Goal: Task Accomplishment & Management: Manage account settings

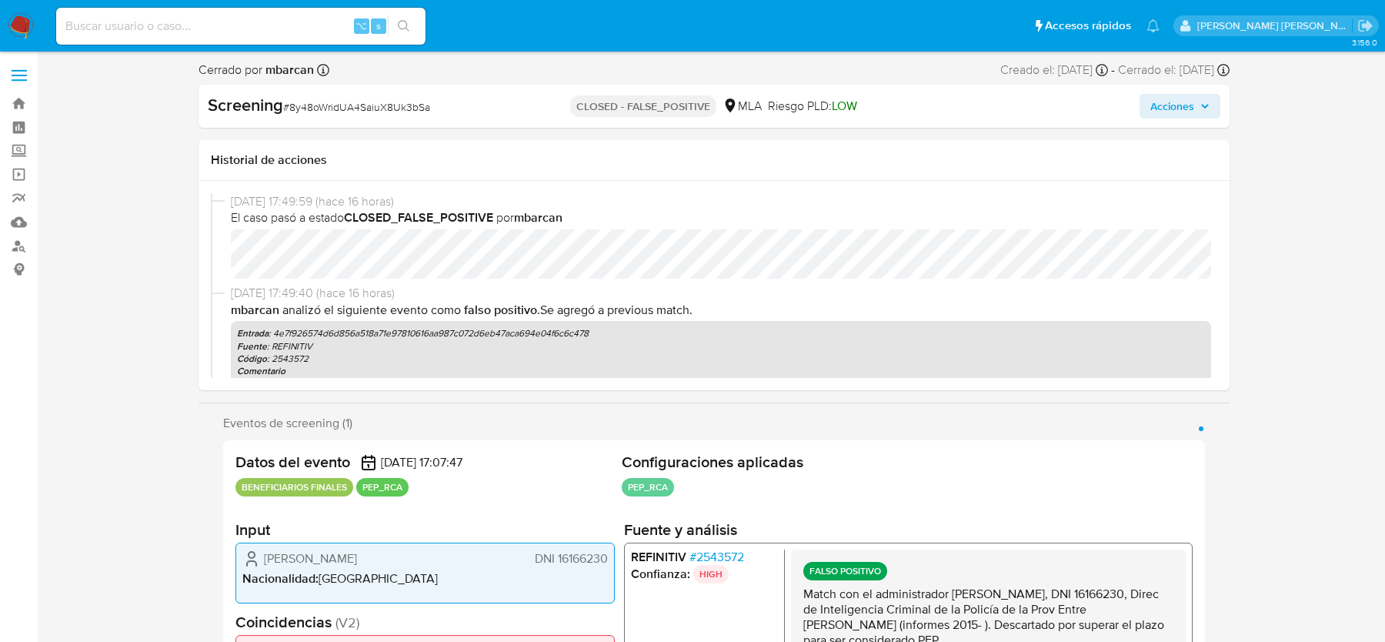
select select "10"
click at [22, 29] on img at bounding box center [21, 26] width 26 height 26
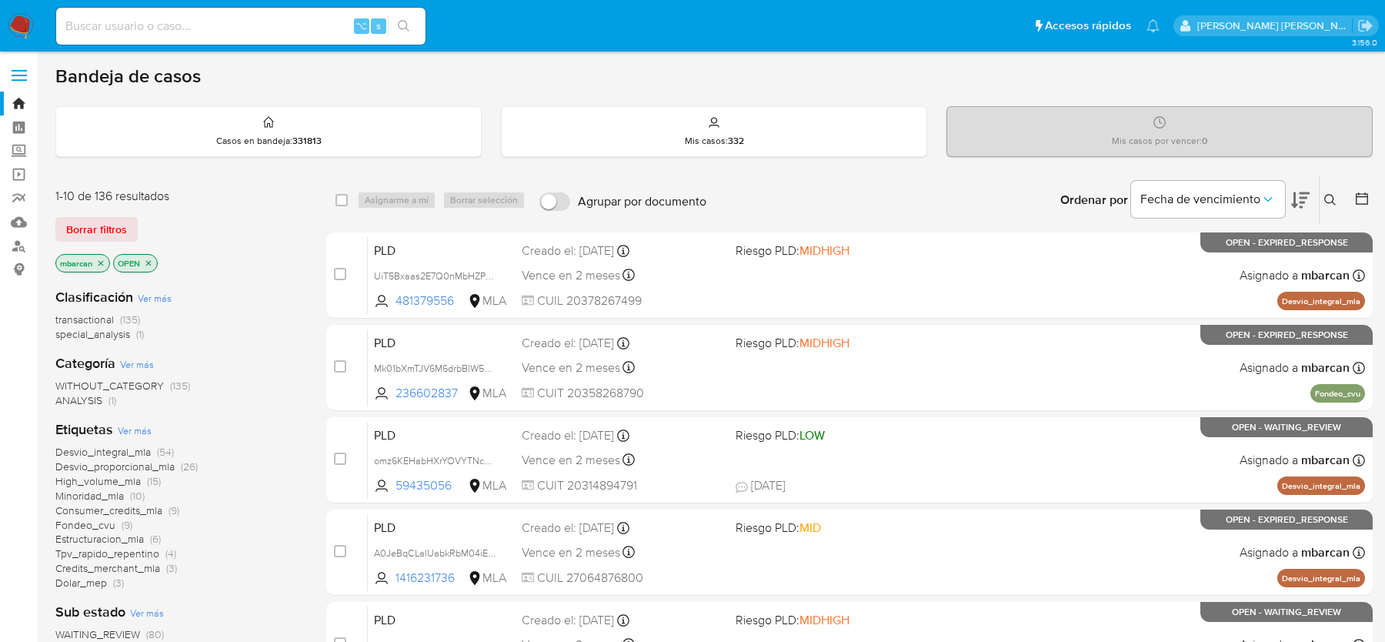
click at [187, 15] on div "⌥ s" at bounding box center [240, 26] width 369 height 37
click at [172, 21] on input at bounding box center [240, 26] width 369 height 20
type input "v"
paste input "qdjtK27JCpktuRMgIQSU1BnK"
type input "qdjtK27JCpktuRMgIQSU1BnK"
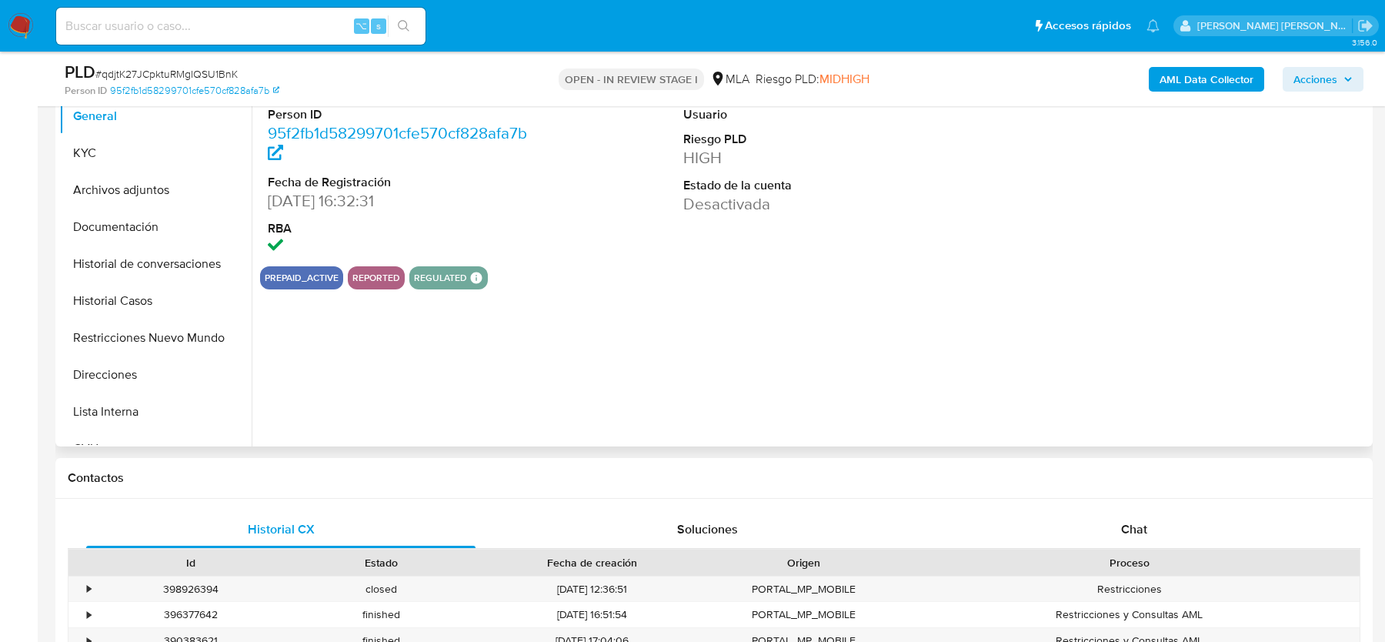
scroll to position [400, 0]
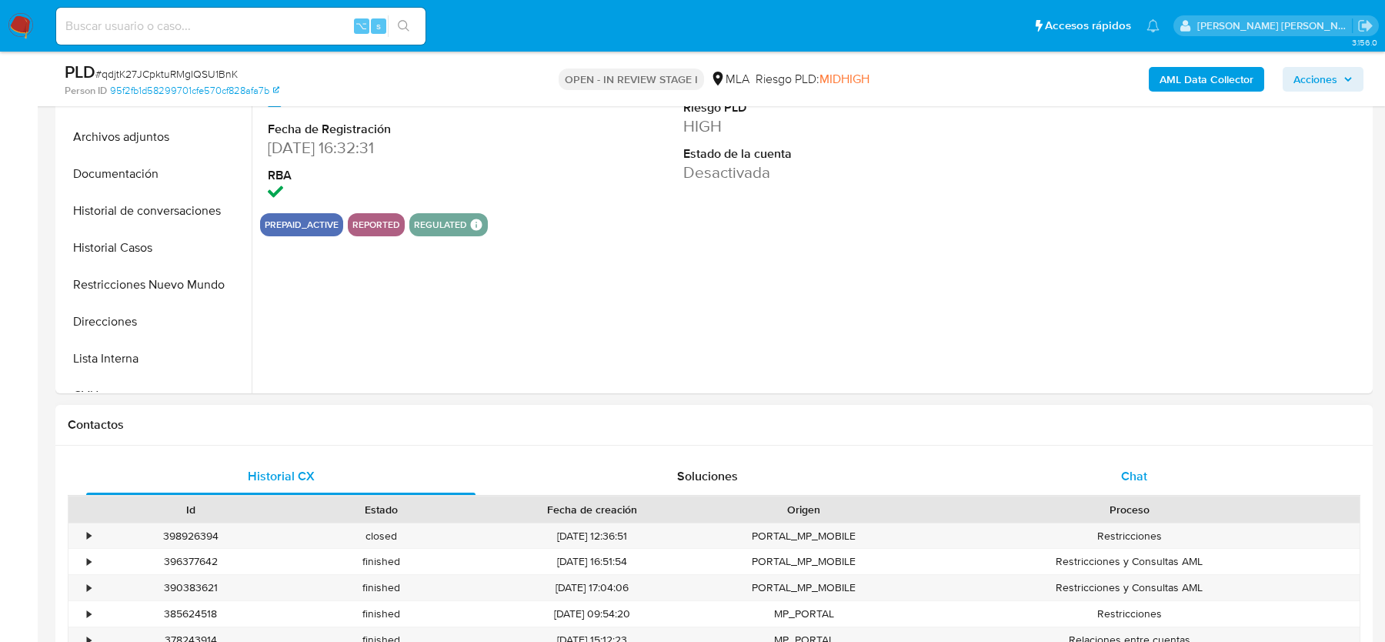
select select "10"
click at [1126, 477] on span "Chat" at bounding box center [1134, 476] width 26 height 18
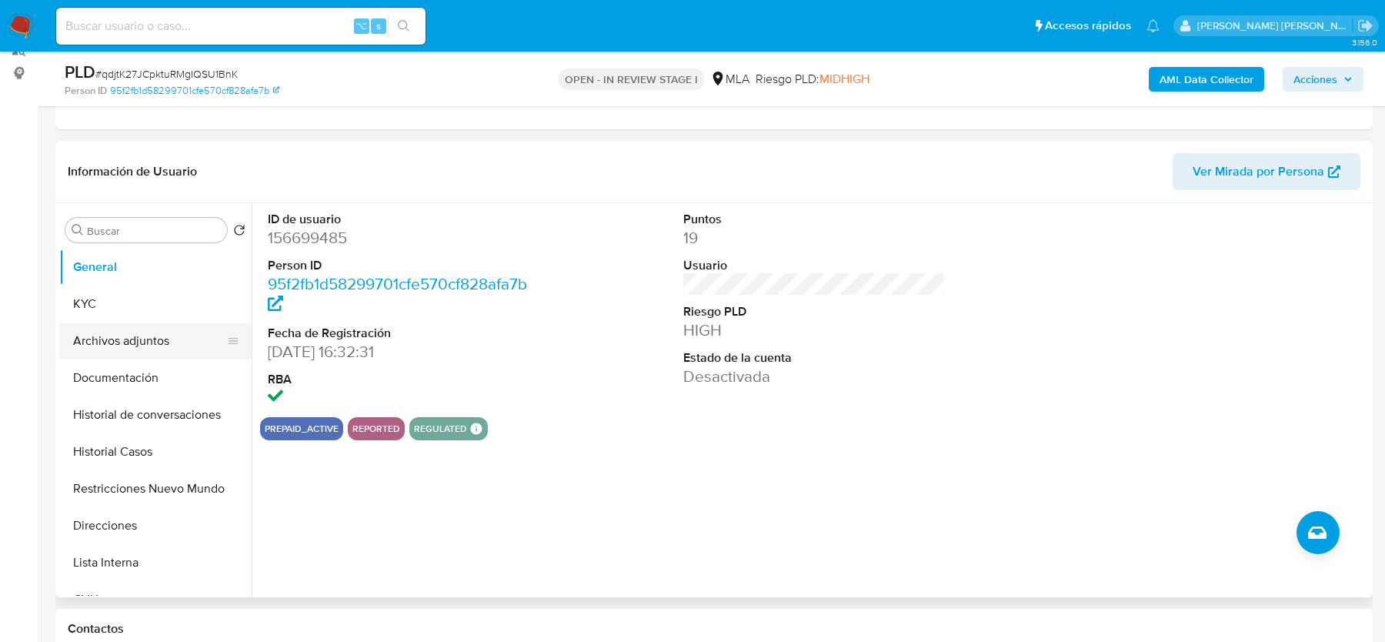
scroll to position [185, 0]
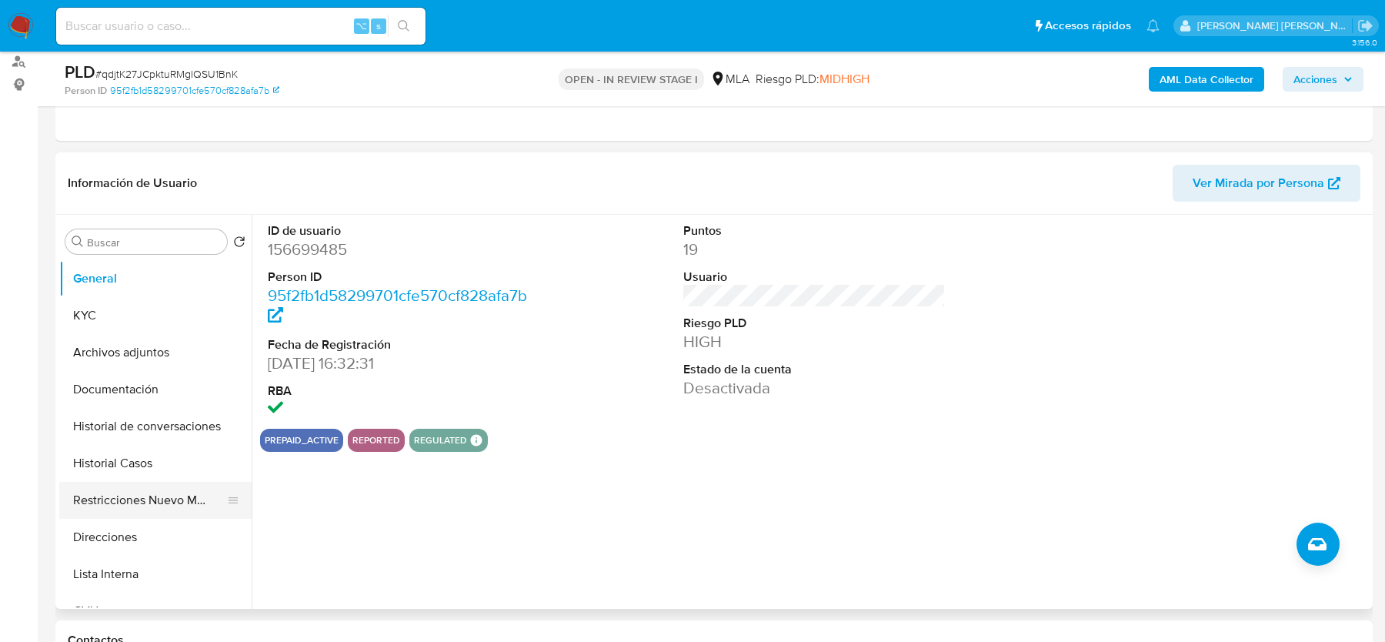
click at [125, 482] on button "Restricciones Nuevo Mundo" at bounding box center [149, 500] width 180 height 37
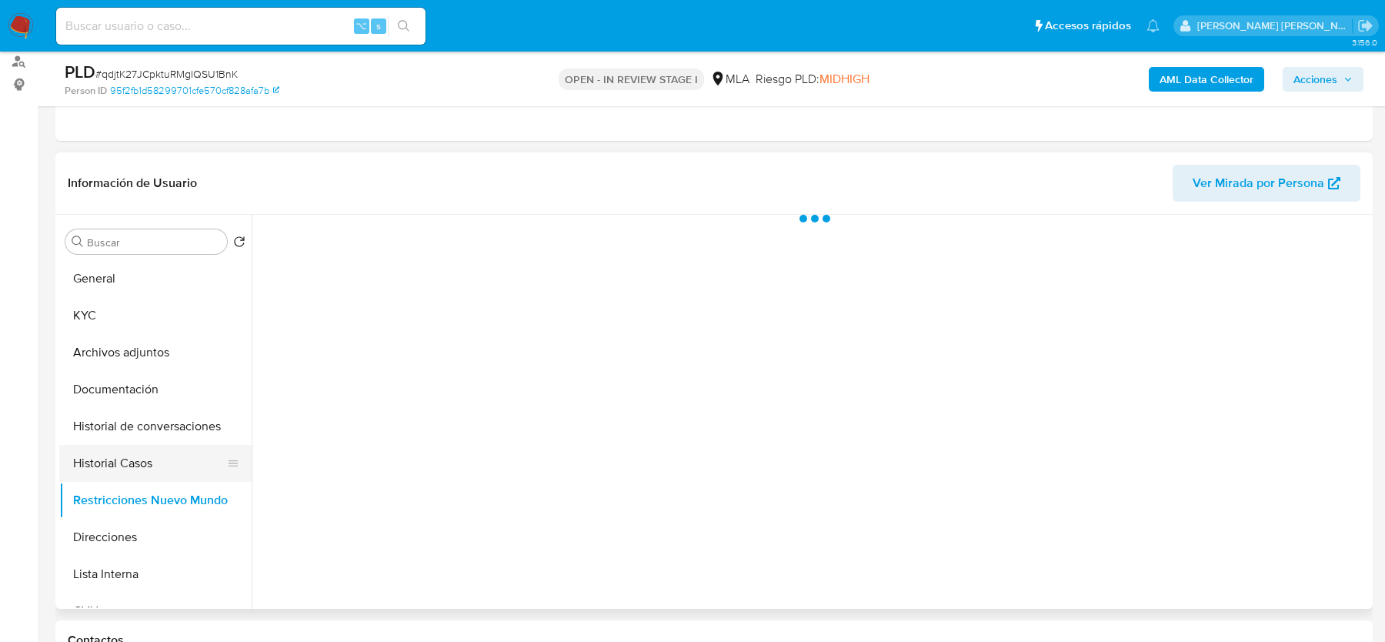
click at [125, 456] on button "Historial Casos" at bounding box center [149, 463] width 180 height 37
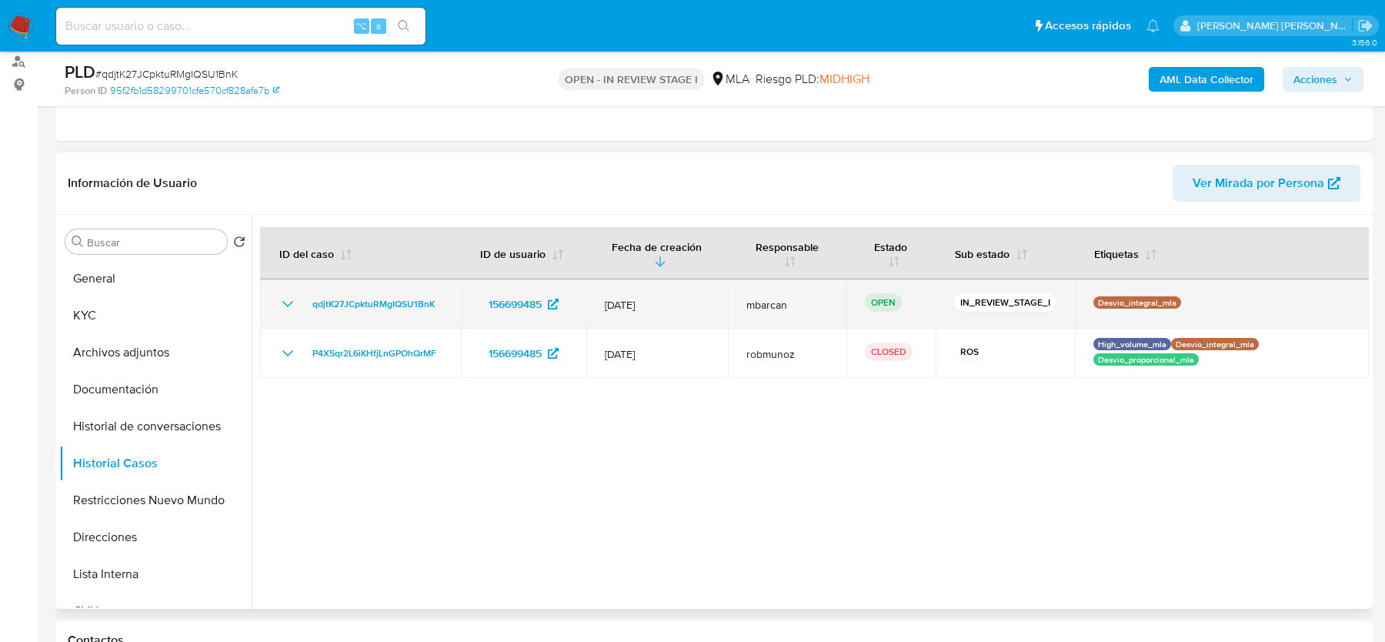
click at [444, 306] on td "qdjtK27JCpktuRMgIQSU1BnK" at bounding box center [360, 303] width 201 height 49
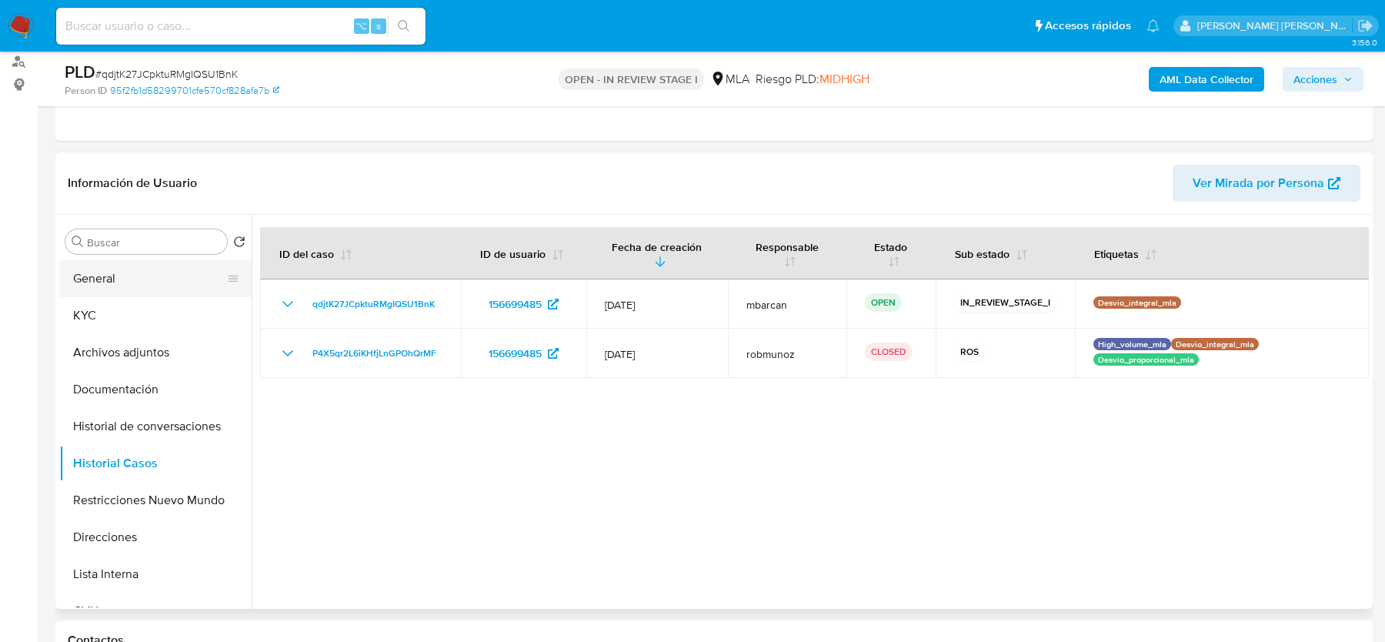
click at [123, 279] on button "General" at bounding box center [149, 278] width 180 height 37
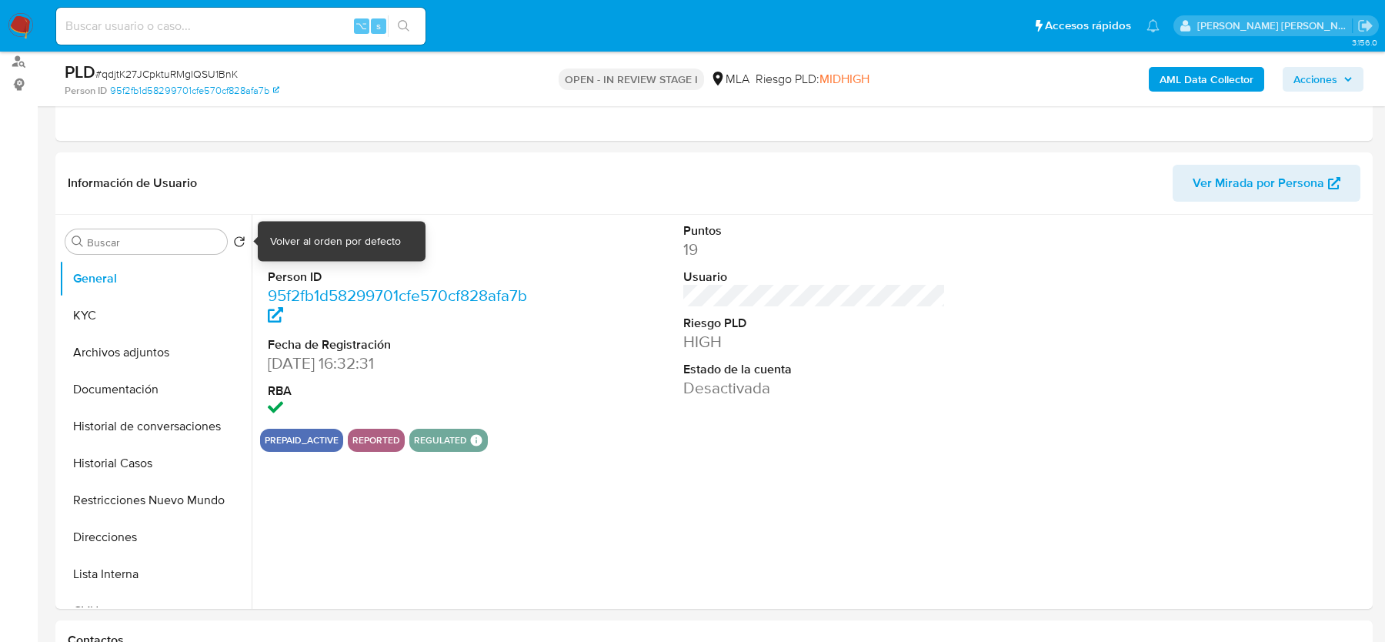
click at [295, 246] on div "Volver al orden por defecto" at bounding box center [335, 241] width 131 height 15
copy div "Volver"
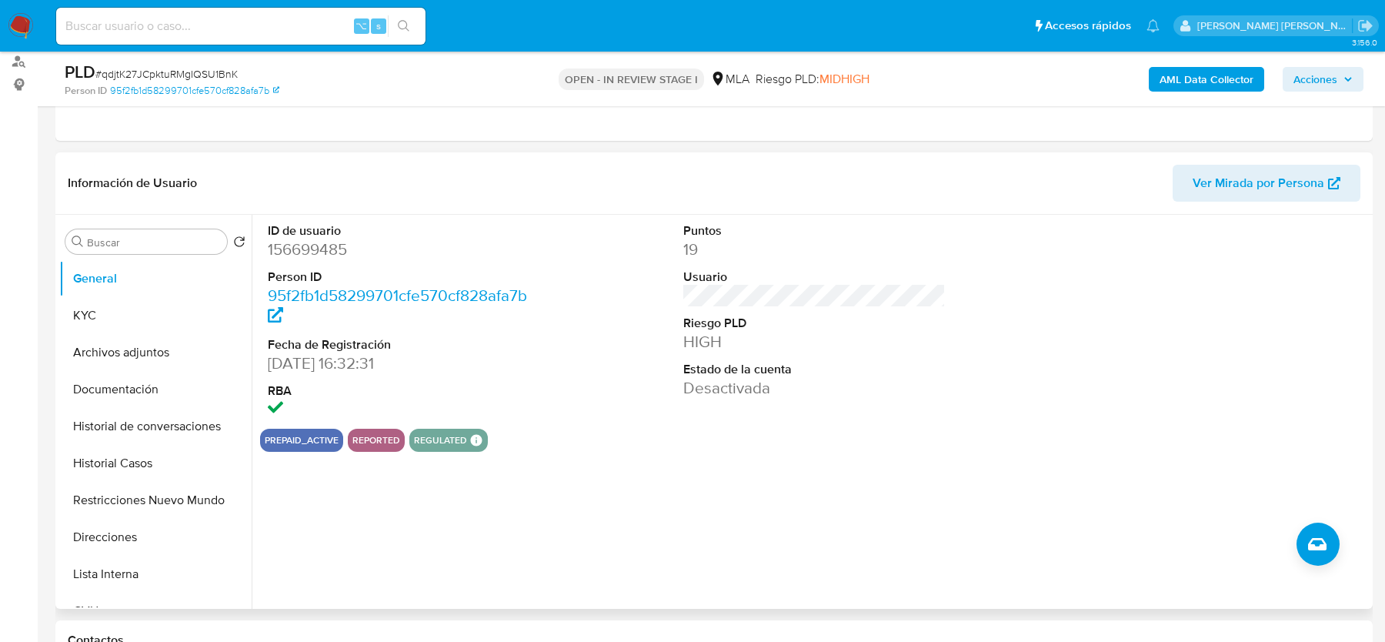
click at [304, 257] on dd "156699485" at bounding box center [399, 250] width 262 height 22
copy dd "156699485"
click at [112, 278] on button "General" at bounding box center [149, 278] width 180 height 37
click at [112, 299] on button "KYC" at bounding box center [149, 315] width 180 height 37
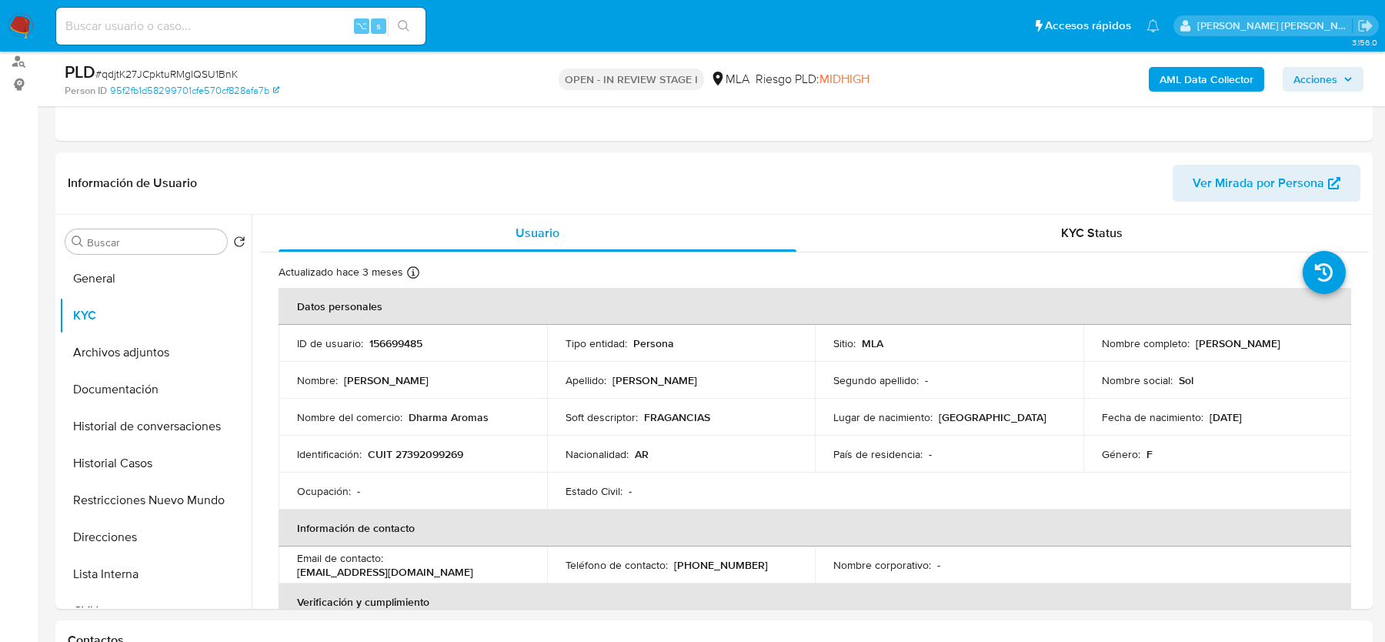
click at [181, 78] on span "# qdjtK27JCpktuRMgIQSU1BnK" at bounding box center [166, 73] width 142 height 15
copy span "qdjtK27JCpktuRMgIQSU1BnK"
click at [158, 466] on button "Historial Casos" at bounding box center [149, 463] width 180 height 37
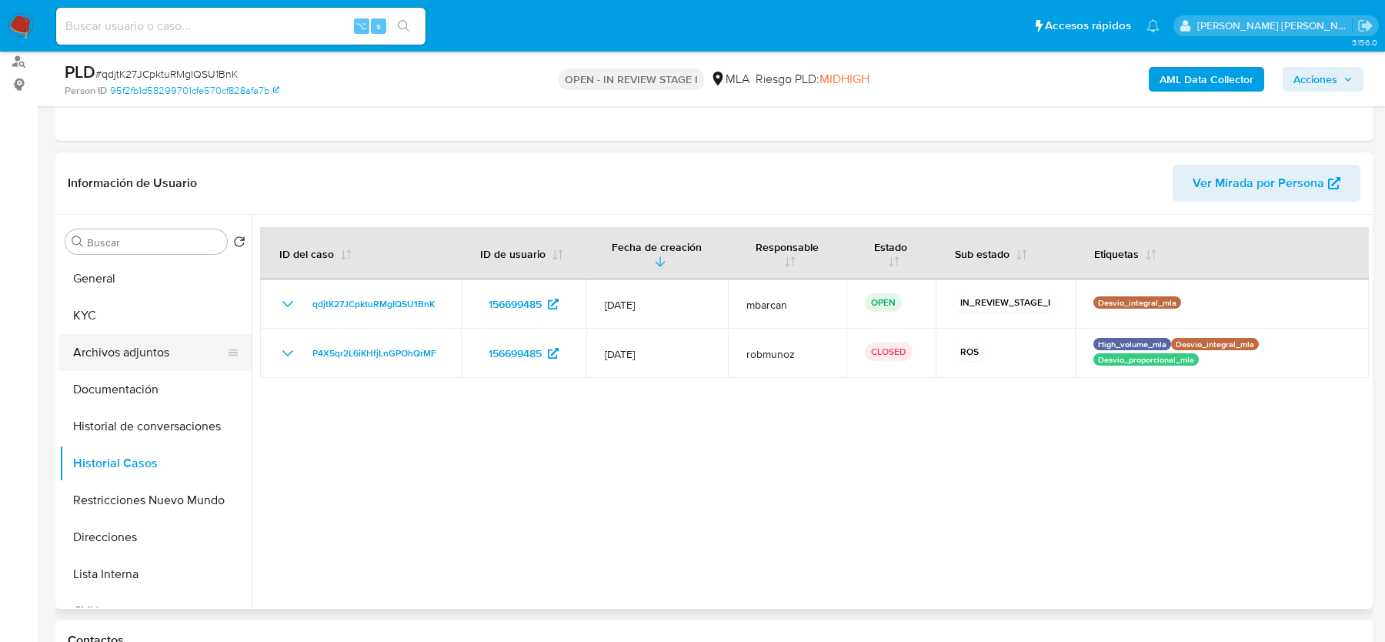
click at [121, 361] on button "Archivos adjuntos" at bounding box center [149, 352] width 180 height 37
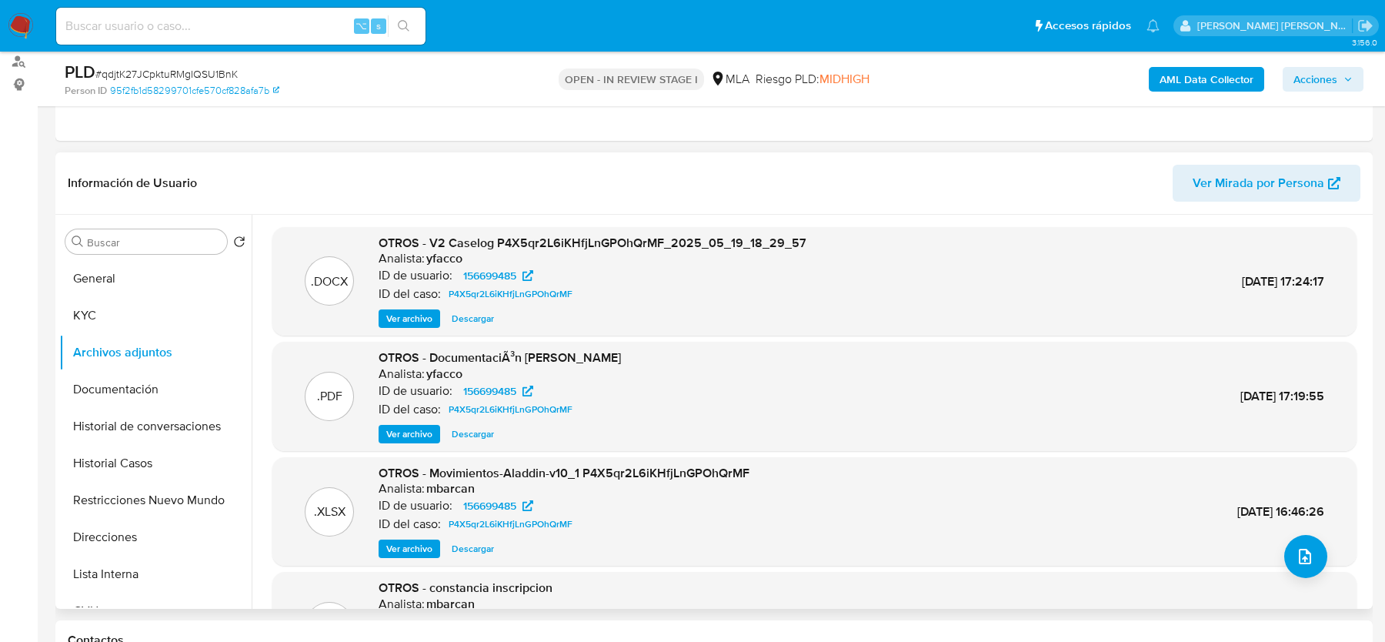
click at [418, 317] on span "Ver archivo" at bounding box center [409, 318] width 46 height 15
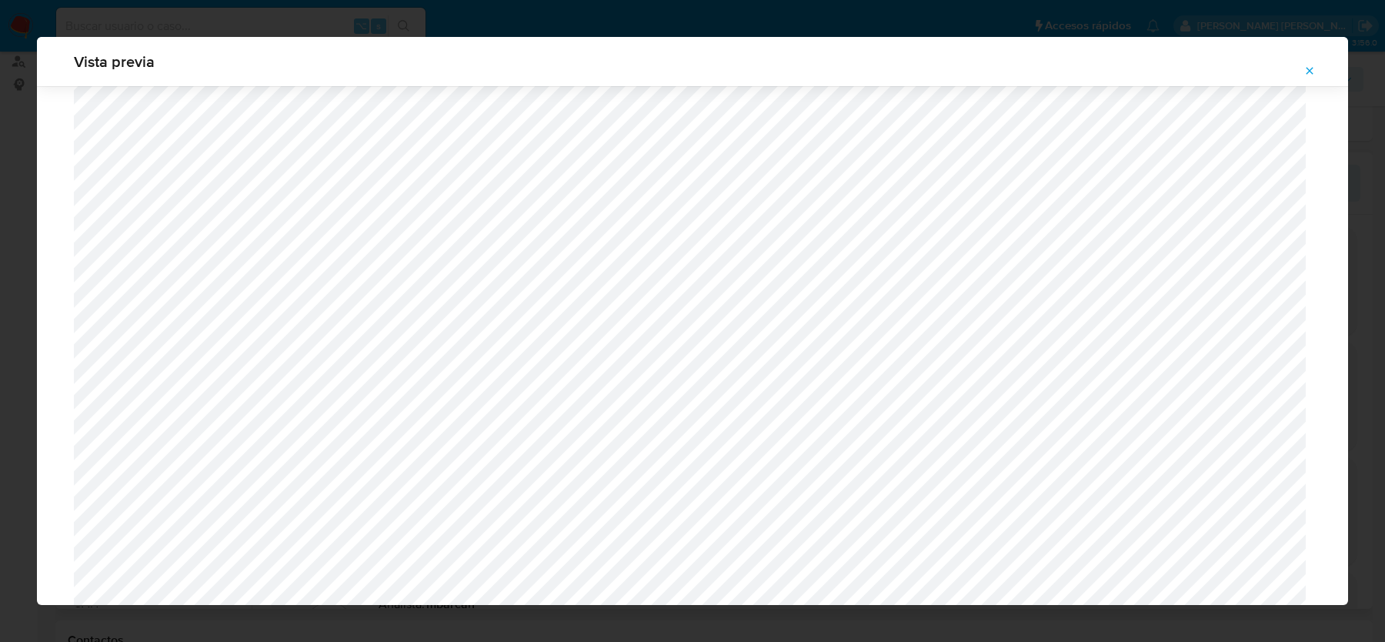
scroll to position [1561, 0]
click at [1307, 71] on icon "Attachment preview" at bounding box center [1309, 71] width 12 height 12
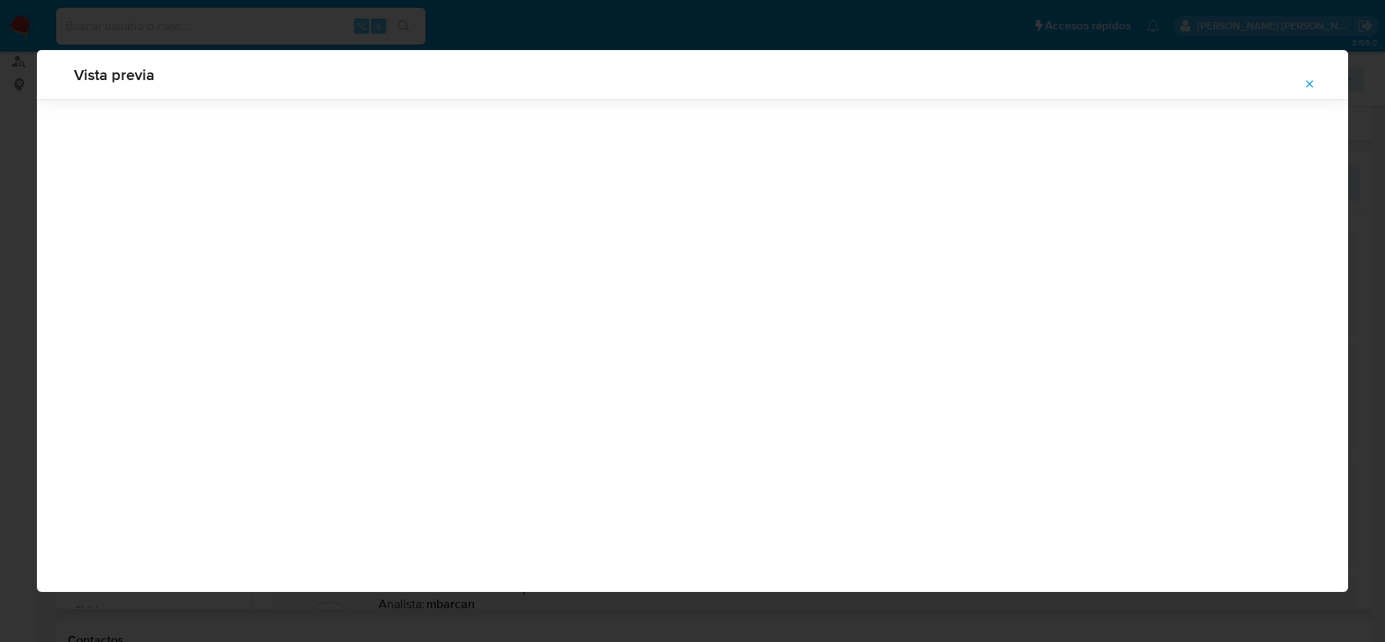
scroll to position [0, 0]
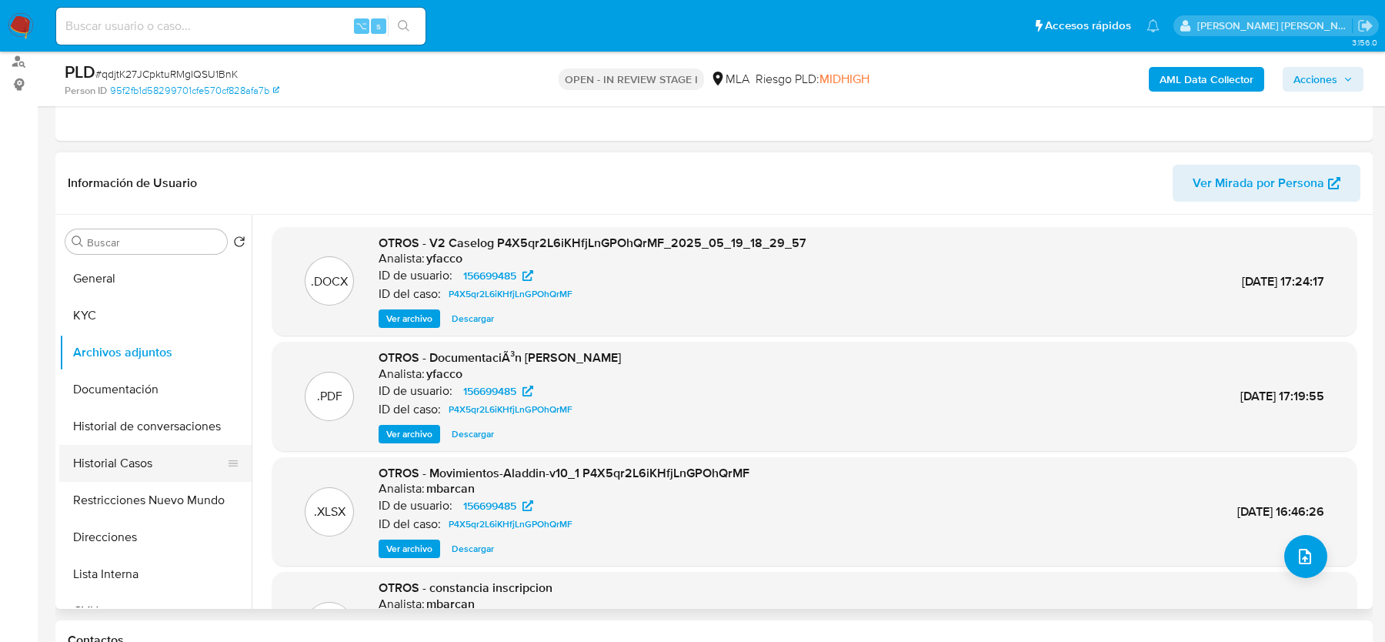
drag, startPoint x: 95, startPoint y: 433, endPoint x: 95, endPoint y: 471, distance: 37.7
click at [95, 433] on button "Historial de conversaciones" at bounding box center [155, 426] width 192 height 37
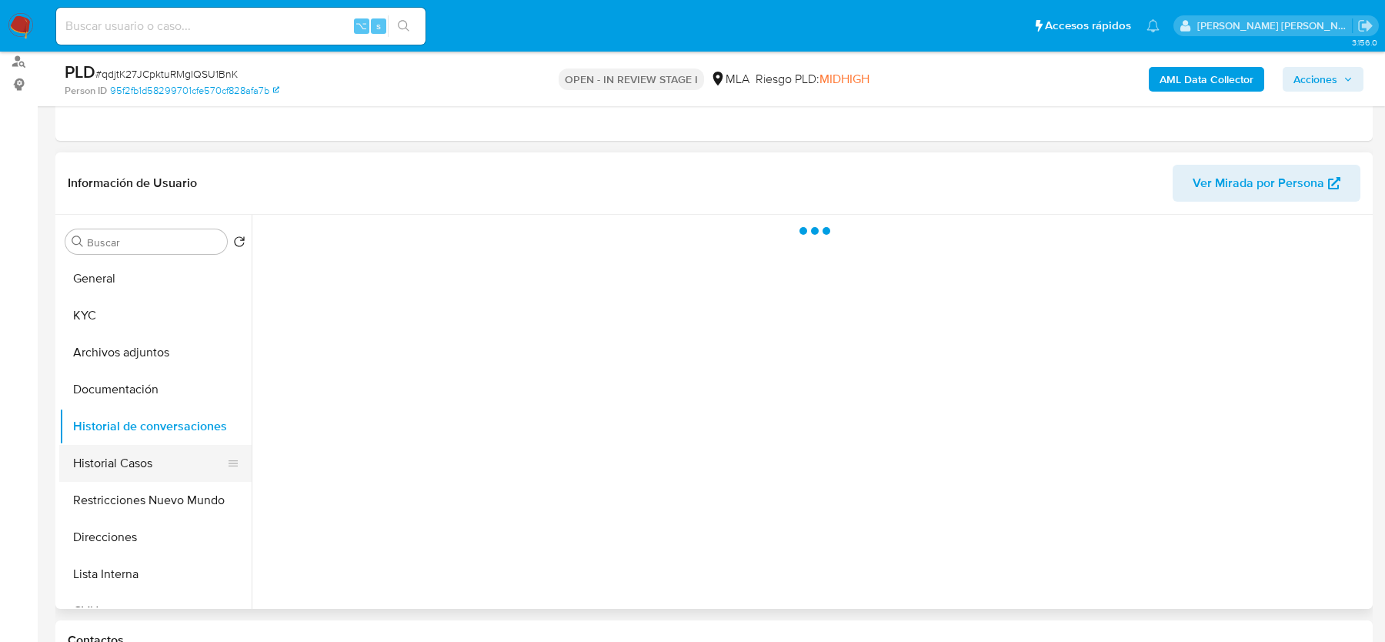
click at [102, 455] on button "Historial Casos" at bounding box center [149, 463] width 180 height 37
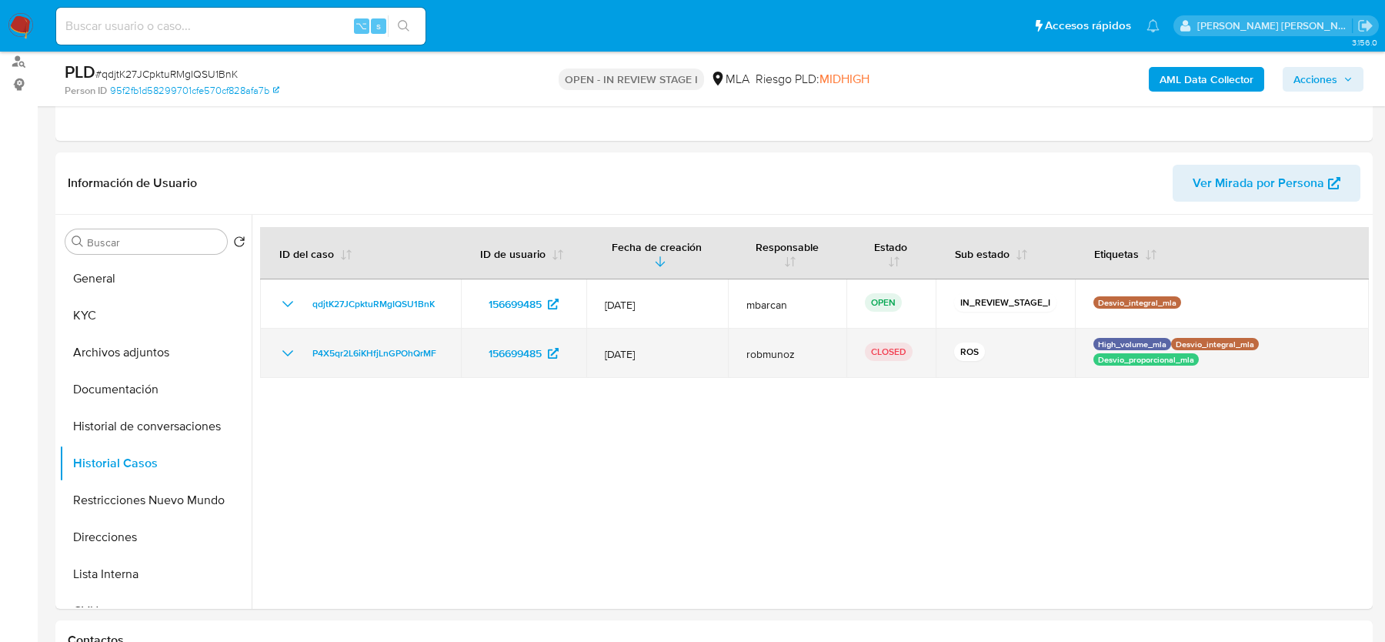
click at [285, 350] on icon "Mostrar/Ocultar" at bounding box center [288, 353] width 18 height 18
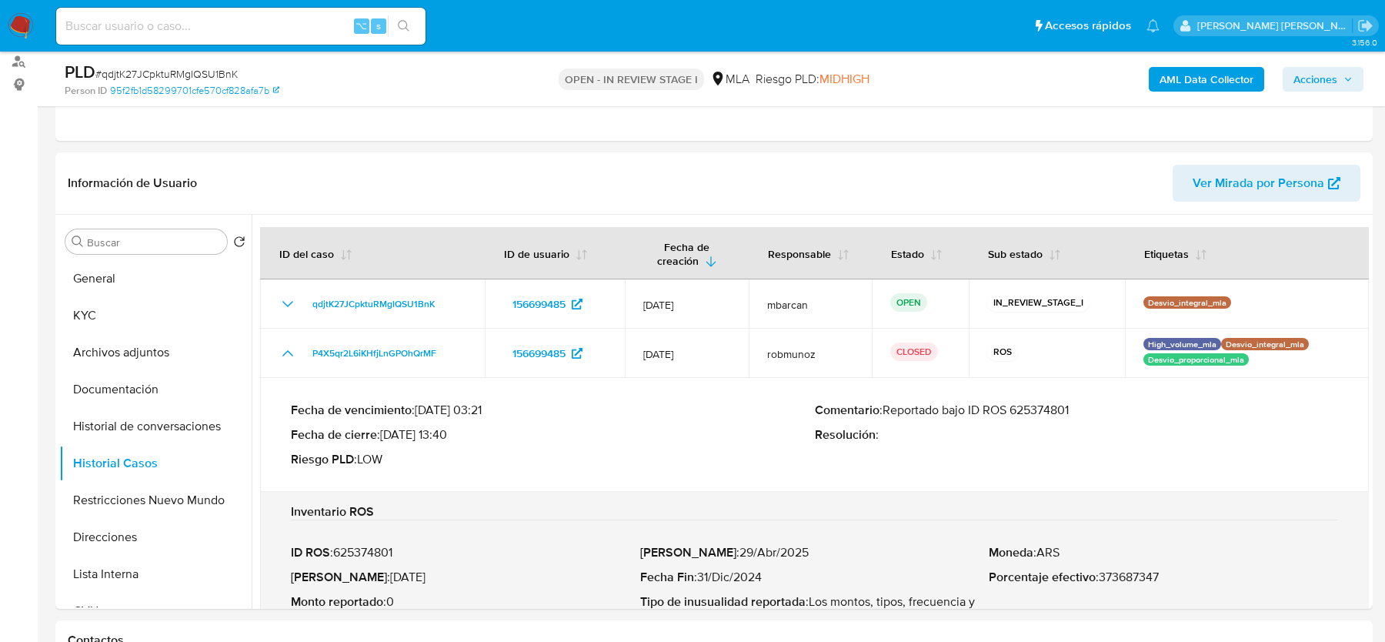
drag, startPoint x: 945, startPoint y: 412, endPoint x: 1130, endPoint y: 411, distance: 185.4
click at [1130, 411] on p "Comentario : Reportado bajo ID ROS 625374801" at bounding box center [1077, 409] width 524 height 15
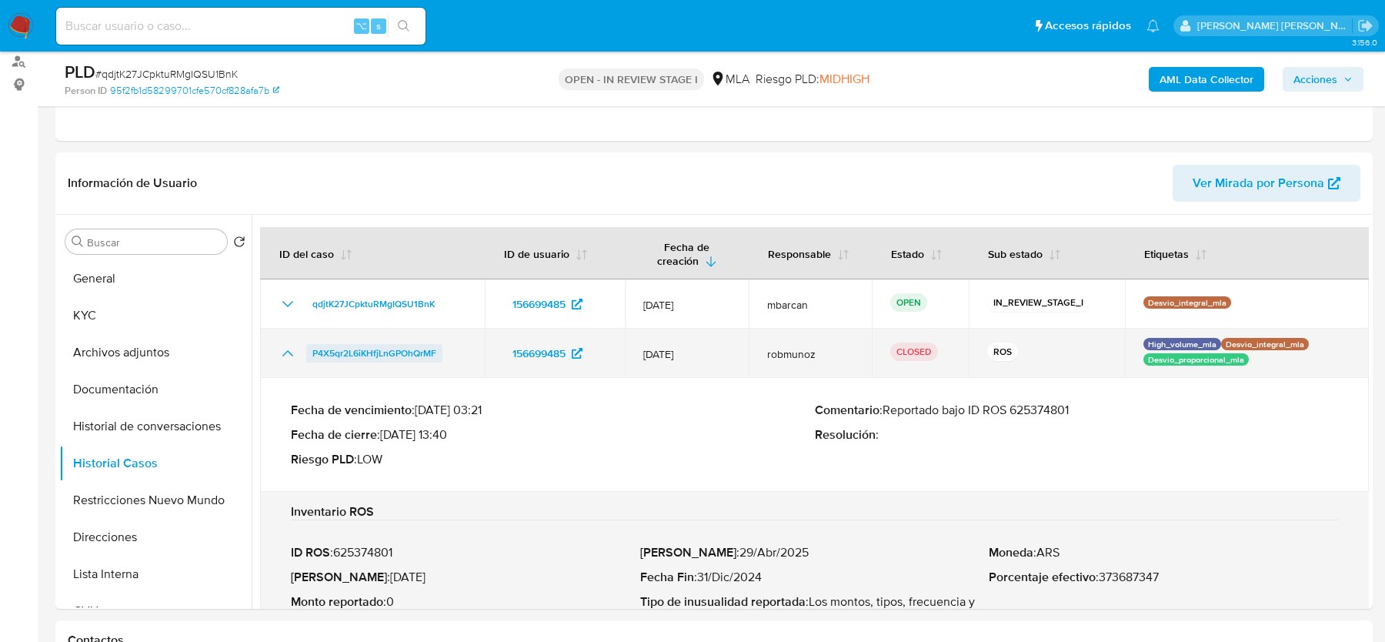
click at [360, 353] on span "P4X5qr2L6iKHfjLnGPOhQrMF" at bounding box center [374, 353] width 124 height 18
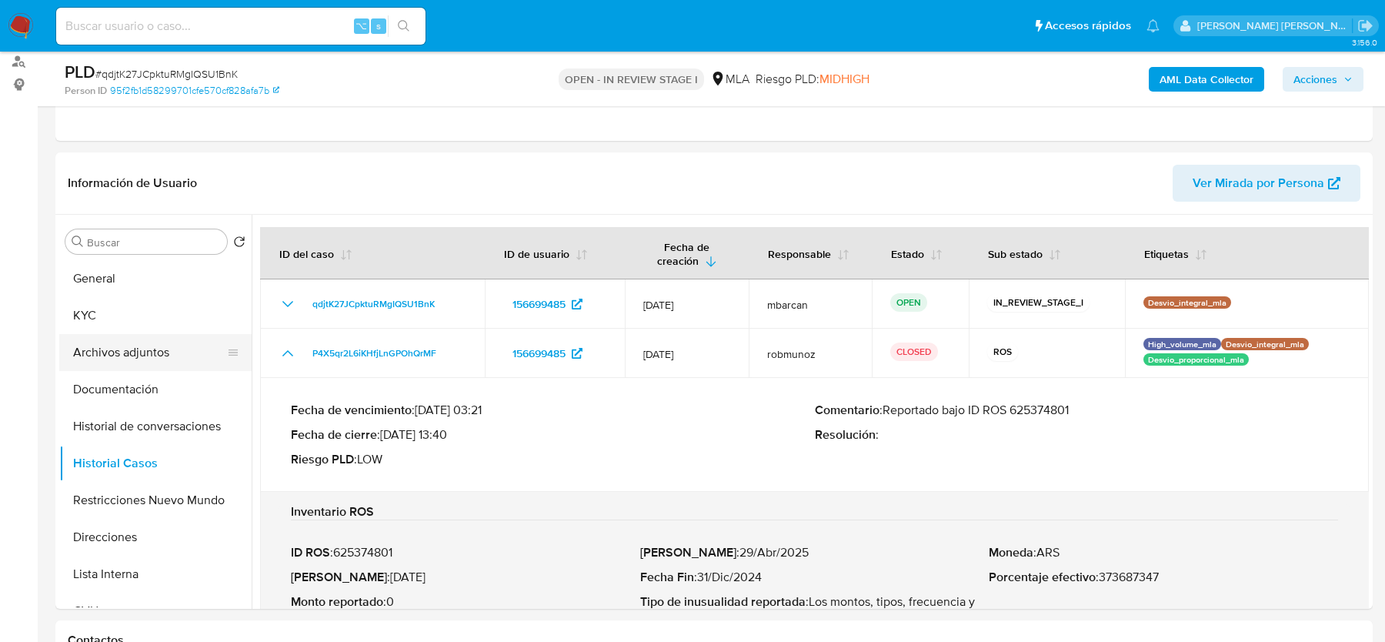
click at [151, 342] on button "Archivos adjuntos" at bounding box center [149, 352] width 180 height 37
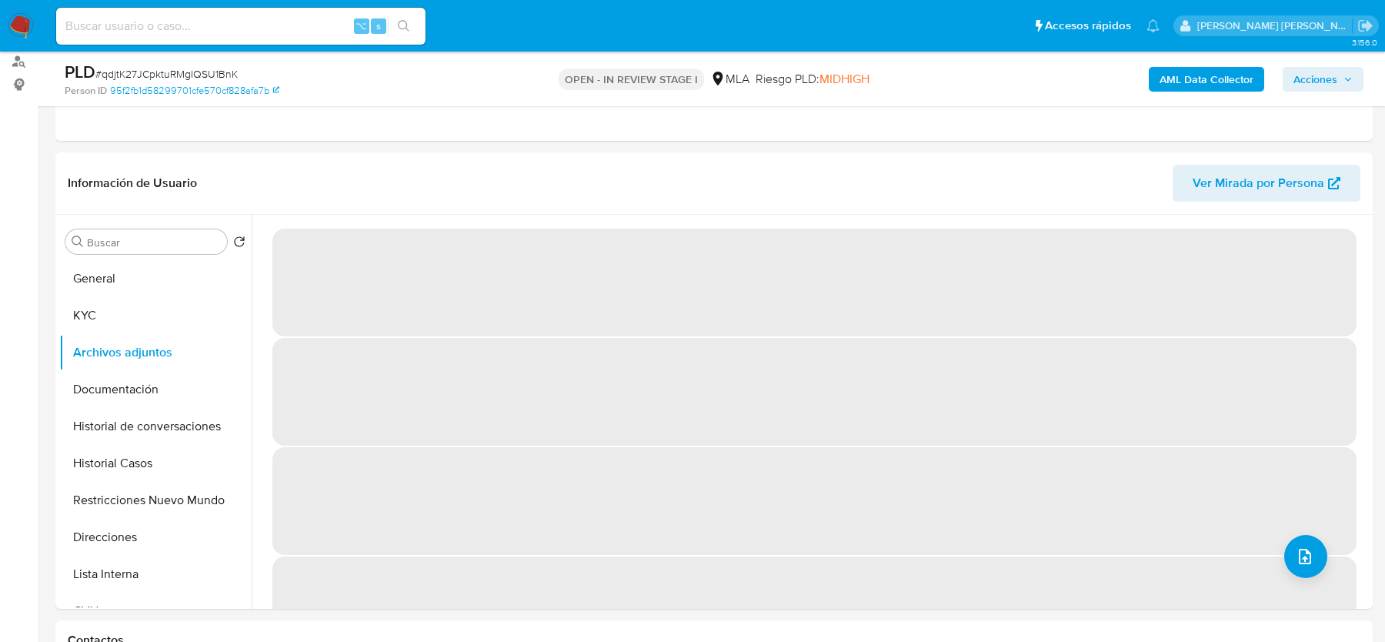
click at [1196, 93] on div "AML Data Collector Acciones" at bounding box center [1149, 79] width 429 height 36
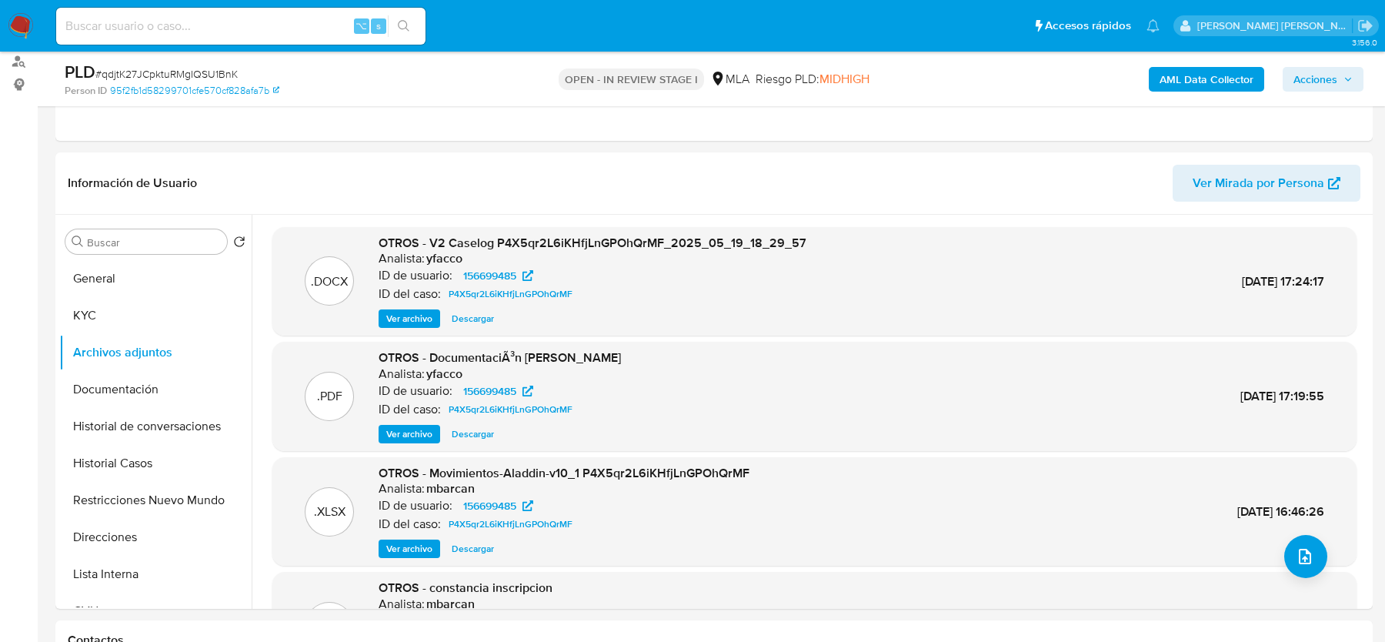
click at [1196, 82] on b "AML Data Collector" at bounding box center [1206, 79] width 94 height 25
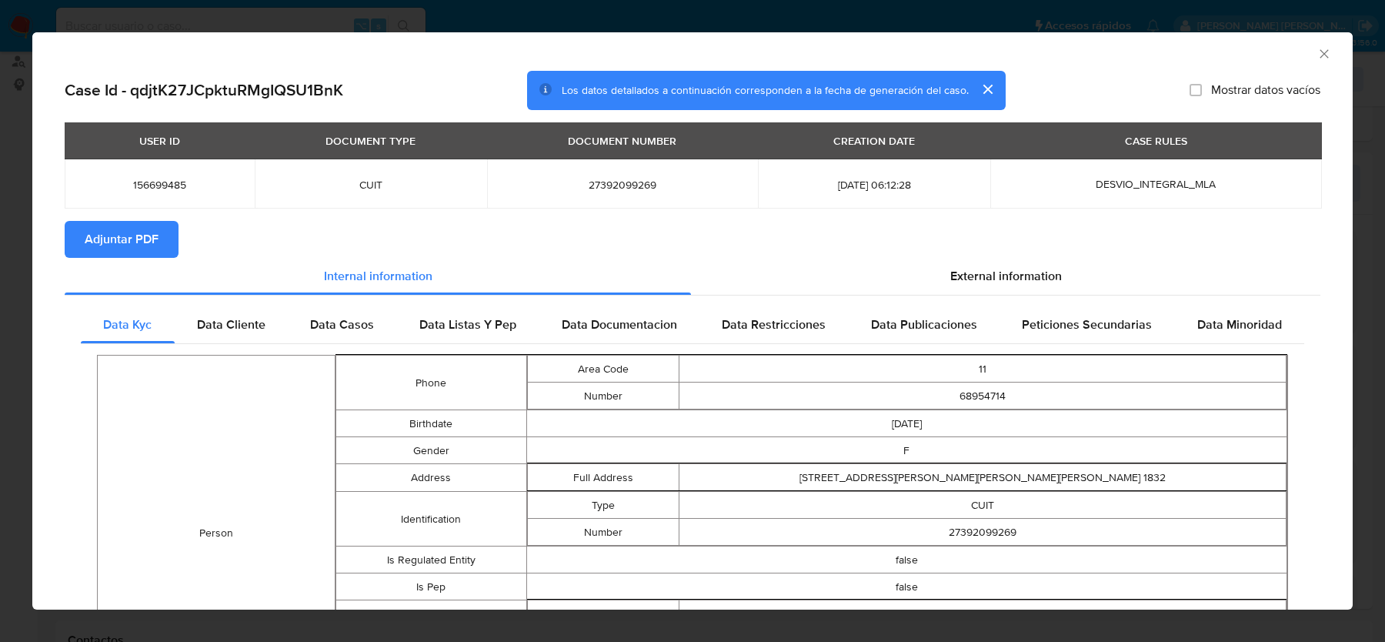
click at [164, 237] on button "Adjuntar PDF" at bounding box center [122, 239] width 114 height 37
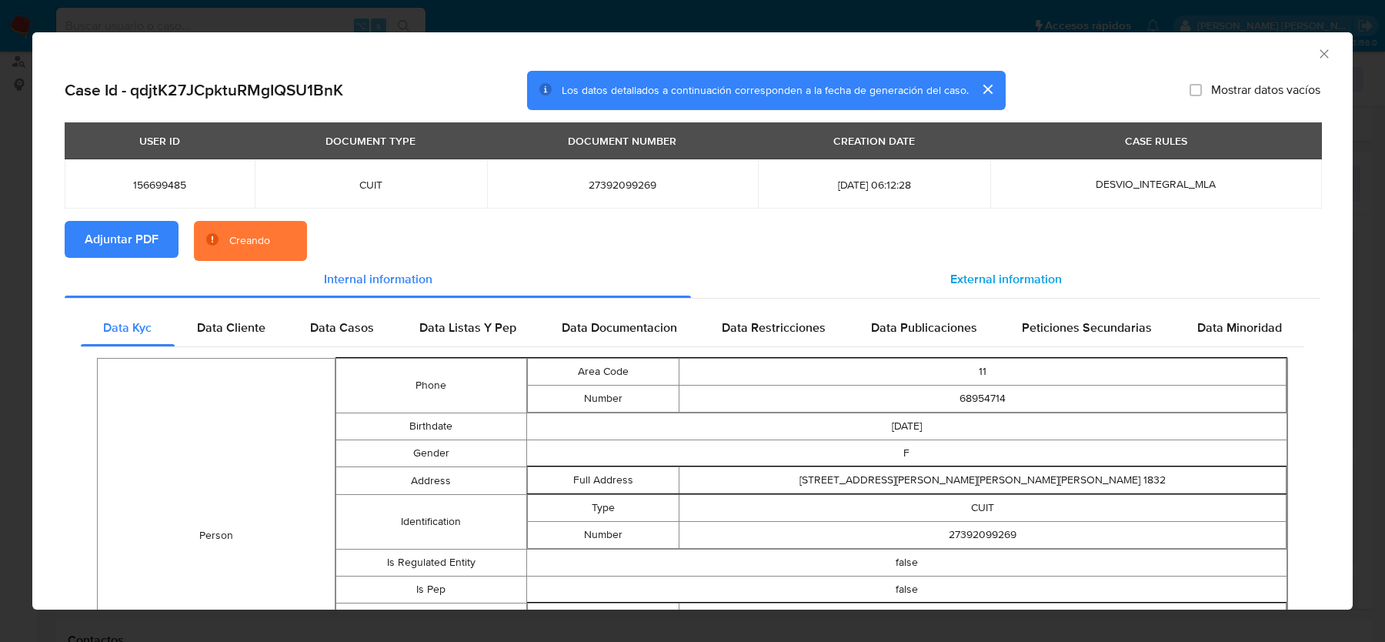
click at [1027, 262] on div "External information" at bounding box center [1005, 279] width 629 height 37
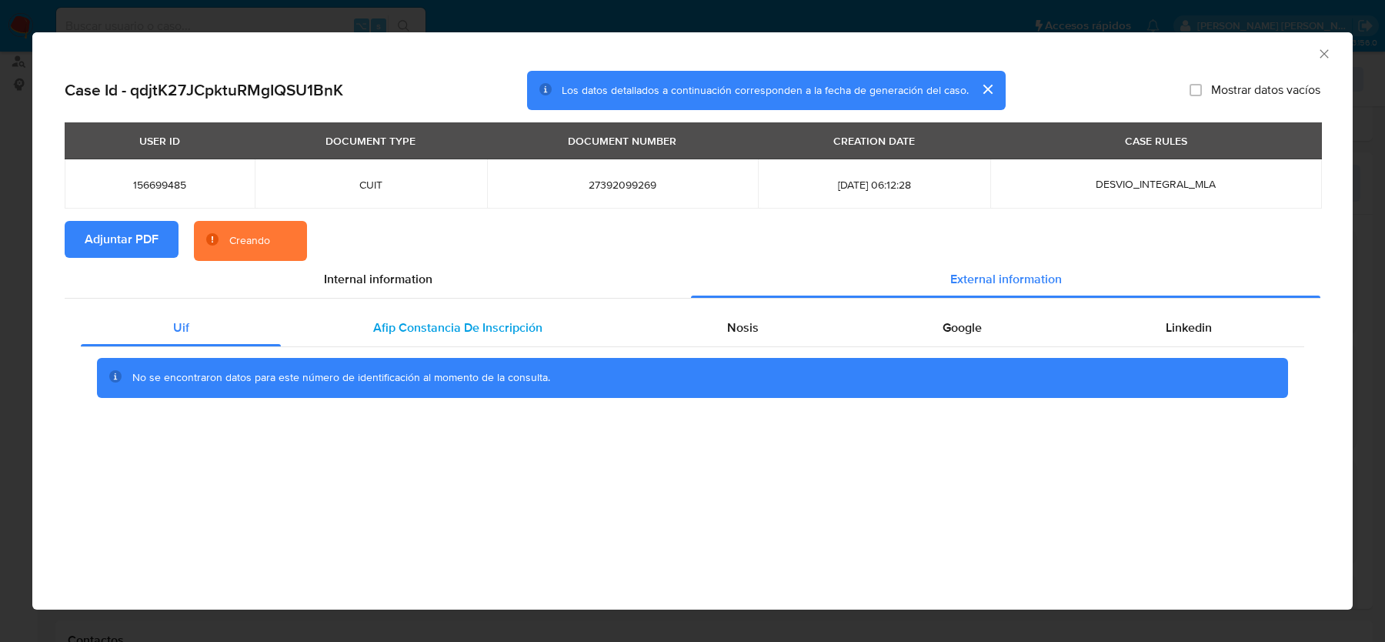
click at [483, 335] on span "Afip Constancia De Inscripción" at bounding box center [457, 328] width 169 height 18
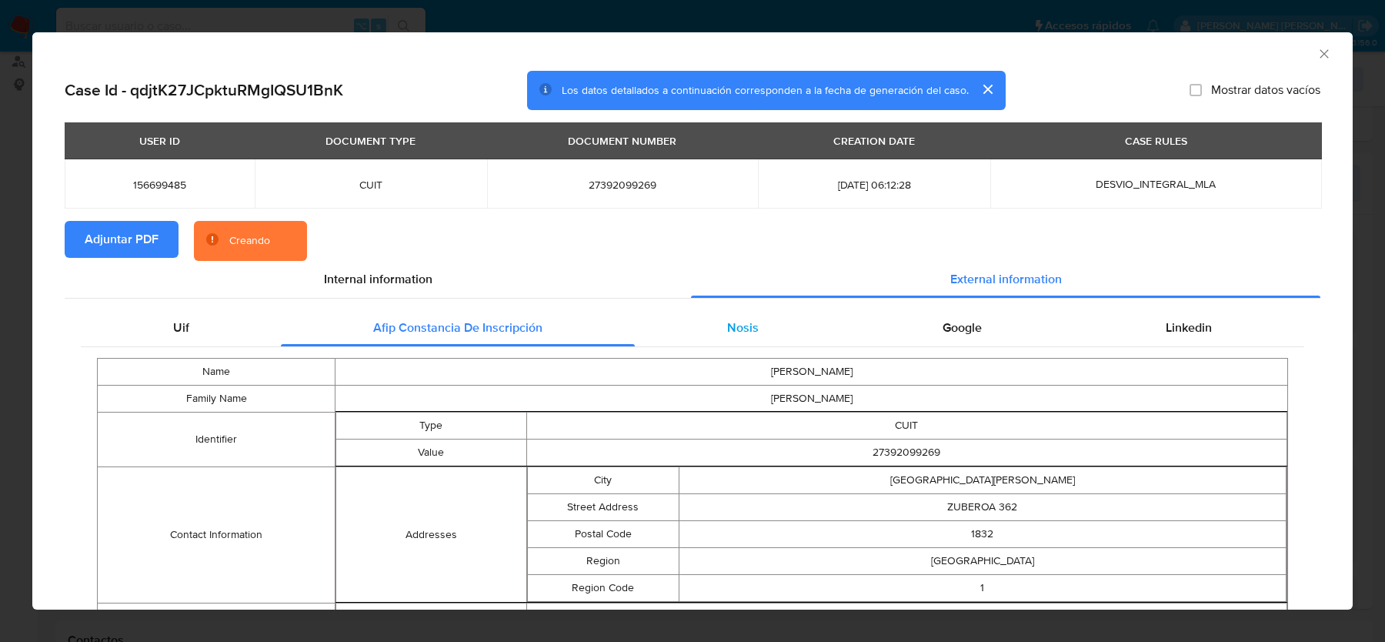
click at [830, 318] on div "Nosis" at bounding box center [742, 327] width 215 height 37
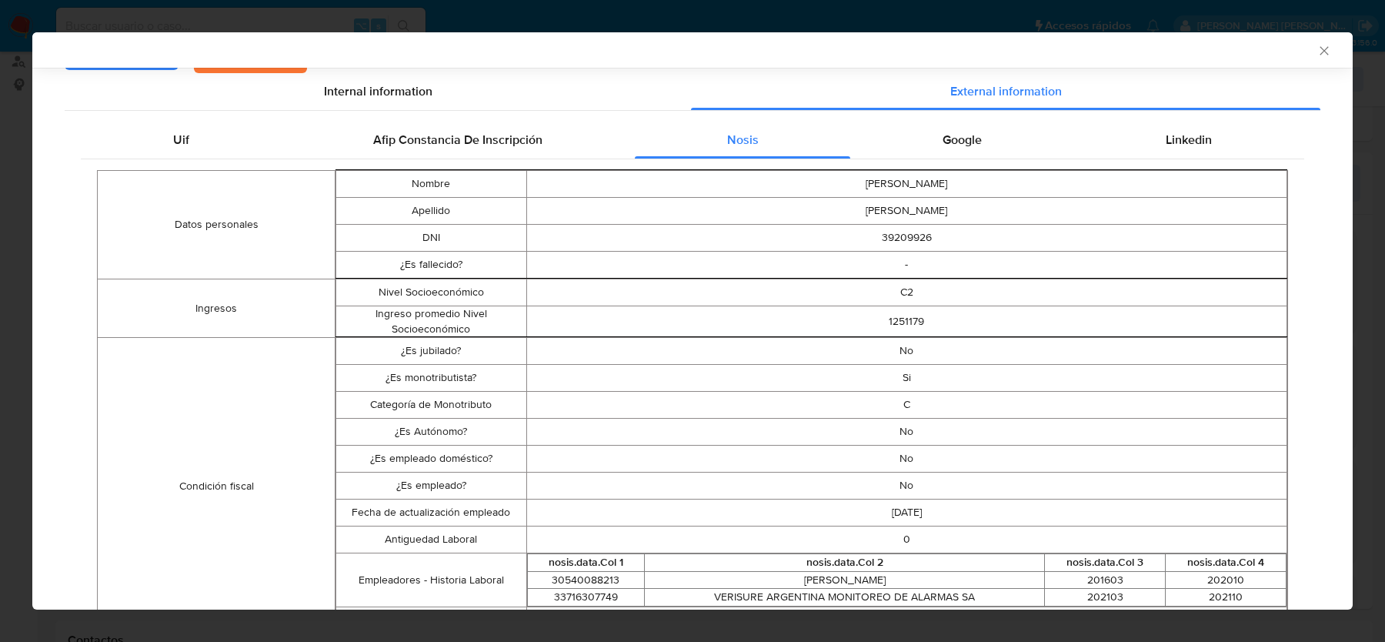
scroll to position [186, 0]
click at [913, 399] on td "C" at bounding box center [906, 403] width 761 height 27
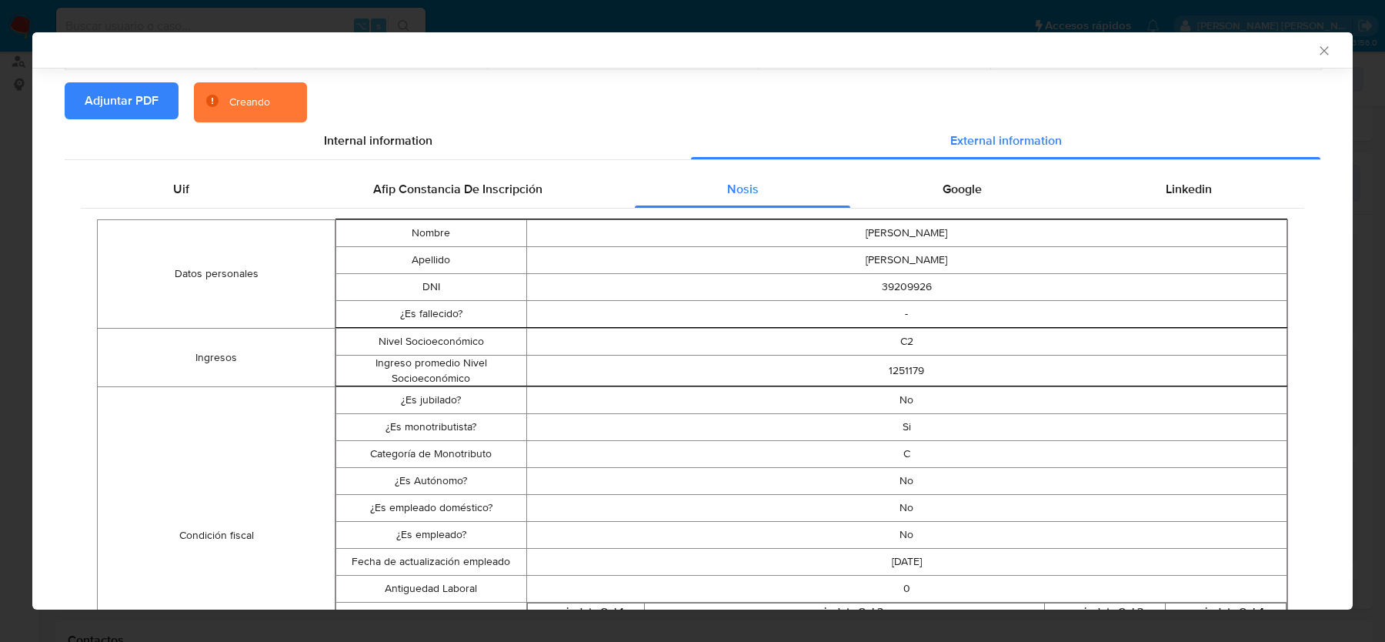
scroll to position [102, 0]
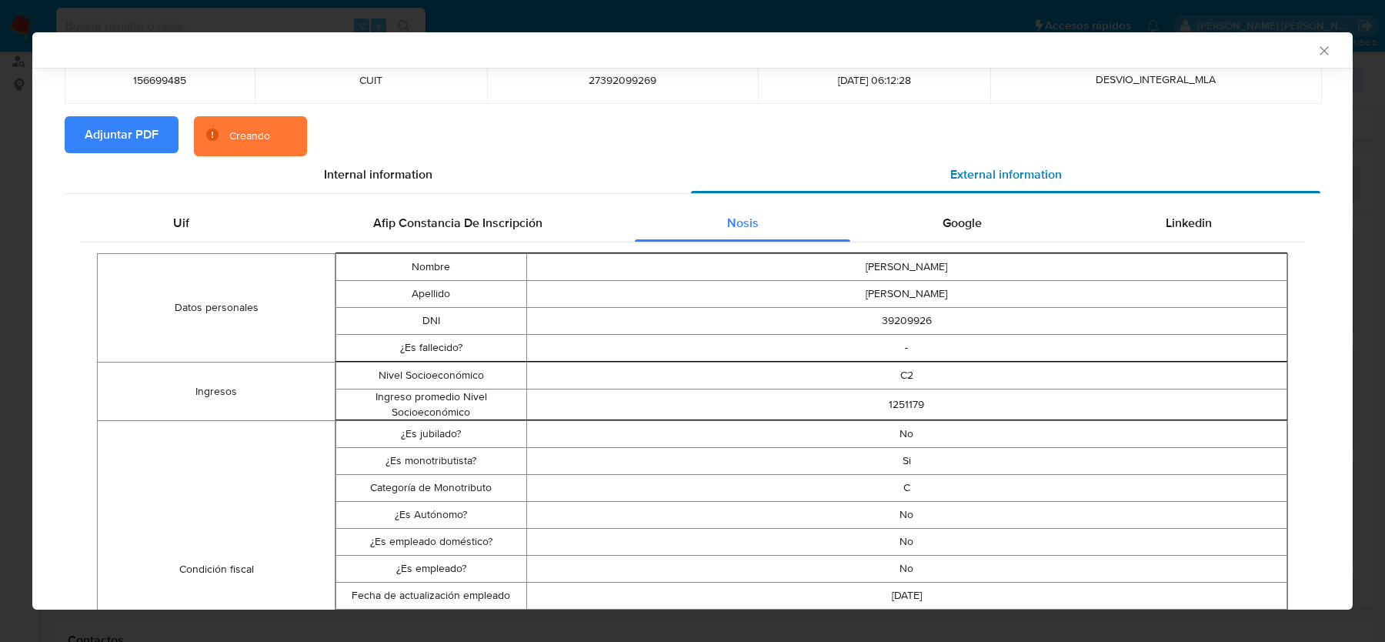
click at [979, 177] on span "External information" at bounding box center [1006, 174] width 112 height 18
click at [960, 218] on span "Google" at bounding box center [962, 223] width 39 height 18
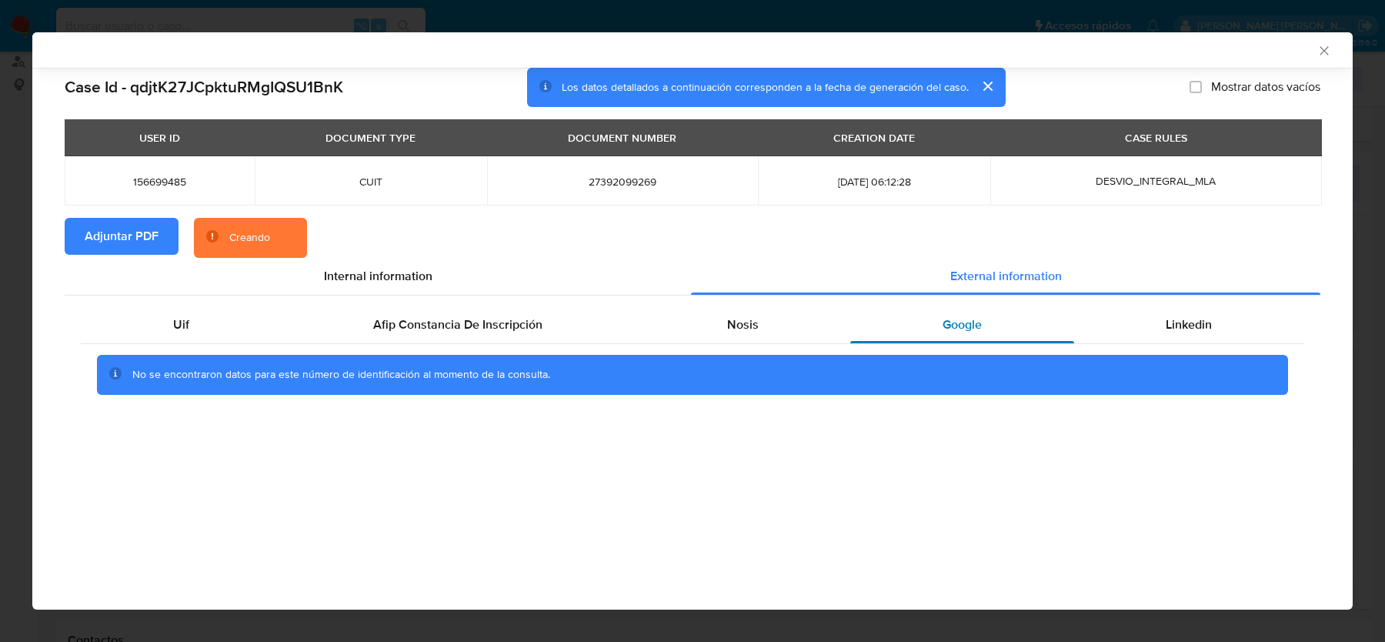
scroll to position [0, 0]
click at [1193, 330] on span "Linkedin" at bounding box center [1189, 324] width 46 height 18
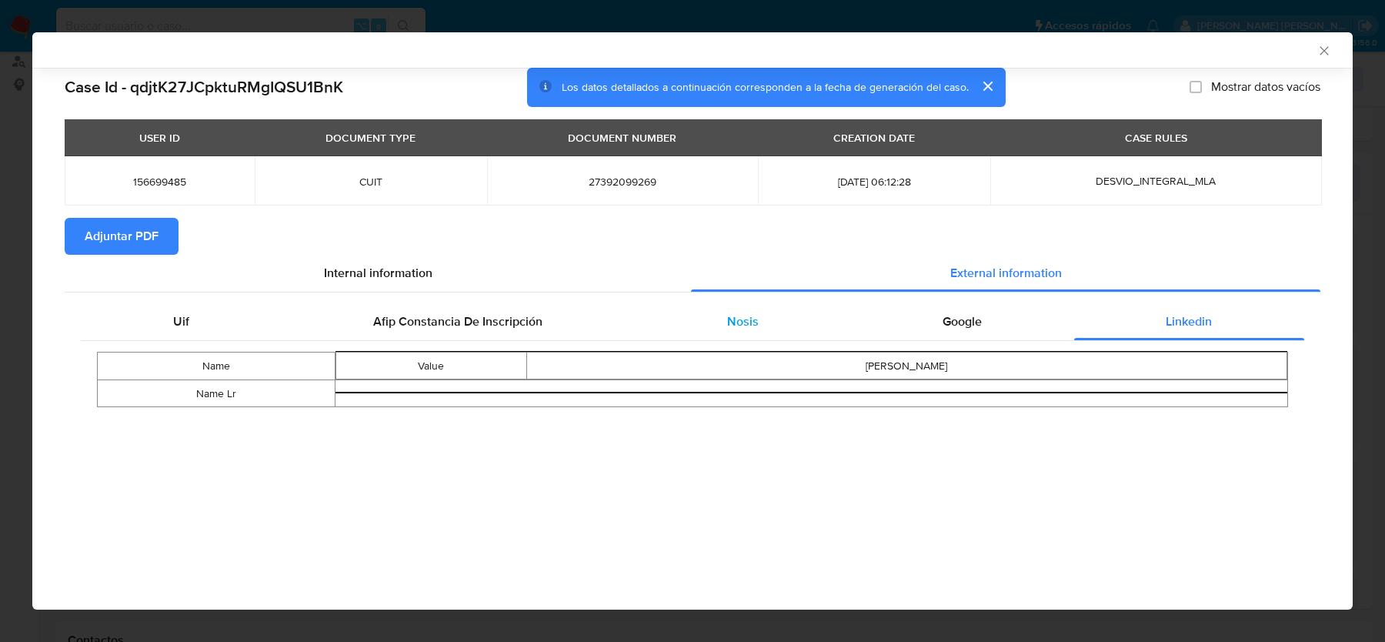
click at [729, 335] on div "Nosis" at bounding box center [742, 321] width 215 height 37
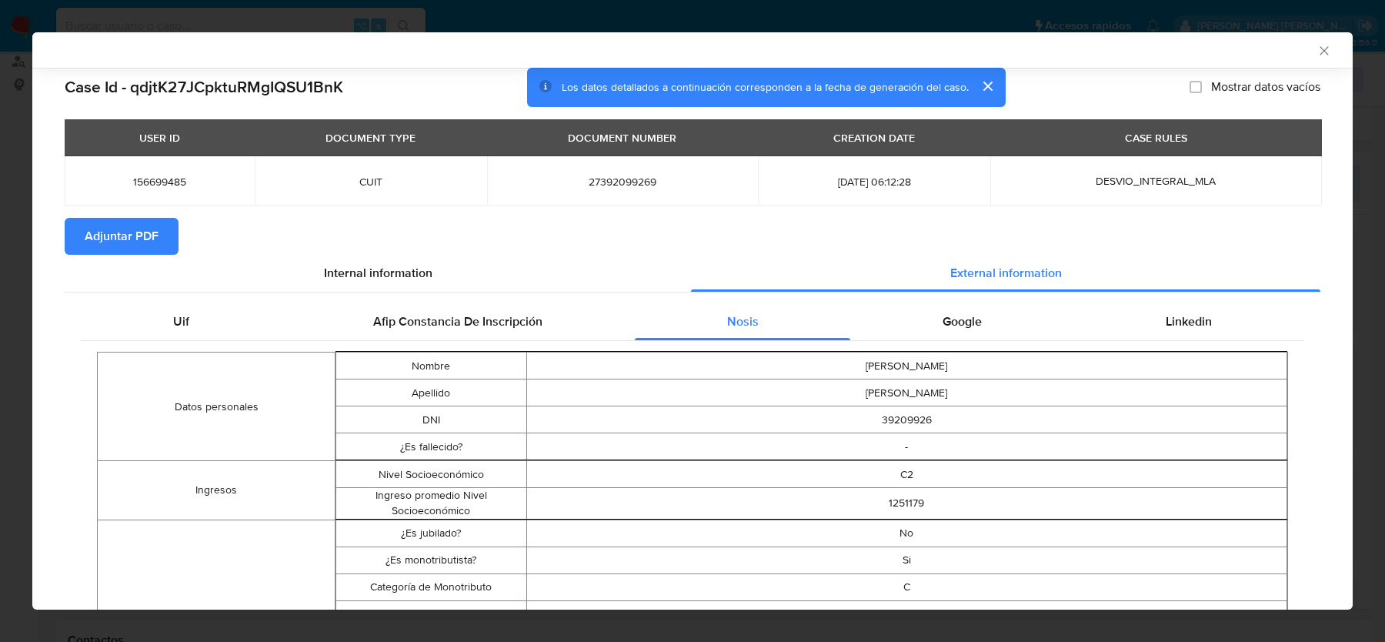
click at [606, 179] on span "27392099269" at bounding box center [622, 182] width 234 height 14
copy span "27392099269"
click at [1322, 43] on icon "Cerrar ventana" at bounding box center [1323, 50] width 15 height 15
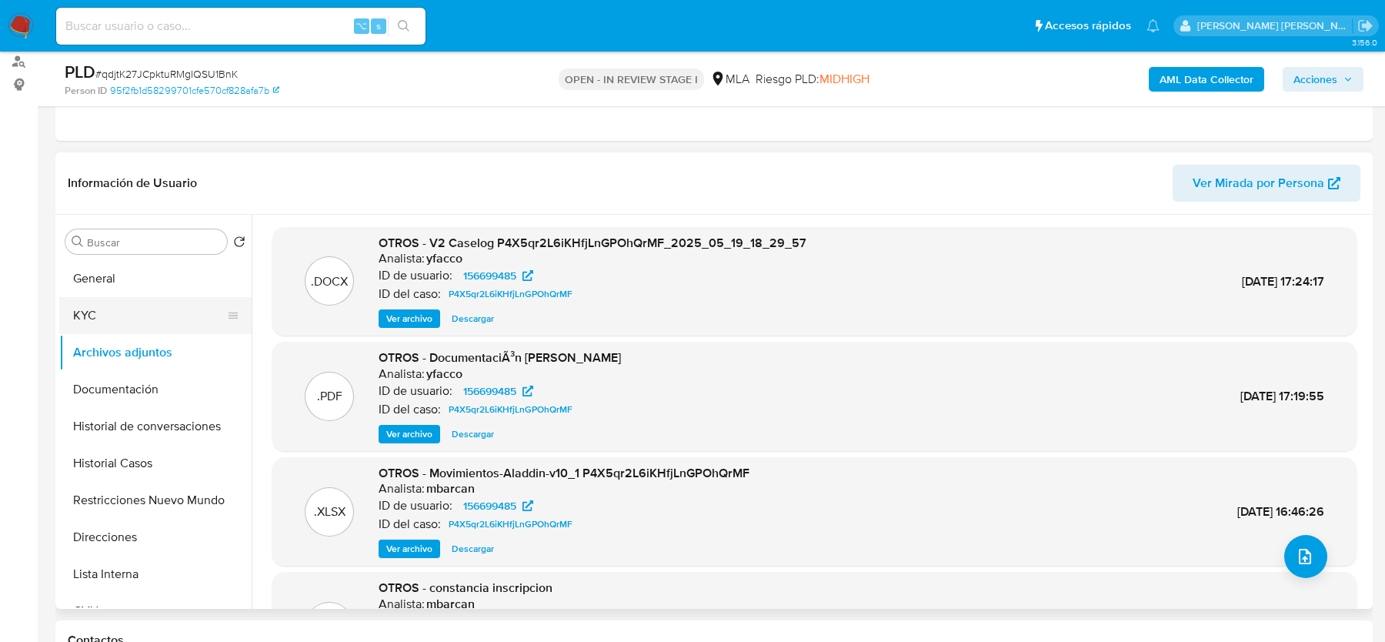
click at [158, 327] on button "KYC" at bounding box center [149, 315] width 180 height 37
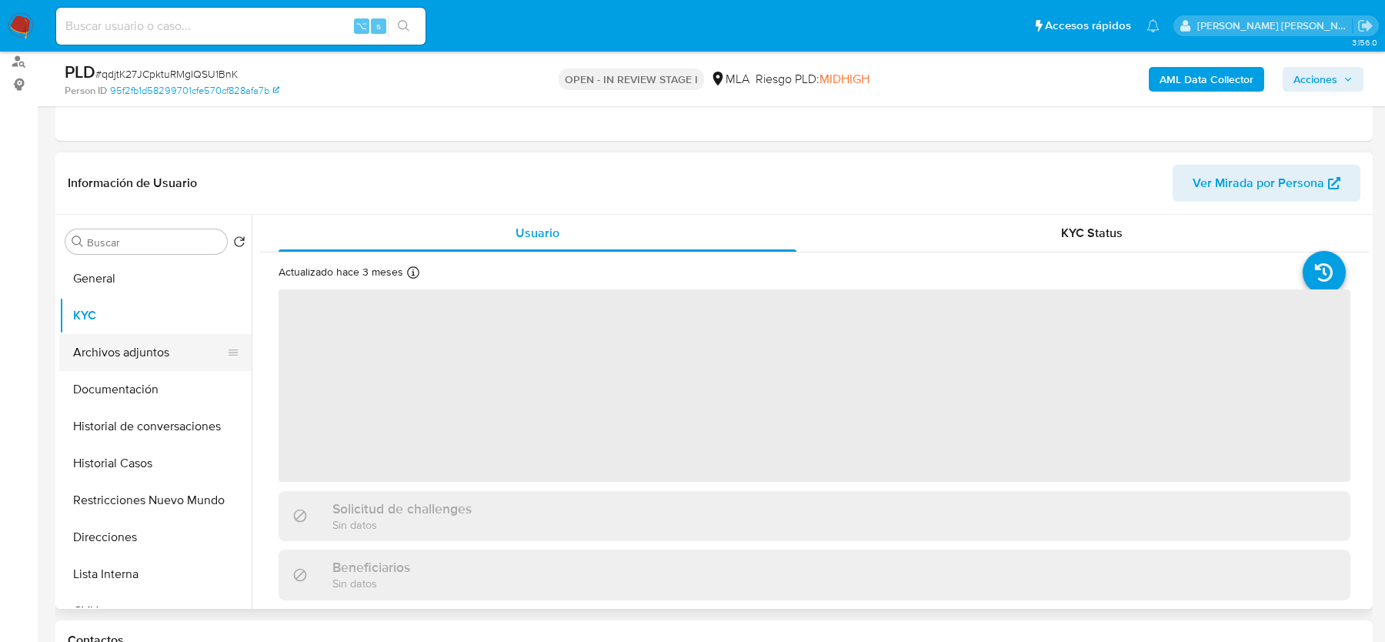
click at [158, 354] on button "Archivos adjuntos" at bounding box center [149, 352] width 180 height 37
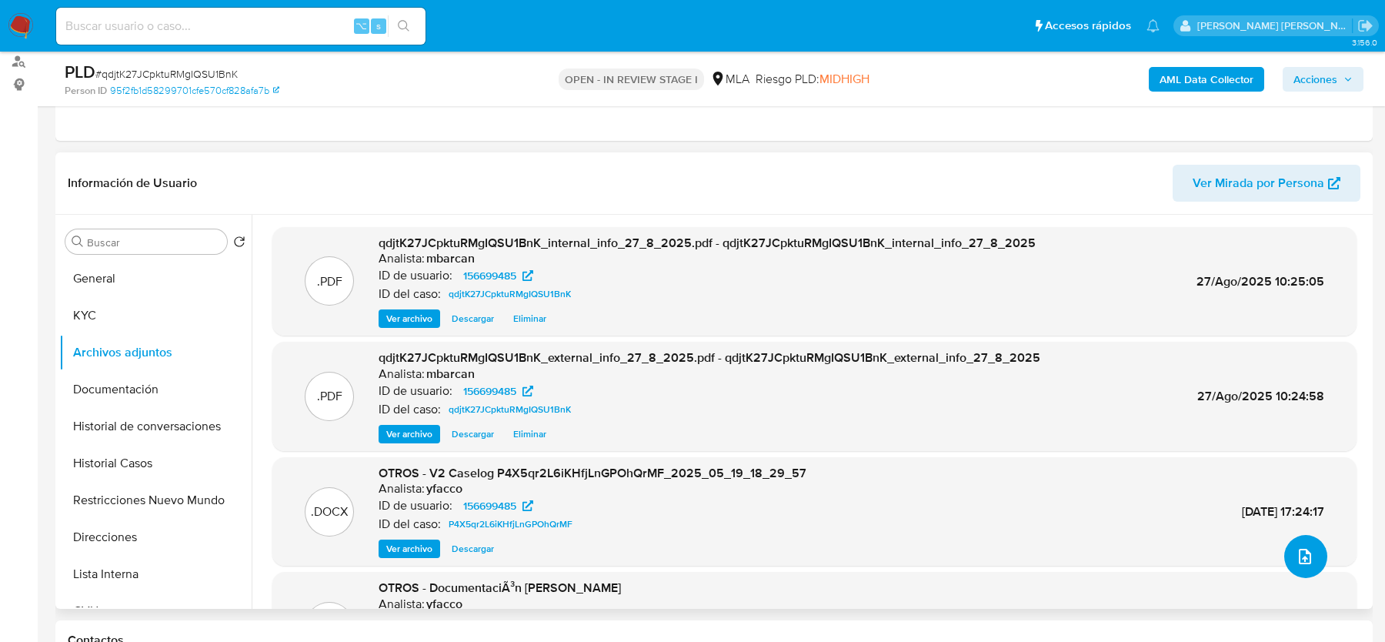
click at [1304, 559] on icon "upload-file" at bounding box center [1305, 556] width 12 height 15
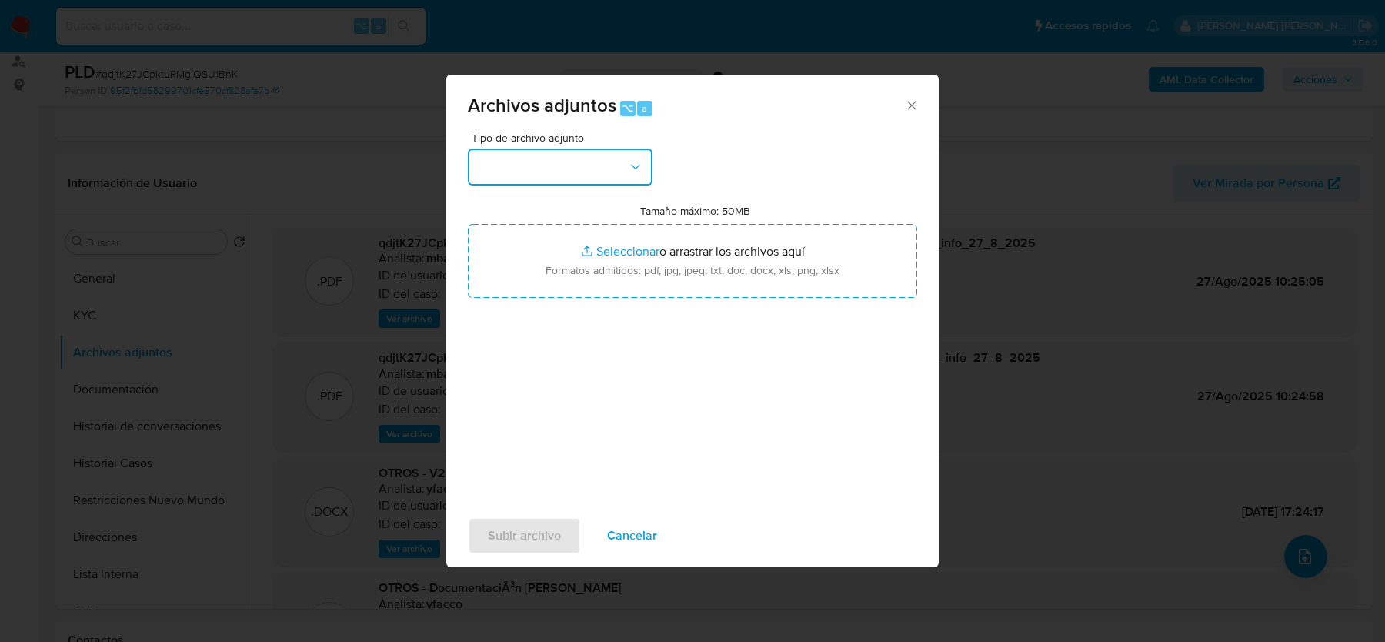
click at [580, 157] on button "button" at bounding box center [560, 166] width 185 height 37
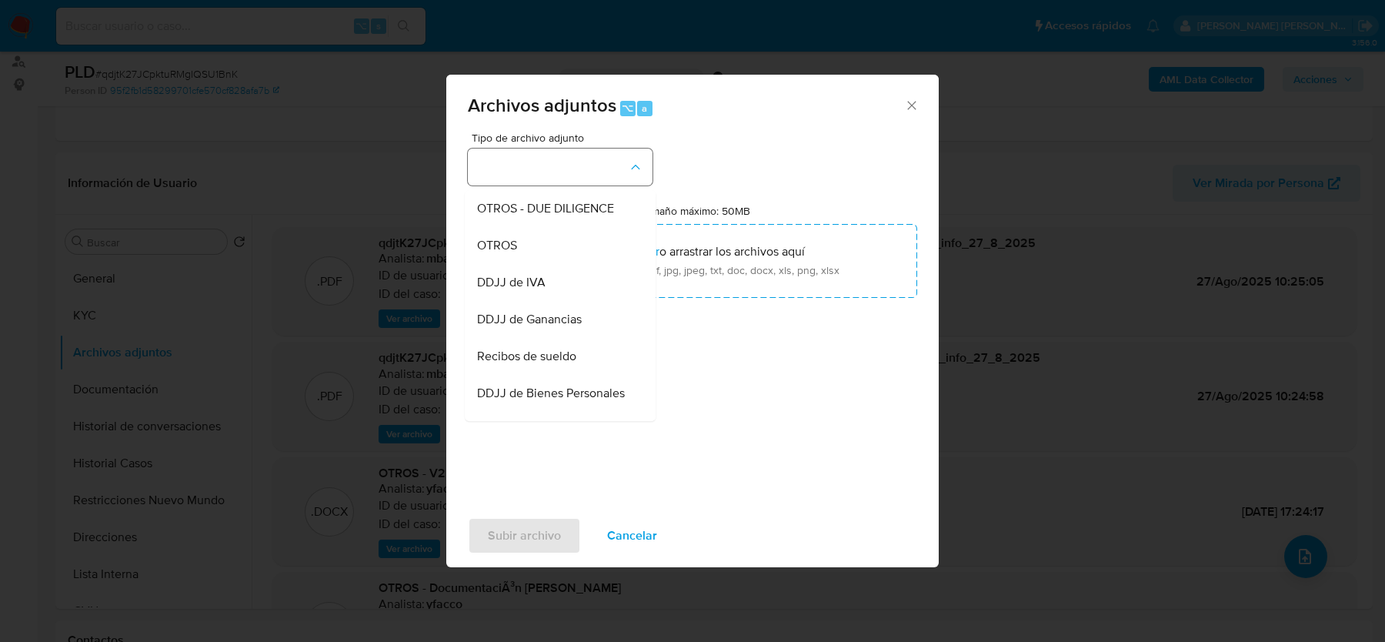
scroll to position [262, 0]
click at [546, 239] on div "OTROS" at bounding box center [555, 241] width 157 height 37
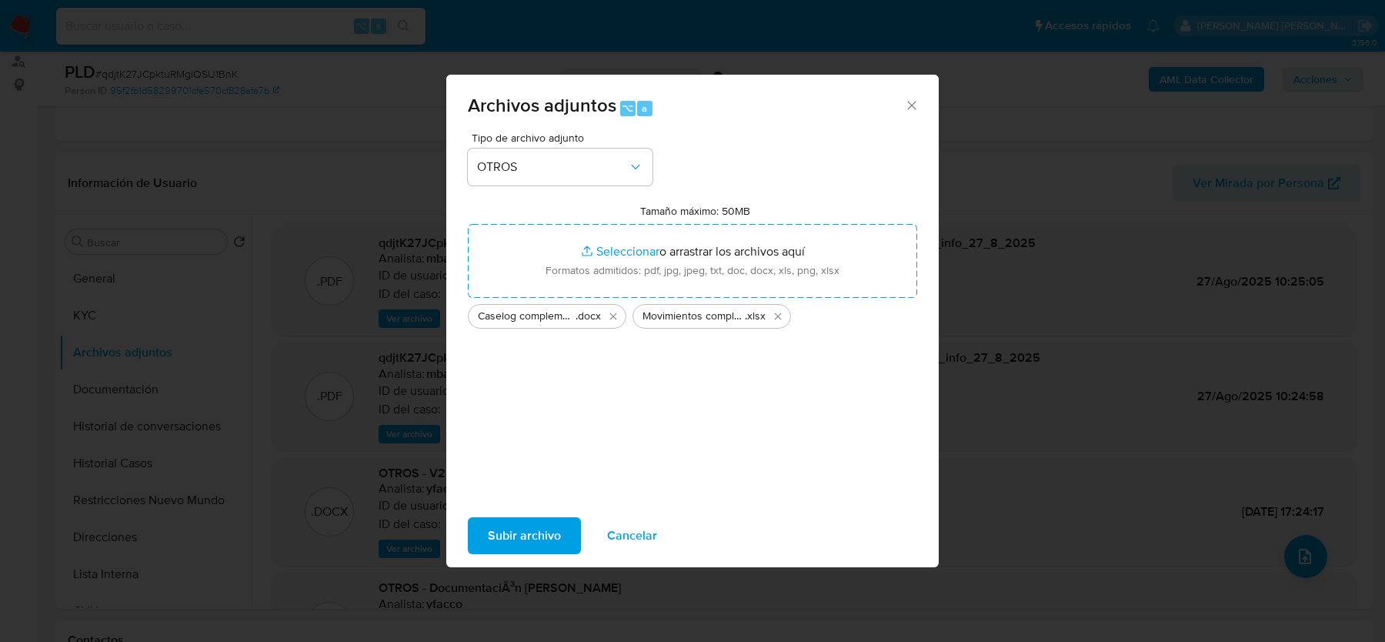
click at [530, 528] on span "Subir archivo" at bounding box center [524, 536] width 73 height 34
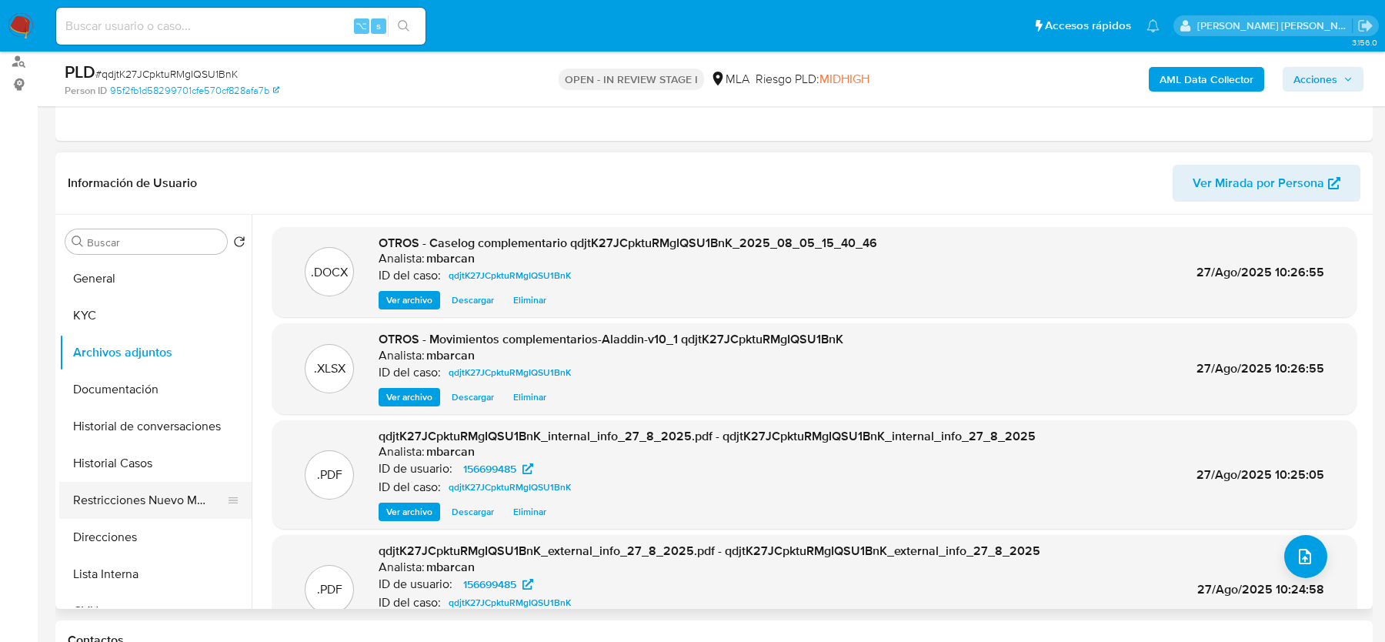
click at [121, 502] on button "Restricciones Nuevo Mundo" at bounding box center [149, 500] width 180 height 37
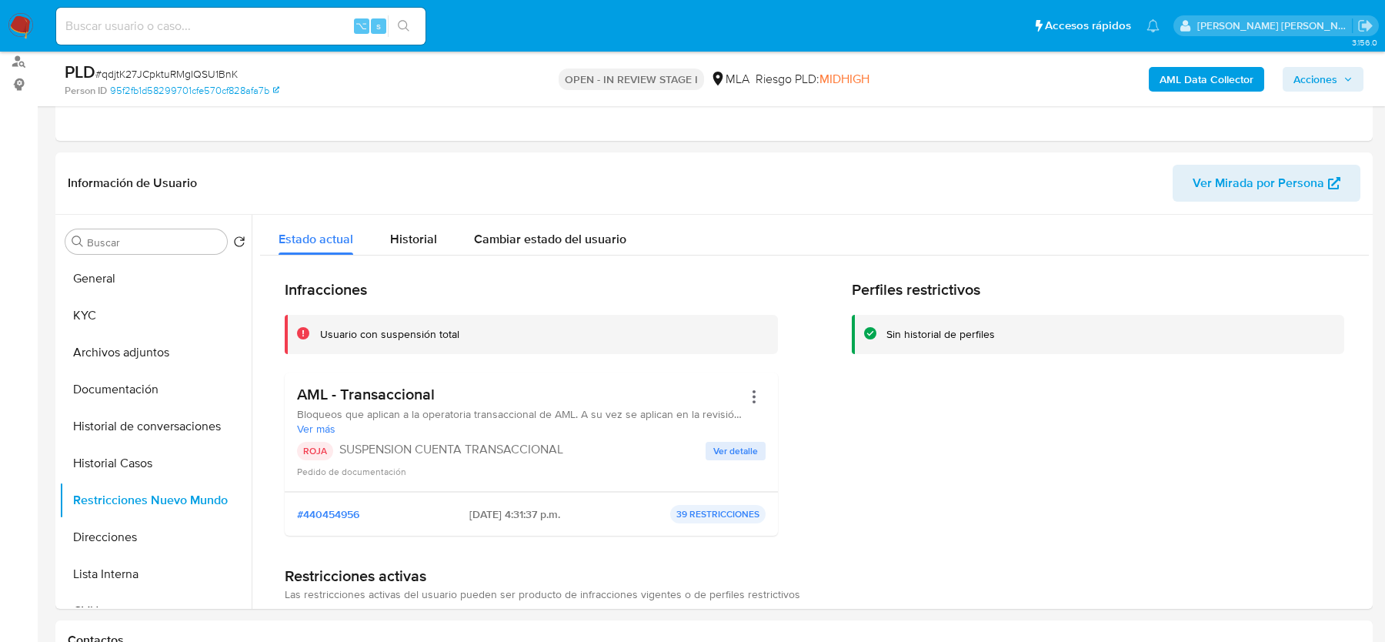
click at [1319, 71] on span "Acciones" at bounding box center [1315, 79] width 44 height 25
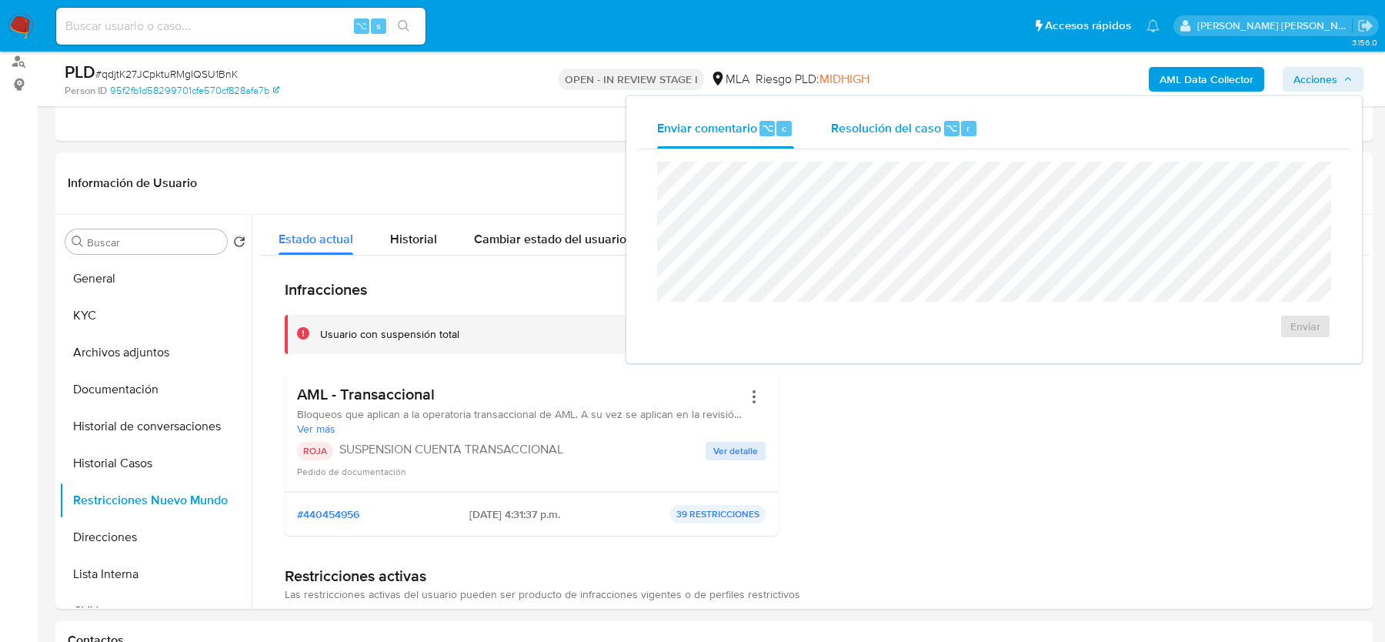
click at [899, 135] on span "Resolución del caso" at bounding box center [886, 127] width 110 height 18
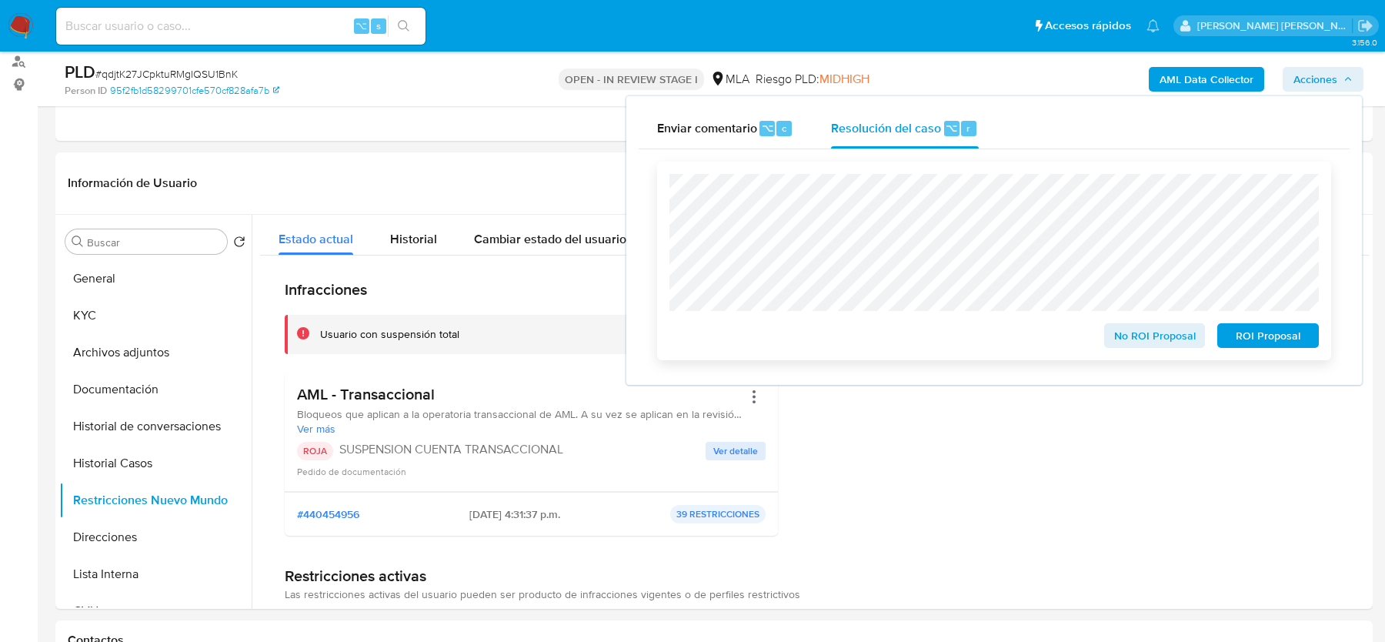
click at [1265, 337] on span "ROI Proposal" at bounding box center [1268, 336] width 80 height 22
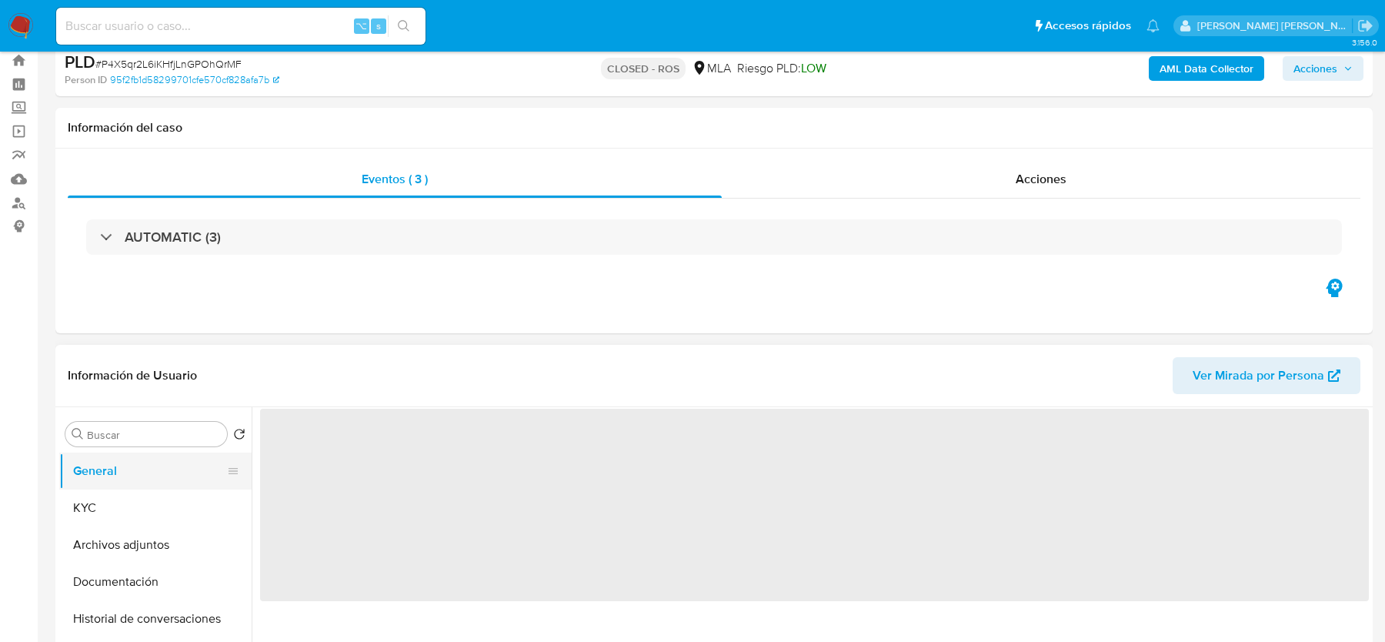
scroll to position [85, 0]
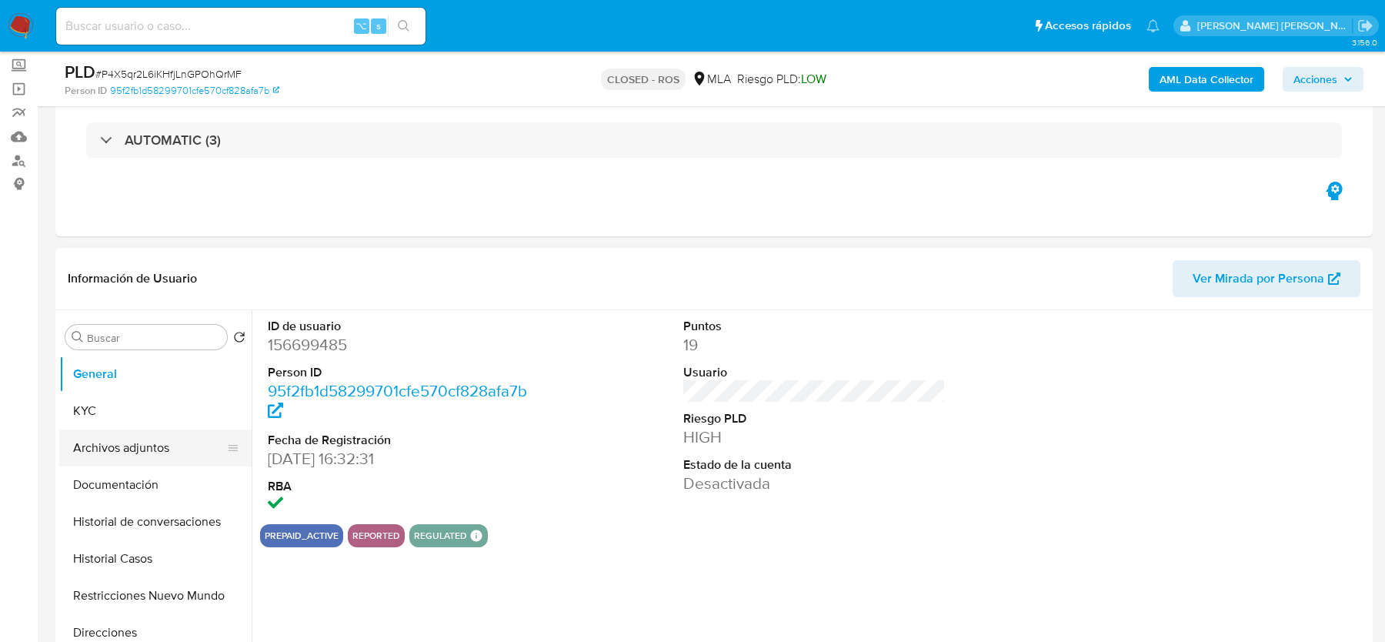
click at [108, 435] on button "Archivos adjuntos" at bounding box center [149, 447] width 180 height 37
select select "10"
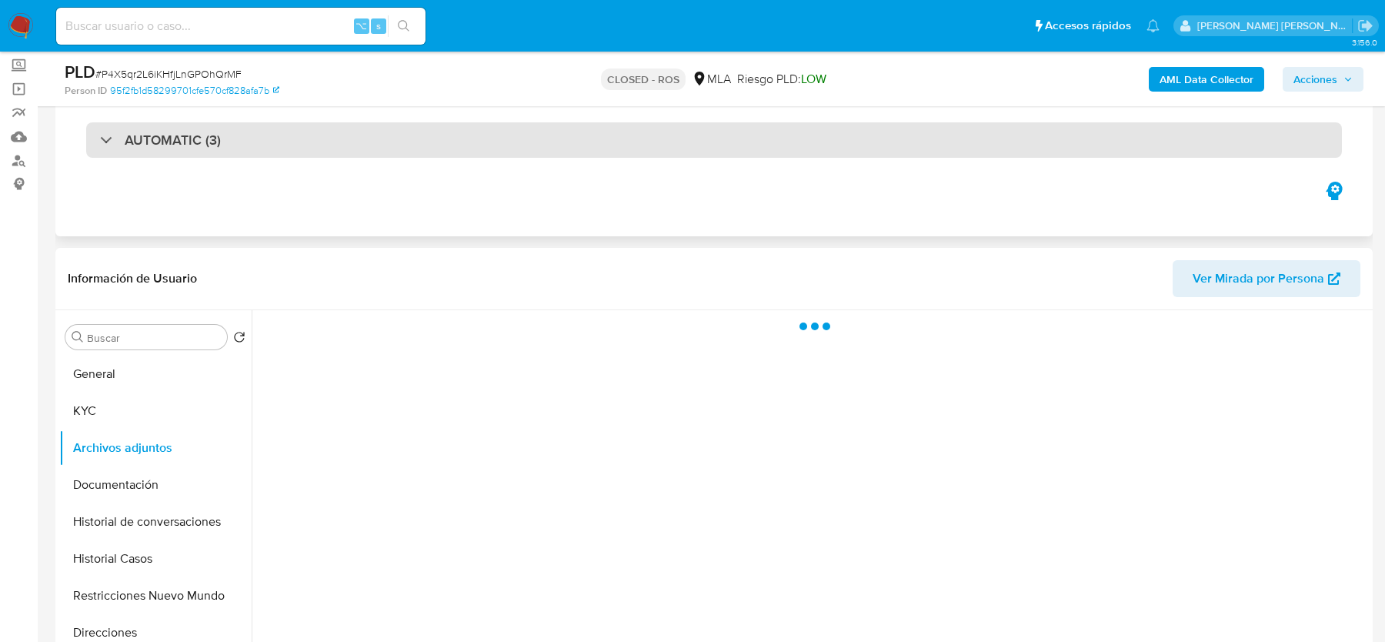
scroll to position [158, 0]
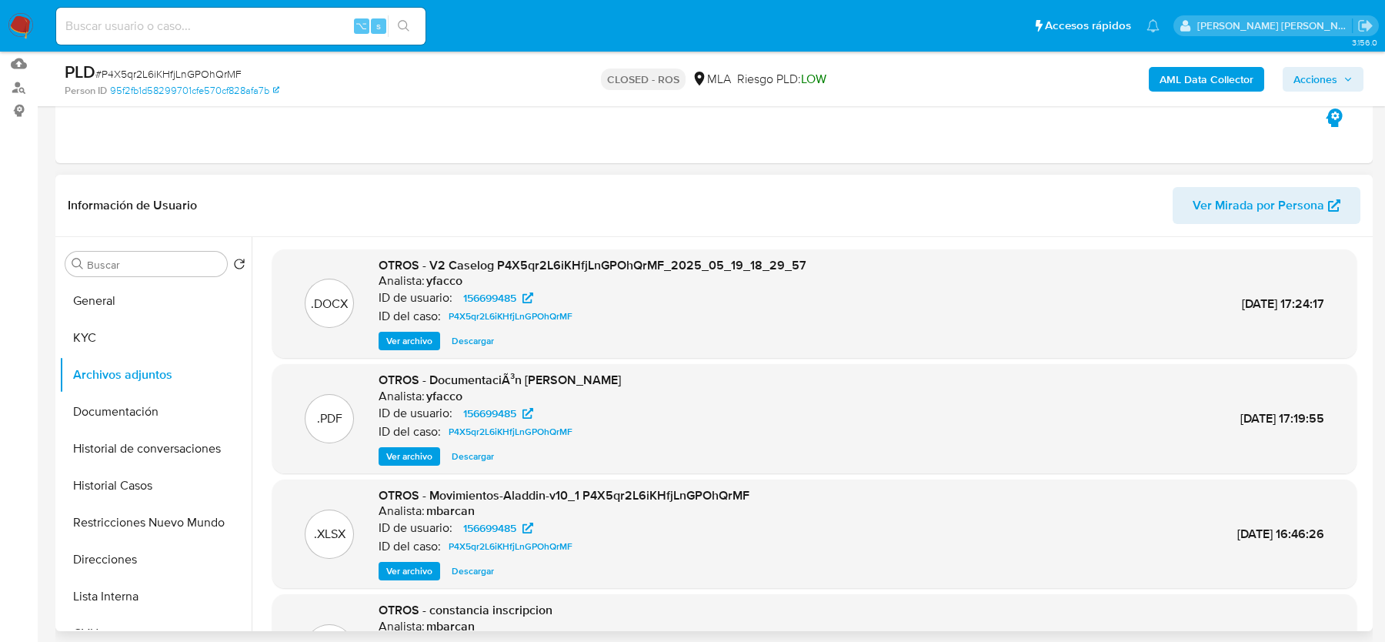
click at [415, 339] on span "Ver archivo" at bounding box center [409, 340] width 46 height 15
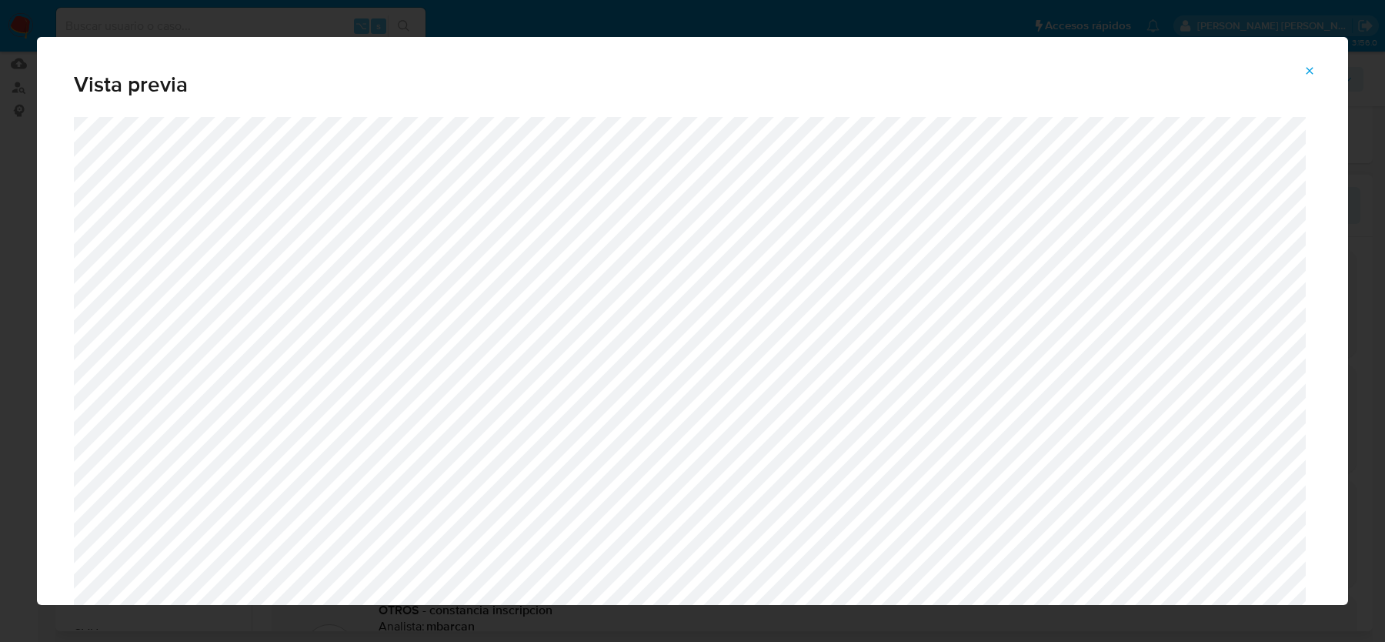
scroll to position [1561, 0]
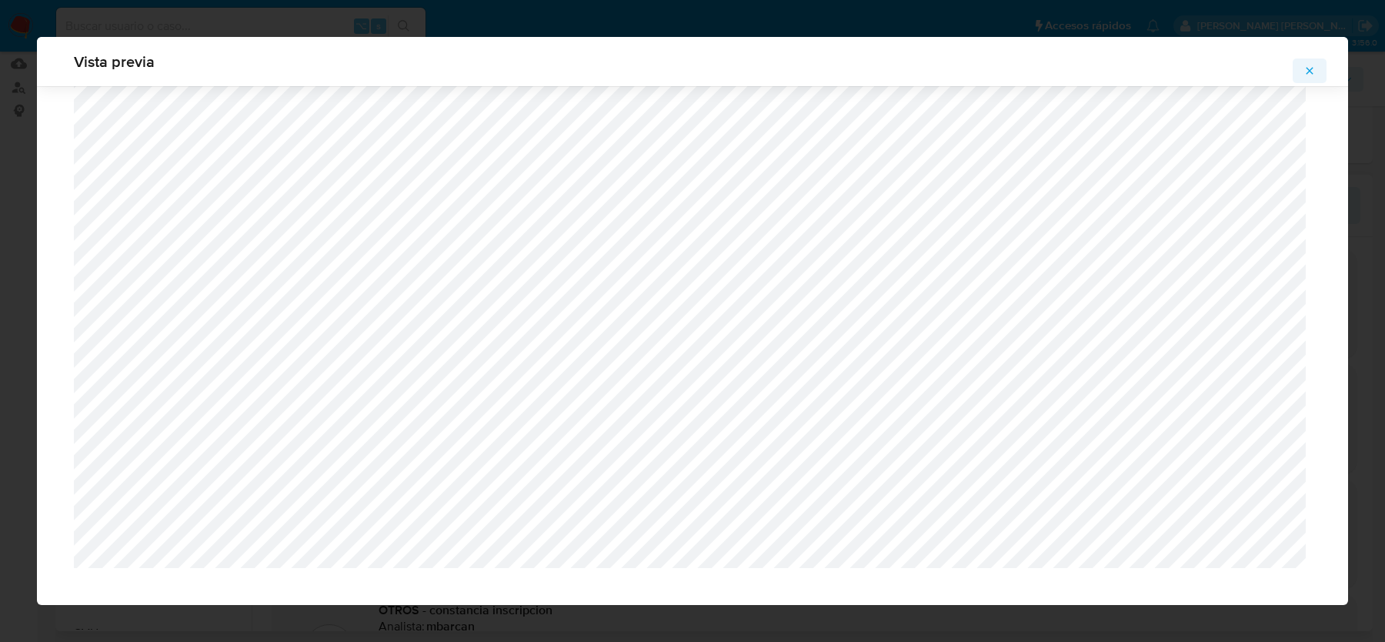
click at [1310, 68] on icon "Attachment preview" at bounding box center [1309, 71] width 12 height 12
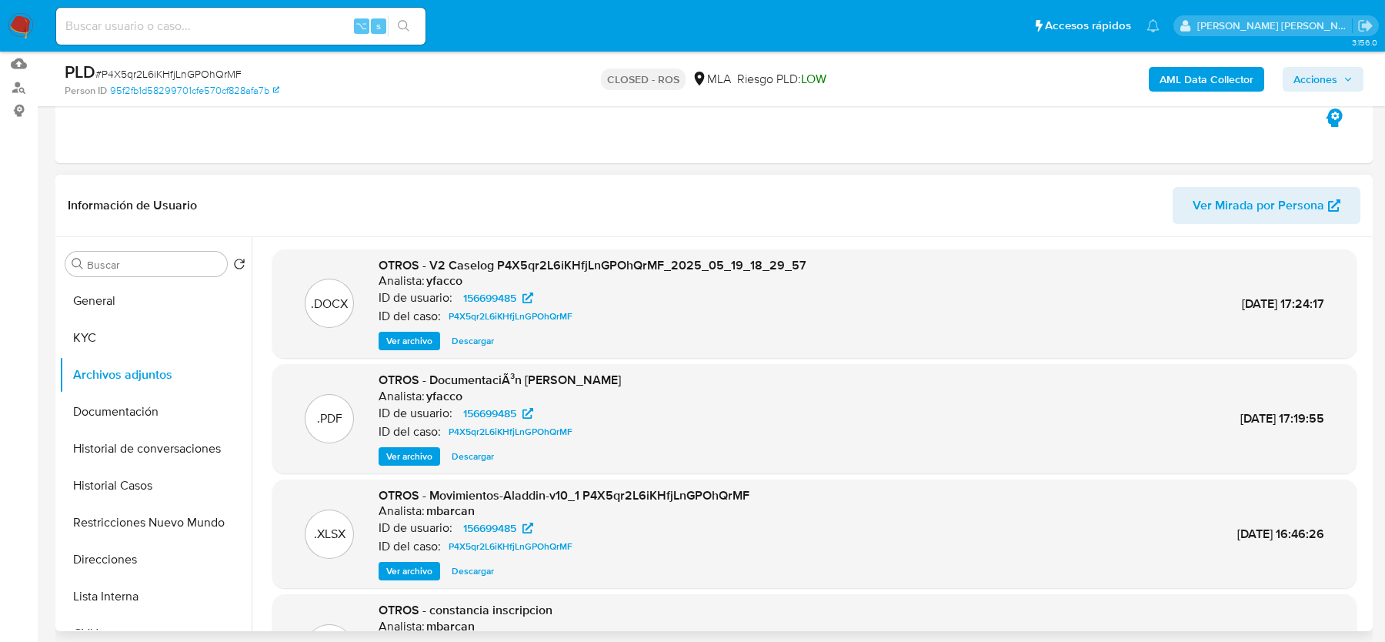
click at [415, 333] on span "Ver archivo" at bounding box center [409, 340] width 46 height 15
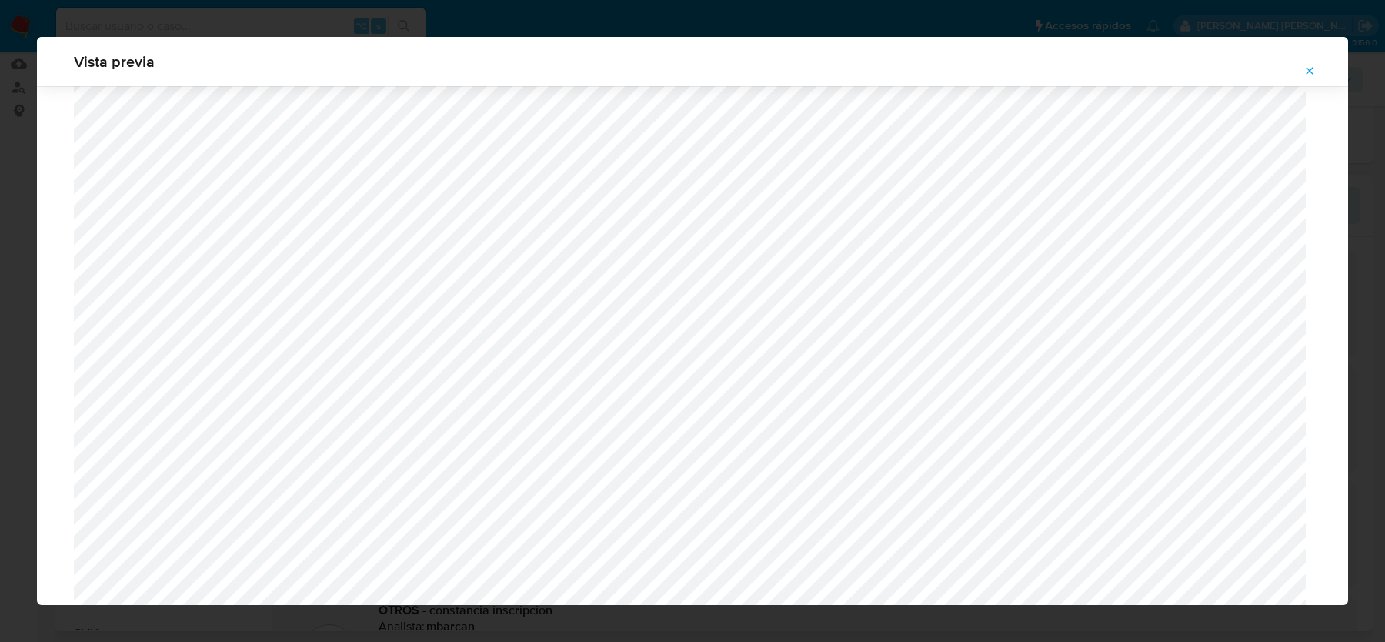
scroll to position [1334, 0]
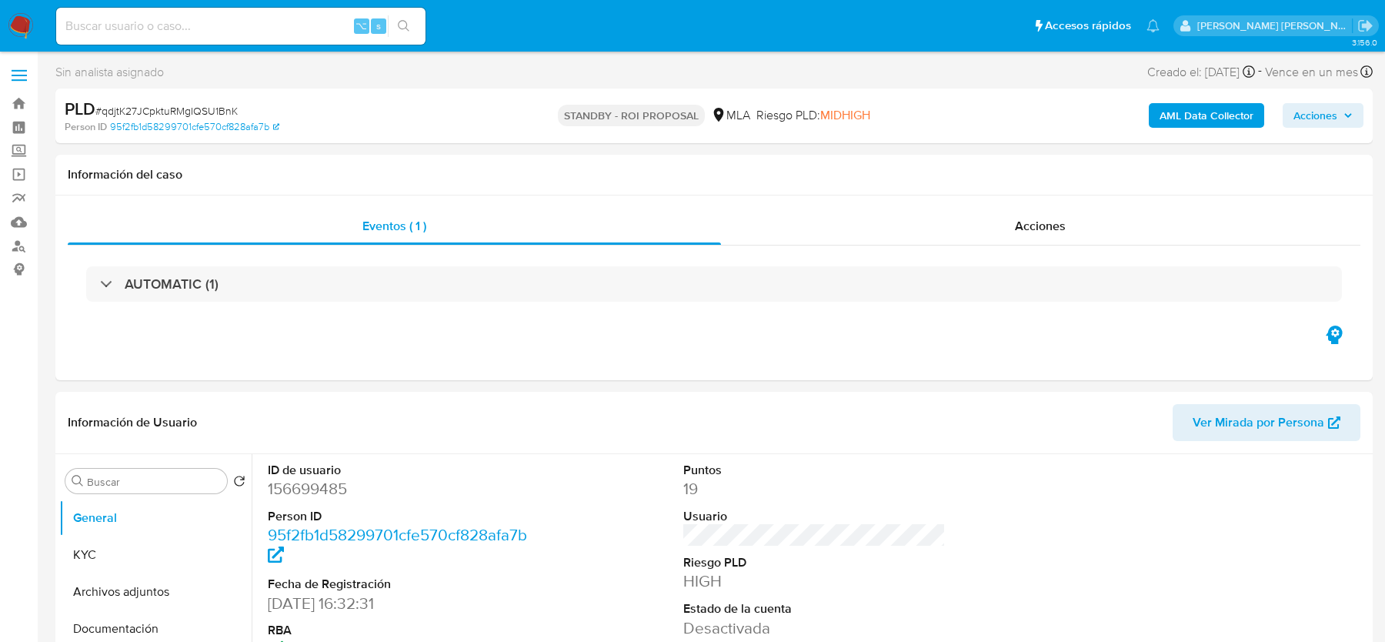
select select "10"
click at [182, 32] on input at bounding box center [240, 26] width 369 height 20
paste input "RSgNr42bMrjrKPj7IuCWzd2K"
type input "RSgNr42bMrjrKPj7IuCWzd2K"
select select "10"
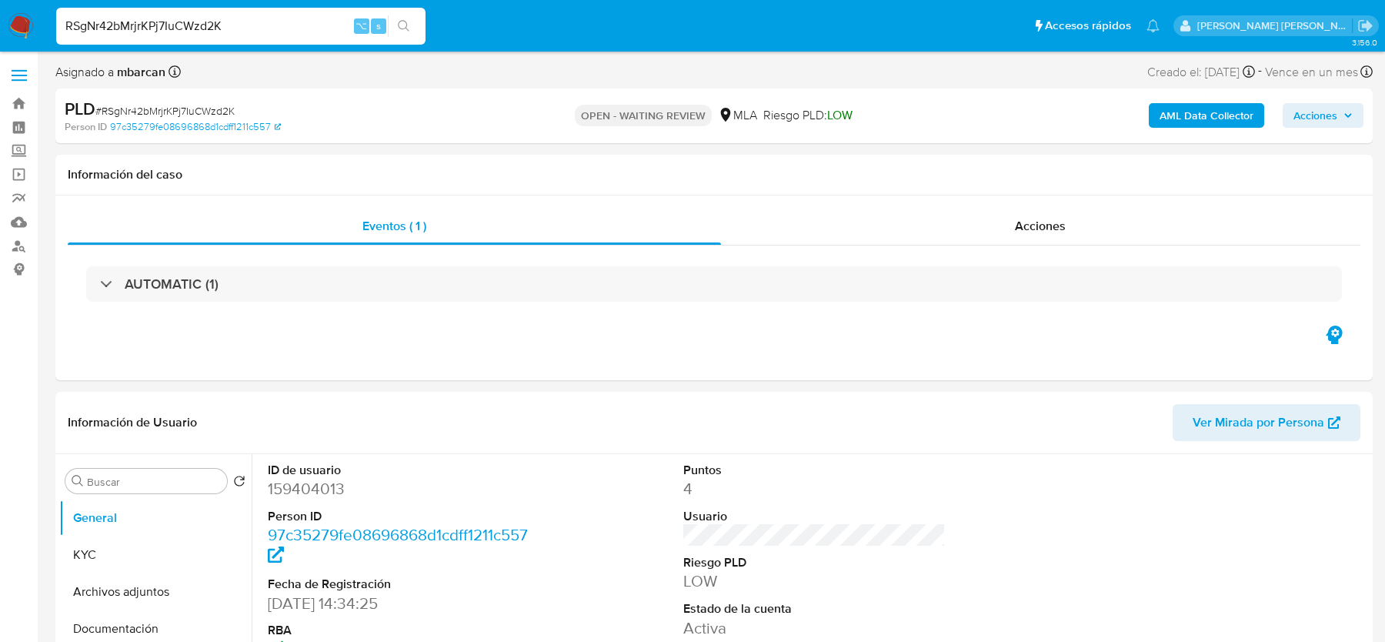
click at [11, 22] on img at bounding box center [21, 26] width 26 height 26
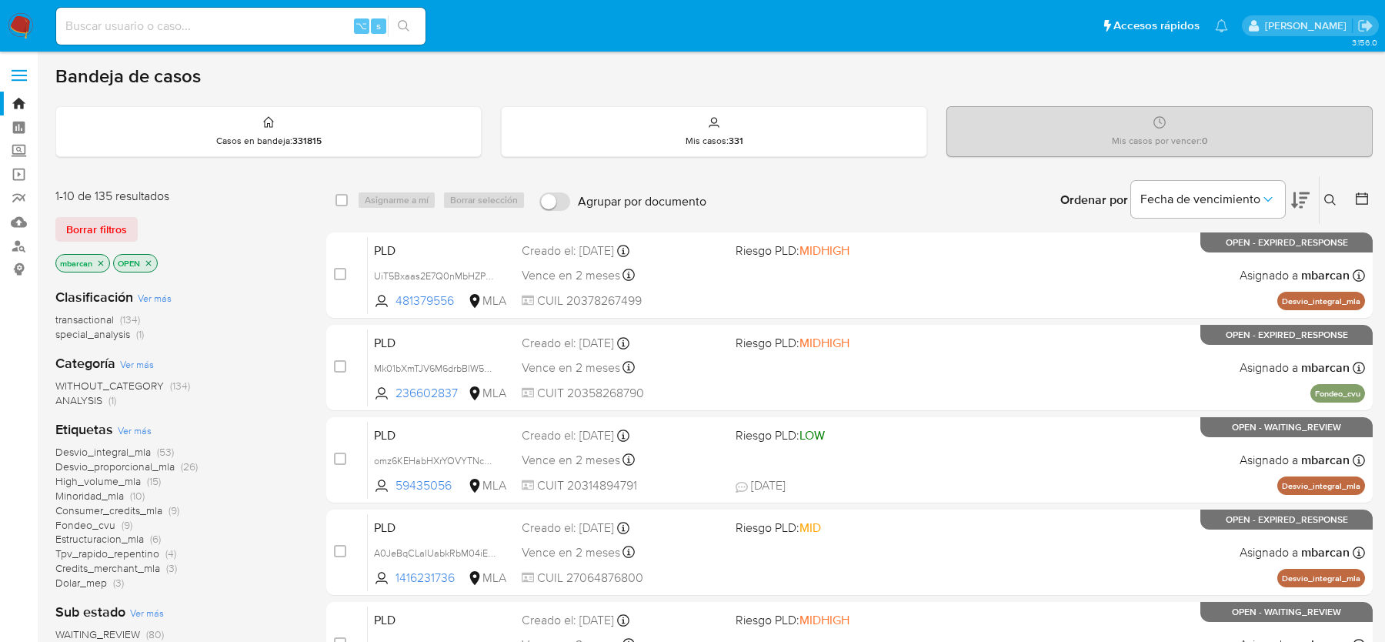
click at [1339, 199] on button at bounding box center [1332, 200] width 25 height 18
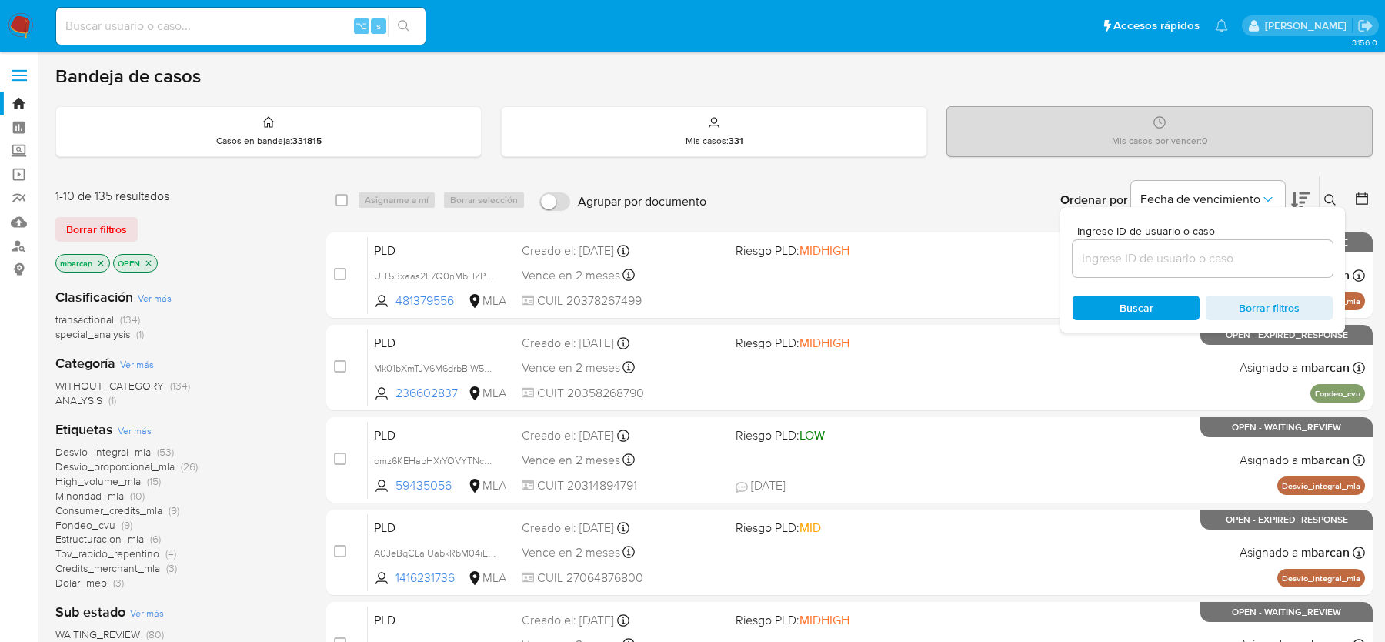
click at [1241, 273] on div at bounding box center [1203, 258] width 260 height 37
click at [1241, 255] on input at bounding box center [1203, 259] width 260 height 20
paste input "RSgNr42bMrjrKPj7IuCWzd2K"
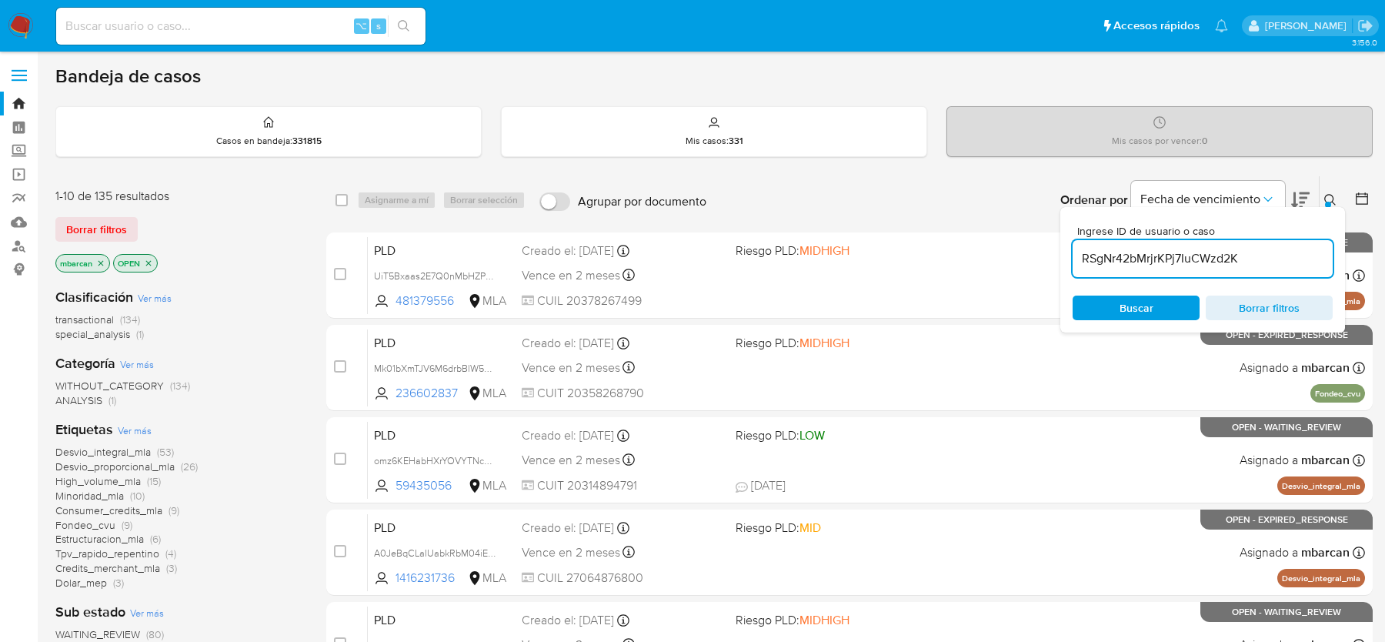
type input "RSgNr42bMrjrKPj7IuCWzd2K"
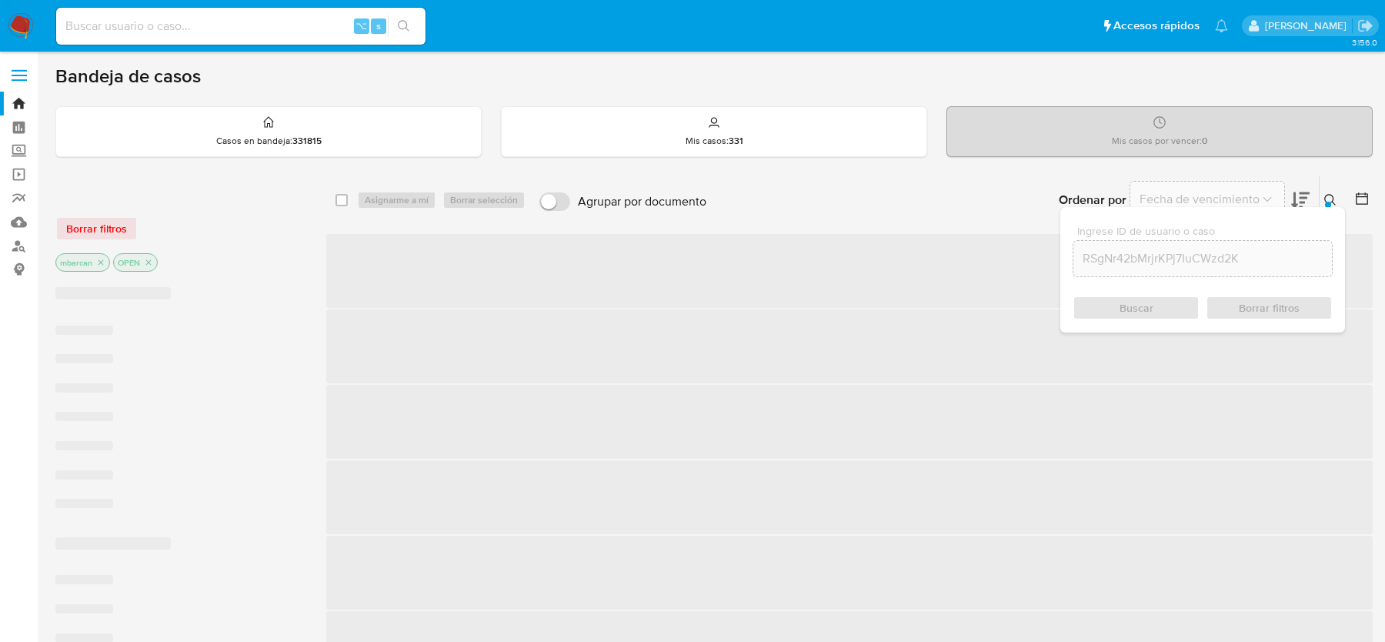
click at [1337, 192] on button at bounding box center [1332, 200] width 25 height 18
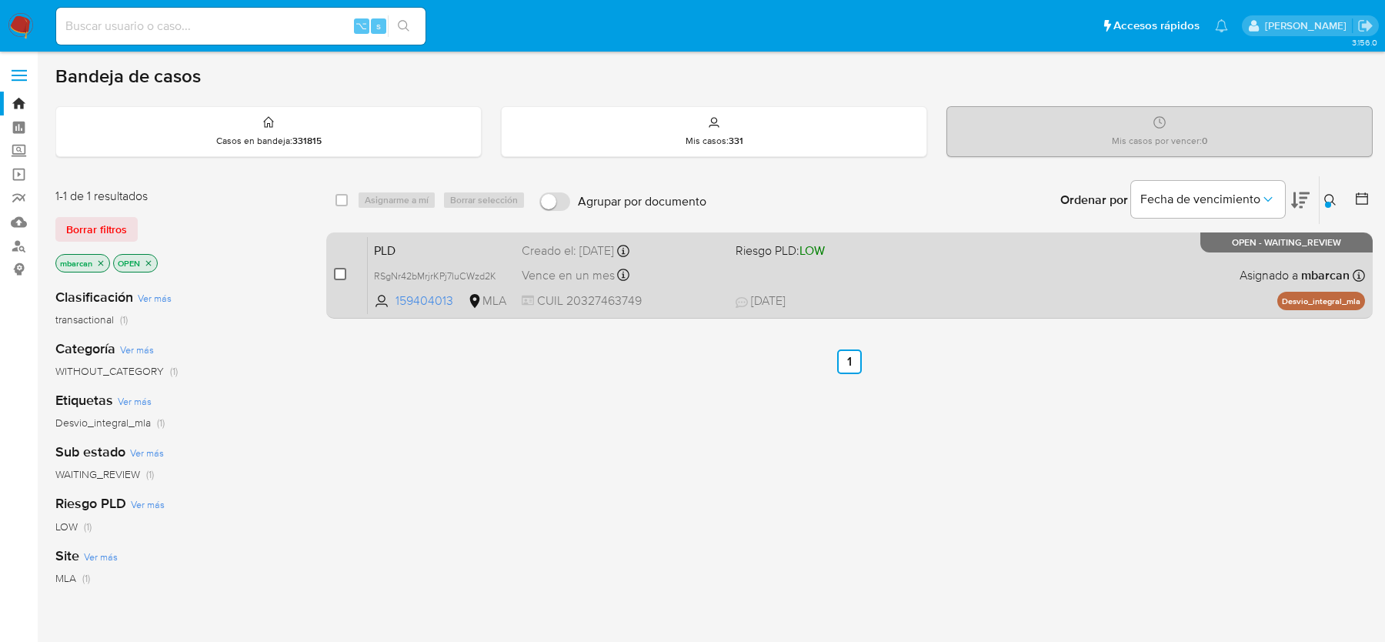
click at [338, 270] on input "checkbox" at bounding box center [340, 274] width 12 height 12
checkbox input "true"
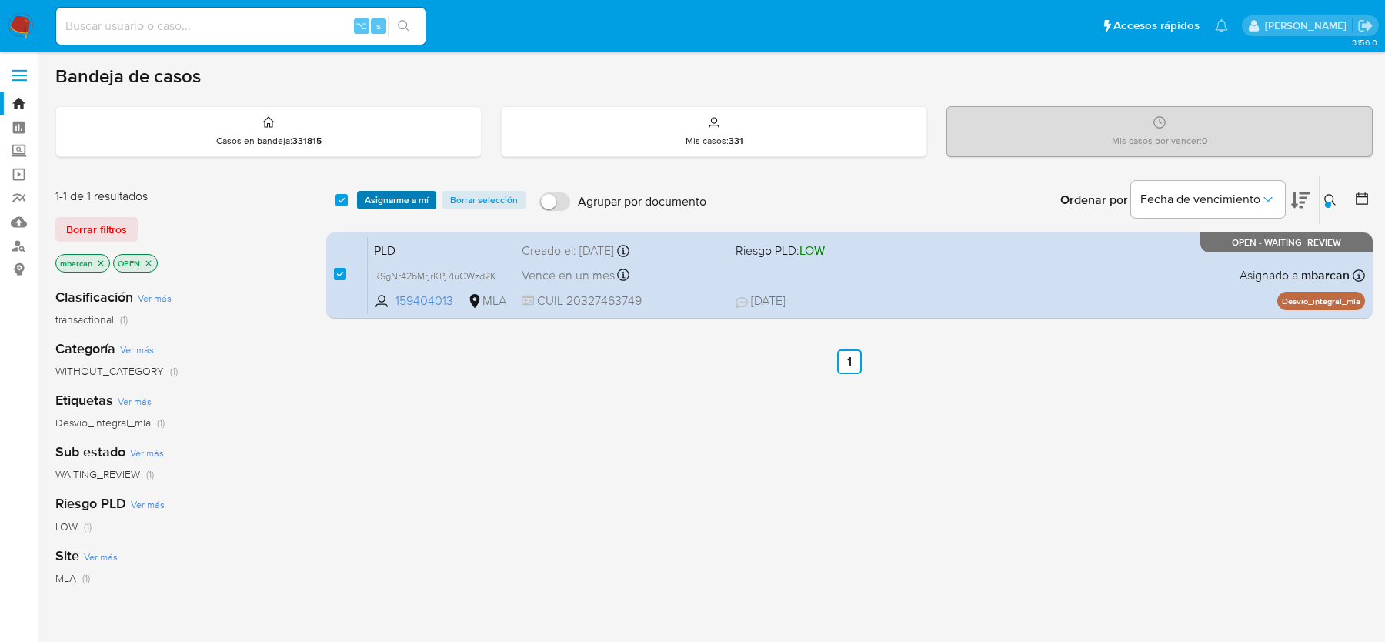
click at [395, 203] on span "Asignarme a mí" at bounding box center [397, 199] width 64 height 15
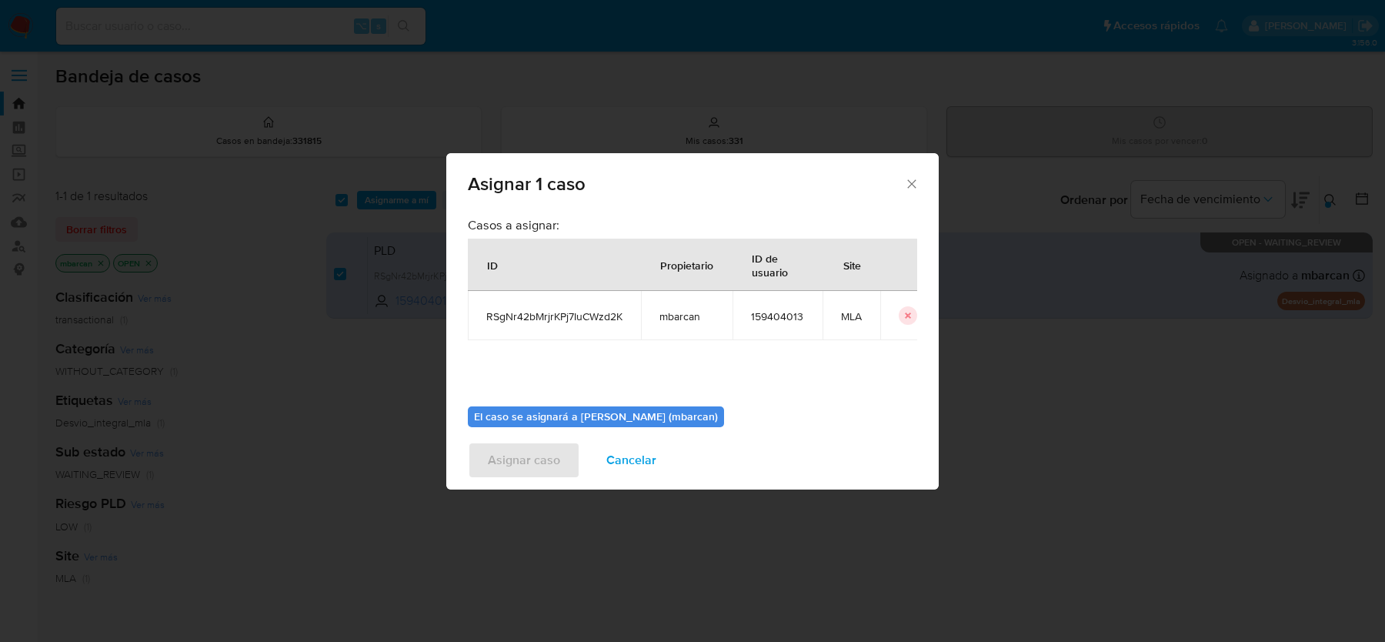
scroll to position [78, 0]
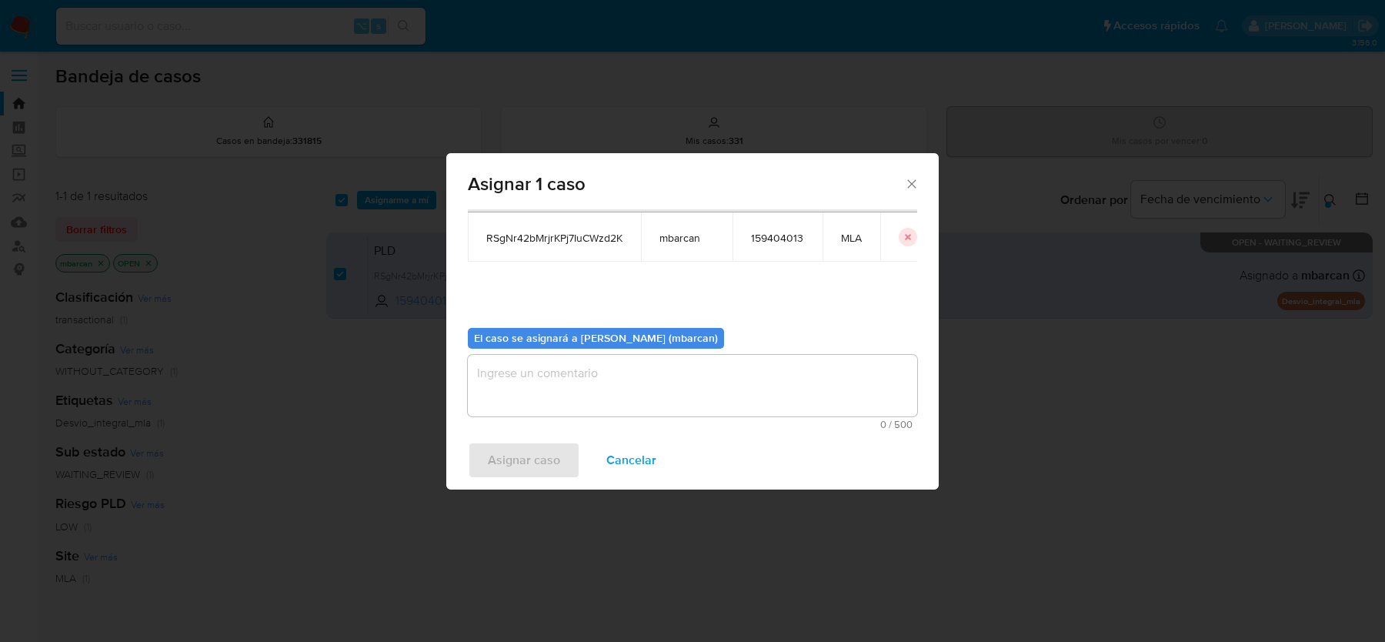
click at [602, 392] on textarea "assign-modal" at bounding box center [692, 386] width 449 height 62
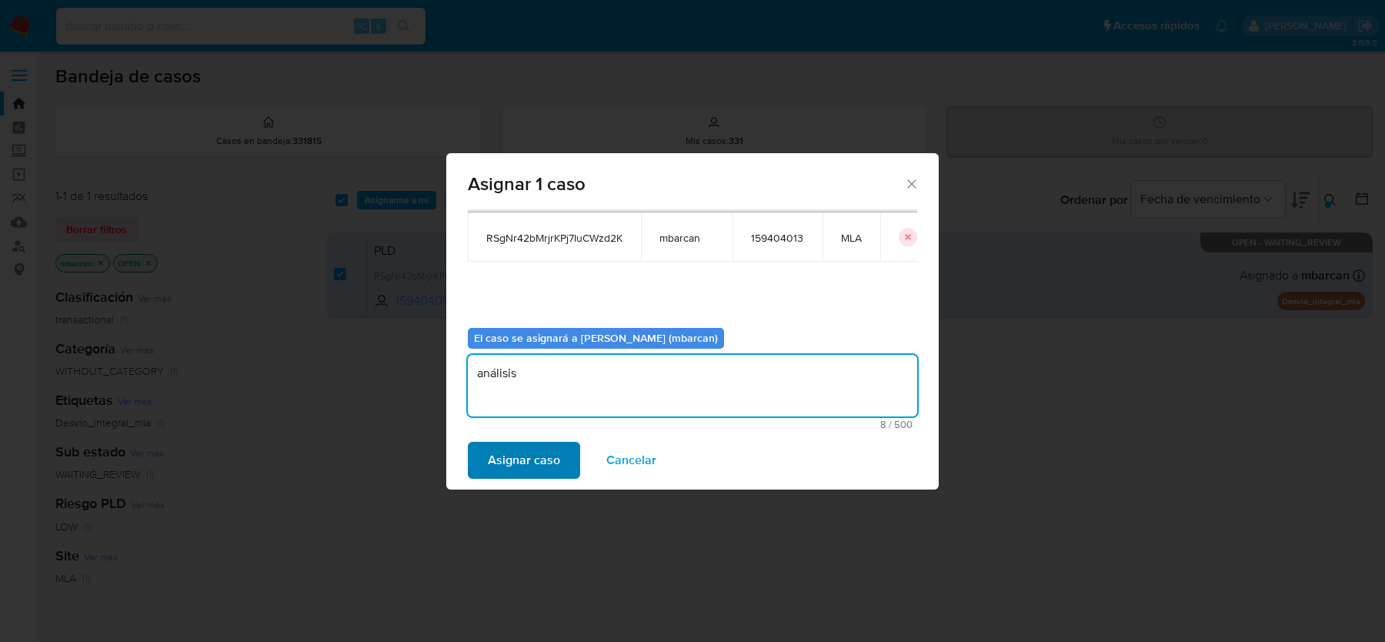
type textarea "análisis"
click at [542, 459] on span "Asignar caso" at bounding box center [524, 460] width 72 height 34
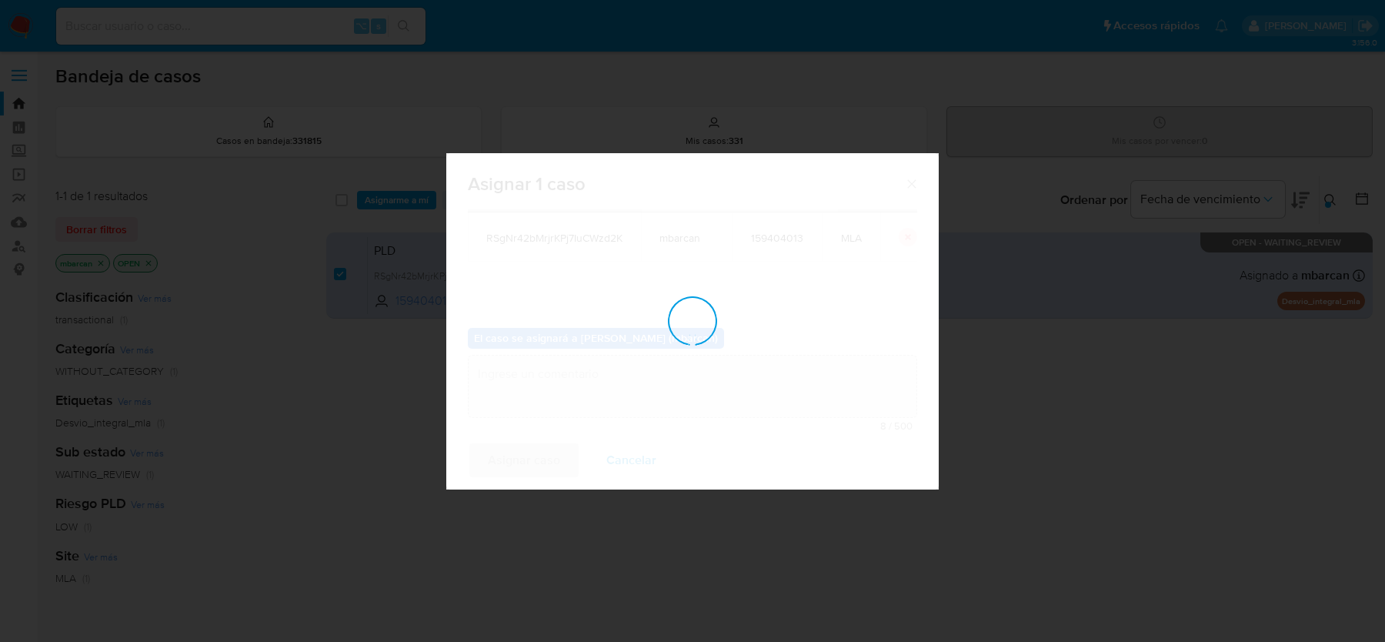
checkbox input "false"
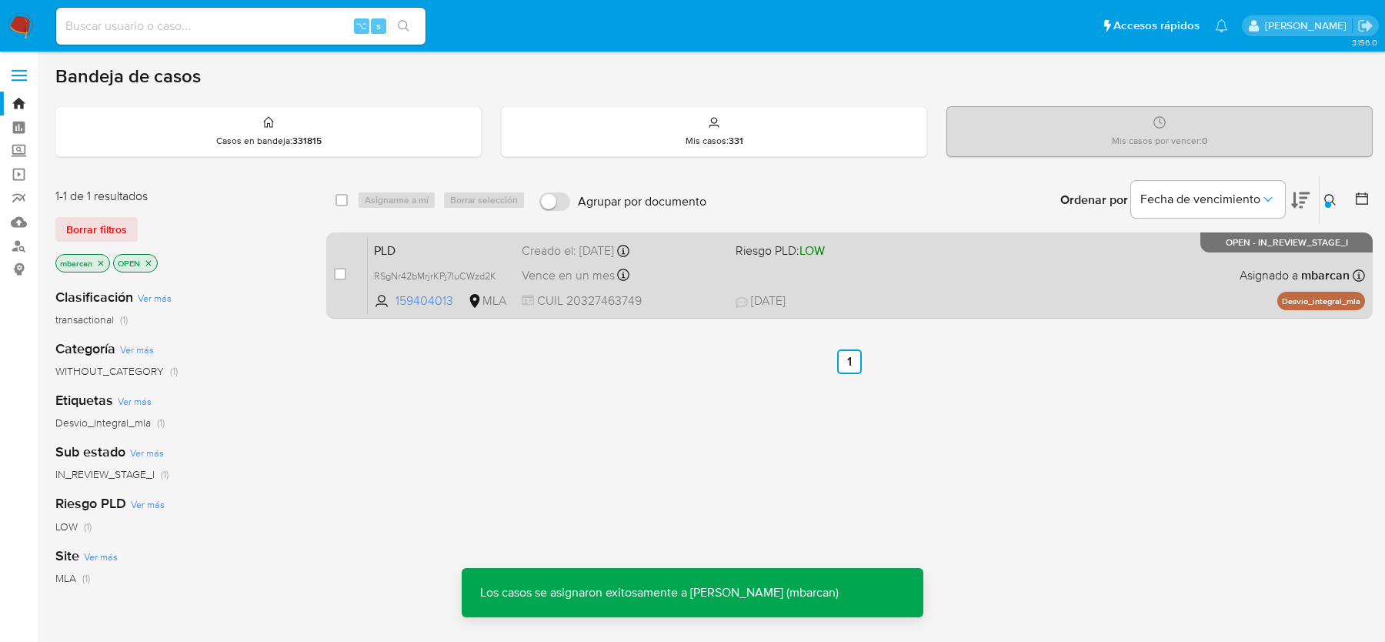
click at [457, 249] on span "PLD" at bounding box center [441, 249] width 135 height 20
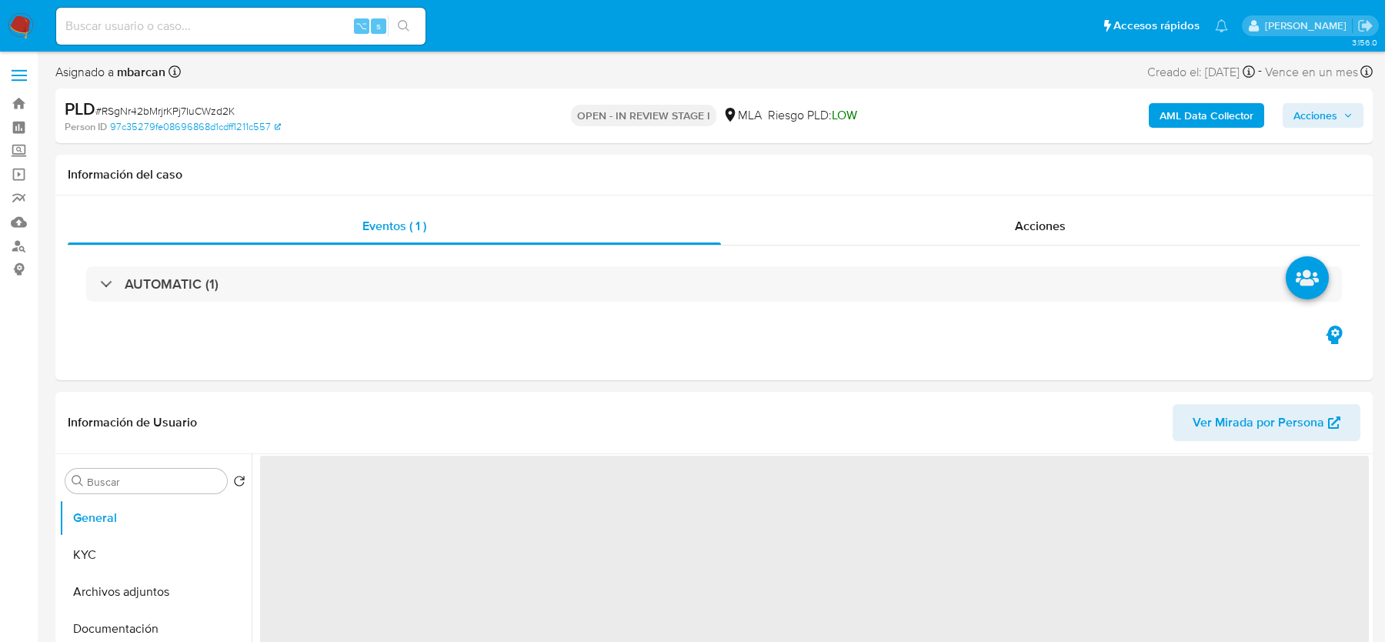
click at [190, 109] on span "# RSgNr42bMrjrKPj7IuCWzd2K" at bounding box center [164, 110] width 139 height 15
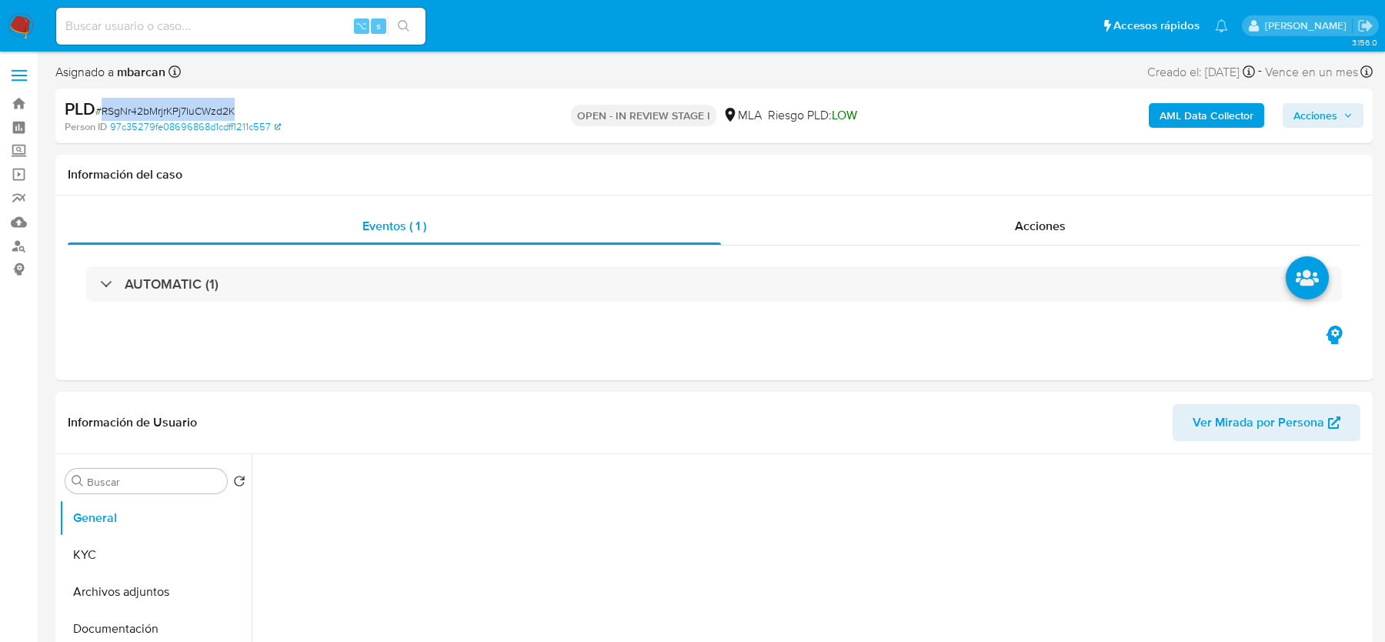
select select "10"
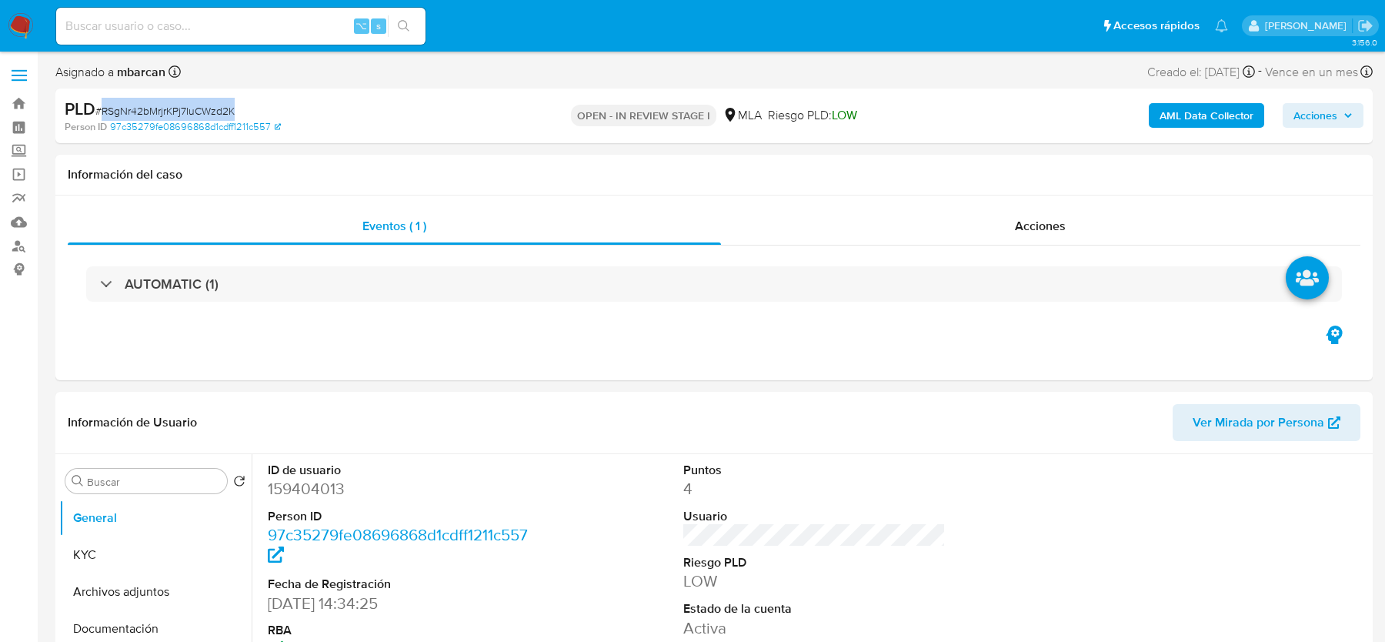
copy span "RSgNr42bMrjrKPj7IuCWzd2K"
click at [137, 598] on button "Archivos adjuntos" at bounding box center [149, 591] width 180 height 37
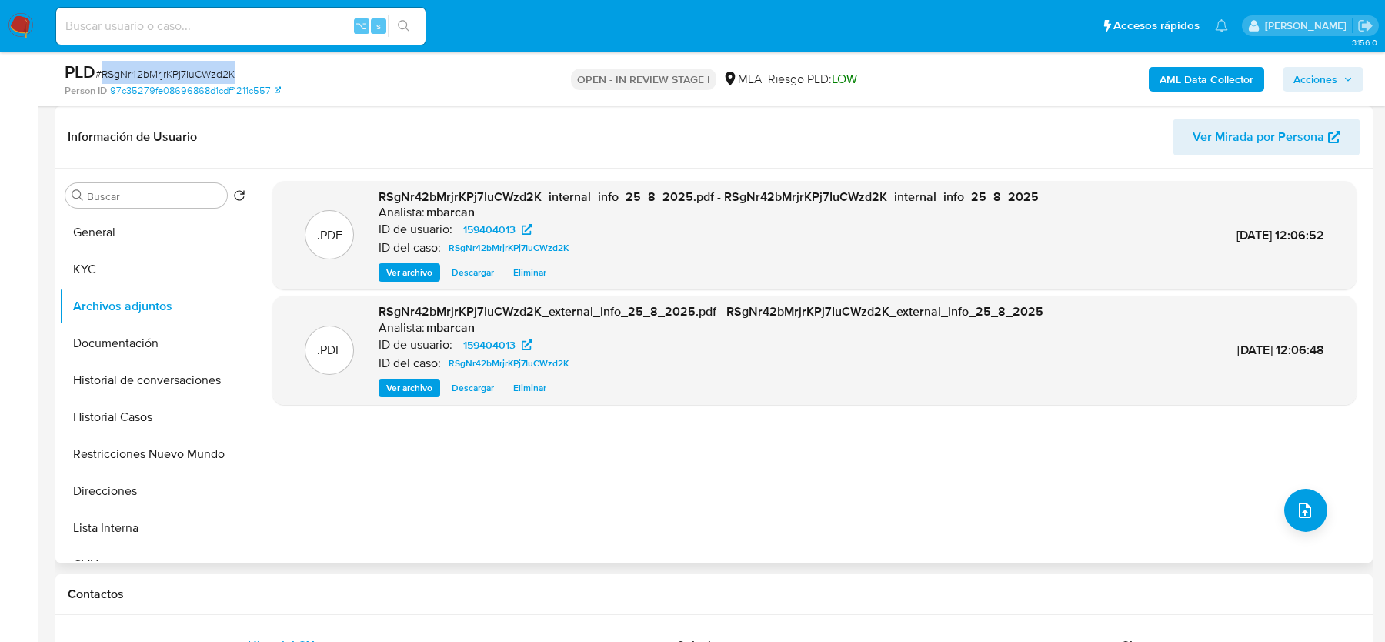
scroll to position [462, 0]
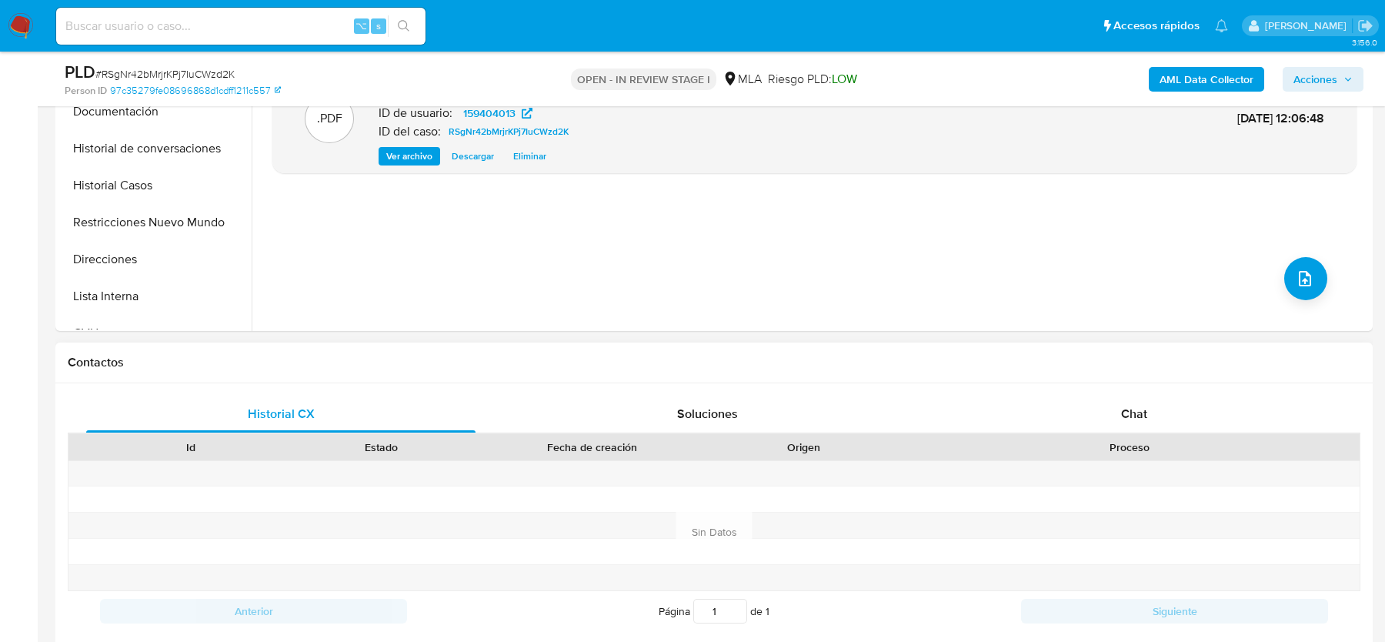
click at [1098, 392] on div "Historial CX Soluciones Chat Id Estado Fecha de creación Origen Proceso Anterio…" at bounding box center [713, 531] width 1317 height 297
click at [1098, 405] on div "Chat" at bounding box center [1133, 413] width 389 height 37
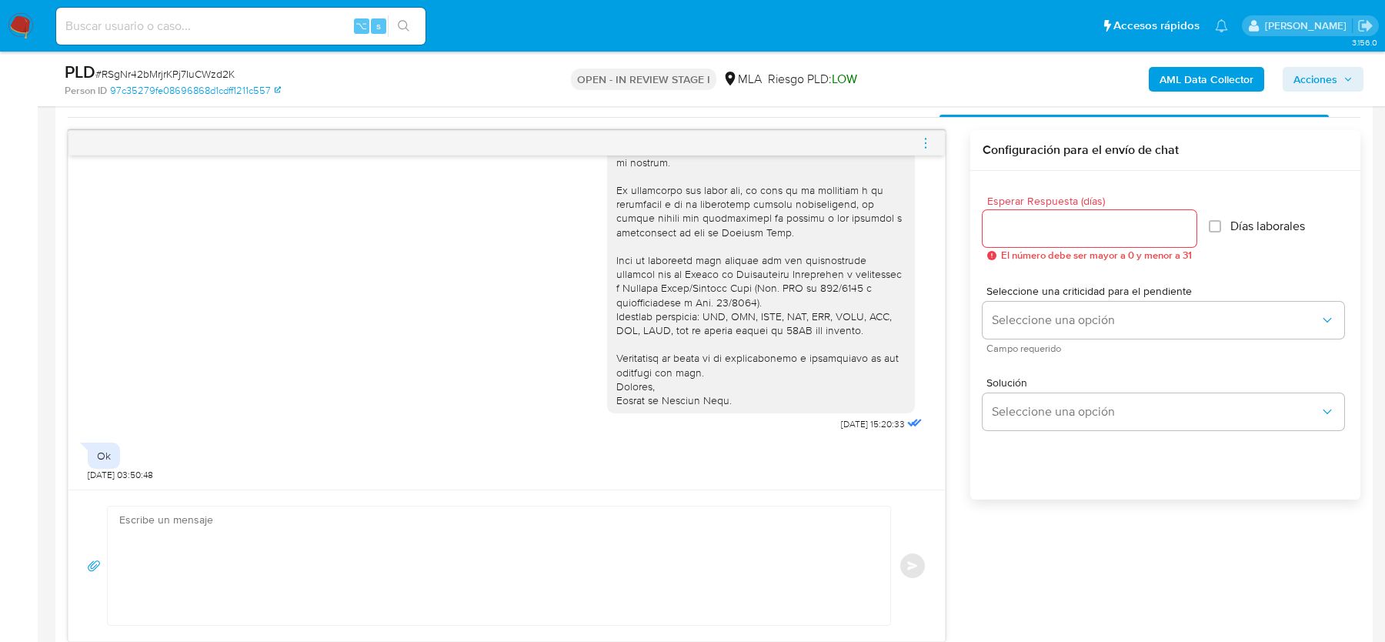
scroll to position [1531, 0]
click at [24, 29] on img at bounding box center [21, 26] width 26 height 26
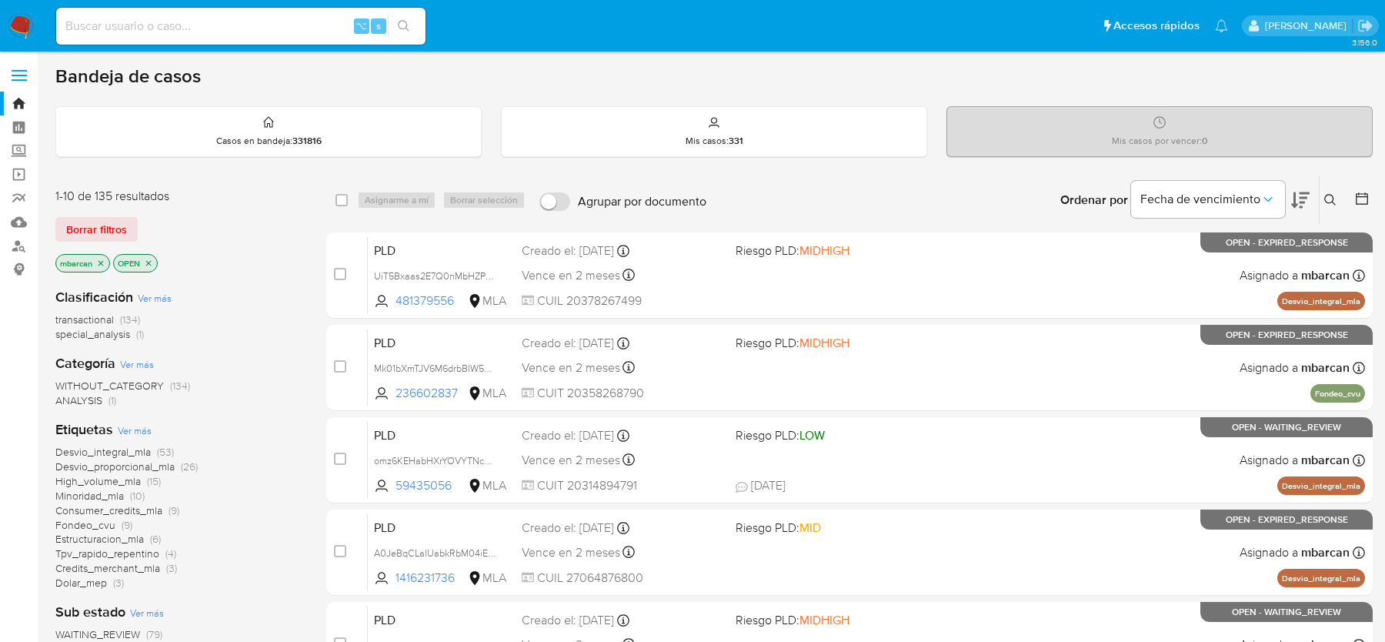
click at [1332, 204] on icon at bounding box center [1330, 200] width 12 height 12
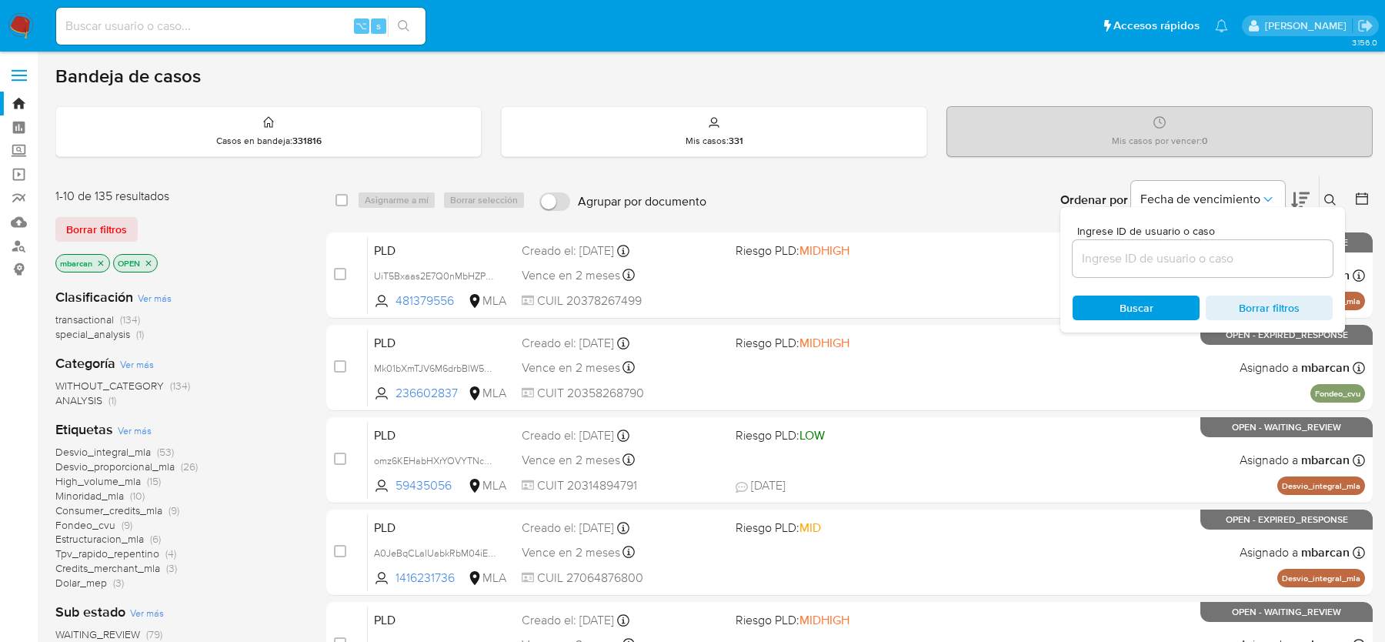
click at [1267, 263] on input at bounding box center [1203, 259] width 260 height 20
type input "elxWs8ksgEgjheirrTQq1u1u"
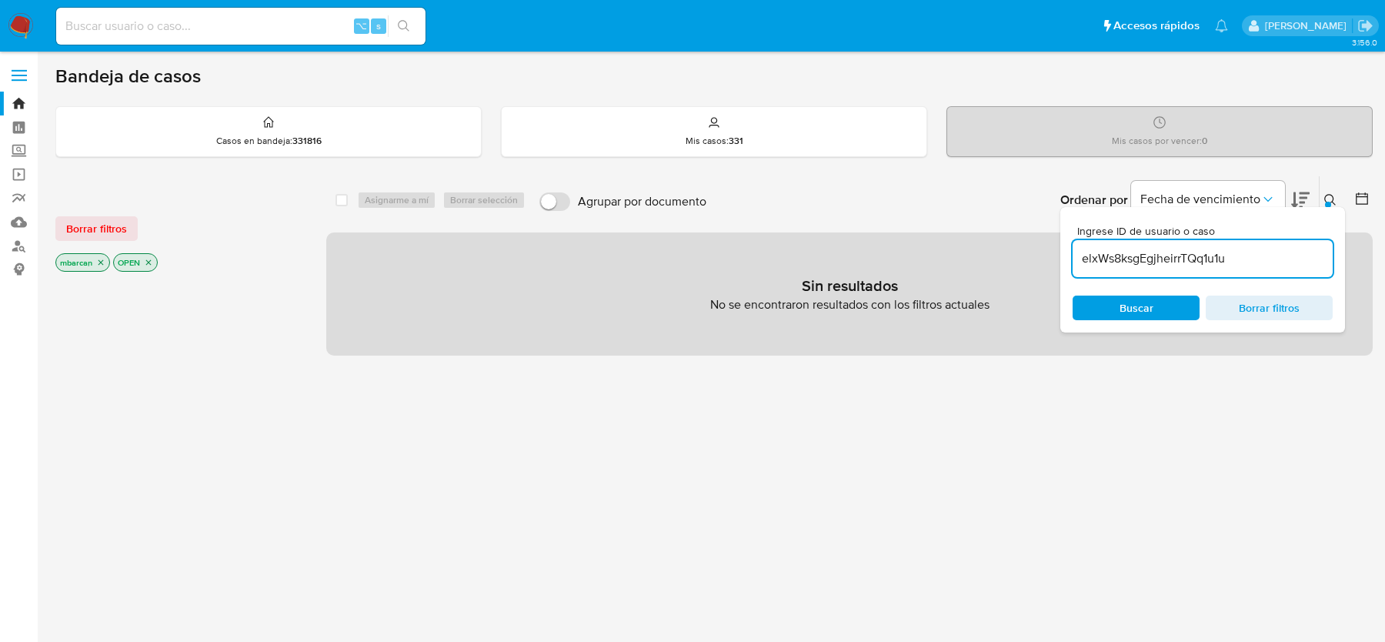
click at [1329, 195] on icon at bounding box center [1330, 200] width 12 height 12
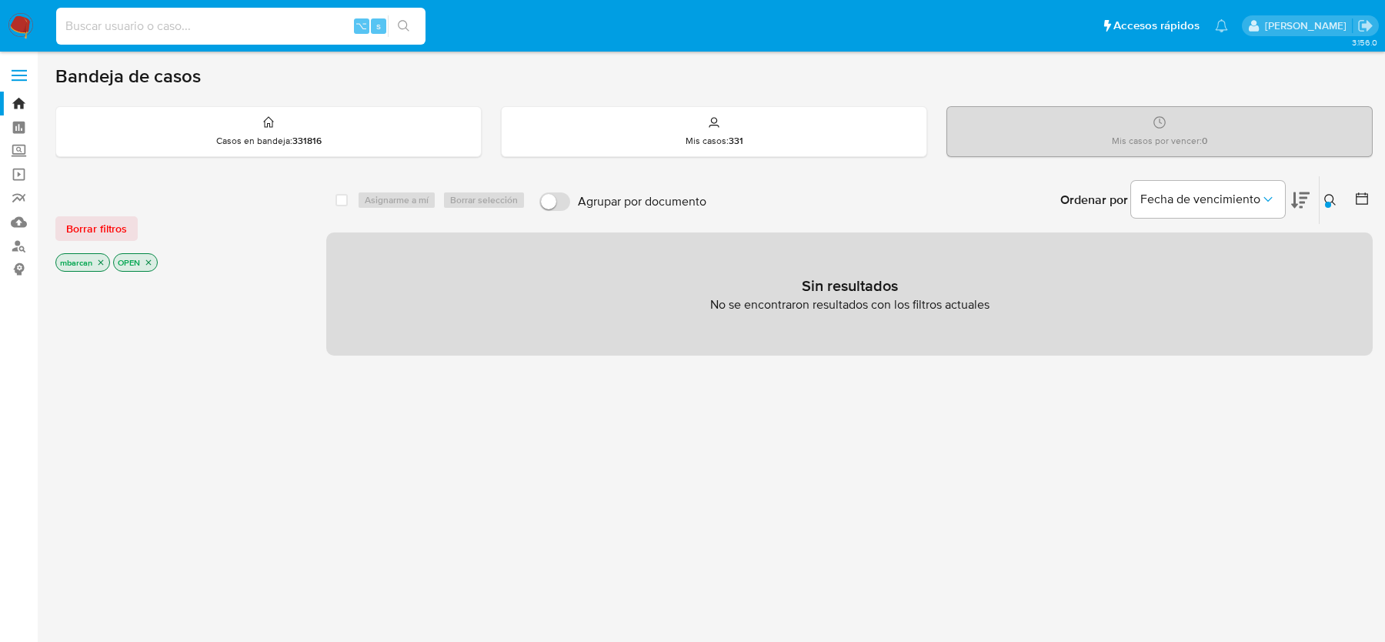
click at [202, 25] on input at bounding box center [240, 26] width 369 height 20
paste input "elxWs8ksgEgjheirrTQq1u1u"
type input "elxWs8ksgEgjheirrTQq1u1u"
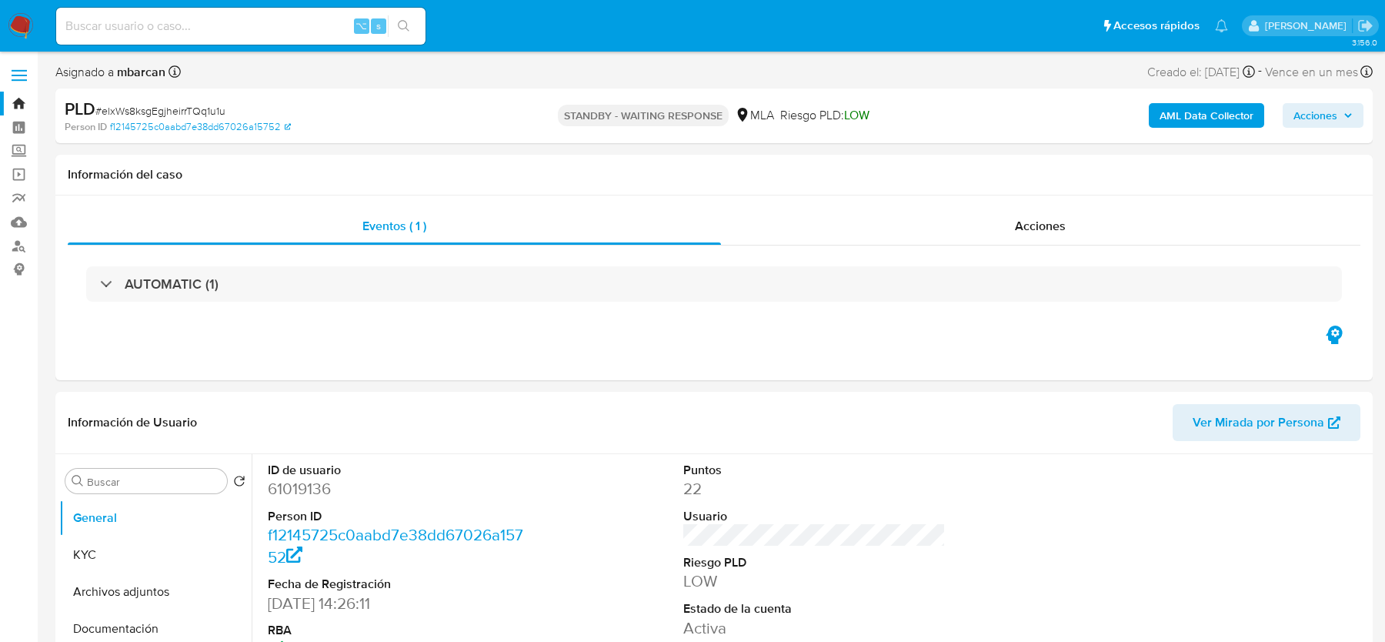
select select "10"
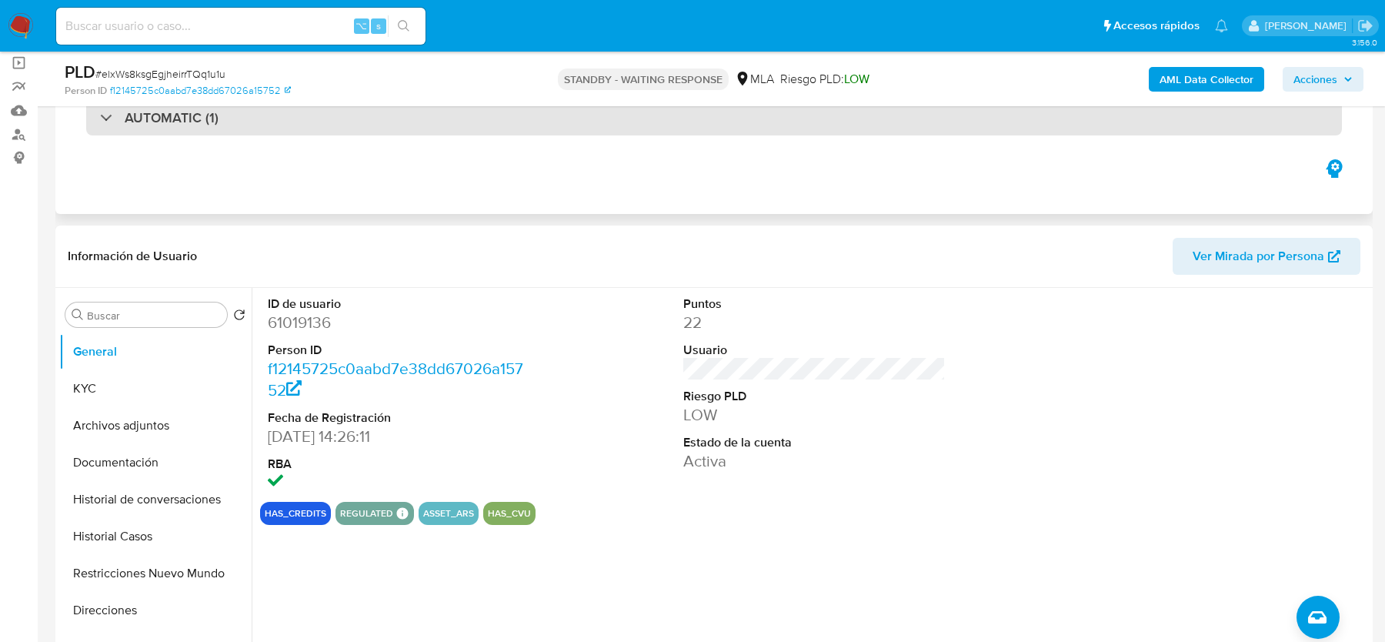
scroll to position [302, 0]
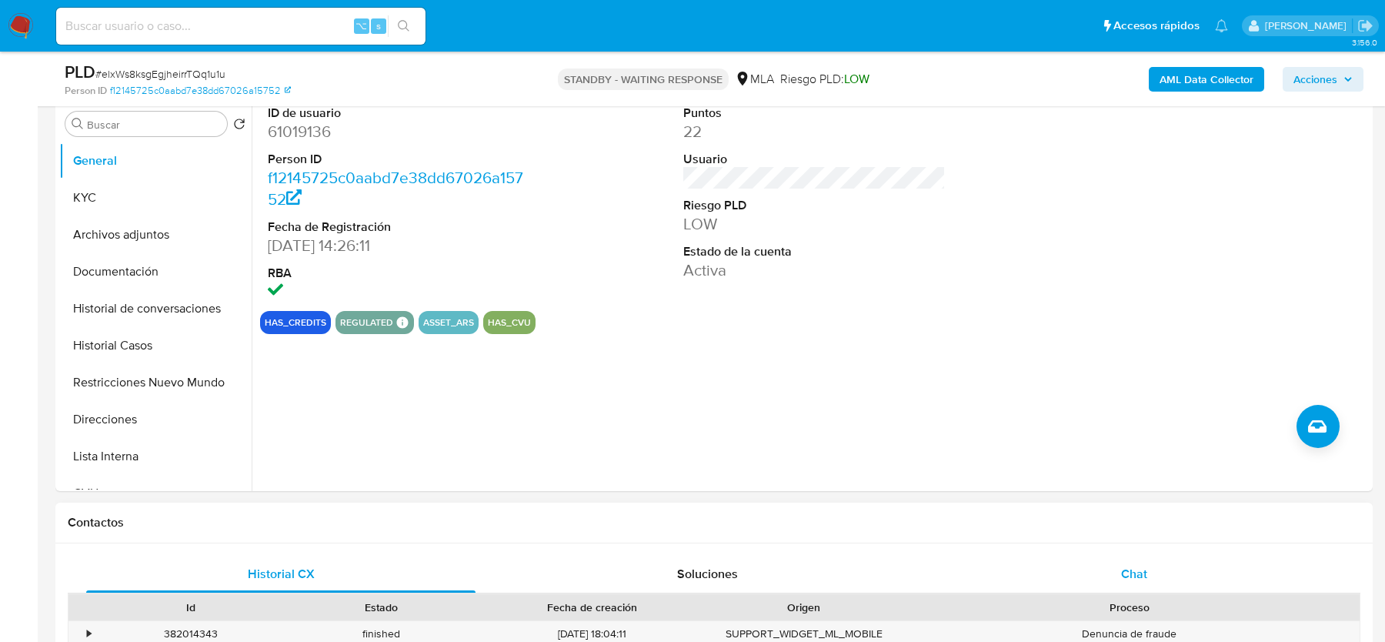
click at [1131, 566] on span "Chat" at bounding box center [1134, 574] width 26 height 18
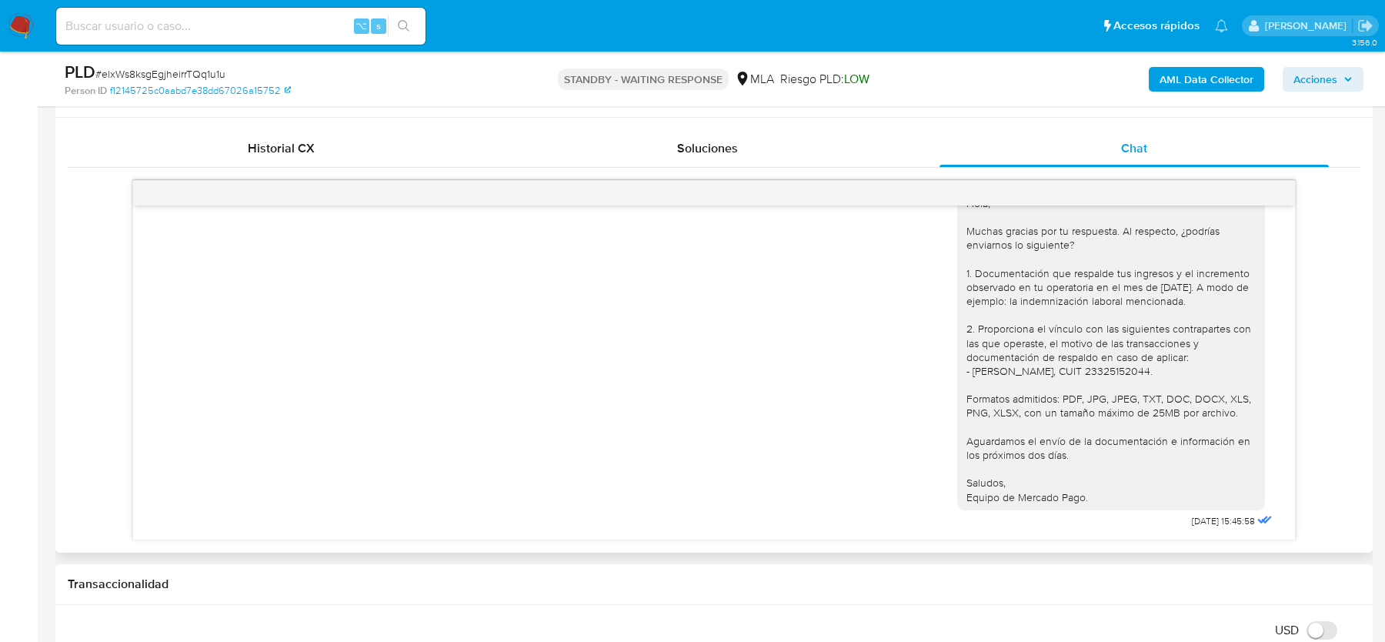
scroll to position [1463, 0]
click at [200, 68] on span "# elxWs8ksgEgjheirrTQq1u1u" at bounding box center [160, 73] width 130 height 15
copy span "elxWs8ksgEgjheirrTQq1u1u"
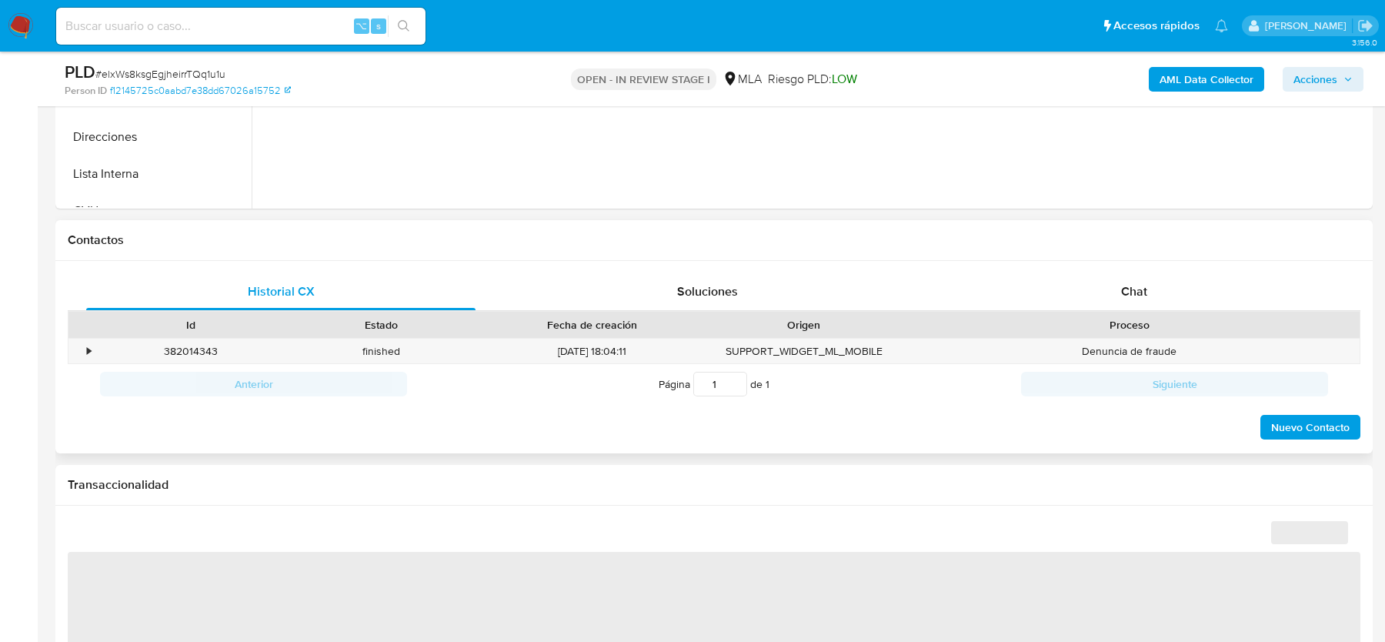
scroll to position [705, 0]
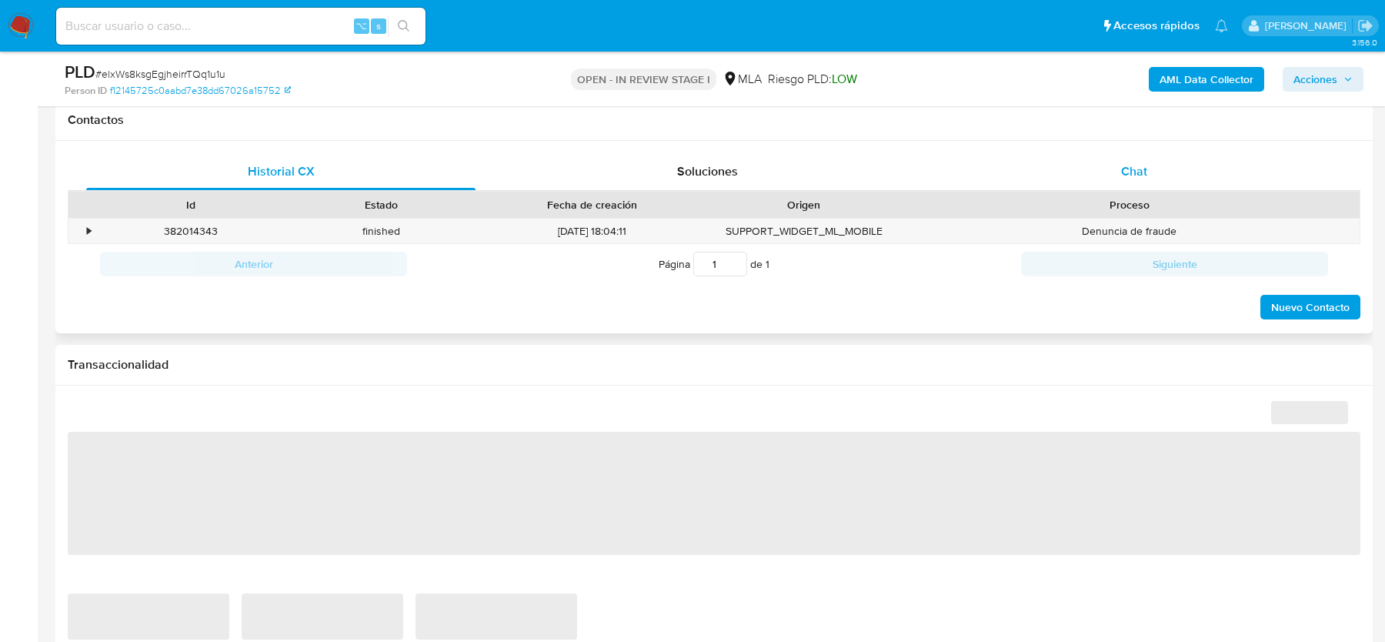
click at [1141, 168] on span "Chat" at bounding box center [1134, 171] width 26 height 18
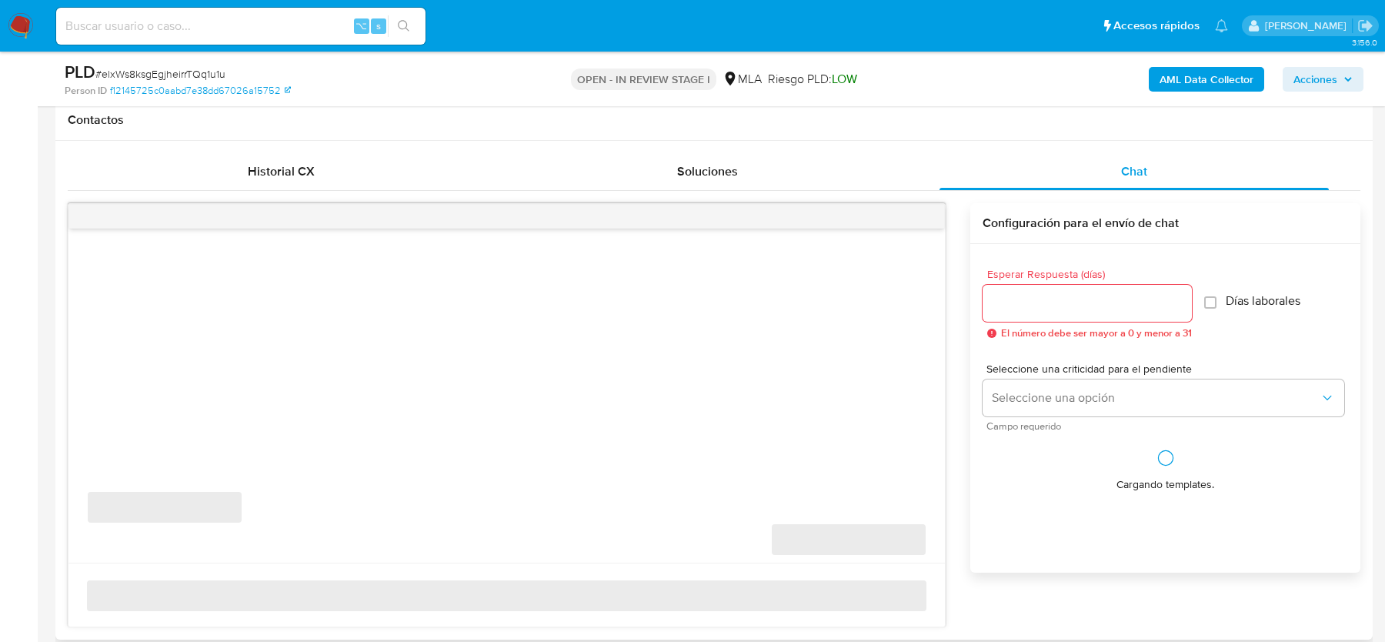
select select "10"
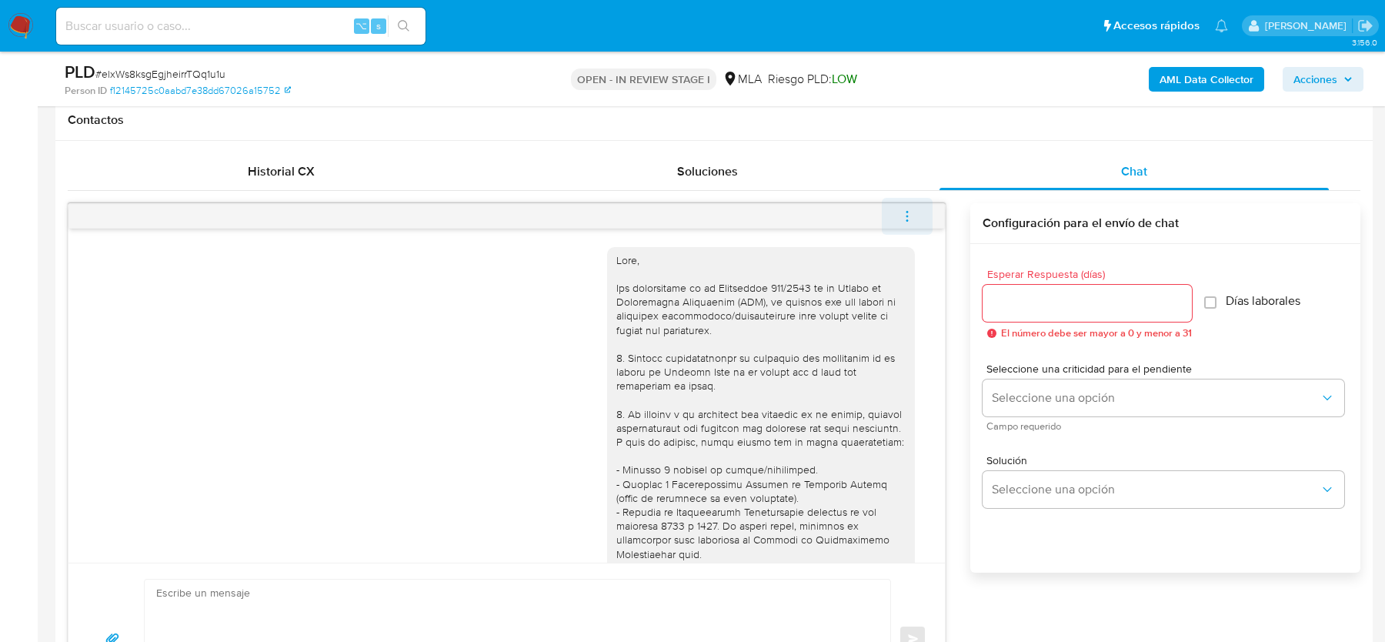
scroll to position [1463, 0]
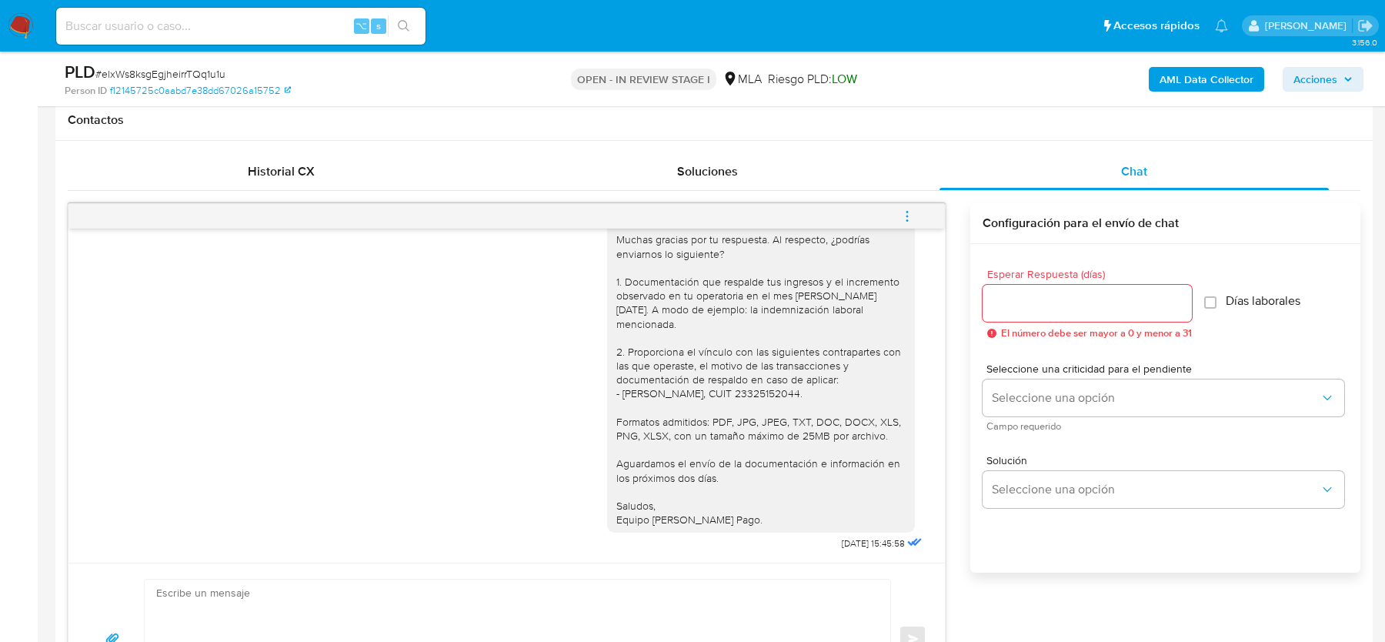
click at [911, 214] on icon "menu-action" at bounding box center [907, 216] width 14 height 14
click at [829, 181] on li "Cerrar conversación" at bounding box center [804, 185] width 158 height 28
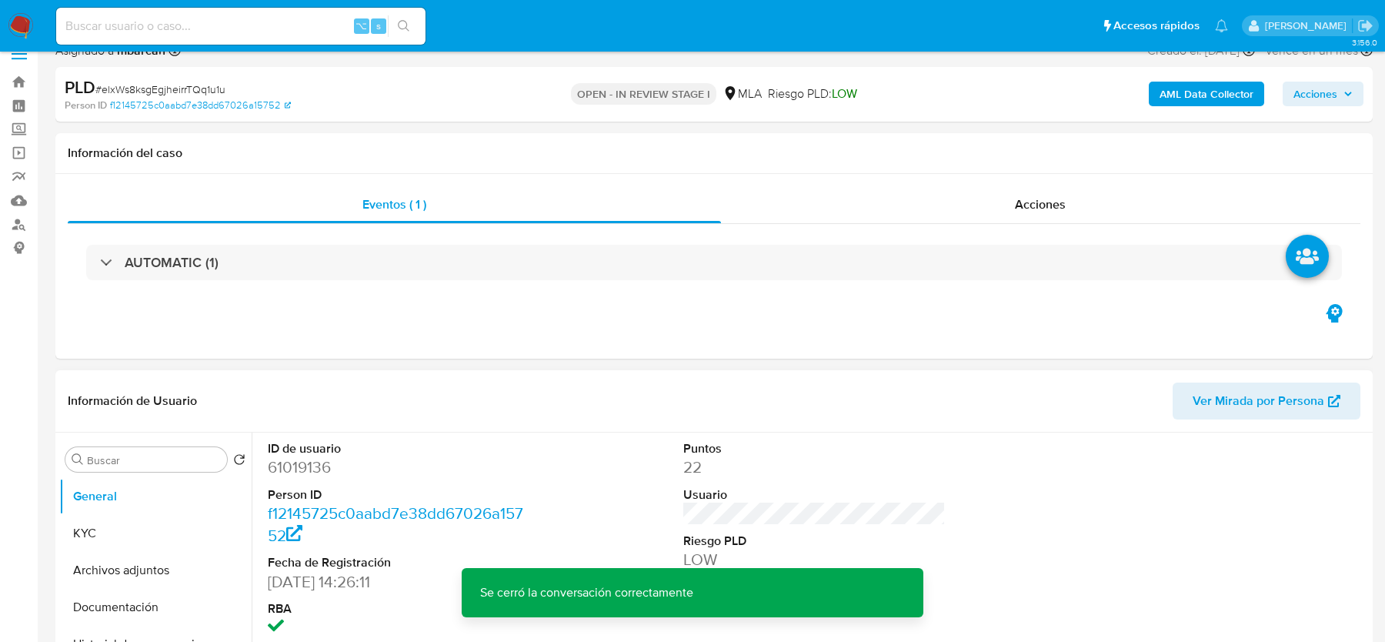
scroll to position [146, 0]
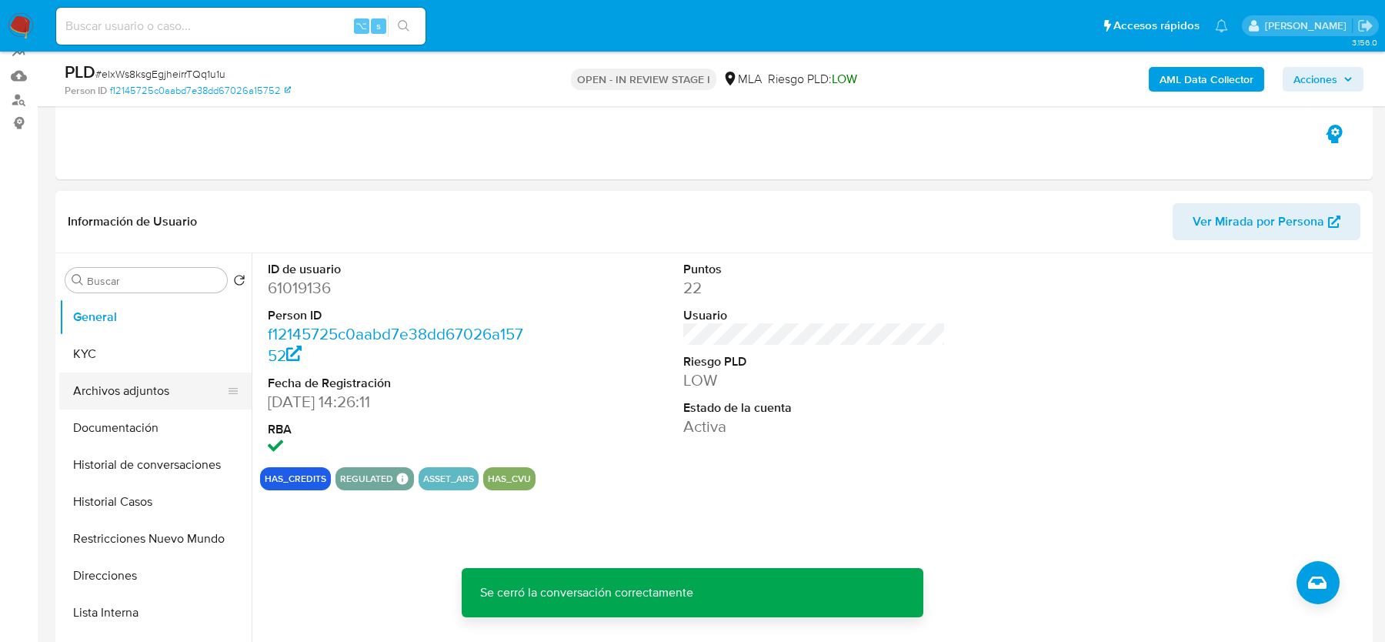
drag, startPoint x: 106, startPoint y: 388, endPoint x: 120, endPoint y: 385, distance: 14.2
click at [120, 385] on button "Archivos adjuntos" at bounding box center [149, 390] width 180 height 37
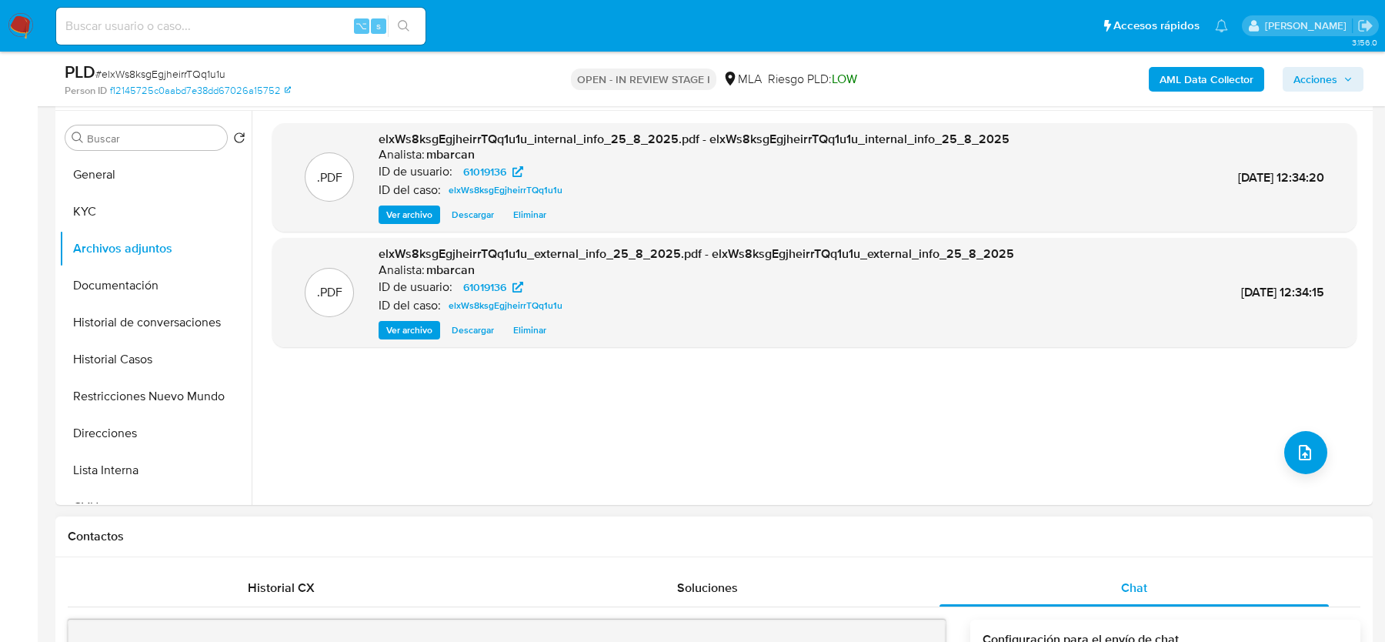
scroll to position [283, 0]
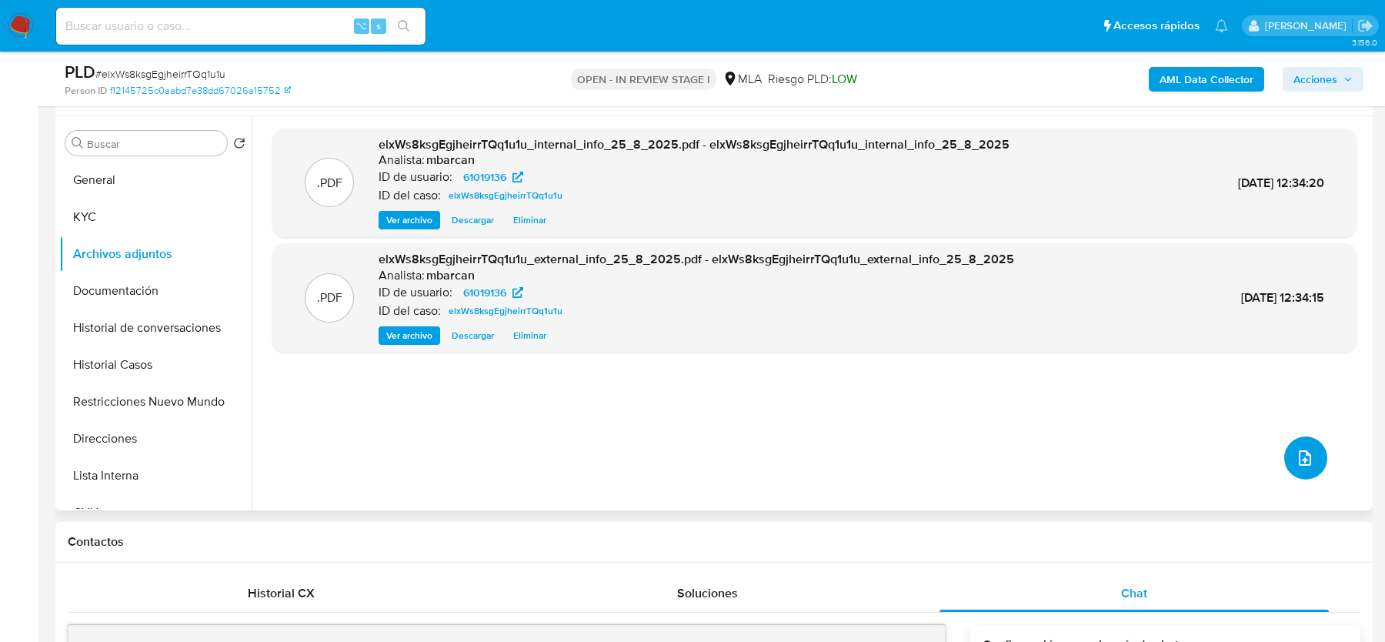
click at [1312, 471] on button "upload-file" at bounding box center [1305, 457] width 43 height 43
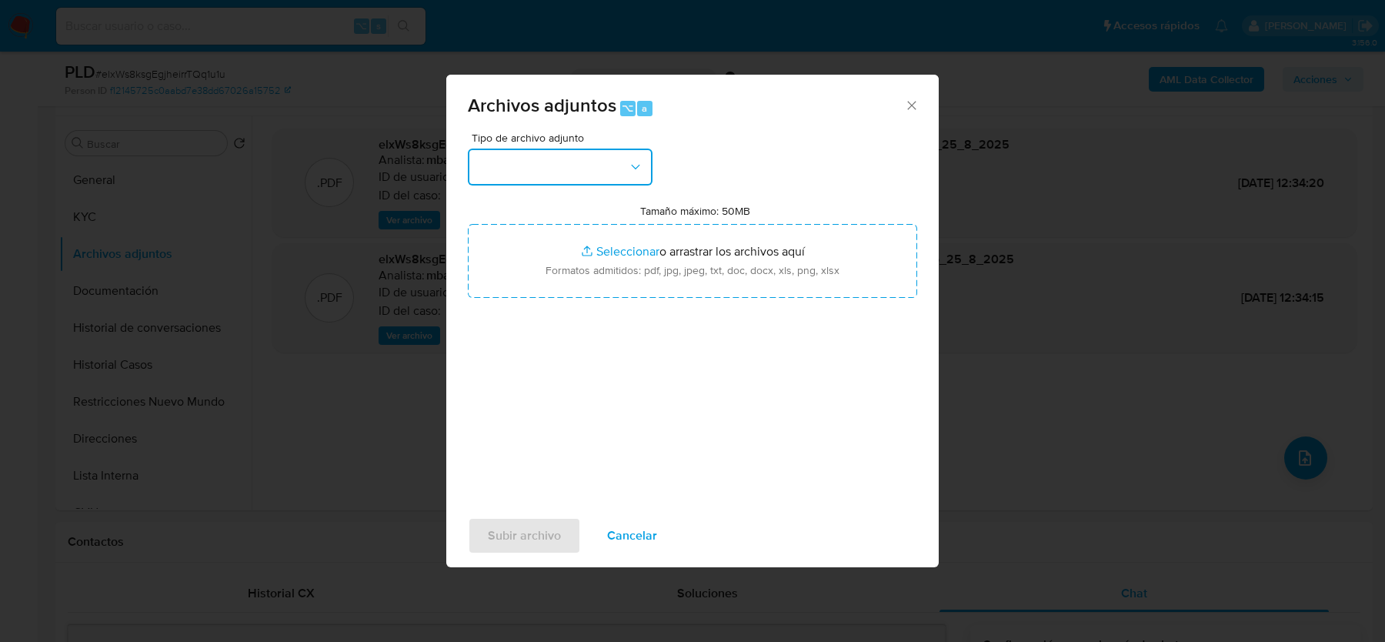
click at [572, 165] on button "button" at bounding box center [560, 166] width 185 height 37
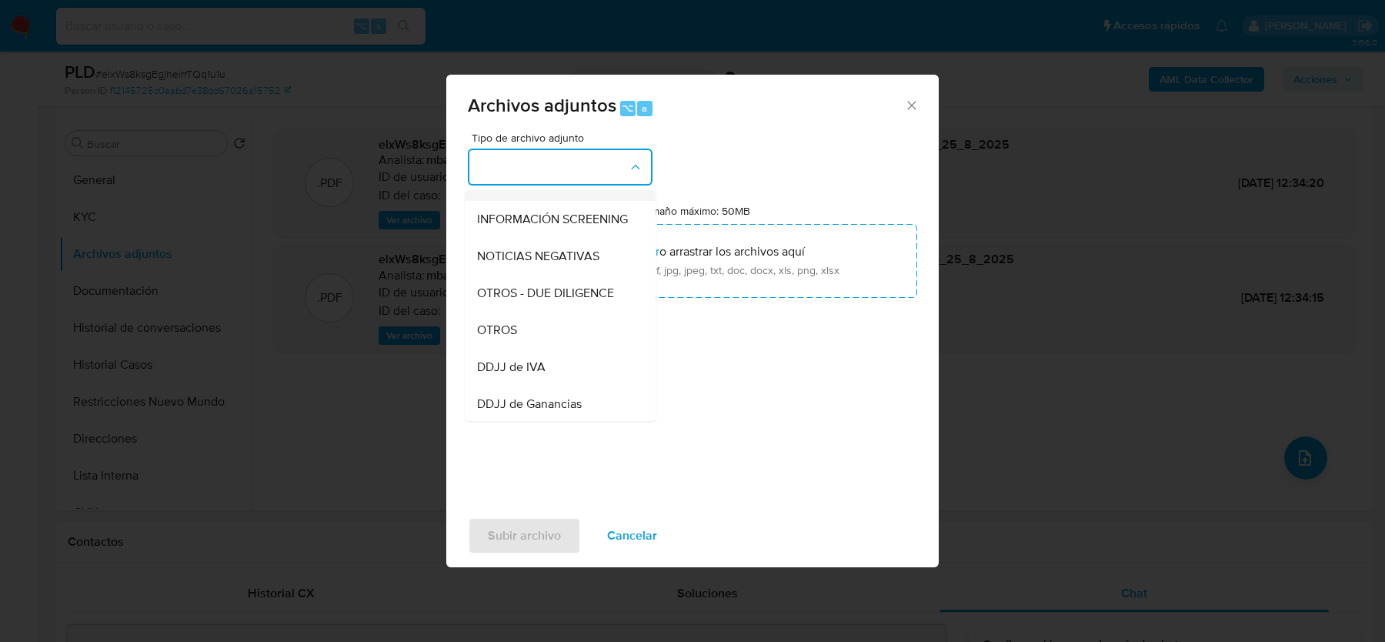
scroll to position [185, 0]
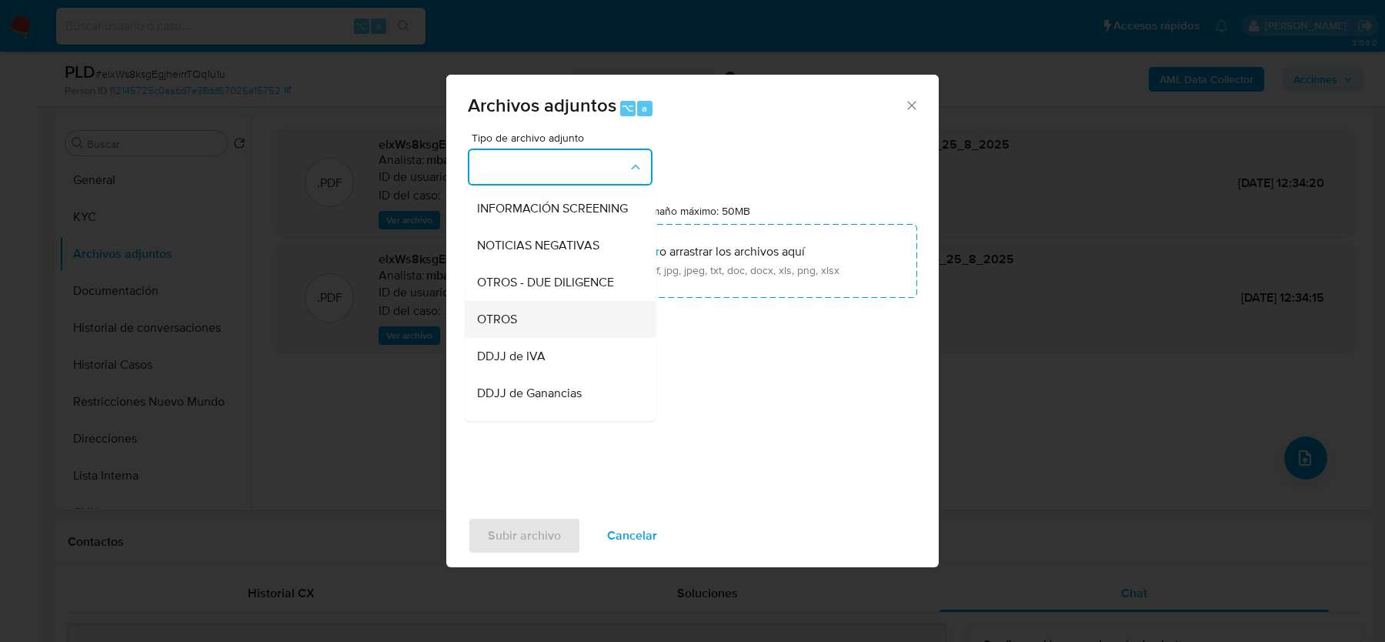
click at [521, 325] on div "OTROS" at bounding box center [555, 319] width 157 height 37
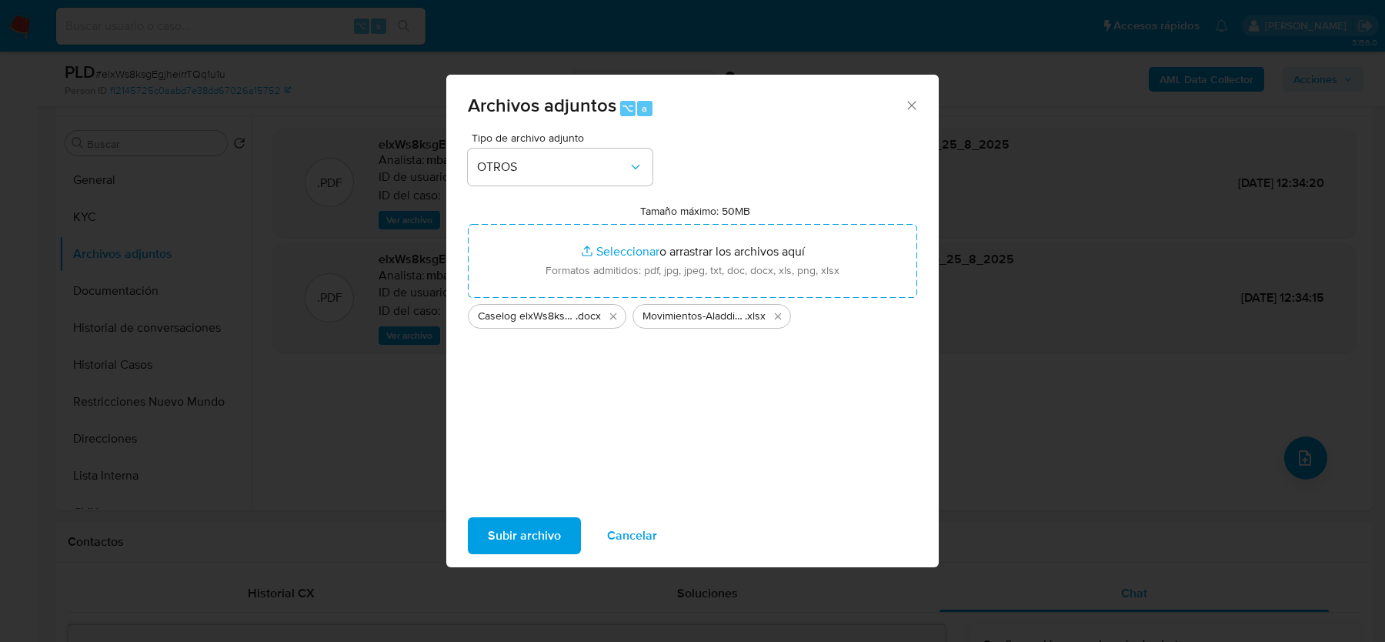
click at [494, 530] on span "Subir archivo" at bounding box center [524, 536] width 73 height 34
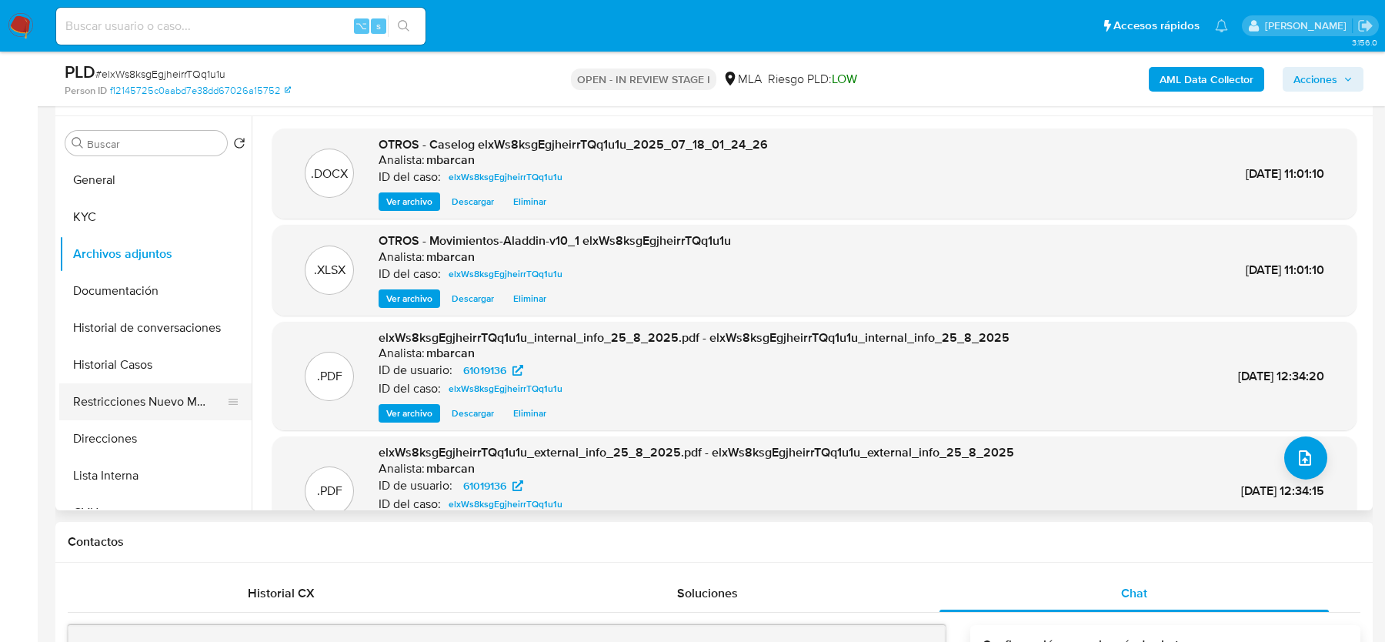
click at [175, 389] on button "Restricciones Nuevo Mundo" at bounding box center [149, 401] width 180 height 37
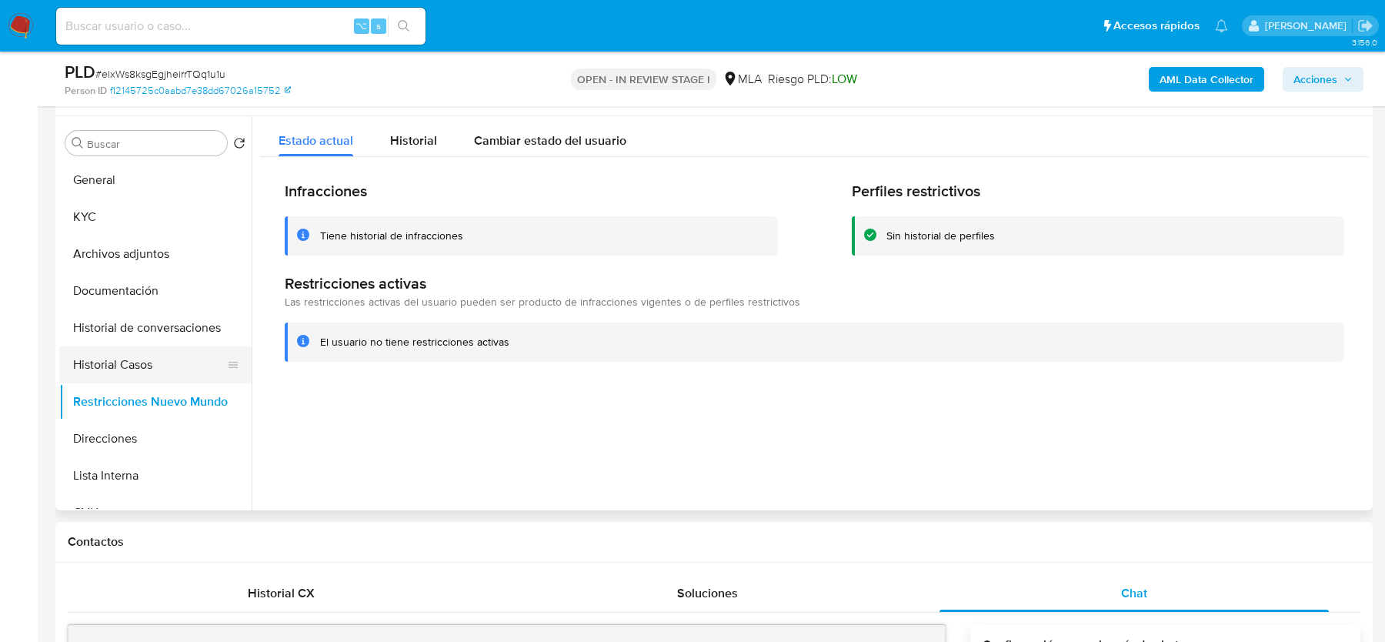
click at [118, 355] on button "Historial Casos" at bounding box center [149, 364] width 180 height 37
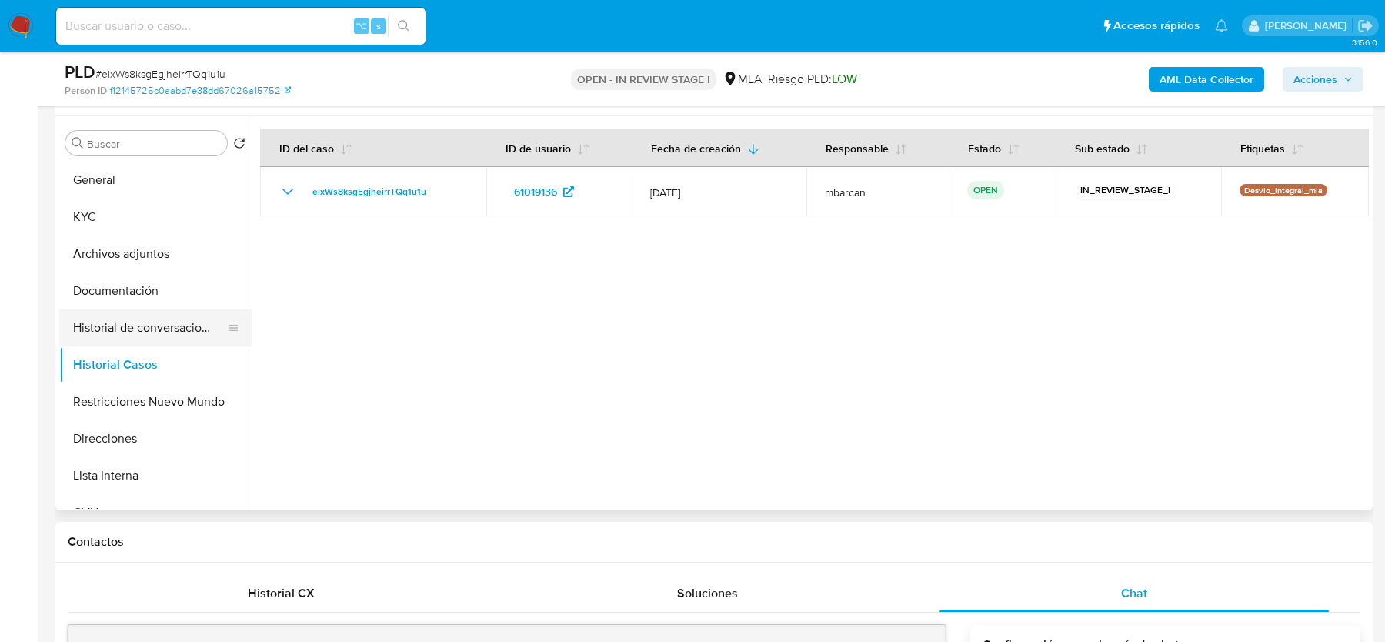
click at [132, 320] on button "Historial de conversaciones" at bounding box center [149, 327] width 180 height 37
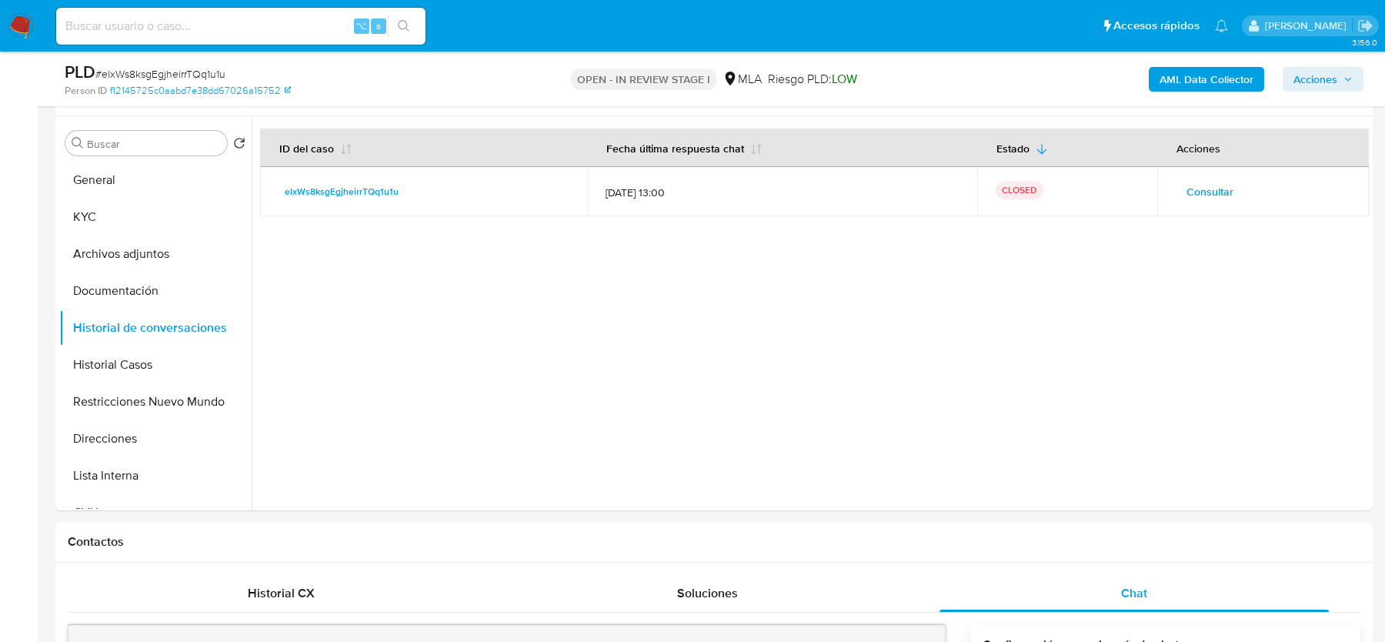
click at [1320, 72] on span "Acciones" at bounding box center [1315, 79] width 44 height 25
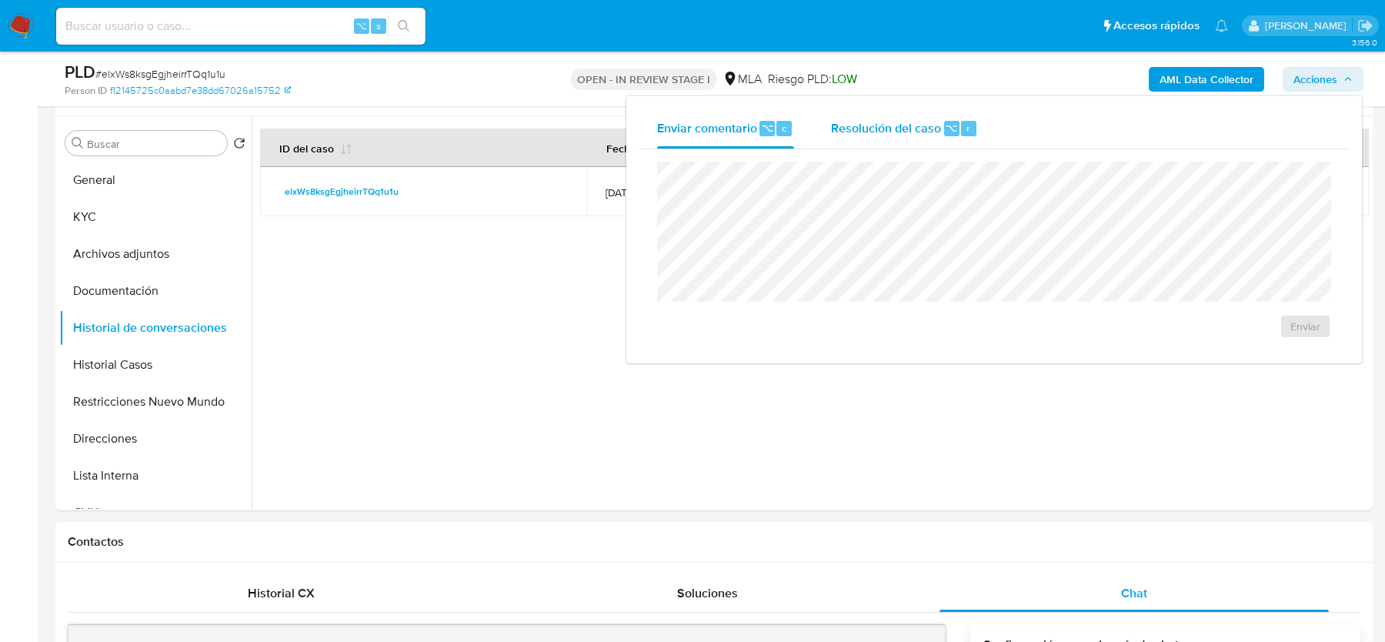
click at [896, 140] on div "Resolución del caso ⌥ r" at bounding box center [904, 128] width 147 height 40
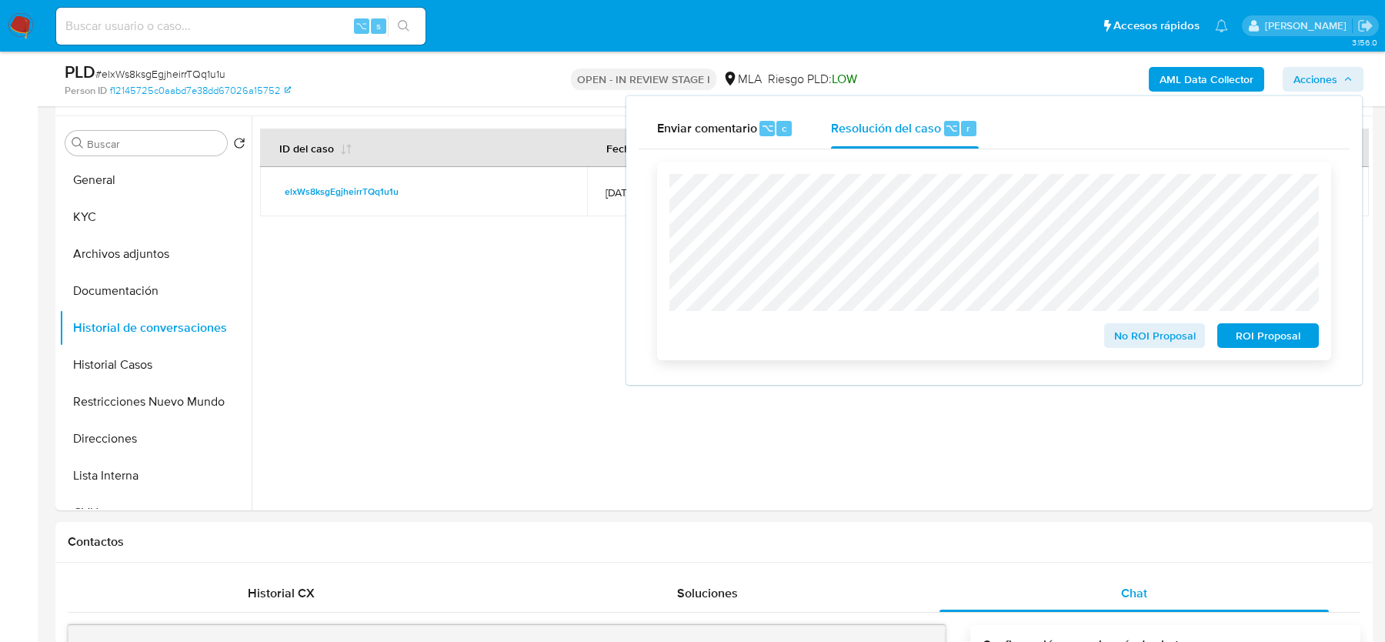
click at [1129, 345] on span "No ROI Proposal" at bounding box center [1155, 336] width 80 height 22
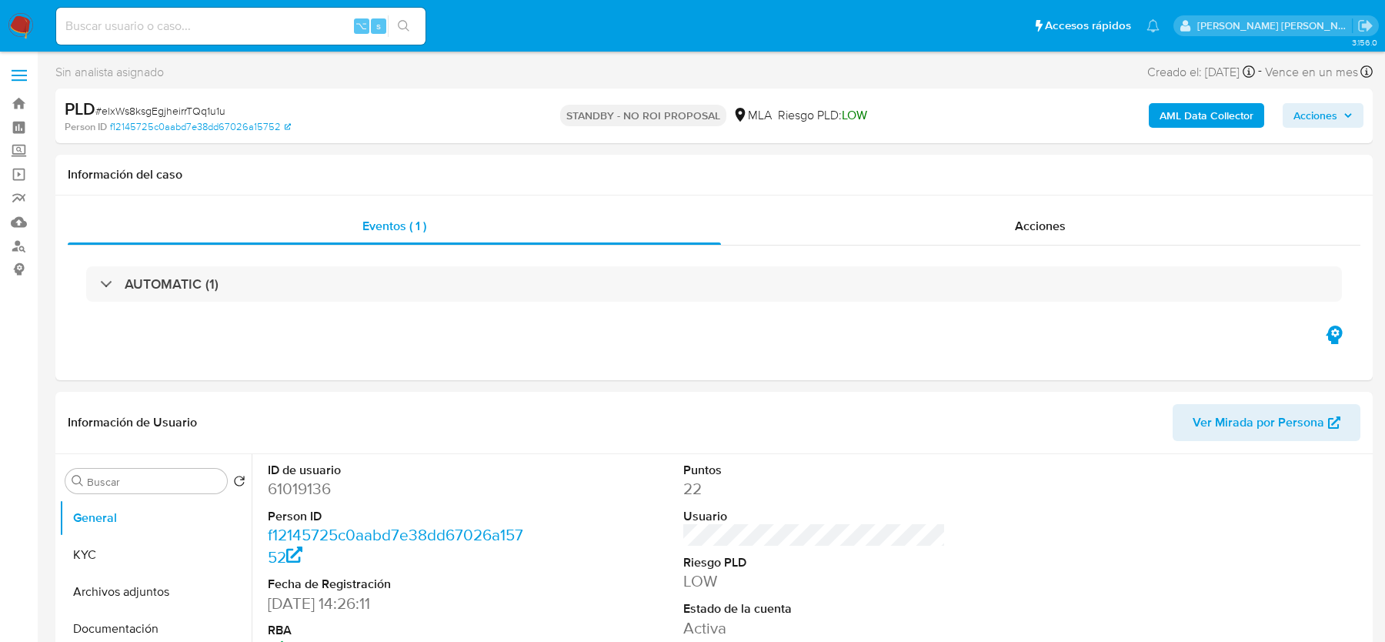
select select "10"
click at [172, 18] on input at bounding box center [240, 26] width 369 height 20
paste input "SeKT8OBMtDupfKpiteVgueJJ"
type input "SeKT8OBMtDupfKpiteVgueJJ"
select select "10"
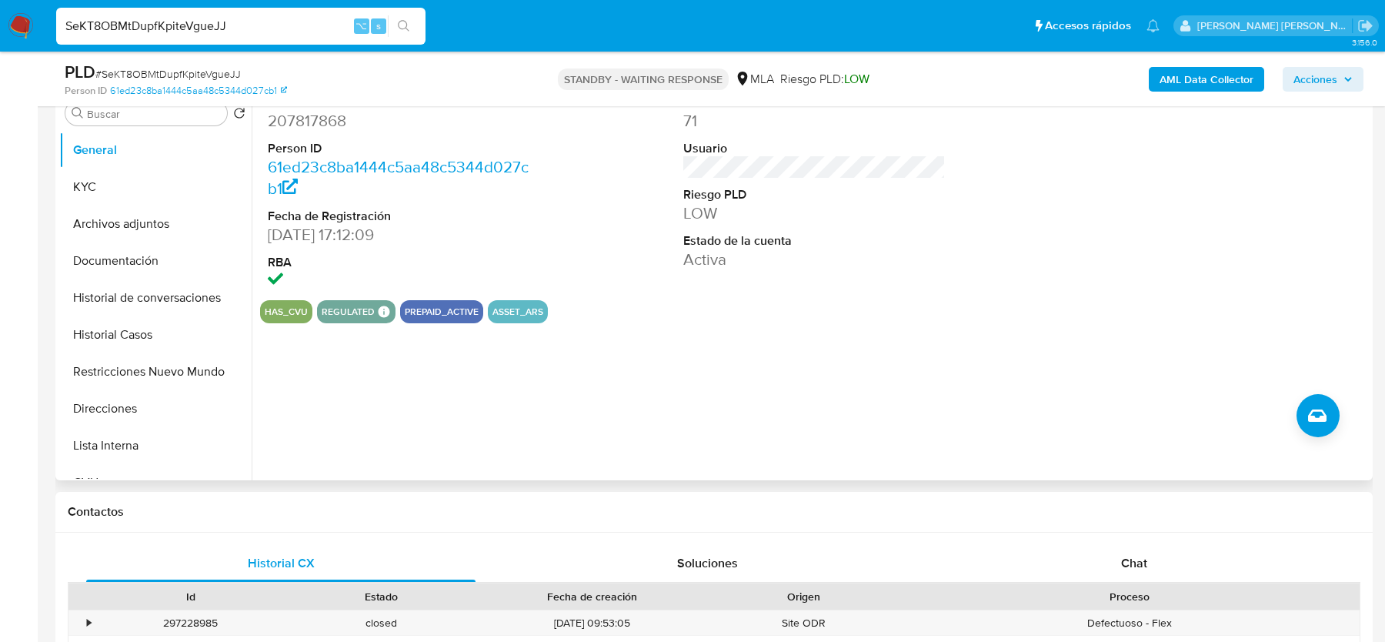
scroll to position [423, 0]
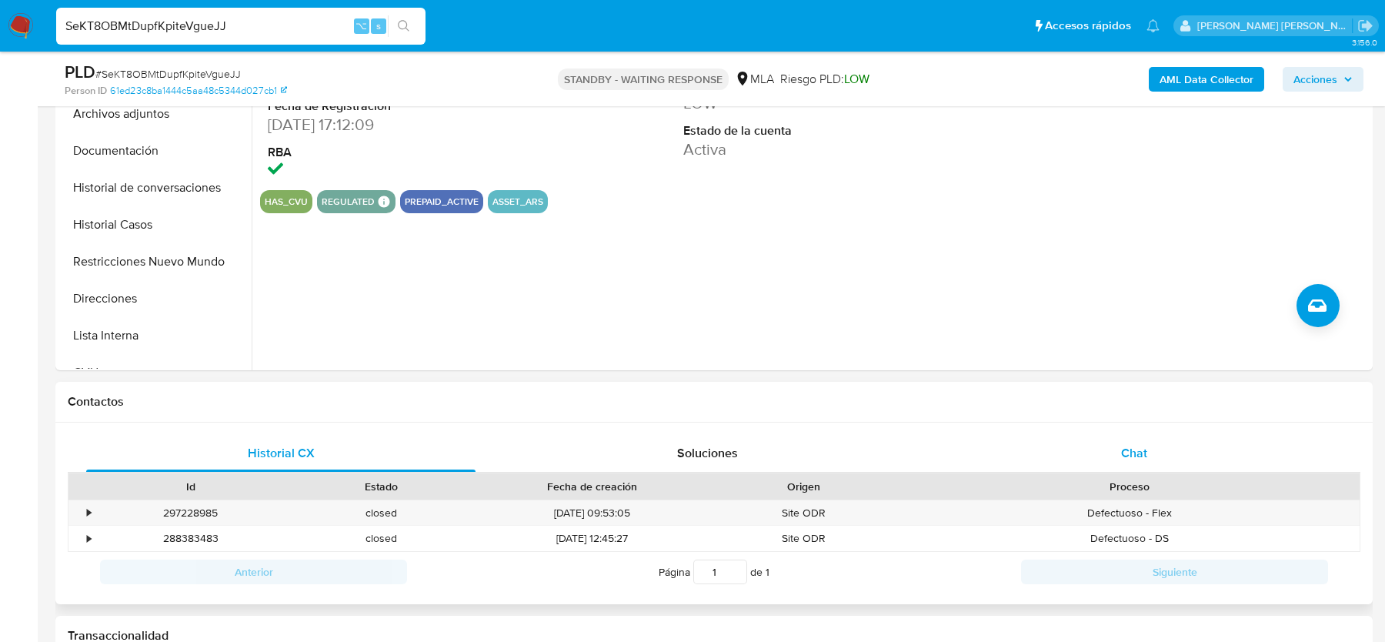
click at [1103, 456] on div "Chat" at bounding box center [1133, 453] width 389 height 37
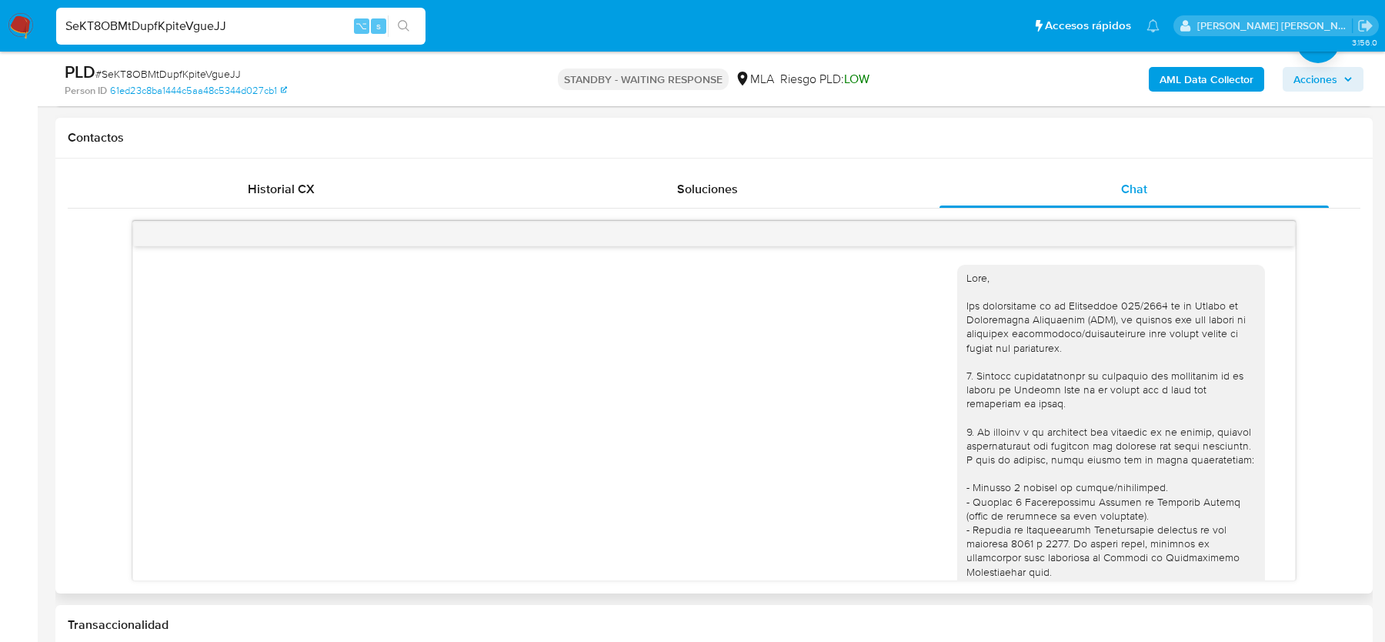
scroll to position [1595, 0]
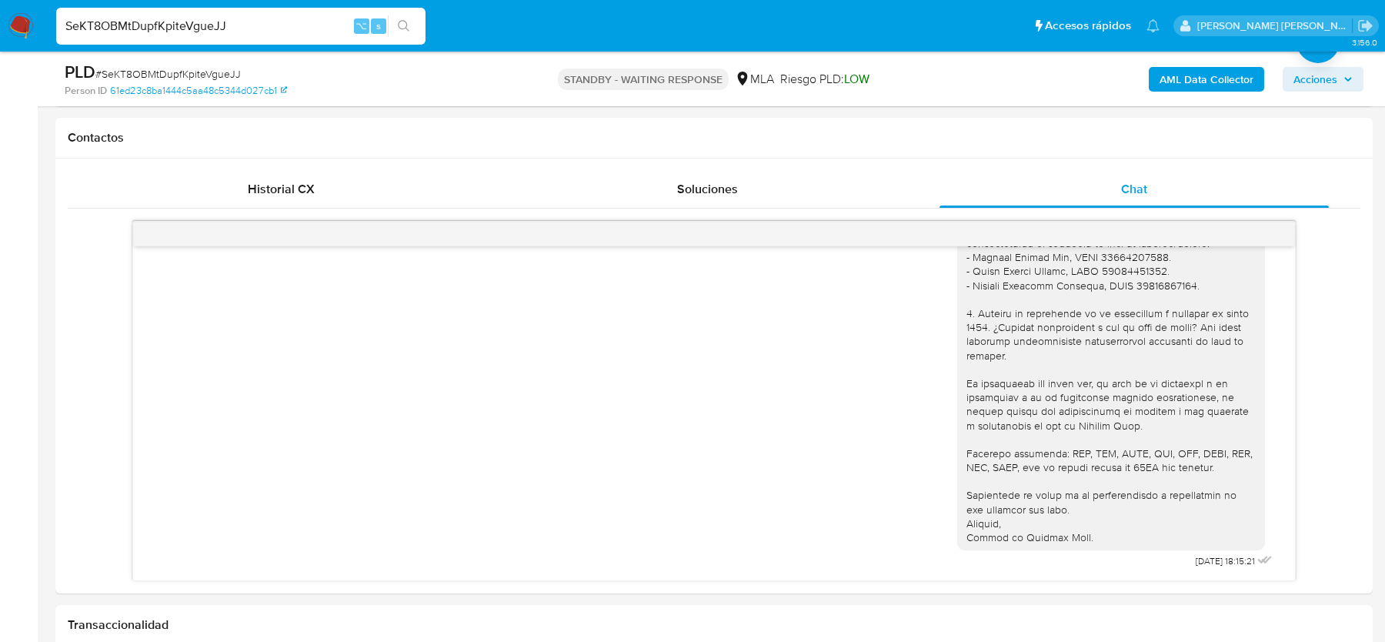
click at [127, 77] on span "# SeKT8OBMtDupfKpiteVgueJJ" at bounding box center [167, 73] width 145 height 15
copy span "SeKT8OBMtDupfKpiteVgueJJ"
click at [203, 75] on span "# SeKT8OBMtDupfKpiteVgueJJ" at bounding box center [167, 73] width 145 height 15
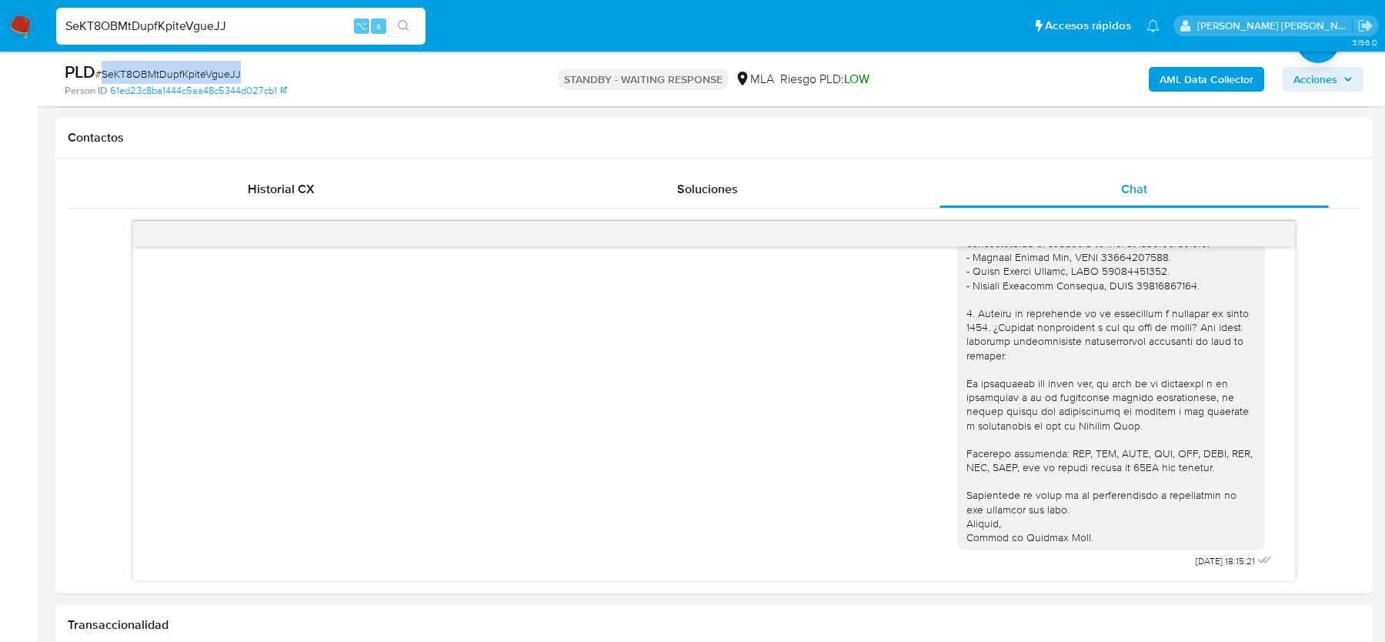
click at [203, 75] on span "# SeKT8OBMtDupfKpiteVgueJJ" at bounding box center [167, 73] width 145 height 15
click at [200, 18] on input "SeKT8OBMtDupfKpiteVgueJJ" at bounding box center [240, 26] width 369 height 20
paste input "M3Dkxkb7NbX6DdHeMCZor34g"
type input "M3Dkxkb7NbX6DdHeMCZor34g"
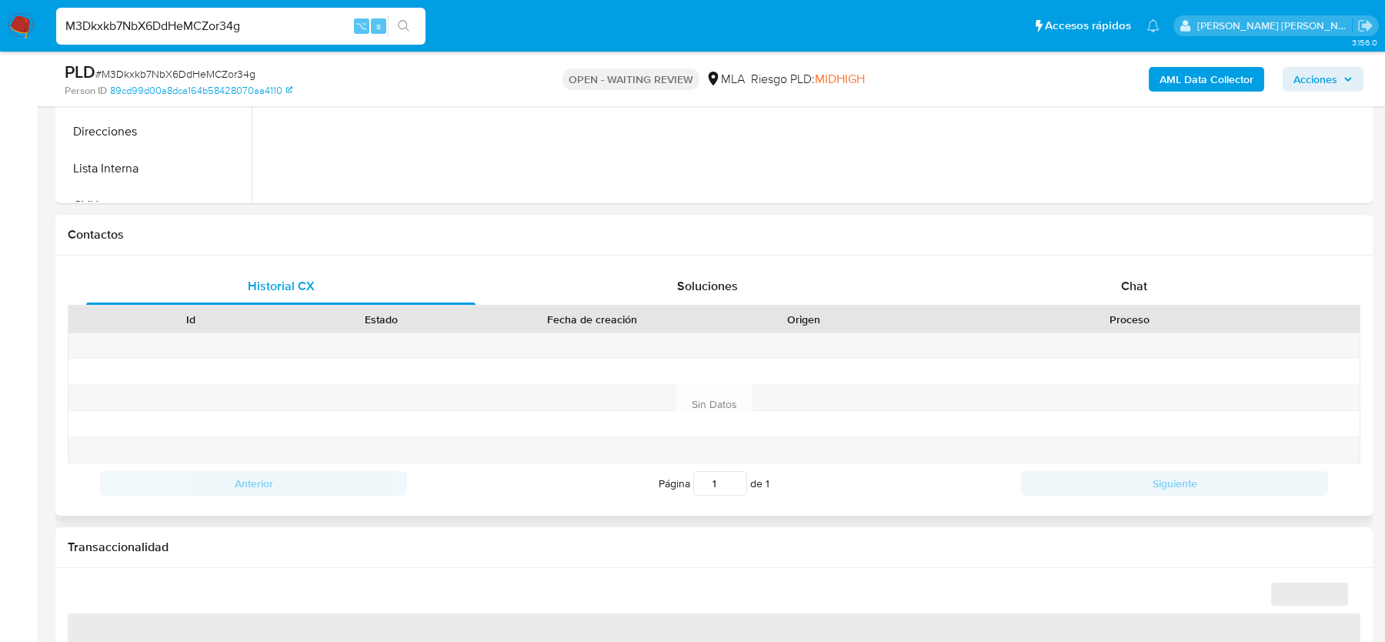
scroll to position [639, 0]
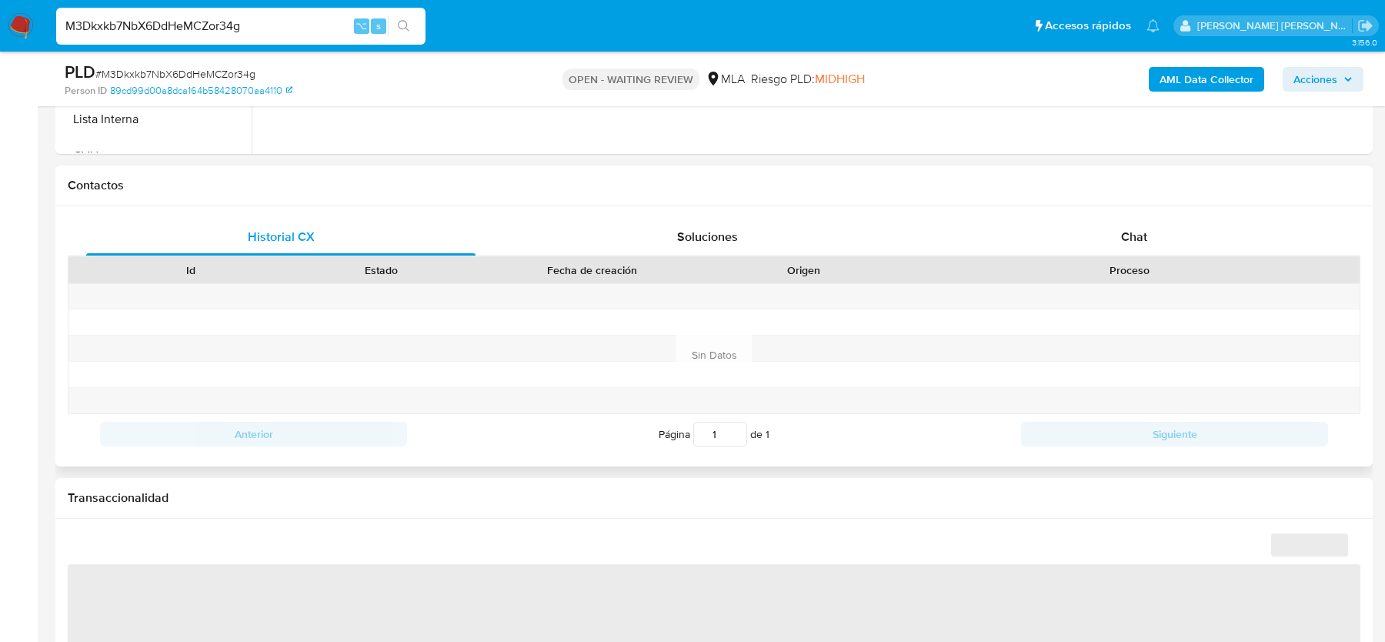
select select "10"
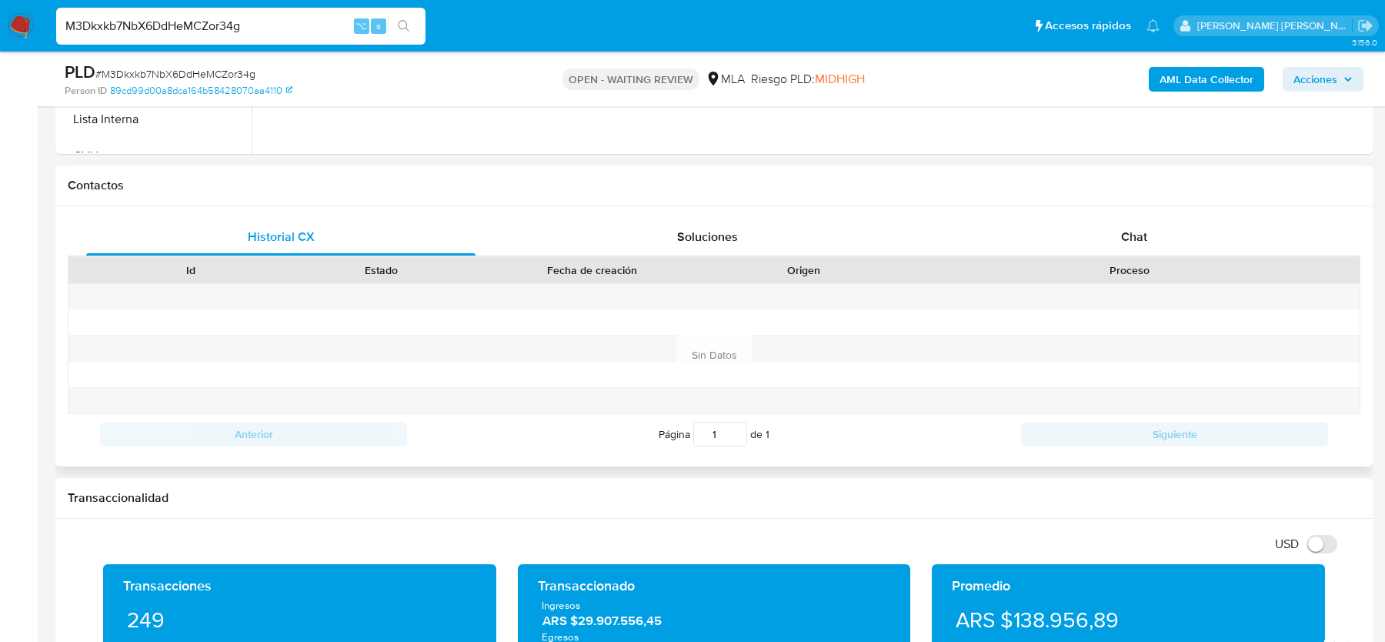
click at [1142, 257] on div "Proceso" at bounding box center [1129, 270] width 461 height 26
click at [1141, 230] on span "Chat" at bounding box center [1134, 237] width 26 height 18
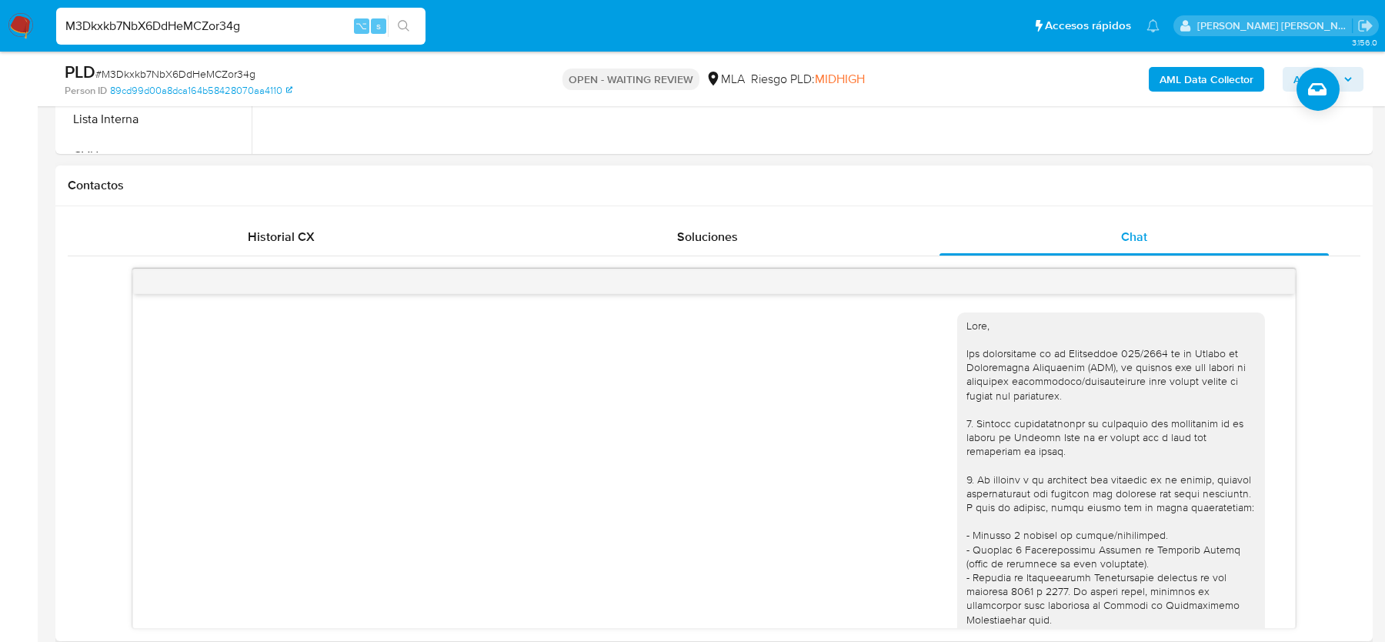
scroll to position [1570, 0]
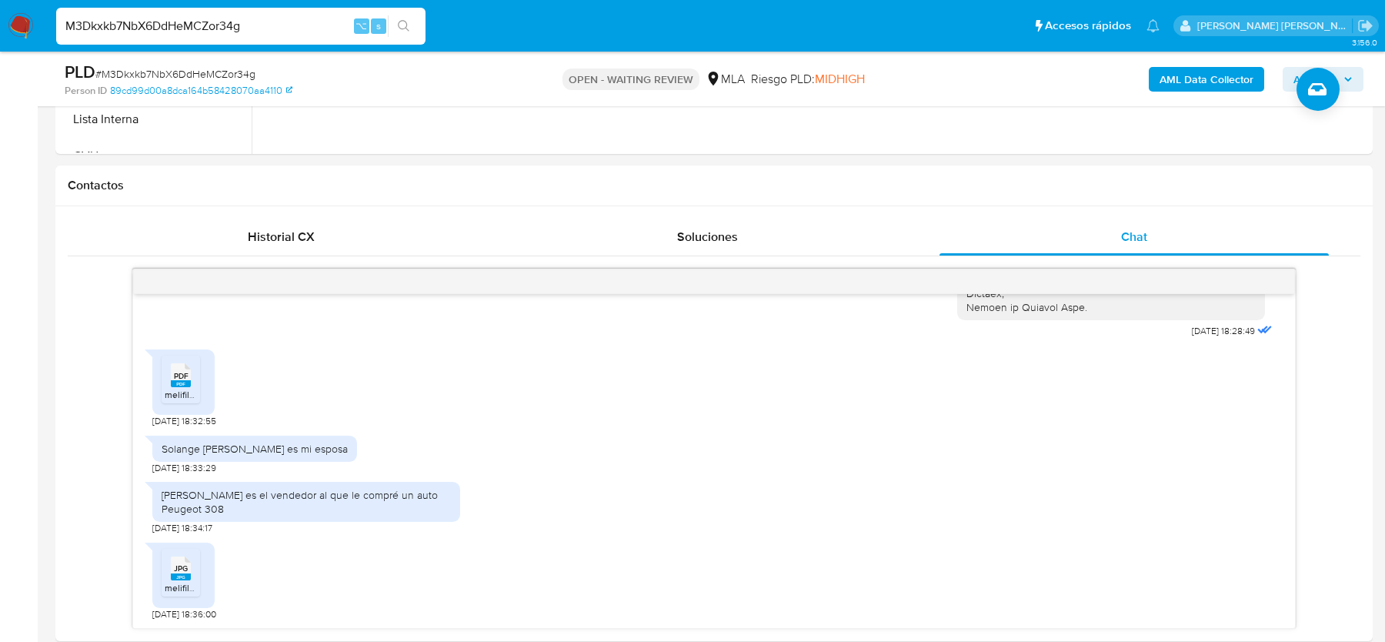
click at [205, 31] on input "M3Dkxkb7NbX6DdHeMCZor34g" at bounding box center [240, 26] width 369 height 20
paste input "6Wcoo3rMv8wKxO4f65OopCtI"
type input "6Wcoo3rMv8wKxO4f65OopCtI"
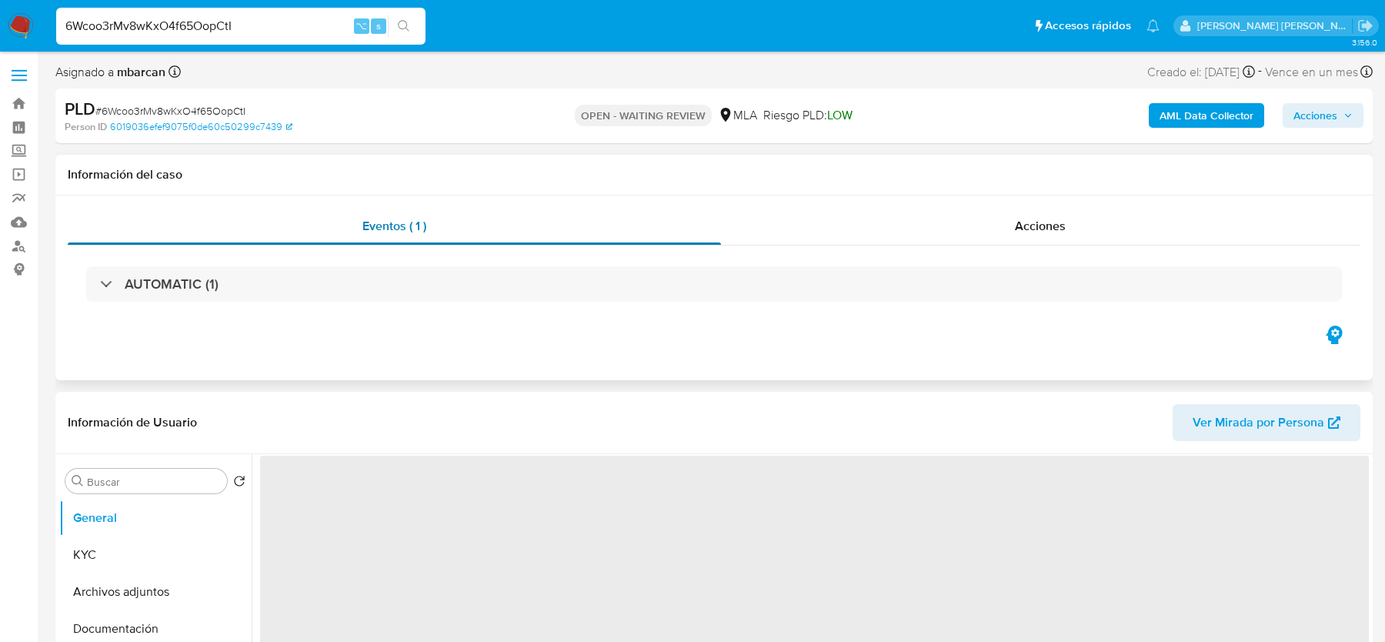
scroll to position [51, 0]
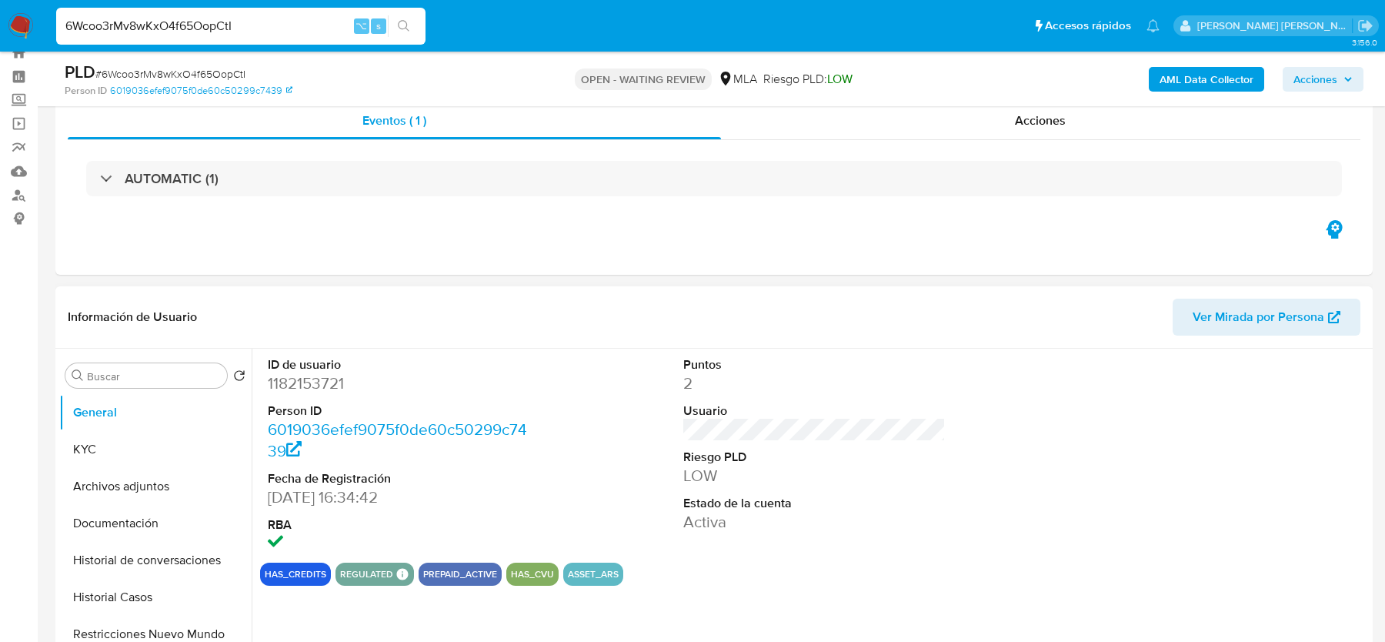
select select "10"
click at [193, 28] on input "6Wcoo3rMv8wKxO4f65OopCtI" at bounding box center [240, 26] width 369 height 20
paste input "J9NwpiwSM9RtHWkS1XUw9lil"
type input "J9NwpiwSM9RtHWkS1XUw9lil"
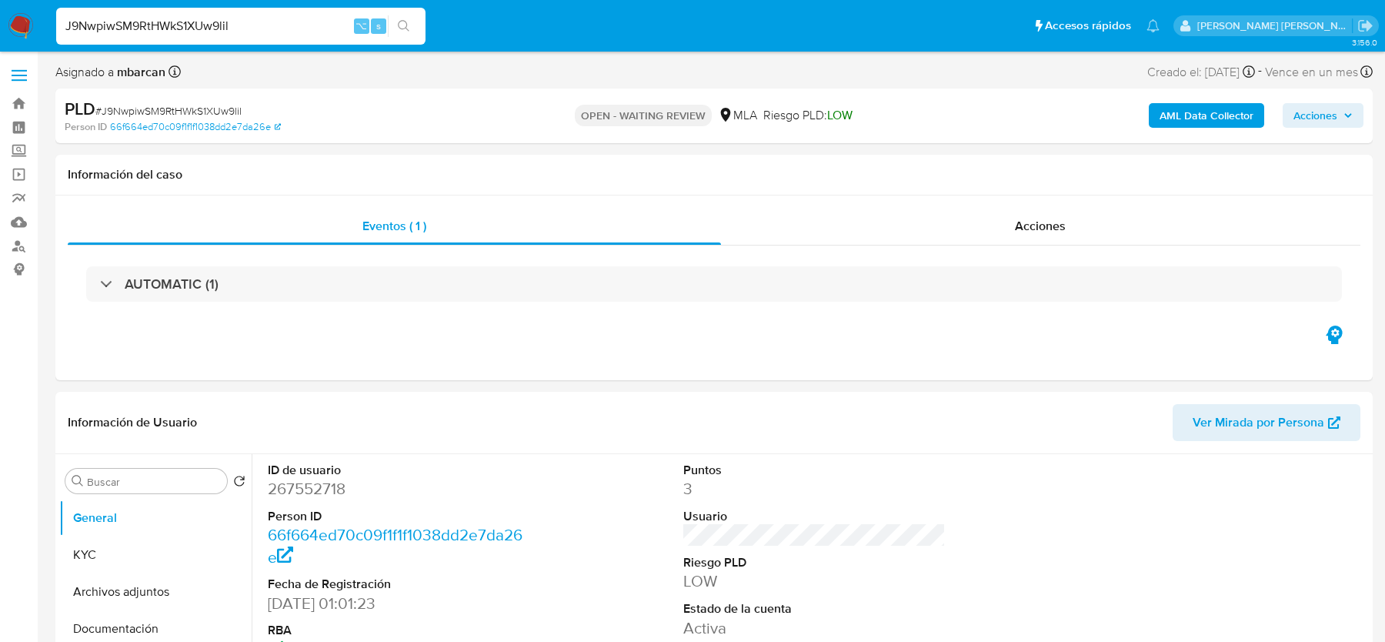
select select "10"
click at [198, 22] on input "J9NwpiwSM9RtHWkS1XUw9lil" at bounding box center [240, 26] width 369 height 20
paste input "SeKT8OBMtDupfKpiteVgueJJ"
click at [198, 22] on input "J9NwpiwSM9RtHWkS1XSeKT8OBMtDupfKpiteVgueJJUw9lil" at bounding box center [240, 26] width 369 height 20
click at [200, 22] on input "J9NwpiwSM9RtHWkS1XSeKT8OBMtDupfKpiteVgueJJUw9lil" at bounding box center [240, 26] width 369 height 20
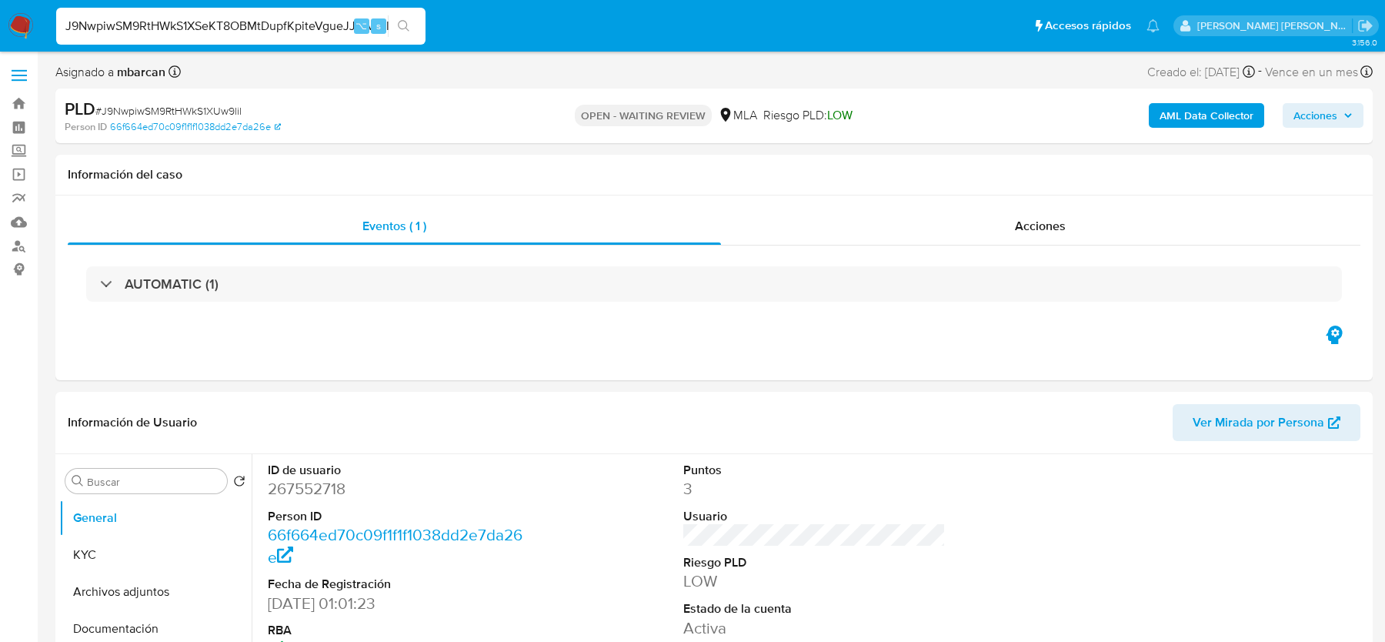
click at [199, 16] on input "J9NwpiwSM9RtHWkS1XSeKT8OBMtDupfKpiteVgueJJUw9lil" at bounding box center [240, 26] width 369 height 20
paste input "SeKT8OBMtDupfKpiteVgueJJ"
type input "SeKT8OBMtDupfKpiteVgueJJ"
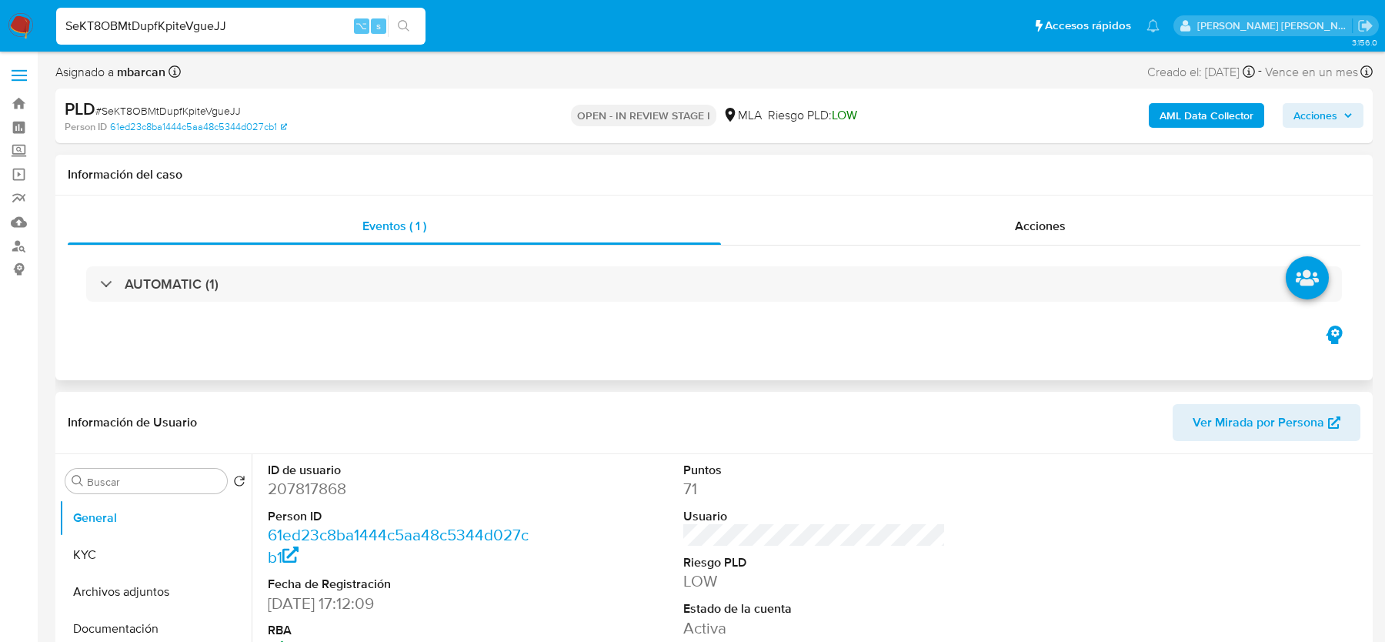
select select "10"
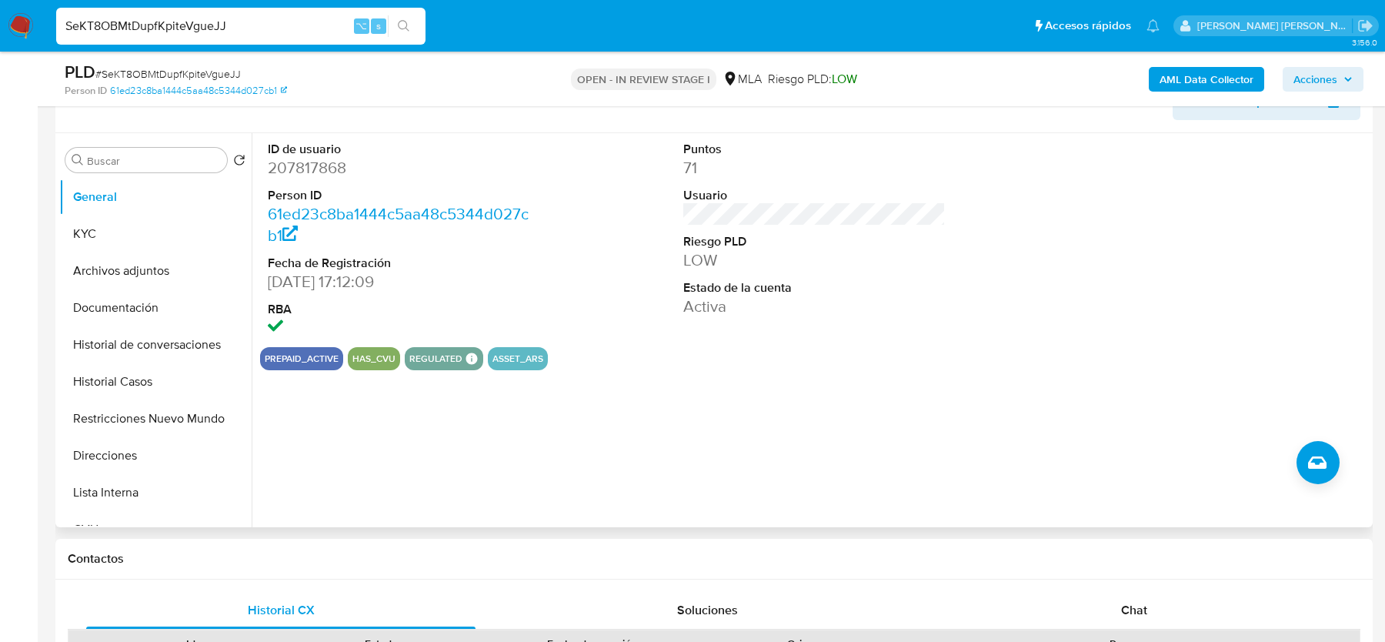
scroll to position [246, 0]
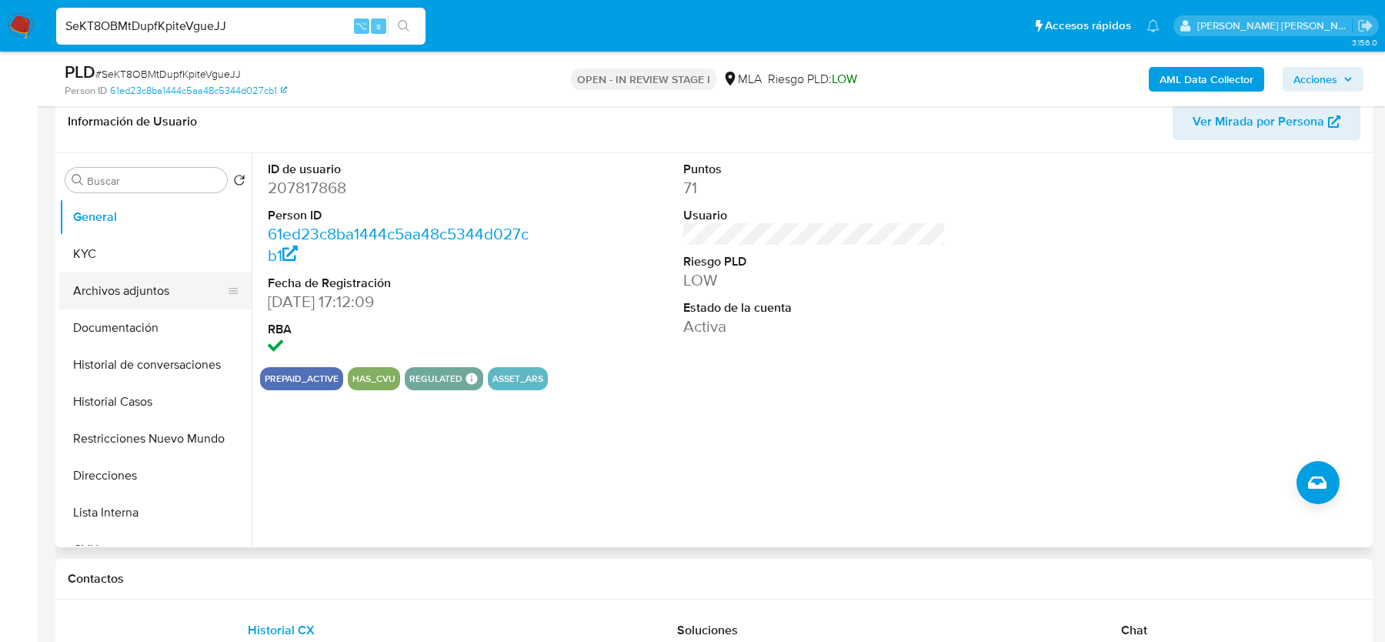
click at [164, 298] on button "Archivos adjuntos" at bounding box center [149, 290] width 180 height 37
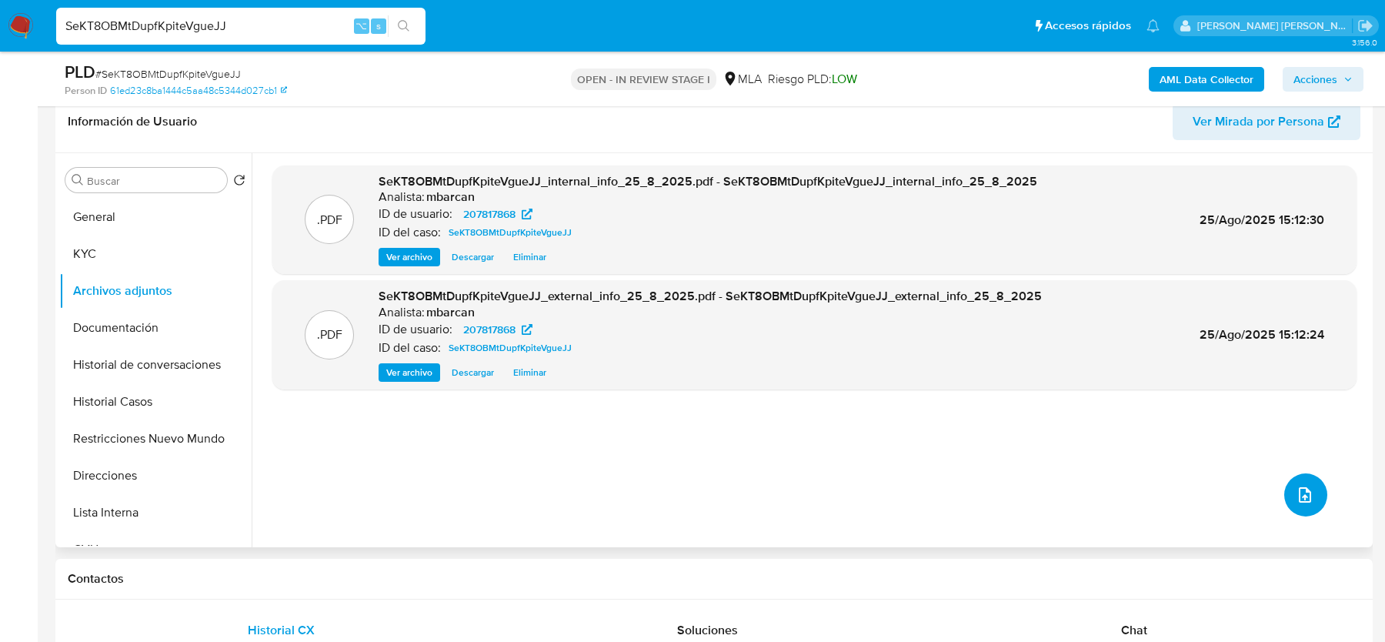
click at [1307, 492] on icon "upload-file" at bounding box center [1305, 494] width 18 height 18
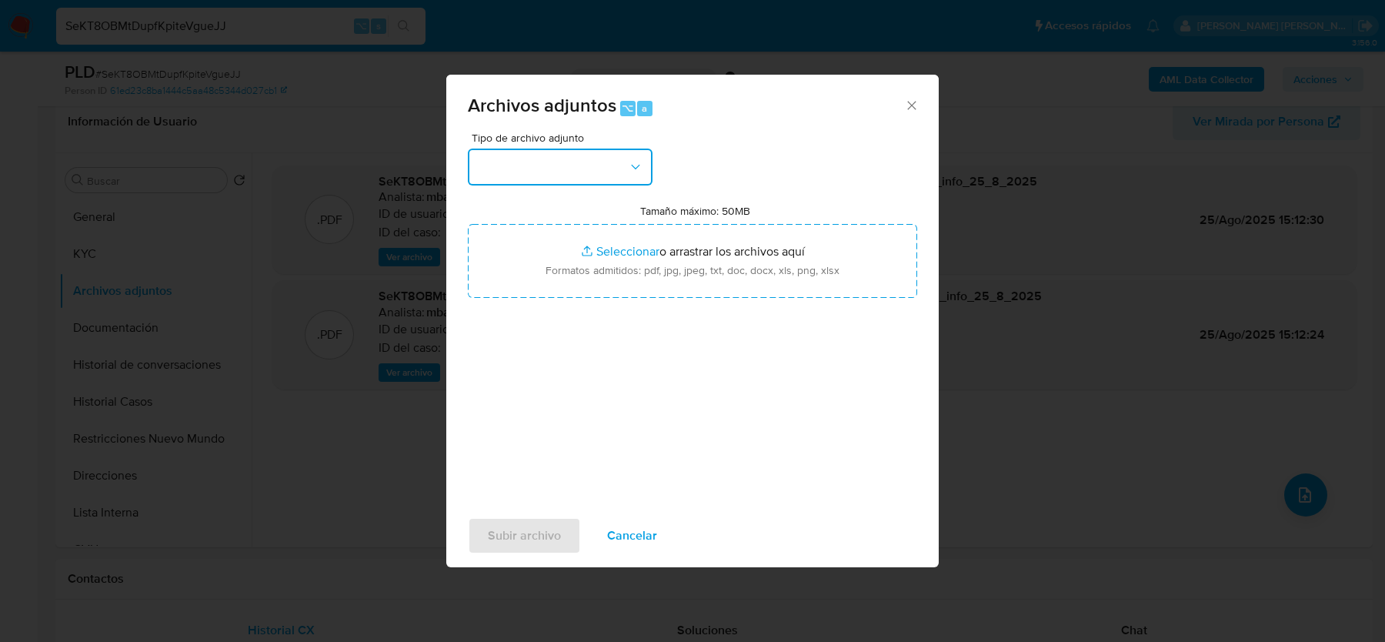
click at [572, 158] on button "button" at bounding box center [560, 166] width 185 height 37
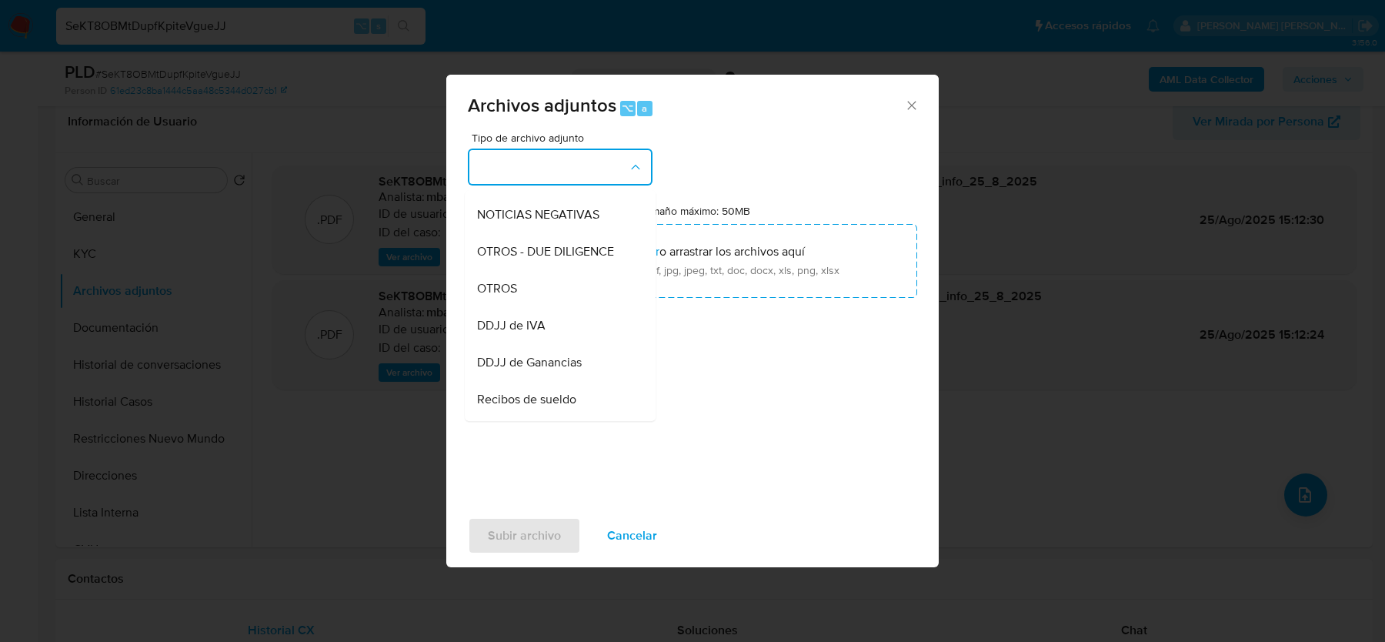
scroll to position [218, 0]
click at [533, 282] on div "OTROS" at bounding box center [555, 286] width 157 height 37
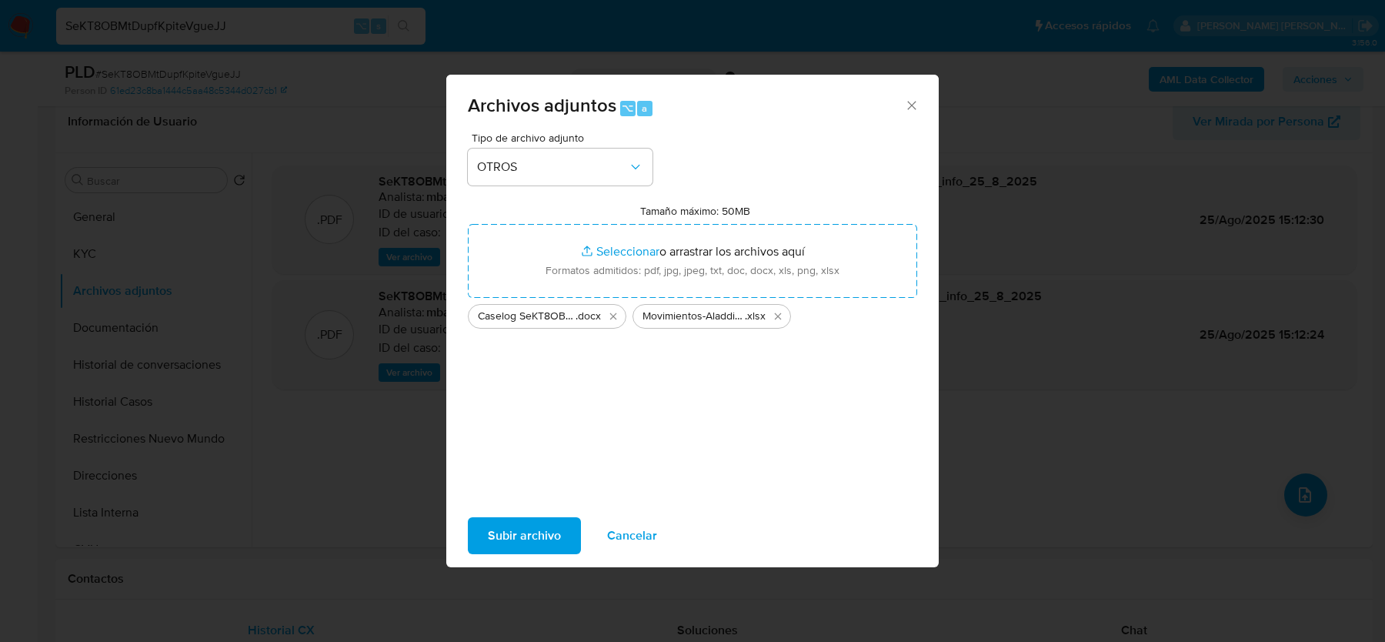
click at [512, 535] on span "Subir archivo" at bounding box center [524, 536] width 73 height 34
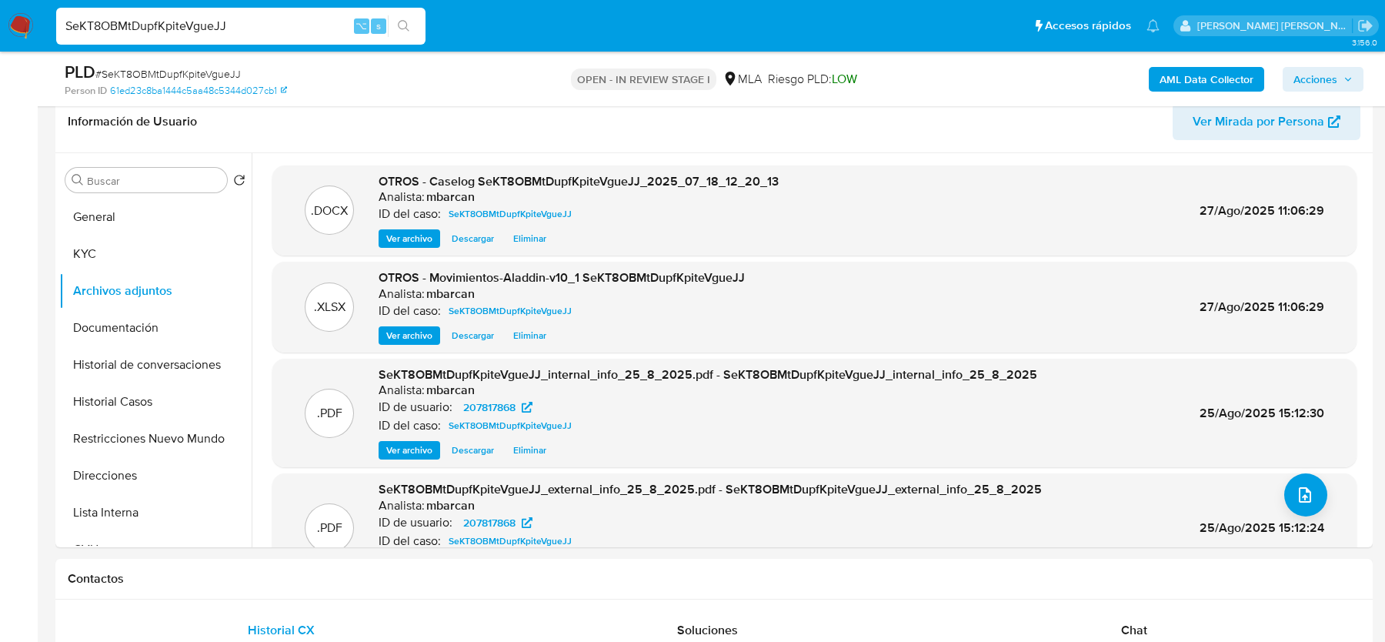
click at [1307, 68] on span "Acciones" at bounding box center [1315, 79] width 44 height 25
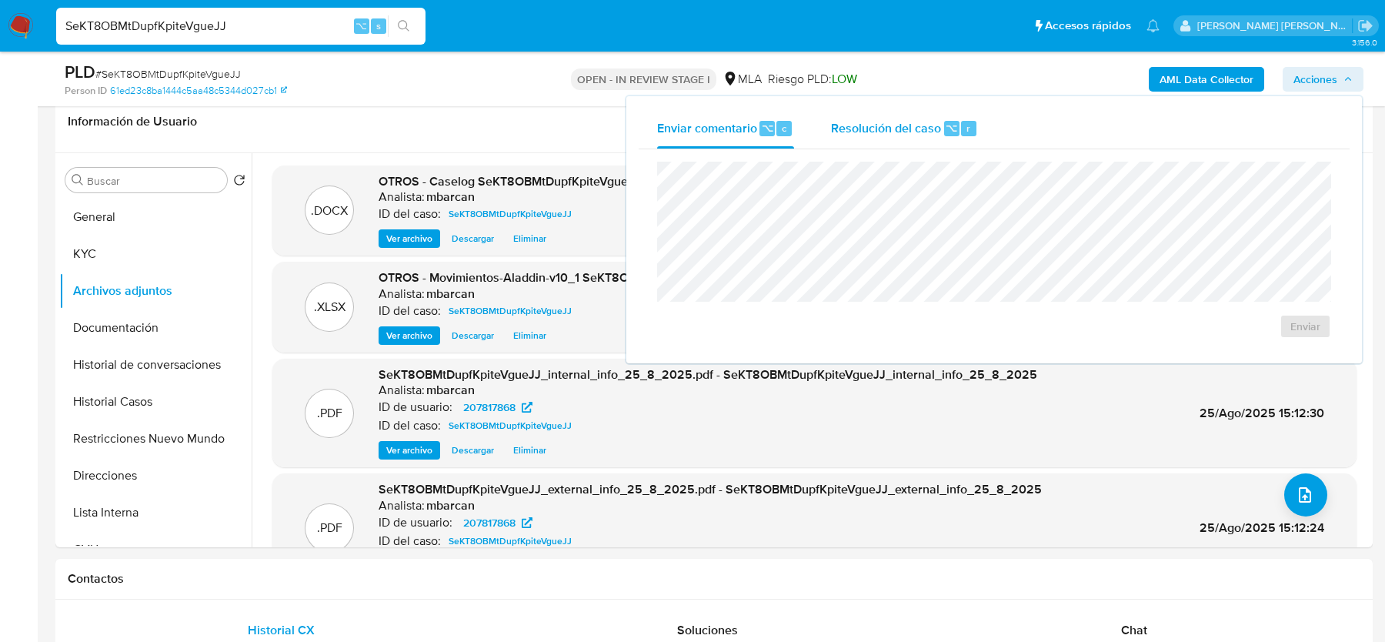
click at [946, 128] on span "⌥" at bounding box center [952, 128] width 12 height 15
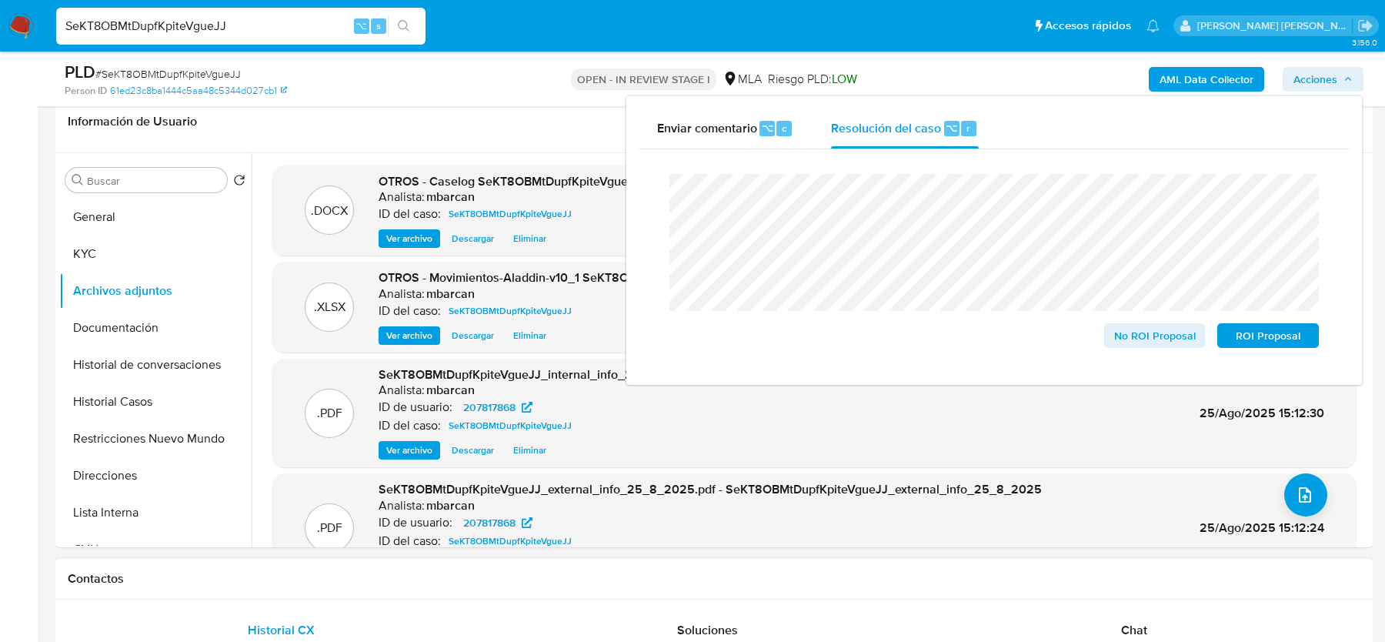
click at [855, 594] on div "Contactos" at bounding box center [713, 579] width 1317 height 41
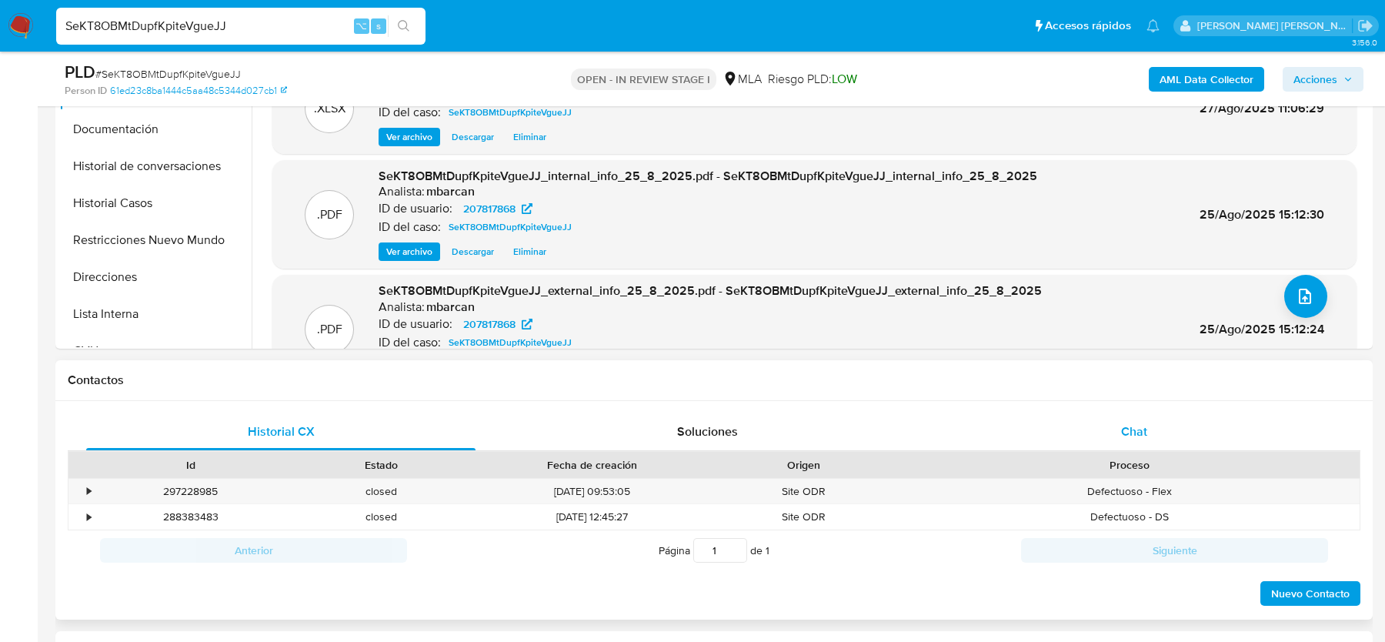
click at [1156, 425] on div "Chat" at bounding box center [1133, 431] width 389 height 37
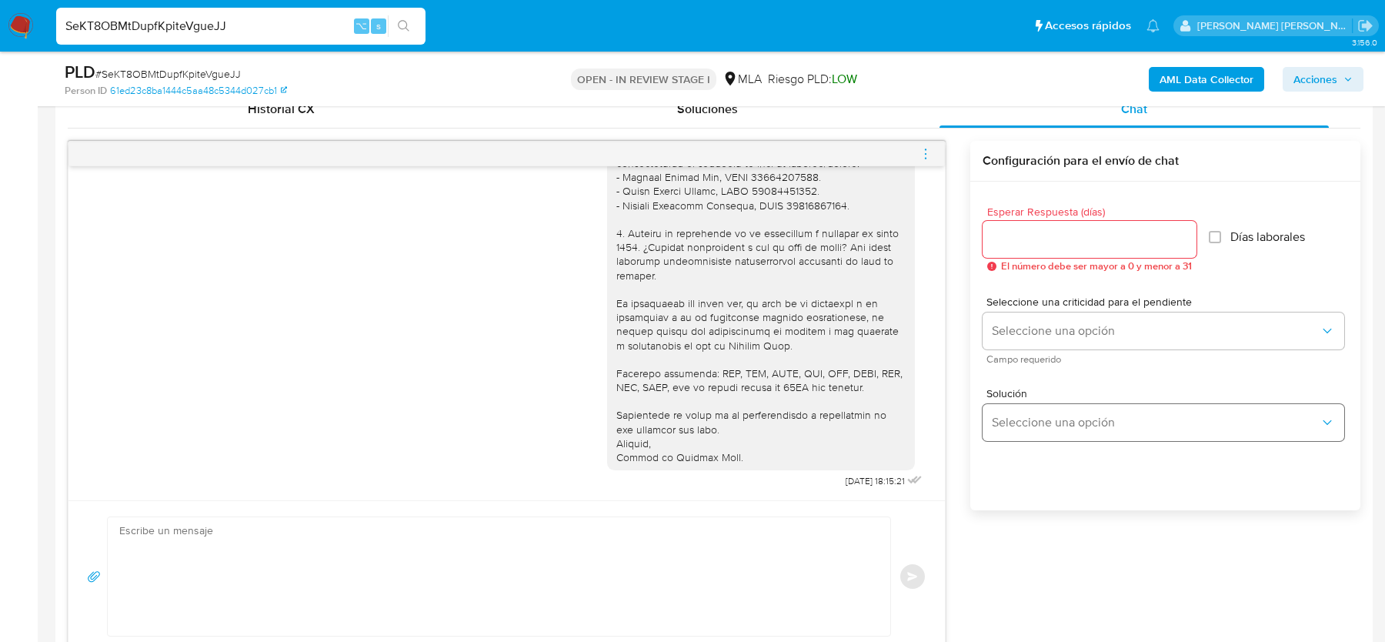
scroll to position [752, 0]
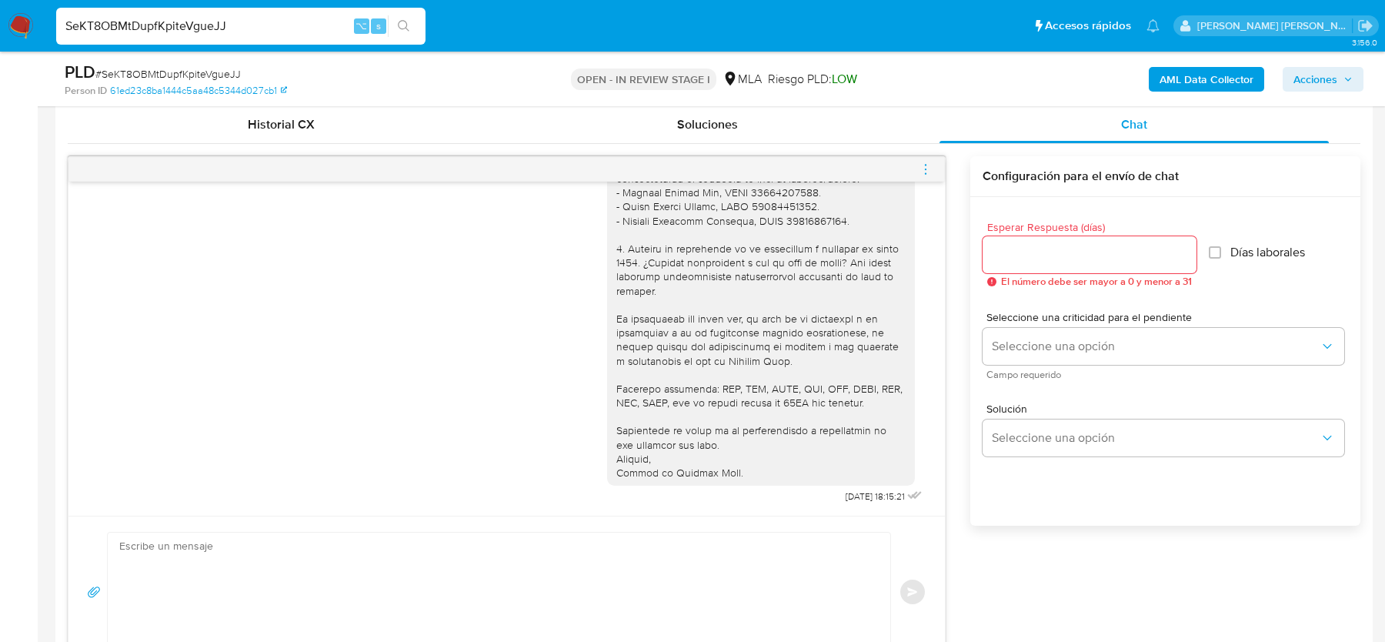
click at [927, 166] on icon "menu-action" at bounding box center [926, 169] width 14 height 14
click at [819, 136] on li "Cerrar conversación" at bounding box center [841, 138] width 158 height 28
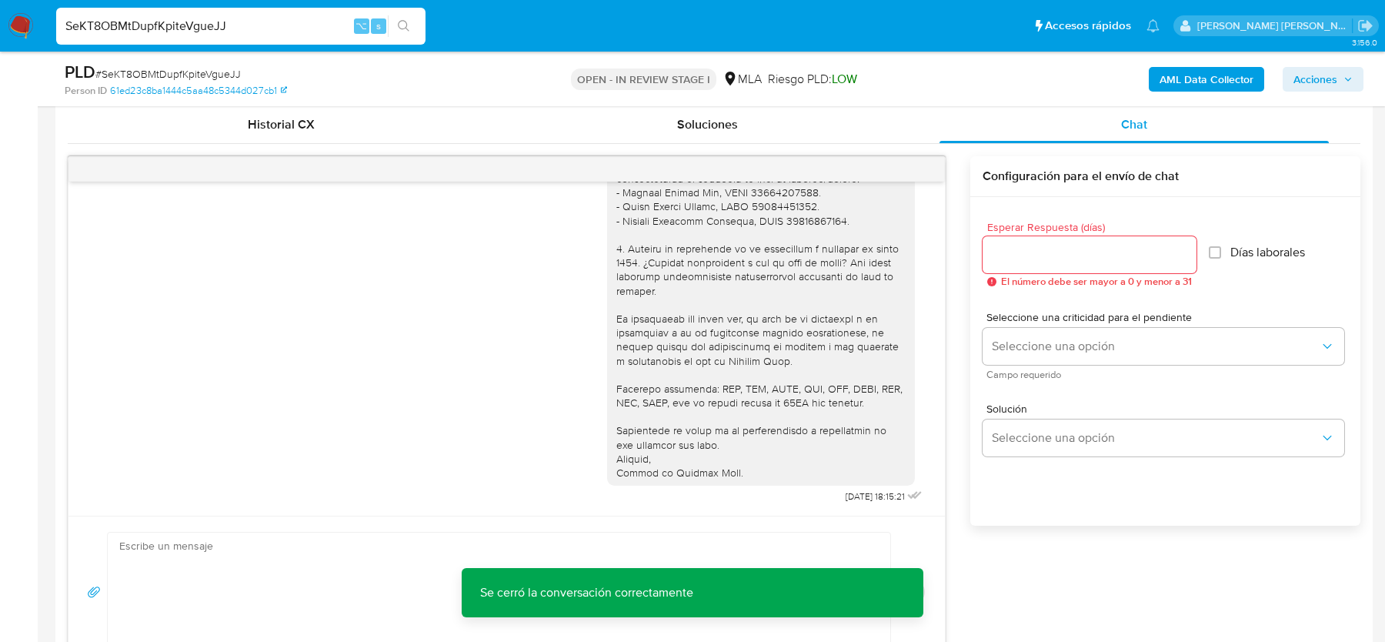
click at [1309, 87] on span "Acciones" at bounding box center [1315, 79] width 44 height 25
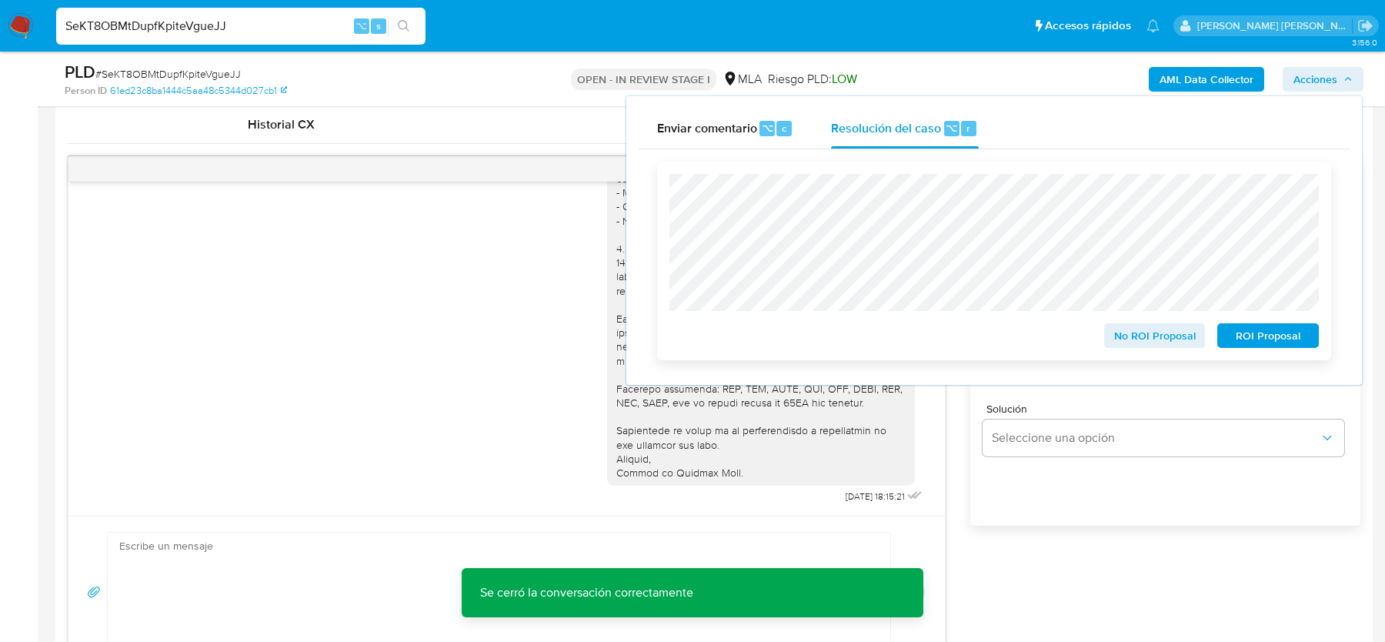
click at [1149, 336] on span "No ROI Proposal" at bounding box center [1155, 336] width 80 height 22
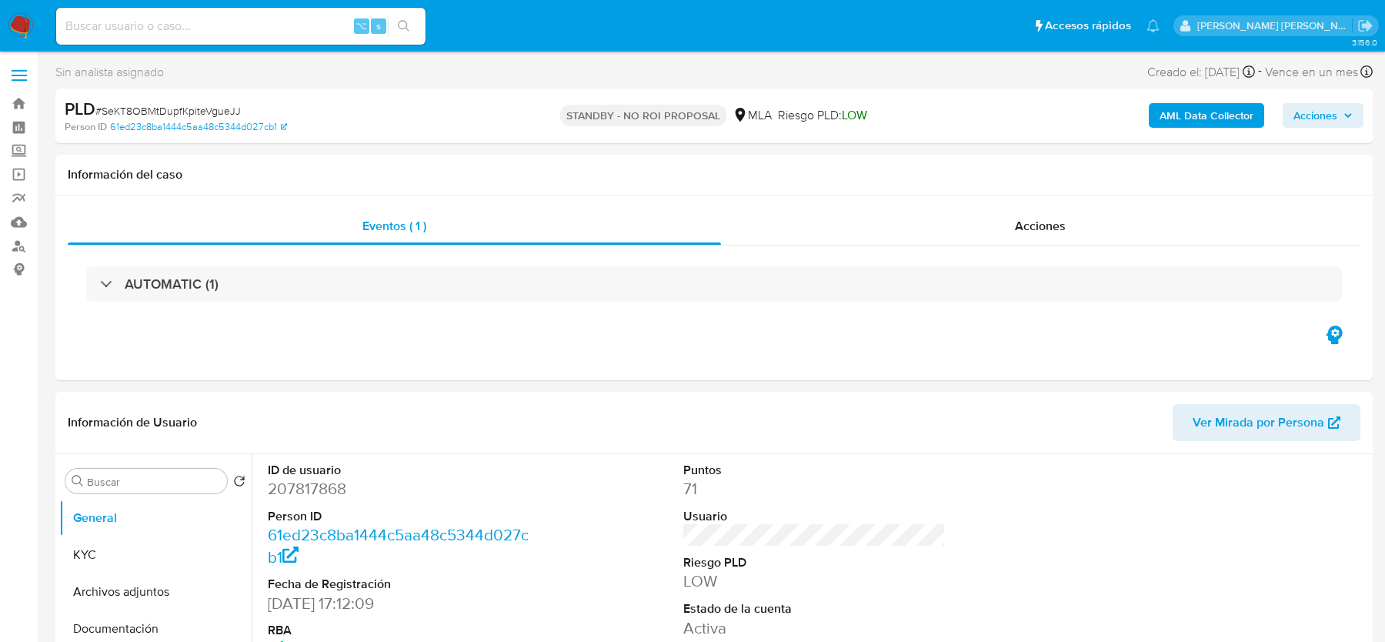
select select "10"
click at [17, 30] on img at bounding box center [21, 26] width 26 height 26
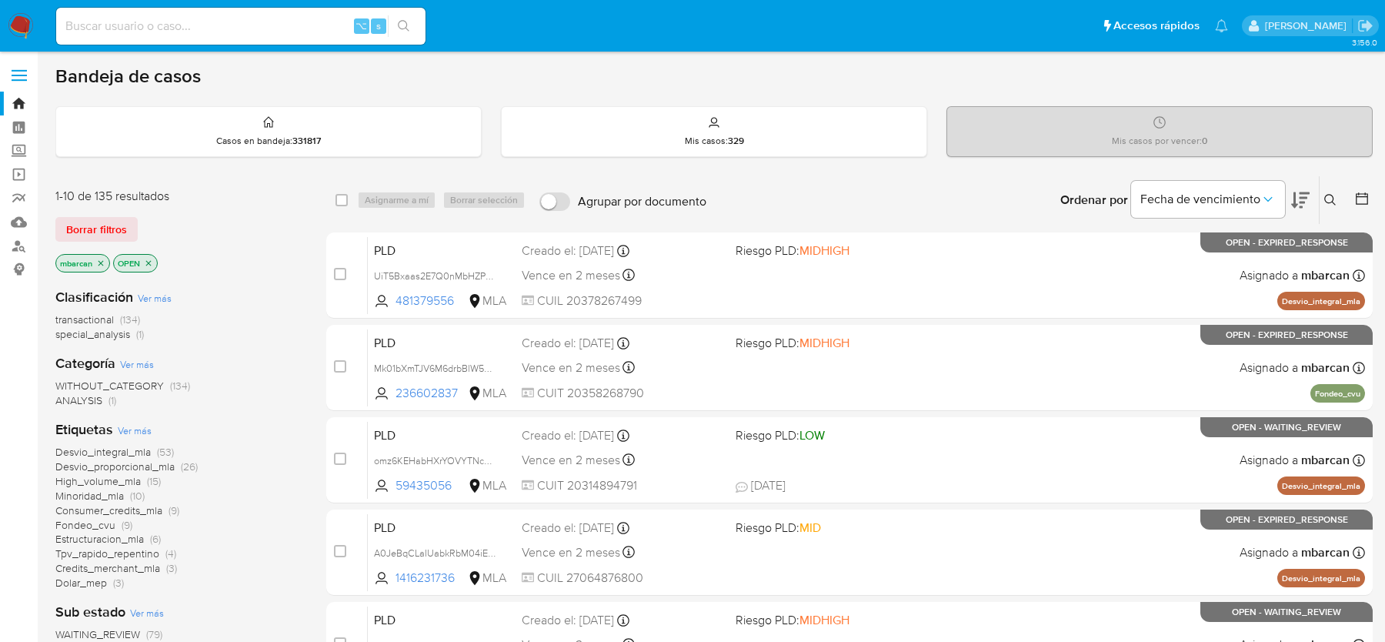
click at [1326, 200] on icon at bounding box center [1330, 200] width 12 height 12
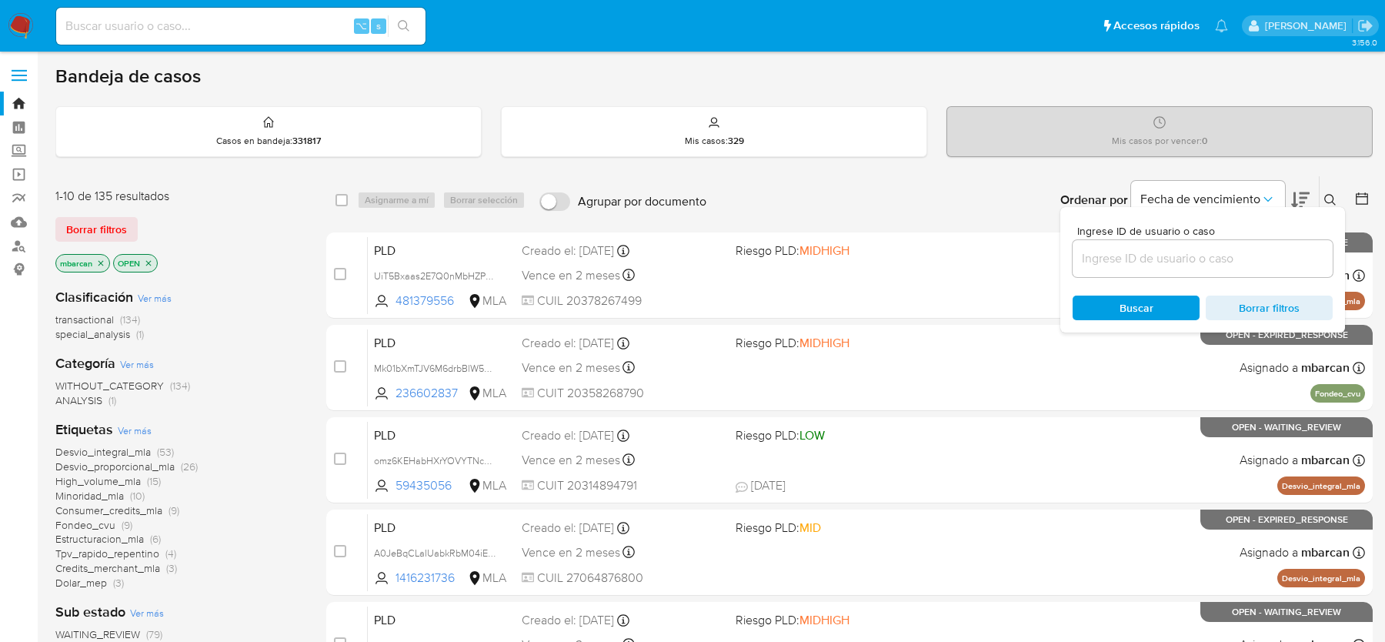
click at [1283, 249] on input at bounding box center [1203, 259] width 260 height 20
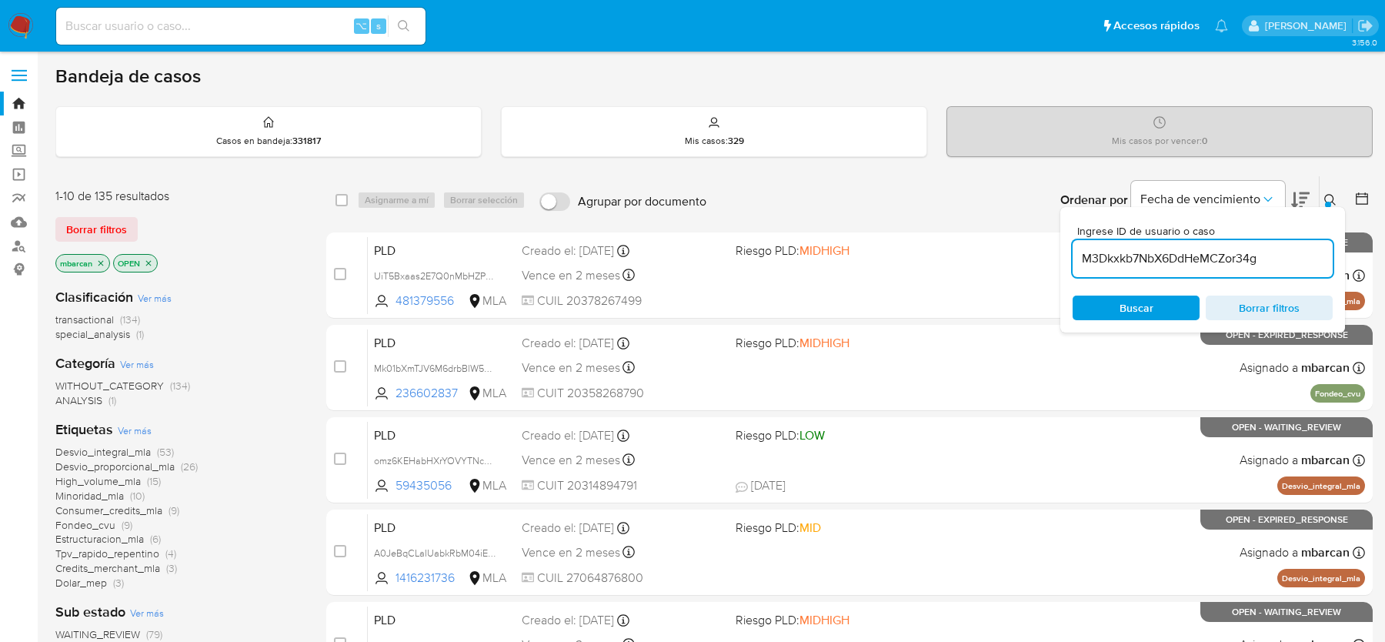
type input "M3Dkxkb7NbX6DdHeMCZor34g"
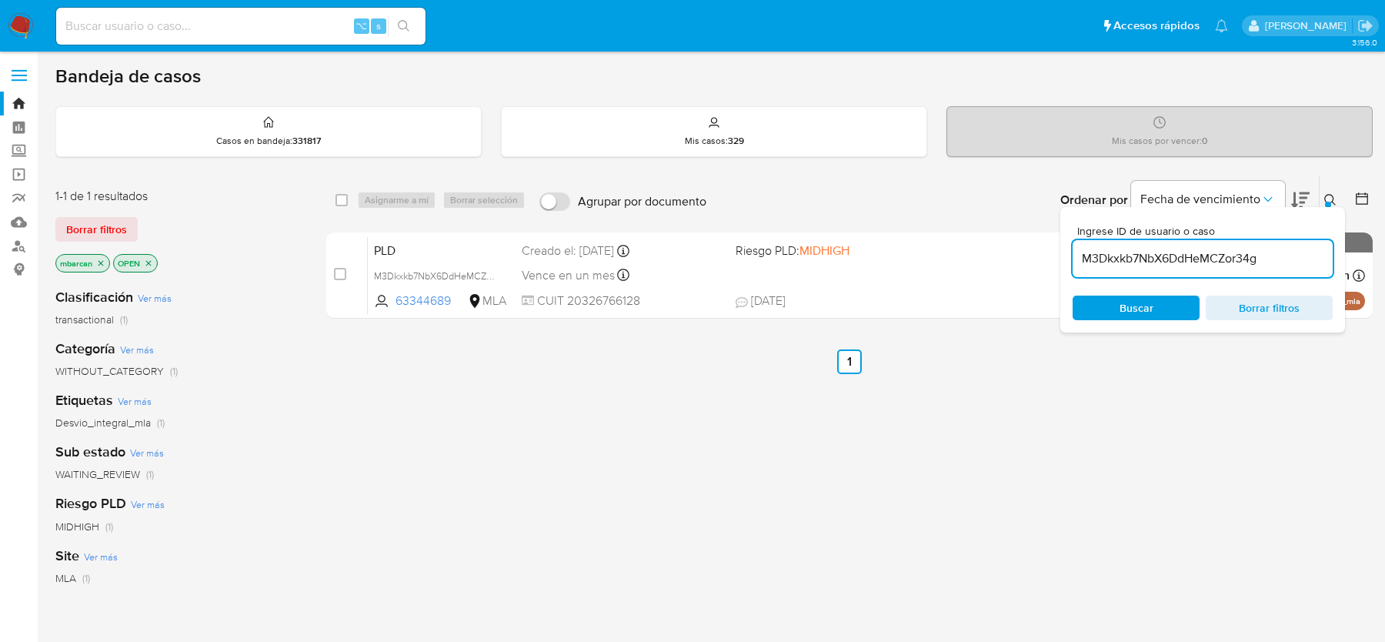
click at [1331, 194] on icon at bounding box center [1330, 200] width 12 height 12
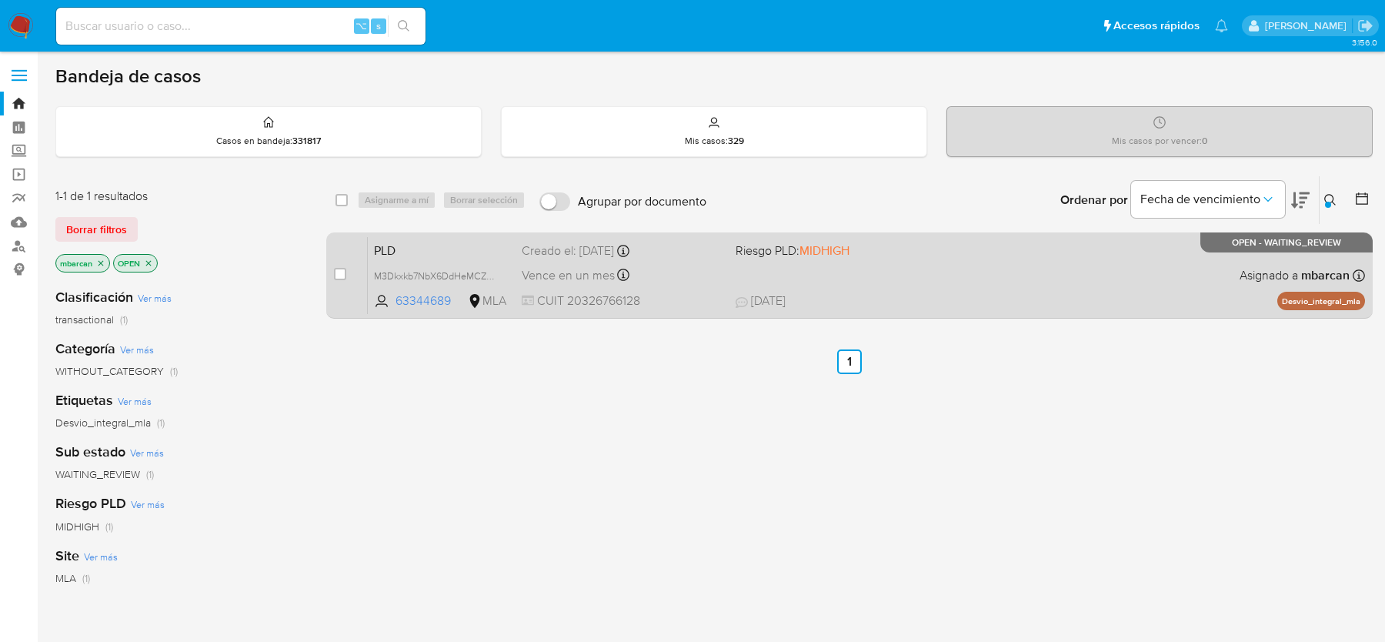
click at [332, 277] on div "case-item-checkbox No es posible asignar el caso PLD M3Dkxkb7NbX6DdHeMCZor34g 6…" at bounding box center [849, 275] width 1046 height 86
click at [337, 276] on input "checkbox" at bounding box center [340, 274] width 12 height 12
checkbox input "true"
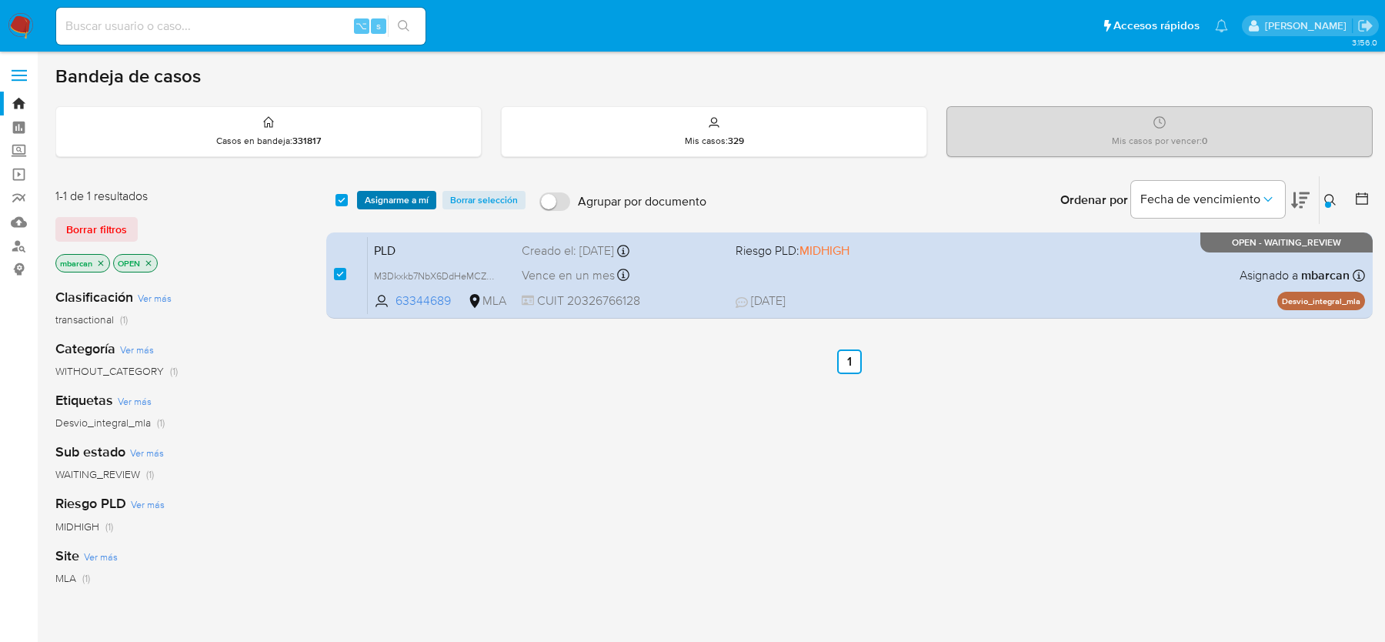
click at [388, 195] on span "Asignarme a mí" at bounding box center [397, 199] width 64 height 15
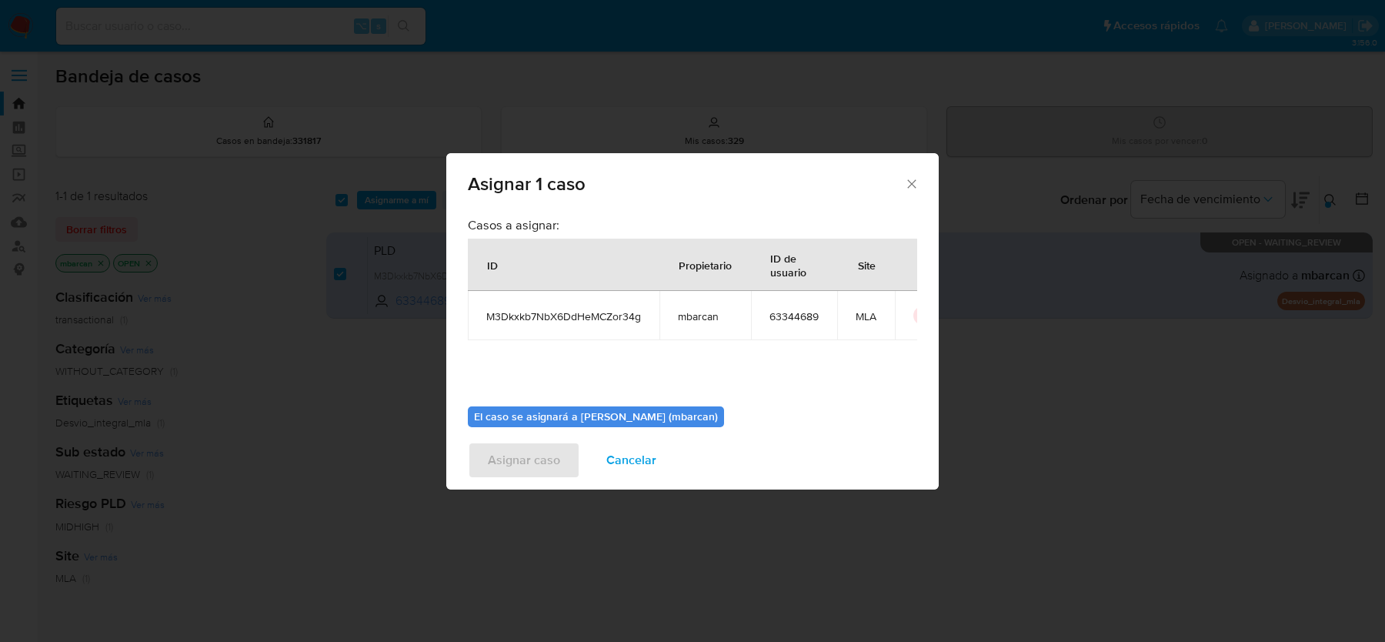
scroll to position [78, 0]
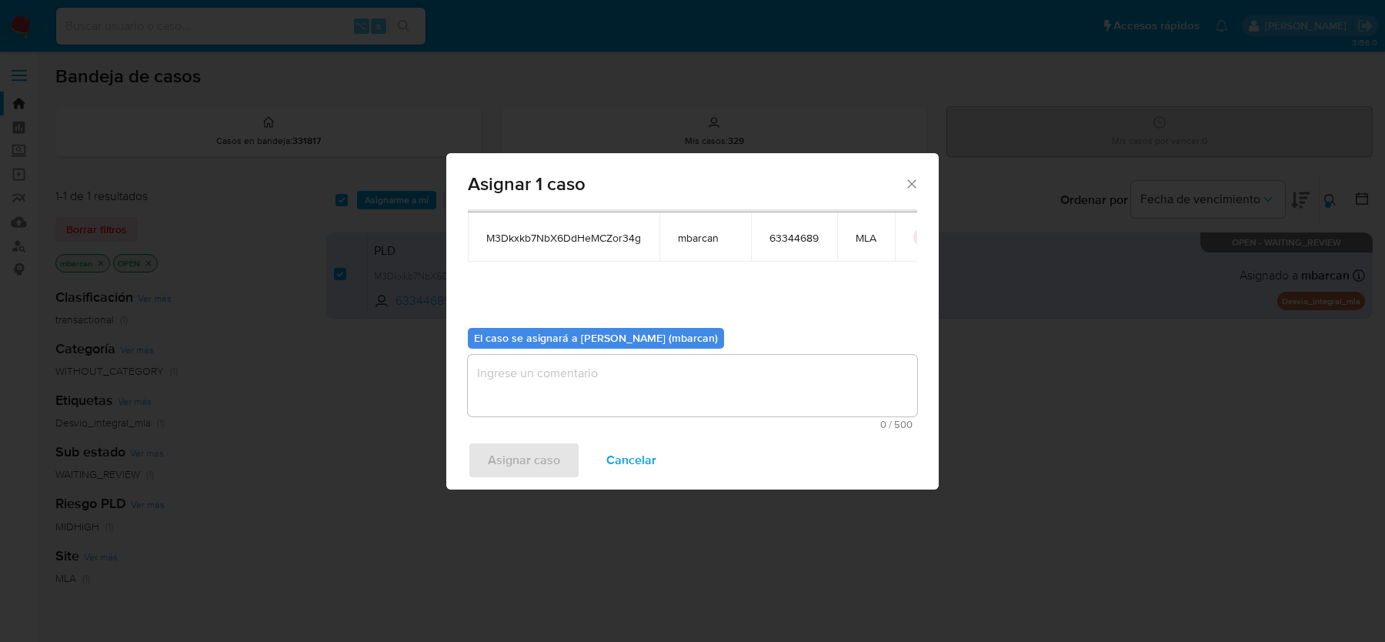
click at [525, 370] on textarea "assign-modal" at bounding box center [692, 386] width 449 height 62
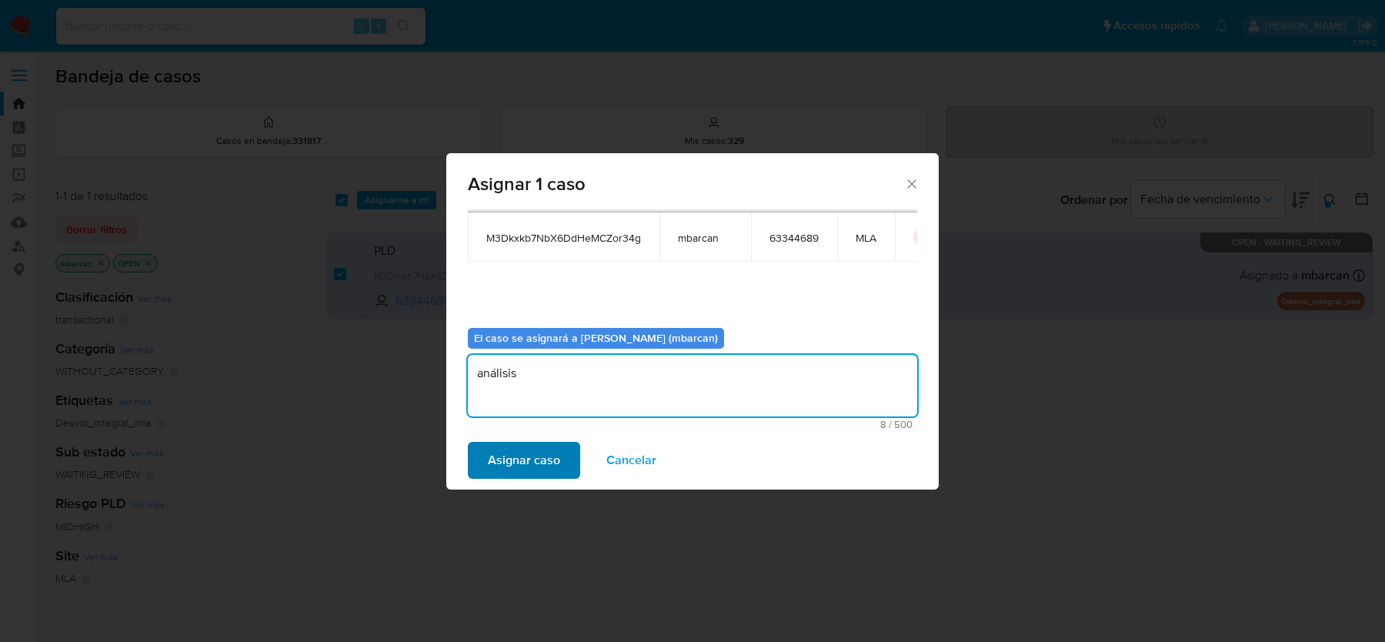
type textarea "análisis"
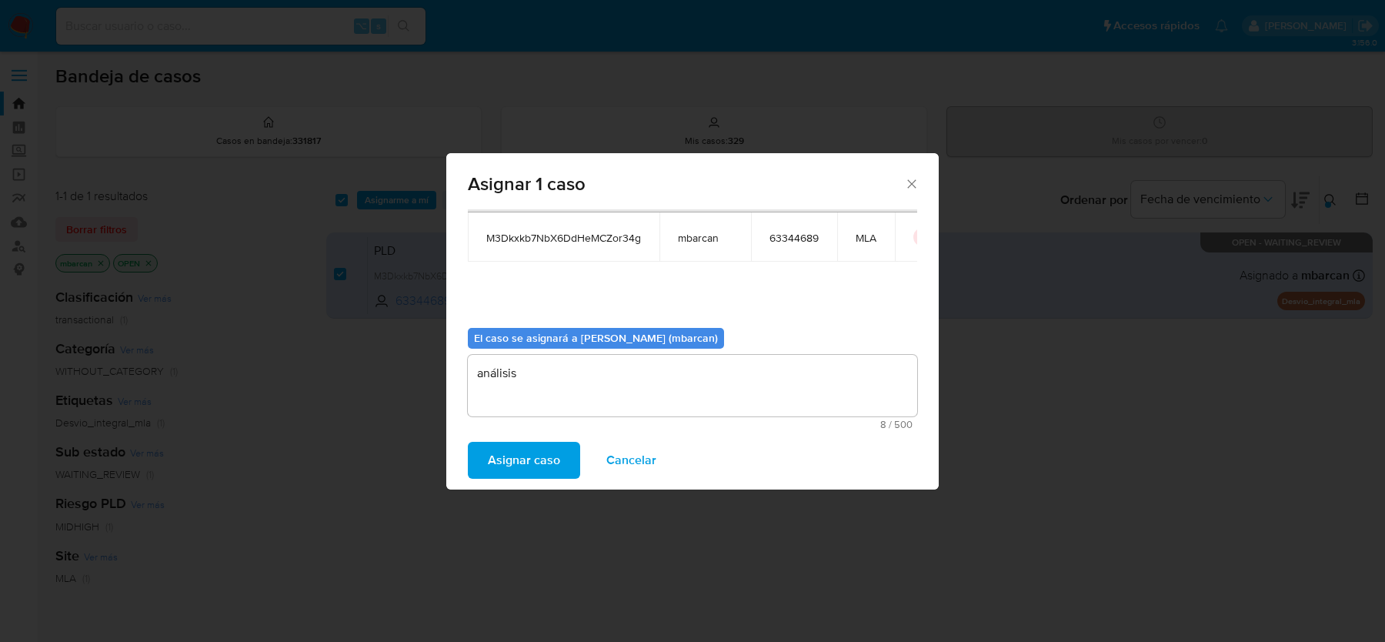
click at [505, 448] on span "Asignar caso" at bounding box center [524, 460] width 72 height 34
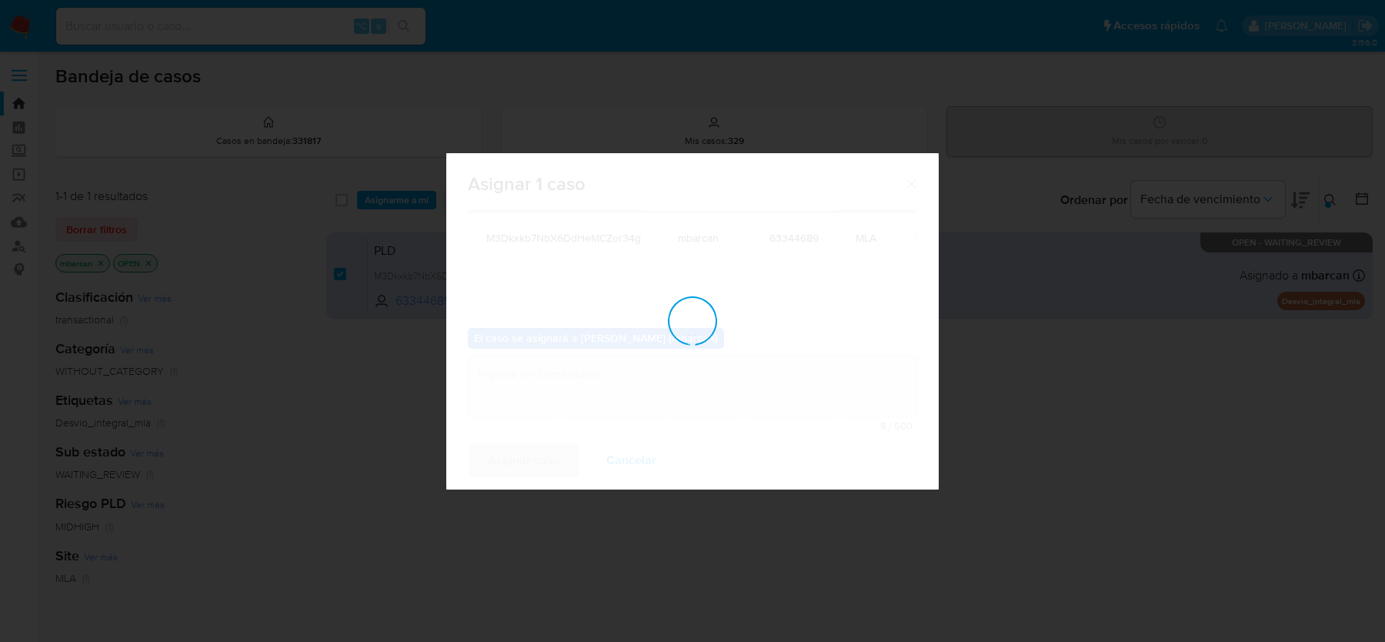
checkbox input "false"
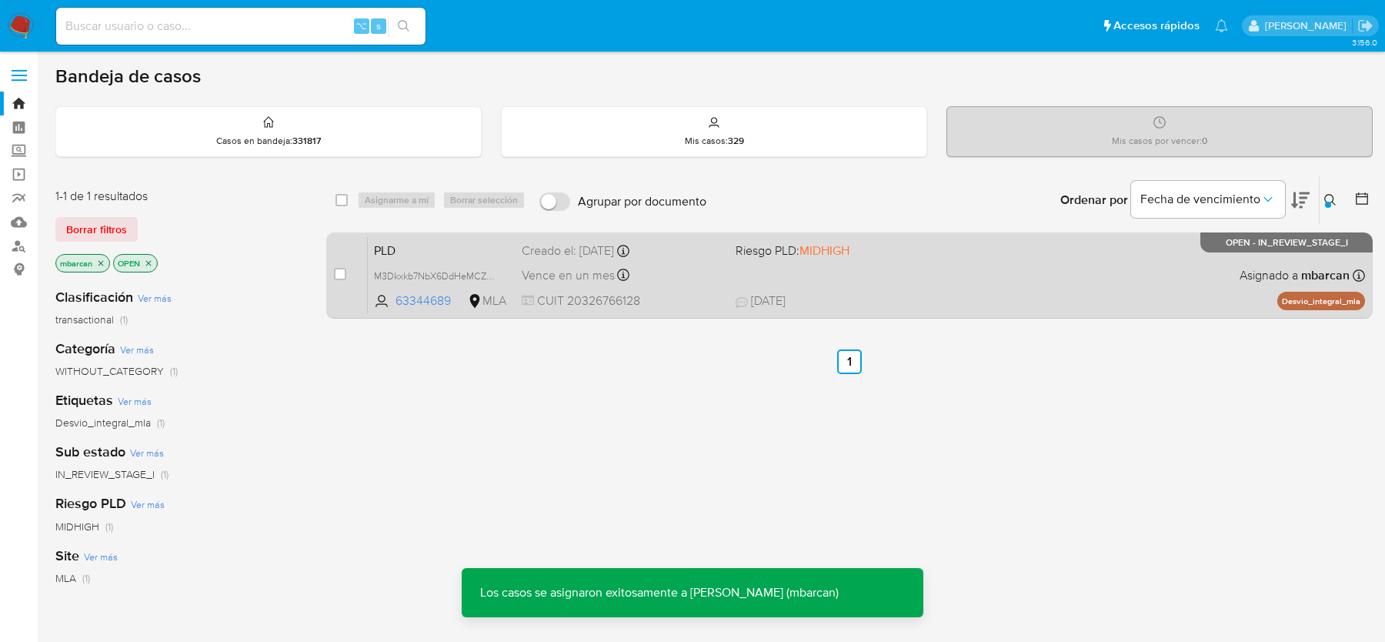
click at [412, 251] on span "PLD" at bounding box center [441, 249] width 135 height 20
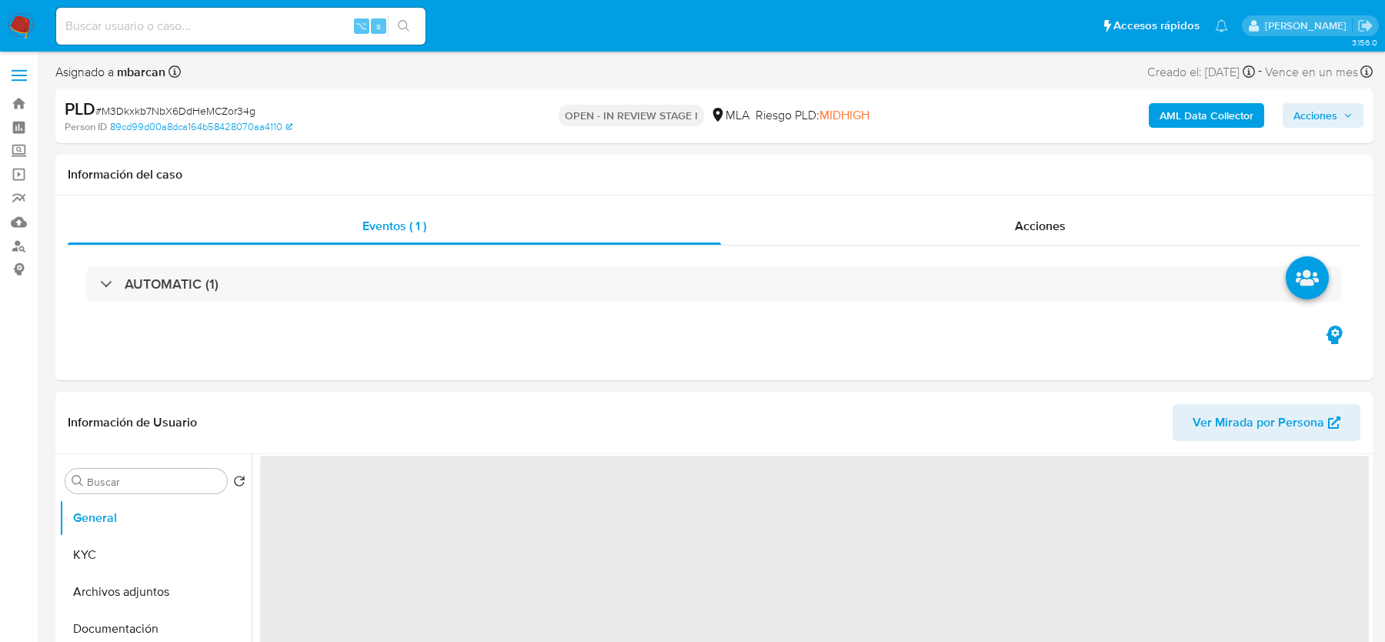
click at [124, 110] on span "# M3Dkxkb7NbX6DdHeMCZor34g" at bounding box center [175, 110] width 160 height 15
copy span "M3Dkxkb7NbX6DdHeMCZor34g"
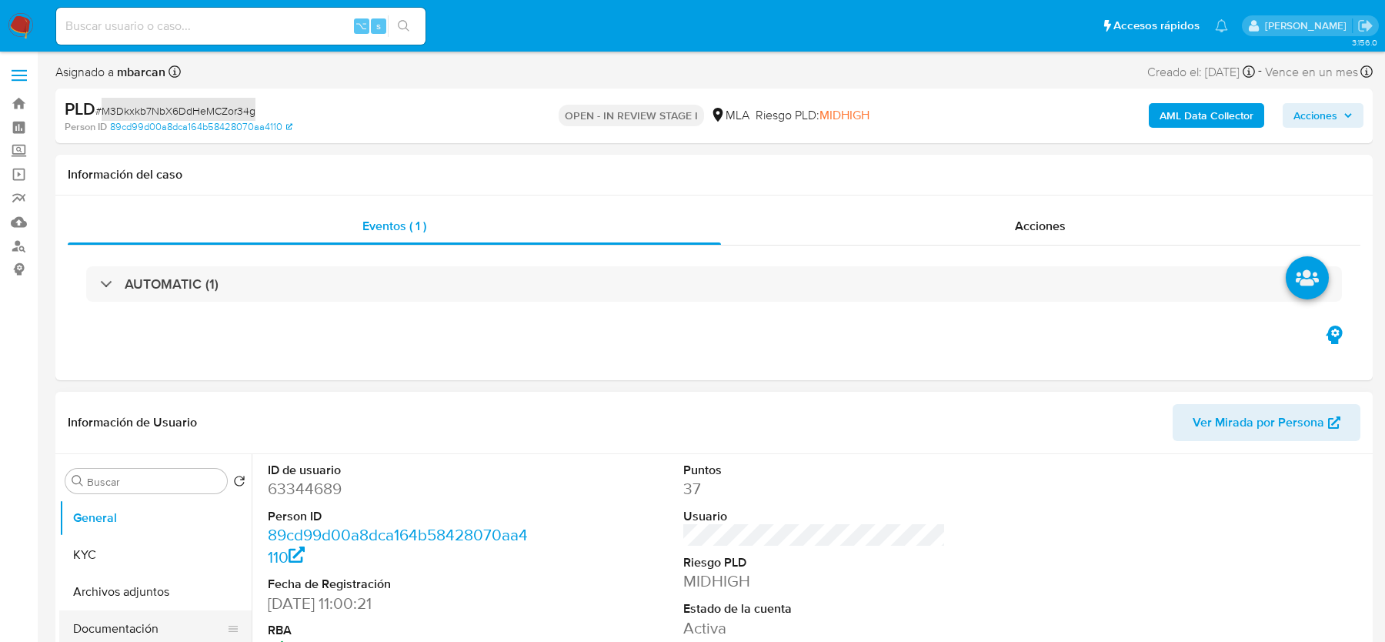
select select "10"
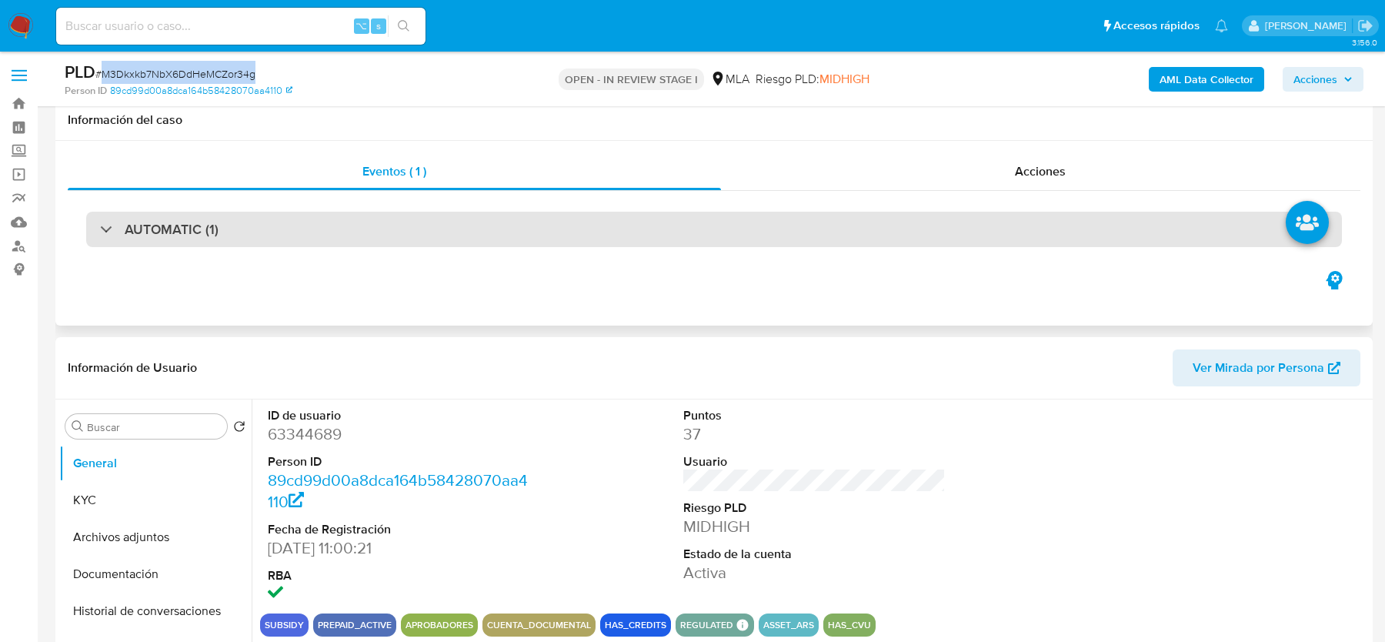
scroll to position [321, 0]
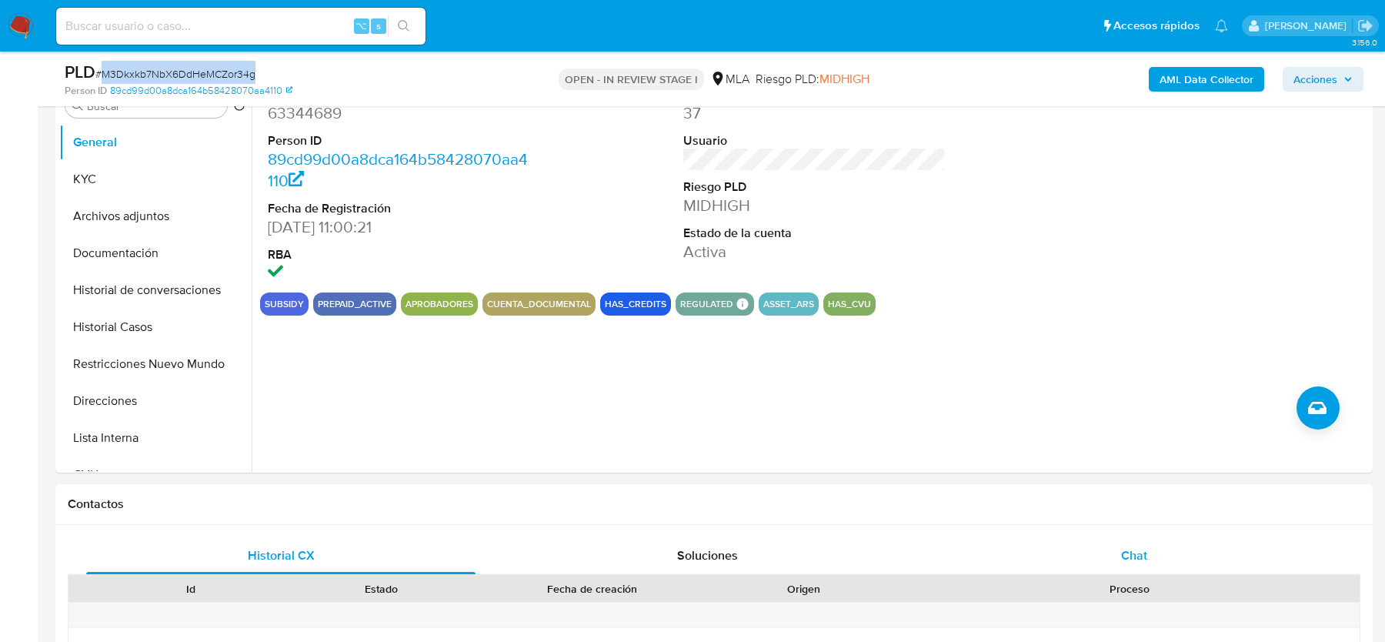
click at [1139, 552] on span "Chat" at bounding box center [1134, 555] width 26 height 18
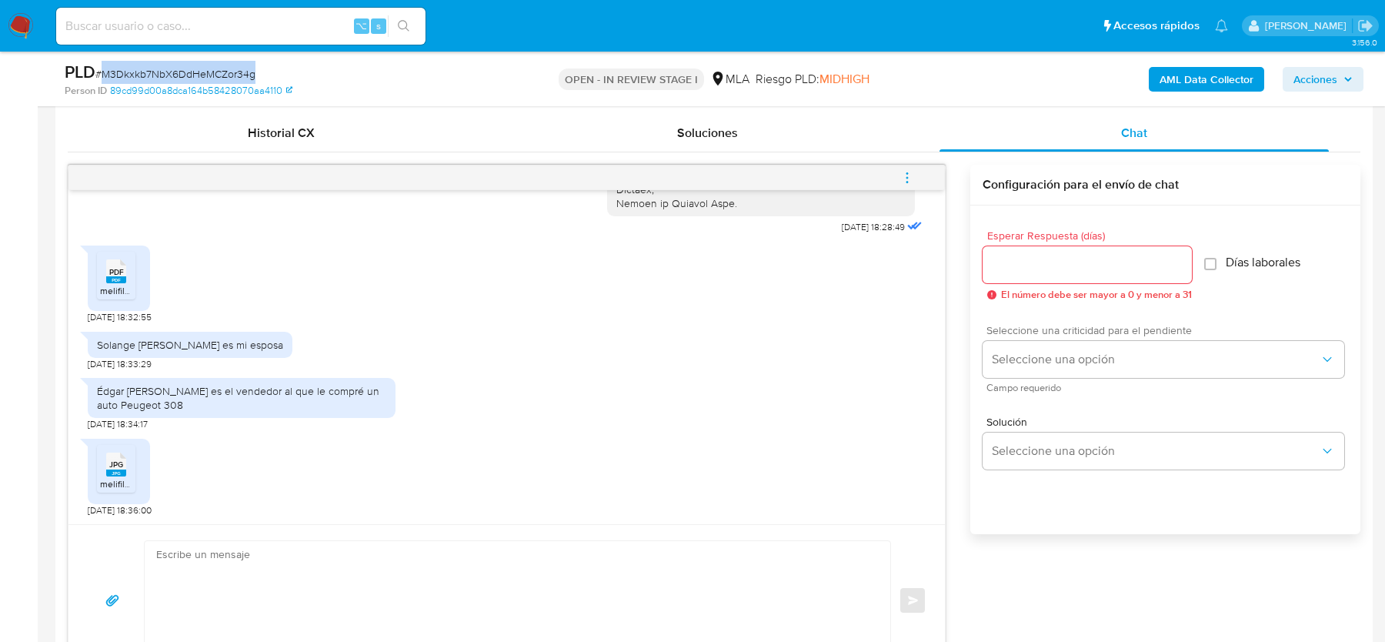
scroll to position [723, 0]
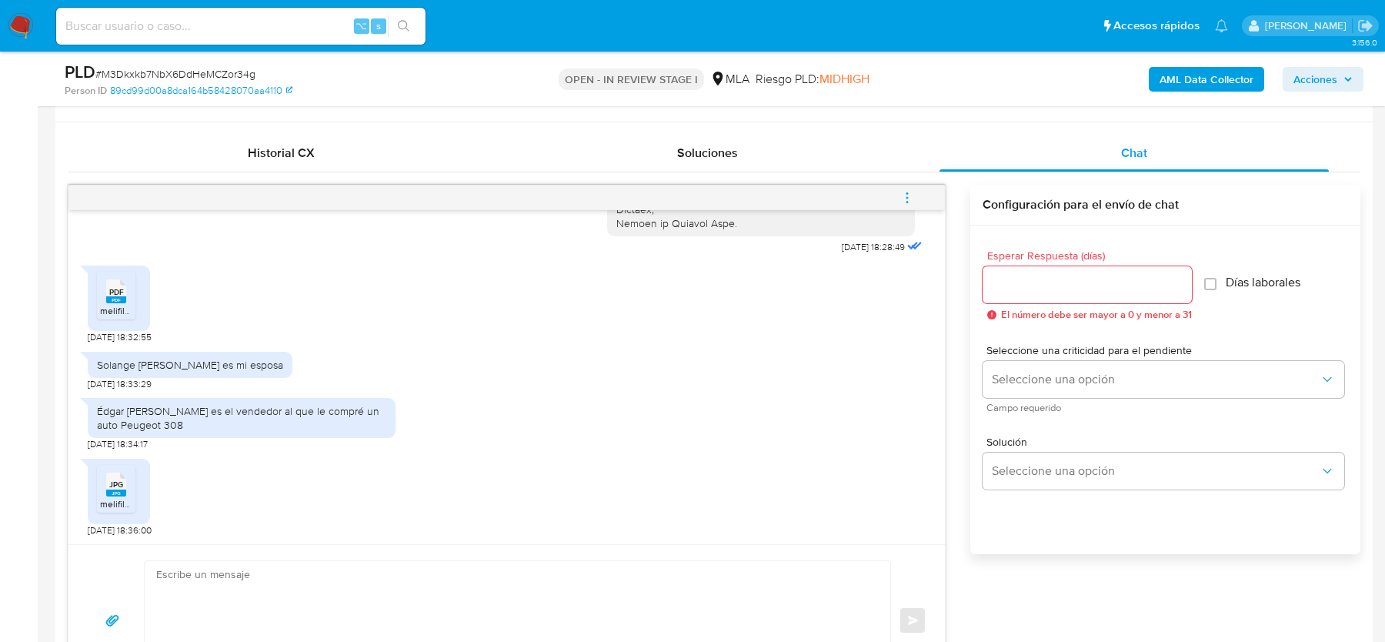
click at [116, 302] on icon "PDF" at bounding box center [116, 291] width 20 height 27
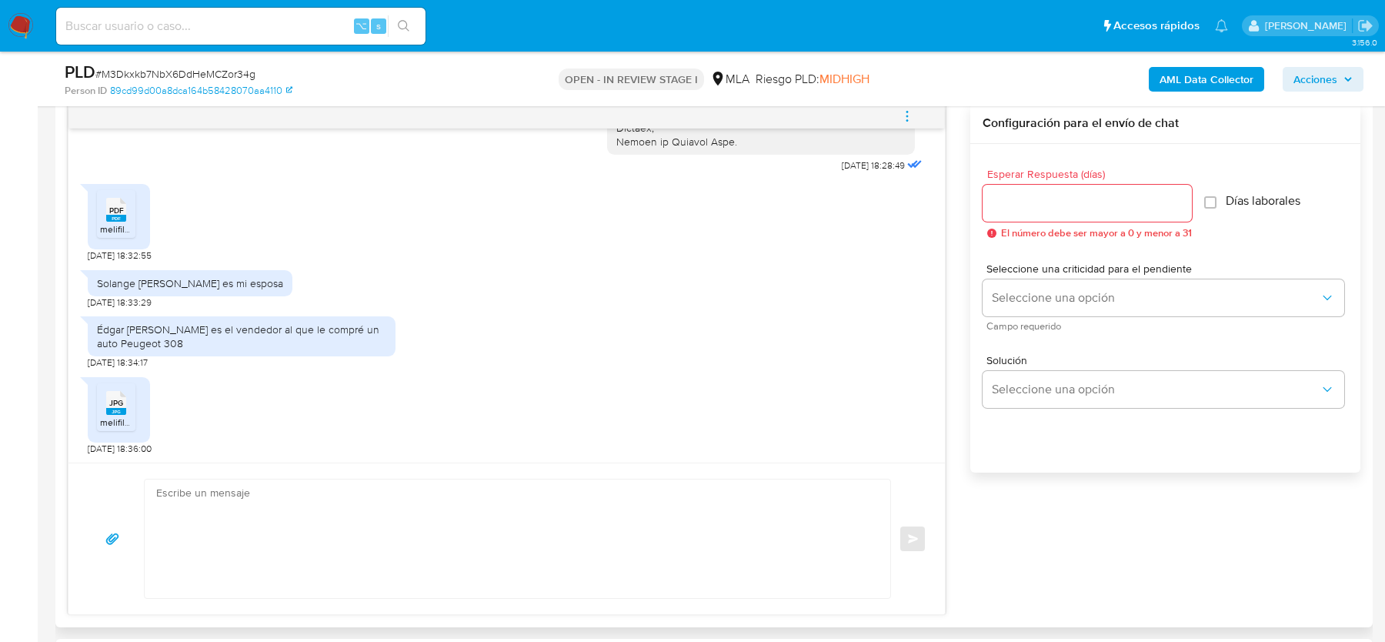
scroll to position [806, 0]
click at [115, 389] on icon at bounding box center [116, 401] width 20 height 24
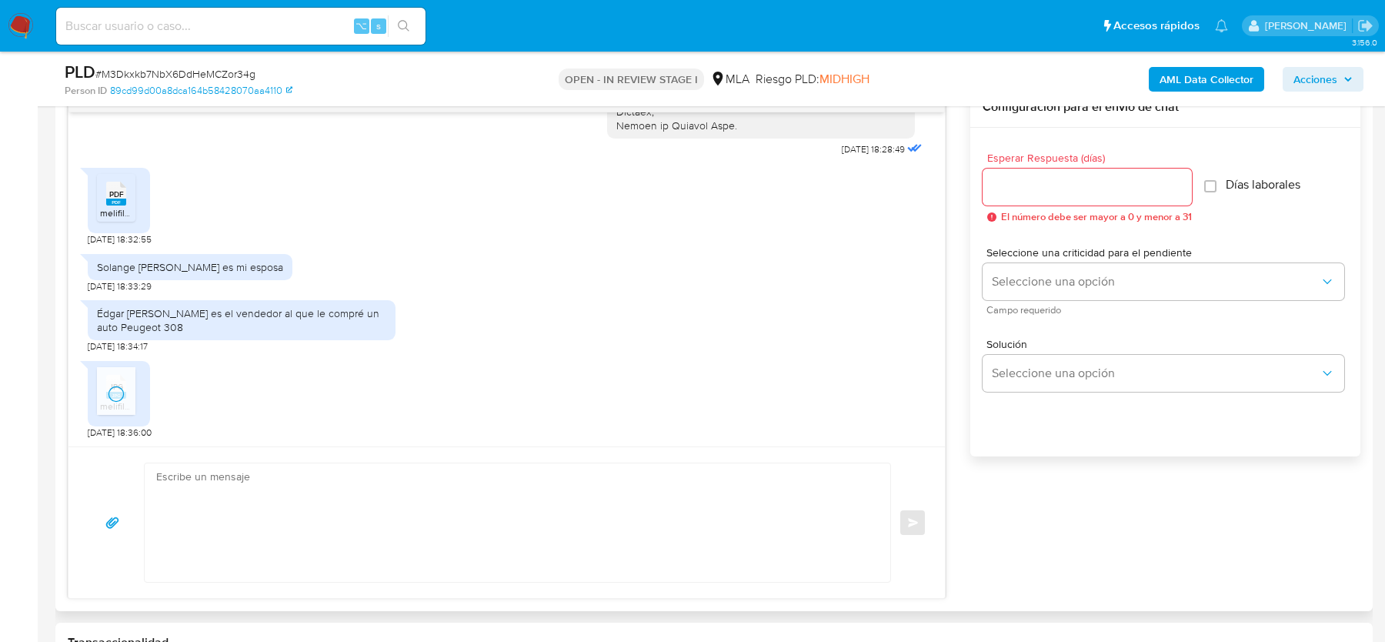
scroll to position [1570, 0]
click at [149, 318] on div "Édgar David genott es el vendedor al que le compré un auto Peugeot 308" at bounding box center [241, 320] width 289 height 28
drag, startPoint x: 190, startPoint y: 312, endPoint x: 192, endPoint y: 323, distance: 10.9
click at [192, 323] on div "Édgar David genott es el vendedor al que le compré un auto Peugeot 308" at bounding box center [241, 320] width 289 height 28
copy div "es el vendedor al que le compré un auto Peugeot 308"
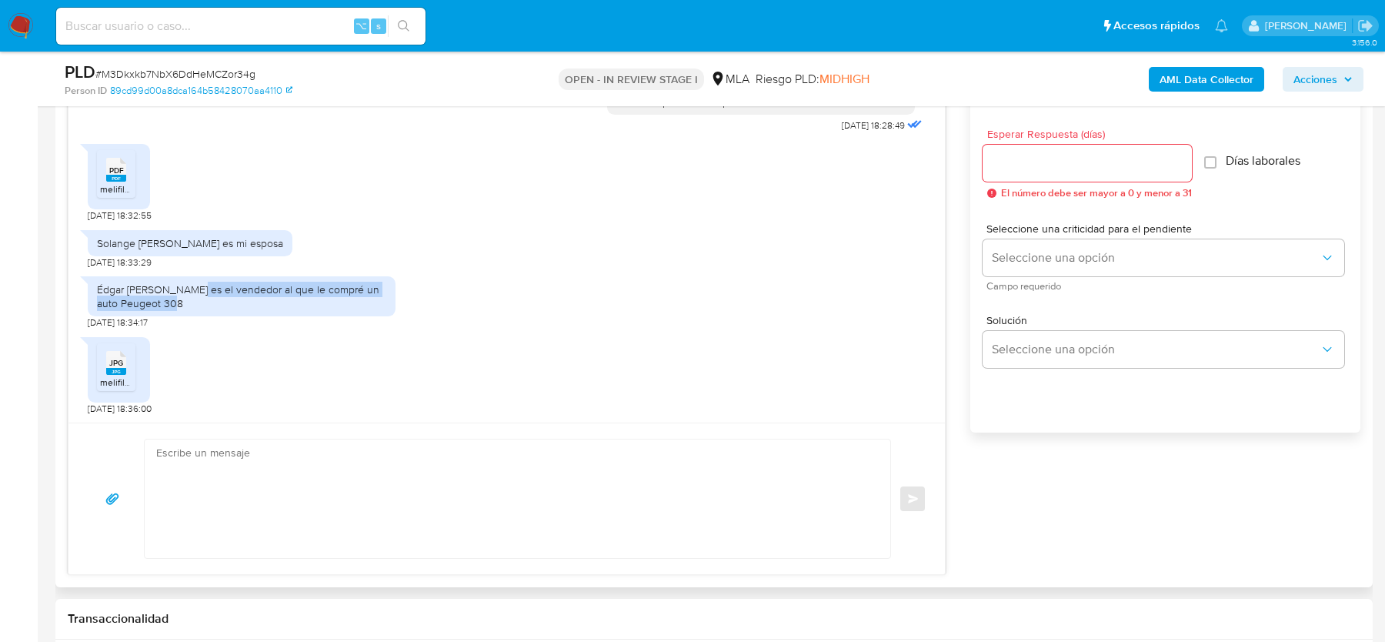
scroll to position [852, 0]
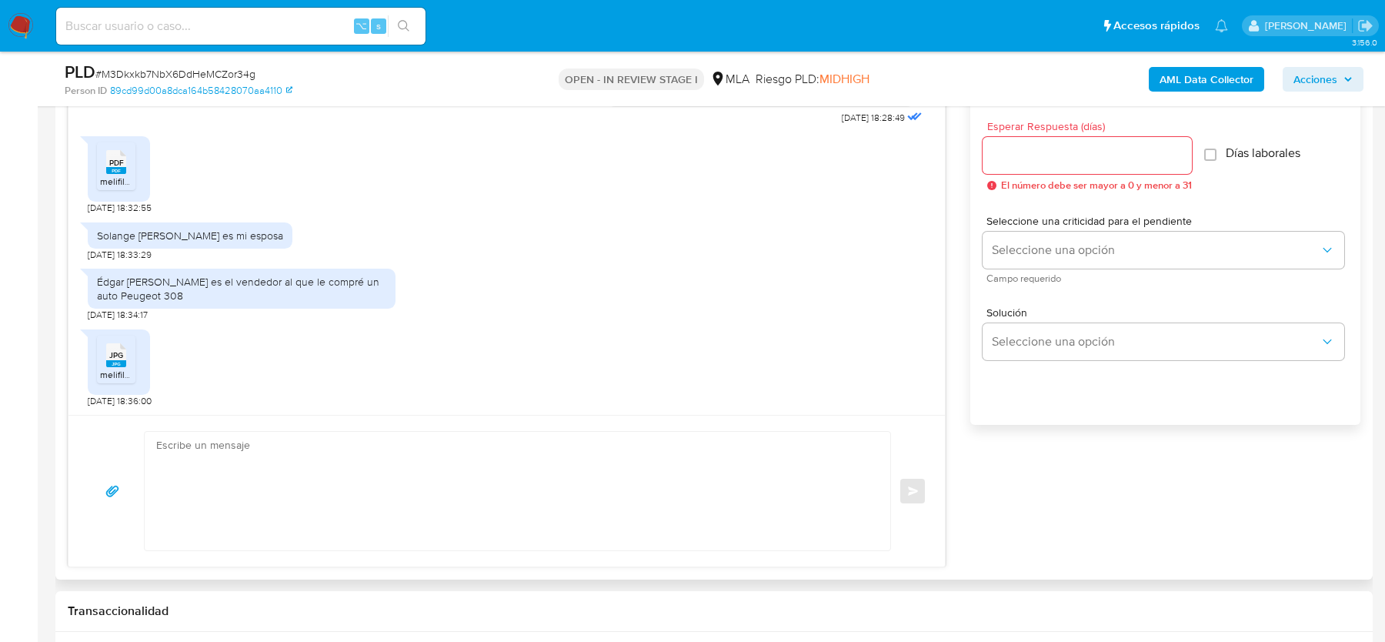
click at [1155, 510] on div "17/07/2025 20:03:54 No entiendo lo que me están pidiendo ,los movimientos están…" at bounding box center [714, 311] width 1293 height 512
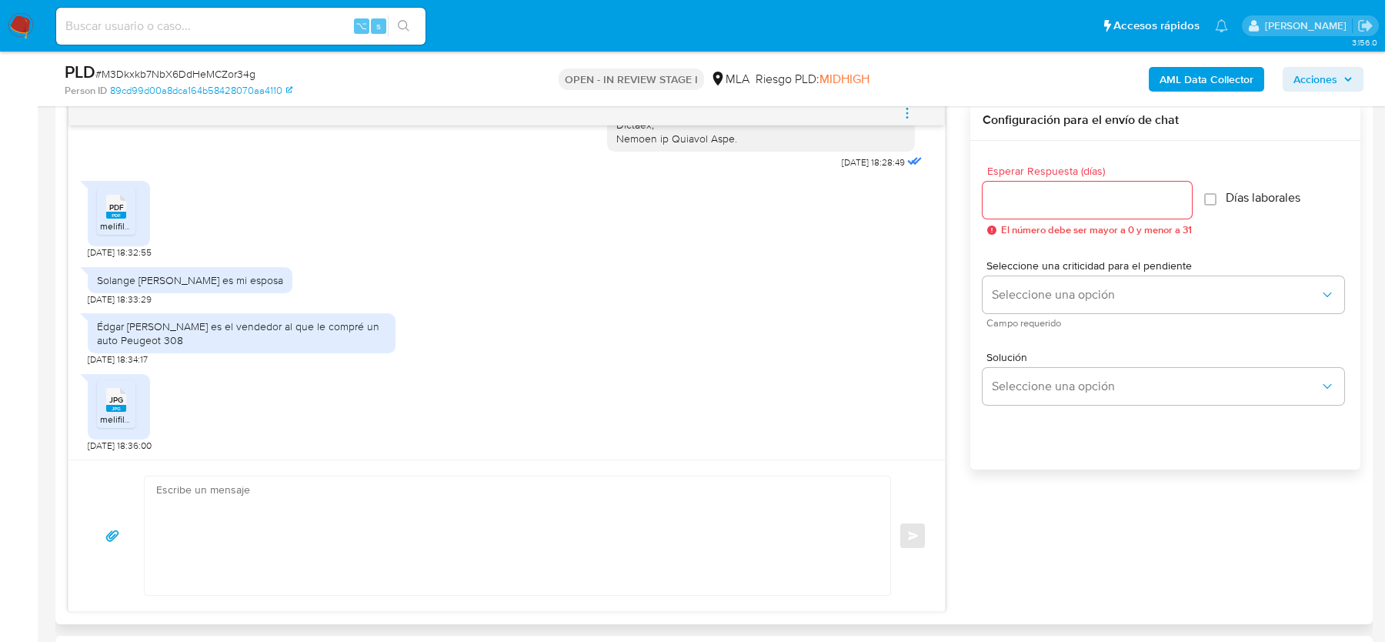
scroll to position [809, 0]
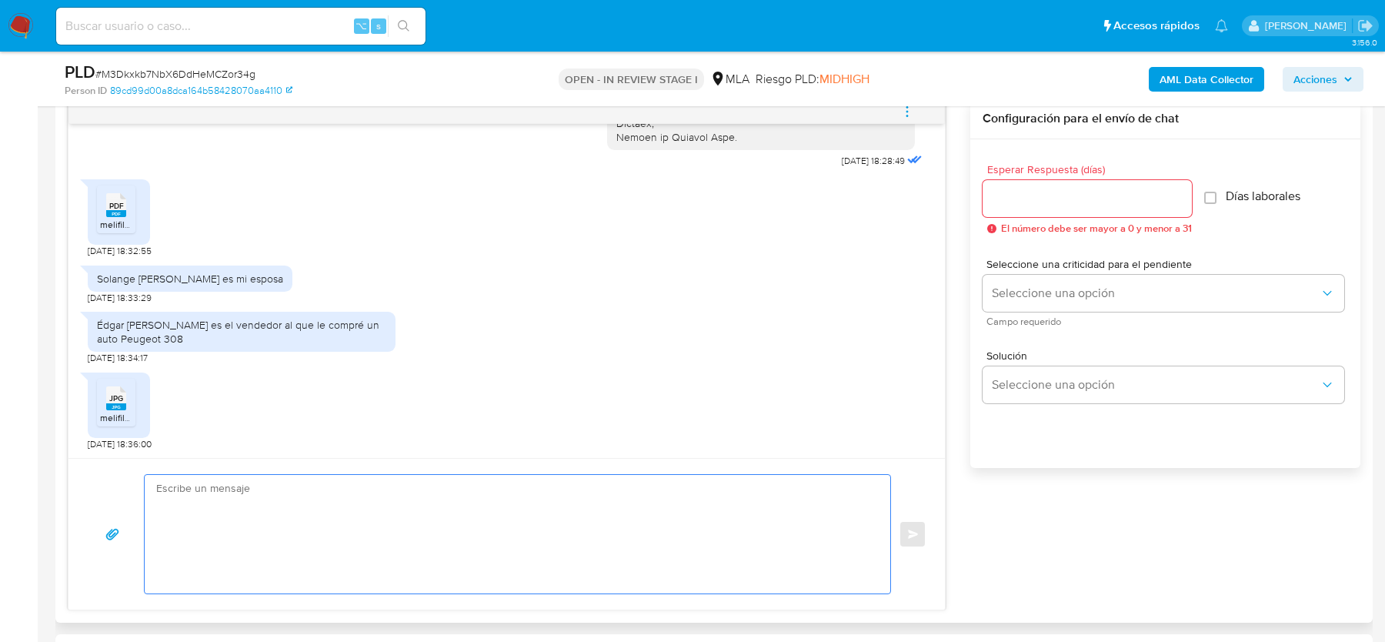
click at [265, 519] on textarea at bounding box center [513, 534] width 715 height 118
paste textarea "Hola, ¡Muchas gracias por tu respuesta! Confirmamos la recepción de la document…"
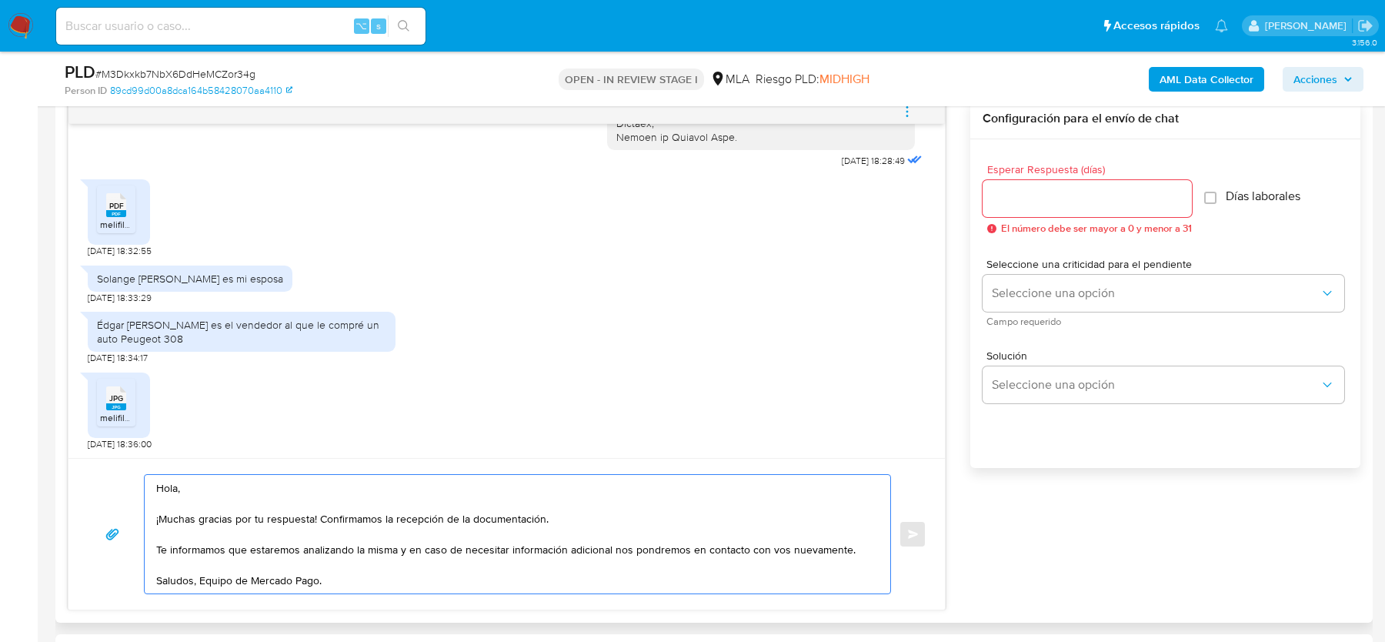
type textarea "Hola, ¡Muchas gracias por tu respuesta! Confirmamos la recepción de la document…"
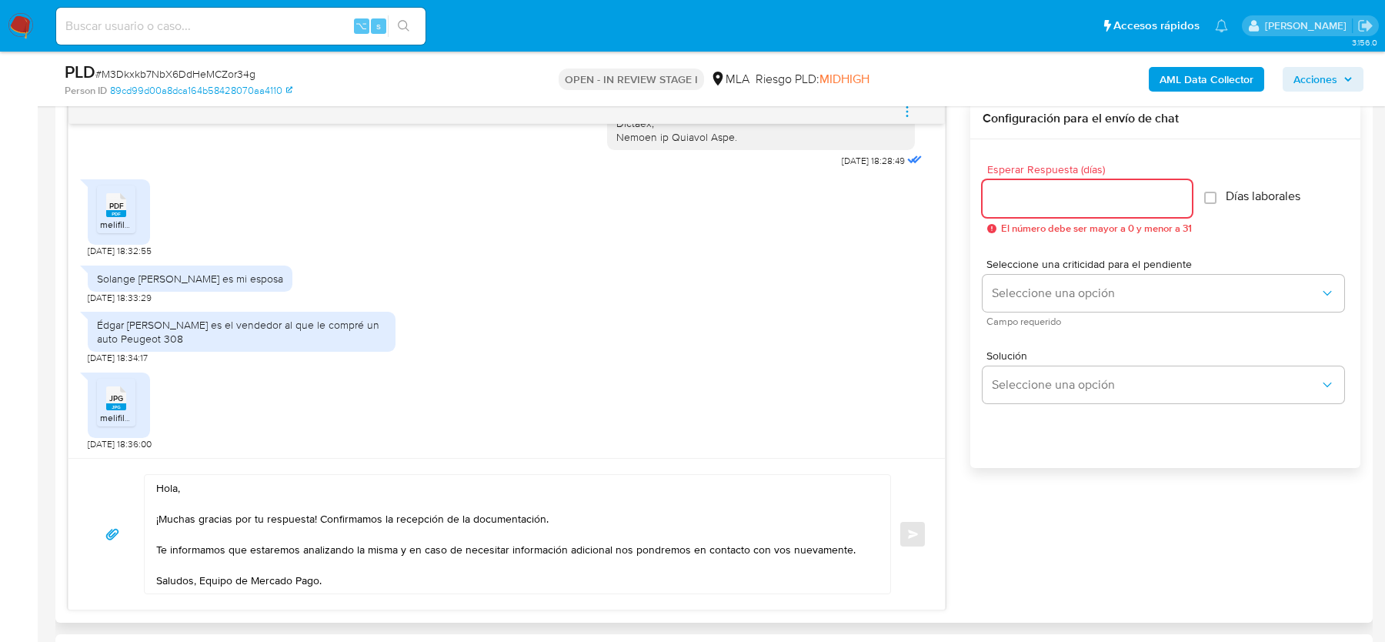
click at [1006, 193] on input "Esperar Respuesta (días)" at bounding box center [1087, 199] width 209 height 20
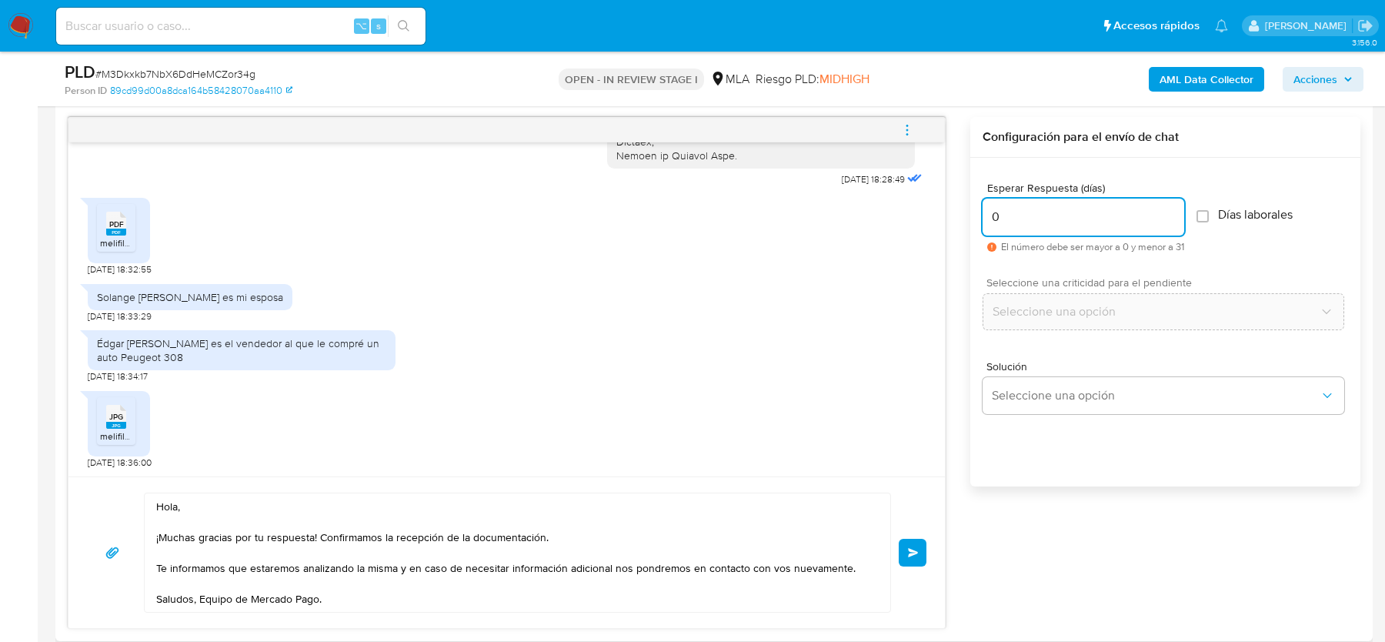
scroll to position [789, 0]
type input "0"
click at [912, 545] on button "Enviar" at bounding box center [913, 554] width 28 height 28
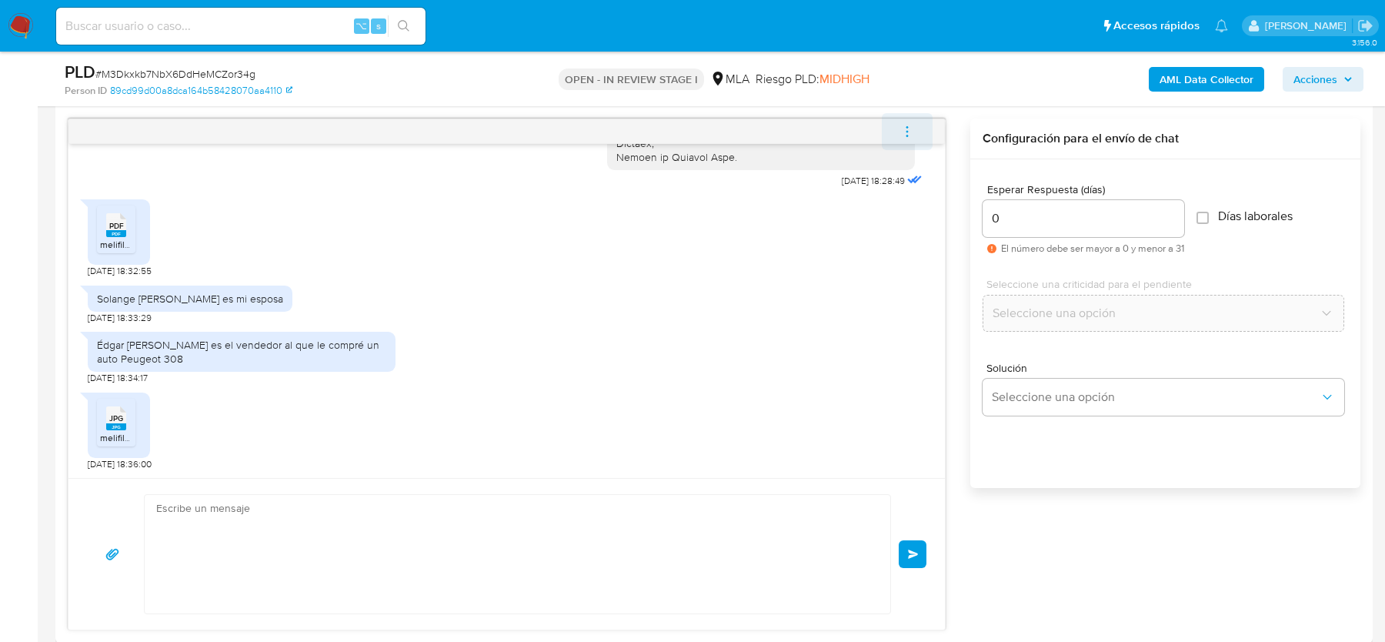
scroll to position [1755, 0]
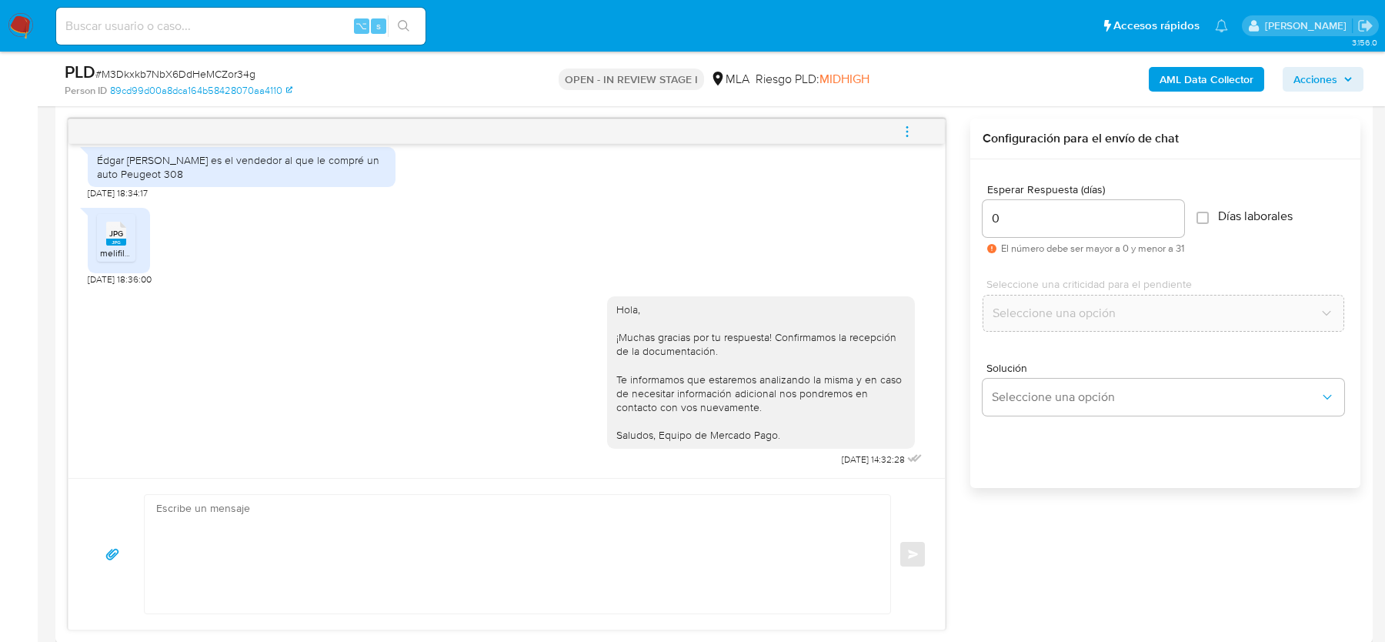
click at [902, 125] on icon "menu-action" at bounding box center [907, 132] width 14 height 14
click at [813, 100] on li "Cerrar conversación" at bounding box center [804, 100] width 158 height 28
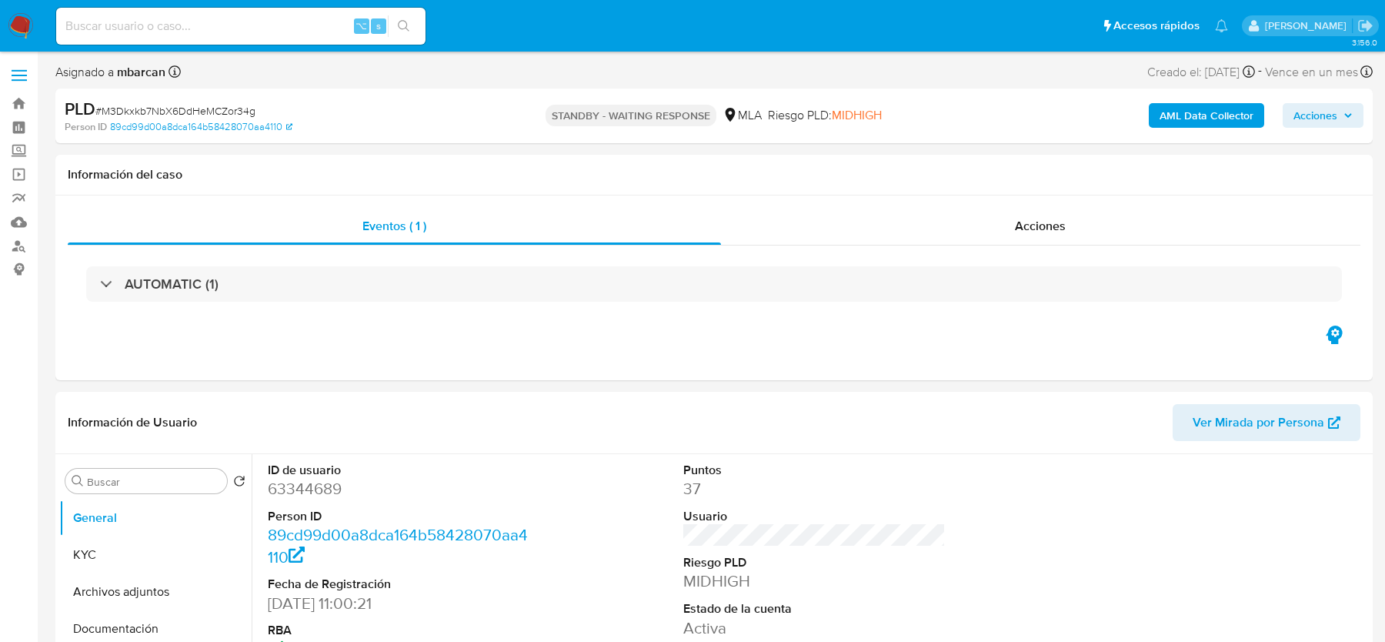
select select "10"
click at [5, 28] on nav "Pausado Ver notificaciones ⌥ s Accesos rápidos Presiona las siguientes teclas p…" at bounding box center [692, 26] width 1385 height 52
click at [26, 30] on img at bounding box center [21, 26] width 26 height 26
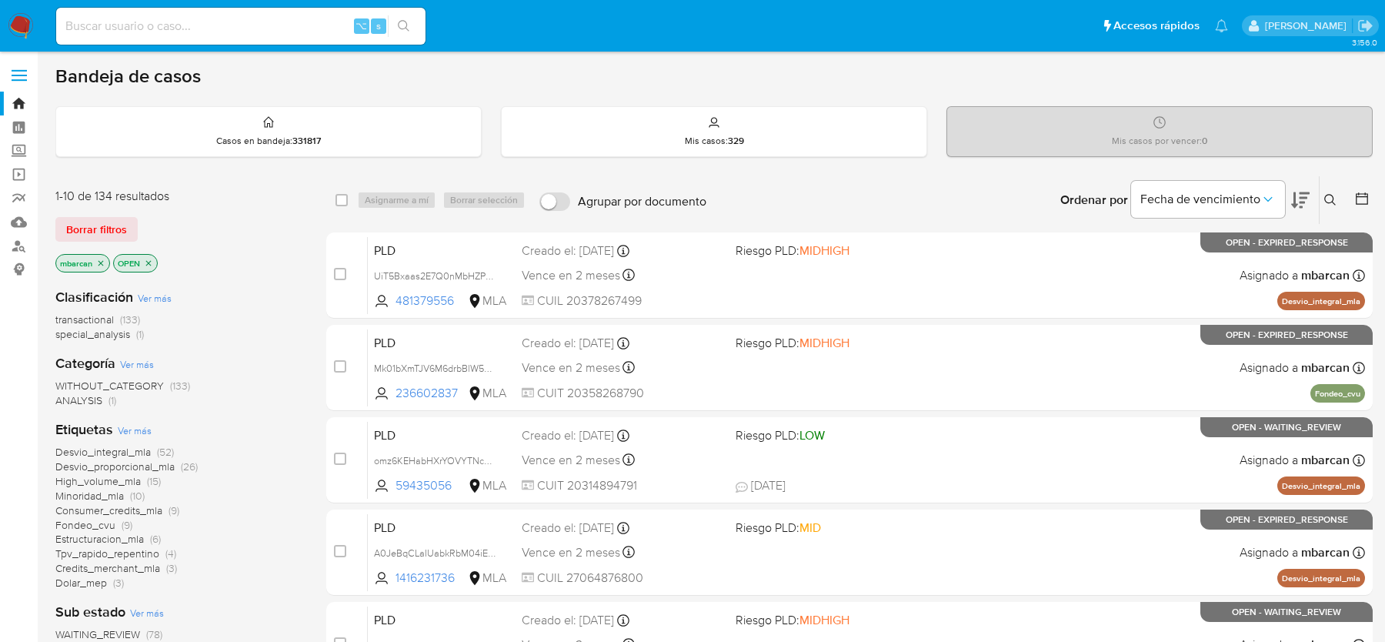
click at [1330, 194] on icon at bounding box center [1330, 200] width 12 height 12
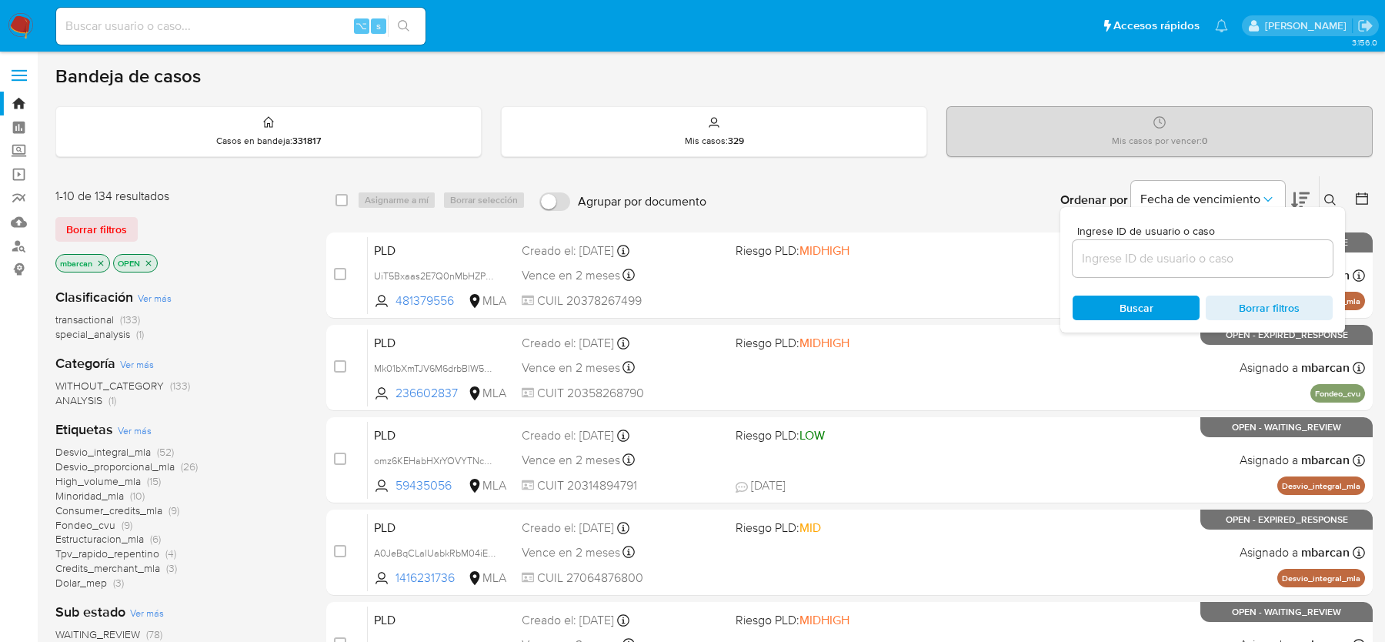
click at [1218, 252] on input at bounding box center [1203, 259] width 260 height 20
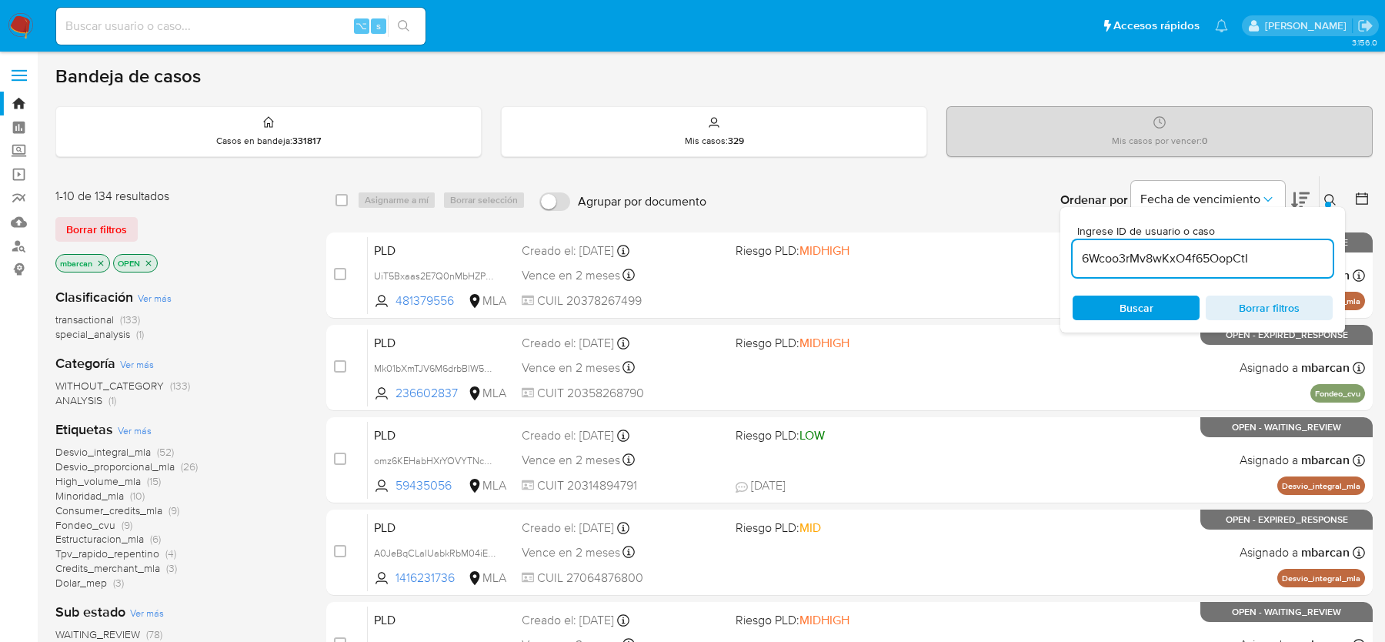
type input "6Wcoo3rMv8wKxO4f65OopCtI"
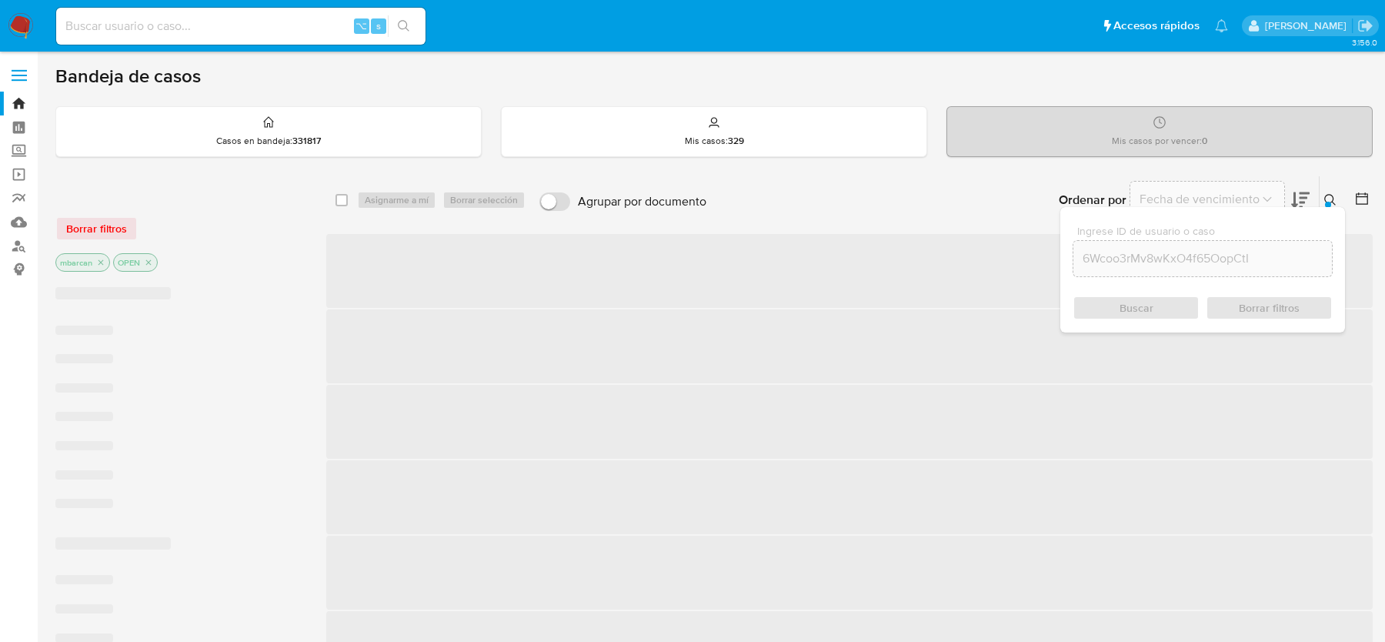
click at [1333, 194] on icon at bounding box center [1330, 200] width 12 height 12
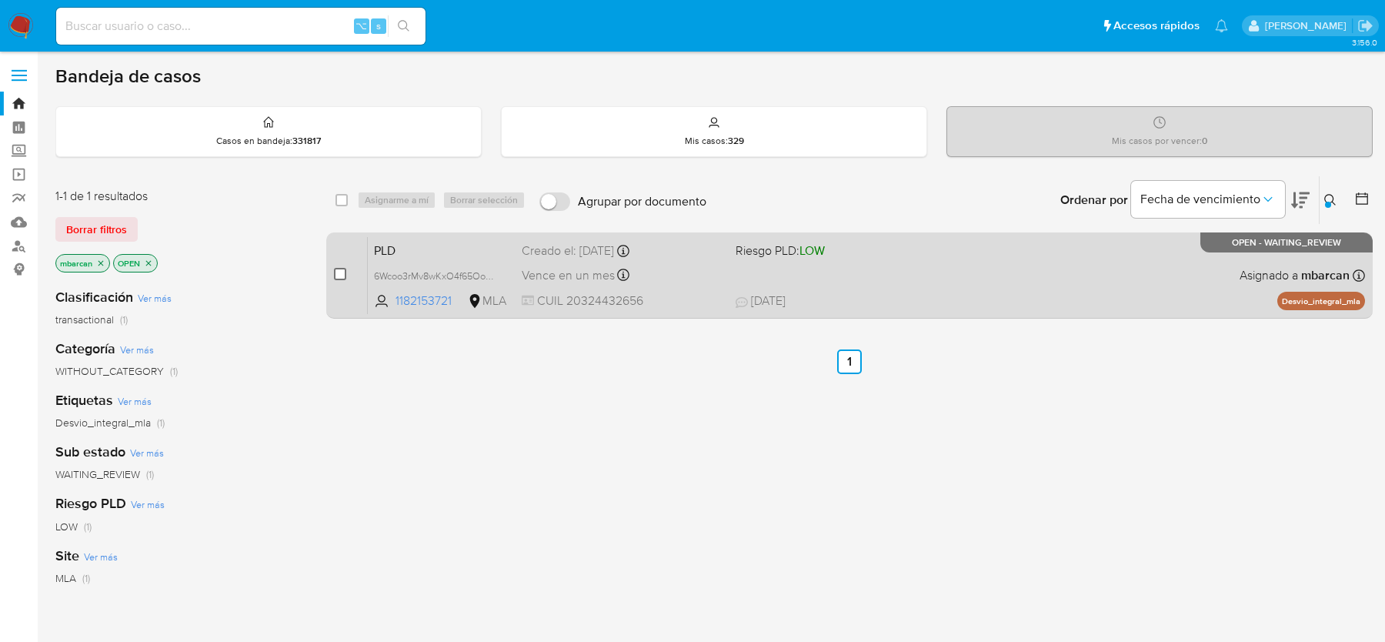
click at [339, 271] on input "checkbox" at bounding box center [340, 274] width 12 height 12
checkbox input "true"
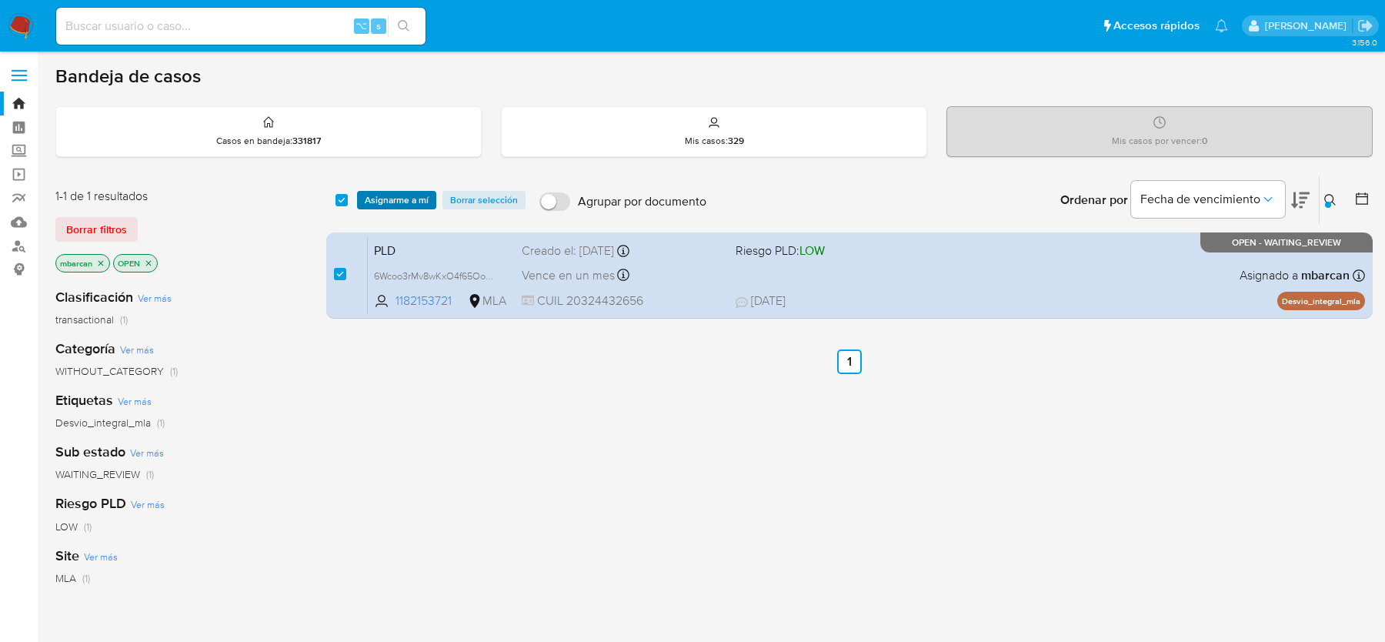
click at [385, 195] on span "Asignarme a mí" at bounding box center [397, 199] width 64 height 15
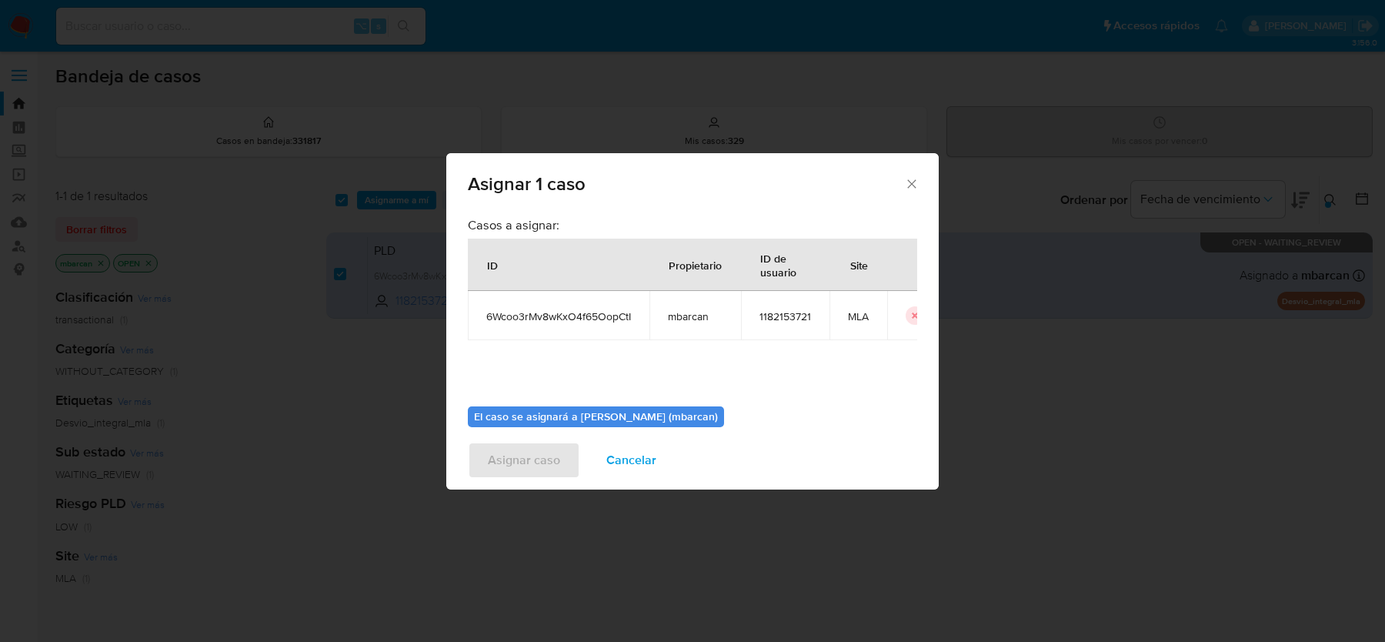
scroll to position [78, 0]
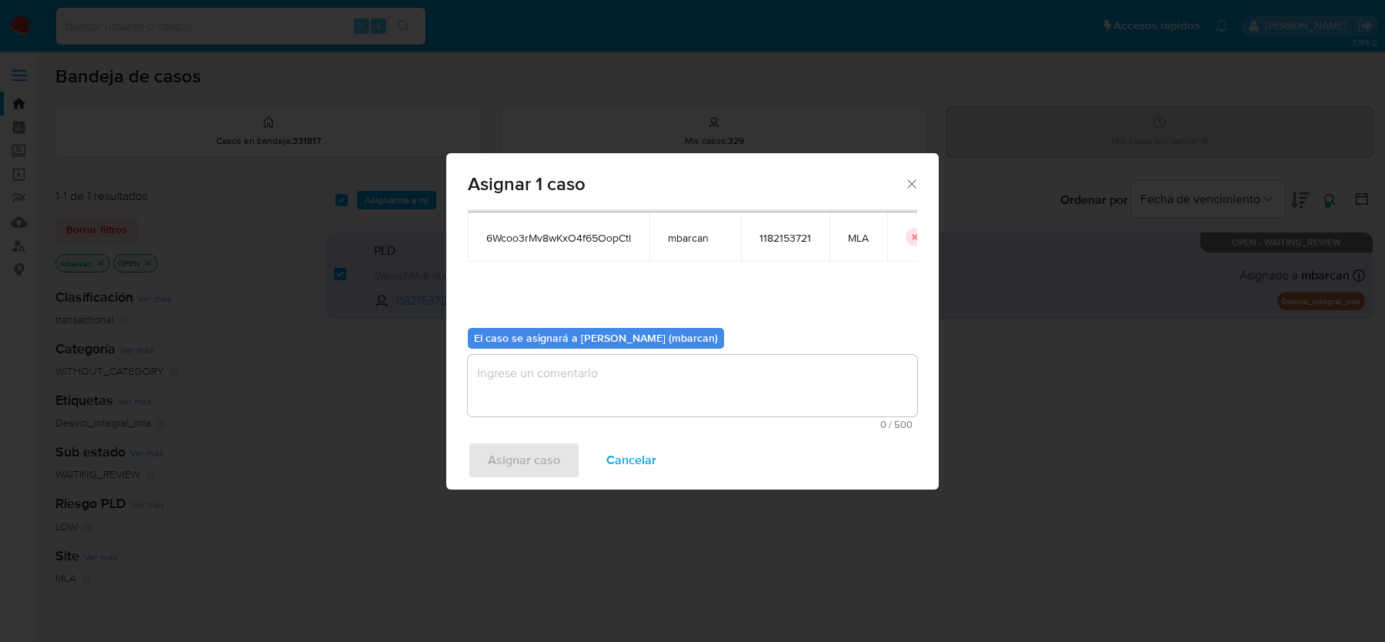
click at [530, 370] on textarea "assign-modal" at bounding box center [692, 386] width 449 height 62
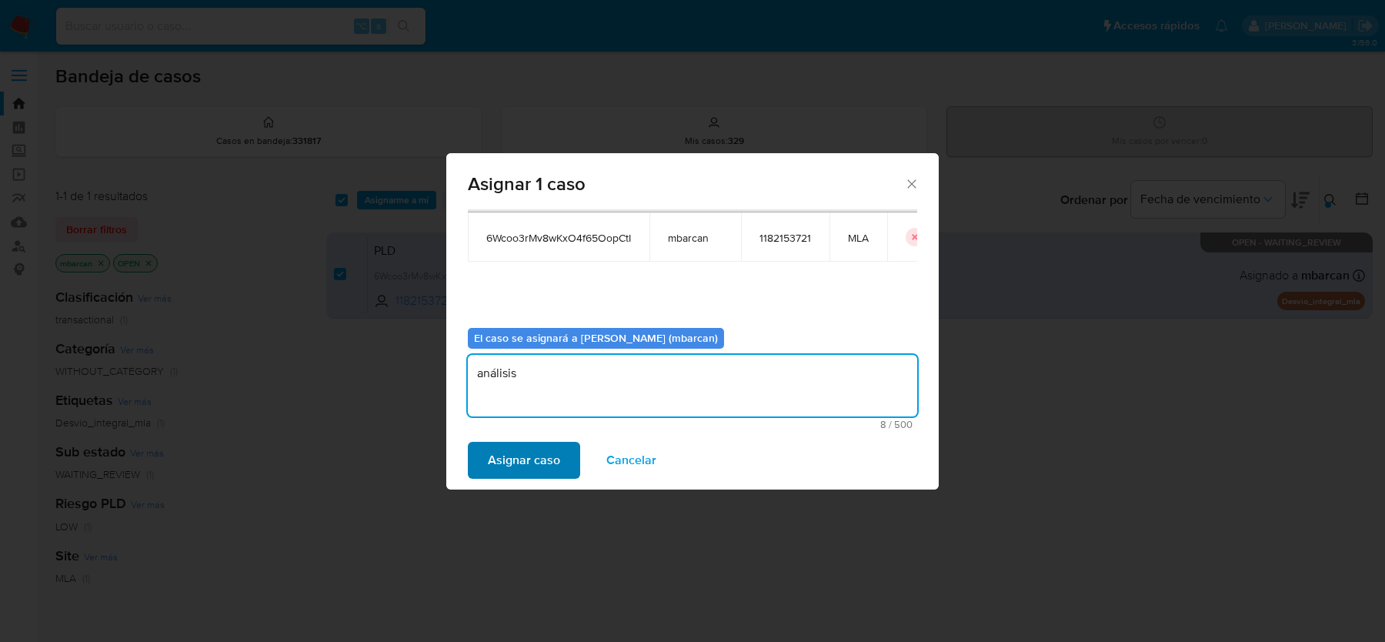
type textarea "análisis"
click at [509, 445] on span "Asignar caso" at bounding box center [524, 460] width 72 height 34
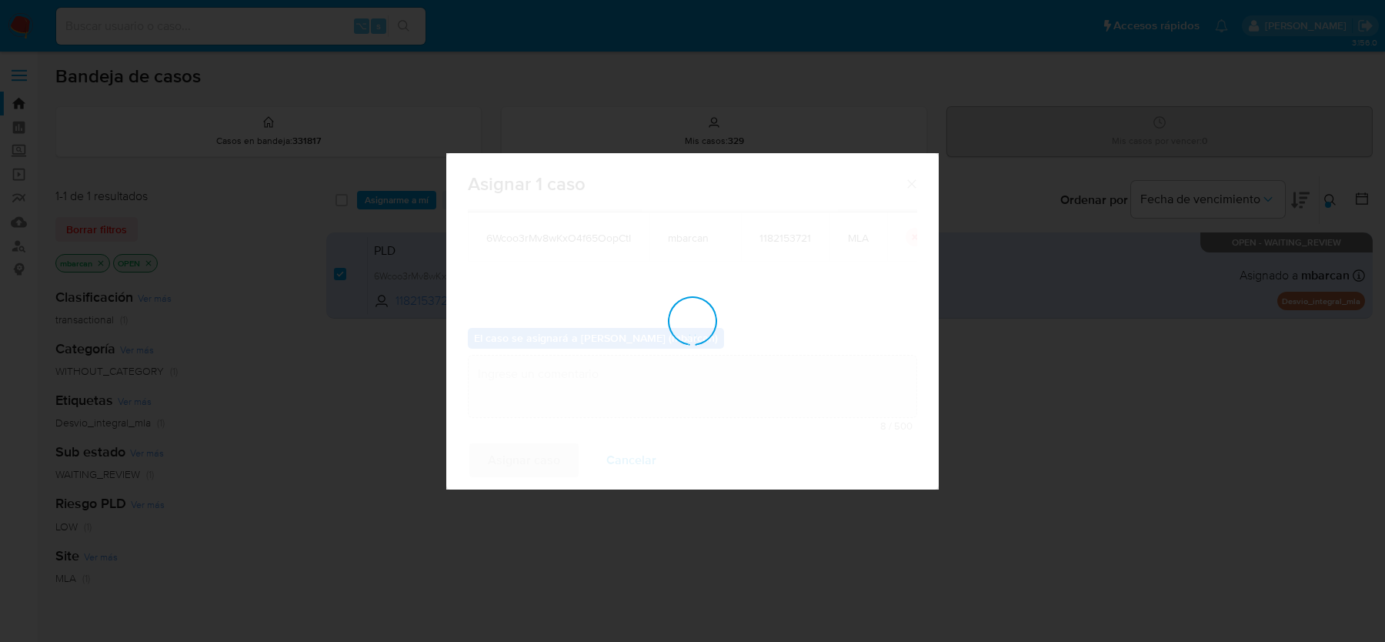
checkbox input "false"
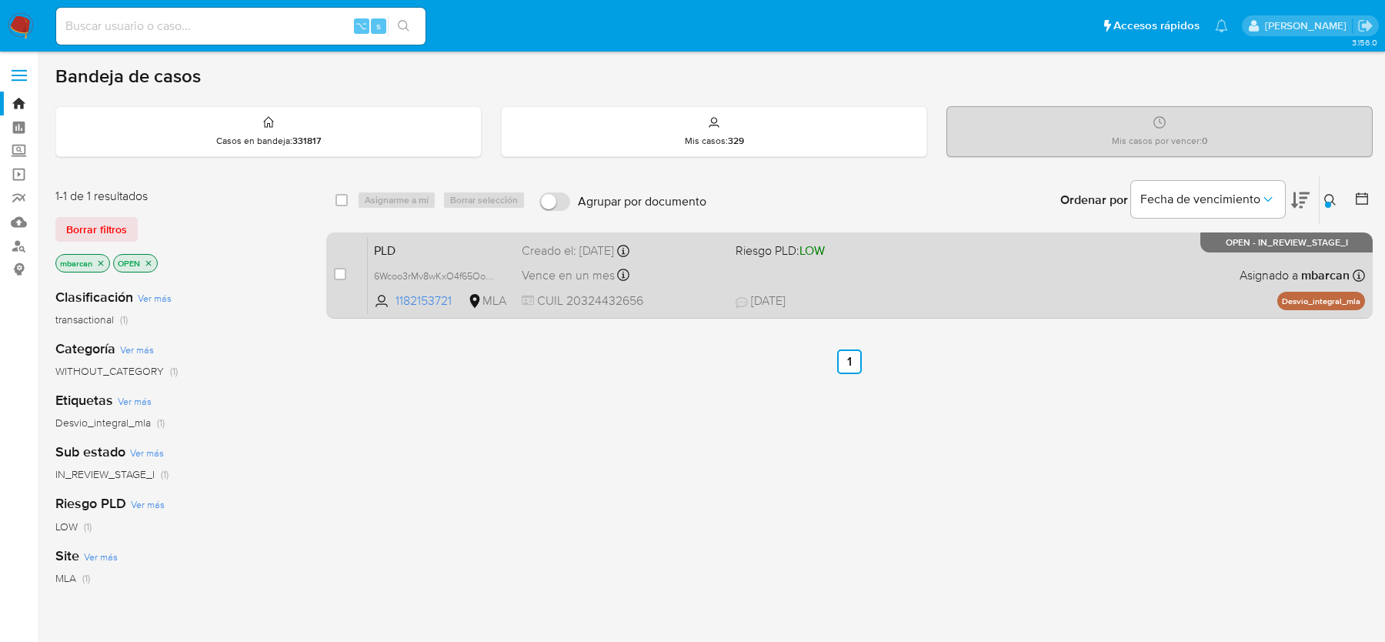
click at [445, 247] on span "PLD" at bounding box center [441, 249] width 135 height 20
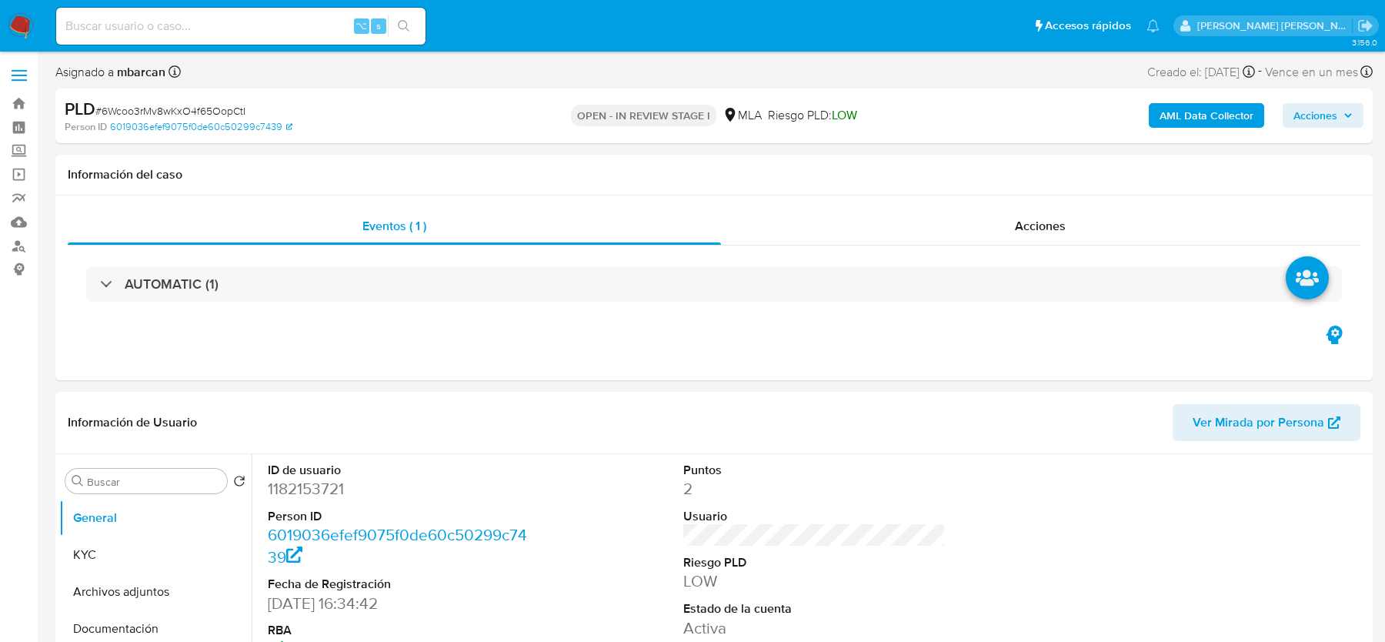
select select "10"
click at [125, 111] on span "# 6Wcoo3rMv8wKxO4f65OopCtI" at bounding box center [170, 110] width 150 height 15
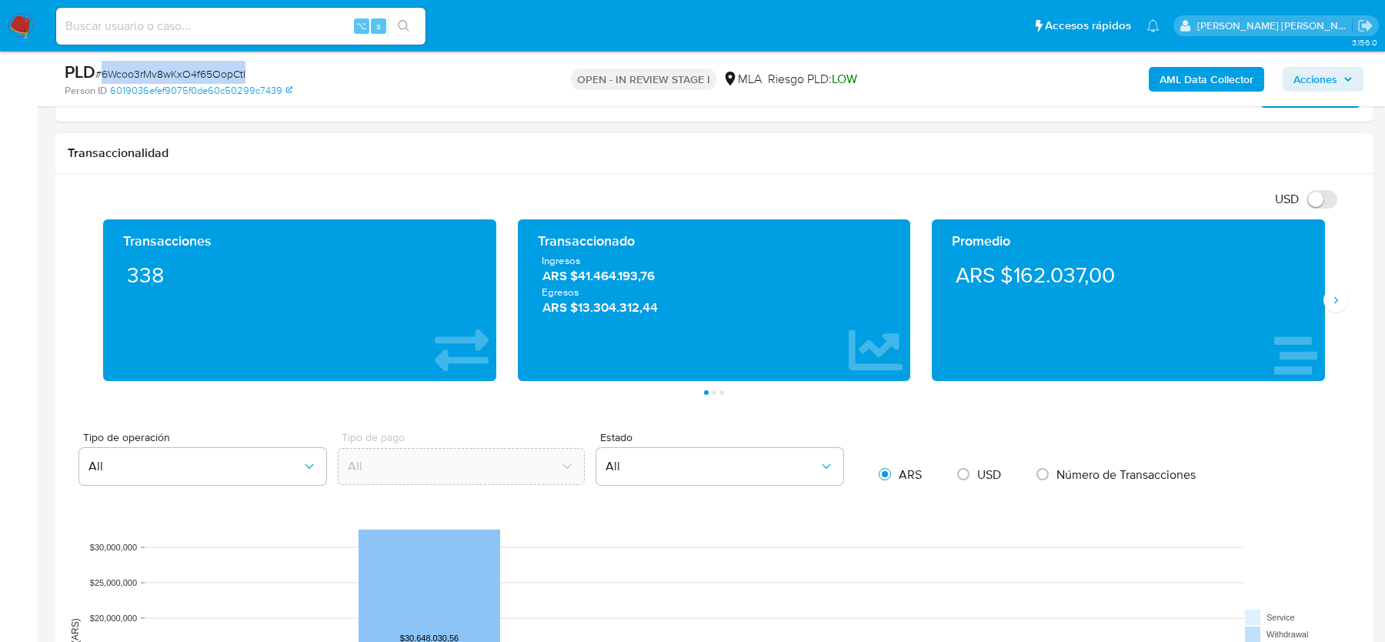
scroll to position [729, 0]
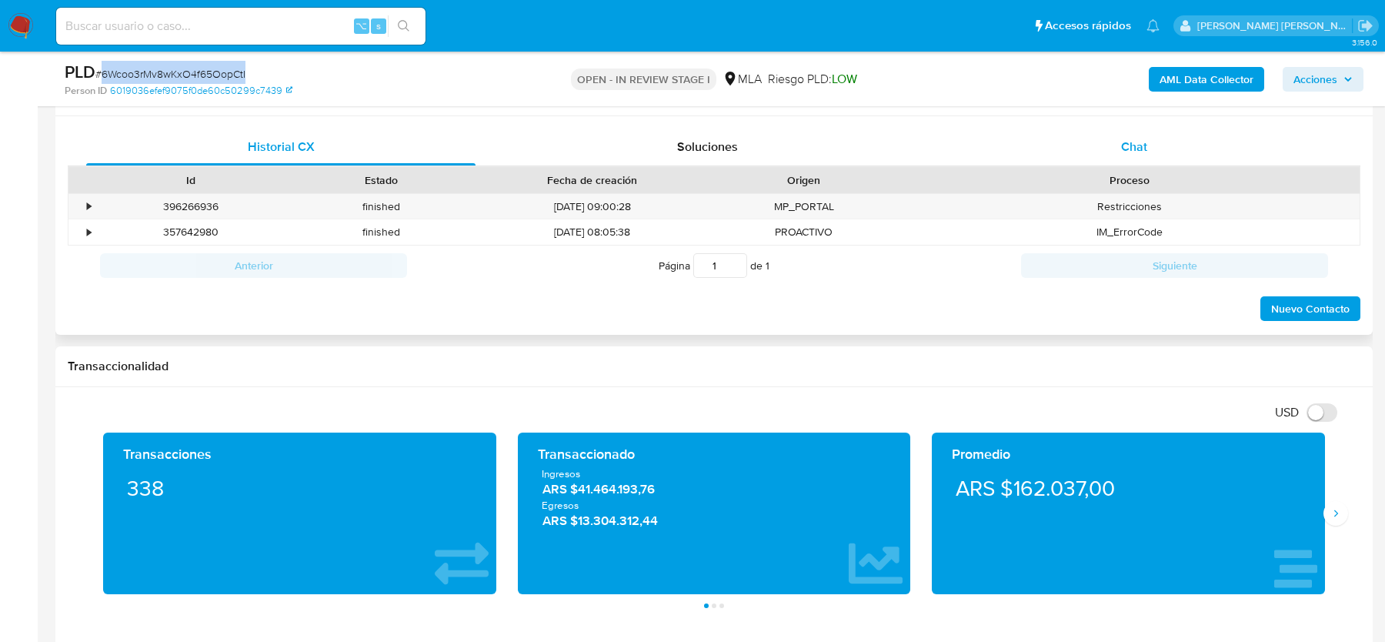
click at [1124, 155] on div "Chat" at bounding box center [1133, 146] width 389 height 37
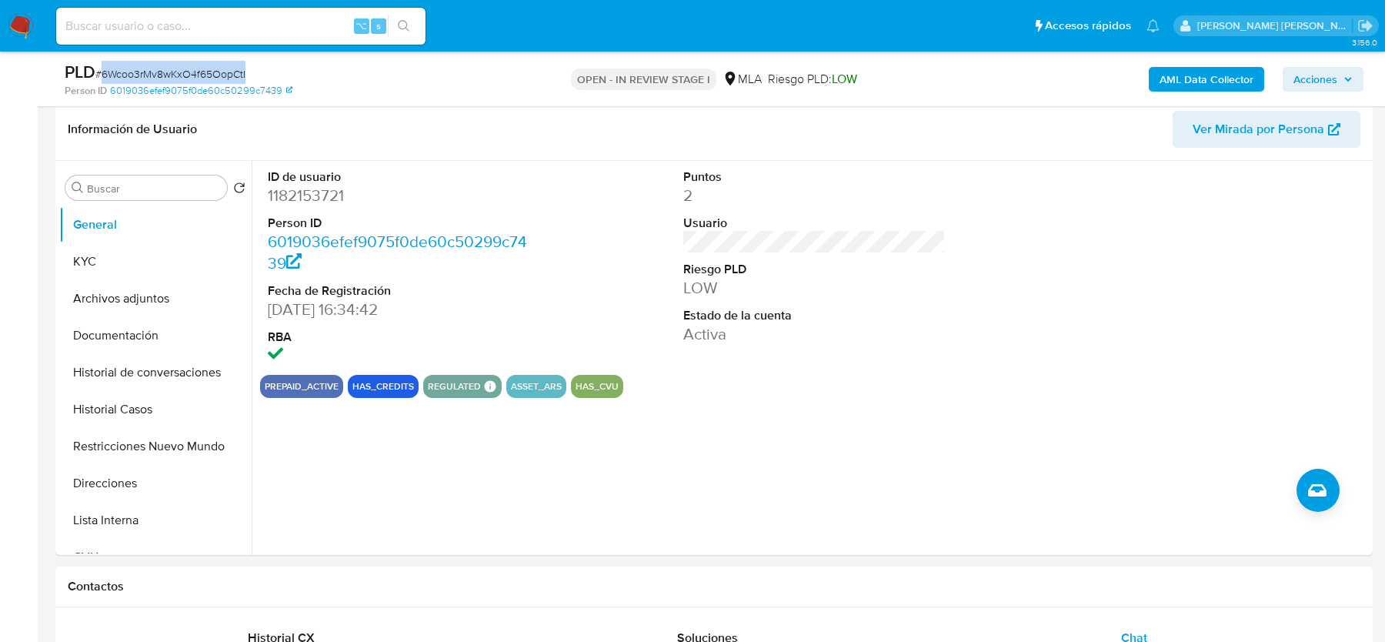
scroll to position [55, 0]
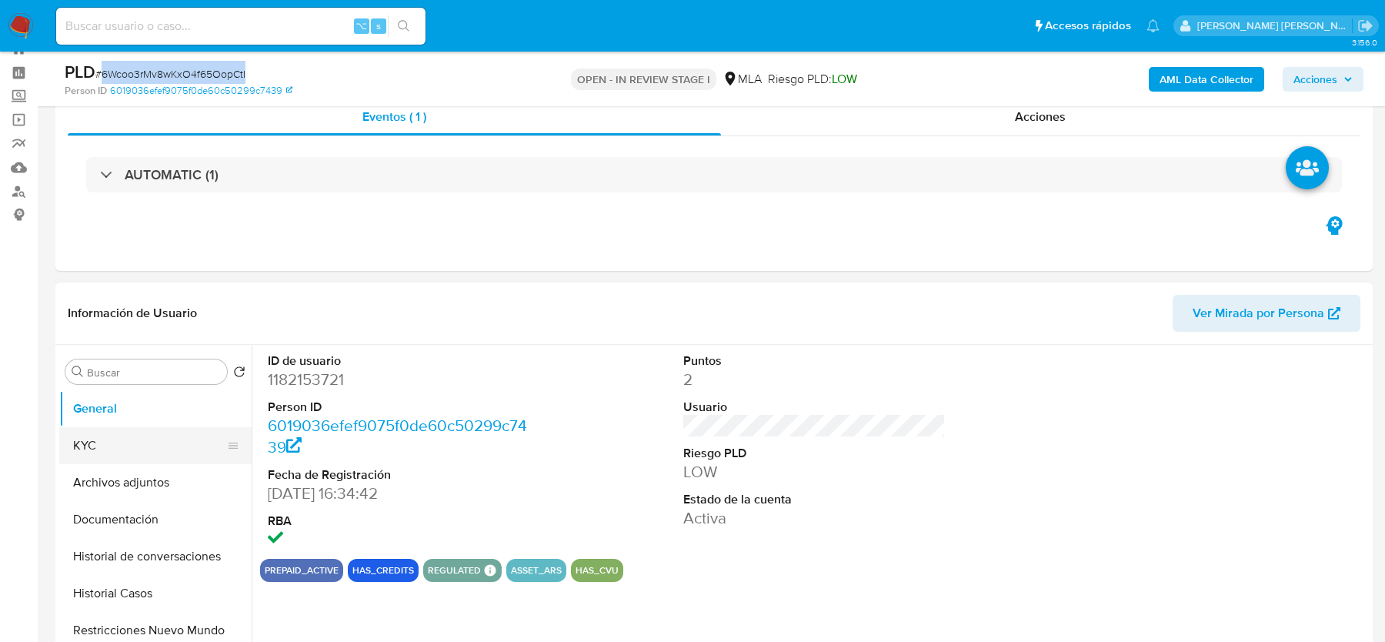
click at [118, 446] on button "KYC" at bounding box center [149, 445] width 180 height 37
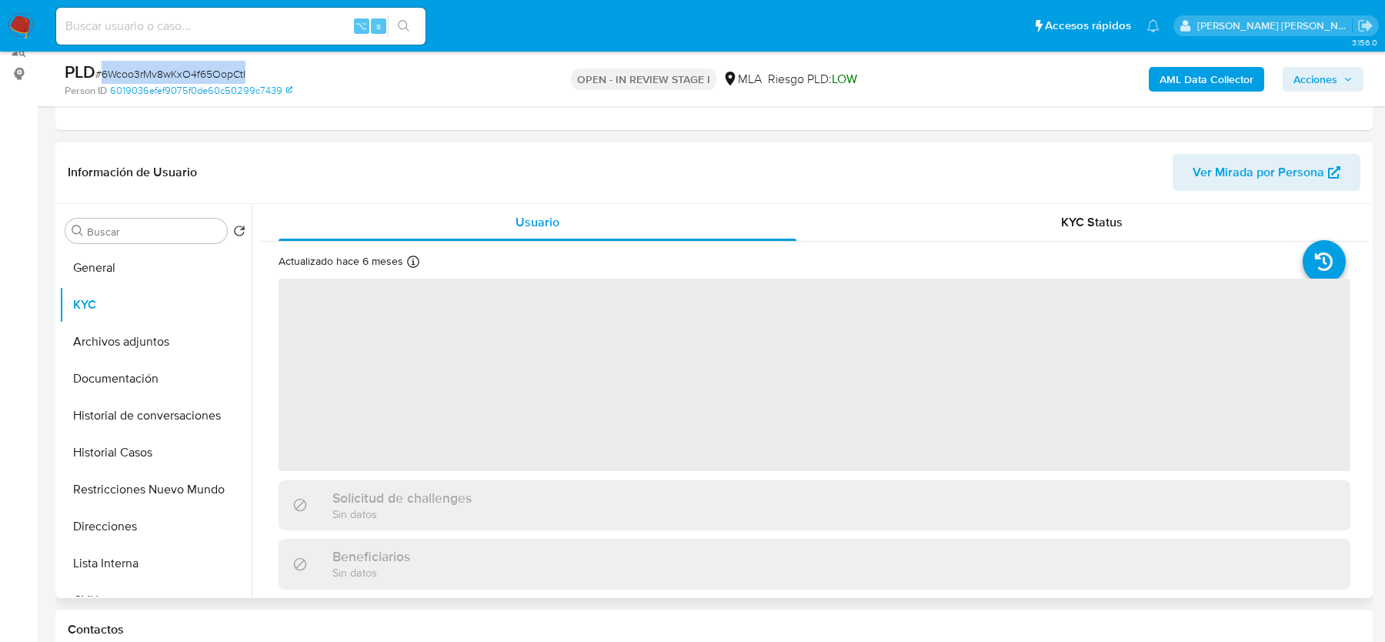
scroll to position [230, 0]
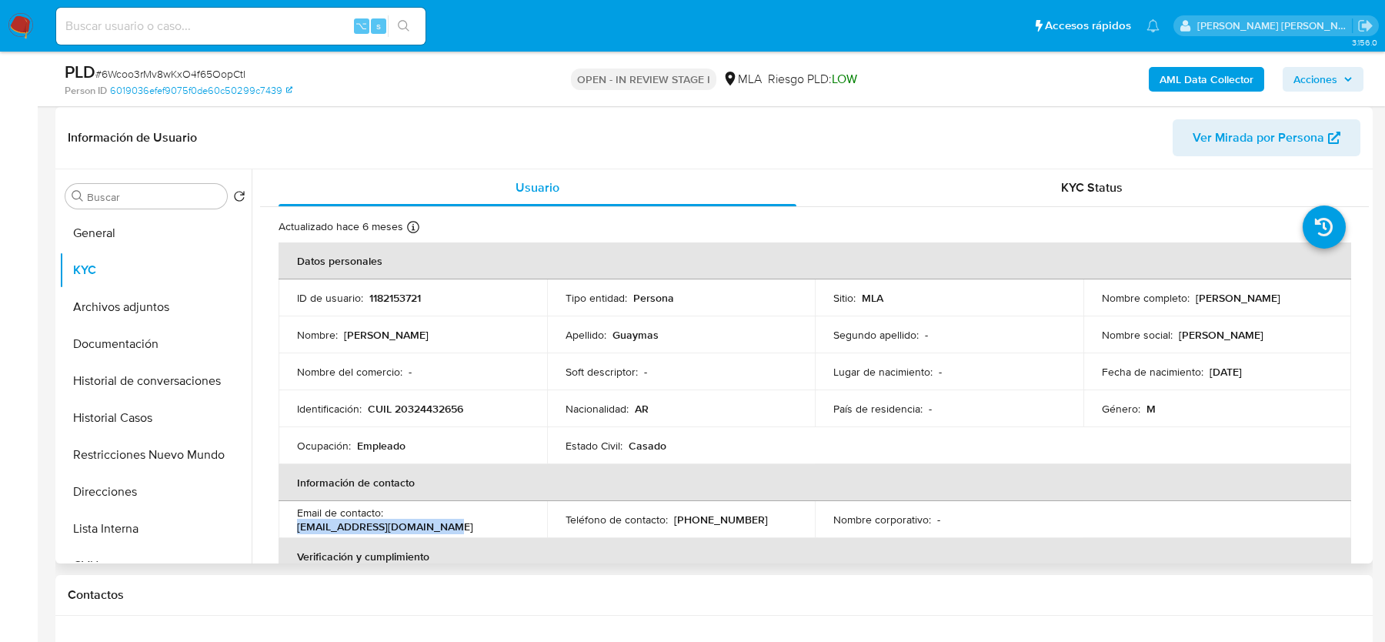
drag, startPoint x: 294, startPoint y: 523, endPoint x: 462, endPoint y: 522, distance: 168.5
click at [462, 522] on td "Email de contacto : juanchoguaymas14@gmail.com" at bounding box center [413, 519] width 269 height 37
copy p "juanchoguaymas14@gmail.com"
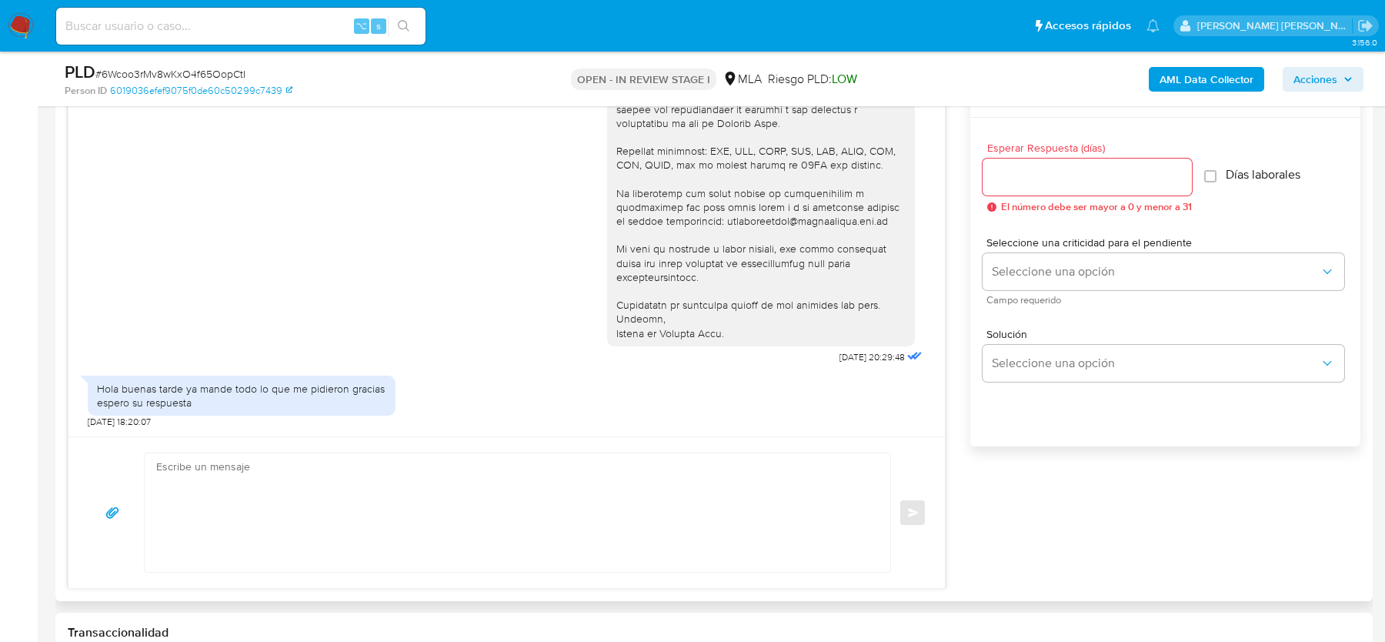
scroll to position [947, 0]
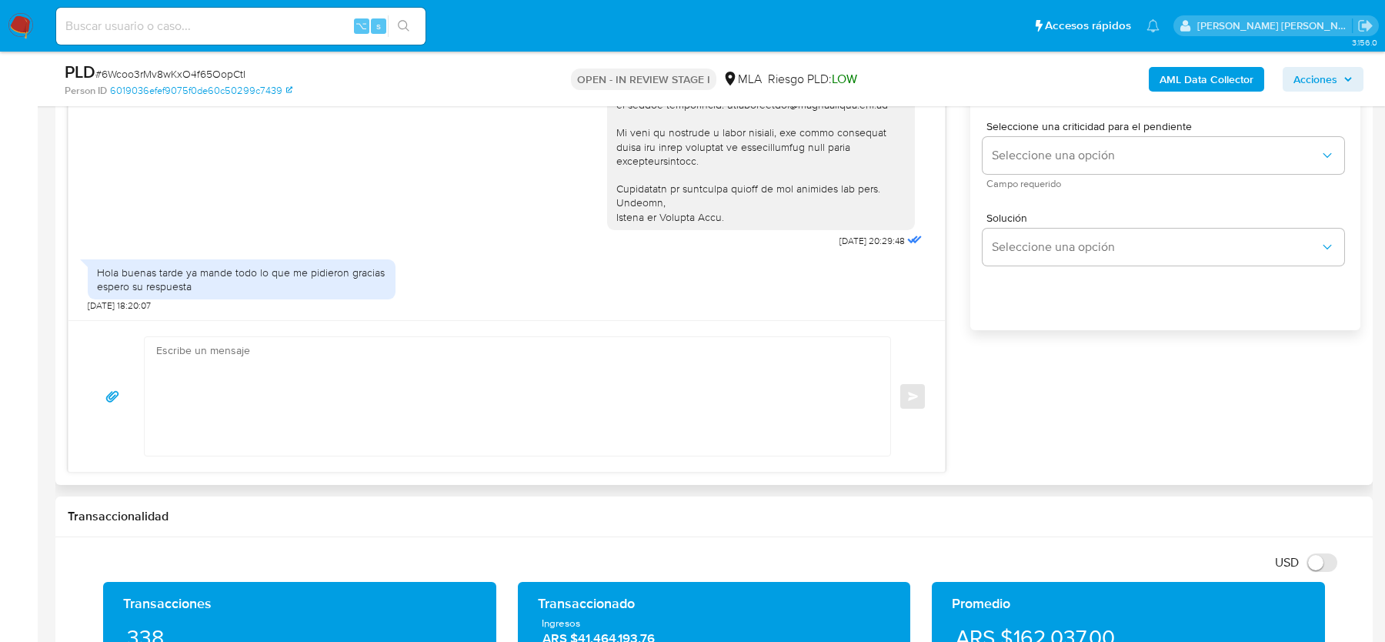
click at [322, 399] on textarea at bounding box center [513, 396] width 715 height 118
paste textarea "Hola, ¡Muchas gracias por tu respuesta! Confirmamos la recepción de la document…"
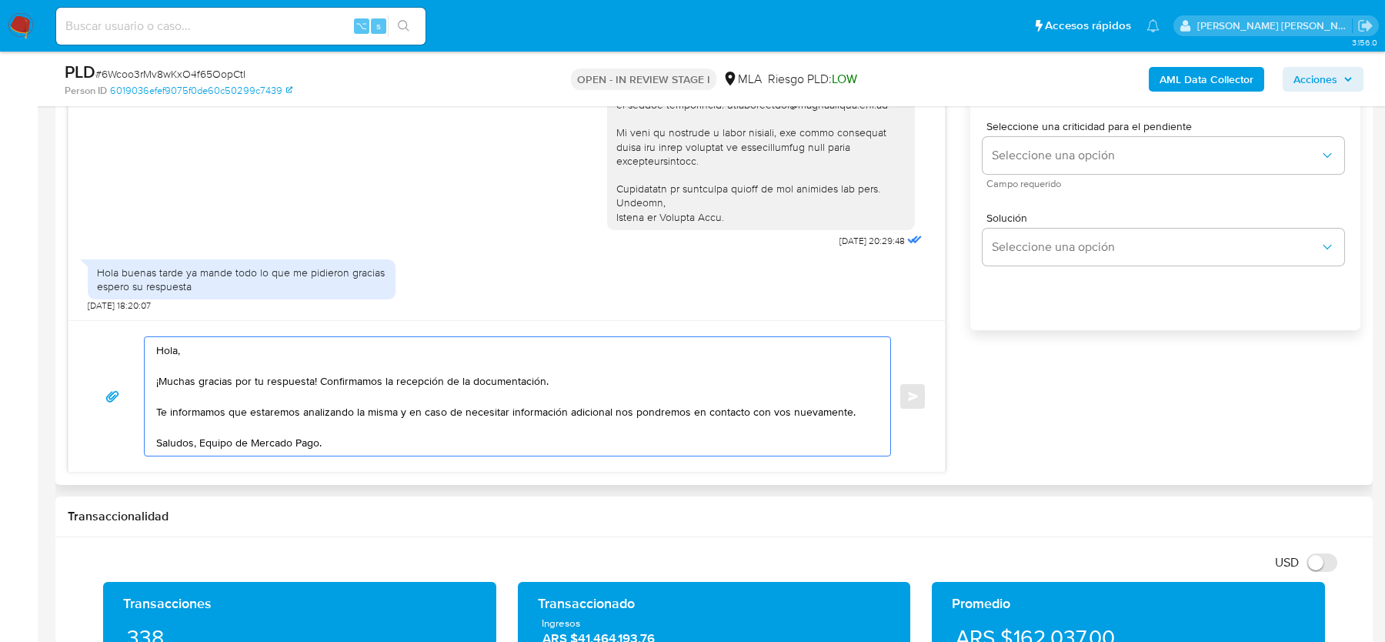
scroll to position [696, 0]
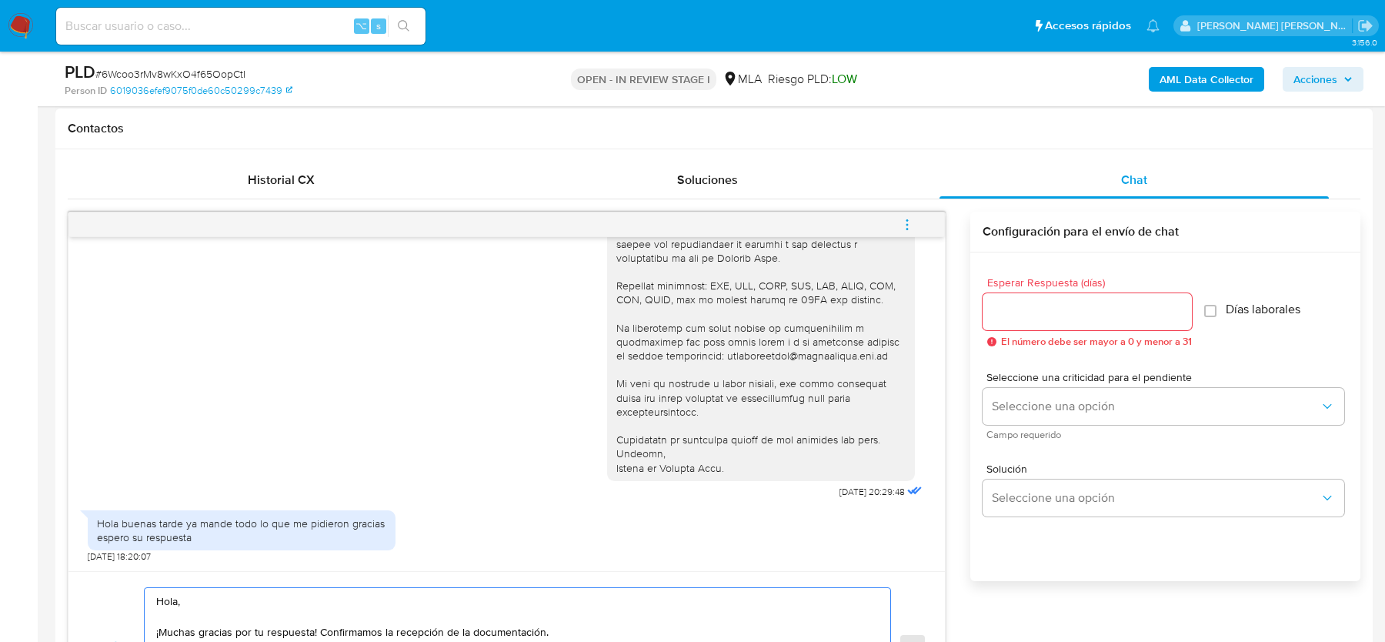
type textarea "Hola, ¡Muchas gracias por tu respuesta! Confirmamos la recepción de la document…"
click at [1032, 326] on div at bounding box center [1087, 311] width 209 height 37
click at [1030, 312] on input "Esperar Respuesta (días)" at bounding box center [1087, 312] width 209 height 20
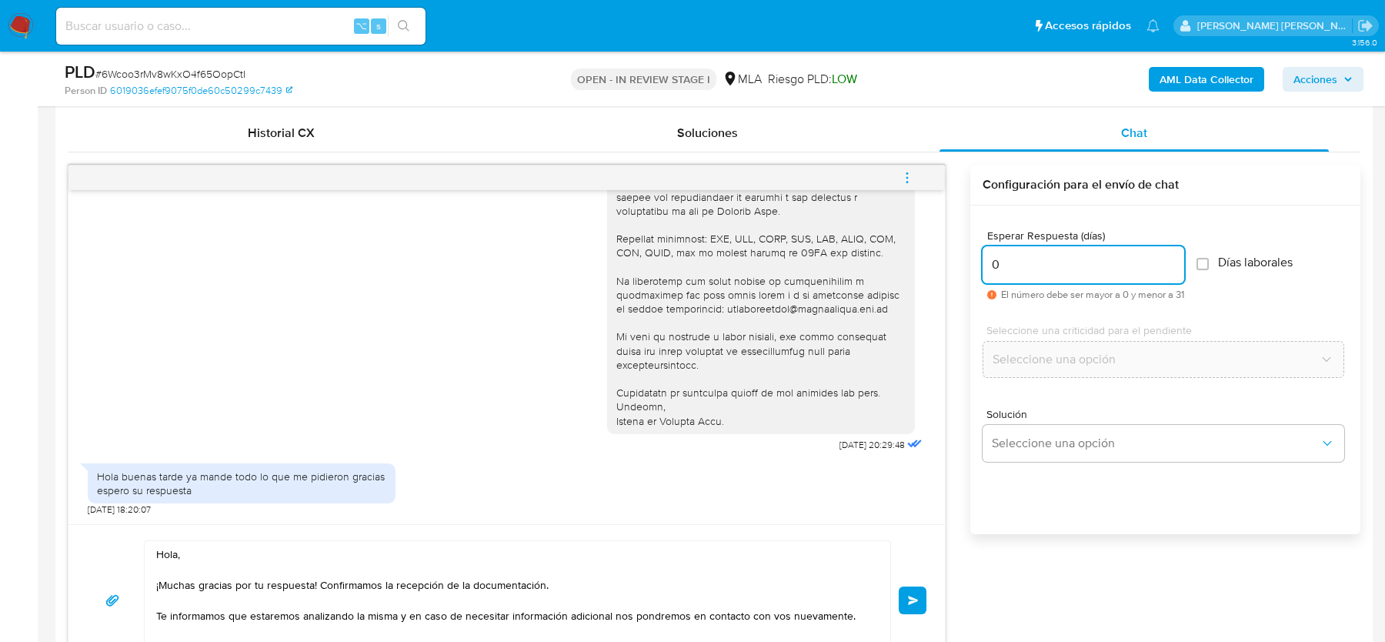
scroll to position [762, 0]
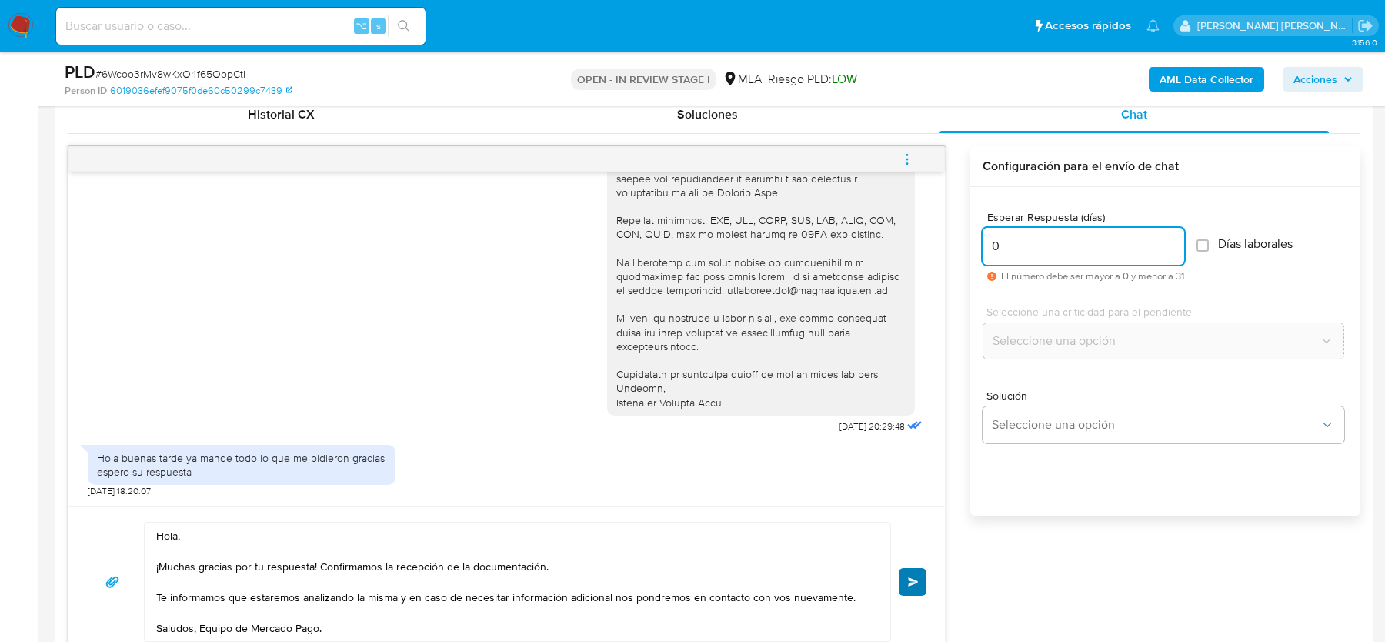
type input "0"
click at [916, 578] on span "Enviar" at bounding box center [913, 581] width 11 height 9
click at [913, 152] on icon "menu-action" at bounding box center [907, 159] width 14 height 14
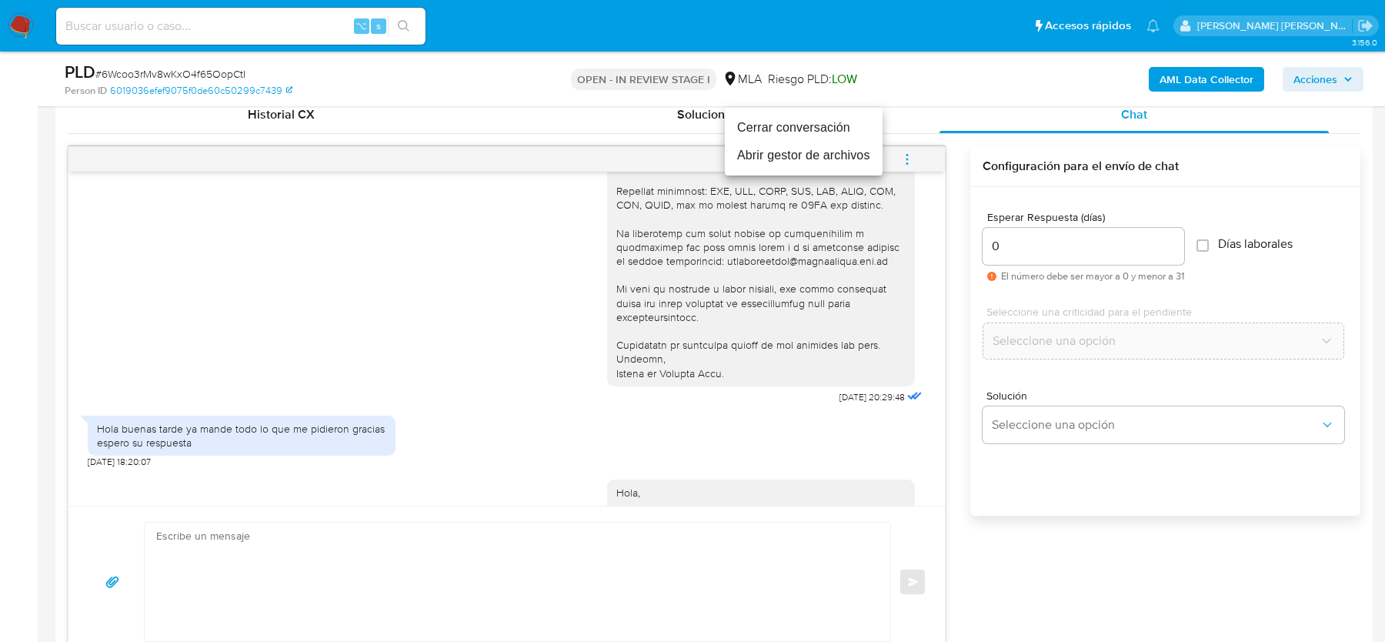
scroll to position [1743, 0]
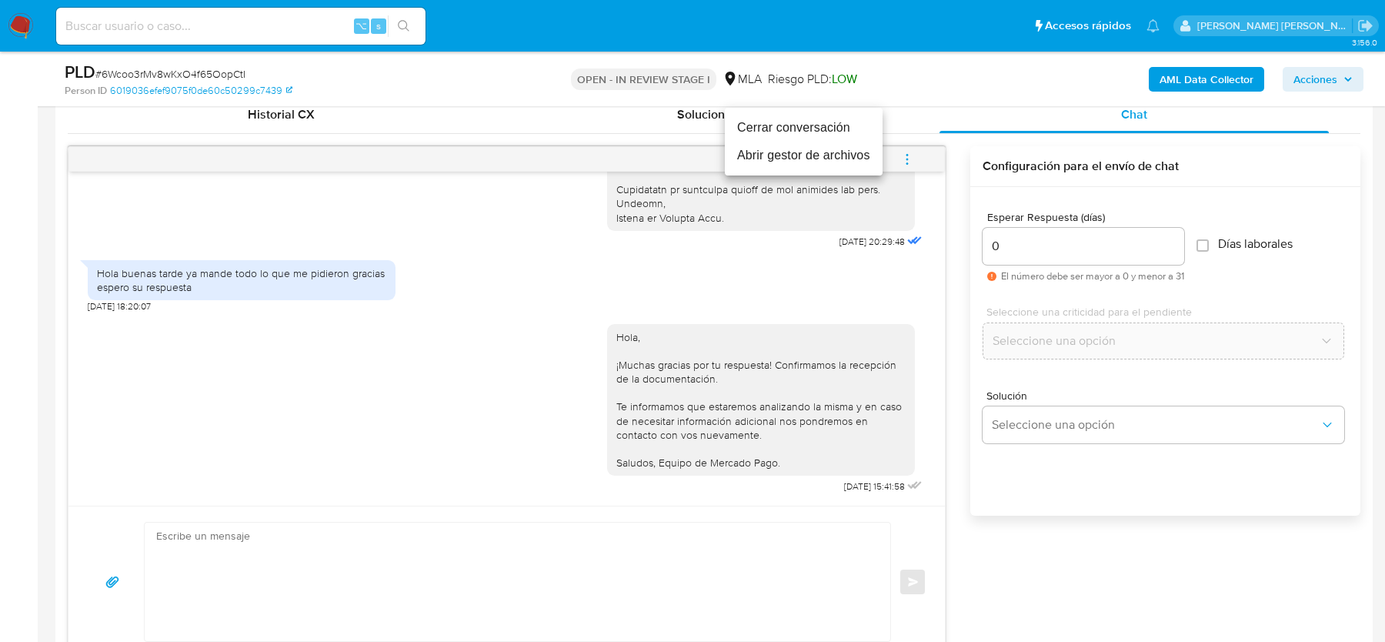
click at [799, 126] on li "Cerrar conversación" at bounding box center [804, 128] width 158 height 28
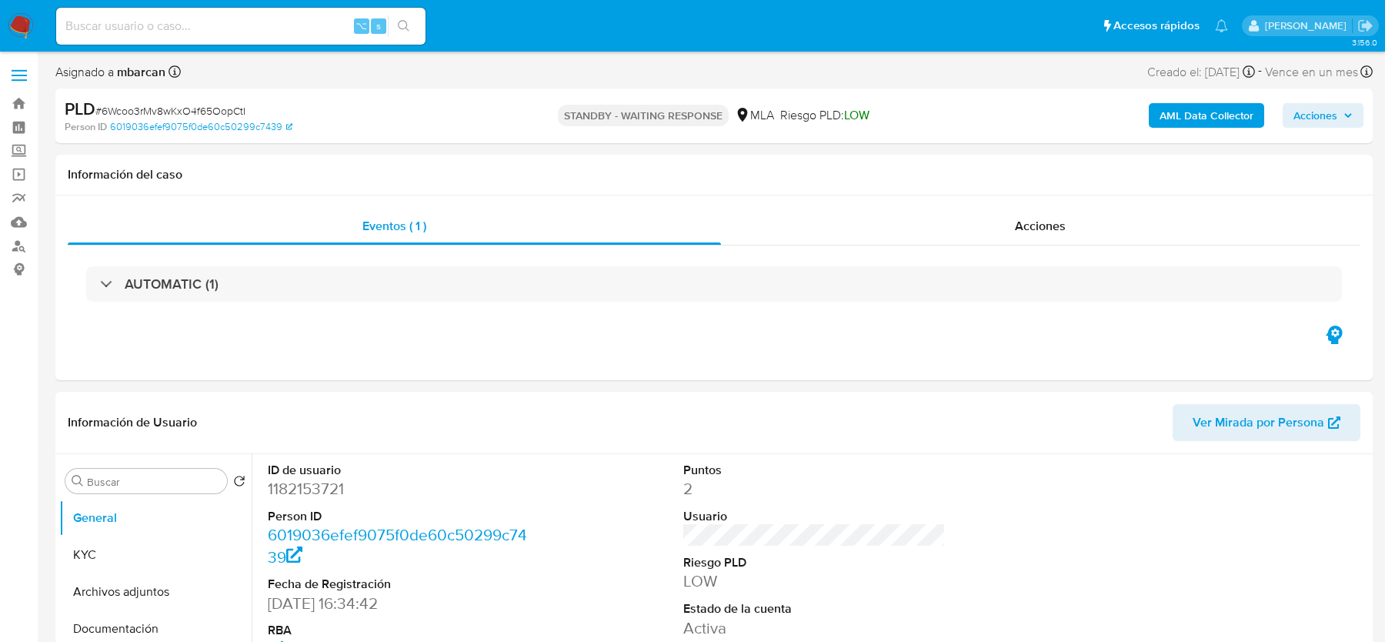
select select "10"
click at [172, 26] on input at bounding box center [240, 26] width 369 height 20
click at [34, 25] on nav "Pausado Ver notificaciones ⌥ s Accesos rápidos Presiona las siguientes teclas p…" at bounding box center [692, 26] width 1385 height 52
click at [8, 25] on img at bounding box center [21, 26] width 26 height 26
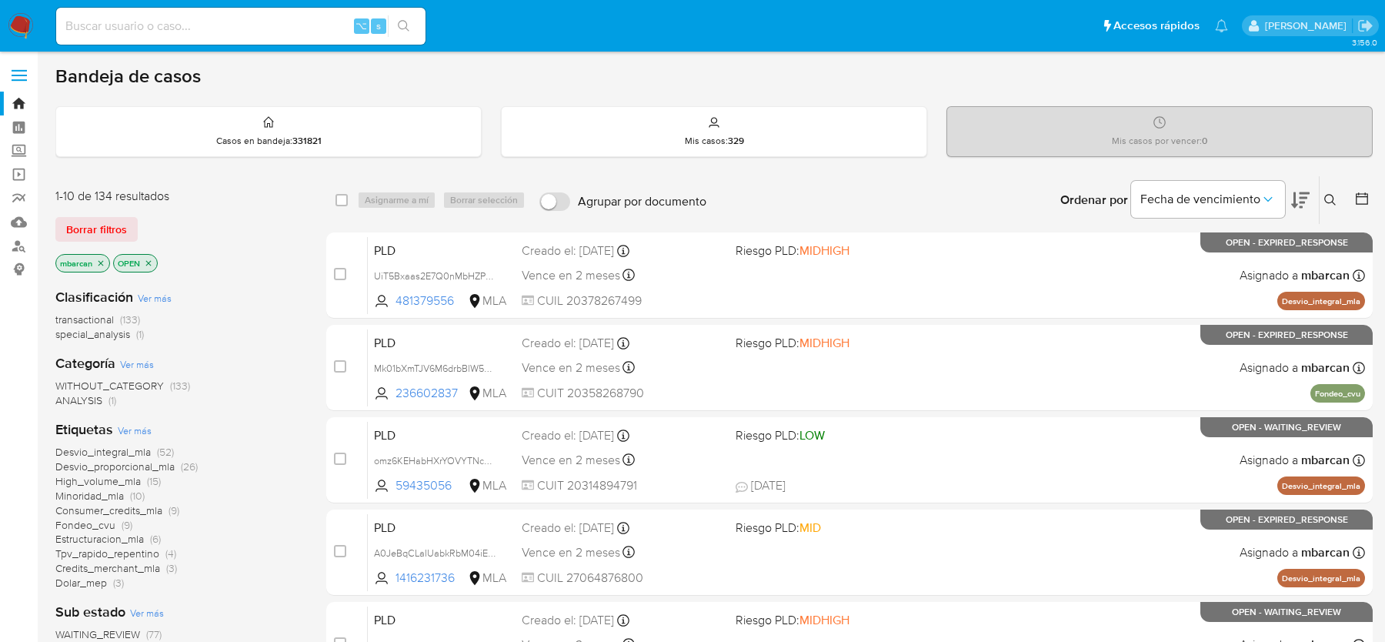
click at [1324, 197] on icon at bounding box center [1330, 200] width 12 height 12
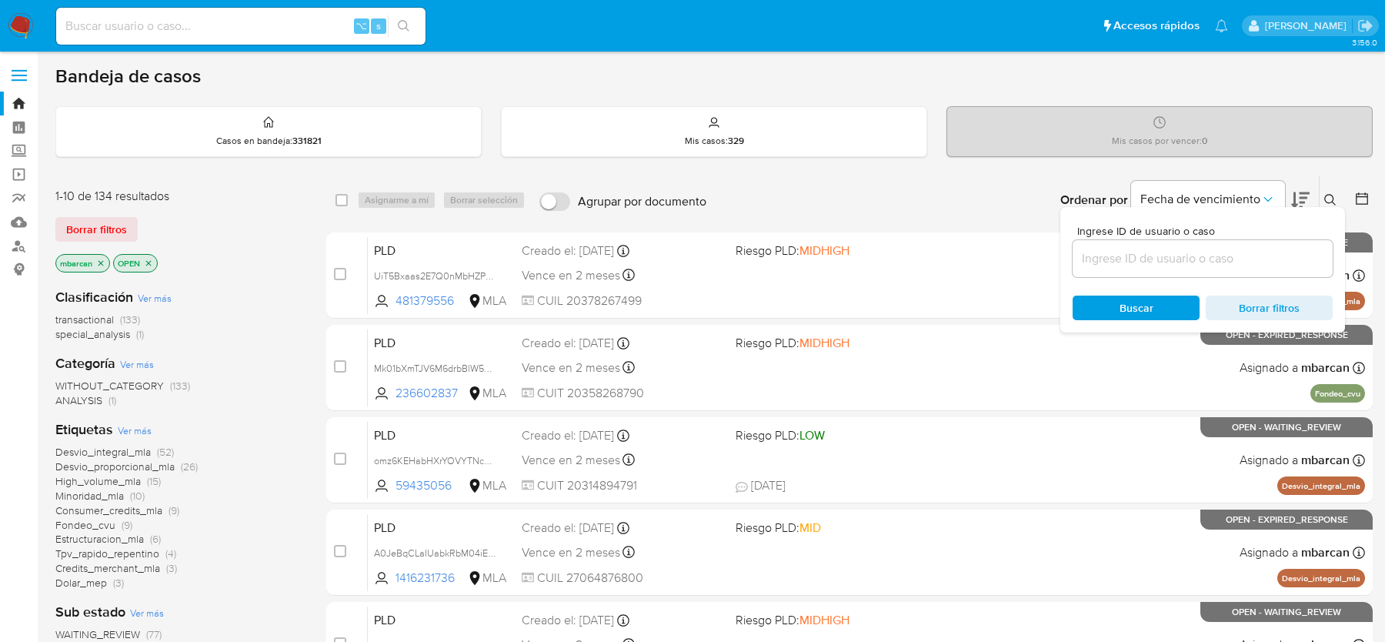
click at [1220, 269] on div at bounding box center [1203, 258] width 260 height 37
click at [1220, 256] on input at bounding box center [1203, 259] width 260 height 20
paste input "J9NwpiwSM9RtHWkS1XUw9lil"
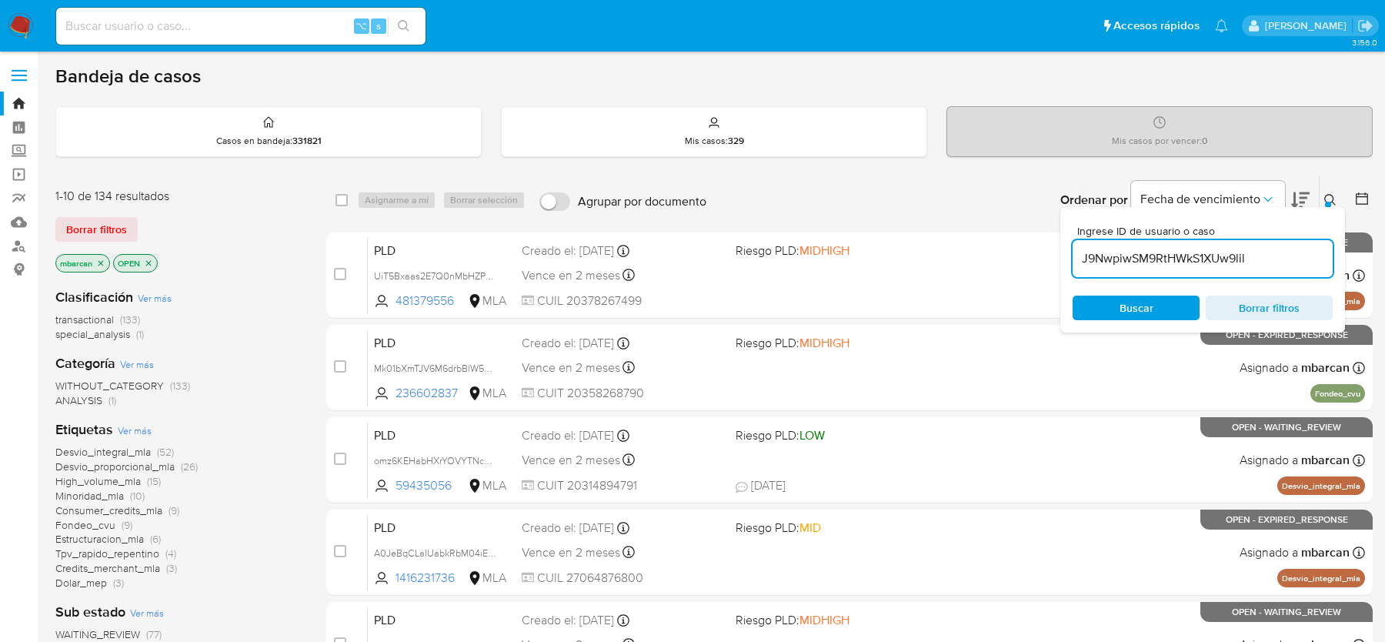
type input "J9NwpiwSM9RtHWkS1XUw9lil"
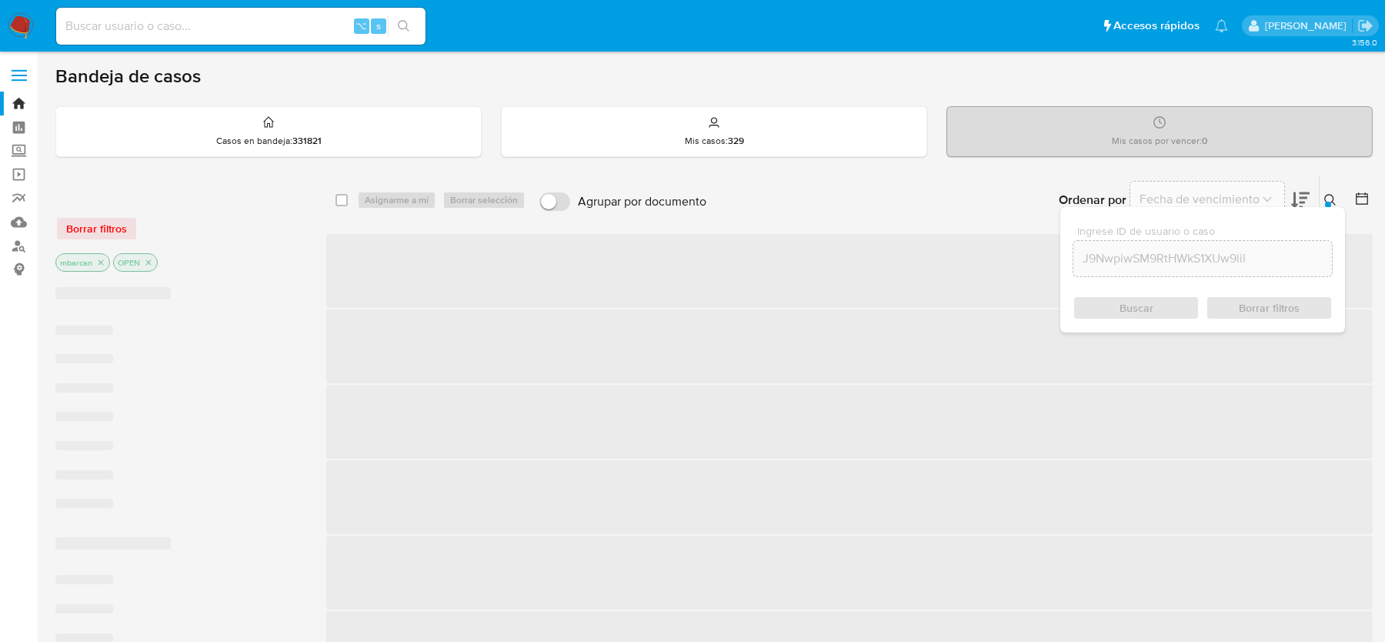
click at [1336, 193] on button at bounding box center [1332, 200] width 25 height 18
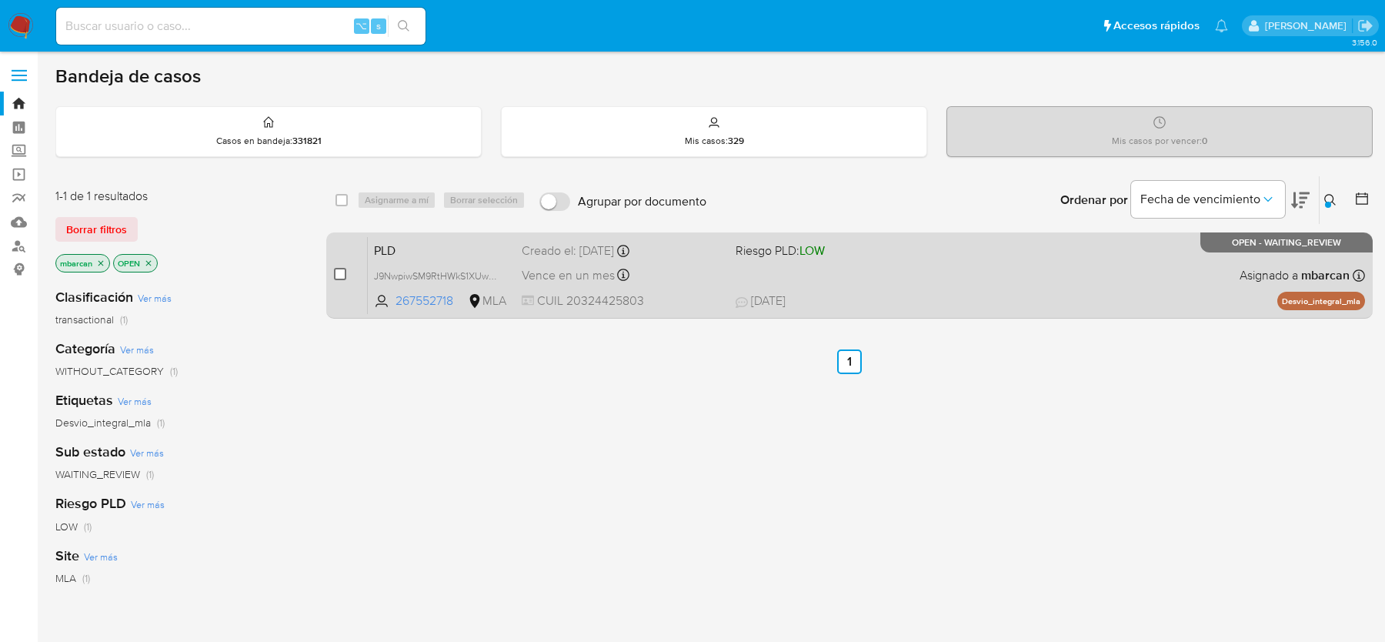
click at [343, 275] on input "checkbox" at bounding box center [340, 274] width 12 height 12
checkbox input "true"
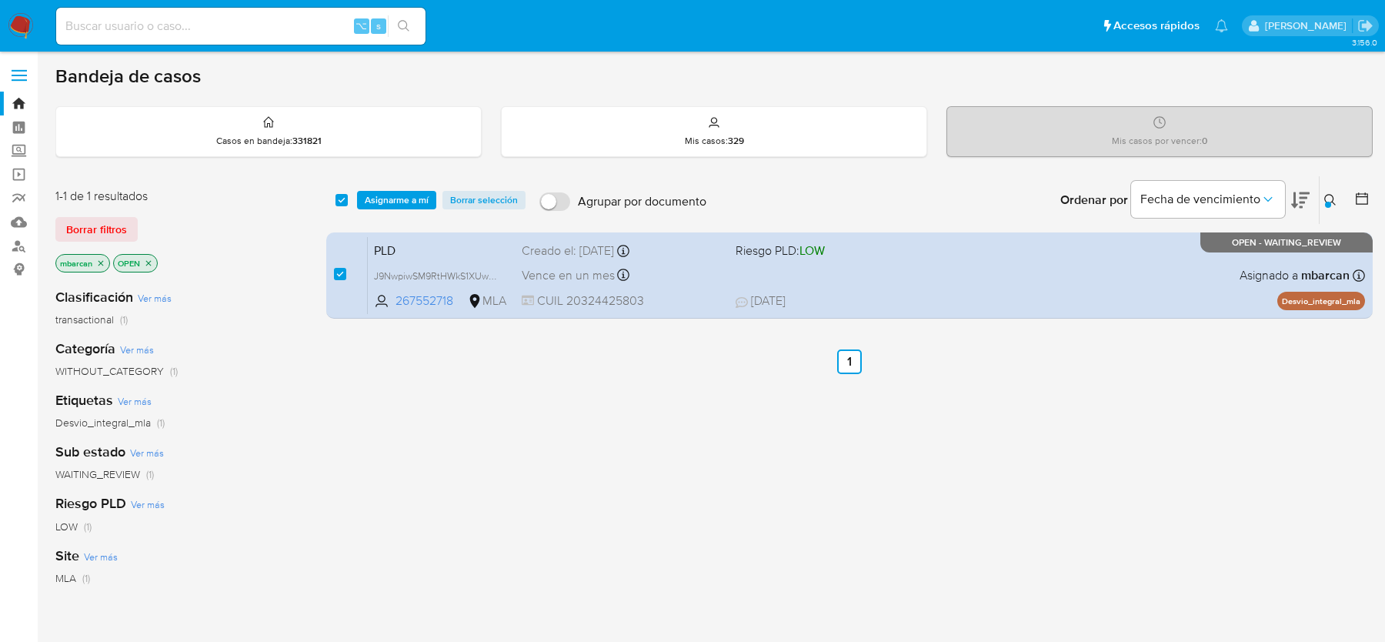
click at [397, 176] on div "select-all-cases-checkbox Asignarme a mí Borrar selección Agrupar por documento…" at bounding box center [849, 200] width 1046 height 48
click at [415, 195] on span "Asignarme a mí" at bounding box center [397, 199] width 64 height 15
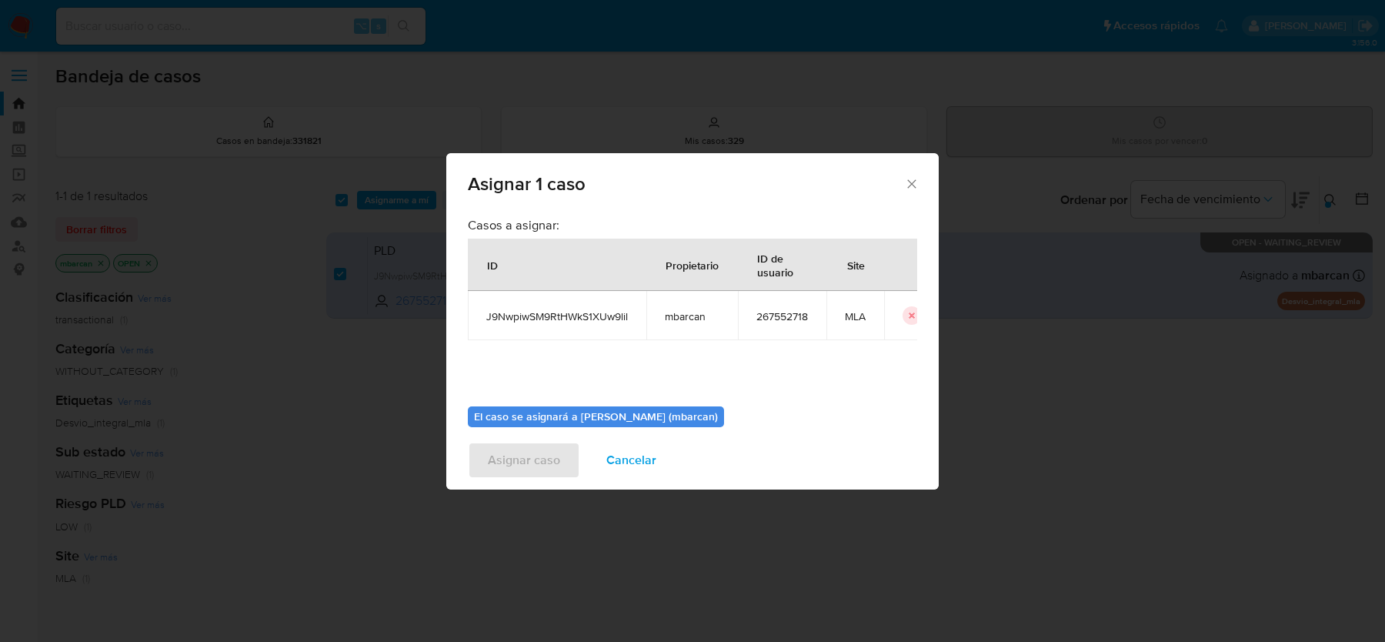
scroll to position [78, 0]
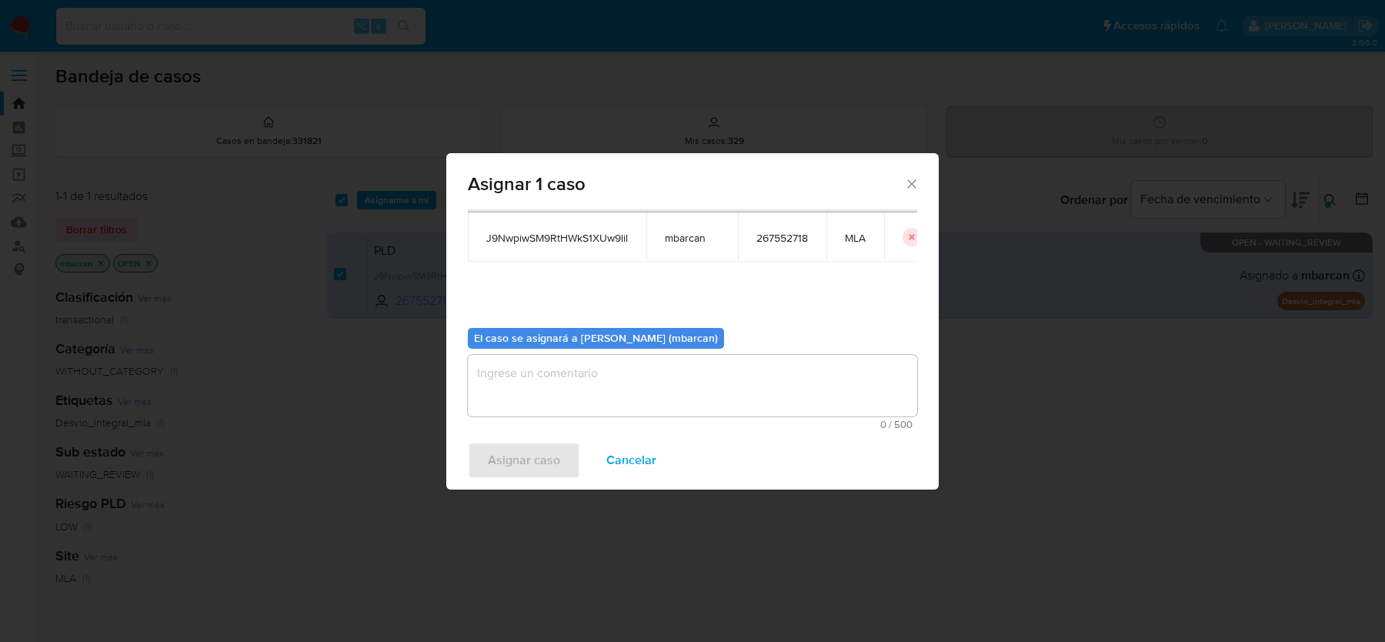
click at [596, 370] on textarea "assign-modal" at bounding box center [692, 386] width 449 height 62
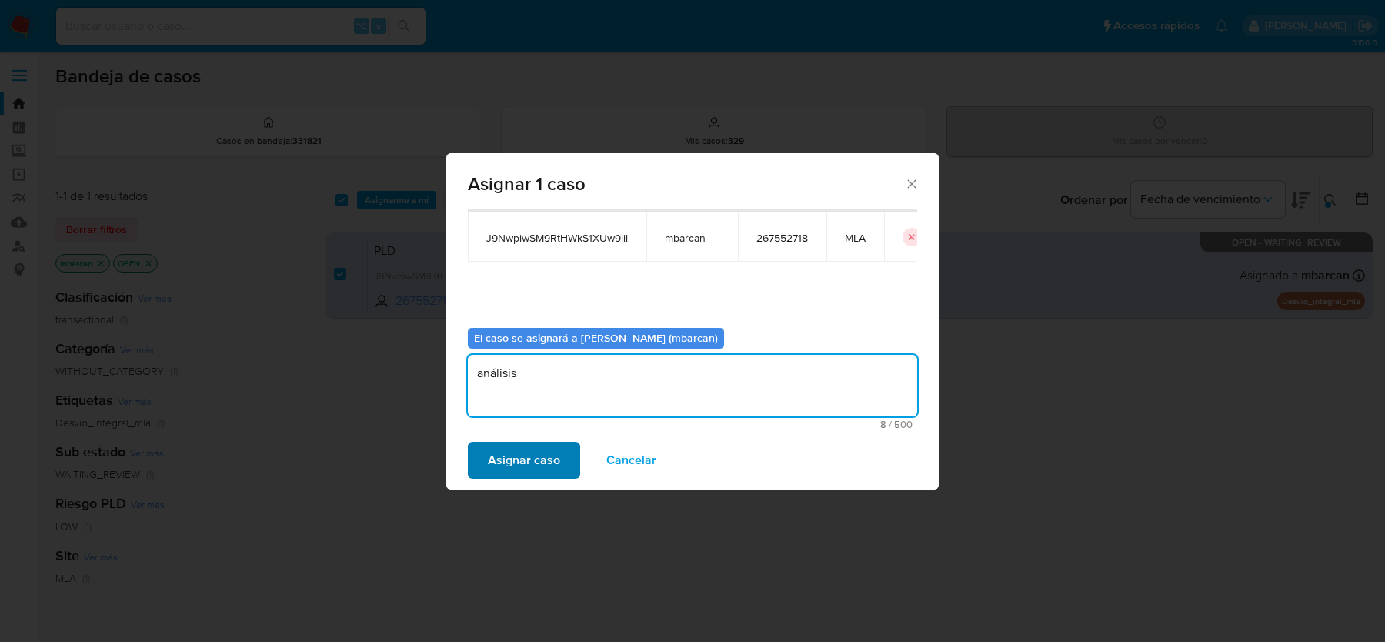
type textarea "análisis"
click at [514, 452] on span "Asignar caso" at bounding box center [524, 460] width 72 height 34
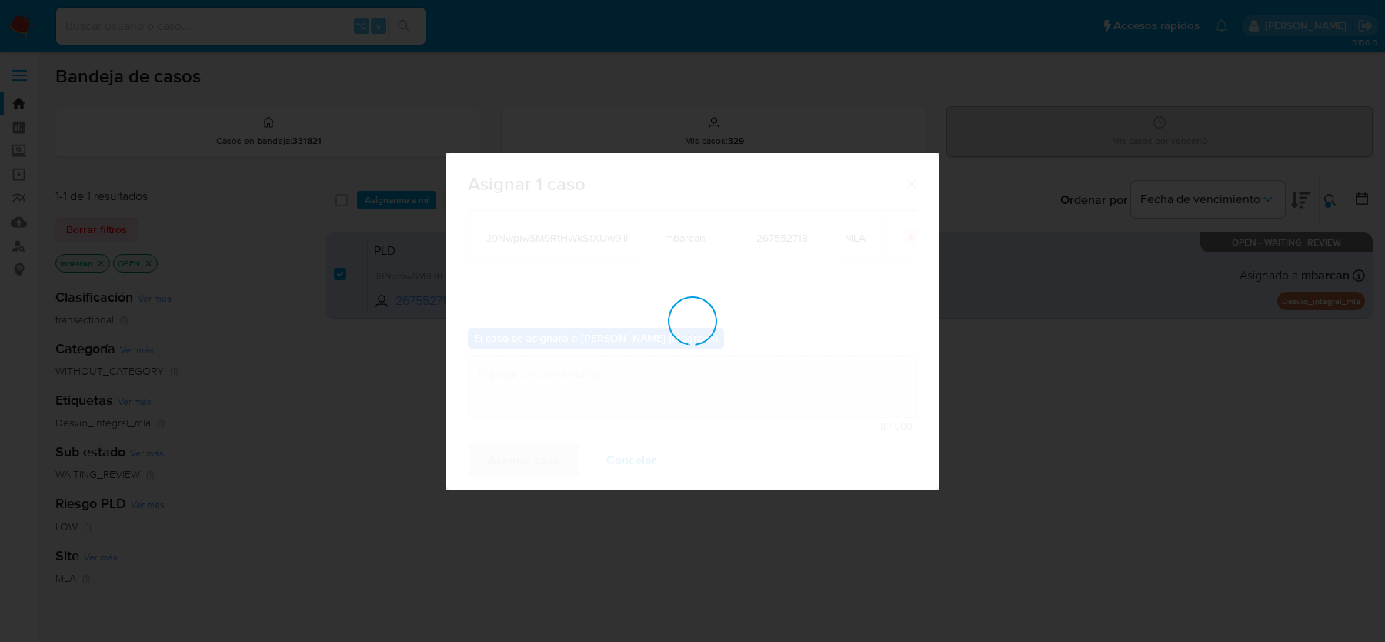
checkbox input "false"
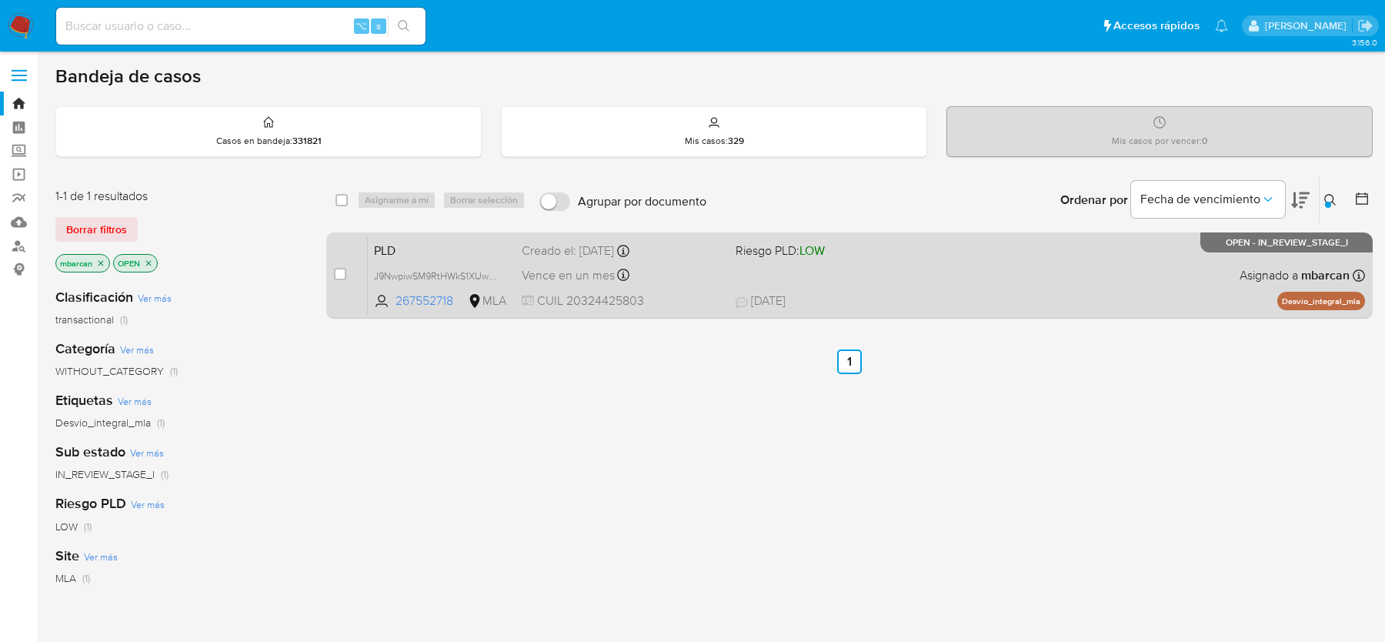
click at [459, 257] on span "PLD" at bounding box center [441, 249] width 135 height 20
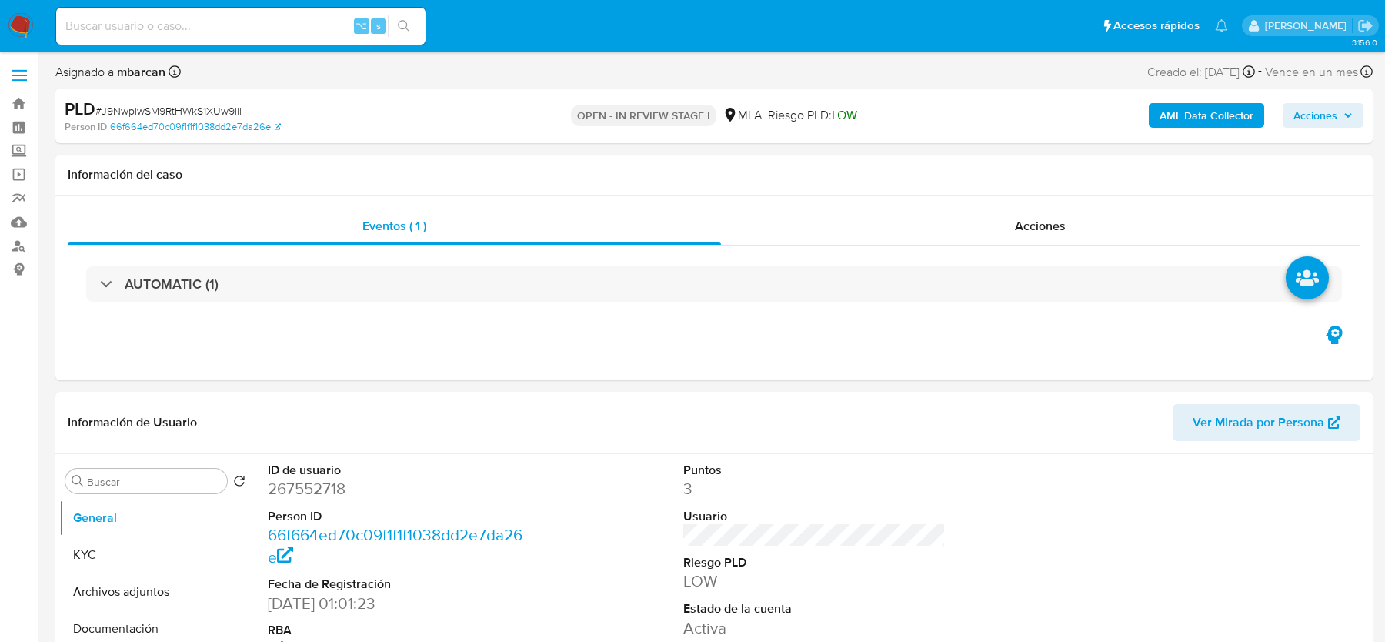
select select "10"
click at [192, 106] on span "# J9NwpiwSM9RtHWkS1XUw9lil" at bounding box center [168, 110] width 146 height 15
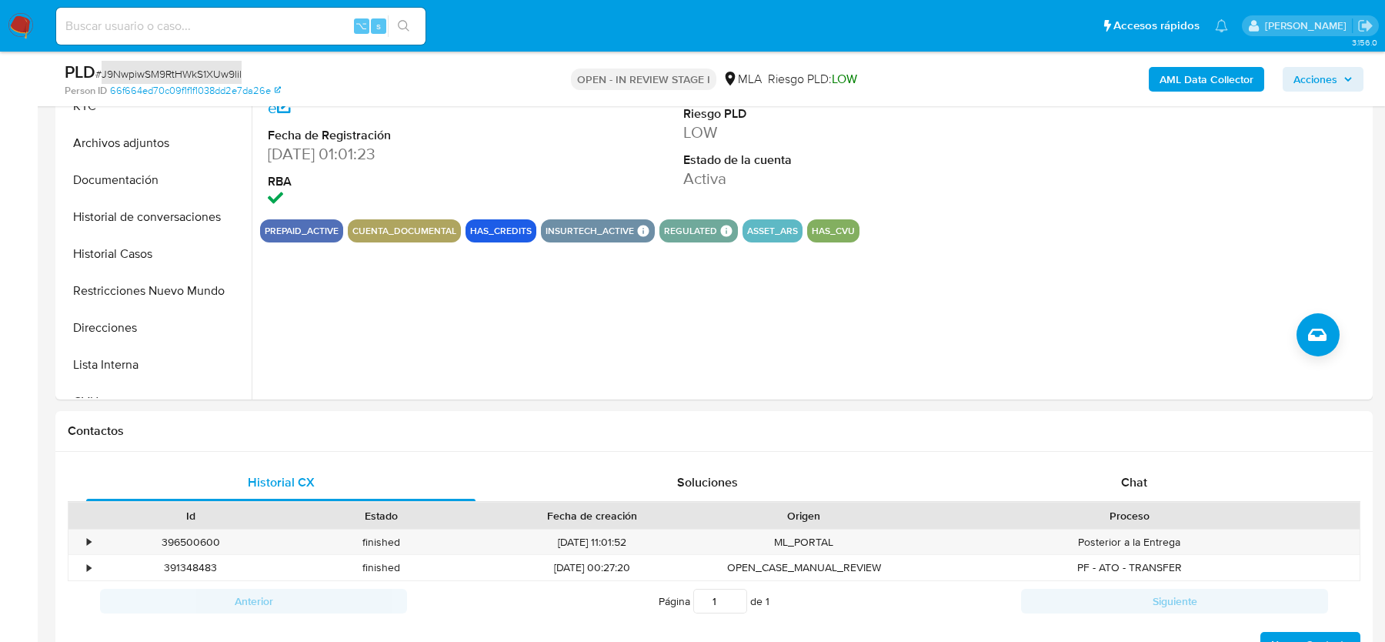
scroll to position [548, 0]
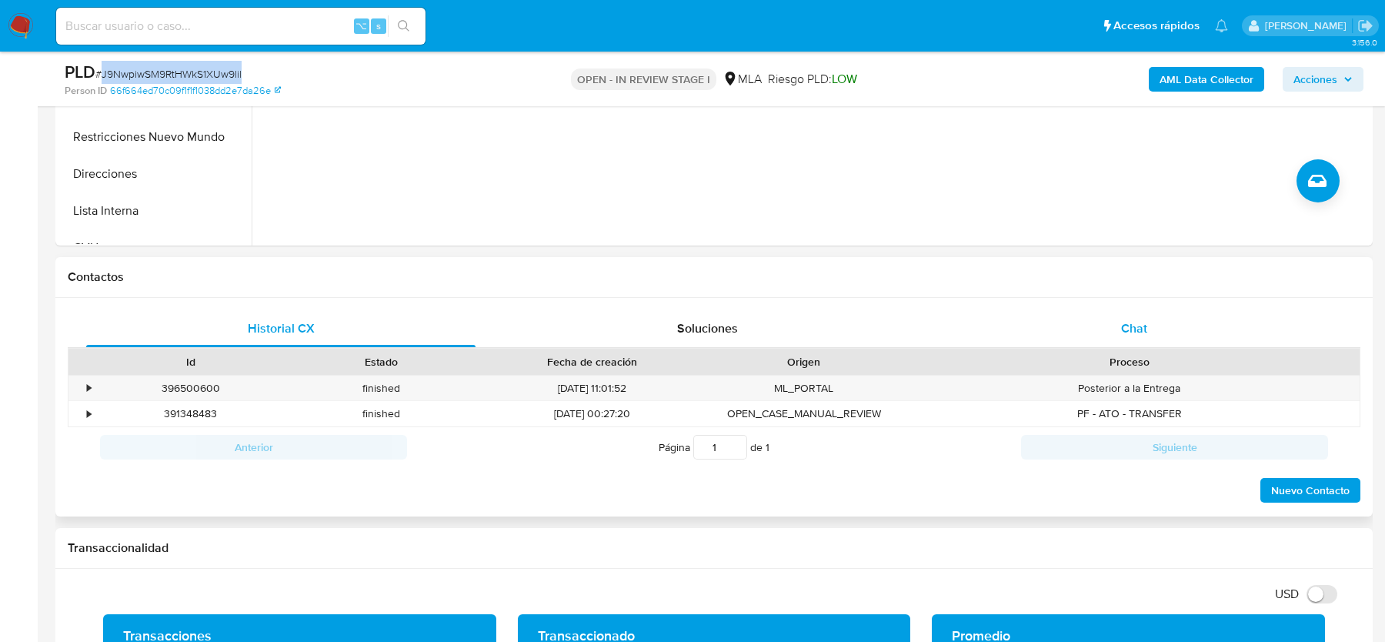
click at [1136, 325] on span "Chat" at bounding box center [1134, 328] width 26 height 18
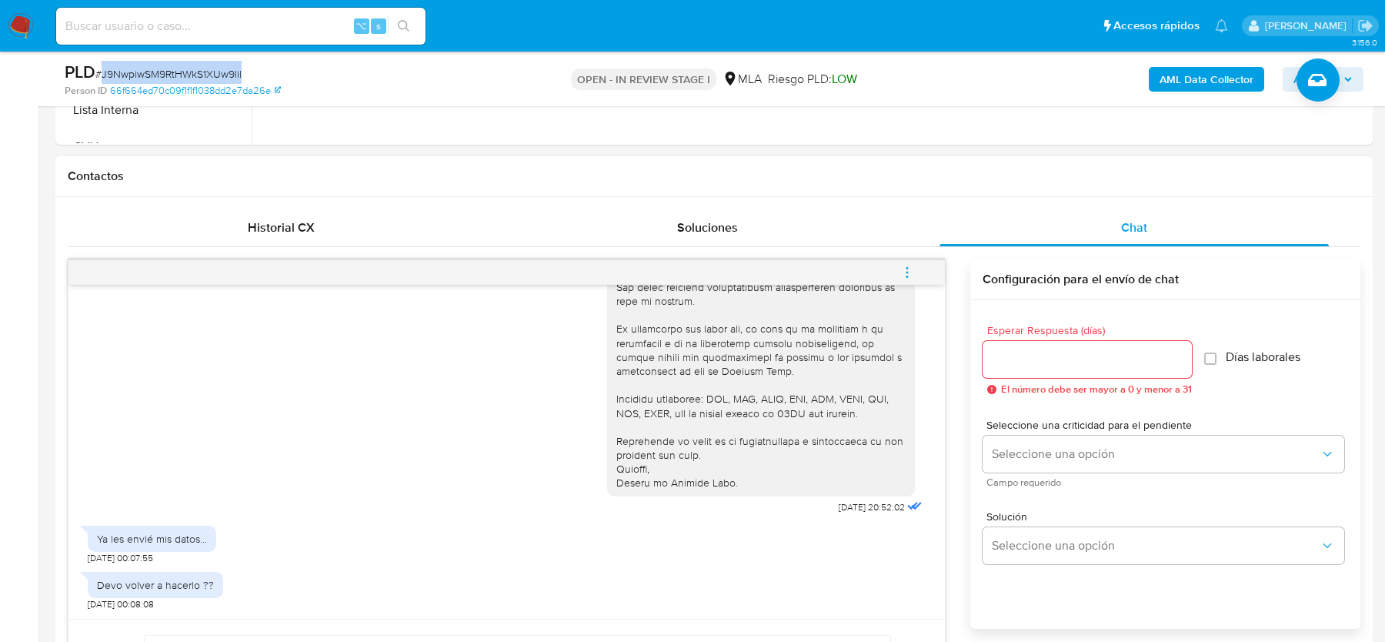
scroll to position [363, 0]
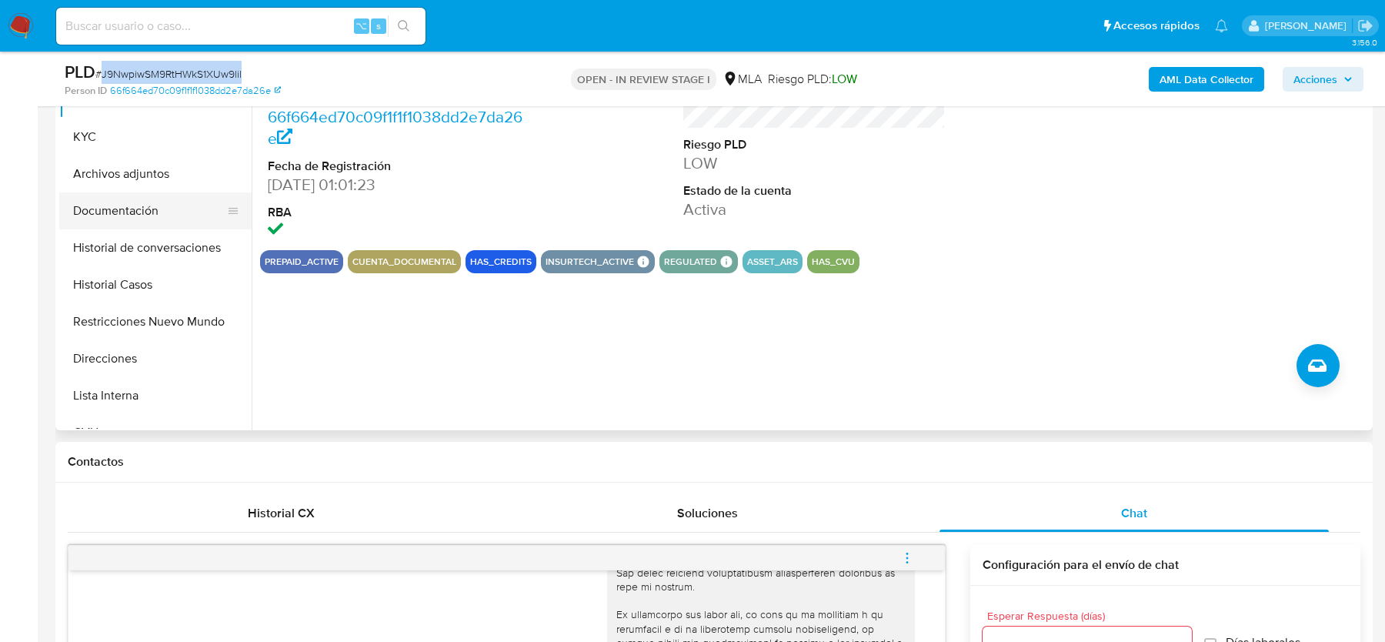
click at [148, 218] on button "Documentación" at bounding box center [149, 210] width 180 height 37
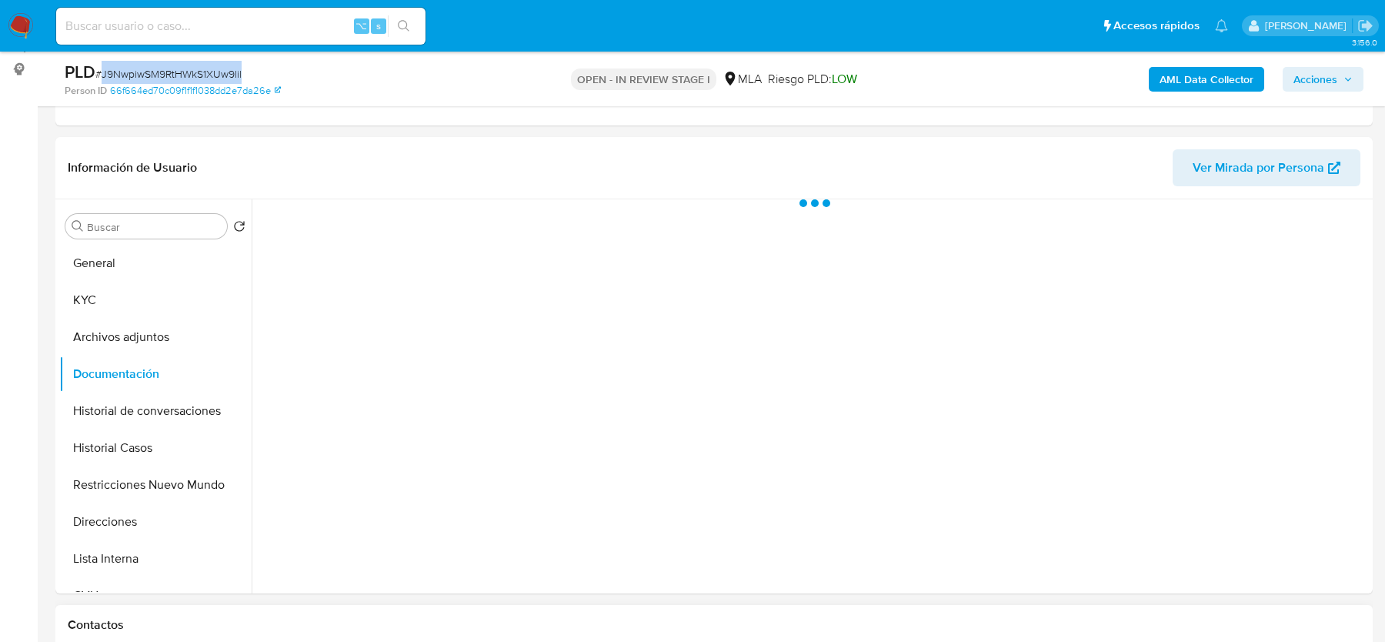
scroll to position [201, 0]
click at [154, 297] on button "KYC" at bounding box center [149, 299] width 180 height 37
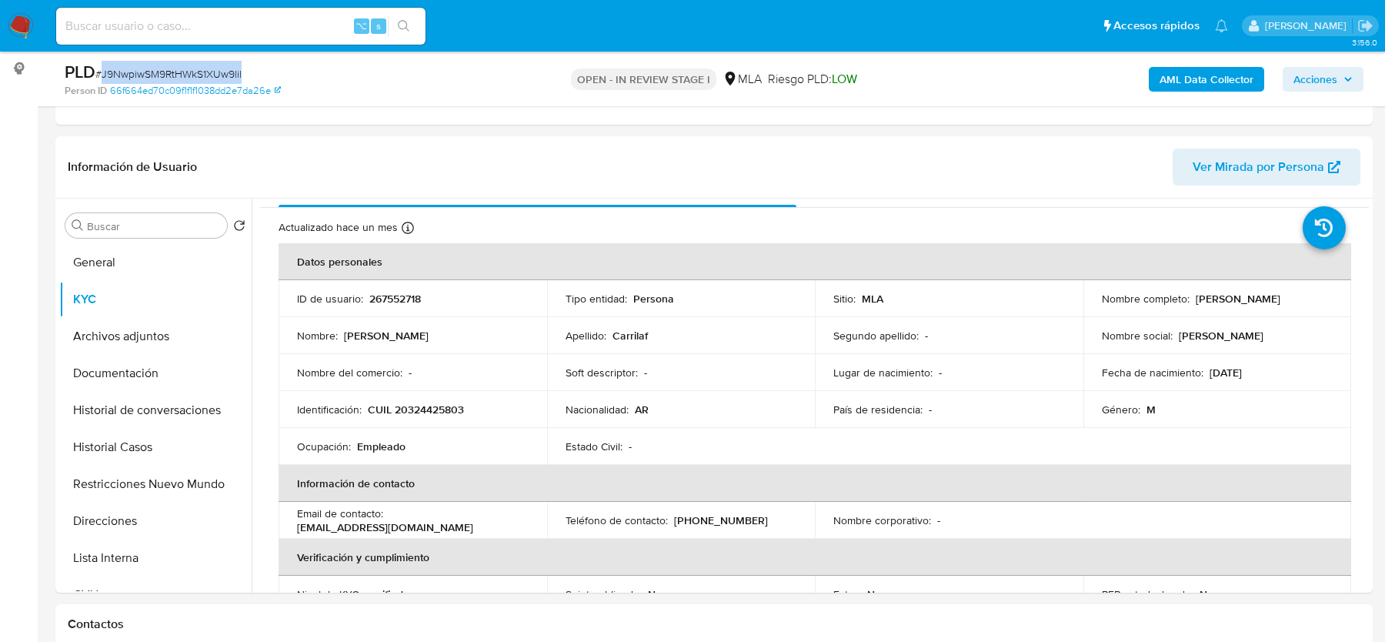
scroll to position [62, 0]
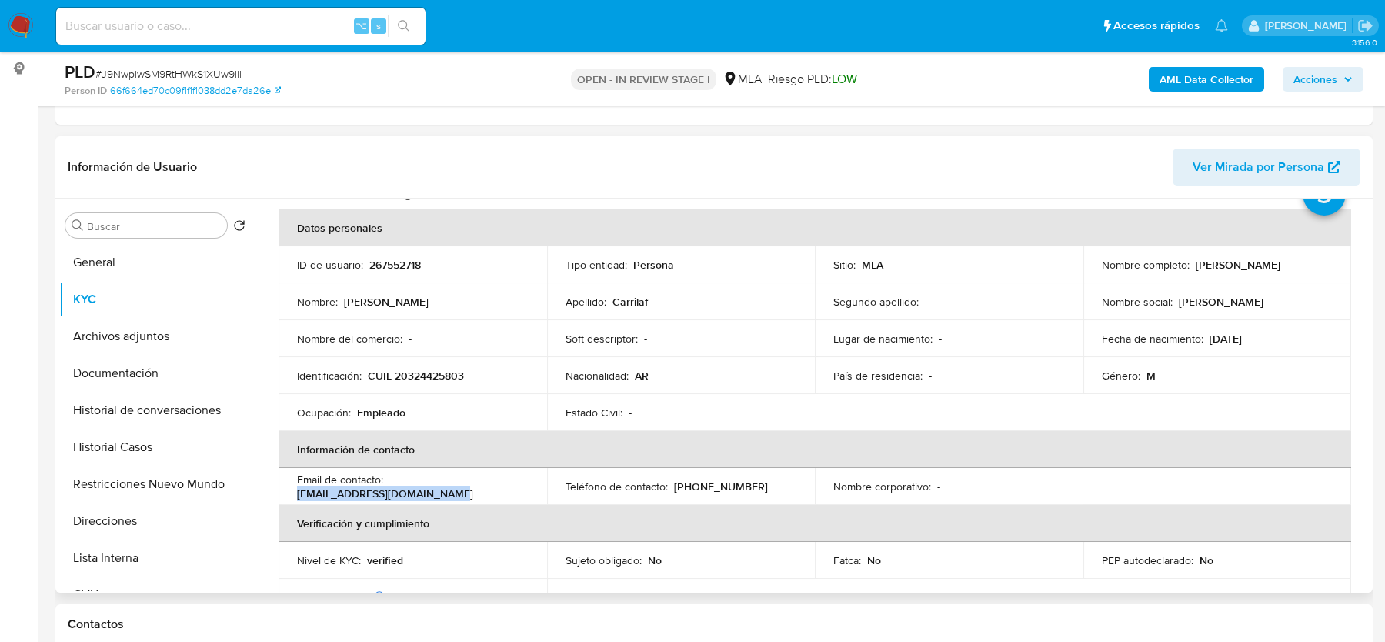
drag, startPoint x: 292, startPoint y: 492, endPoint x: 528, endPoint y: 492, distance: 236.2
click at [528, 492] on td "Email de contacto : juanoscarcarrilaf@gmail.com" at bounding box center [413, 486] width 269 height 37
copy p "juanoscarcarrilaf@gmail.com"
click at [135, 443] on button "Historial Casos" at bounding box center [149, 447] width 180 height 37
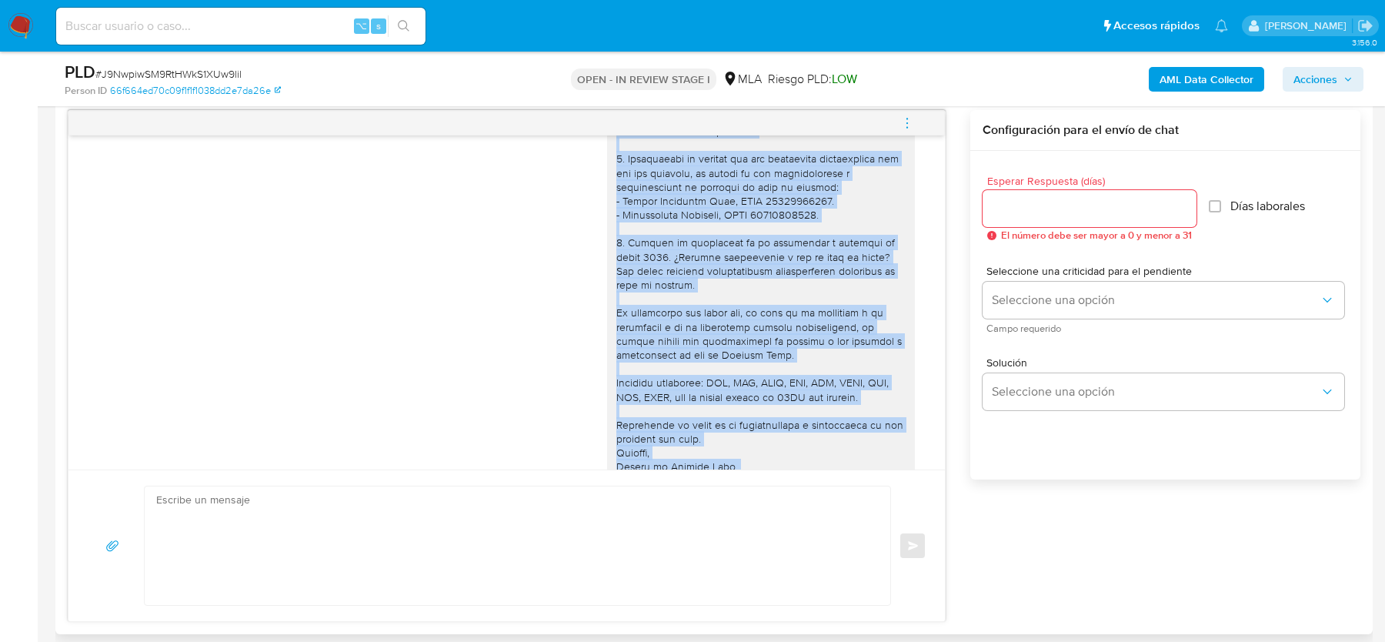
scroll to position [1888, 0]
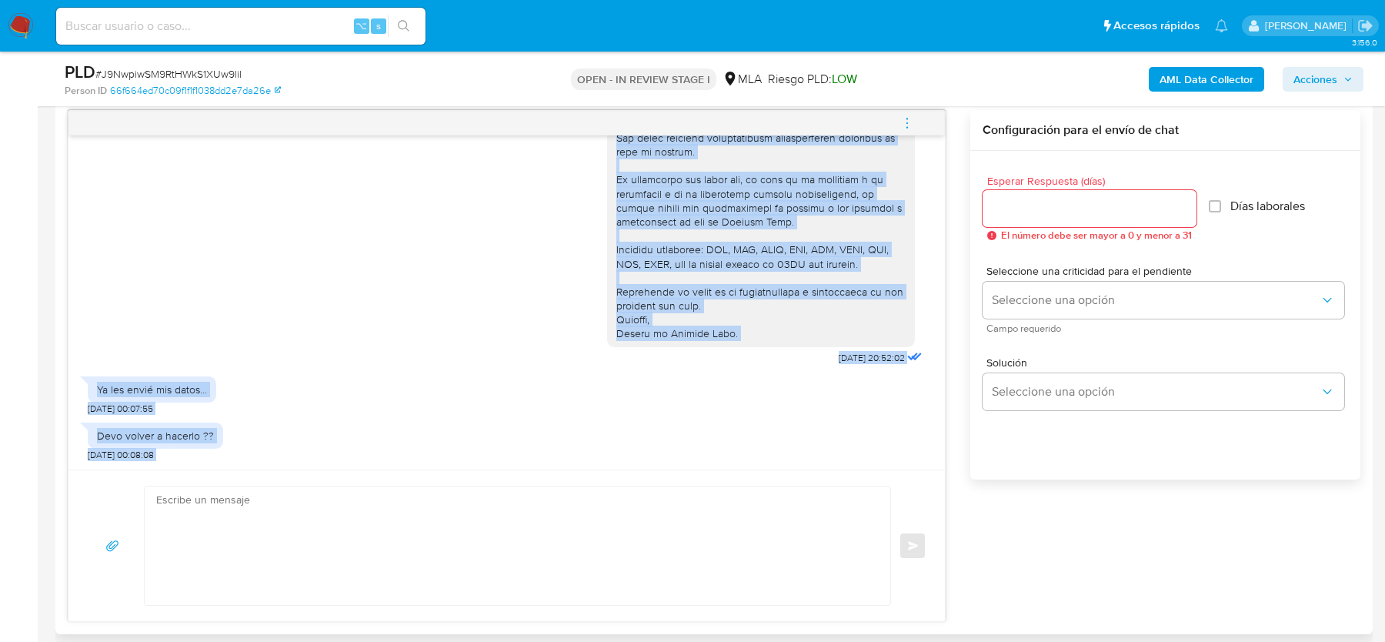
drag, startPoint x: 616, startPoint y: 198, endPoint x: 742, endPoint y: 328, distance: 181.2
copy div "Hola, Esperamos que te encuentres bien. Te comentamos que no hemos recibido la …"
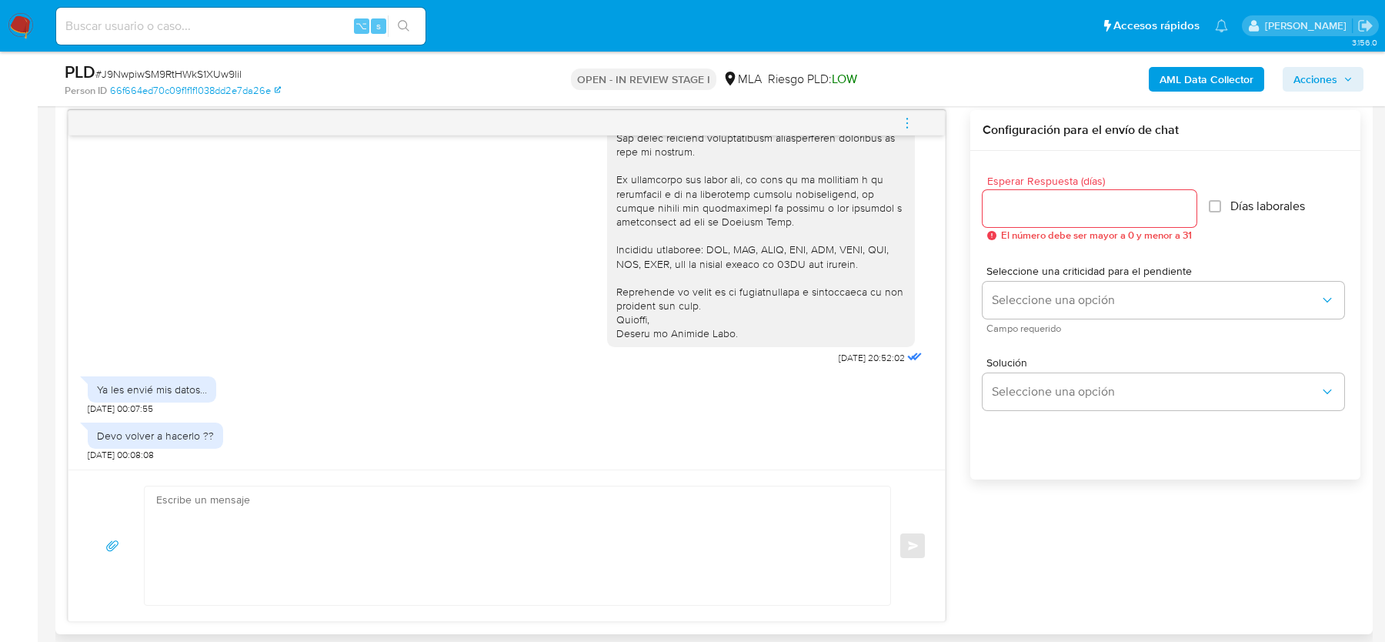
click at [421, 522] on textarea at bounding box center [513, 545] width 715 height 118
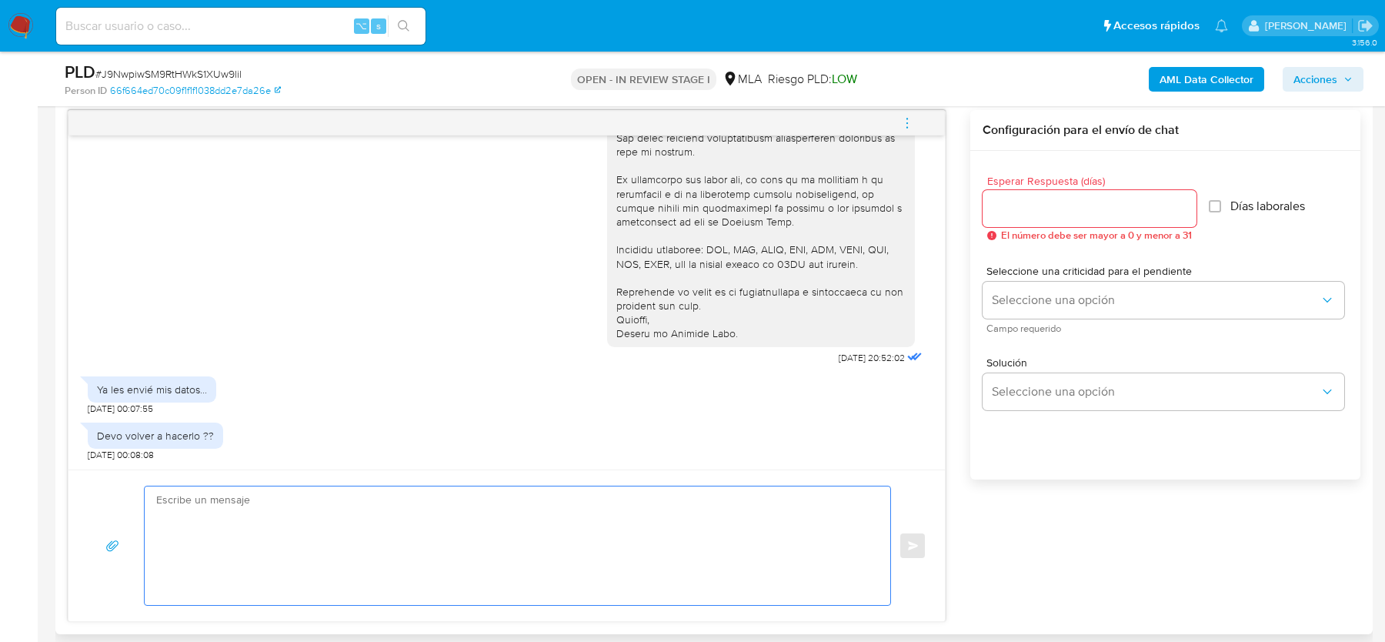
paste textarea "Hola, Esperamos que te encuentres bien. Te comentamos que no hemos recibido la …"
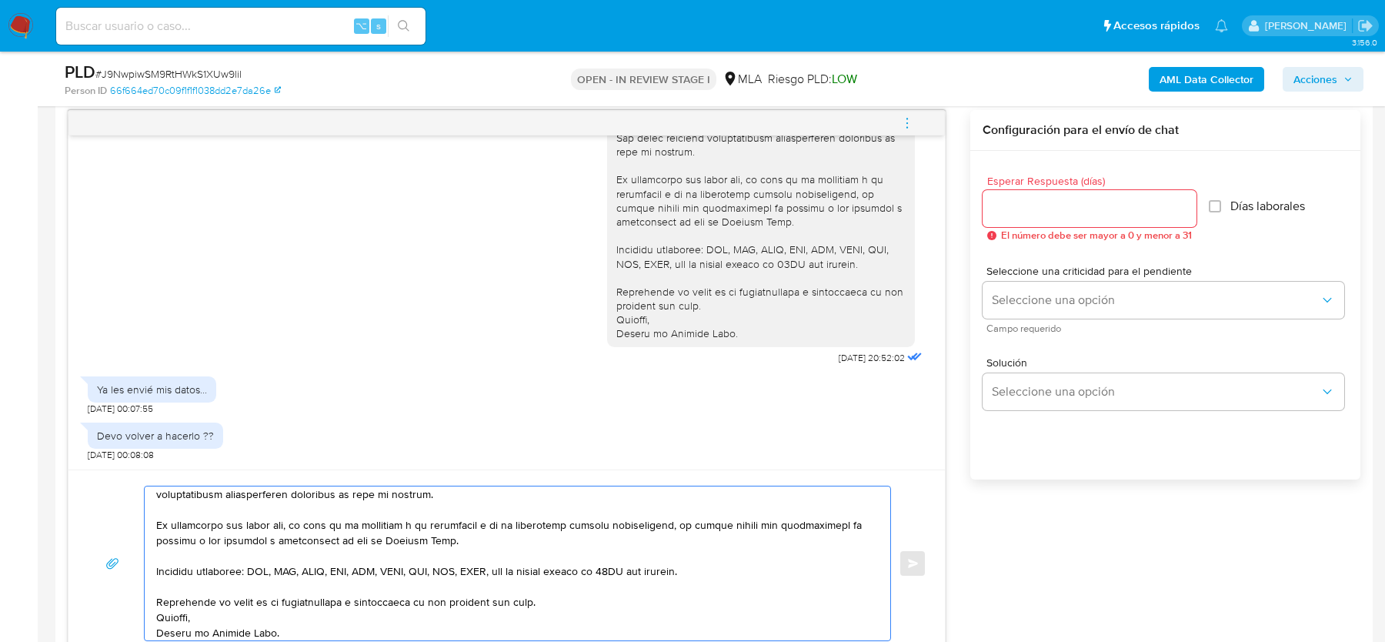
scroll to position [0, 0]
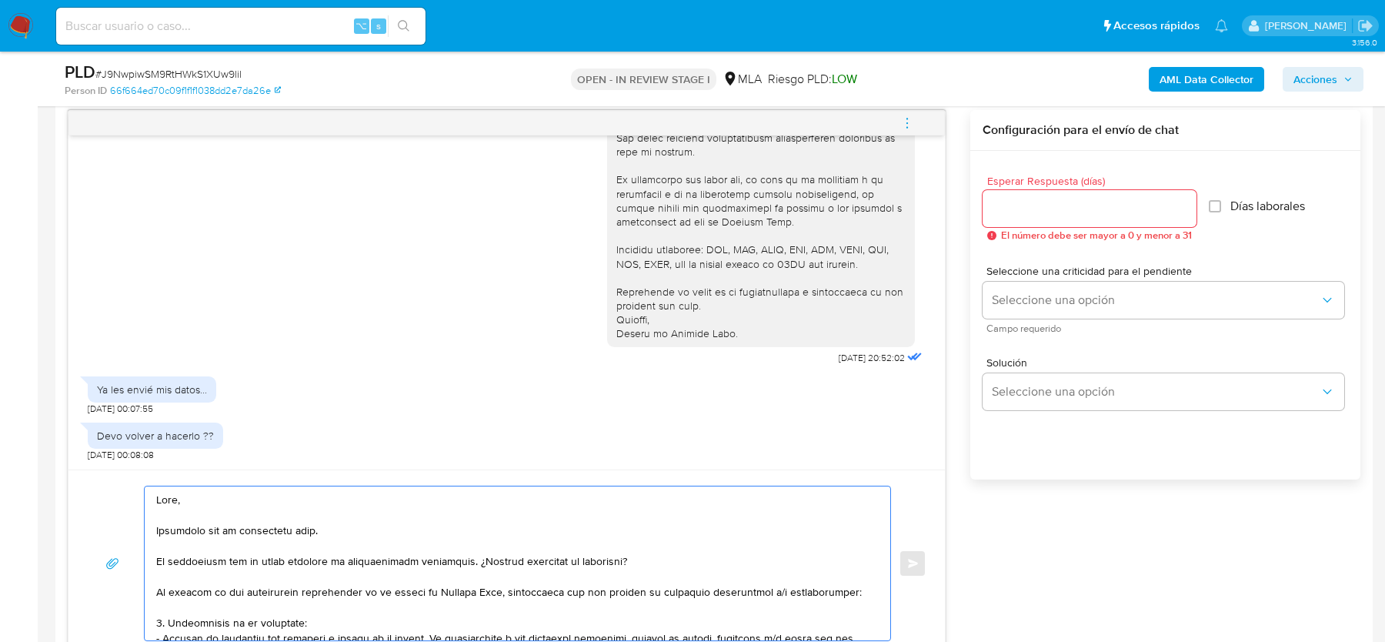
click at [164, 557] on textarea at bounding box center [513, 563] width 715 height 154
click at [279, 562] on textarea at bounding box center [513, 563] width 715 height 154
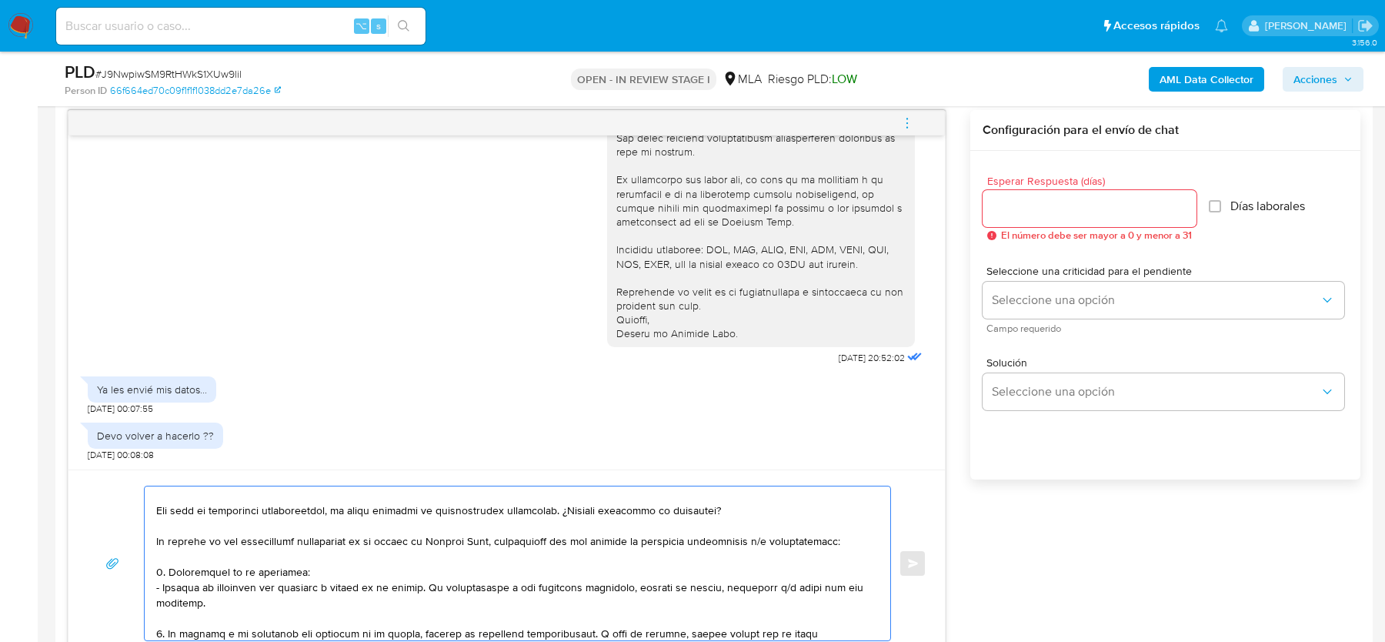
scroll to position [74, 0]
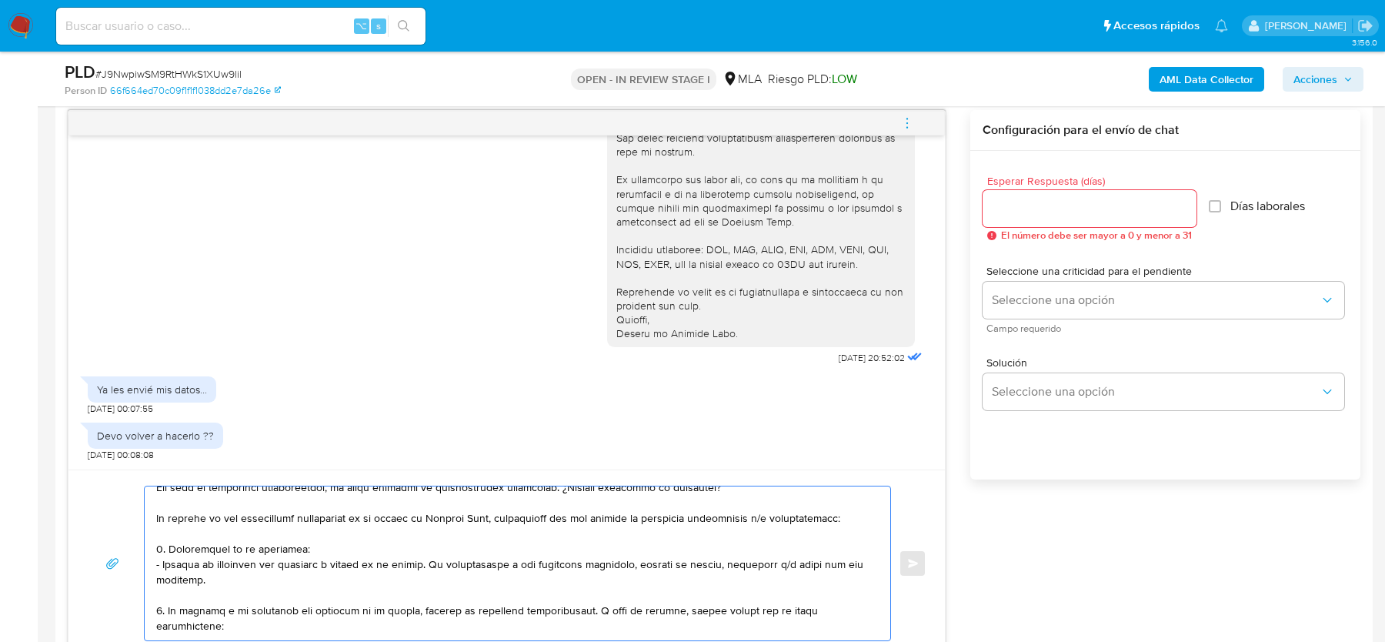
click at [559, 516] on textarea at bounding box center [513, 563] width 715 height 154
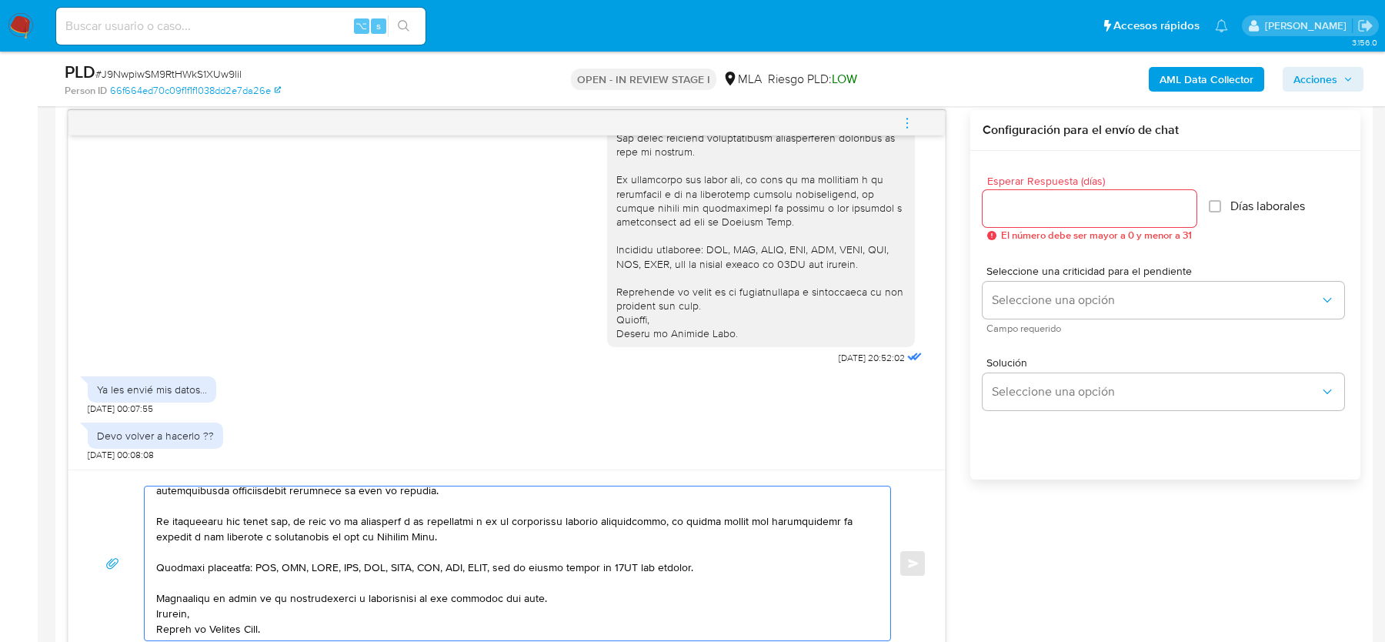
scroll to position [441, 0]
drag, startPoint x: 429, startPoint y: 596, endPoint x: 544, endPoint y: 593, distance: 114.7
click at [544, 593] on textarea at bounding box center [513, 563] width 715 height 154
click at [657, 584] on textarea at bounding box center [513, 563] width 715 height 154
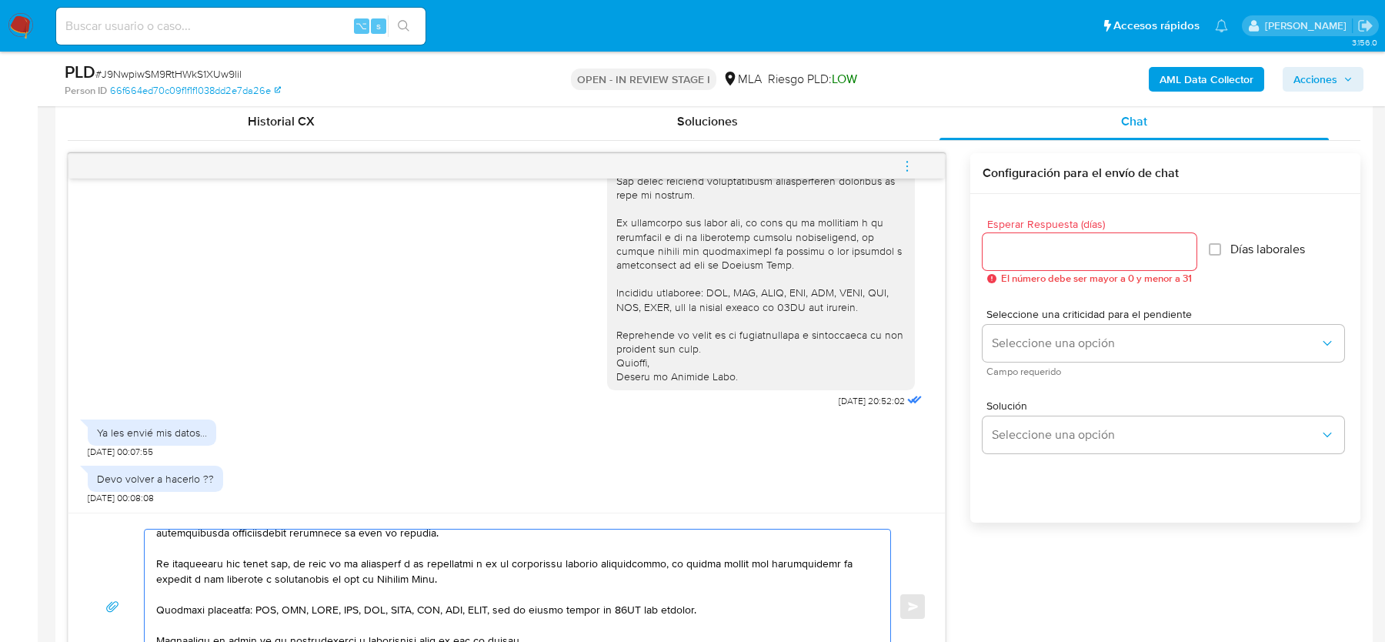
scroll to position [716, 0]
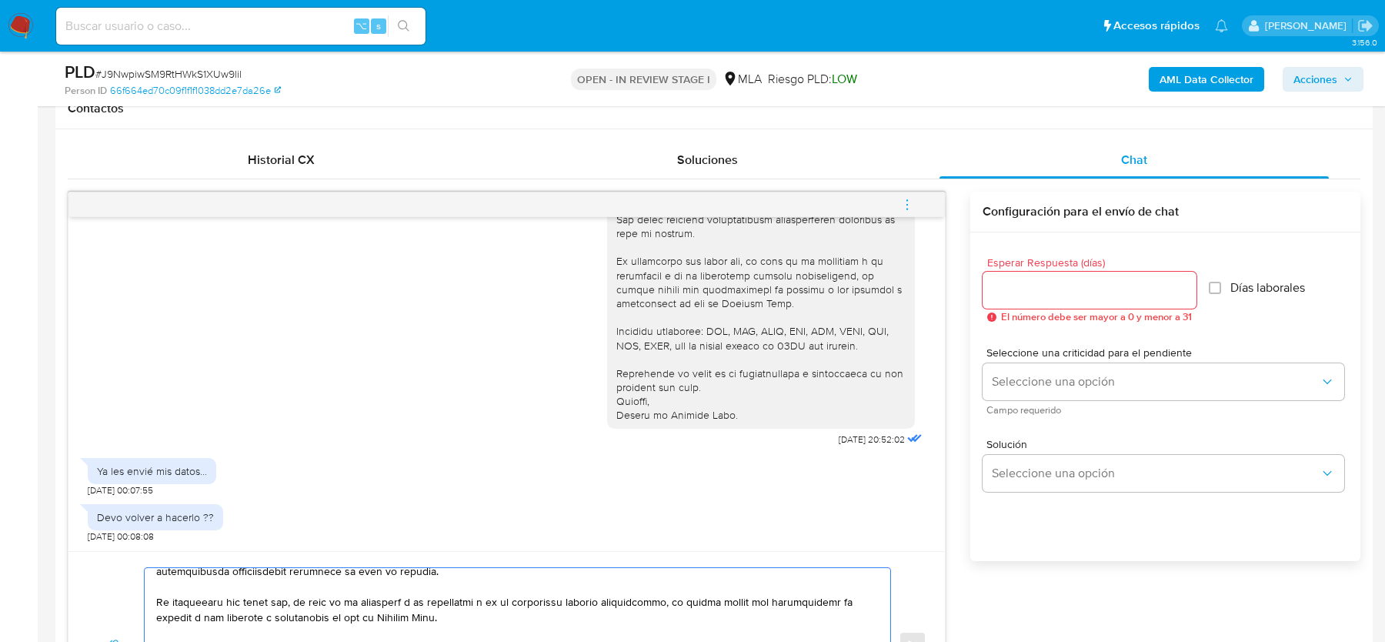
type textarea "Hola, Esperamos que te encuentres bien. Tal como te comentamos anteriormente, n…"
click at [1034, 297] on input "Esperar Respuesta (días)" at bounding box center [1090, 290] width 214 height 20
type input "1"
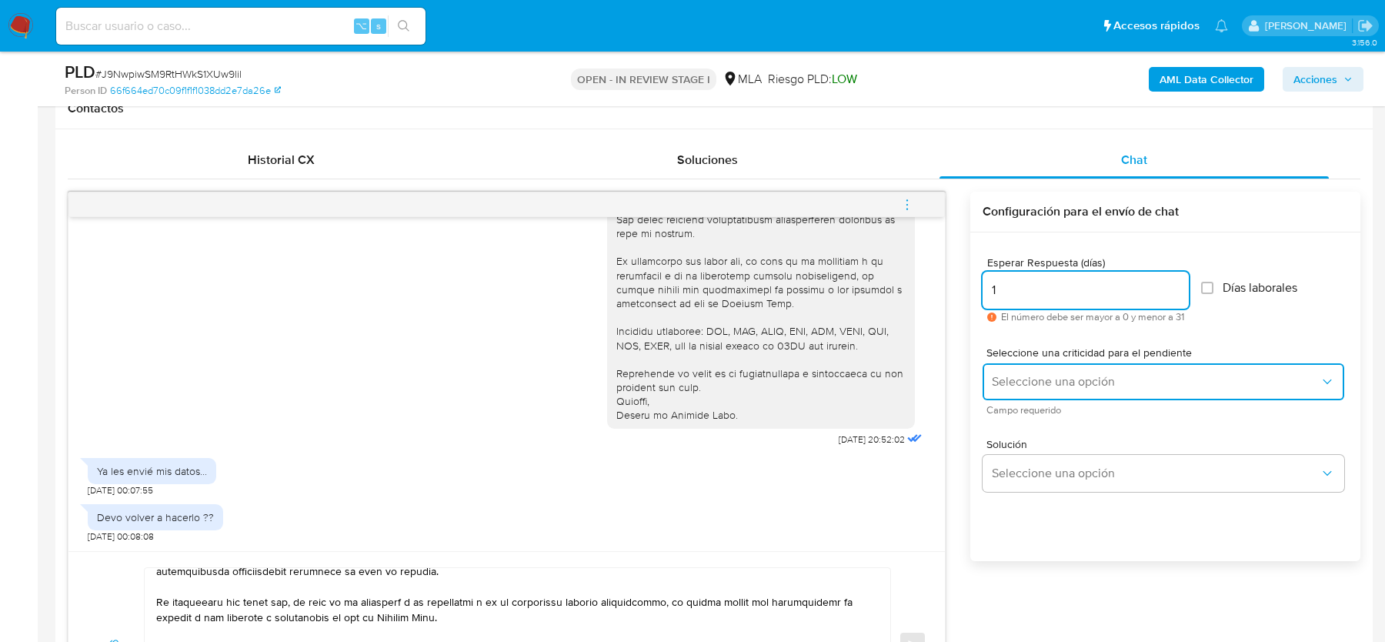
click at [1029, 398] on button "Seleccione una opción" at bounding box center [1164, 381] width 362 height 37
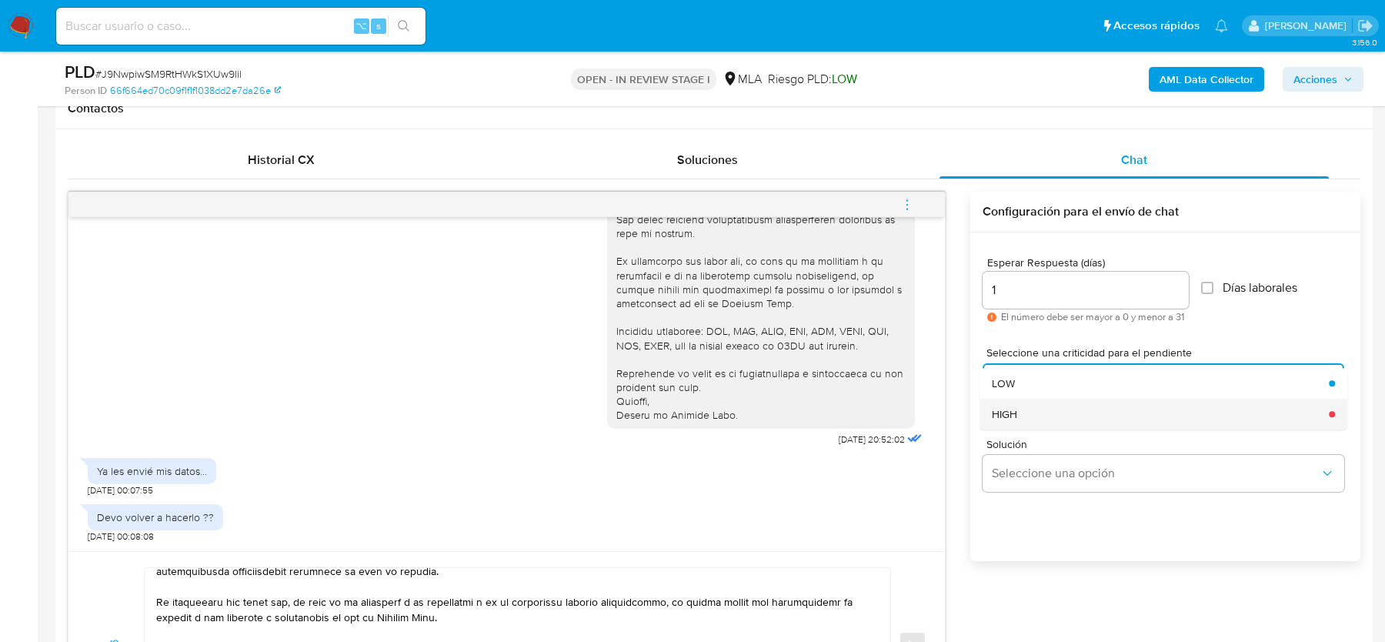
click at [1029, 405] on div "HIGH" at bounding box center [1156, 414] width 328 height 31
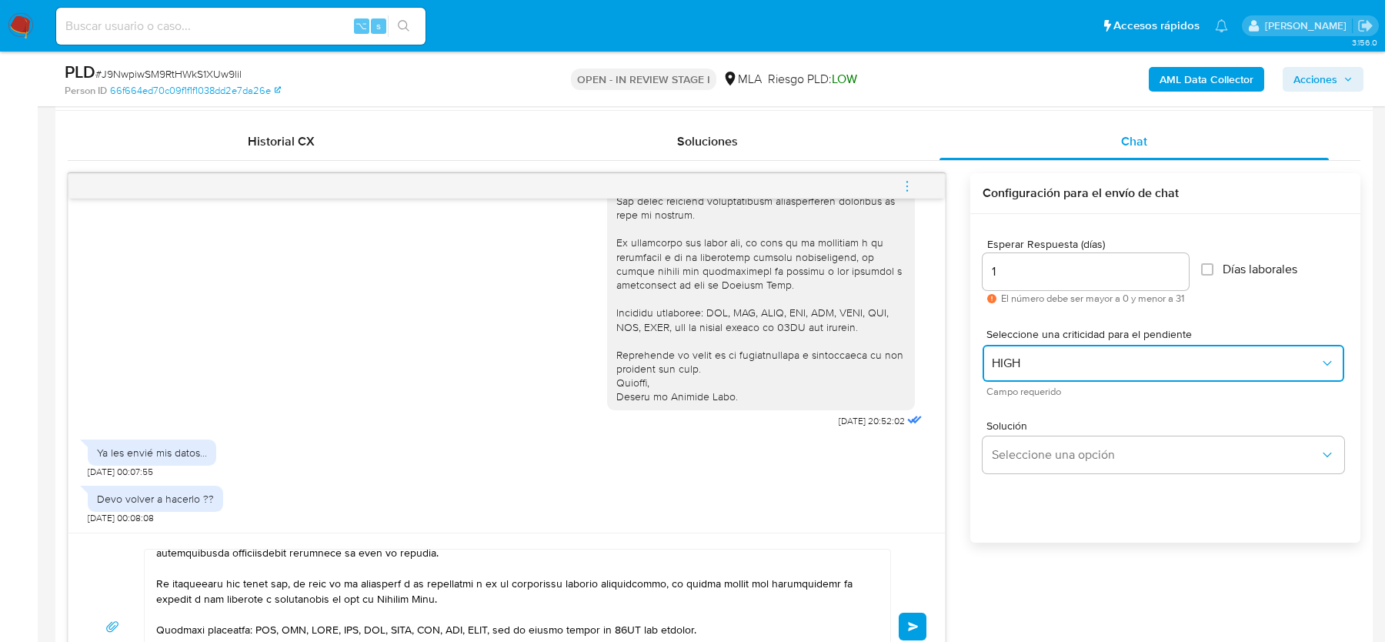
scroll to position [768, 0]
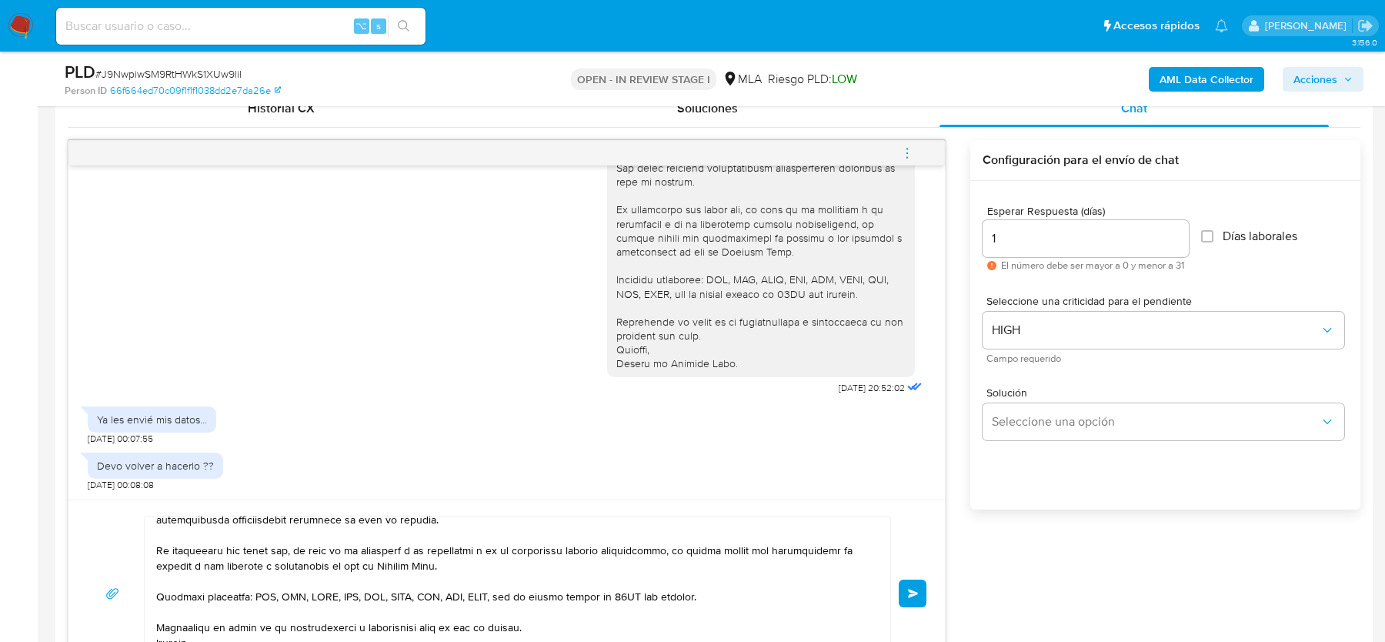
click at [914, 589] on span "Enviar" at bounding box center [913, 593] width 11 height 9
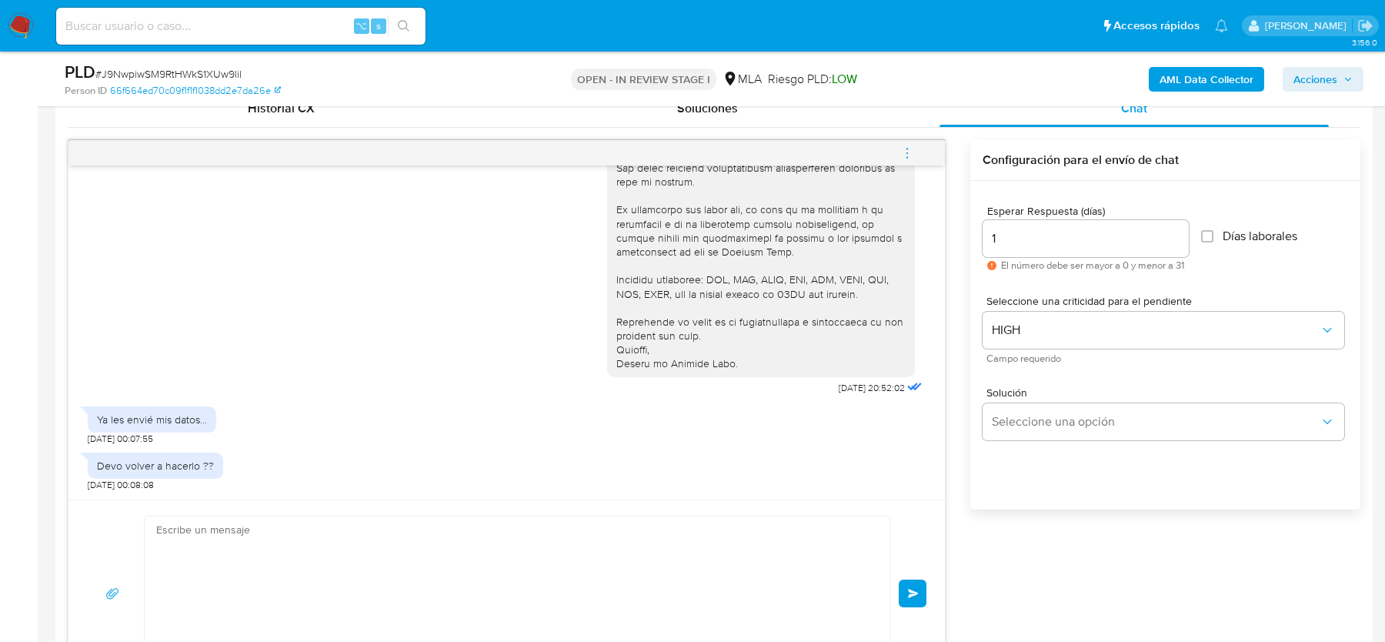
scroll to position [0, 0]
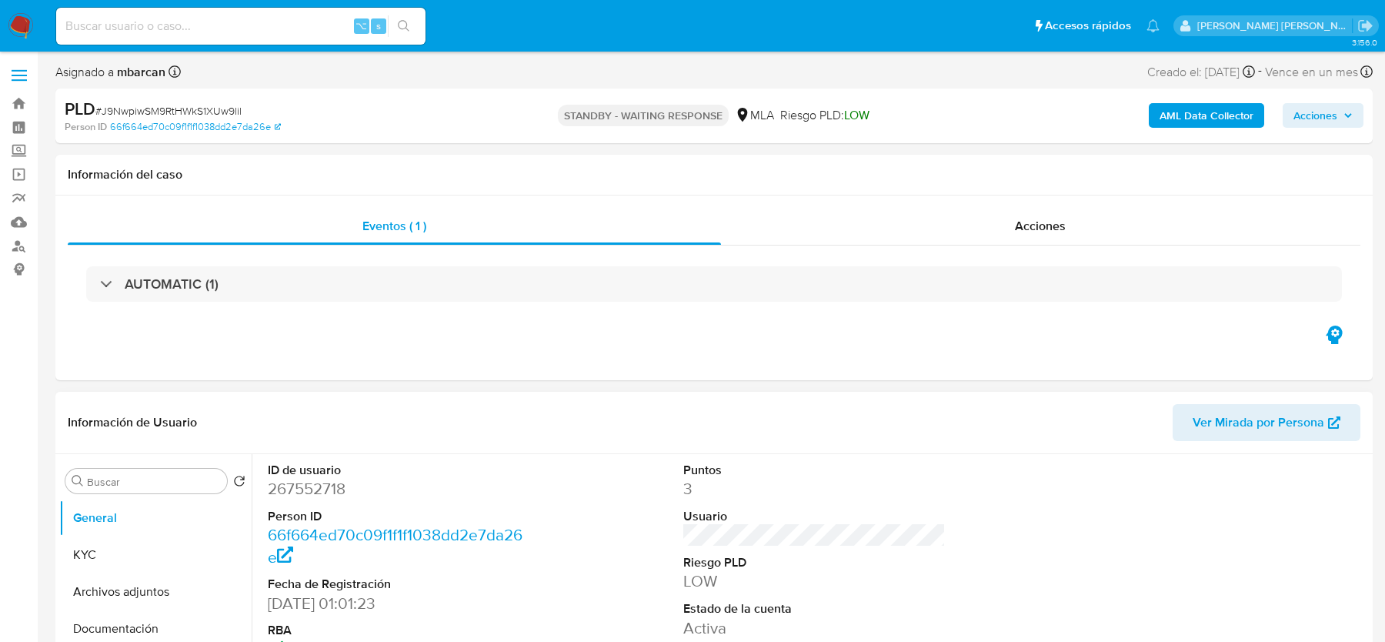
select select "10"
click at [9, 30] on img at bounding box center [21, 26] width 26 height 26
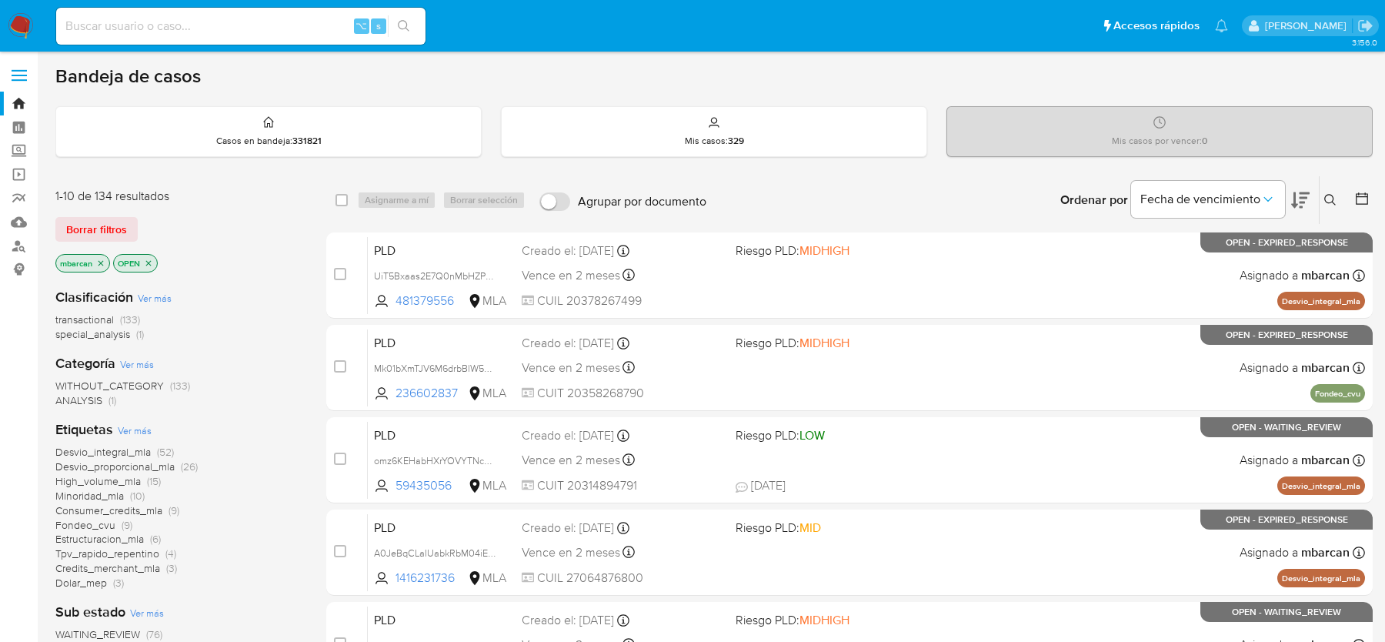
click at [1326, 205] on button at bounding box center [1332, 200] width 25 height 18
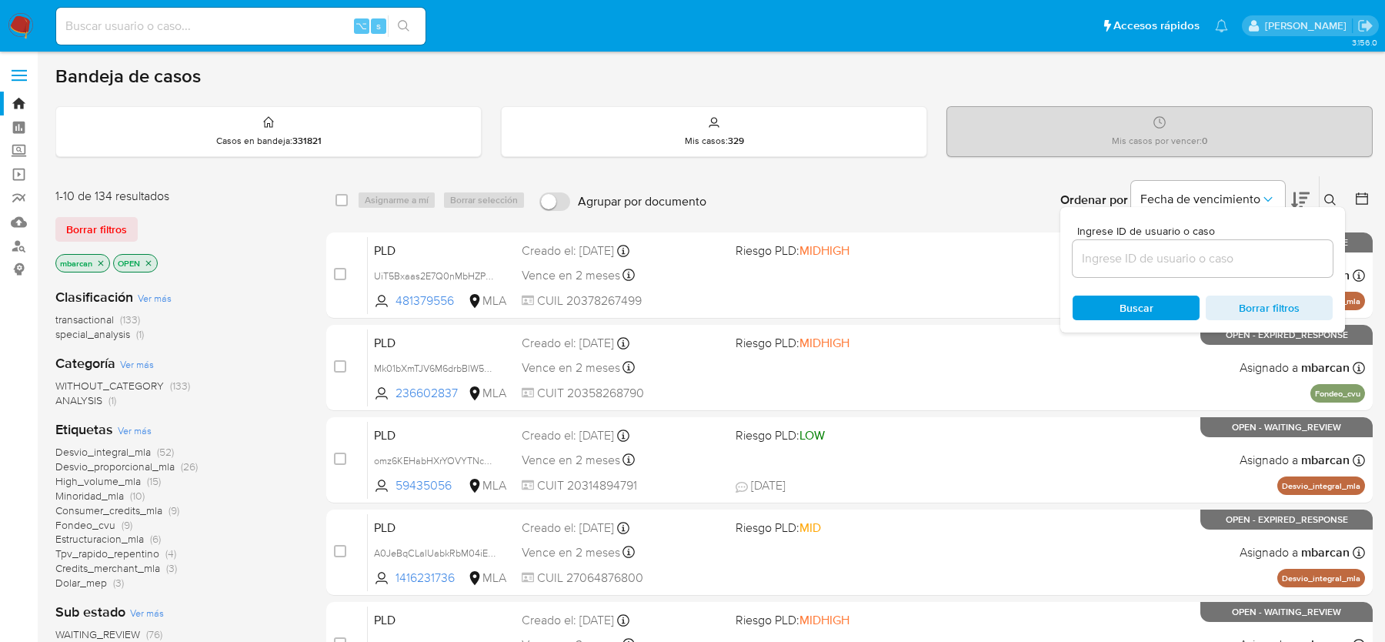
click at [1283, 250] on input at bounding box center [1203, 259] width 260 height 20
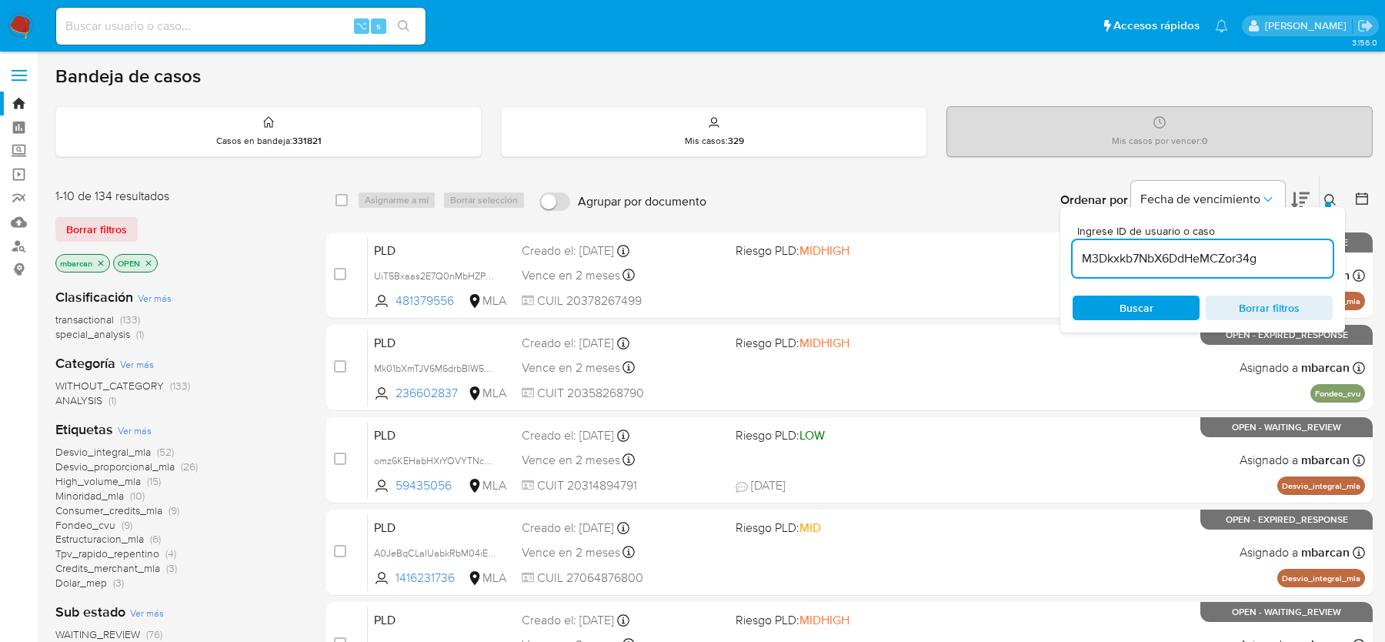
type input "M3Dkxkb7NbX6DdHeMCZor34g"
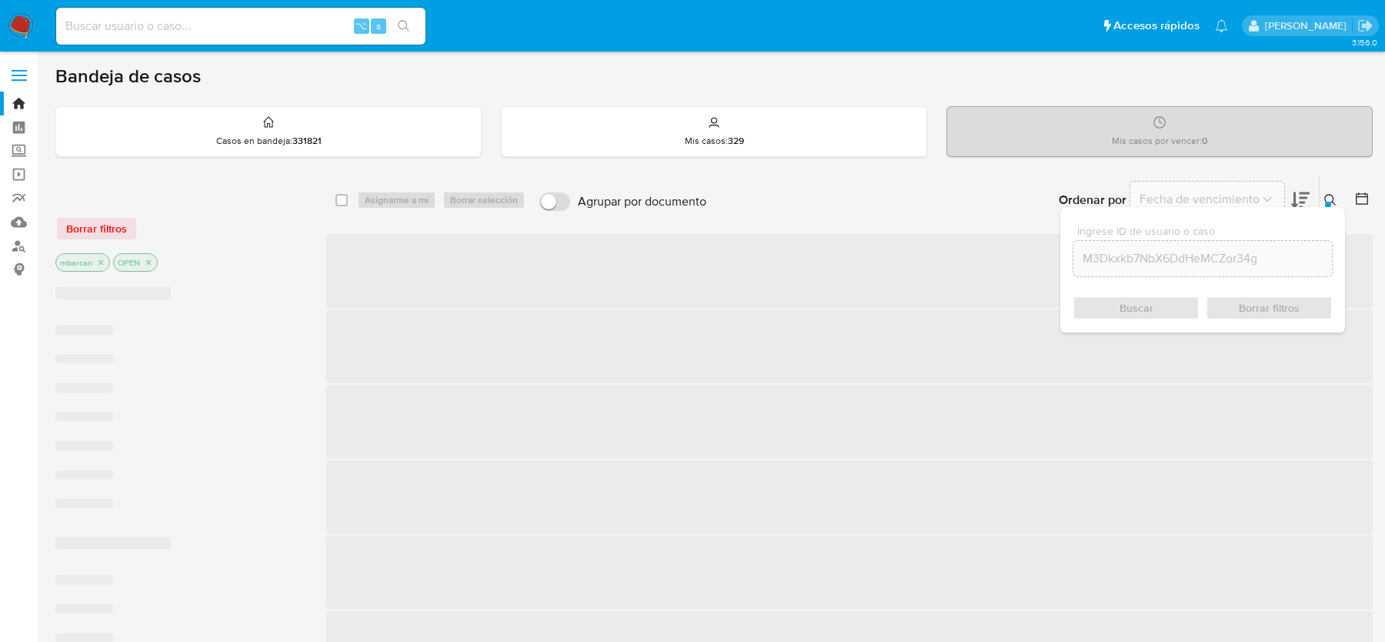
click at [1330, 199] on icon at bounding box center [1330, 200] width 12 height 12
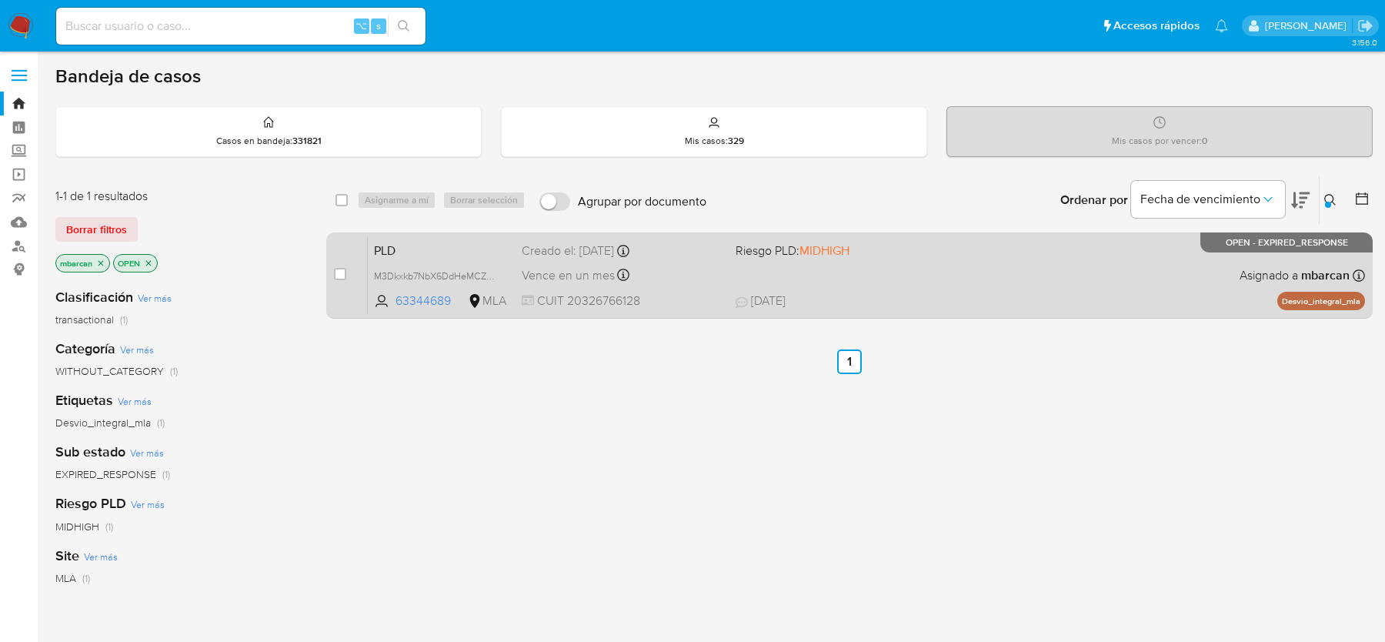
click at [344, 266] on div "case-item-checkbox" at bounding box center [340, 273] width 12 height 15
click at [341, 276] on input "checkbox" at bounding box center [340, 274] width 12 height 12
checkbox input "true"
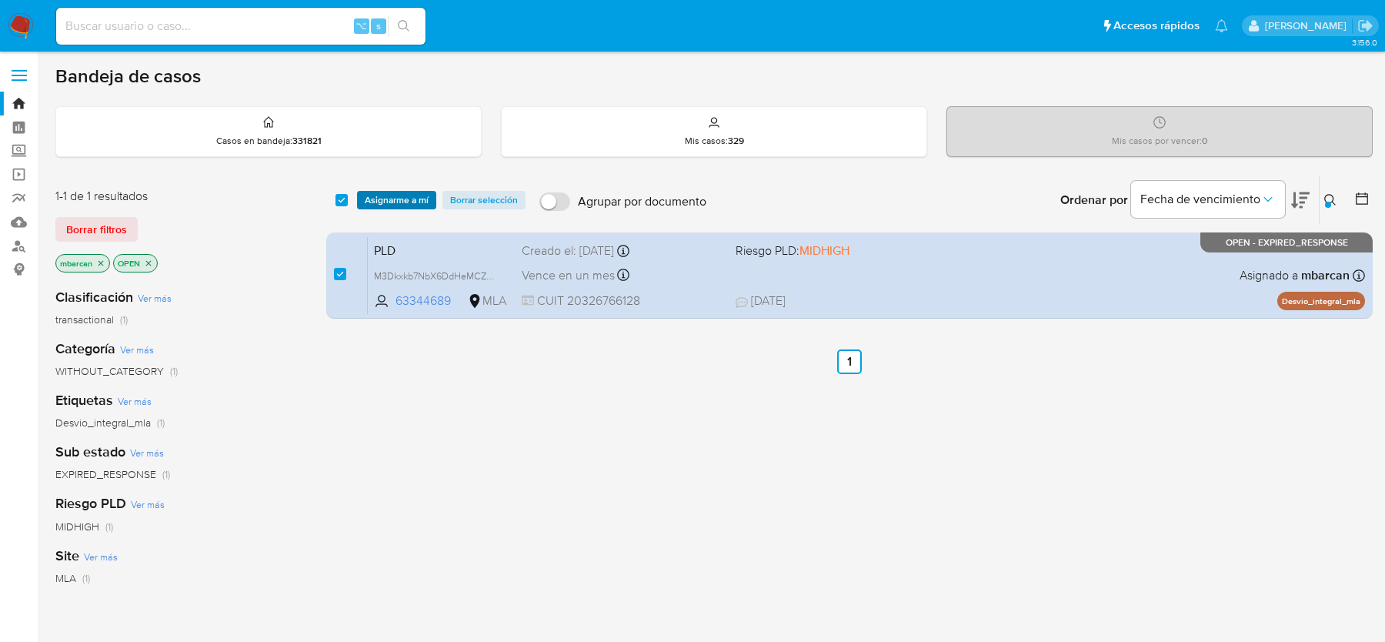
click at [412, 192] on span "Asignarme a mí" at bounding box center [397, 199] width 64 height 15
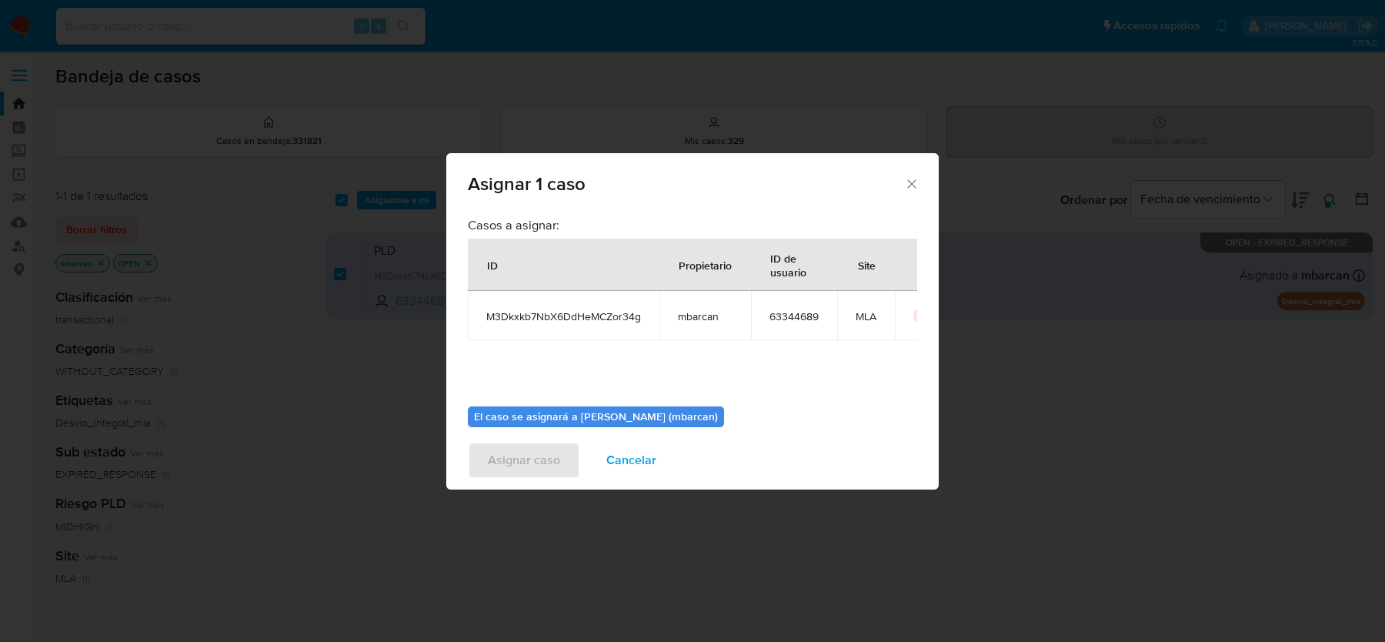
scroll to position [78, 0]
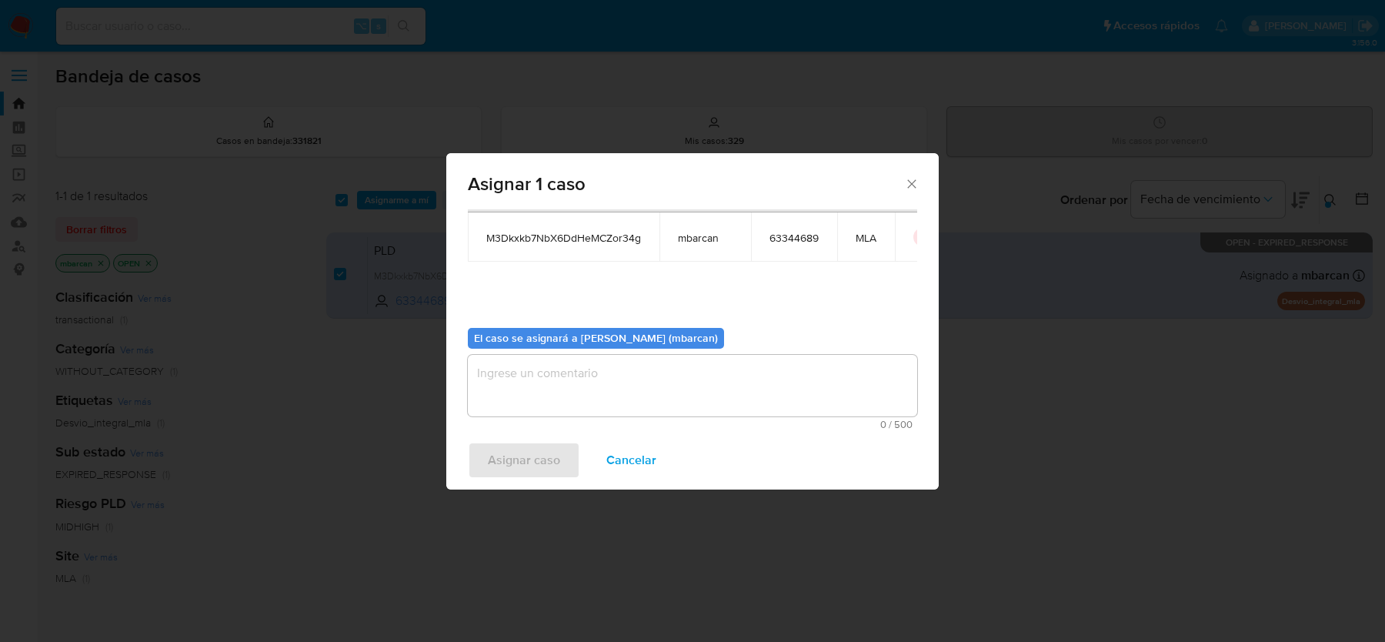
click at [596, 355] on textarea "assign-modal" at bounding box center [692, 386] width 449 height 62
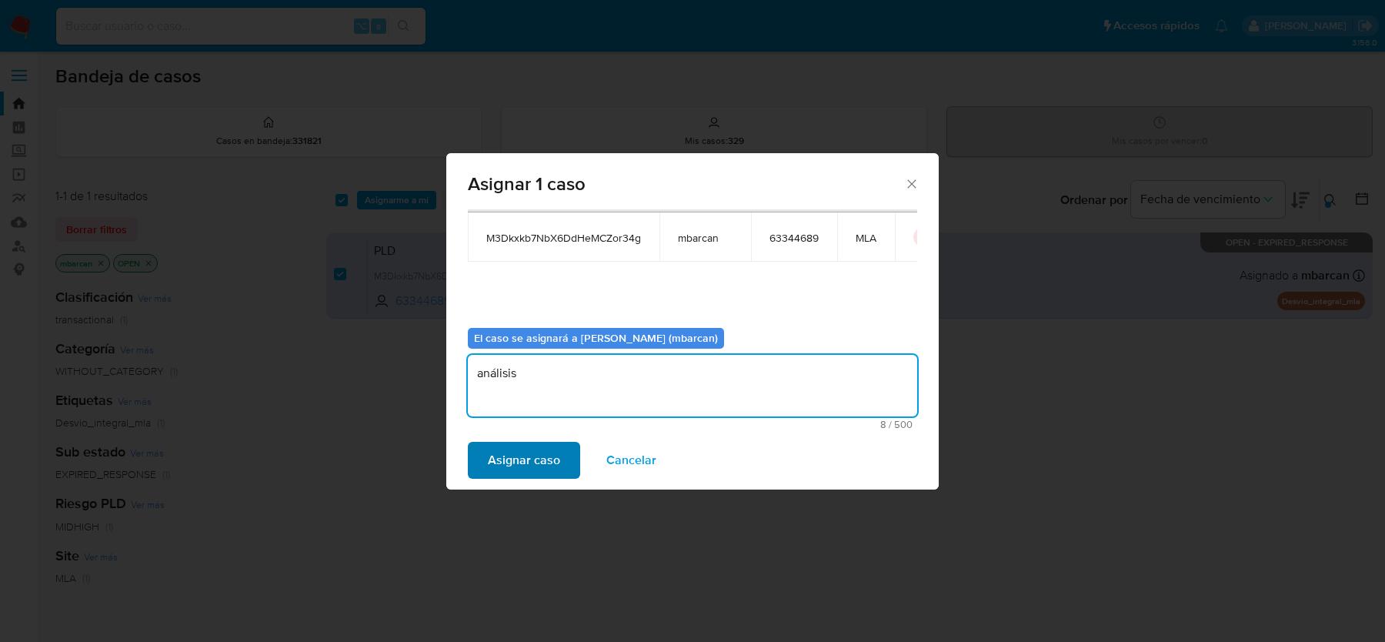
type textarea "análisis"
click at [536, 452] on span "Asignar caso" at bounding box center [524, 460] width 72 height 34
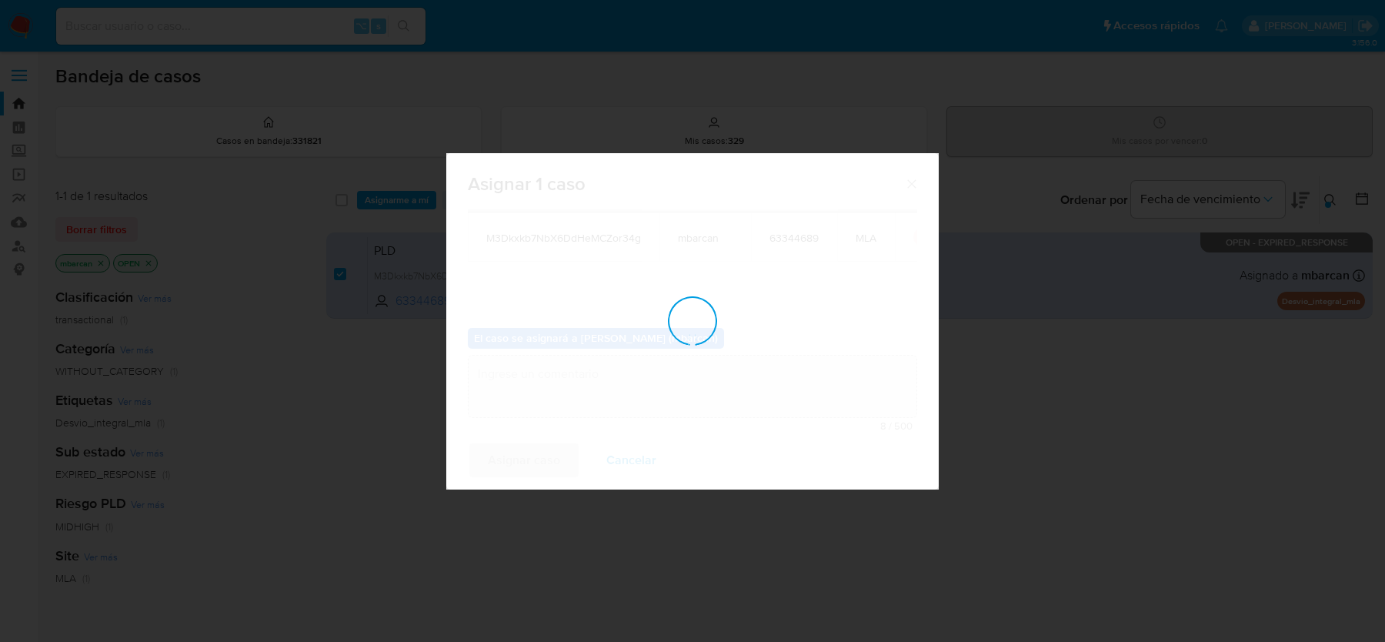
checkbox input "false"
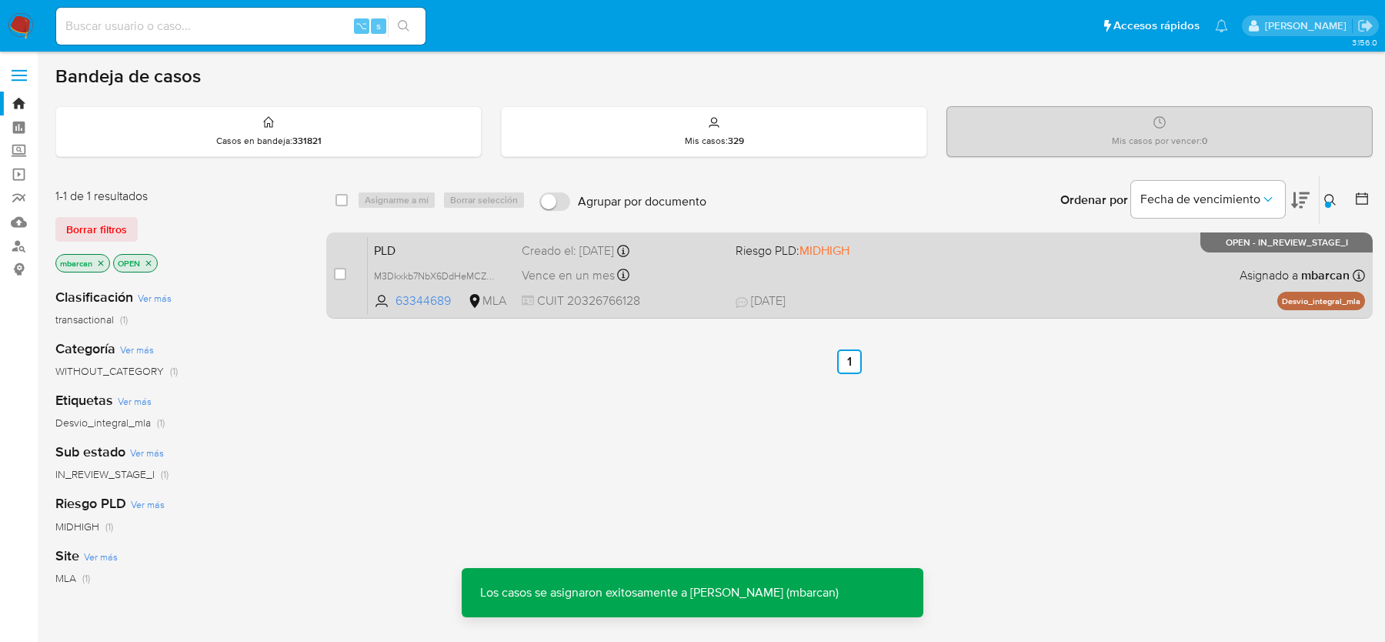
click at [417, 249] on span "PLD" at bounding box center [441, 249] width 135 height 20
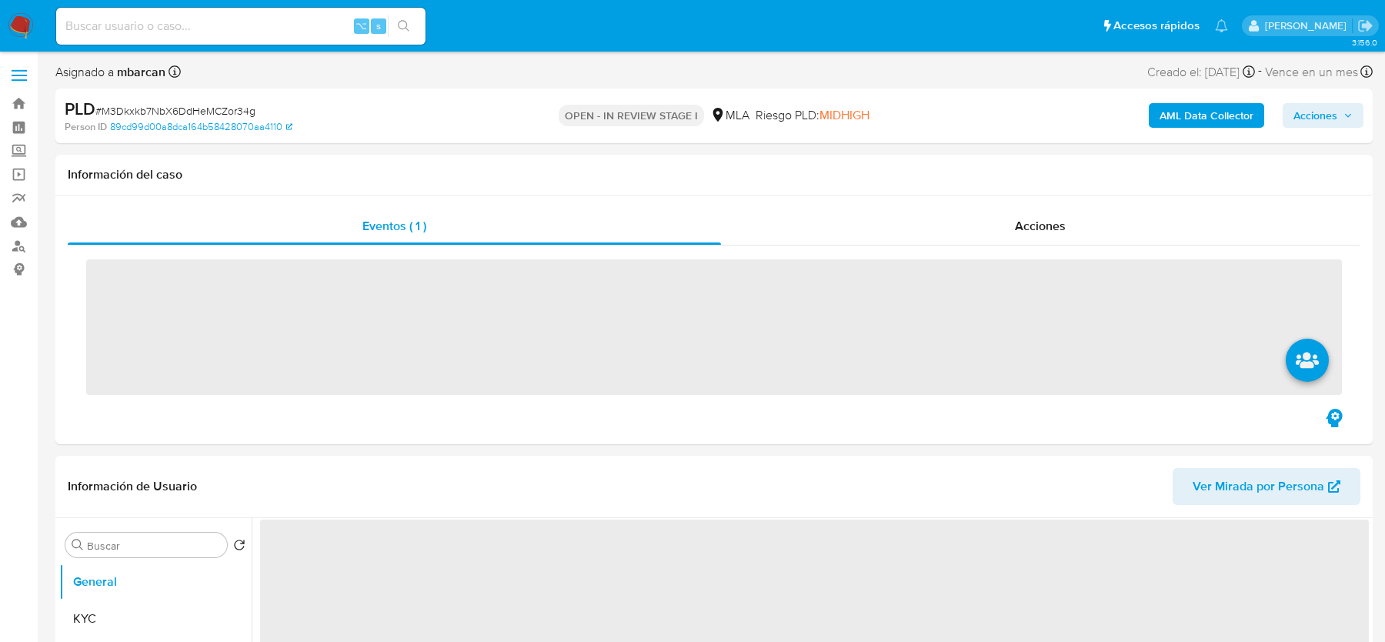
click at [197, 111] on span "# M3Dkxkb7NbX6DdHeMCZor34g" at bounding box center [175, 110] width 160 height 15
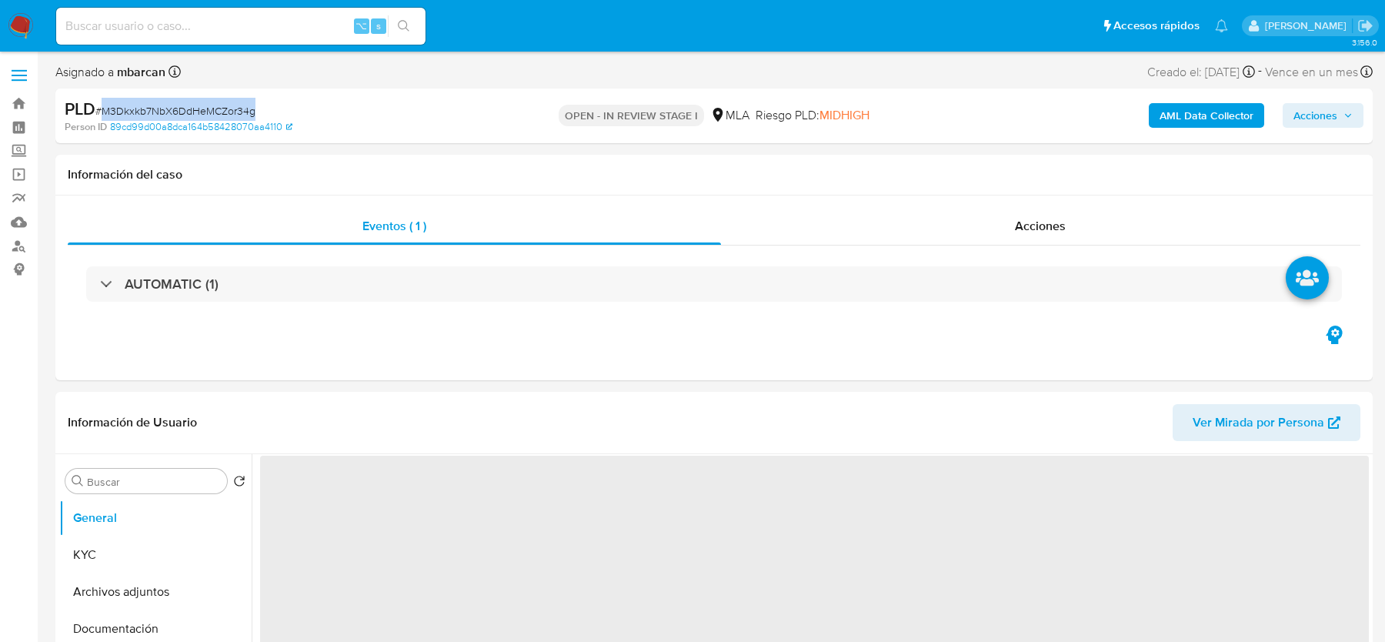
click at [197, 111] on span "# M3Dkxkb7NbX6DdHeMCZor34g" at bounding box center [175, 110] width 160 height 15
copy span "M3Dkxkb7NbX6DdHeMCZor34g"
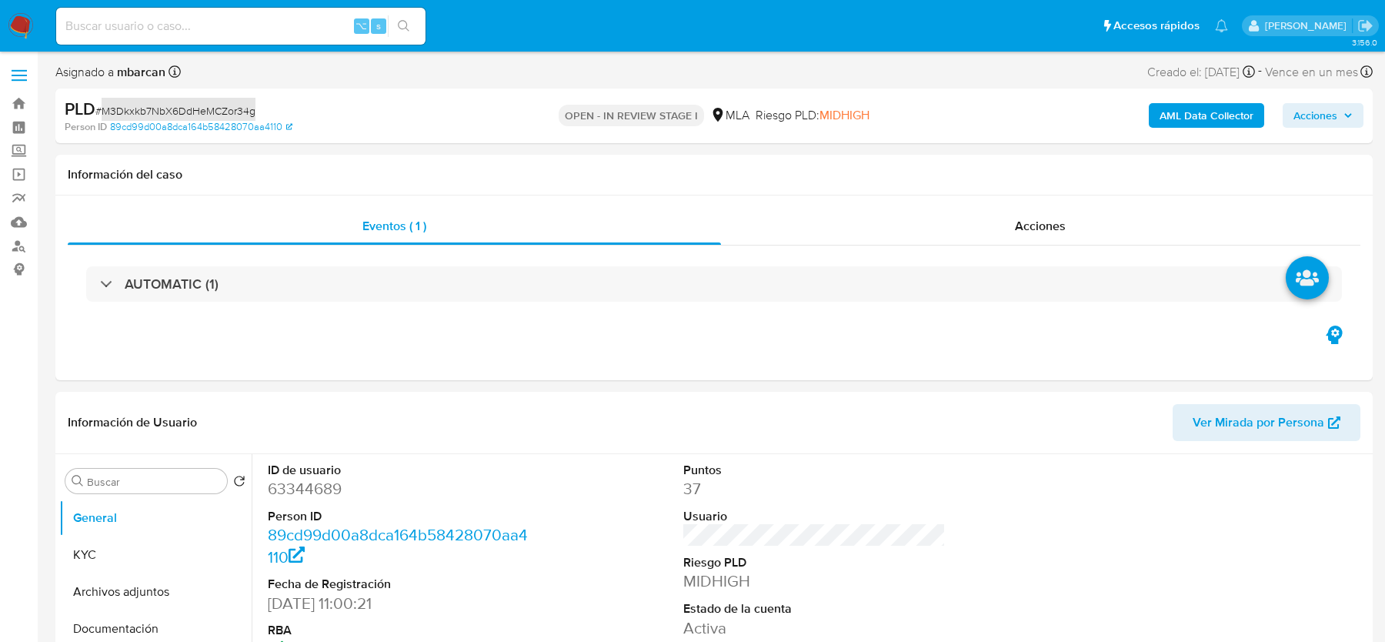
select select "10"
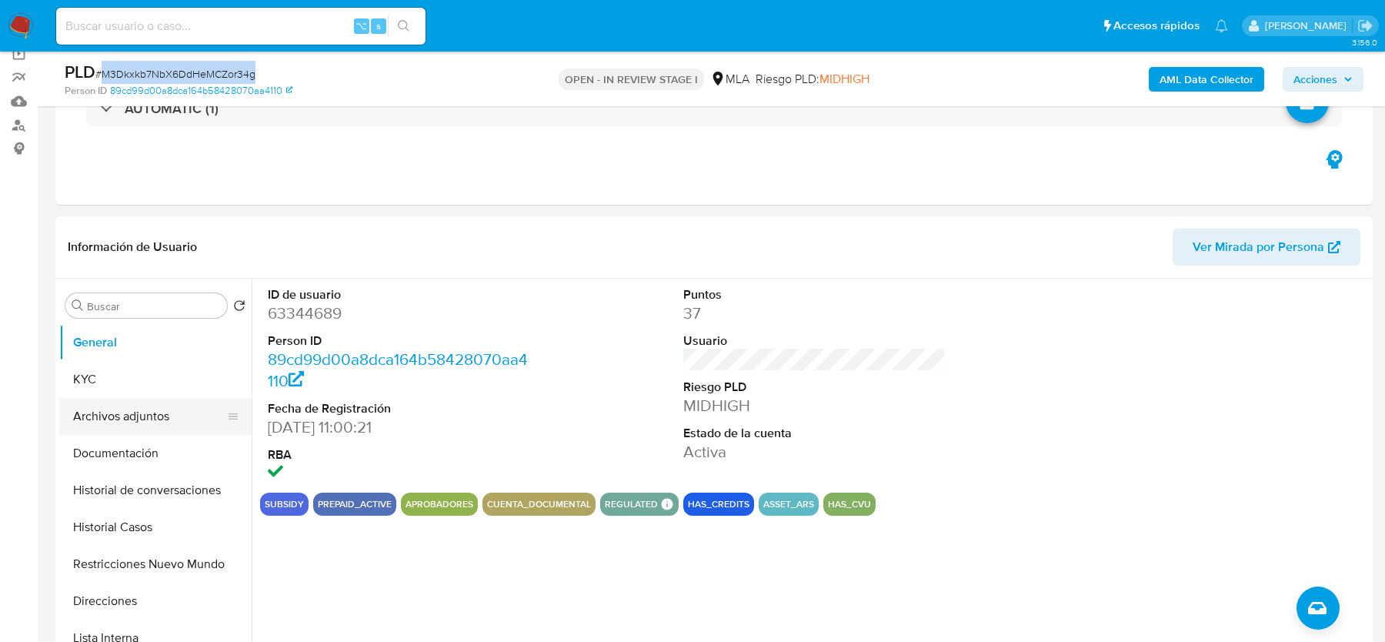
click at [170, 414] on button "Archivos adjuntos" at bounding box center [149, 416] width 180 height 37
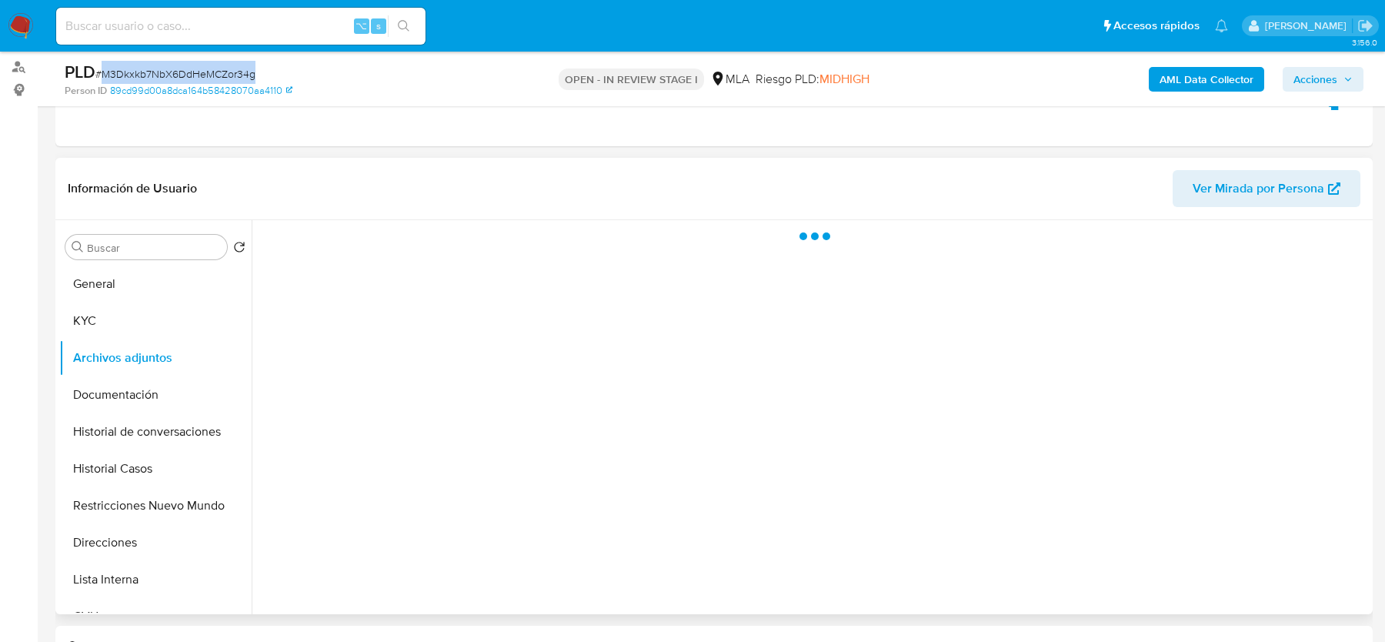
scroll to position [178, 0]
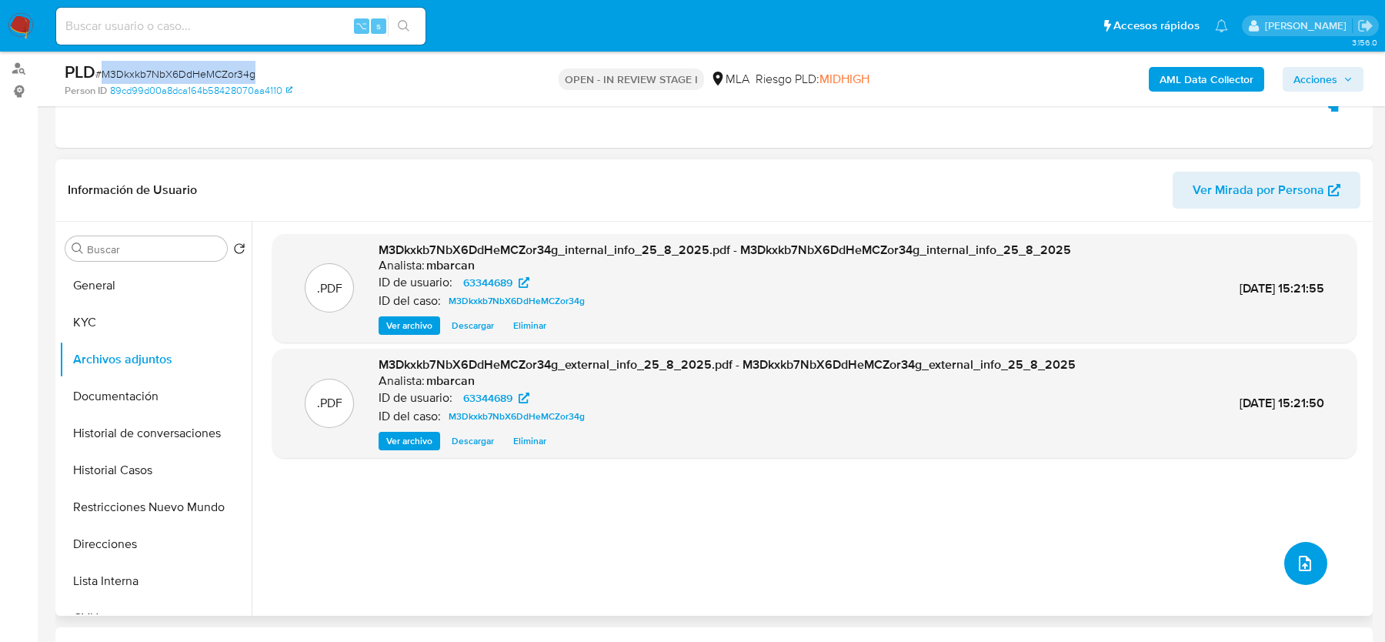
click at [1303, 551] on button "upload-file" at bounding box center [1305, 563] width 43 height 43
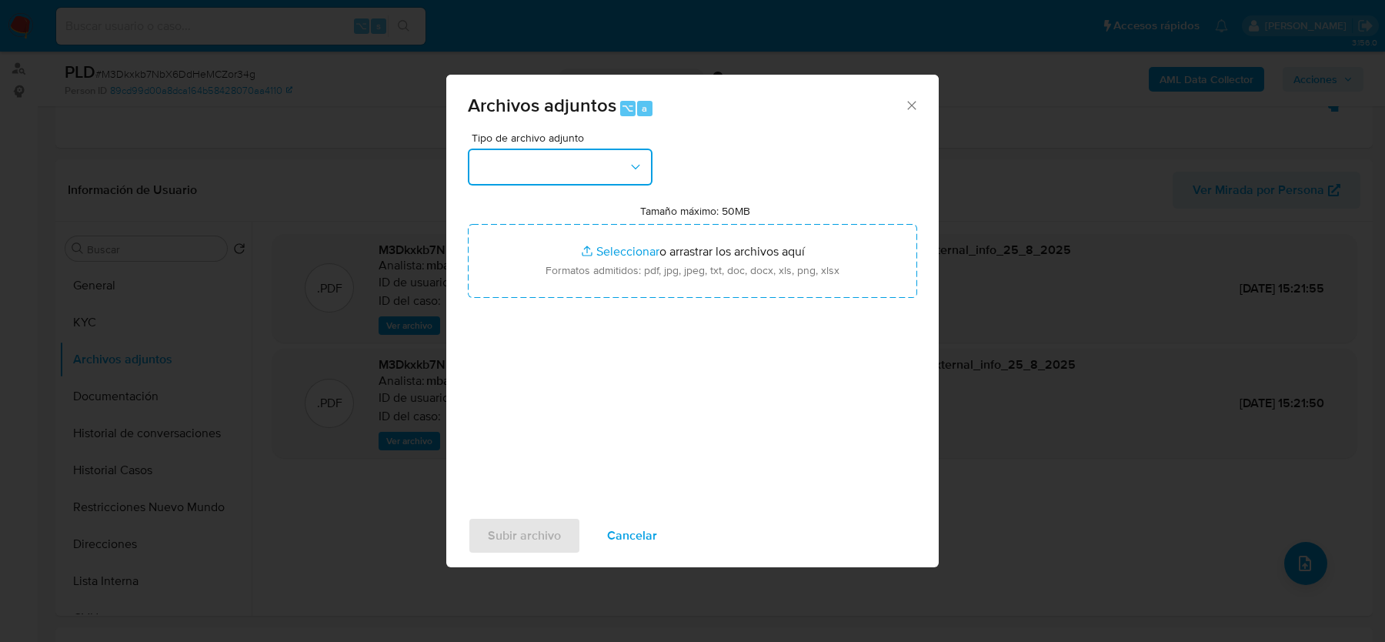
click at [575, 174] on button "button" at bounding box center [560, 166] width 185 height 37
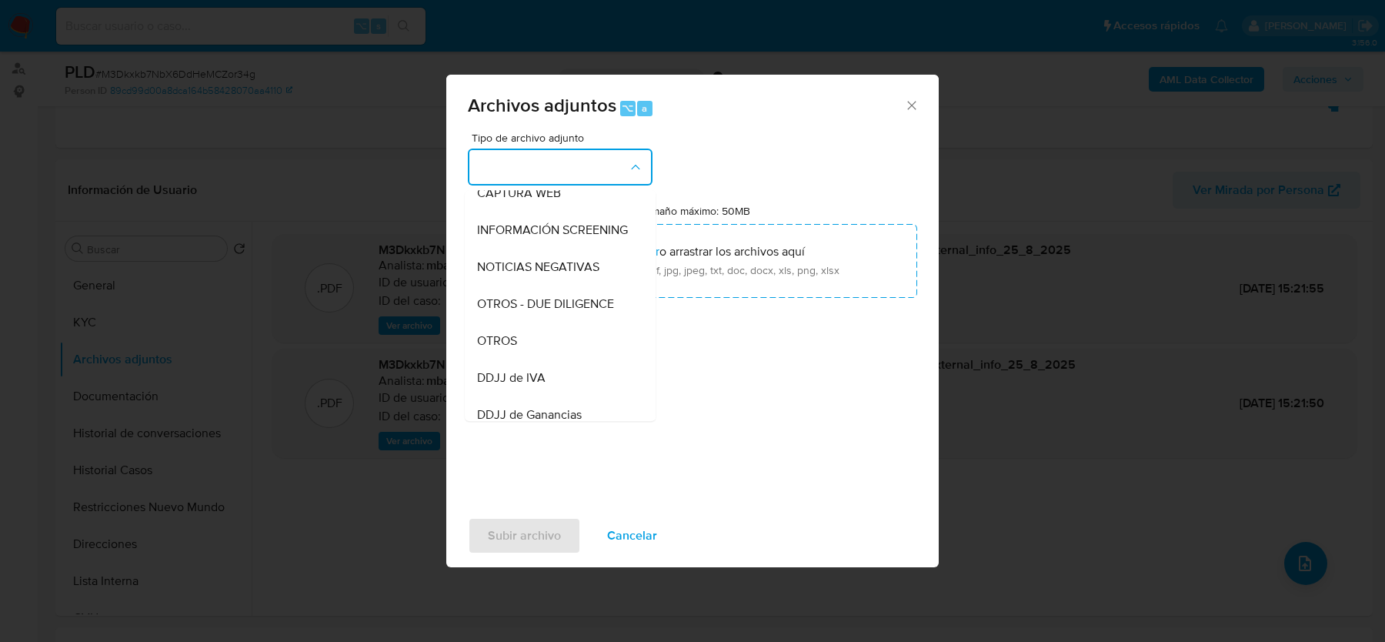
scroll to position [206, 0]
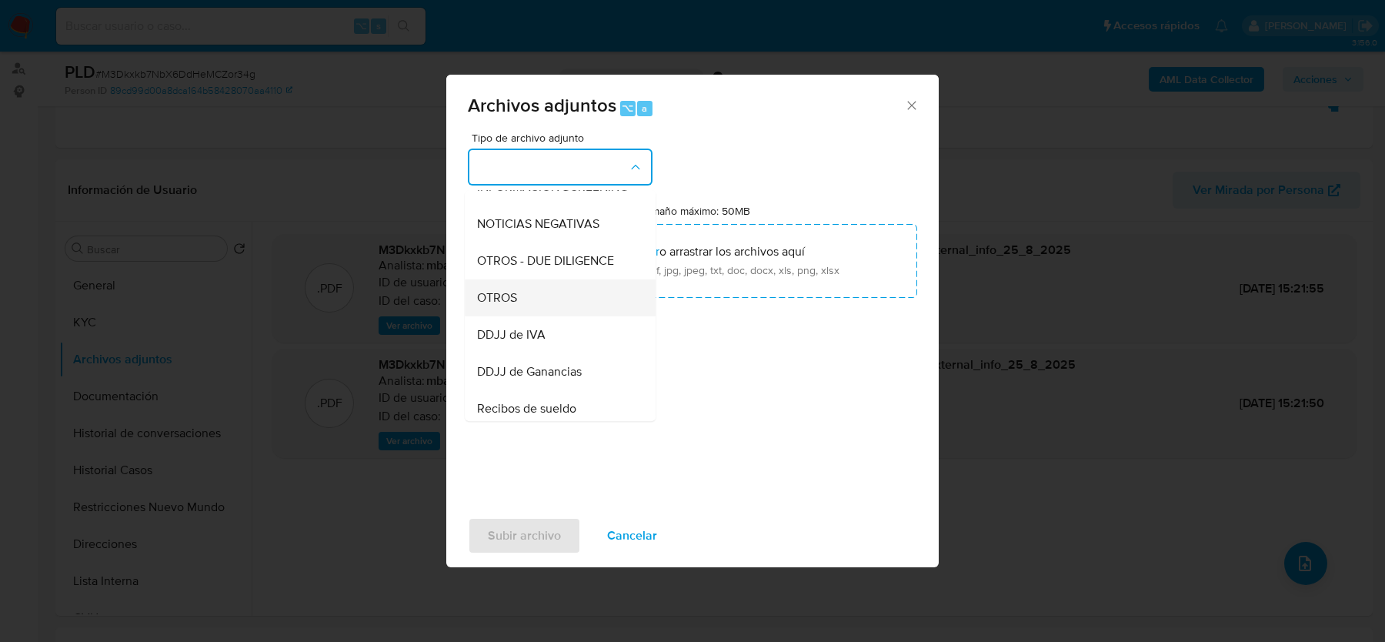
click at [546, 289] on div "OTROS" at bounding box center [555, 297] width 157 height 37
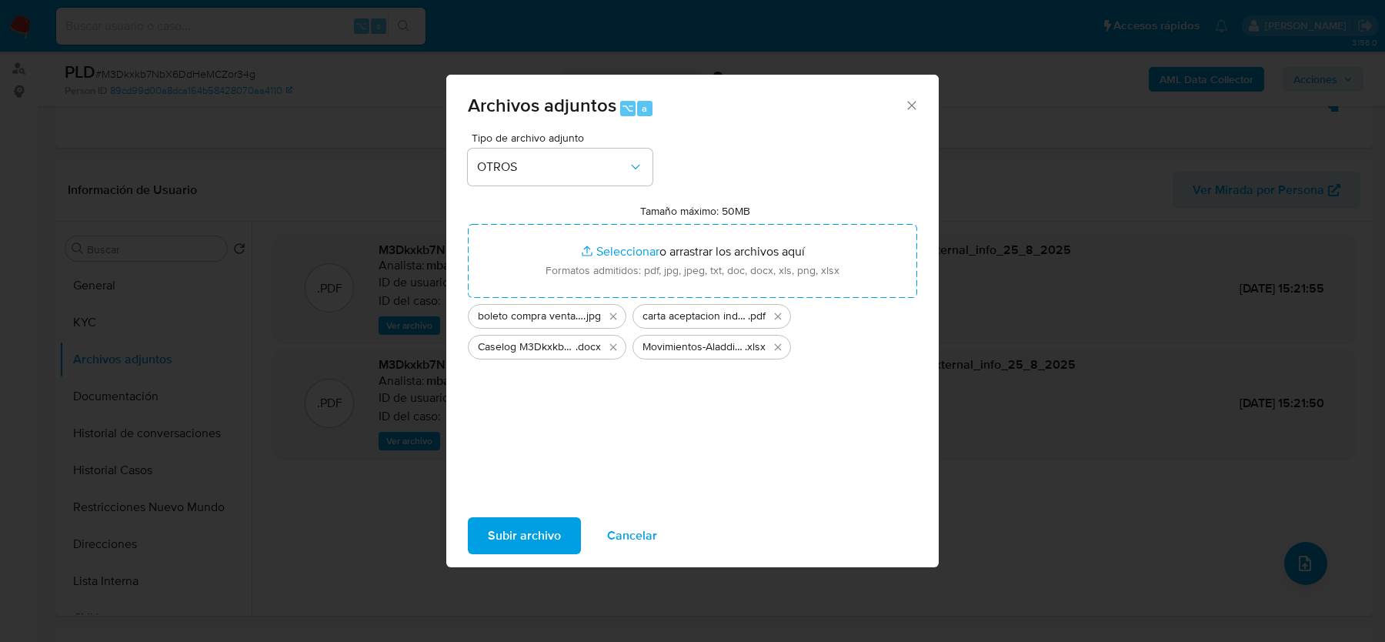
click at [531, 534] on span "Subir archivo" at bounding box center [524, 536] width 73 height 34
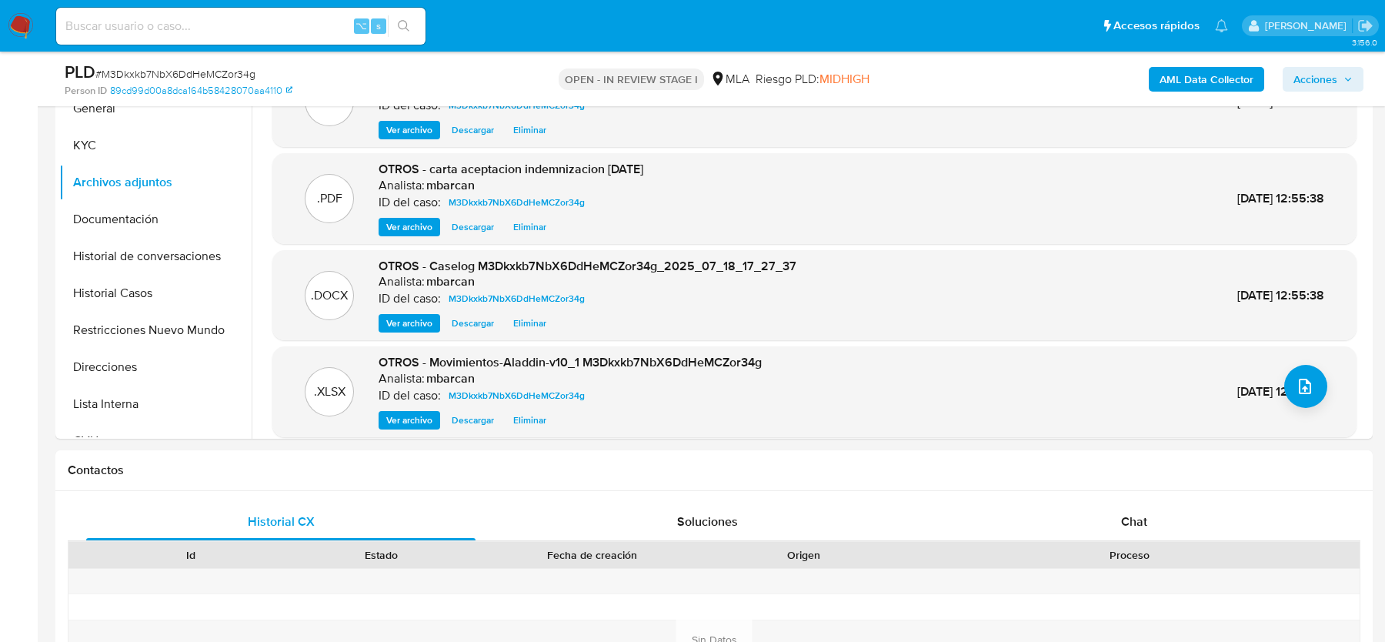
scroll to position [369, 0]
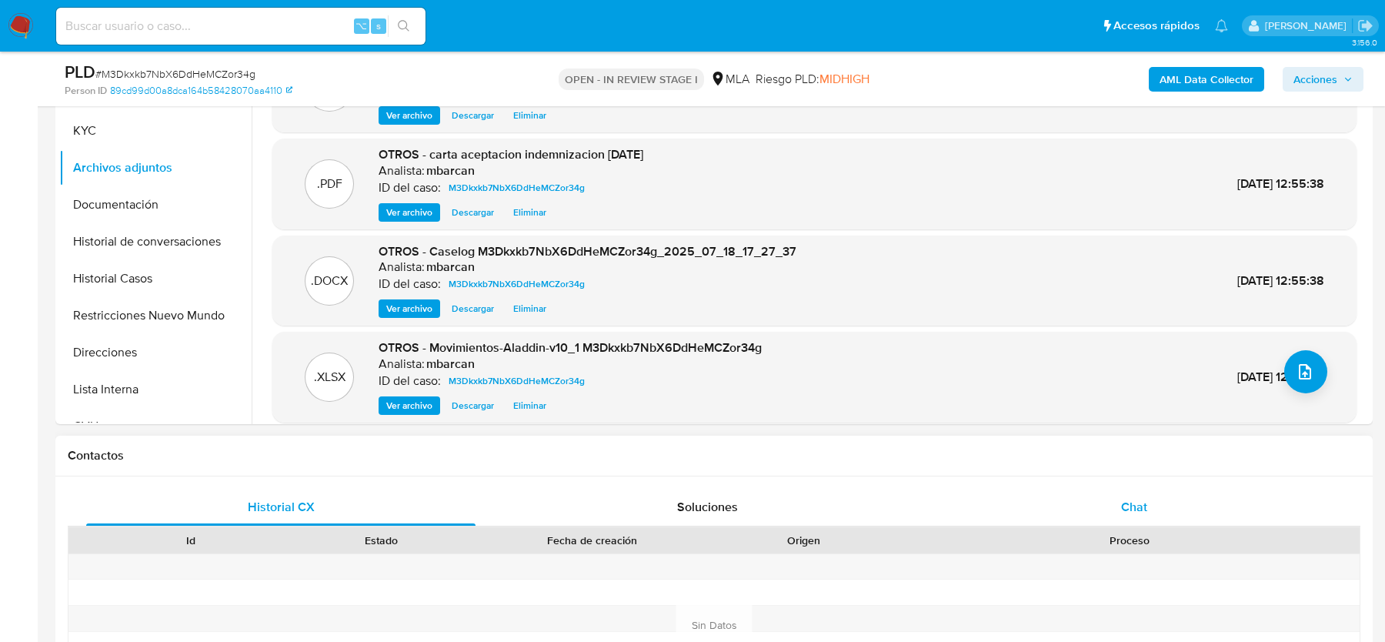
click at [1079, 522] on div "Chat" at bounding box center [1133, 507] width 389 height 37
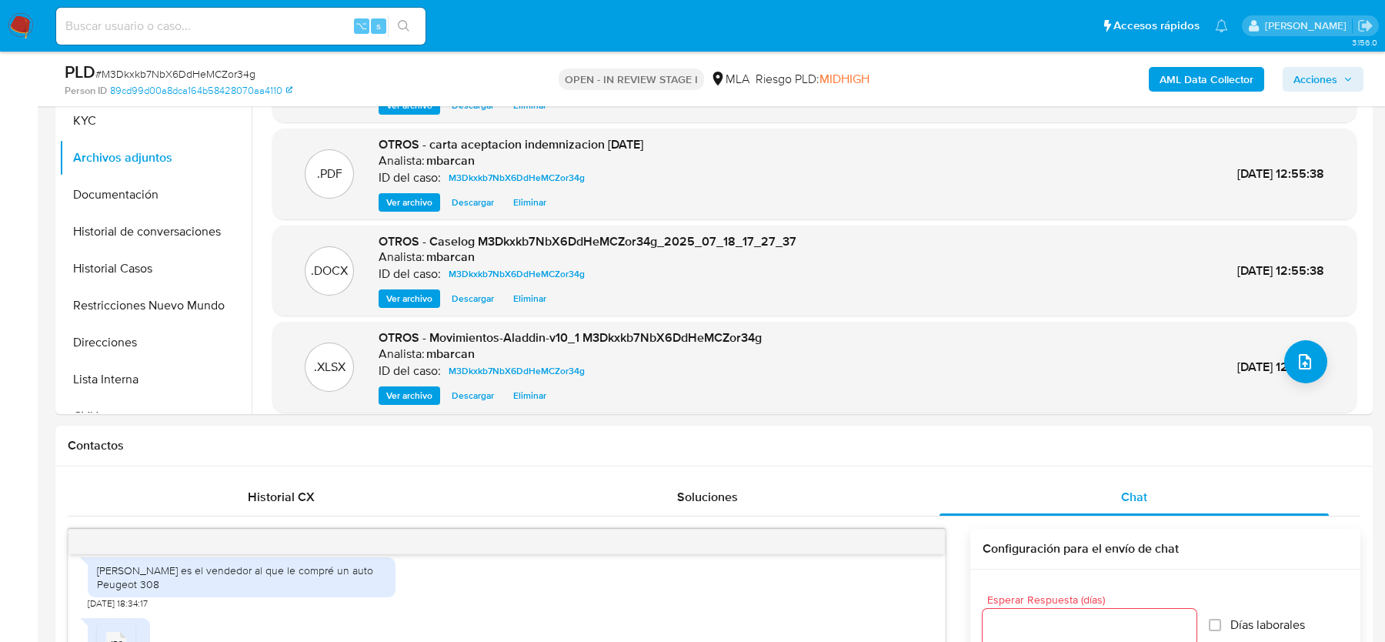
scroll to position [348, 0]
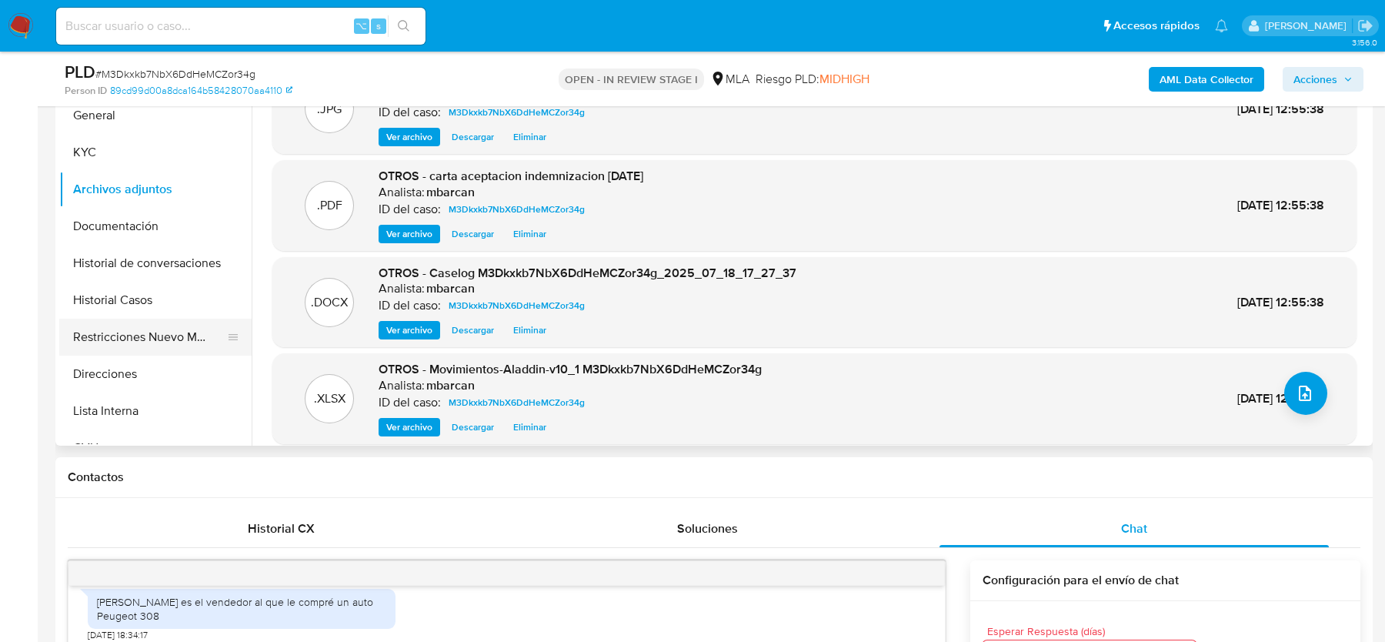
click at [173, 345] on button "Restricciones Nuevo Mundo" at bounding box center [149, 337] width 180 height 37
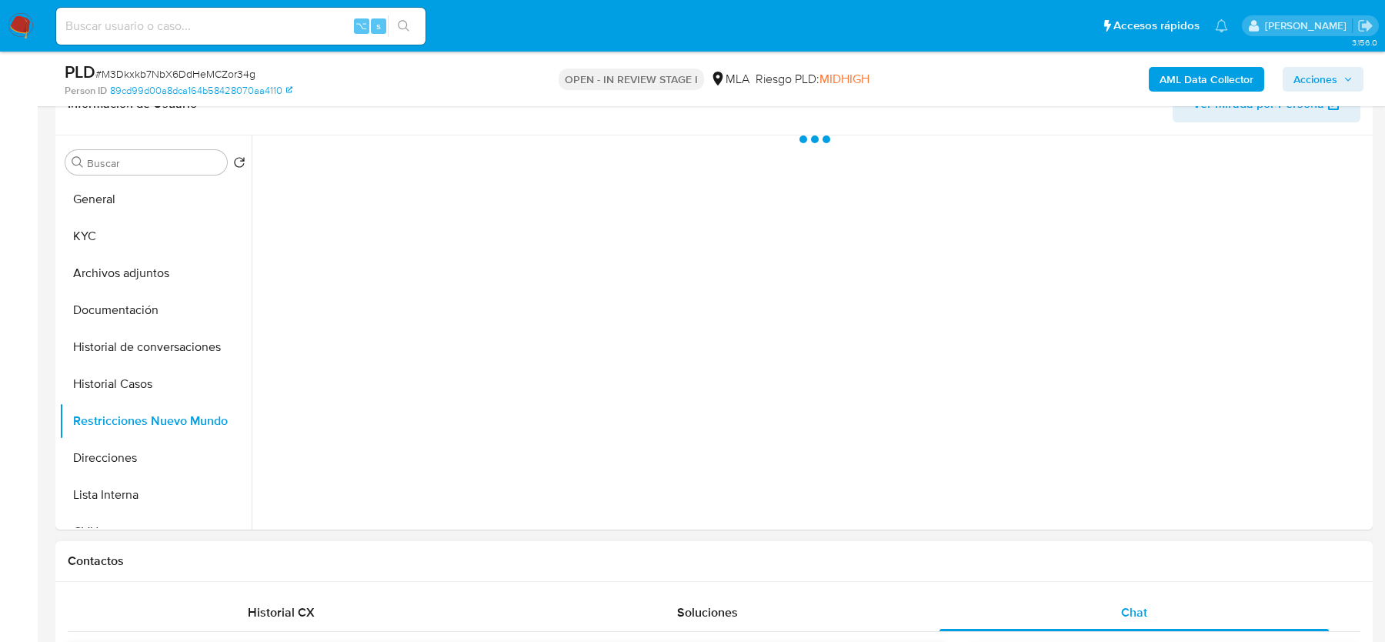
scroll to position [262, 0]
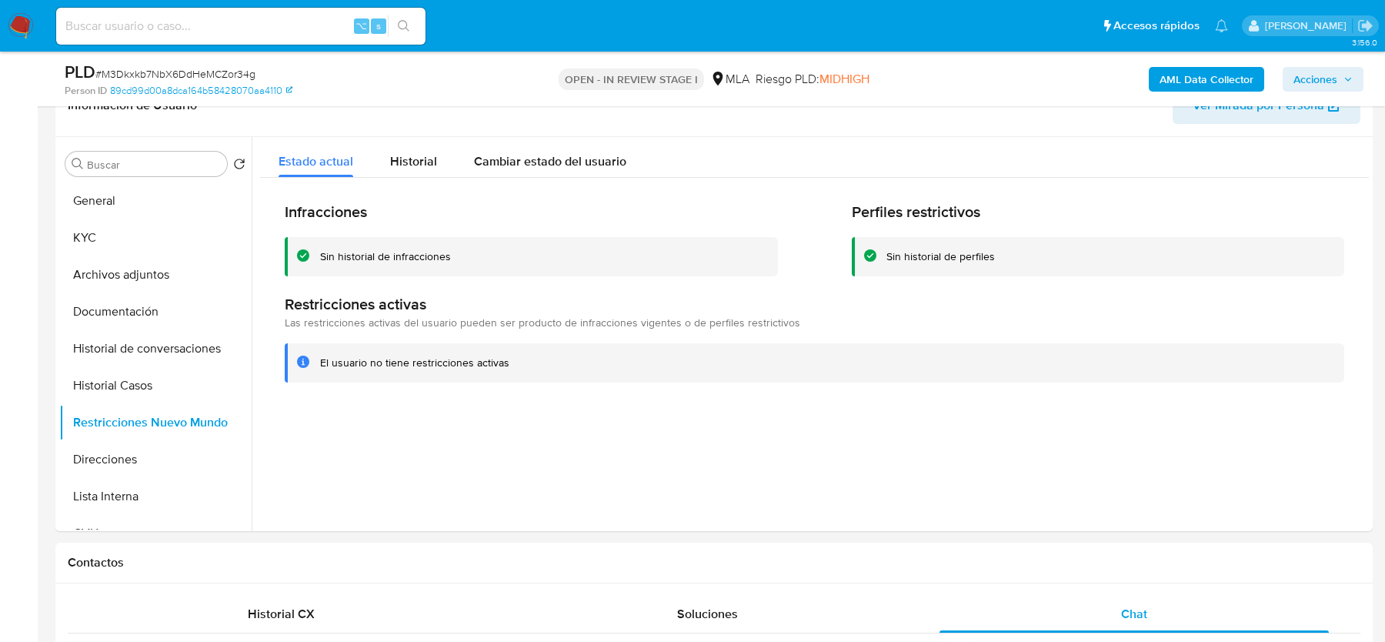
click at [1327, 76] on span "Acciones" at bounding box center [1315, 79] width 44 height 25
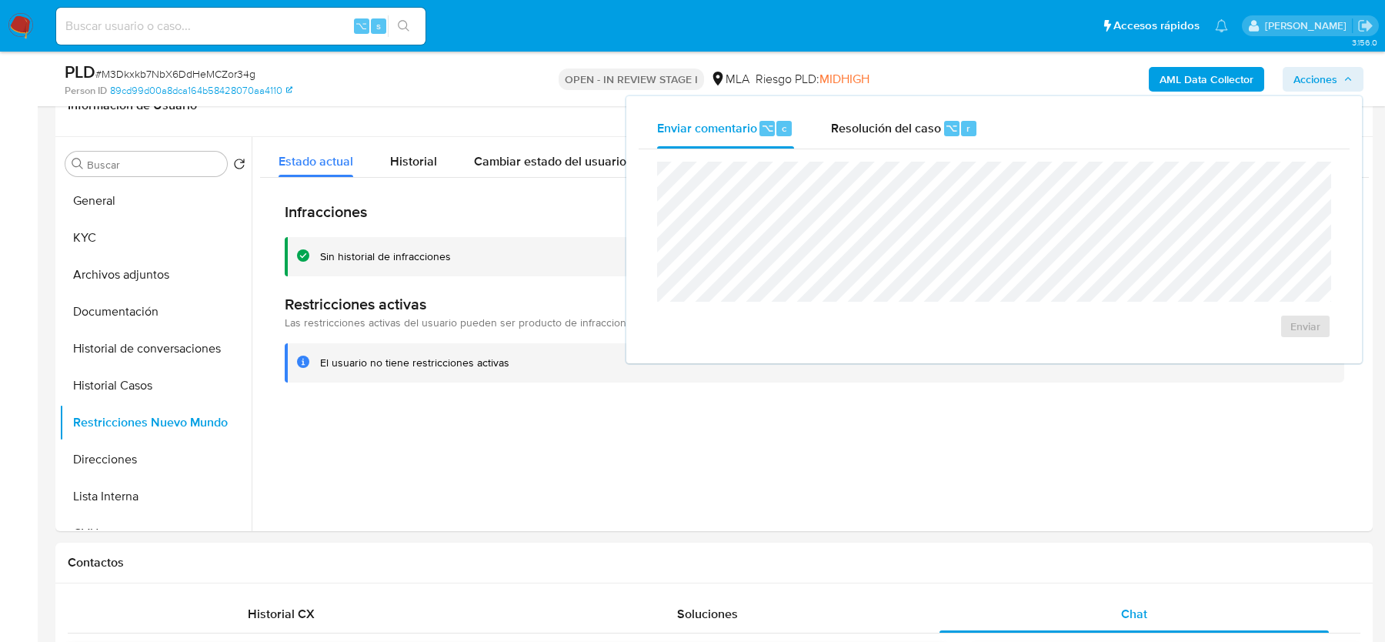
drag, startPoint x: 901, startPoint y: 127, endPoint x: 893, endPoint y: 152, distance: 26.0
click at [900, 127] on span "Resolución del caso" at bounding box center [886, 127] width 110 height 18
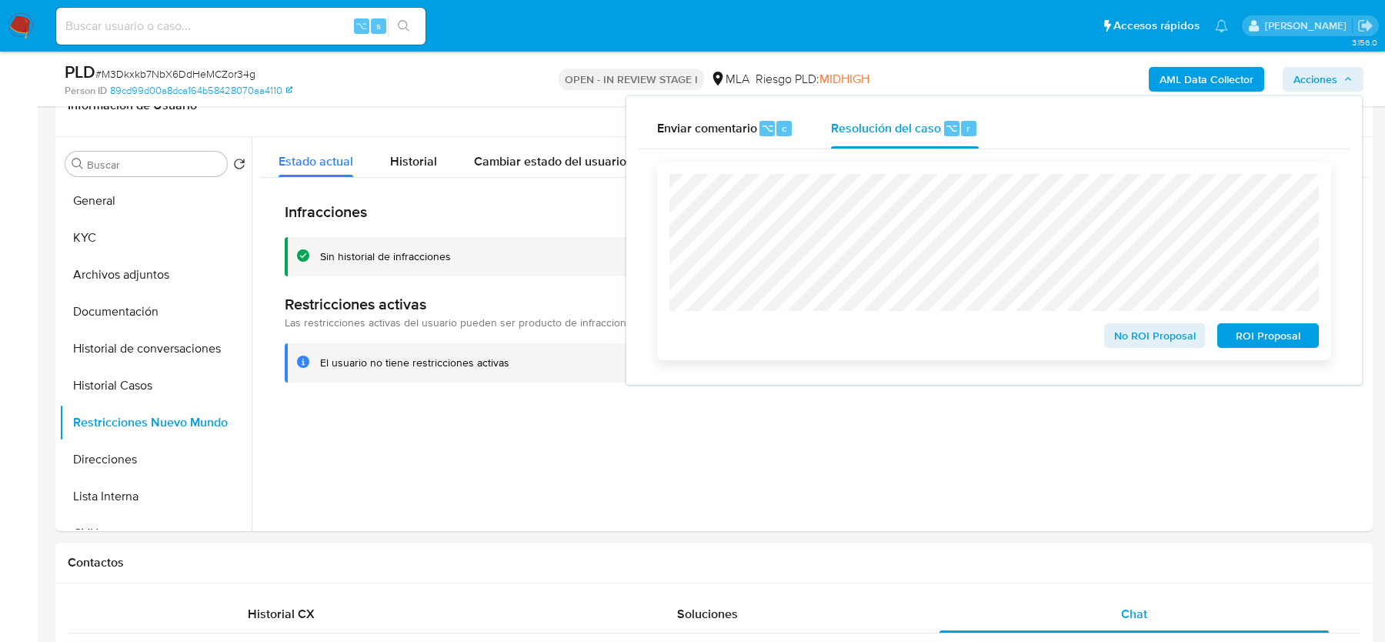
click at [1165, 345] on span "No ROI Proposal" at bounding box center [1155, 336] width 80 height 22
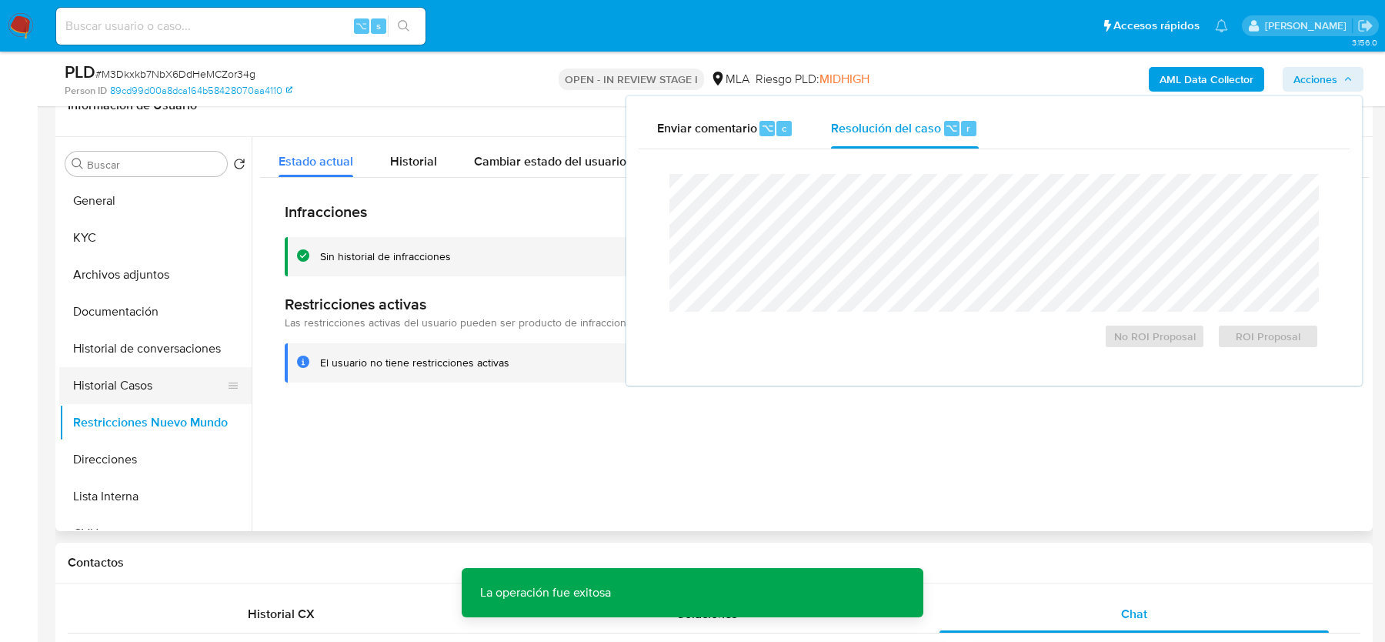
click at [127, 378] on button "Historial Casos" at bounding box center [149, 385] width 180 height 37
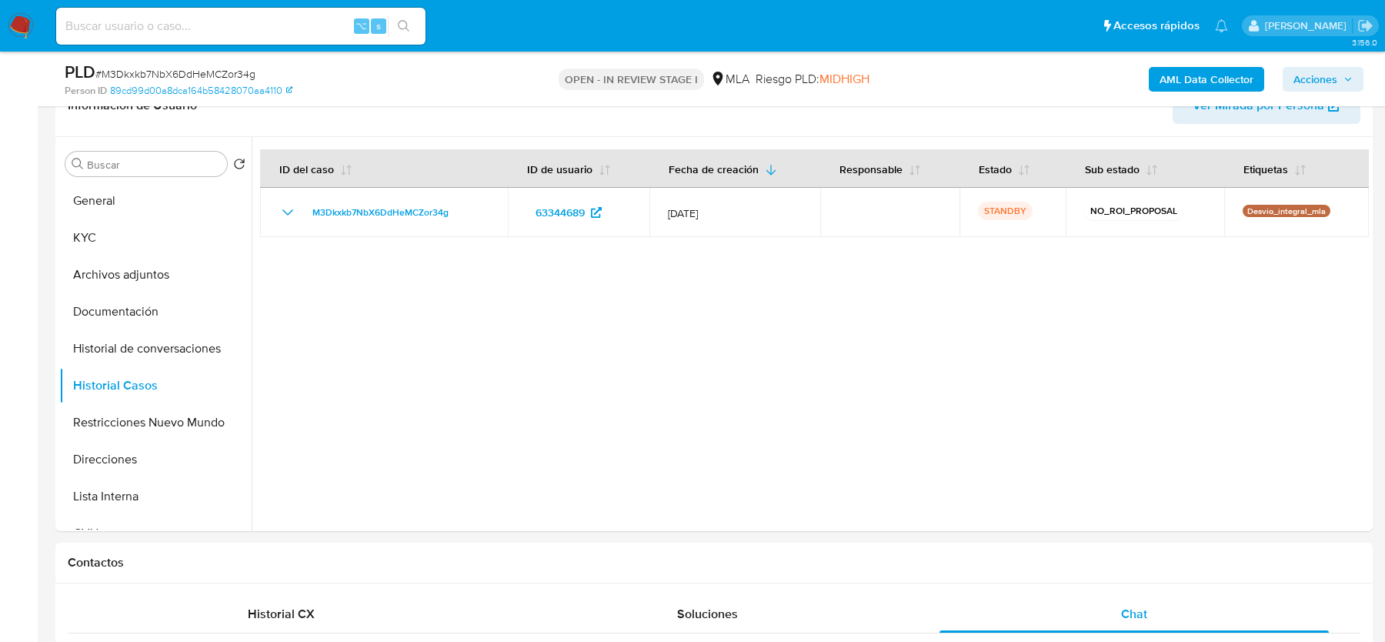
click at [23, 27] on img at bounding box center [21, 26] width 26 height 26
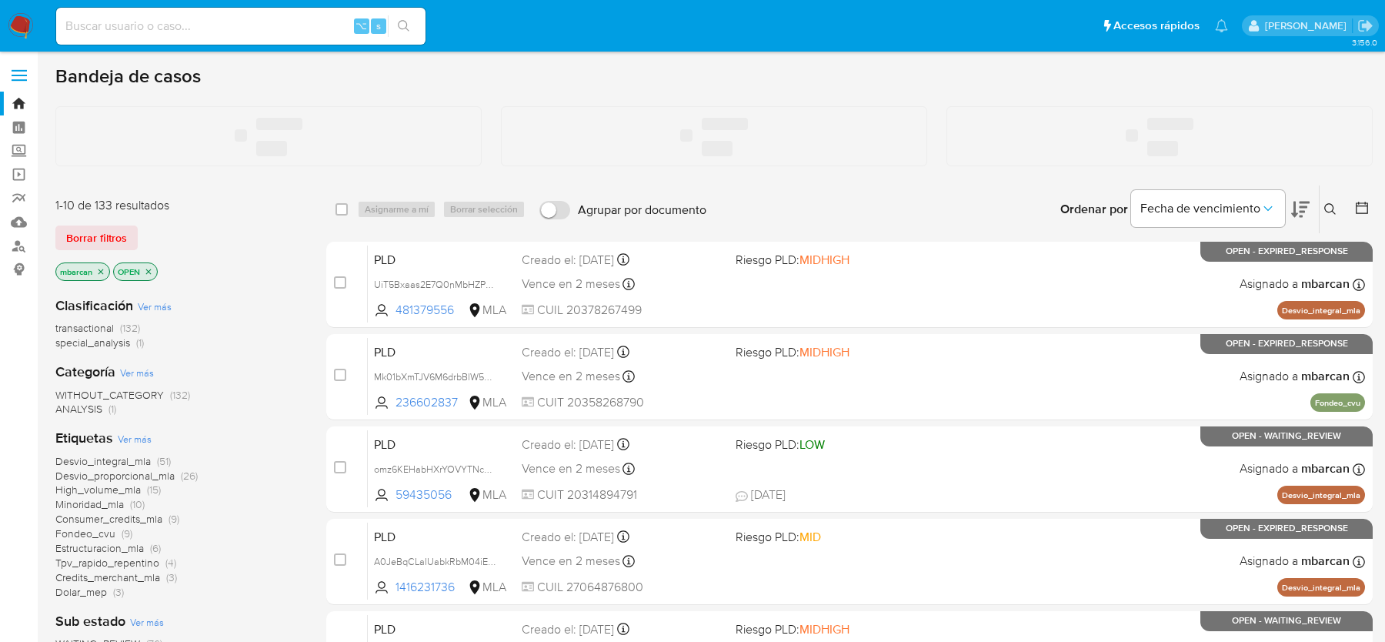
click at [1330, 207] on icon at bounding box center [1330, 209] width 12 height 12
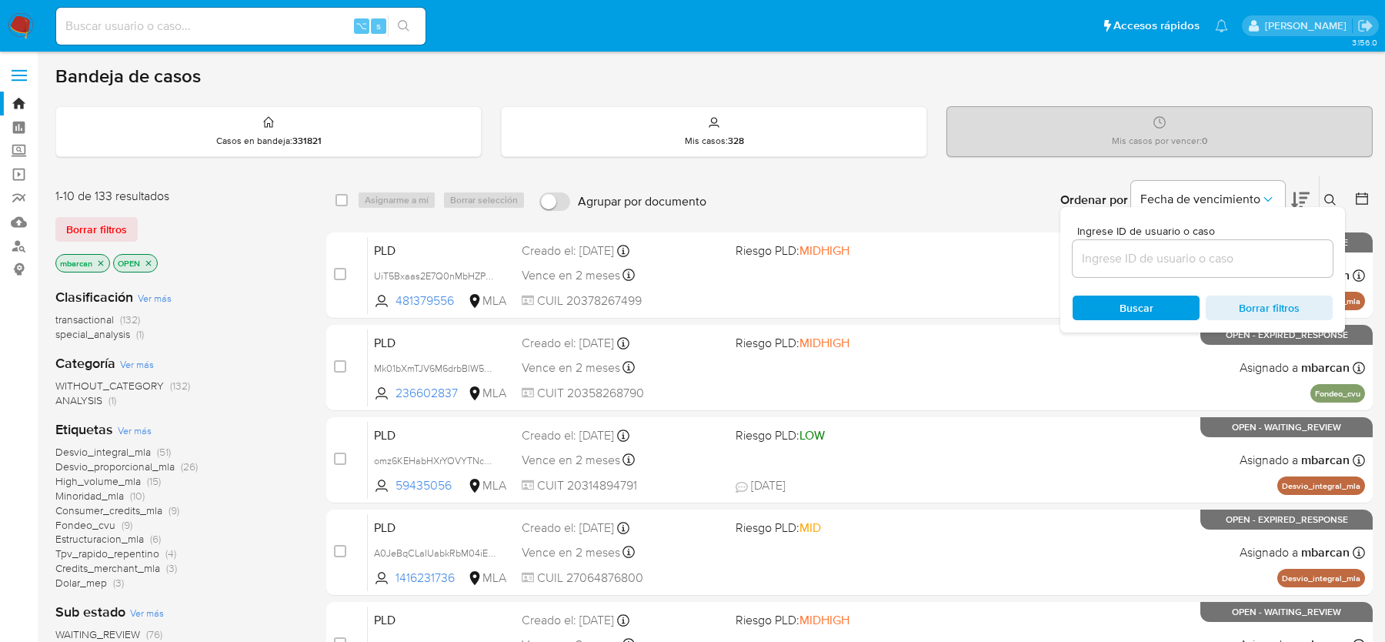
click at [1236, 256] on input at bounding box center [1203, 259] width 260 height 20
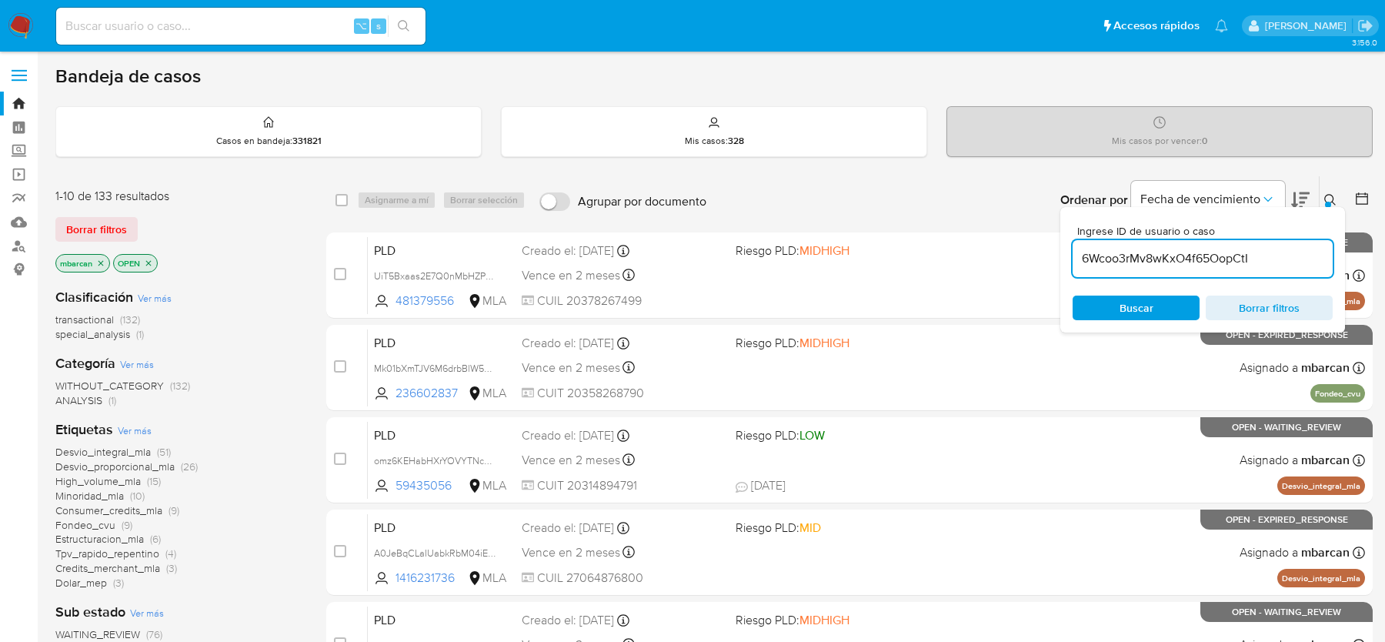
type input "6Wcoo3rMv8wKxO4f65OopCtI"
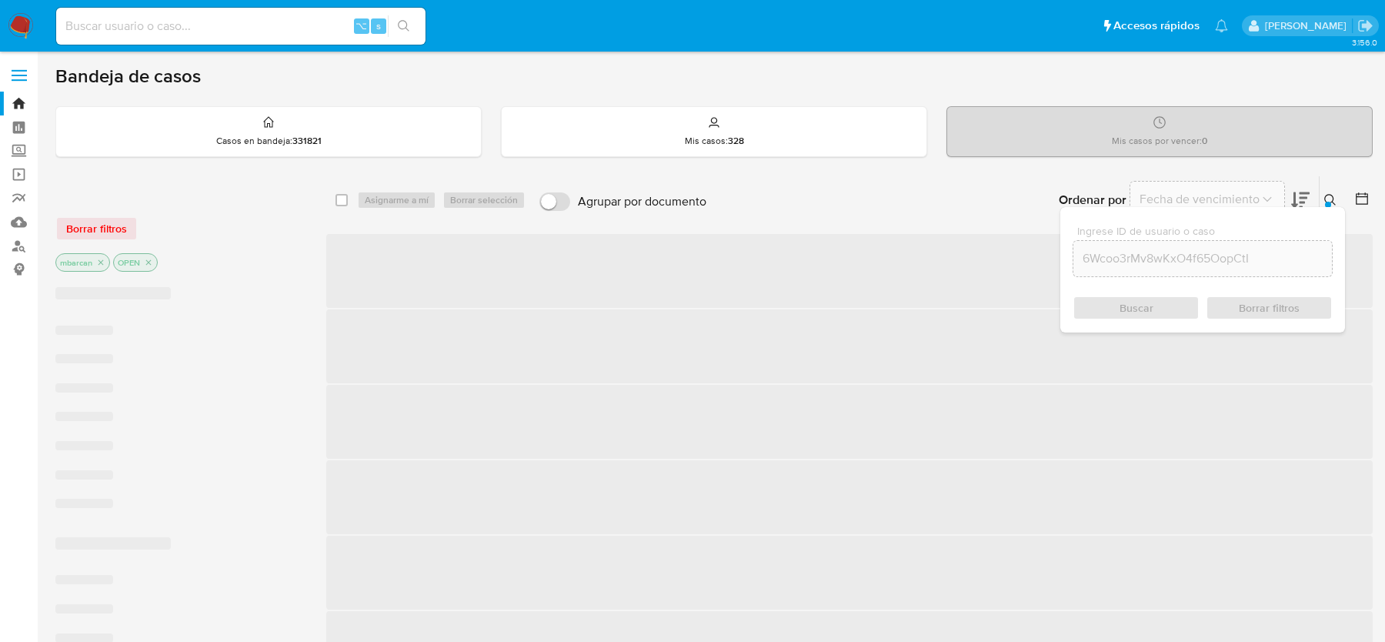
click at [1332, 195] on icon at bounding box center [1330, 200] width 12 height 12
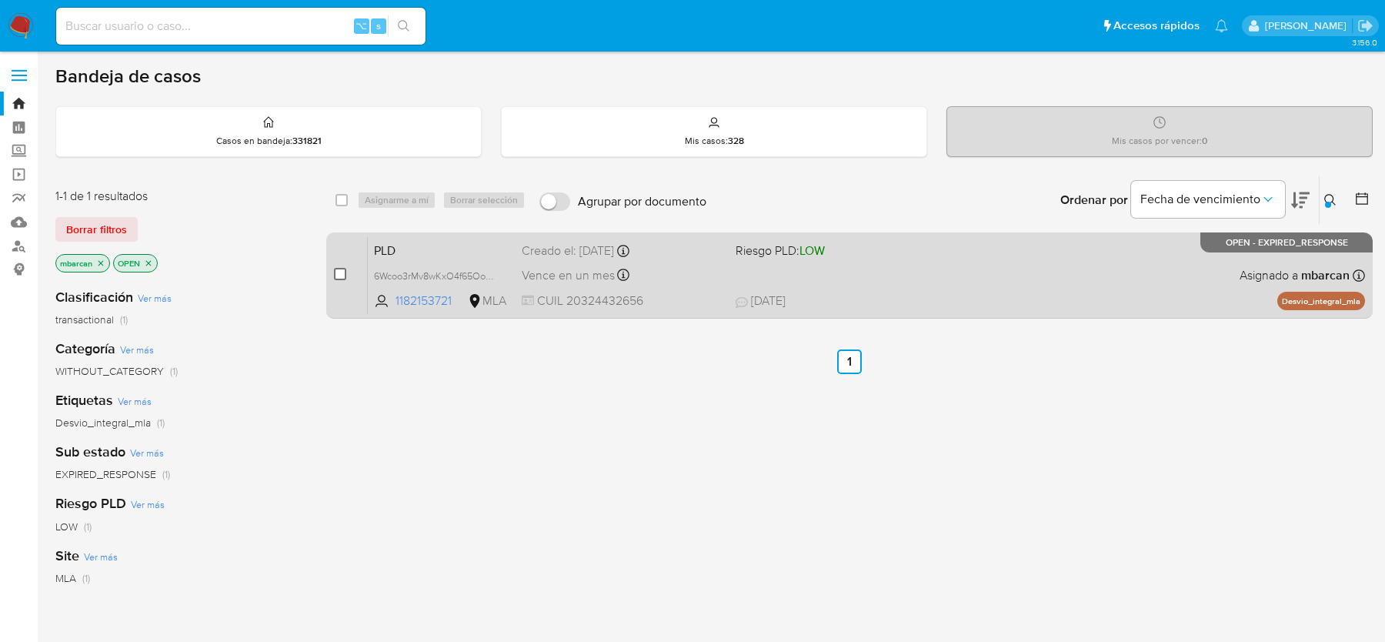
click at [340, 271] on input "checkbox" at bounding box center [340, 274] width 12 height 12
checkbox input "true"
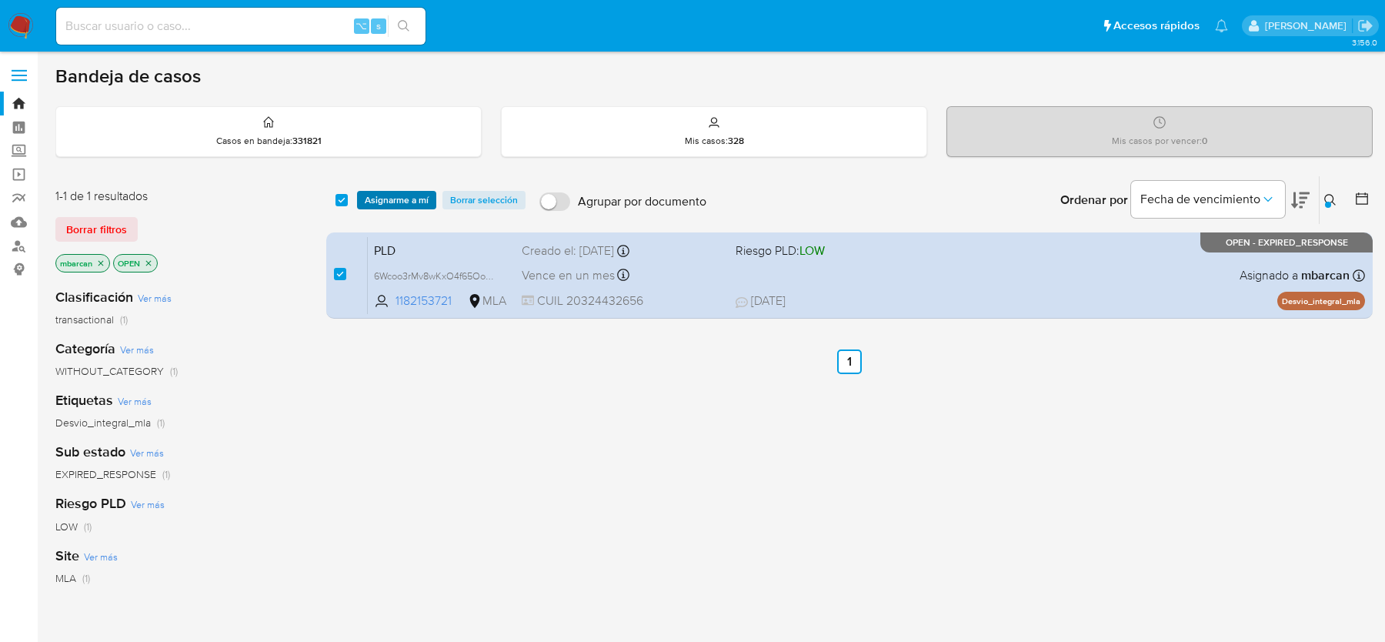
click at [388, 200] on span "Asignarme a mí" at bounding box center [397, 199] width 64 height 15
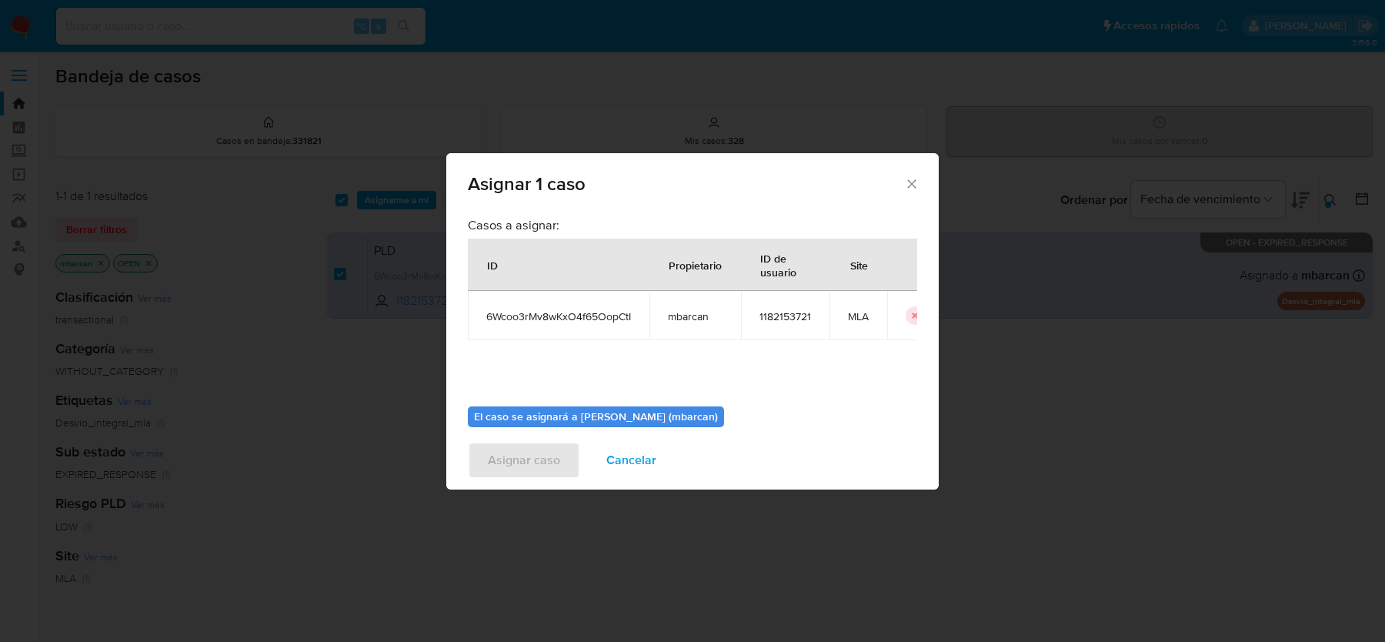
scroll to position [78, 0]
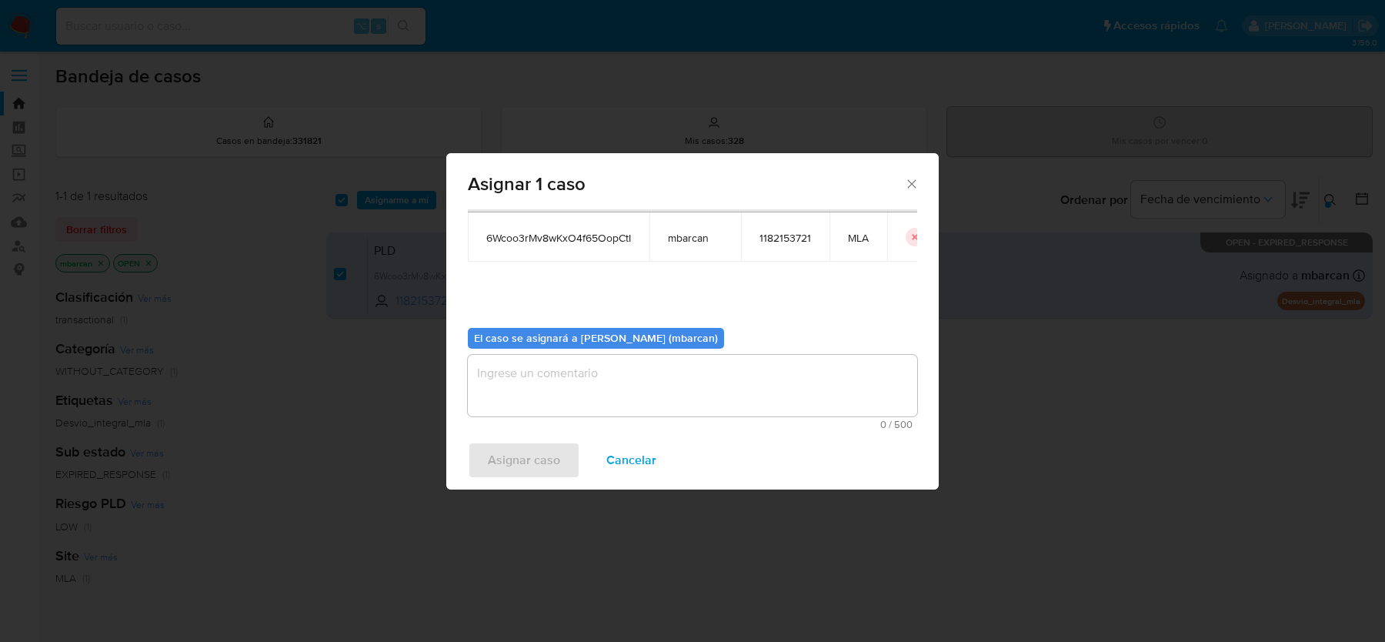
click at [669, 379] on textarea "assign-modal" at bounding box center [692, 386] width 449 height 62
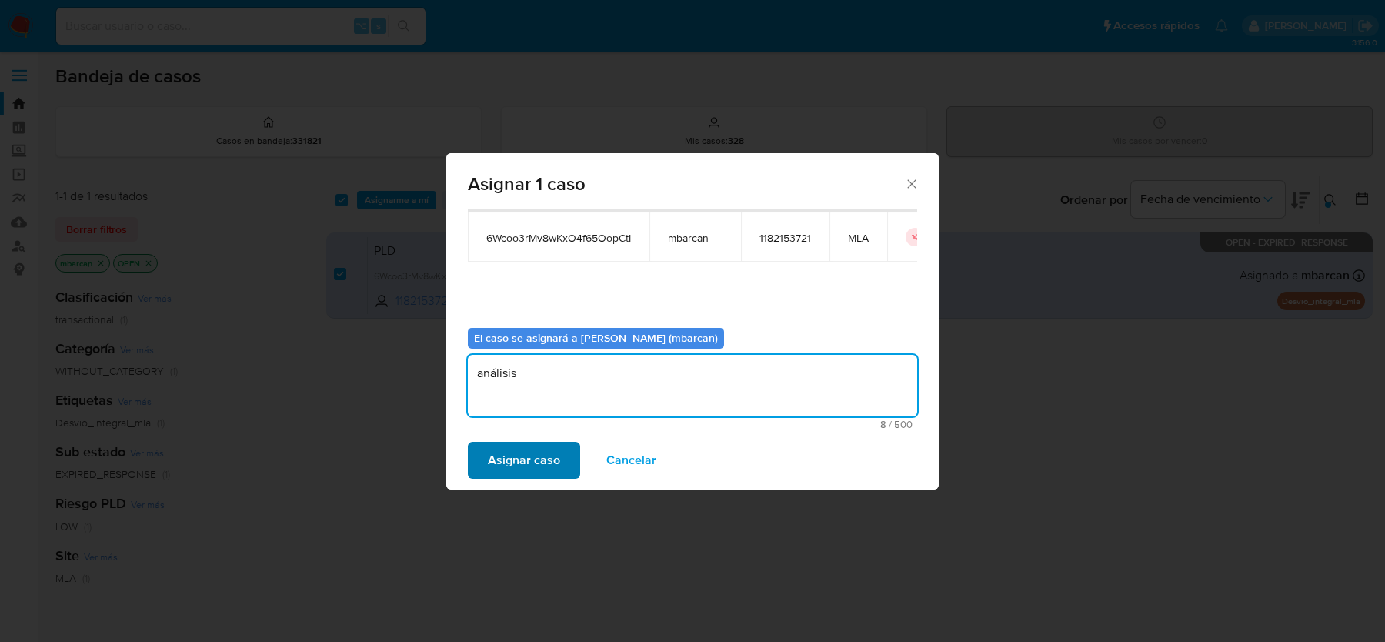
type textarea "análisis"
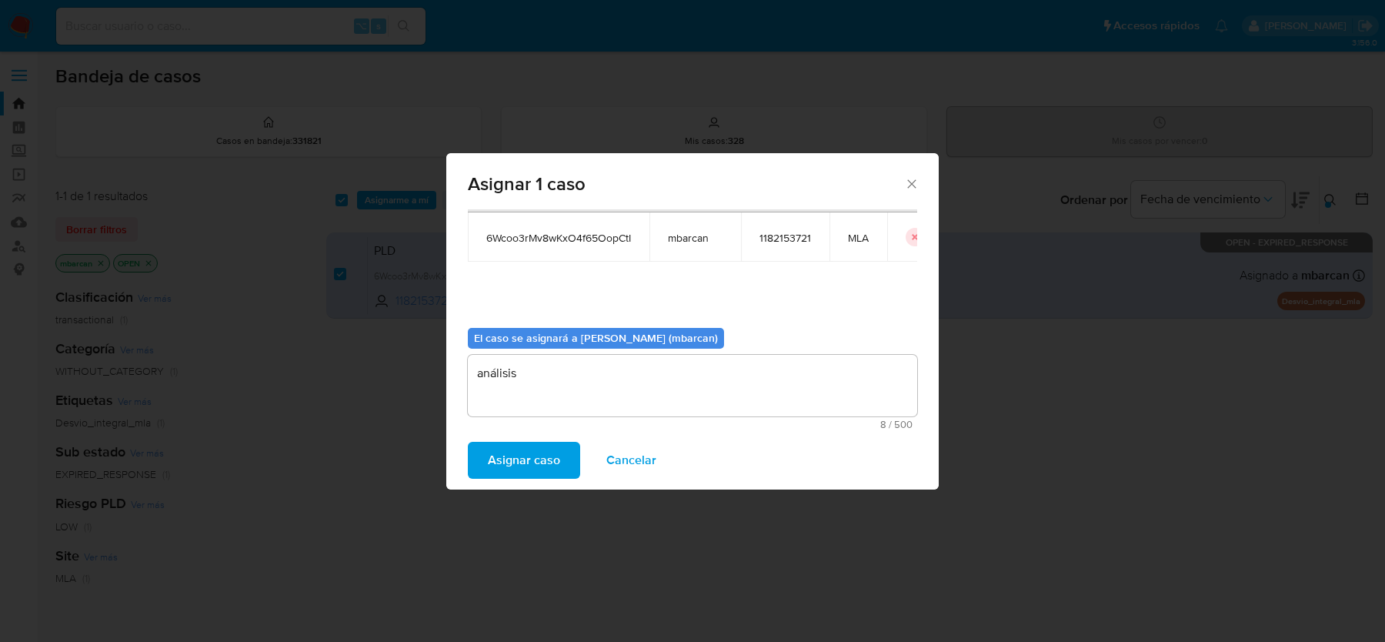
click at [552, 455] on span "Asignar caso" at bounding box center [524, 460] width 72 height 34
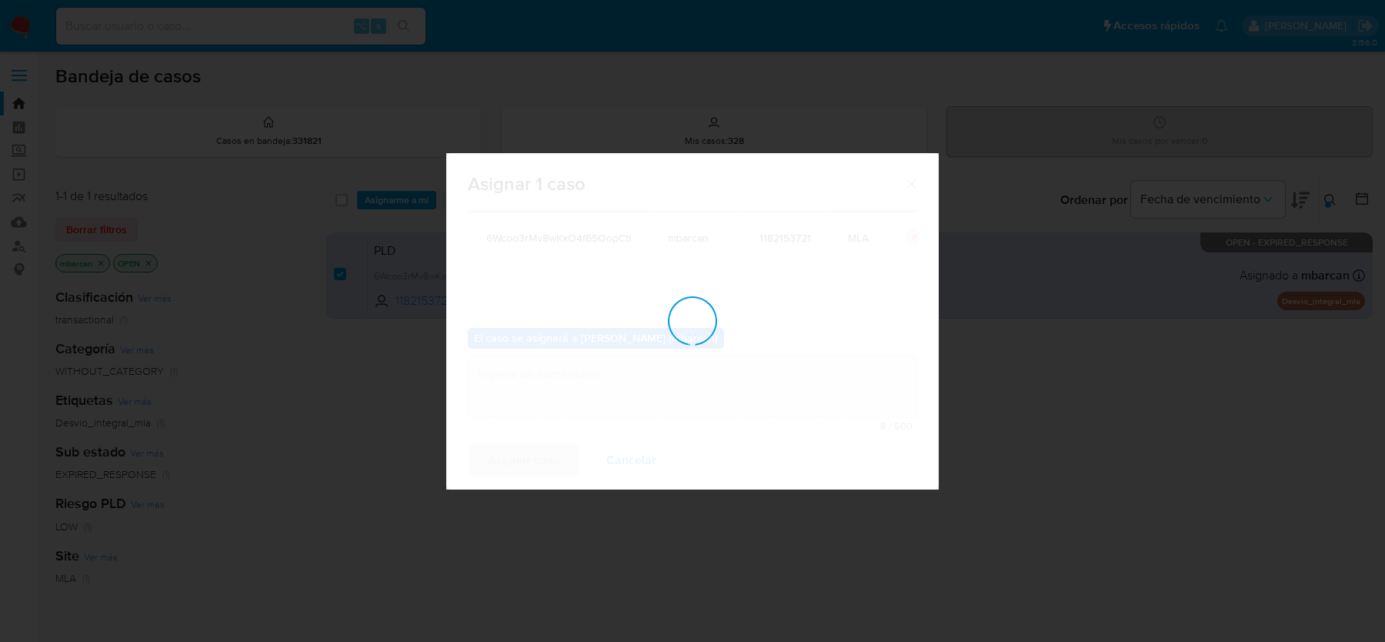
checkbox input "false"
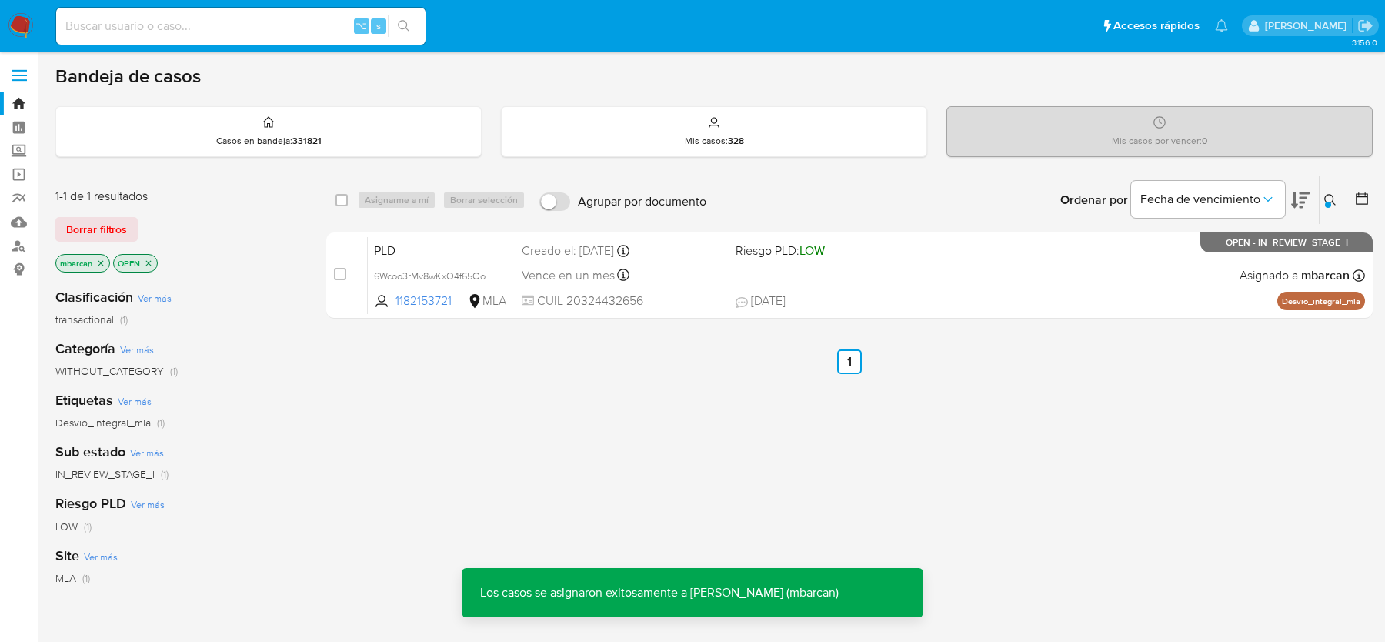
click at [409, 257] on span "PLD" at bounding box center [441, 249] width 135 height 20
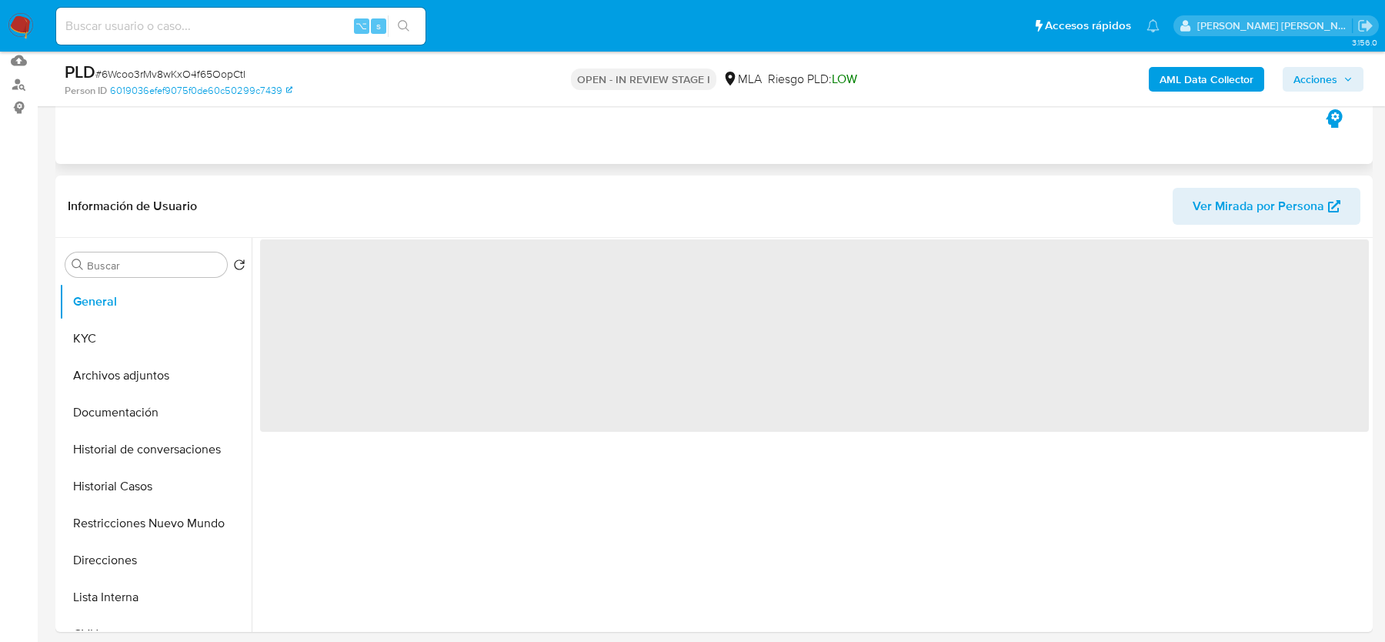
scroll to position [425, 0]
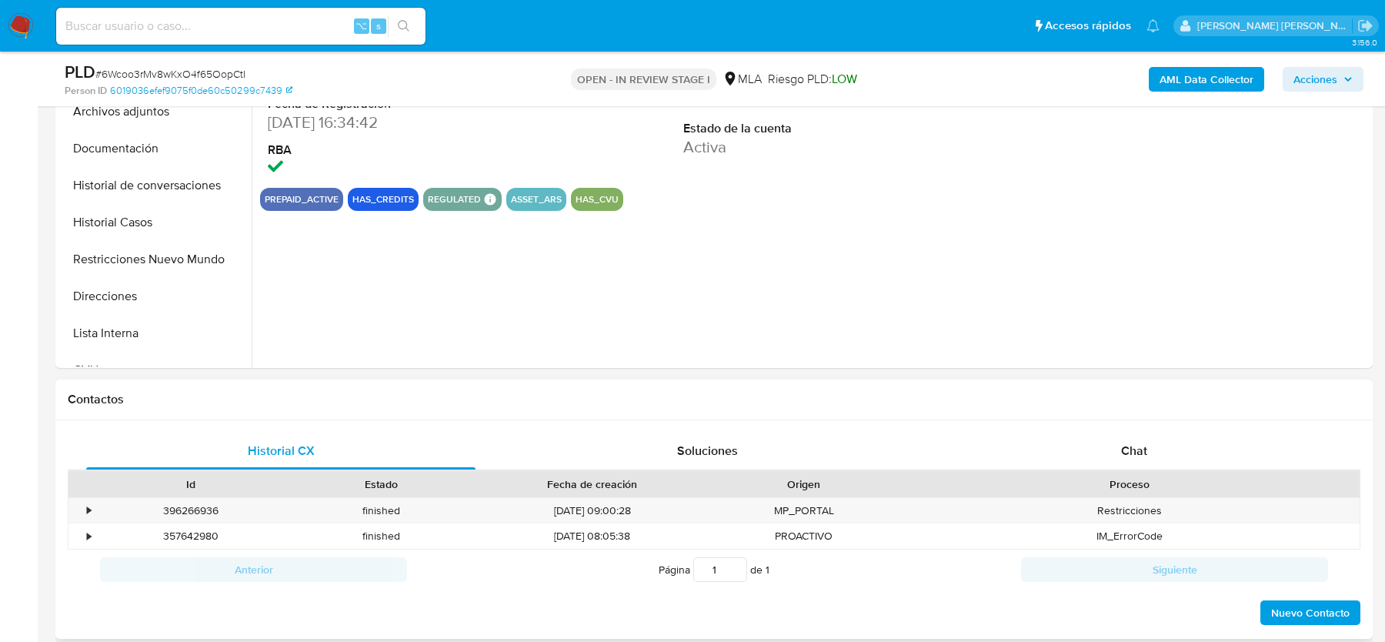
click at [1135, 409] on div "Contactos" at bounding box center [713, 399] width 1317 height 41
click at [1119, 461] on div "Chat" at bounding box center [1133, 450] width 389 height 37
select select "10"
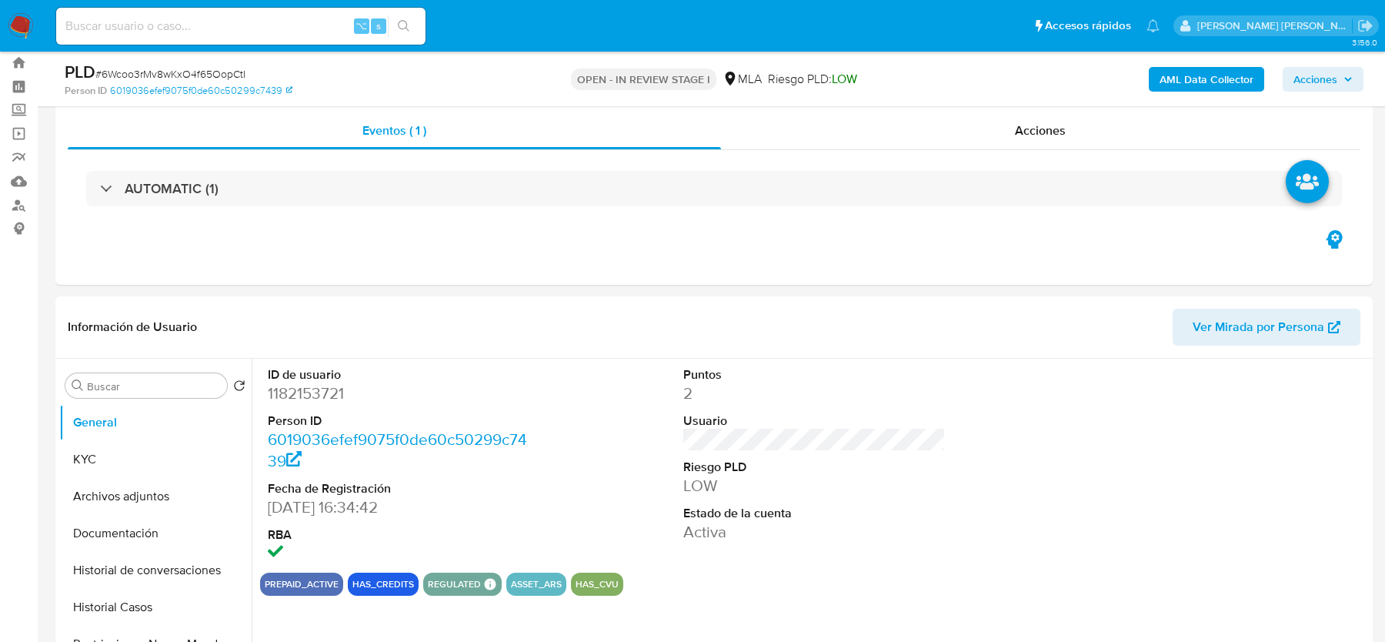
scroll to position [40, 0]
click at [137, 479] on button "Archivos adjuntos" at bounding box center [149, 497] width 180 height 37
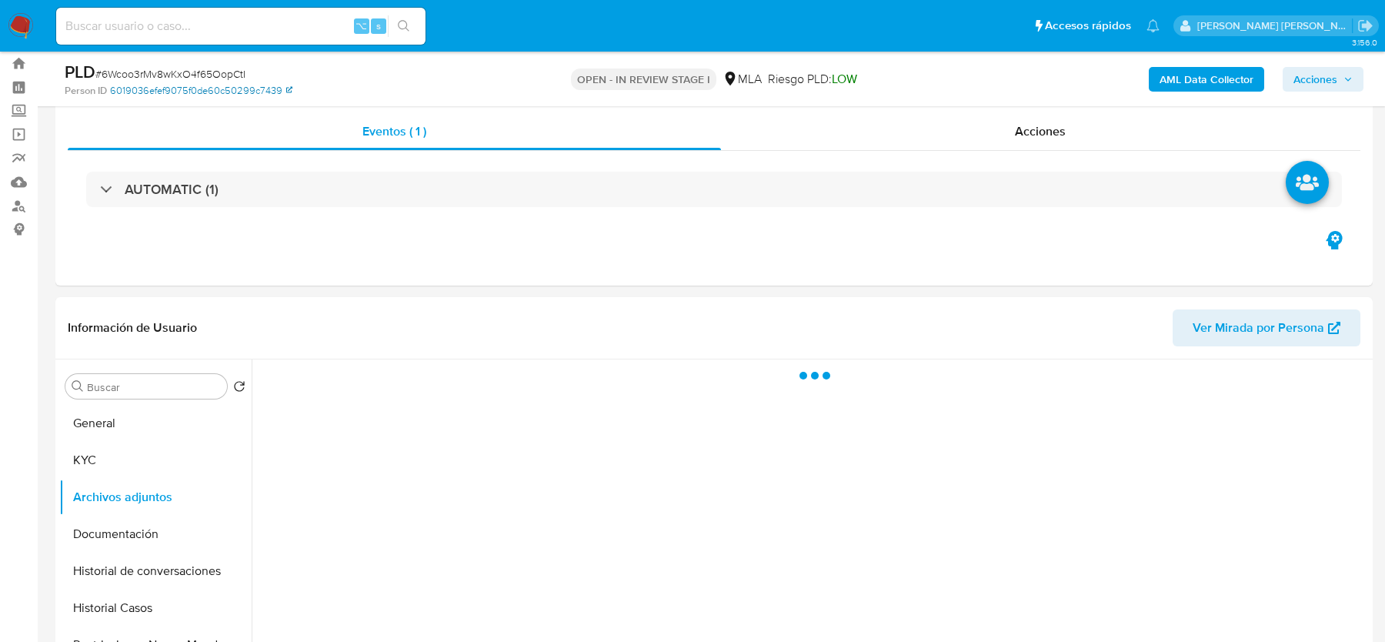
click at [140, 84] on link "6019036efef9075f0de60c50299c7439" at bounding box center [201, 91] width 182 height 14
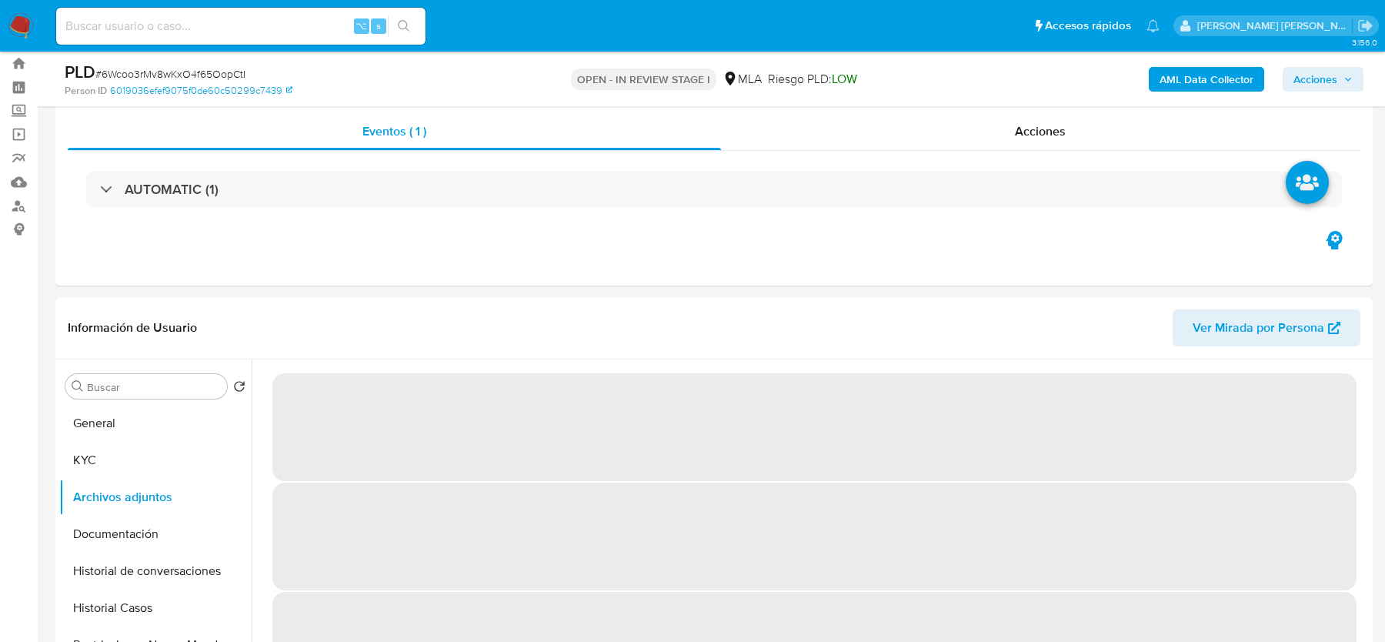
click at [172, 76] on span "# 6Wcoo3rMv8wKxO4f65OopCtI" at bounding box center [170, 73] width 150 height 15
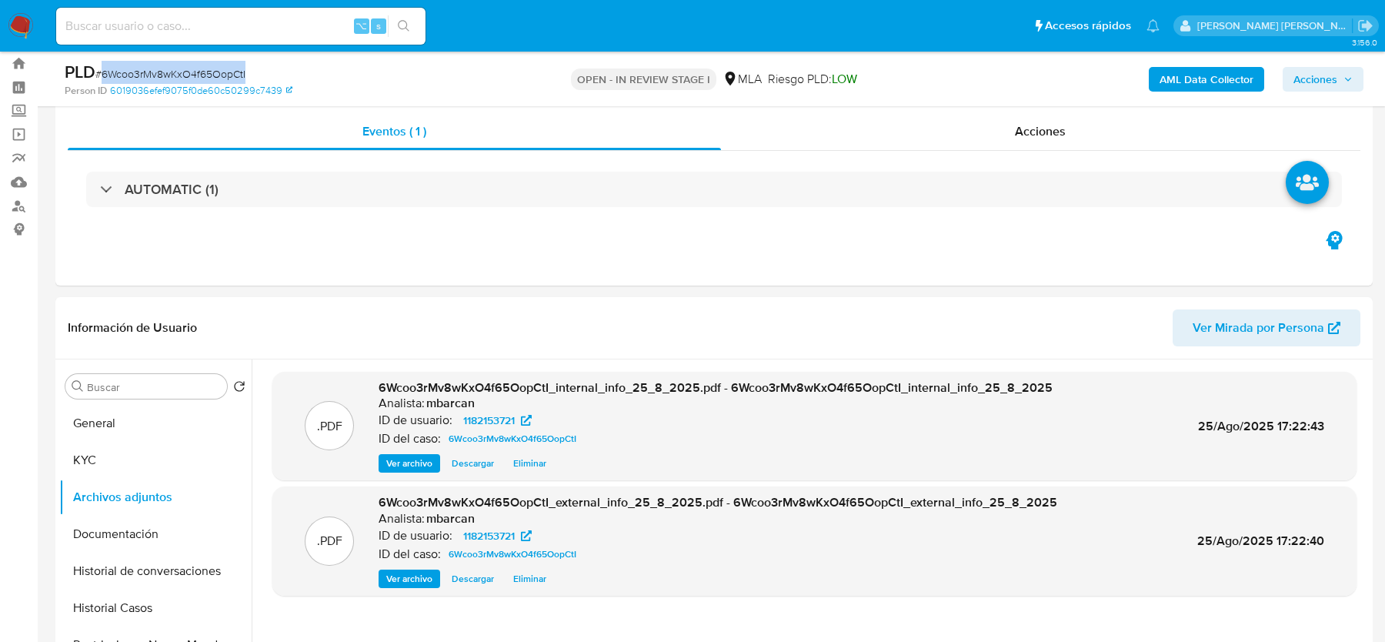
click at [172, 76] on span "# 6Wcoo3rMv8wKxO4f65OopCtI" at bounding box center [170, 73] width 150 height 15
copy span "6Wcoo3rMv8wKxO4f65OopCtI"
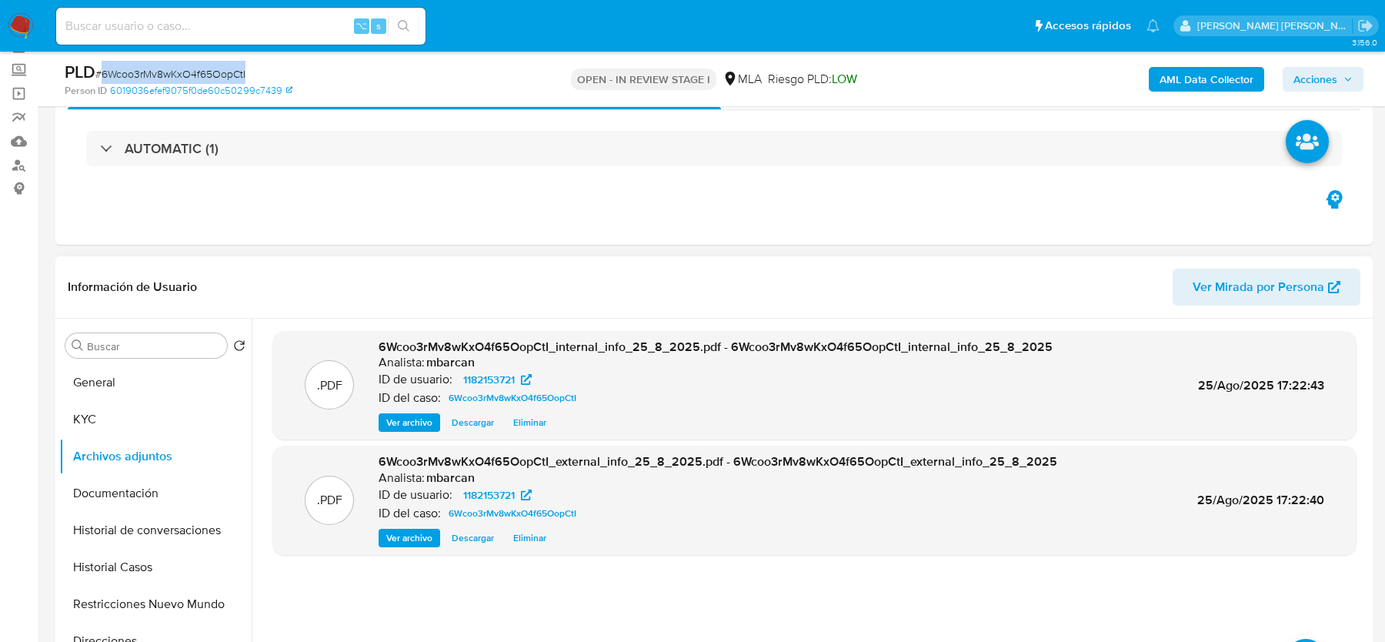
scroll to position [137, 0]
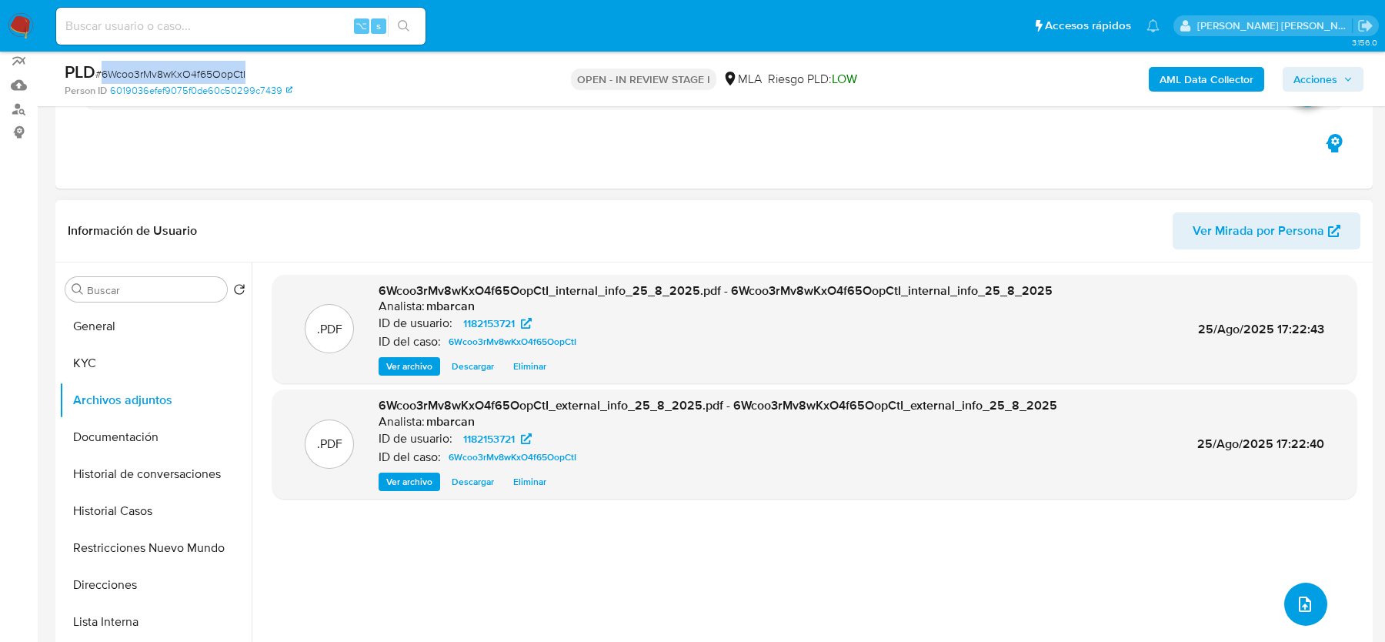
click at [1310, 601] on button "upload-file" at bounding box center [1305, 603] width 43 height 43
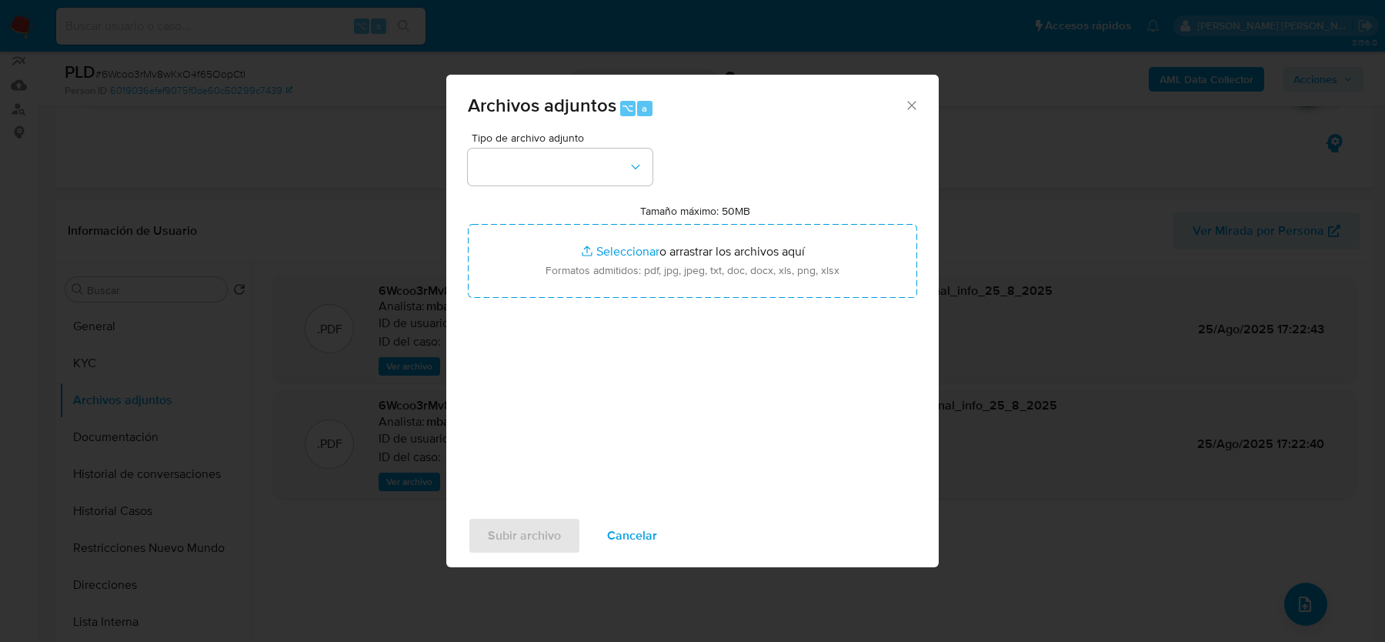
click at [527, 142] on span "Tipo de archivo adjunto" at bounding box center [564, 137] width 185 height 11
click at [527, 166] on button "button" at bounding box center [560, 166] width 185 height 37
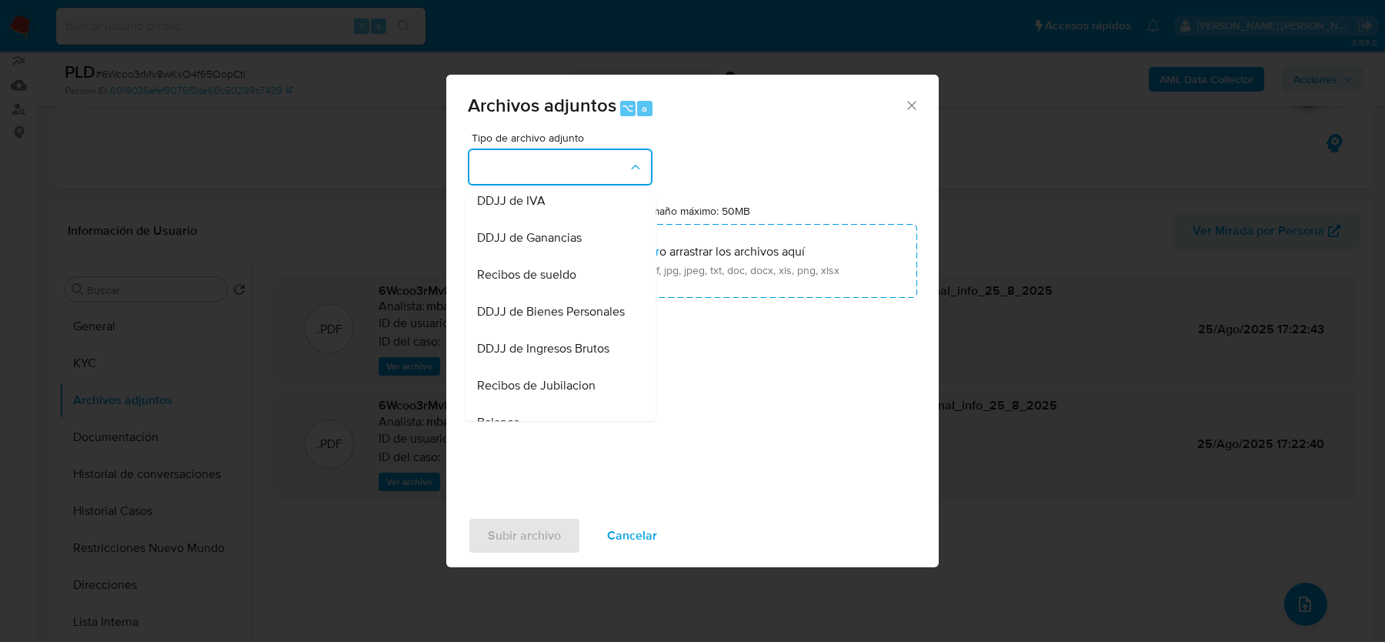
scroll to position [341, 0]
click at [520, 276] on span "Recibos de sueldo" at bounding box center [526, 273] width 99 height 15
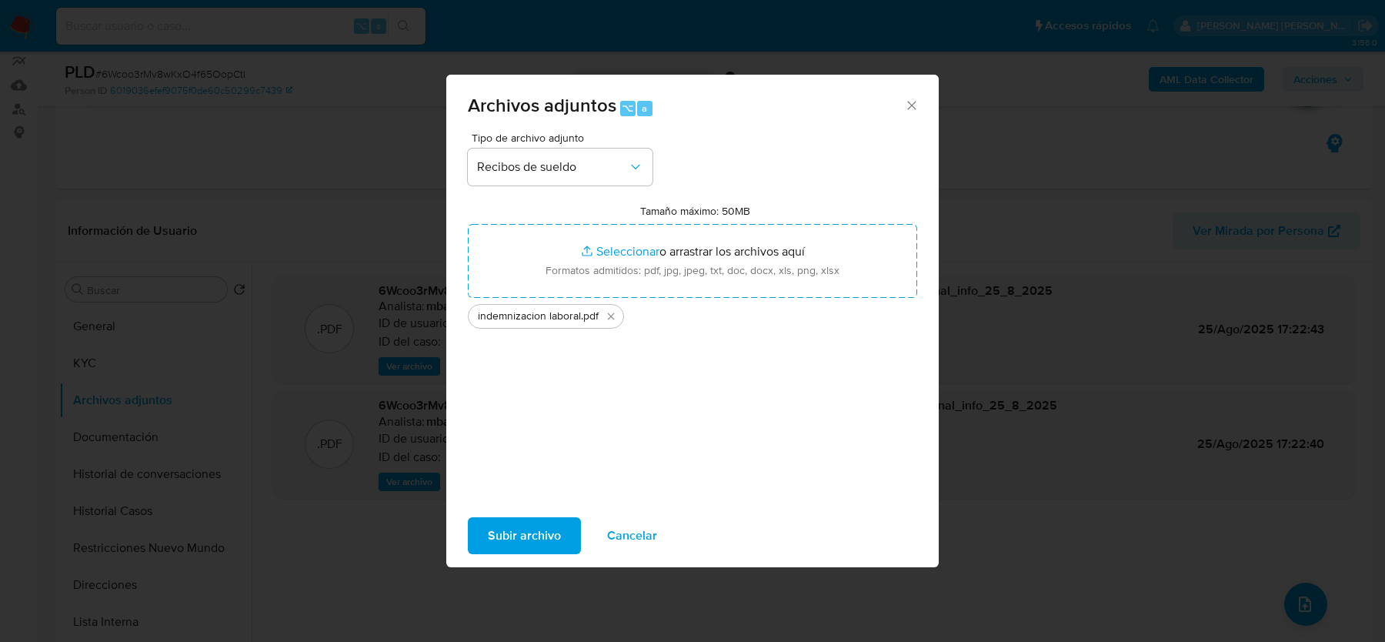
click at [545, 534] on span "Subir archivo" at bounding box center [524, 536] width 73 height 34
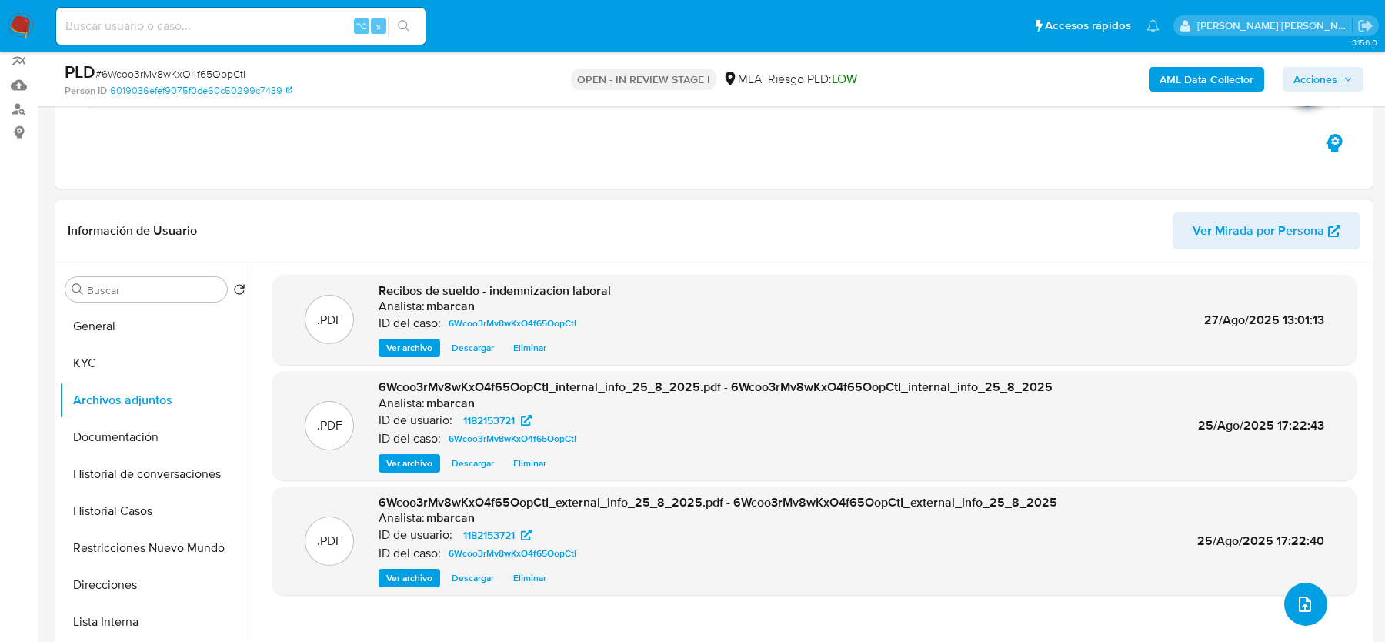
click at [1300, 602] on icon "upload-file" at bounding box center [1305, 604] width 18 height 18
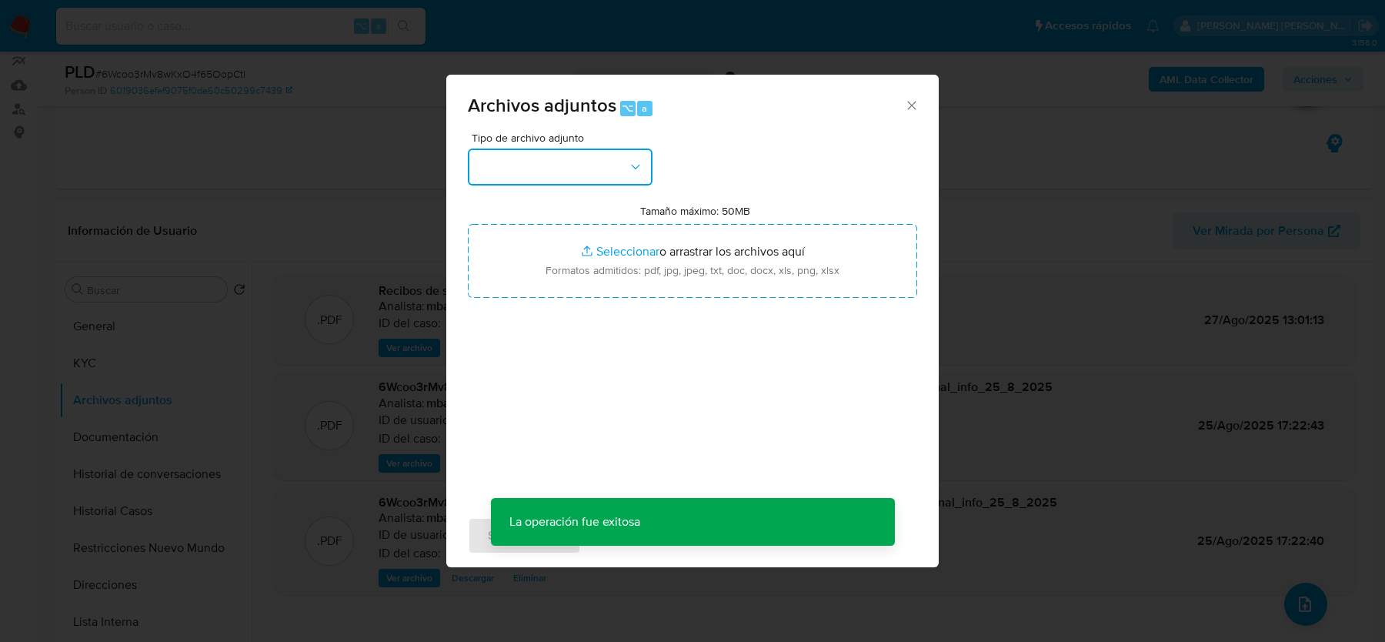
click at [572, 162] on button "button" at bounding box center [560, 166] width 185 height 37
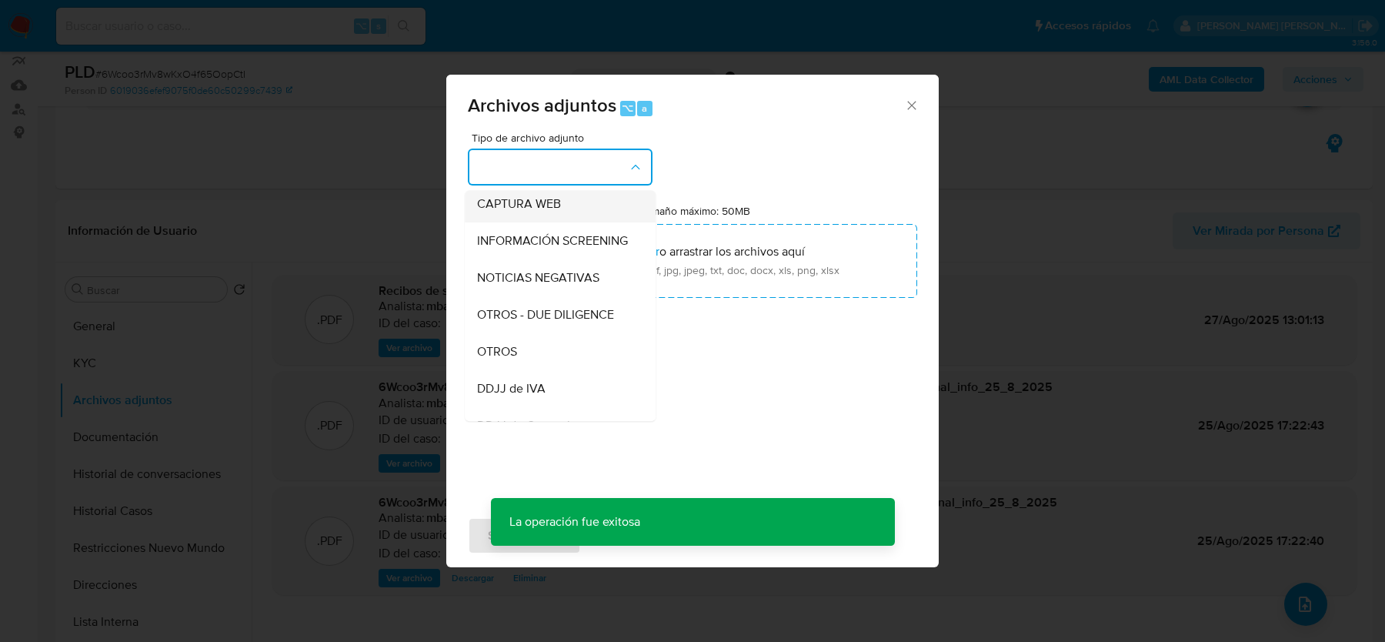
scroll to position [208, 0]
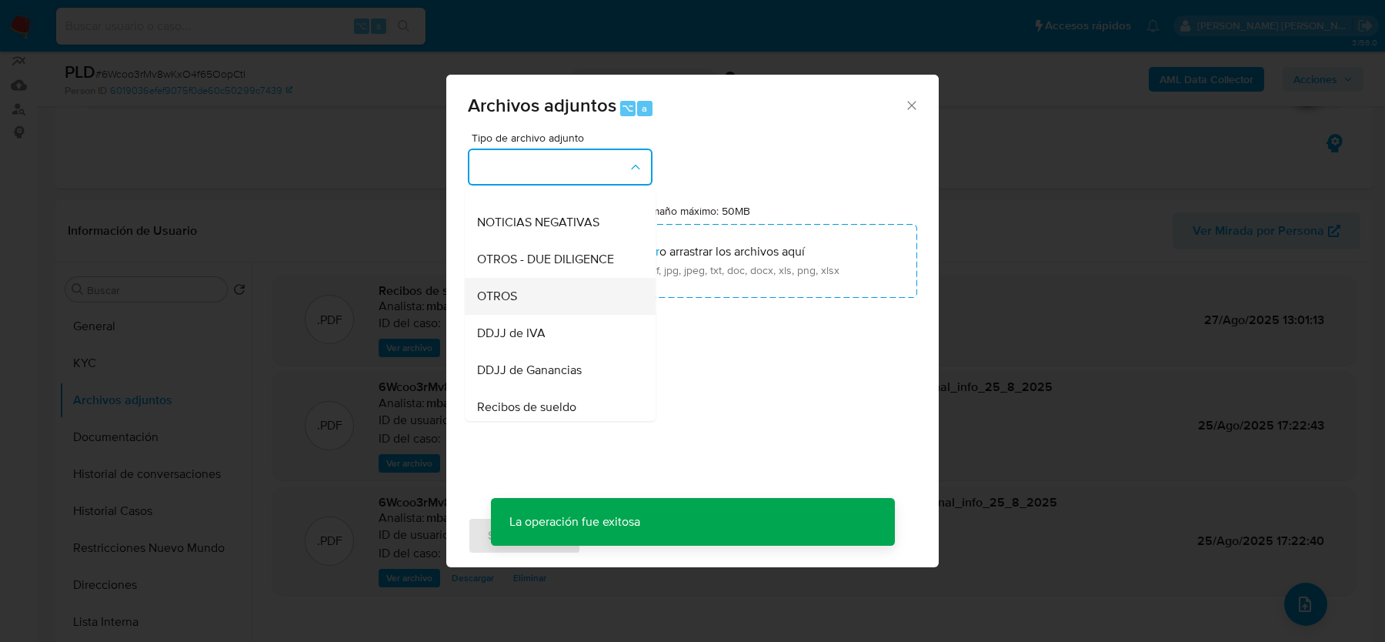
click at [574, 281] on div "OTROS" at bounding box center [555, 296] width 157 height 37
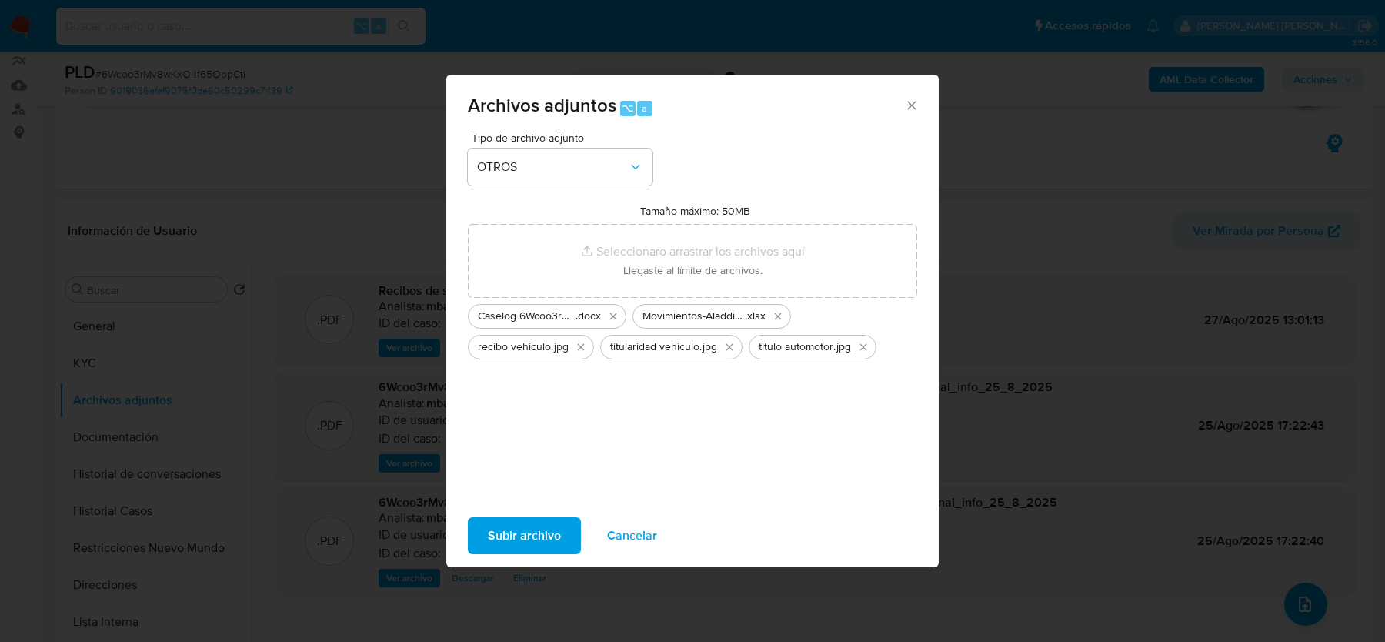
click at [525, 525] on span "Subir archivo" at bounding box center [524, 536] width 73 height 34
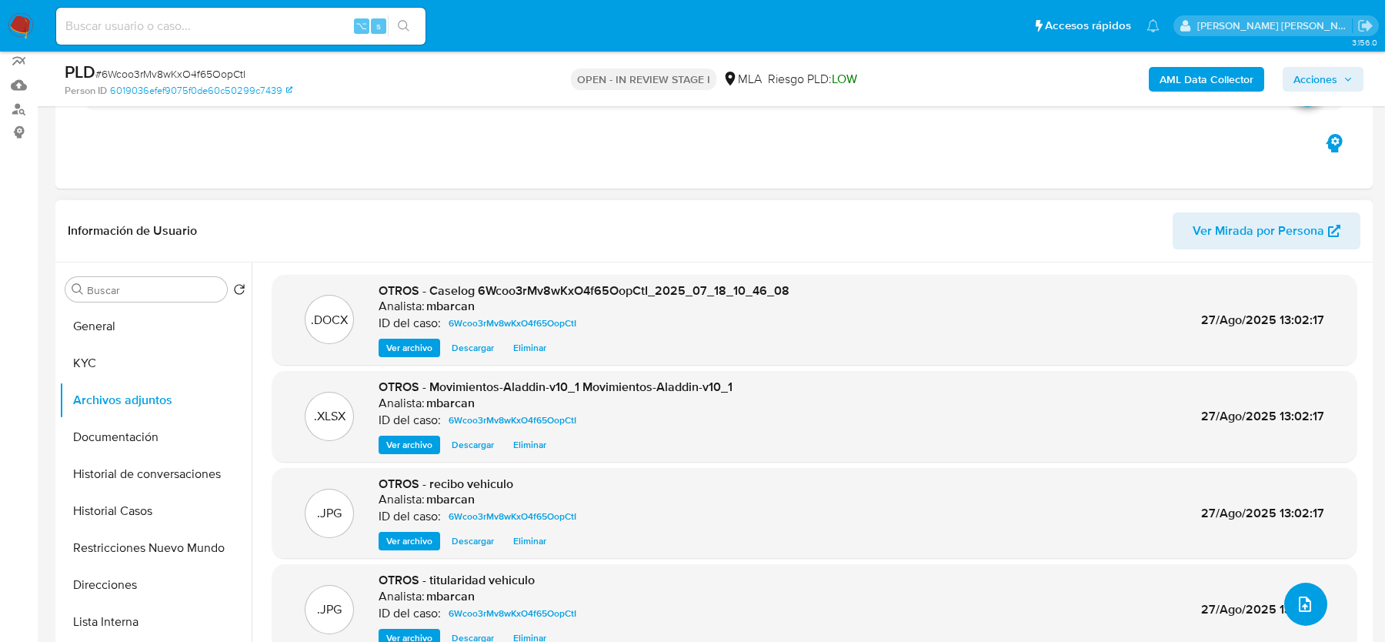
click at [1300, 603] on icon "upload-file" at bounding box center [1305, 604] width 18 height 18
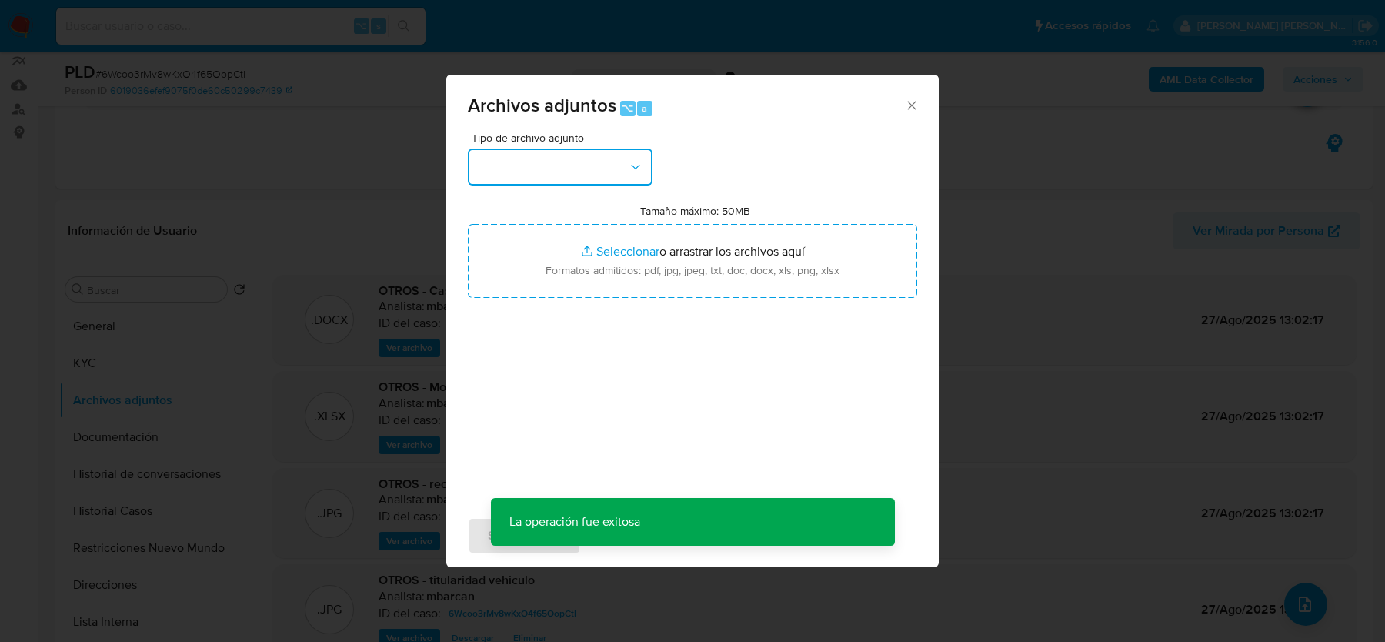
click at [563, 170] on button "button" at bounding box center [560, 166] width 185 height 37
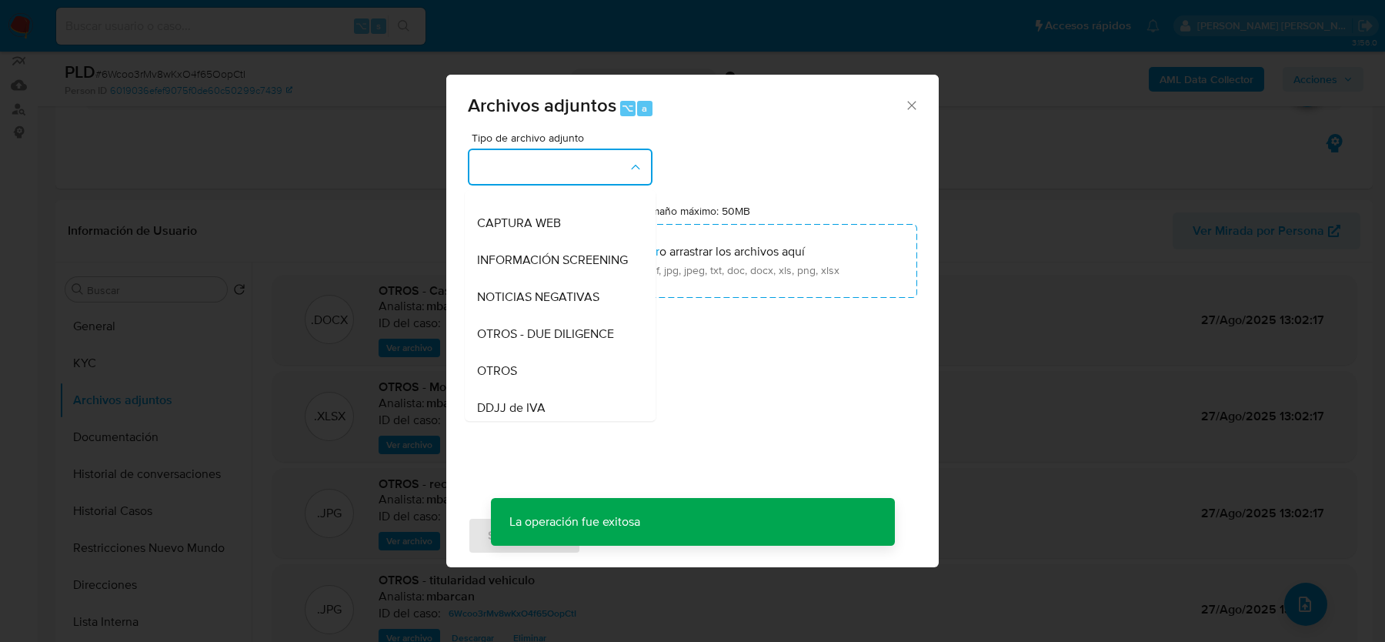
scroll to position [144, 0]
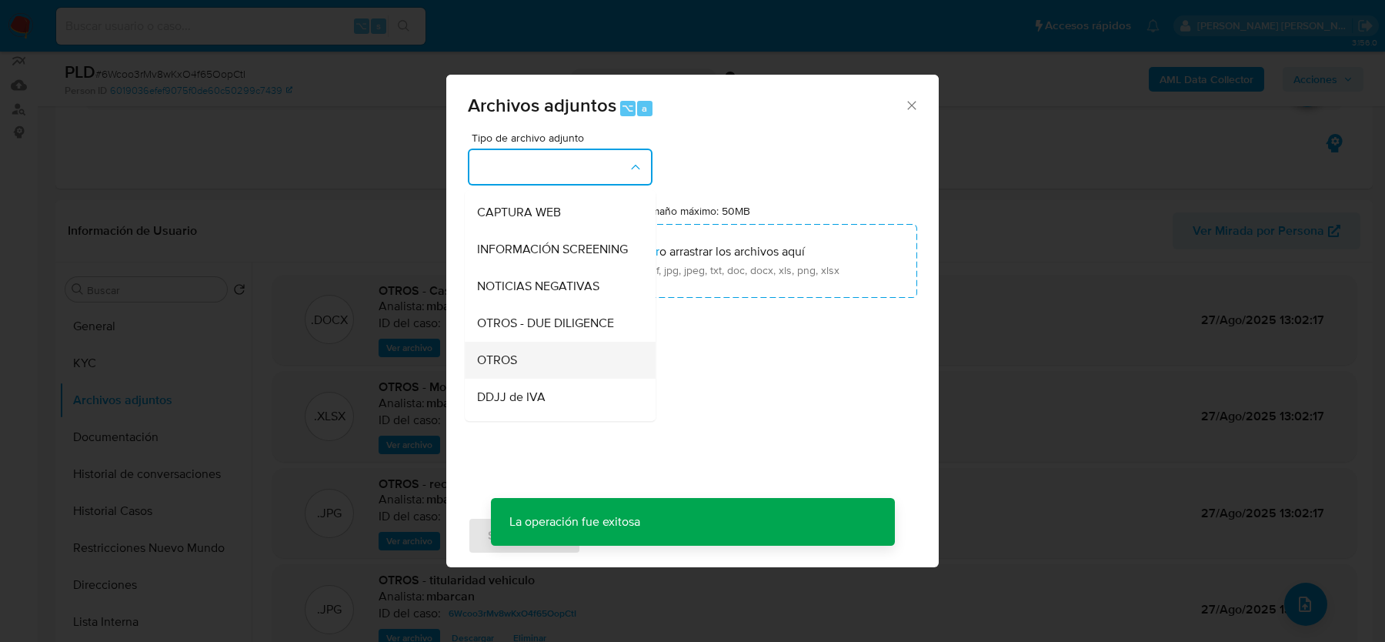
click at [504, 353] on span "OTROS" at bounding box center [497, 359] width 40 height 15
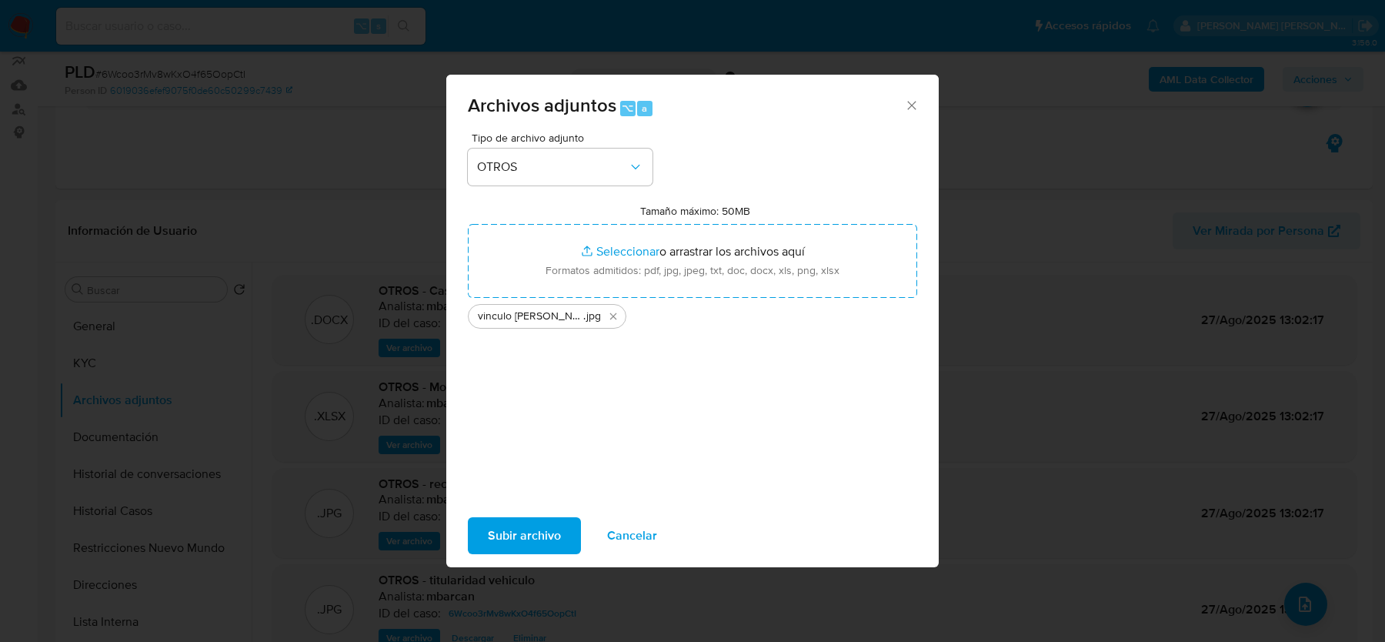
click at [512, 538] on span "Subir archivo" at bounding box center [524, 536] width 73 height 34
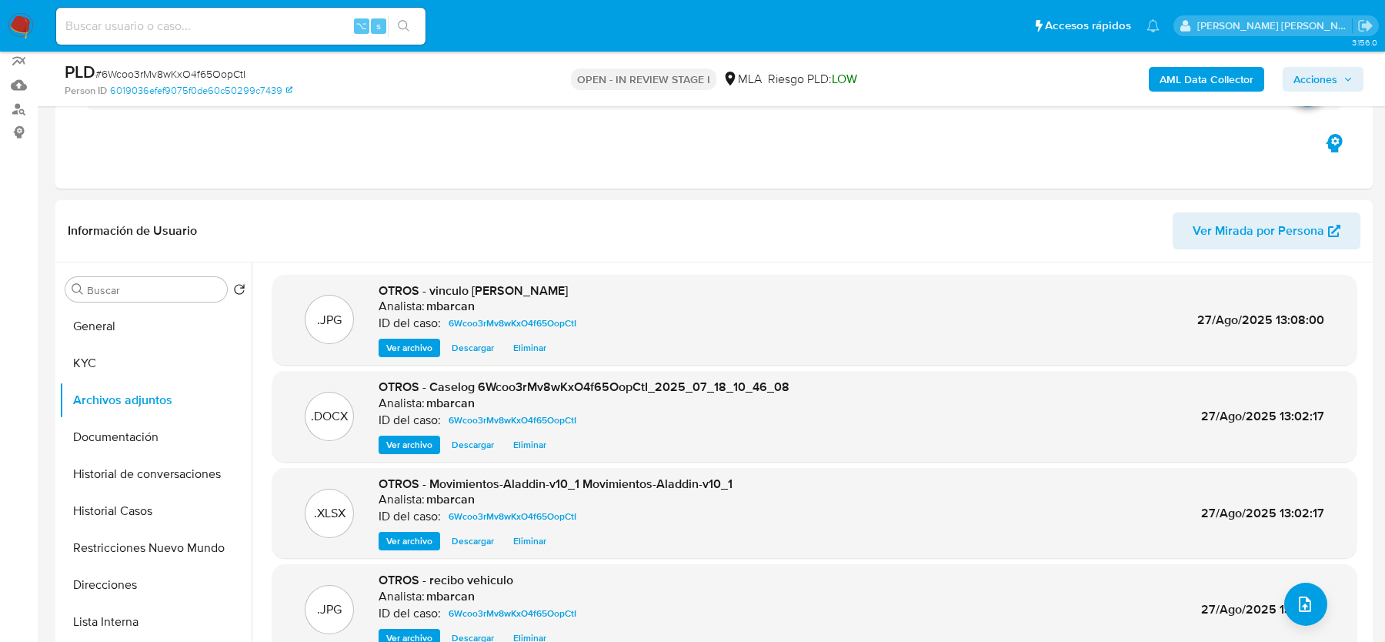
click at [1301, 72] on span "Acciones" at bounding box center [1315, 79] width 44 height 25
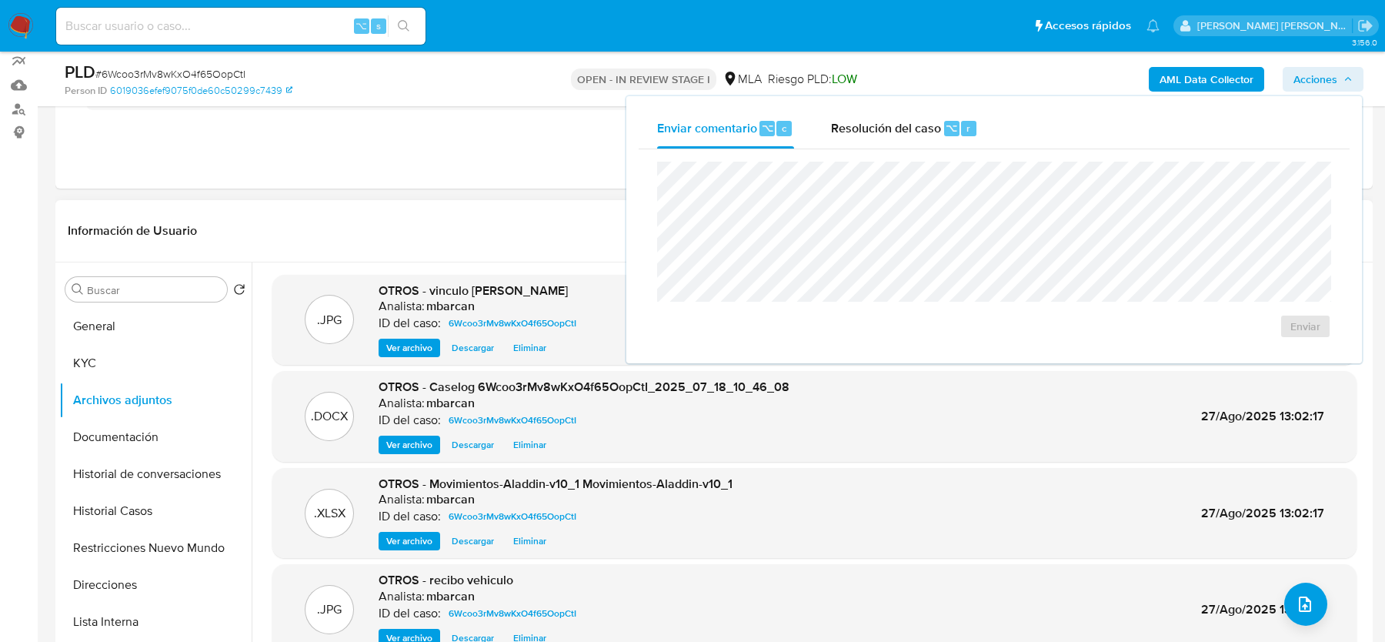
click at [497, 248] on div "Información de Usuario Ver Mirada por Persona" at bounding box center [713, 231] width 1317 height 62
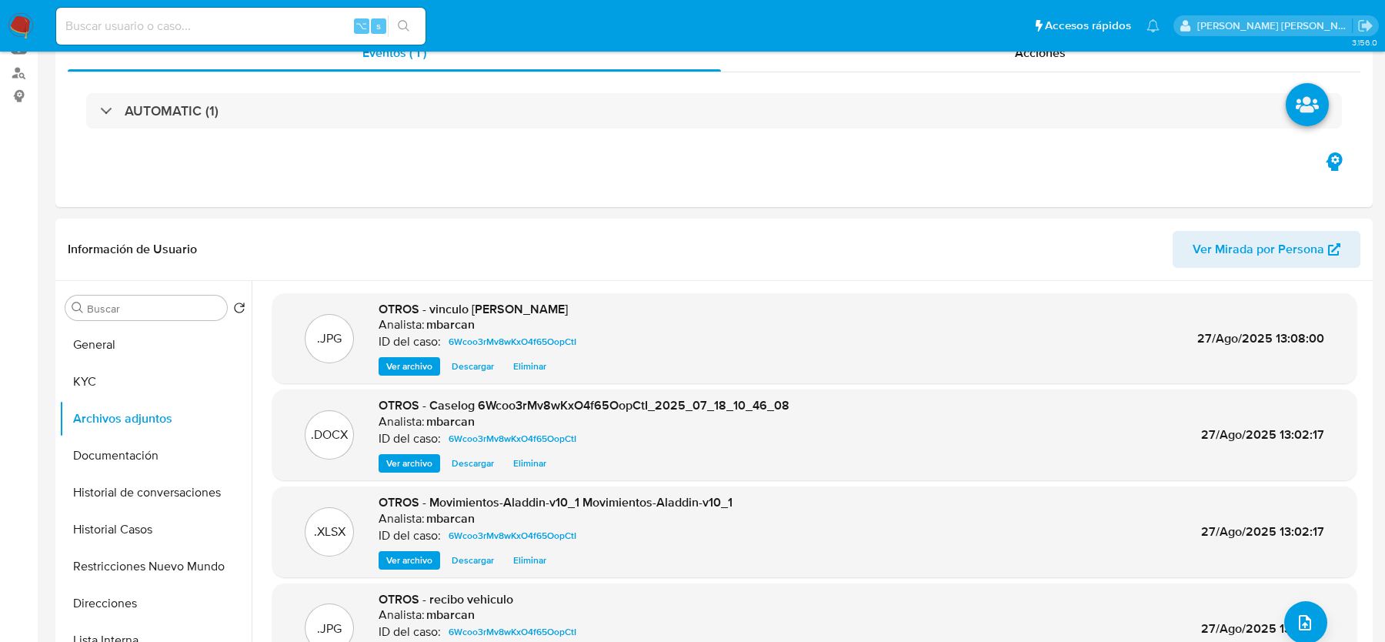
scroll to position [0, 0]
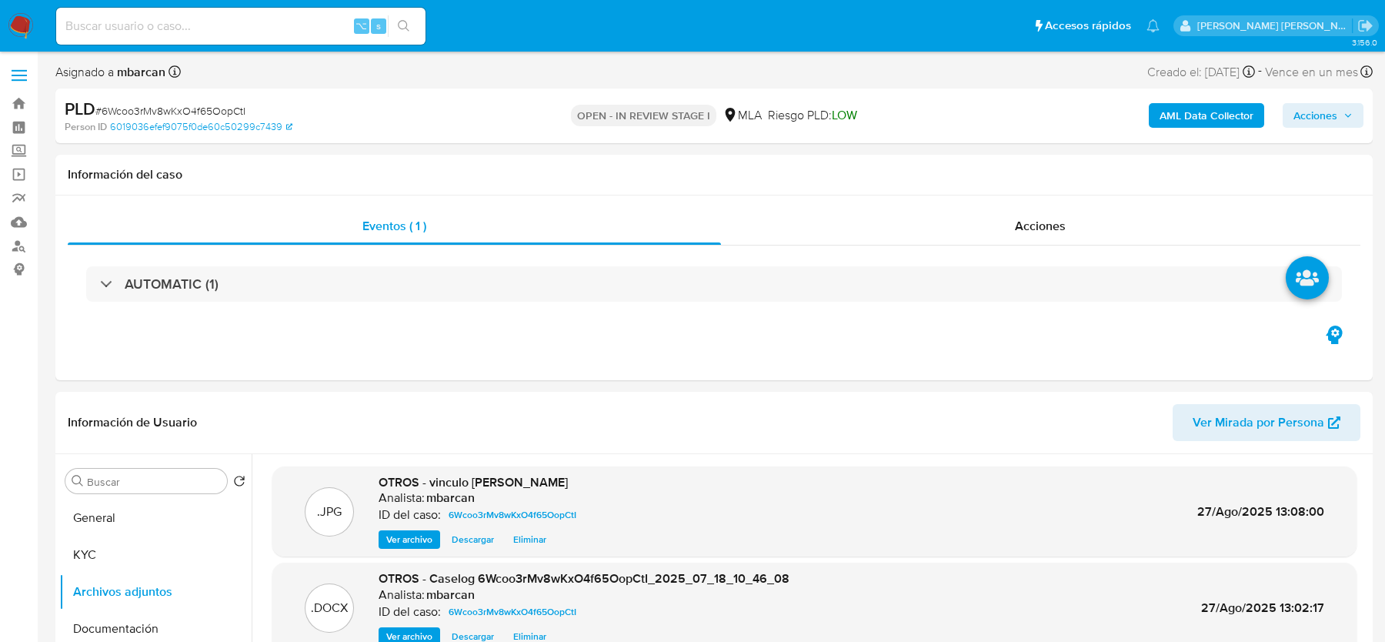
click at [1320, 123] on span "Acciones" at bounding box center [1315, 115] width 44 height 25
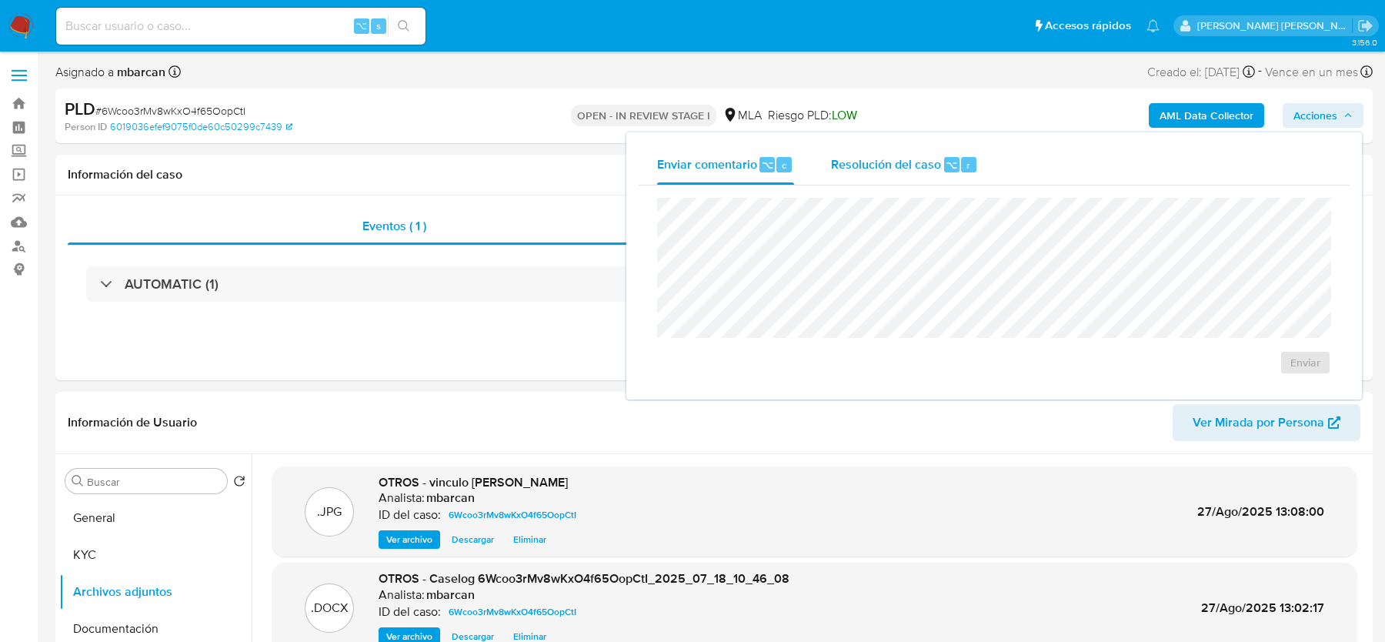
click at [892, 172] on span "Resolución del caso" at bounding box center [886, 164] width 110 height 18
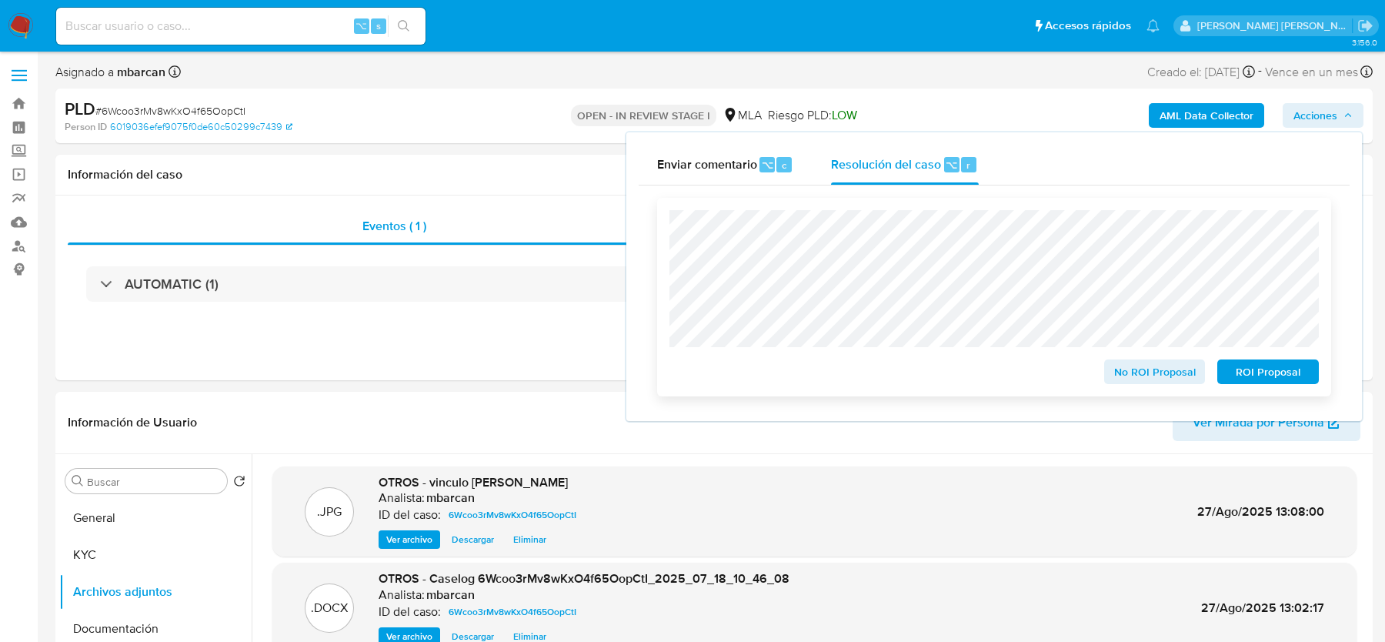
click at [1132, 371] on span "No ROI Proposal" at bounding box center [1155, 372] width 80 height 22
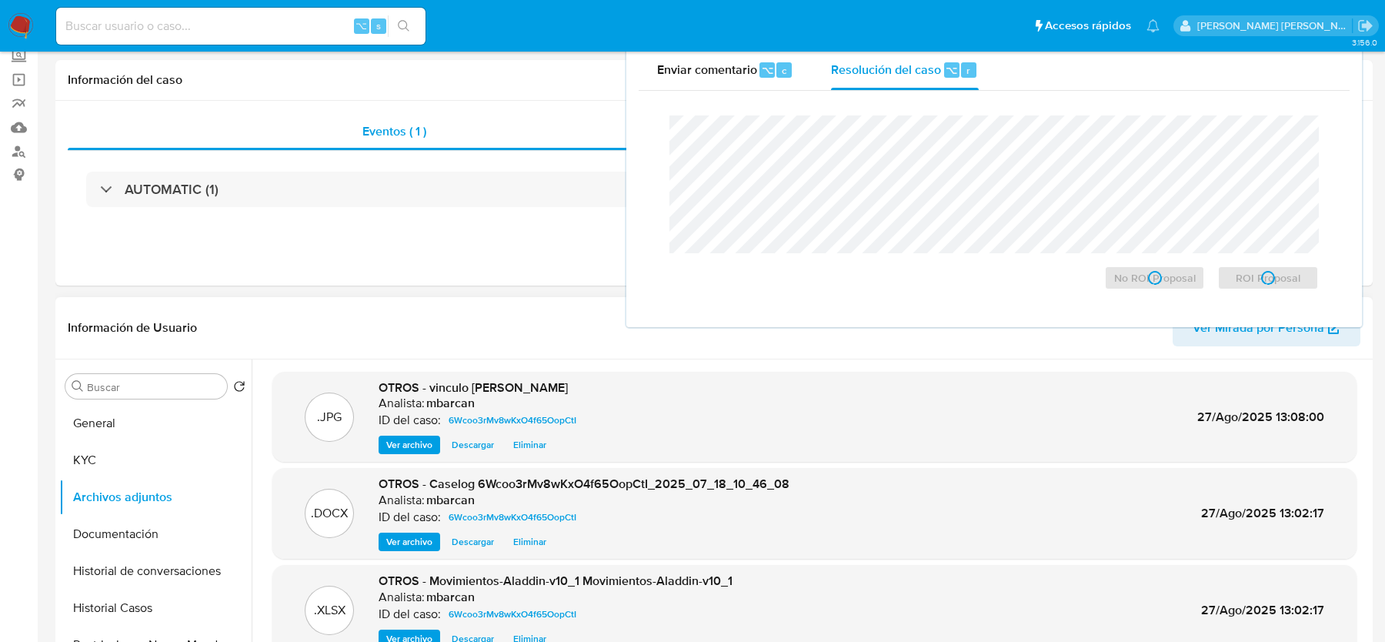
scroll to position [183, 0]
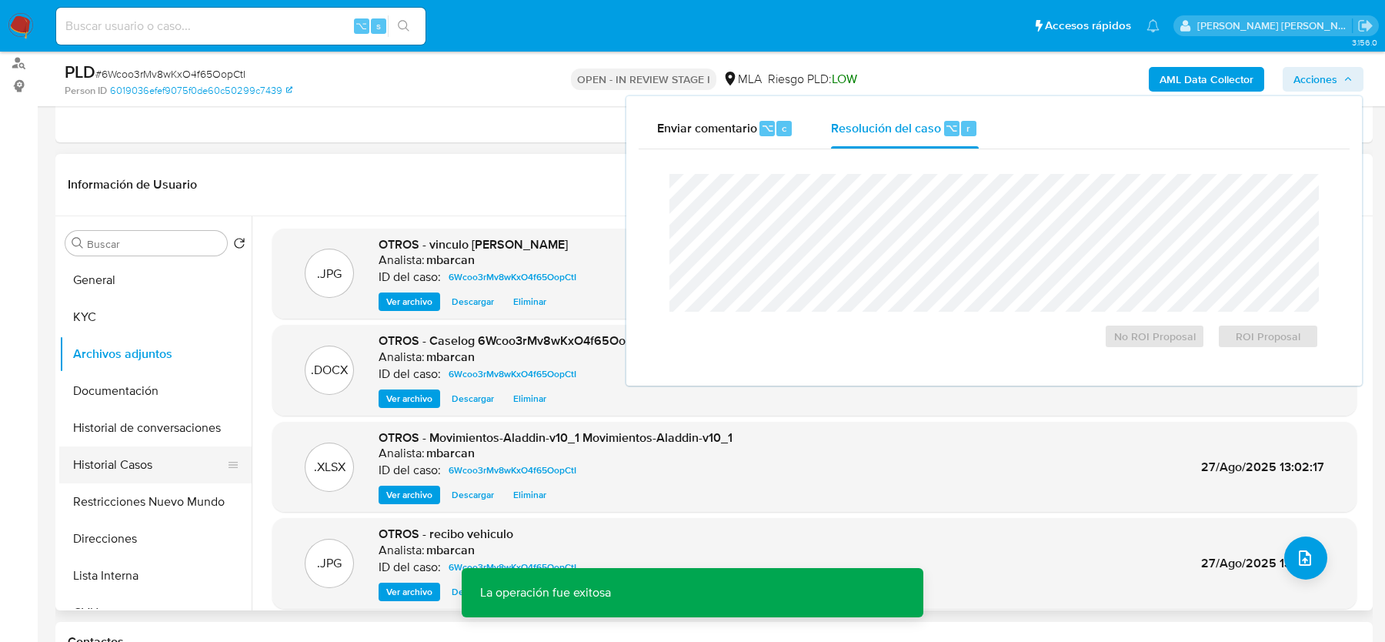
click at [117, 448] on button "Historial Casos" at bounding box center [149, 464] width 180 height 37
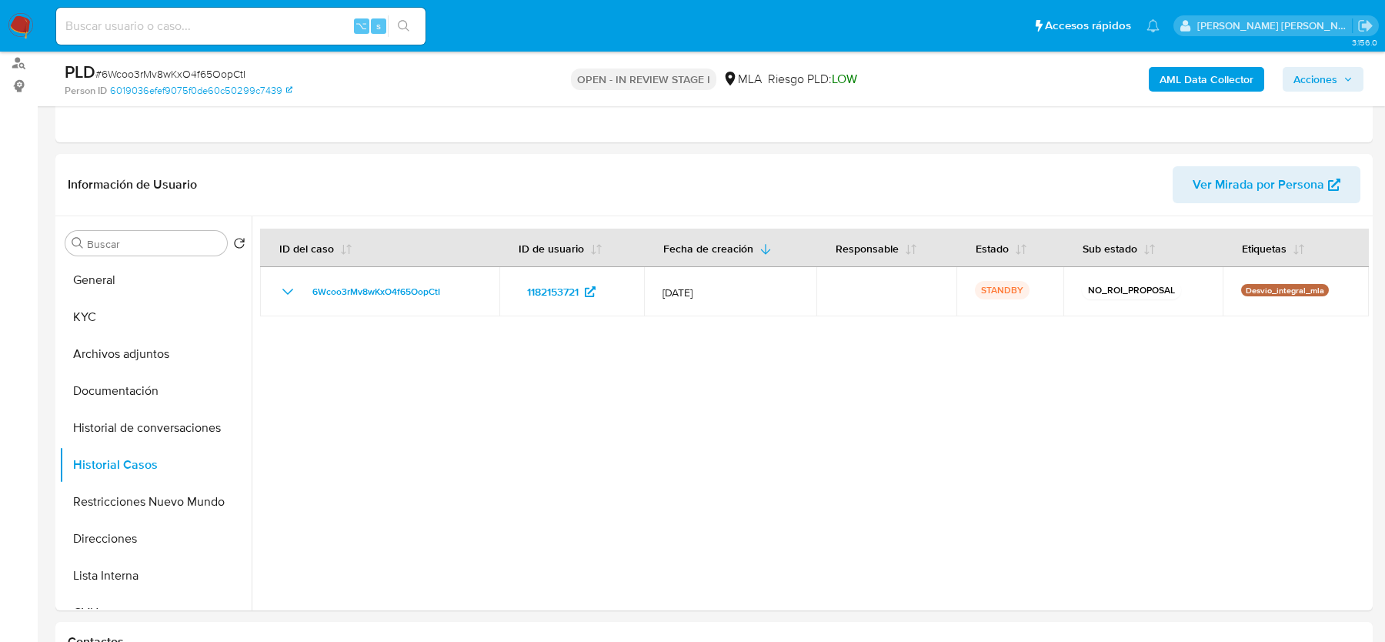
click at [10, 25] on img at bounding box center [21, 26] width 26 height 26
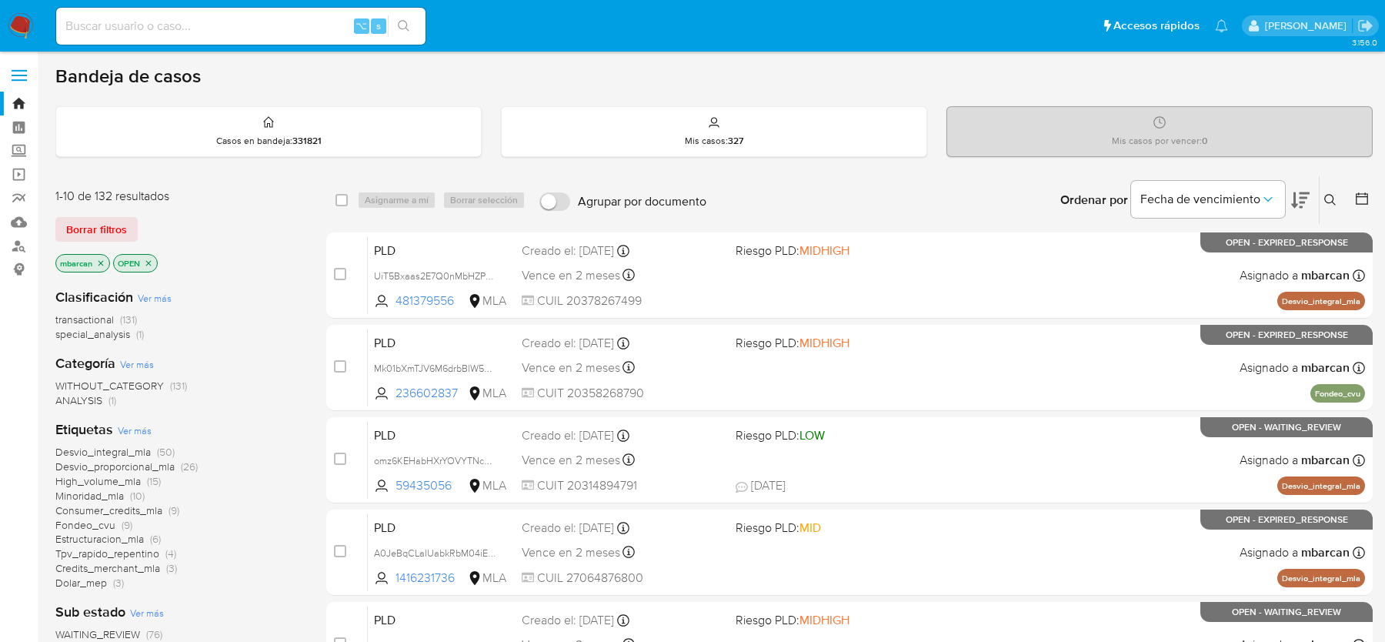
click at [1326, 197] on icon at bounding box center [1330, 200] width 12 height 12
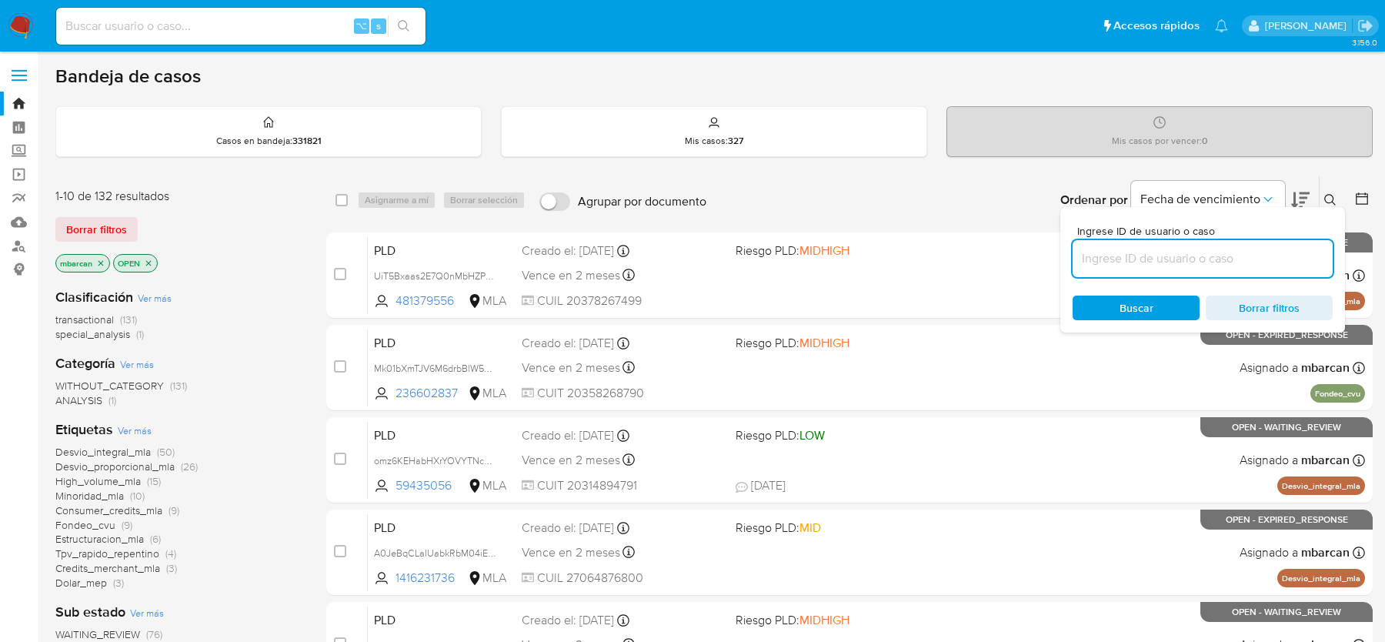
click at [1258, 252] on input at bounding box center [1203, 259] width 260 height 20
type input "N2eYEoVe8JGAARttC4yavBnB"
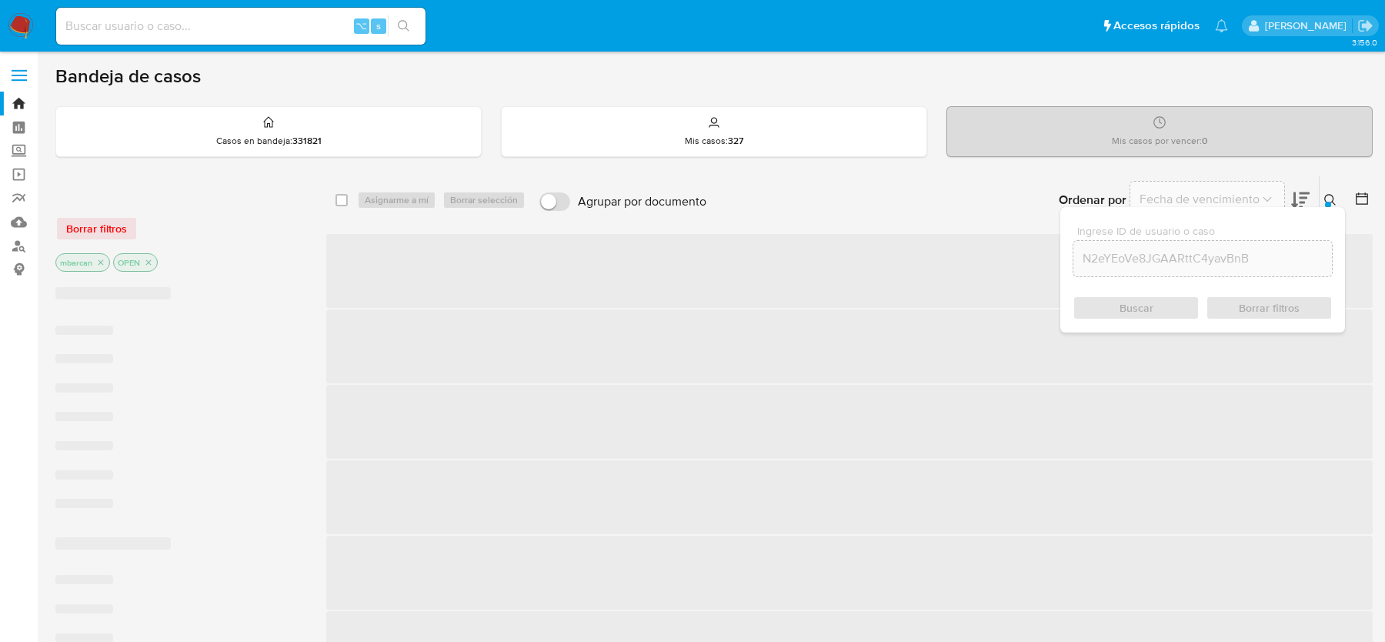
click at [1333, 194] on icon at bounding box center [1330, 200] width 12 height 12
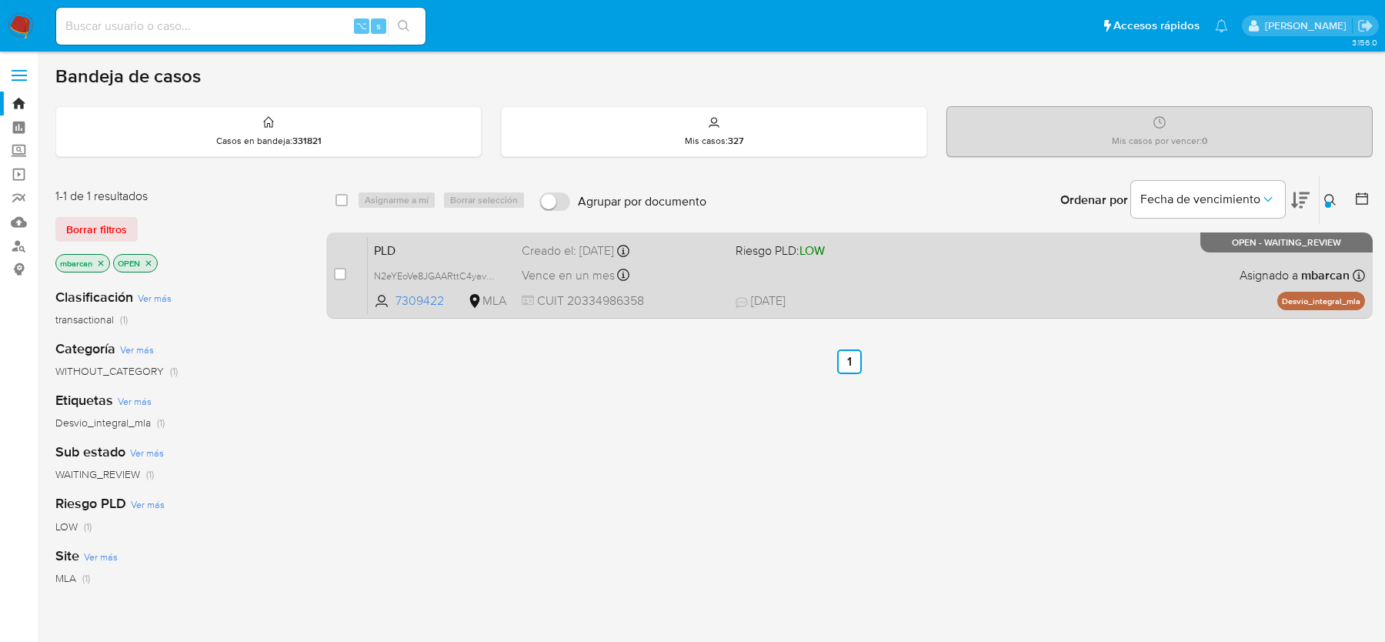
click at [339, 273] on input "checkbox" at bounding box center [340, 274] width 12 height 12
checkbox input "true"
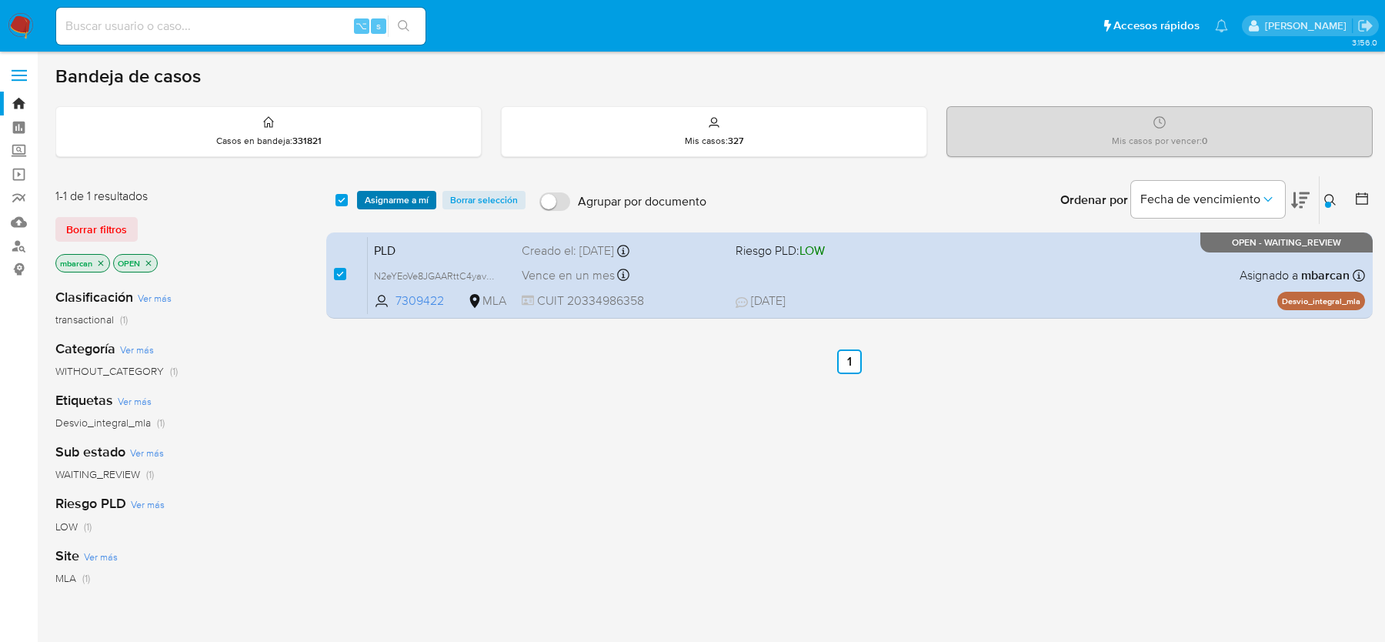
click at [403, 192] on span "Asignarme a mí" at bounding box center [397, 199] width 64 height 15
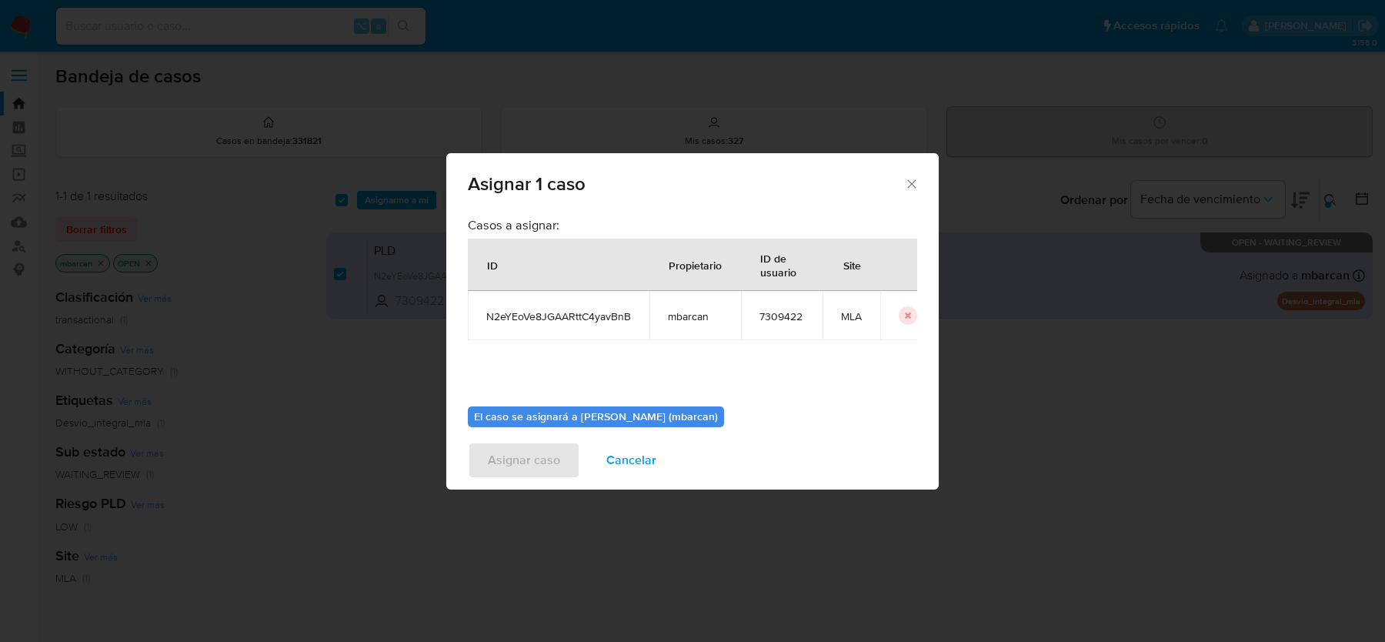
scroll to position [78, 0]
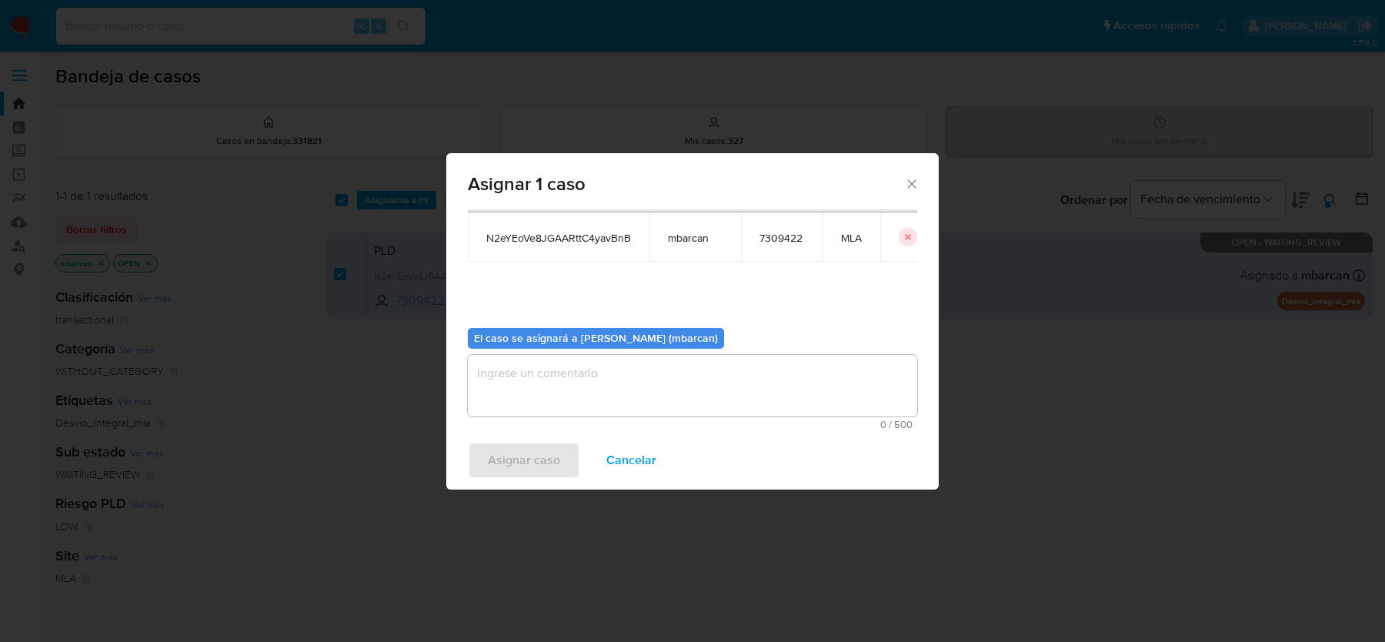
click at [606, 370] on textarea "assign-modal" at bounding box center [692, 386] width 449 height 62
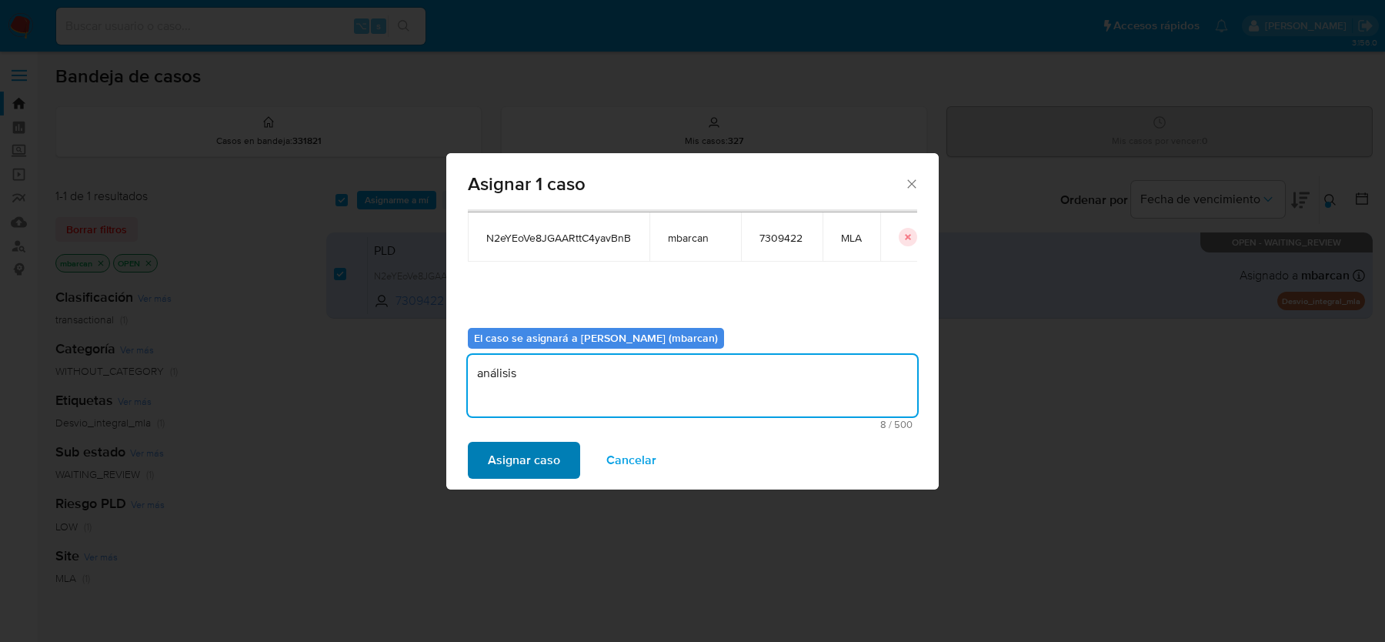
type textarea "análisis"
click at [558, 458] on span "Asignar caso" at bounding box center [524, 460] width 72 height 34
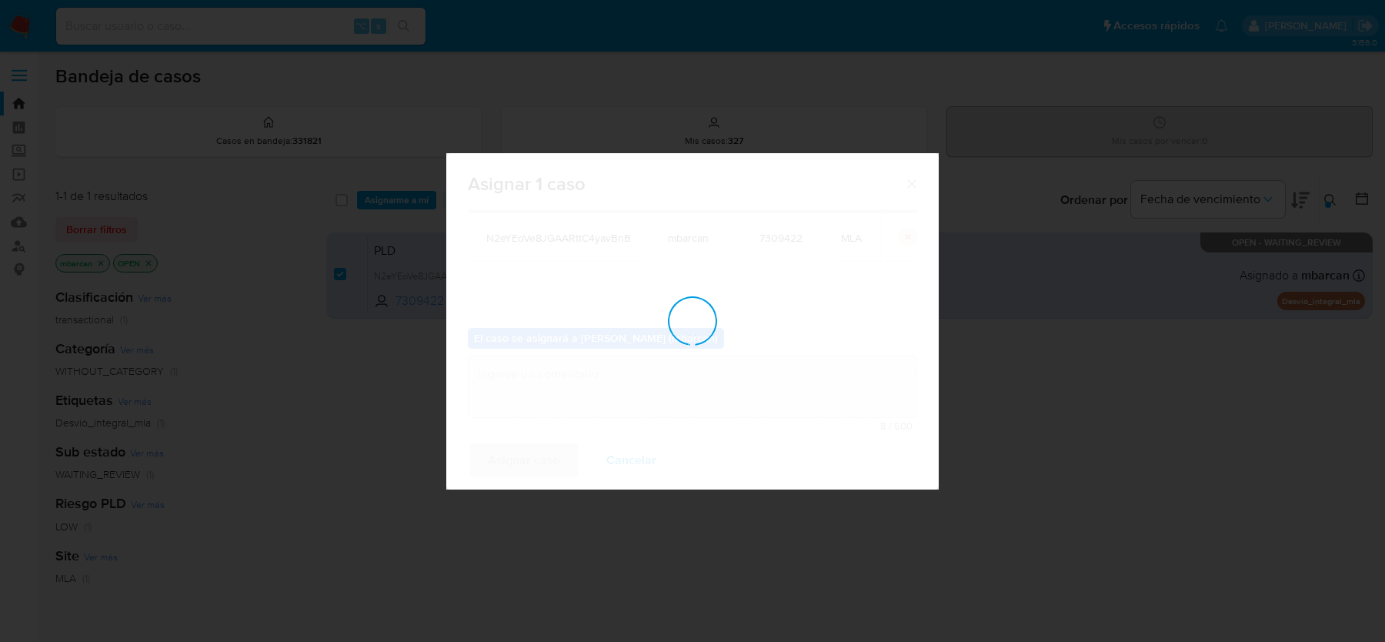
checkbox input "false"
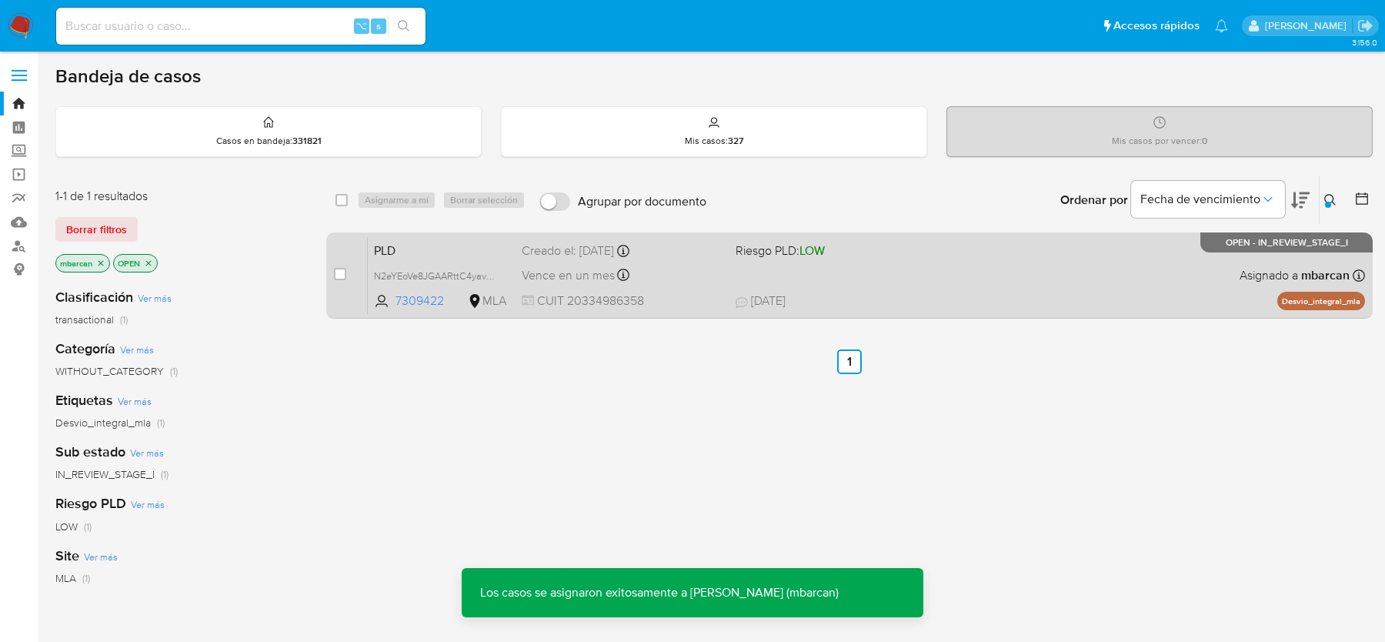
click at [505, 251] on span "PLD" at bounding box center [441, 249] width 135 height 20
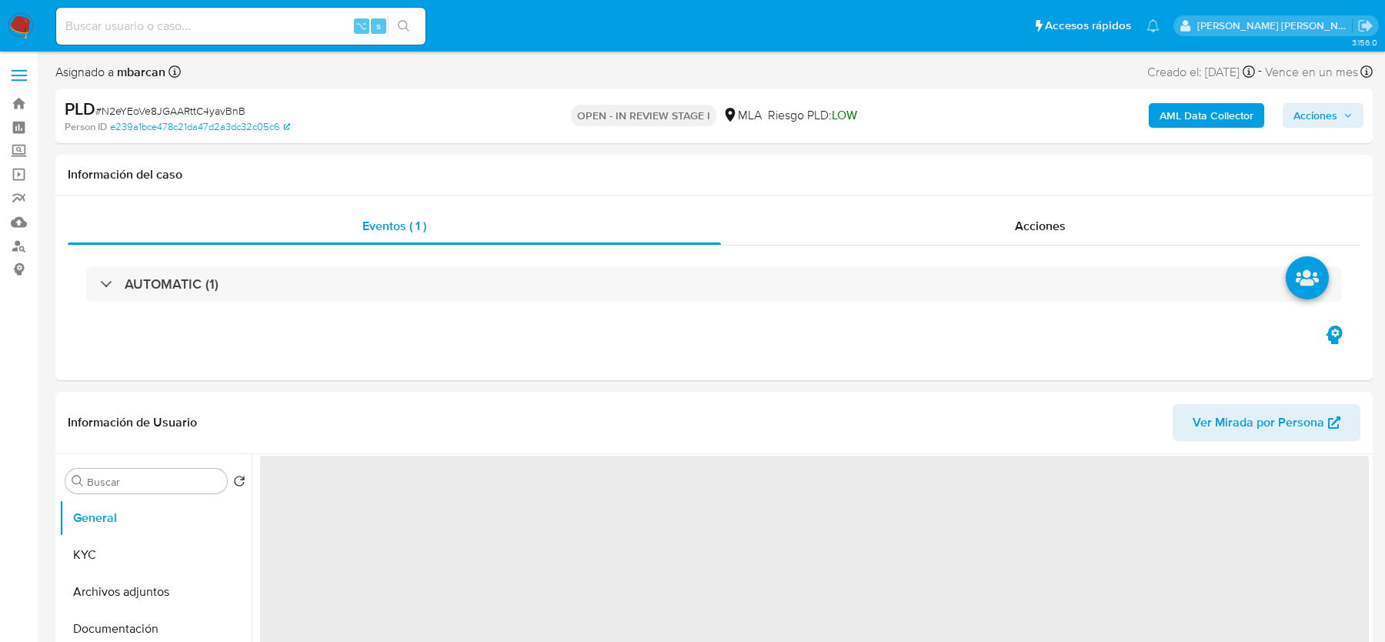
click at [199, 107] on span "# N2eYEoVe8JGAARttC4yavBnB" at bounding box center [170, 110] width 150 height 15
copy span "N2eYEoVe8JGAARttC4yavBnB"
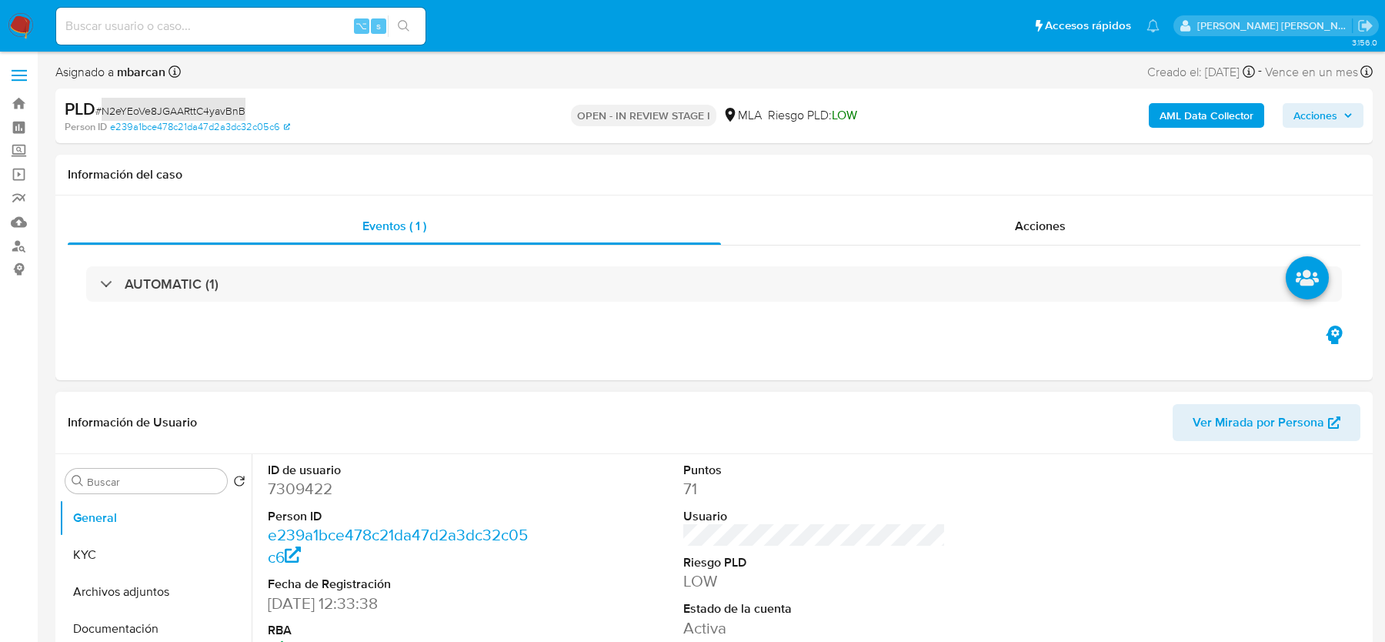
select select "10"
copy span "N2eYEoVe8JGAARttC4yavBnB"
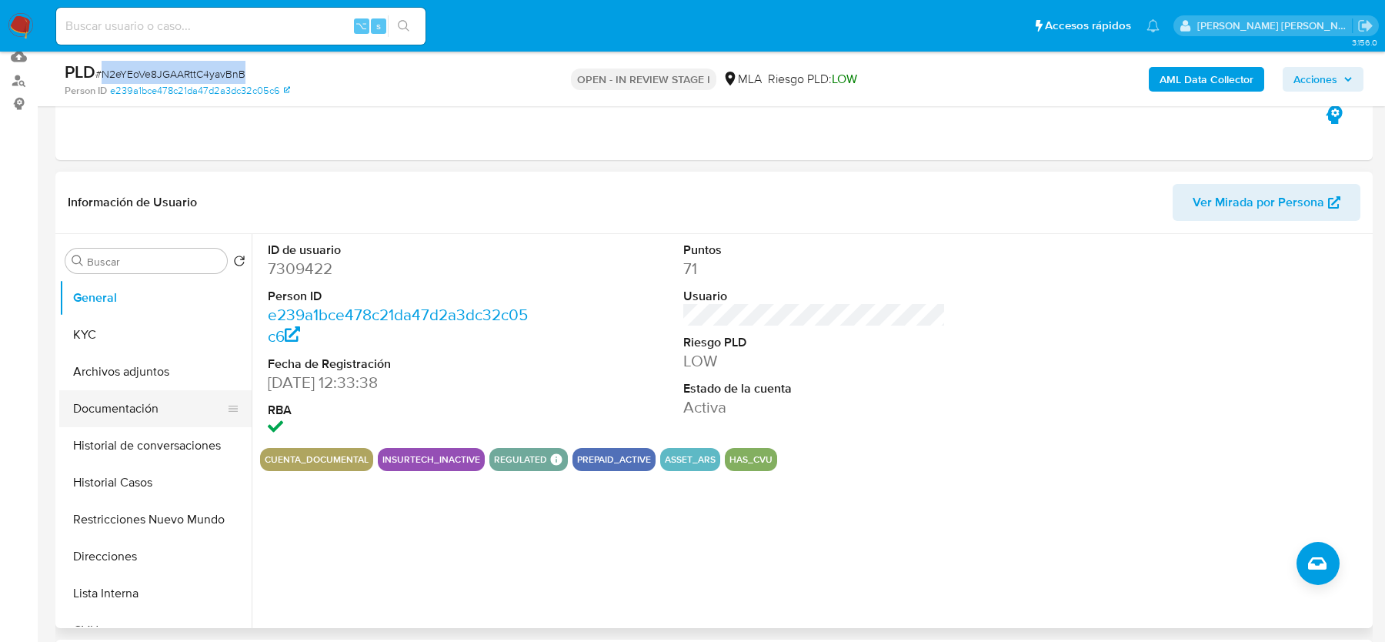
scroll to position [210, 0]
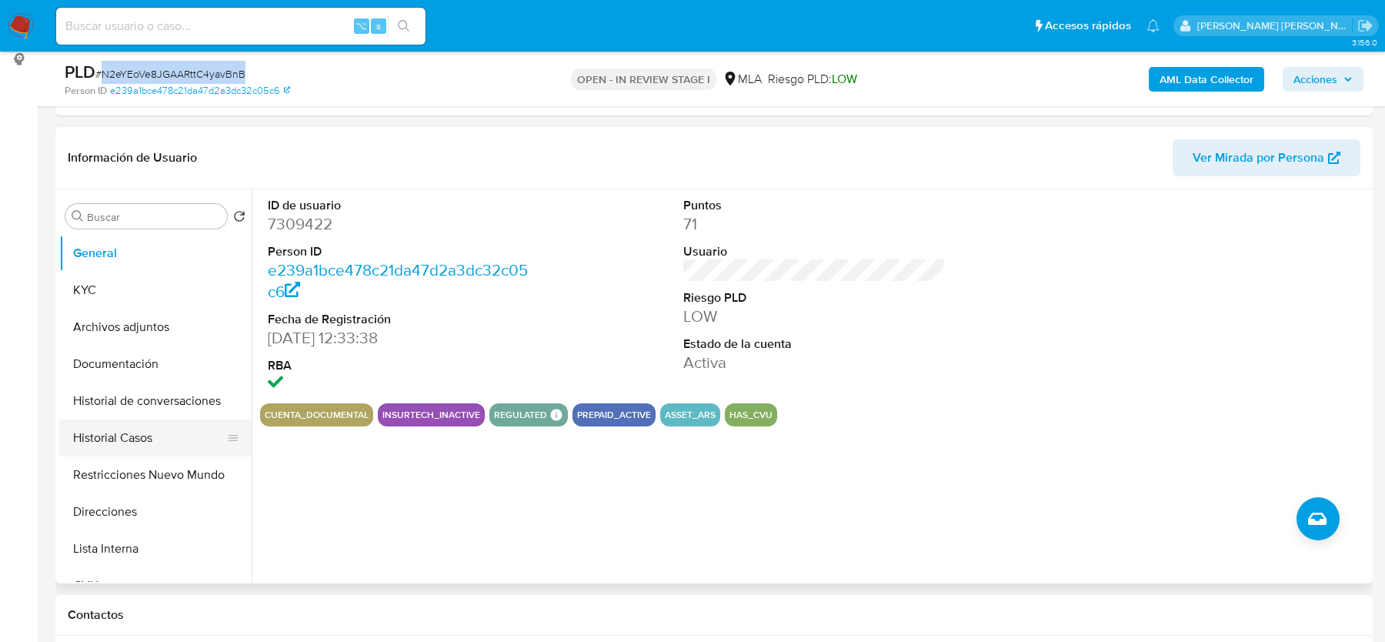
click at [118, 439] on button "Historial Casos" at bounding box center [149, 437] width 180 height 37
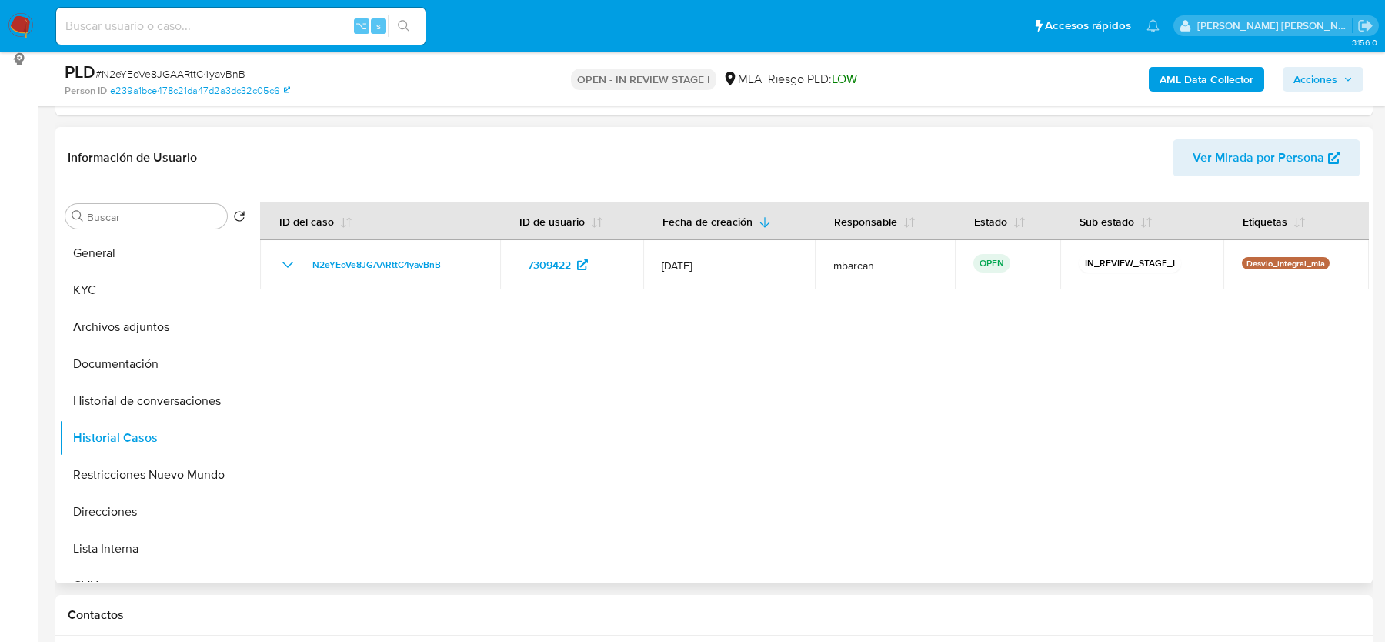
click at [165, 232] on div "Buscar Volver al orden por defecto General KYC Archivos adjuntos Documentación …" at bounding box center [155, 388] width 192 height 392
click at [183, 252] on button "General" at bounding box center [149, 253] width 180 height 37
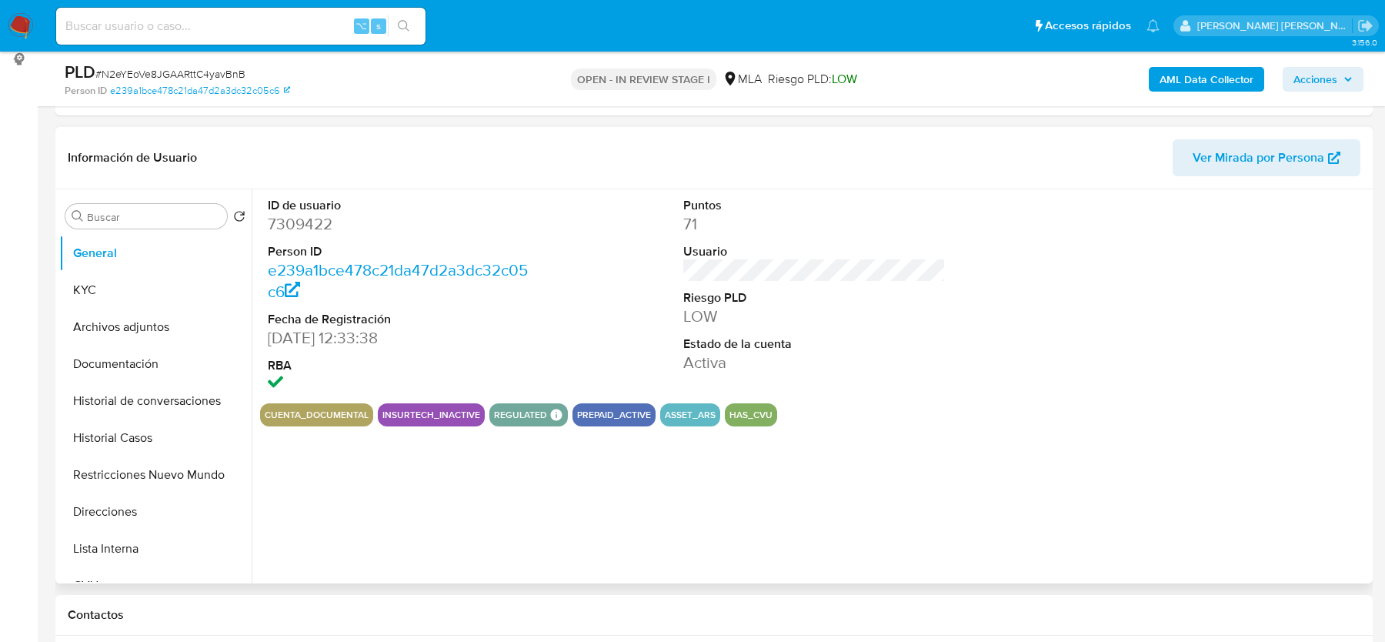
click at [303, 243] on dt "Person ID" at bounding box center [399, 251] width 262 height 17
click at [303, 222] on dd "7309422" at bounding box center [399, 224] width 262 height 22
copy dd "7309422"
click at [125, 77] on span "# N2eYEoVe8JGAARttC4yavBnB" at bounding box center [170, 73] width 150 height 15
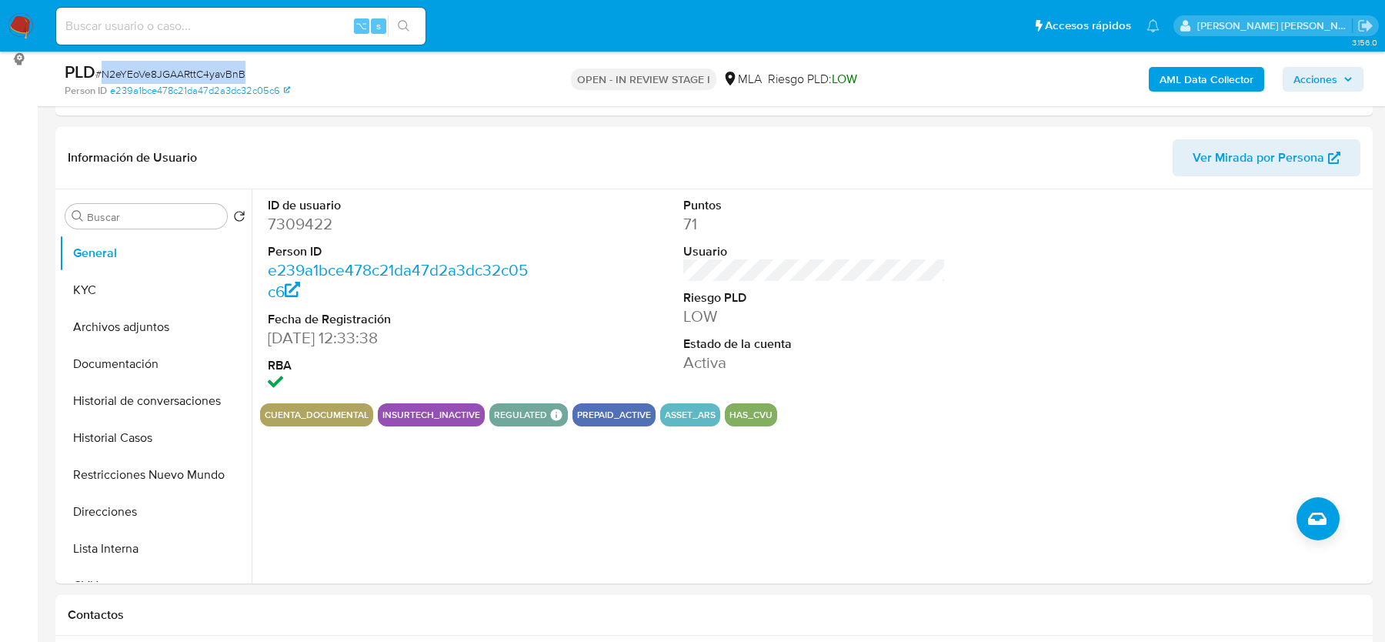
click at [125, 77] on span "# N2eYEoVe8JGAARttC4yavBnB" at bounding box center [170, 73] width 150 height 15
copy span "N2eYEoVe8JGAARttC4yavBnB"
click at [162, 268] on button "General" at bounding box center [149, 253] width 180 height 37
click at [128, 290] on button "KYC" at bounding box center [149, 290] width 180 height 37
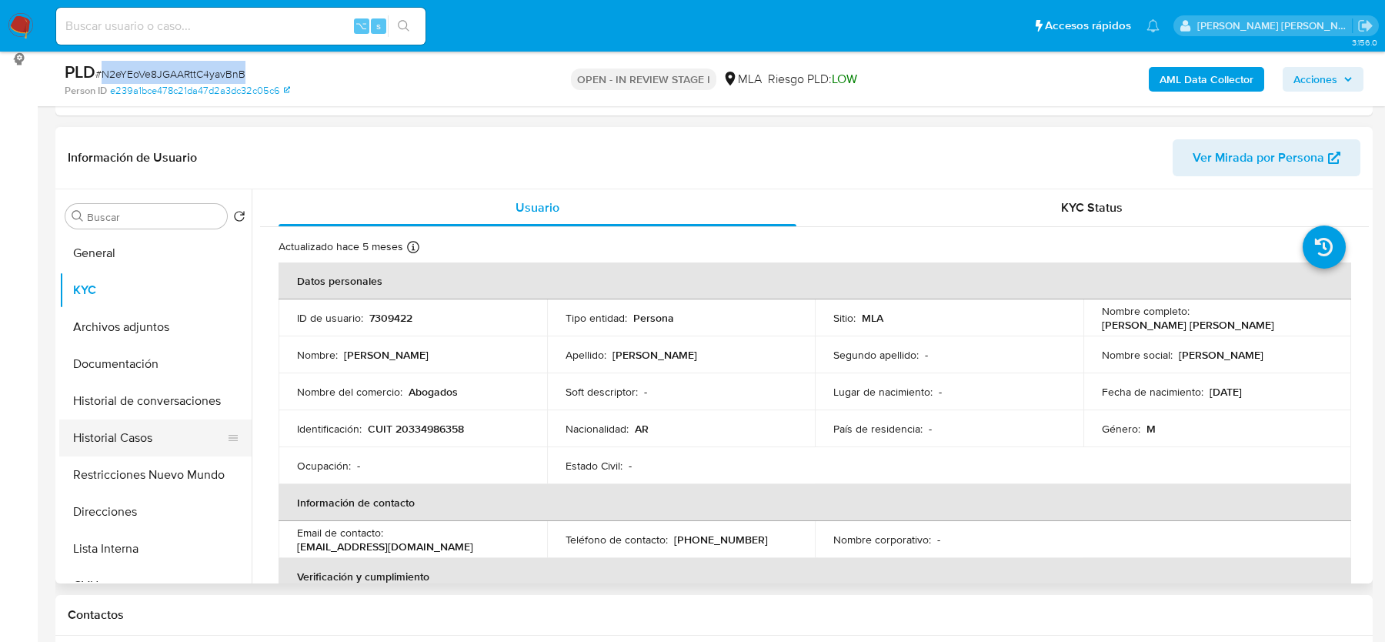
click at [121, 431] on button "Historial Casos" at bounding box center [149, 437] width 180 height 37
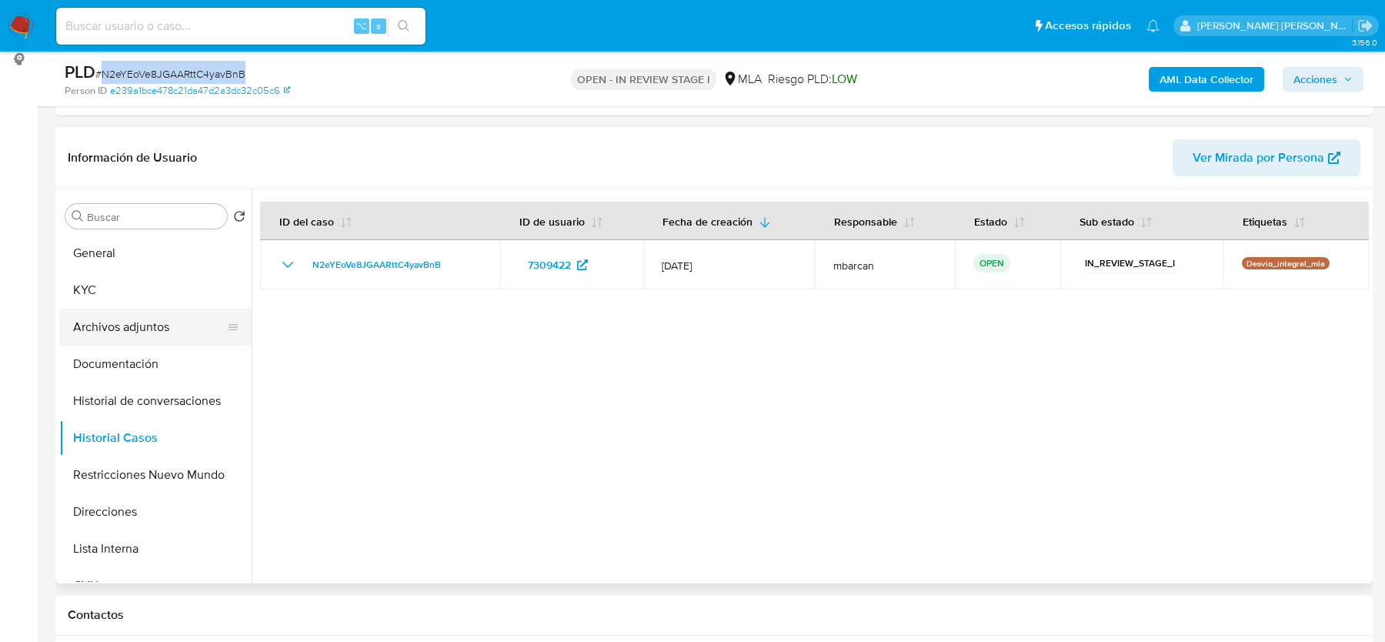
click at [117, 309] on button "Archivos adjuntos" at bounding box center [149, 327] width 180 height 37
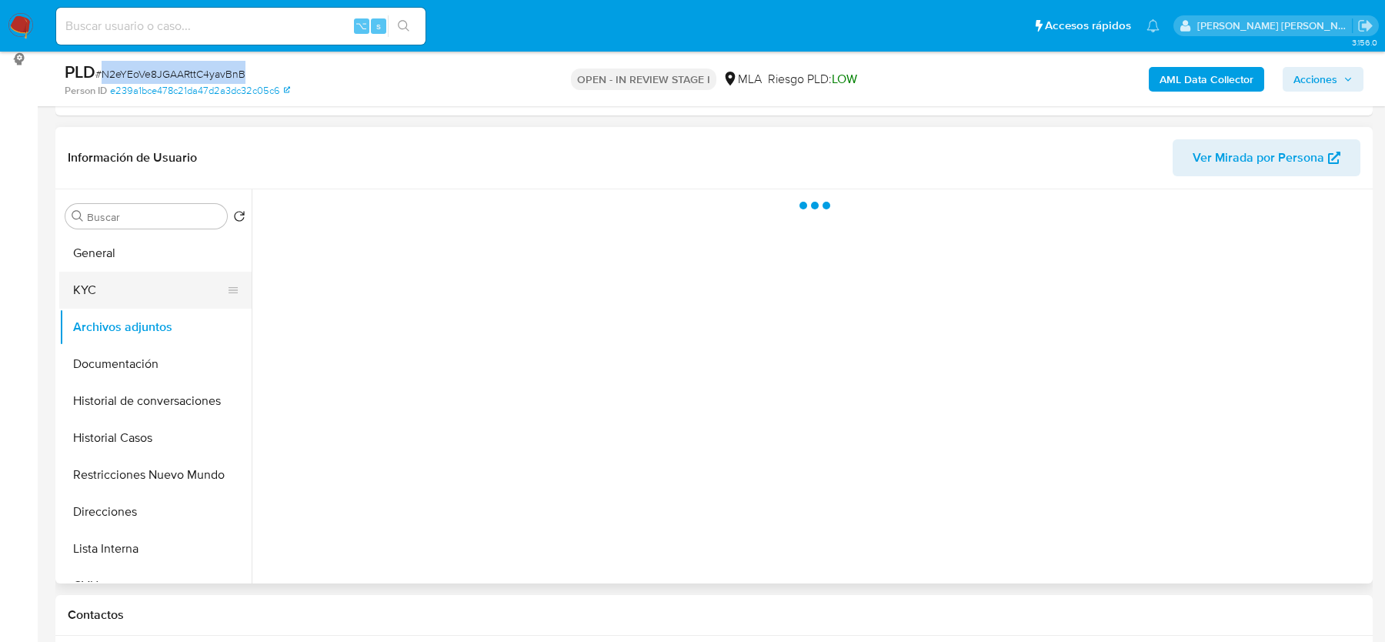
click at [116, 294] on button "KYC" at bounding box center [149, 290] width 180 height 37
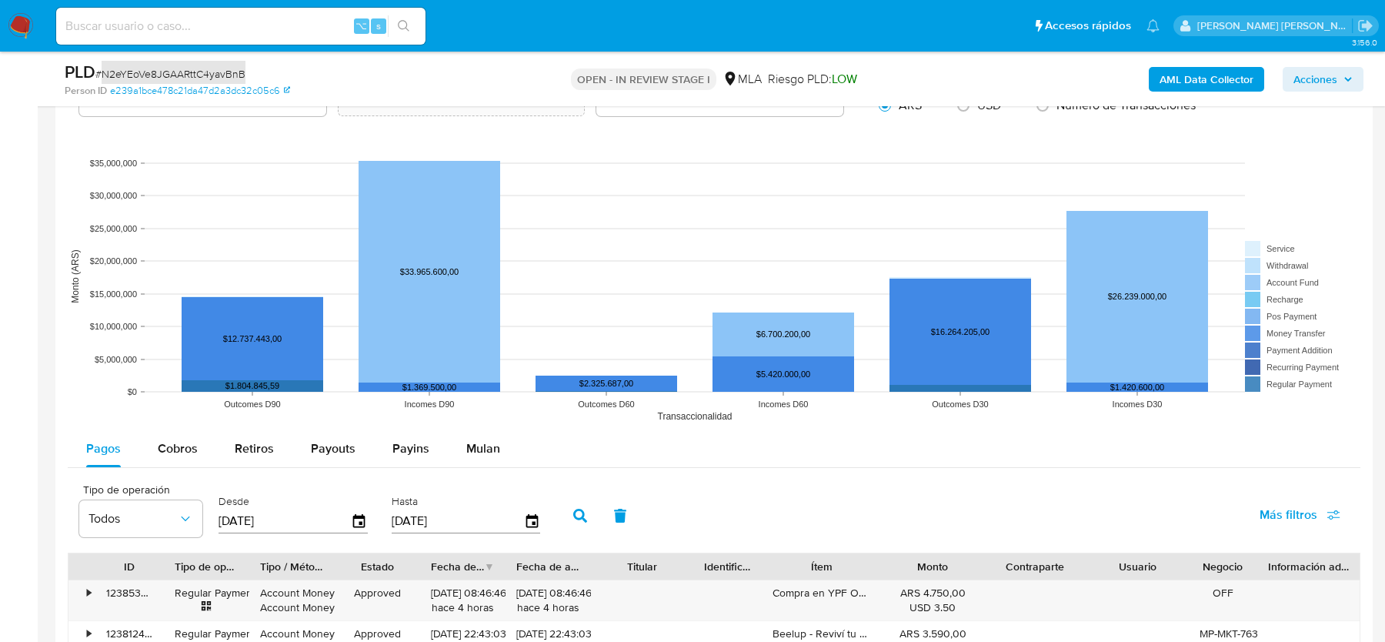
scroll to position [1408, 0]
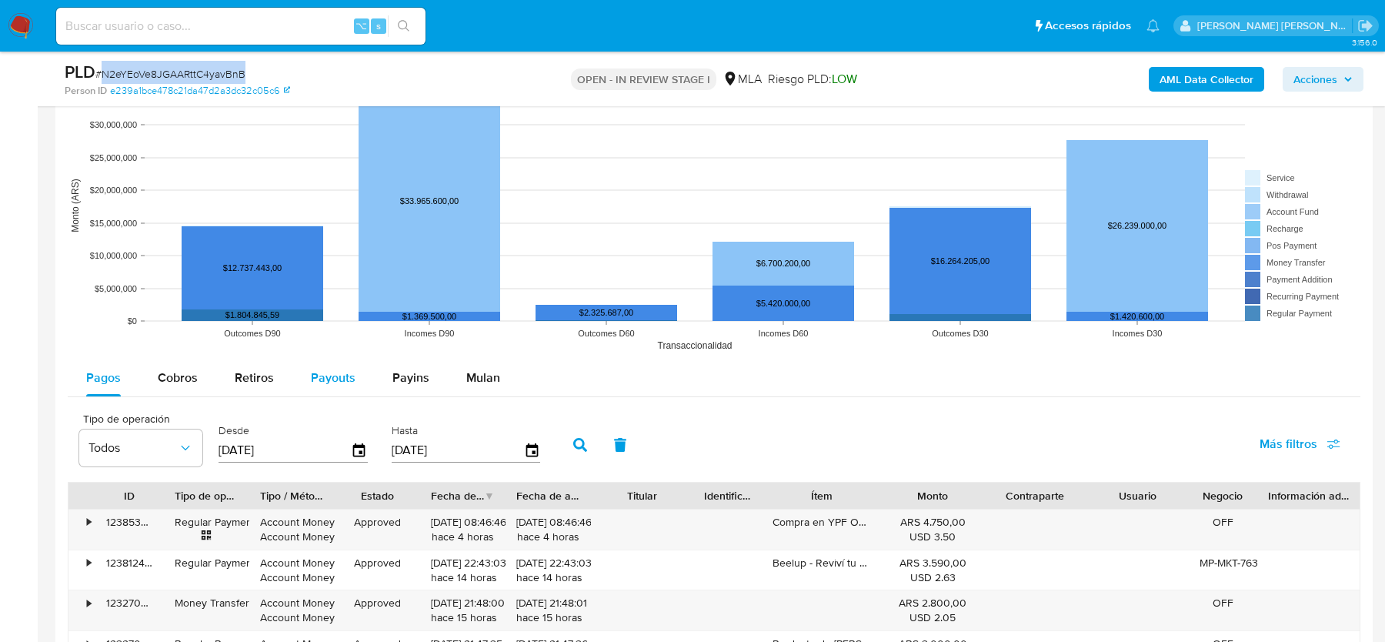
click at [323, 374] on span "Payouts" at bounding box center [333, 378] width 45 height 18
select select "10"
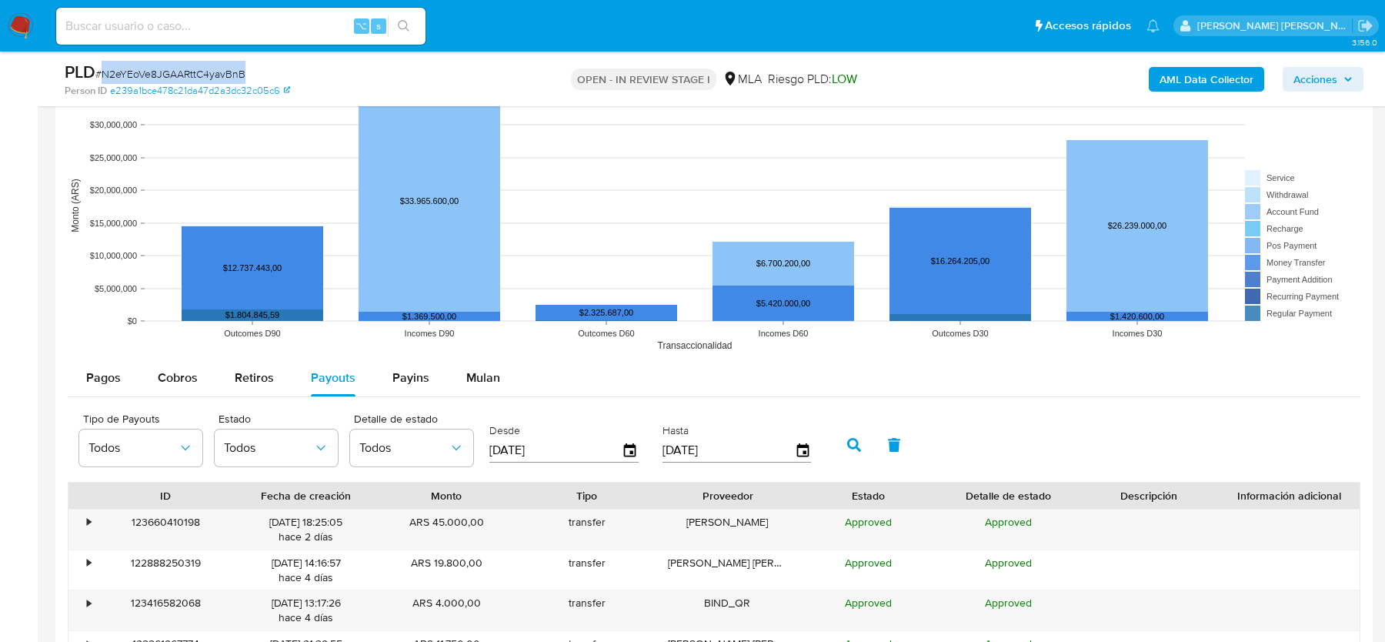
click at [516, 449] on input "[DATE]" at bounding box center [555, 450] width 132 height 25
type input "30/52/025_"
type input "01/07/2025"
click at [847, 442] on icon "button" at bounding box center [854, 445] width 14 height 14
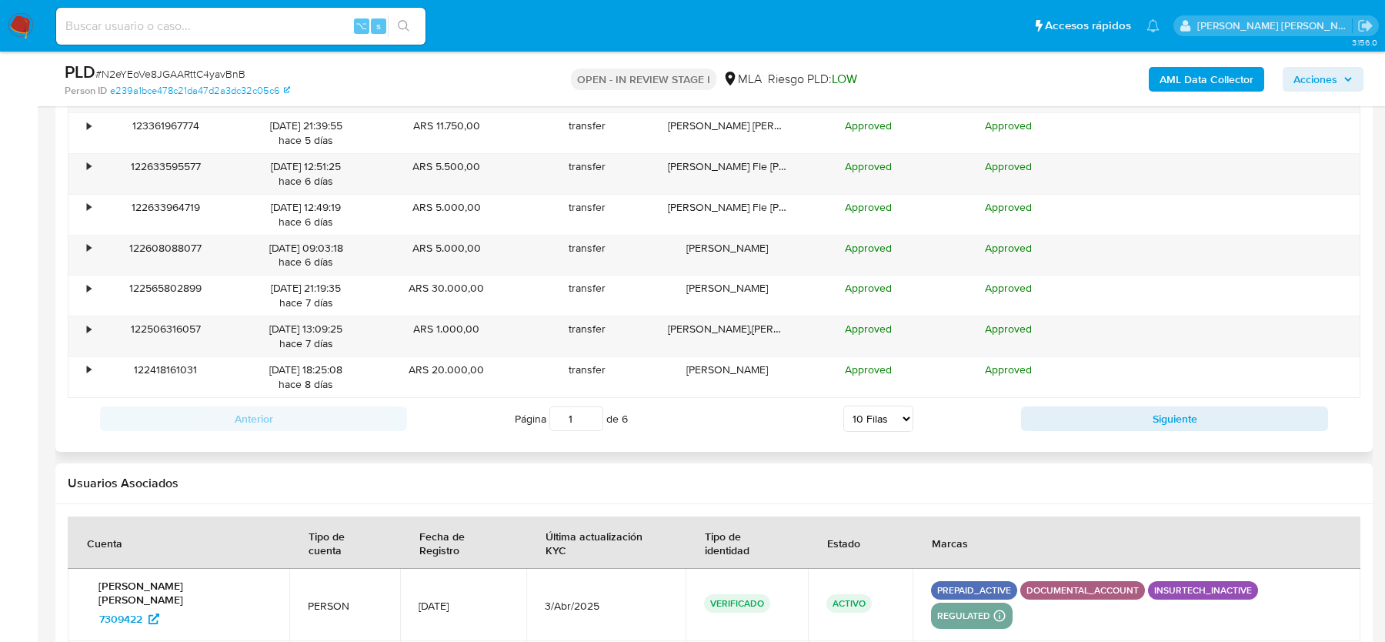
scroll to position [1927, 0]
click at [869, 409] on select "5 Filas 10 Filas 20 Filas 25 Filas 50 Filas 100 Filas" at bounding box center [878, 417] width 70 height 26
select select "50"
click at [843, 404] on select "5 Filas 10 Filas 20 Filas 25 Filas 50 Filas 100 Filas" at bounding box center [878, 417] width 70 height 26
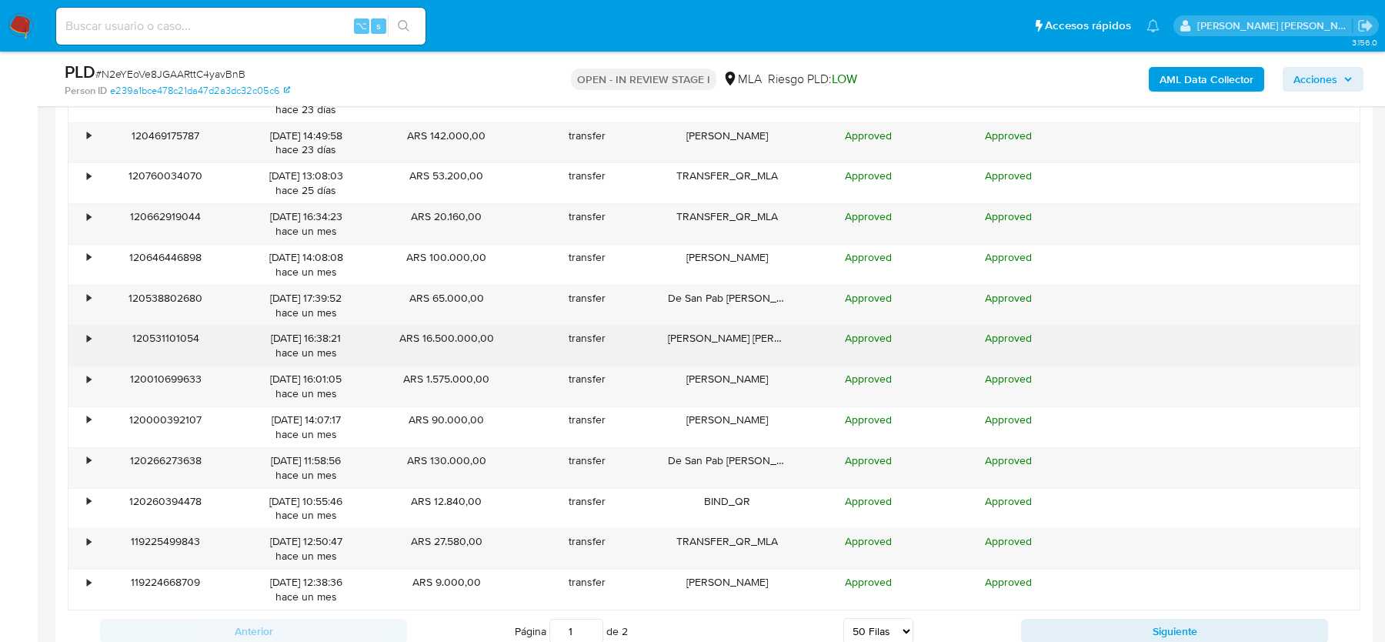
scroll to position [3340, 0]
click at [87, 329] on div "•" at bounding box center [89, 336] width 4 height 15
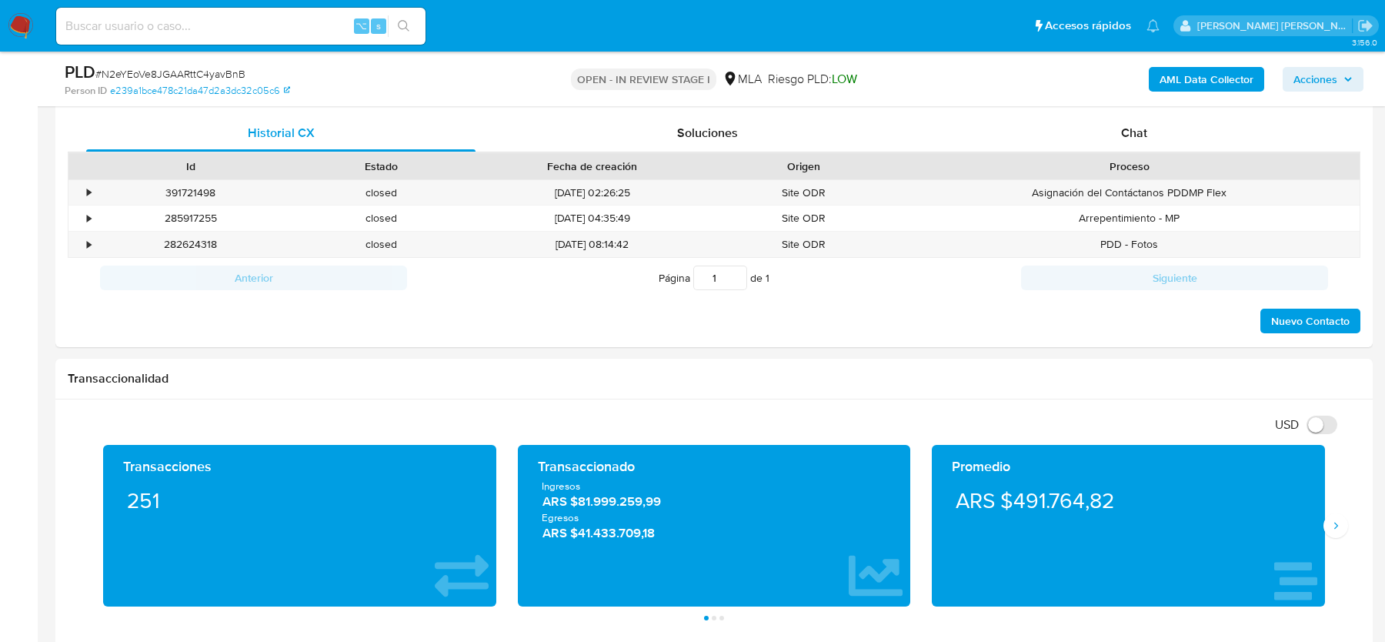
scroll to position [712, 0]
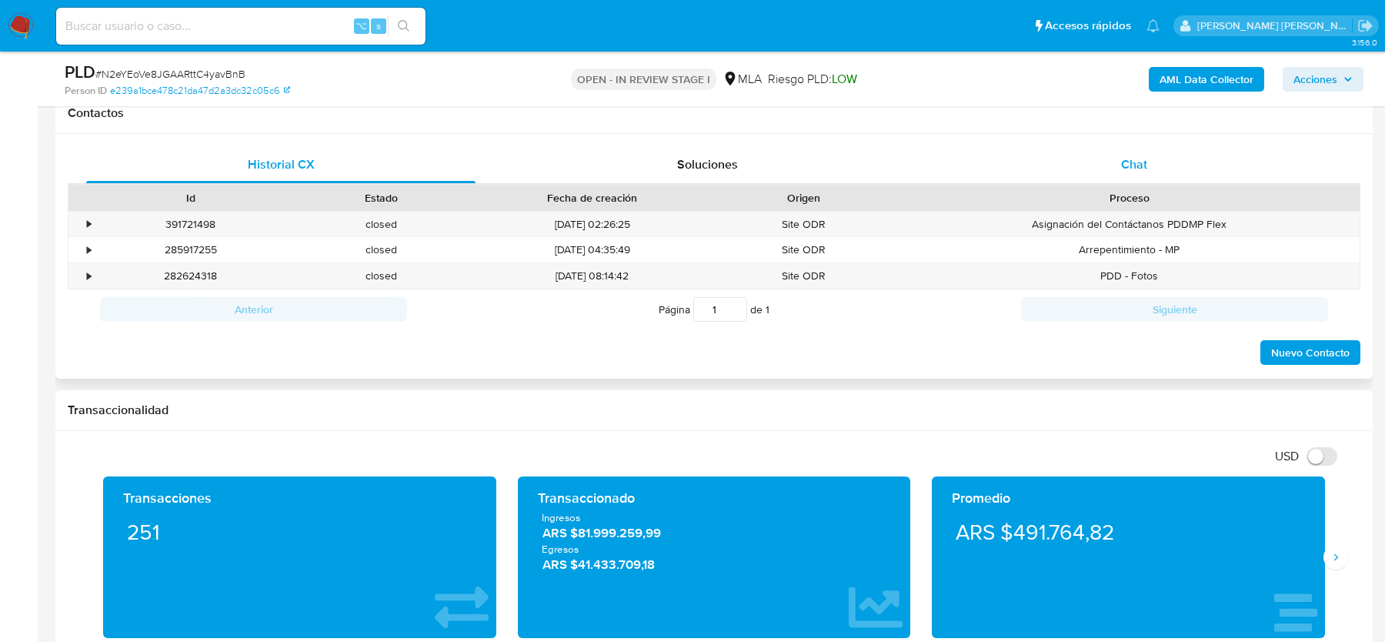
click at [1153, 146] on div "Chat" at bounding box center [1133, 164] width 389 height 37
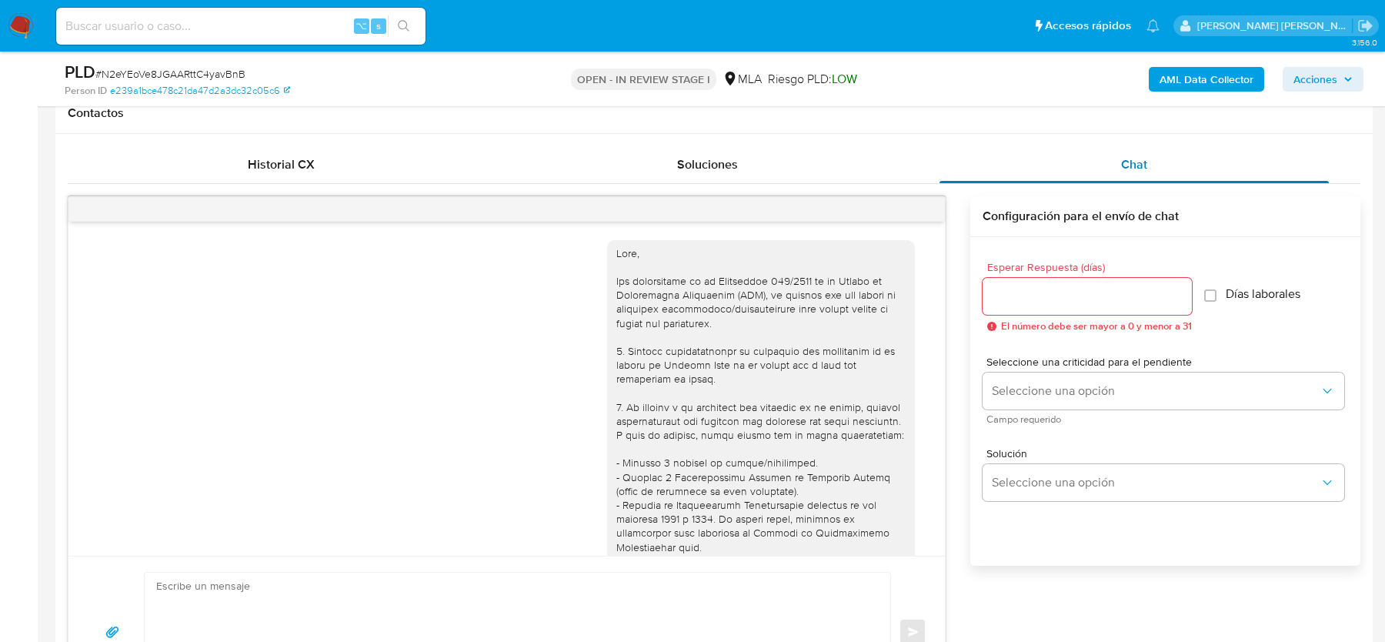
scroll to position [639, 0]
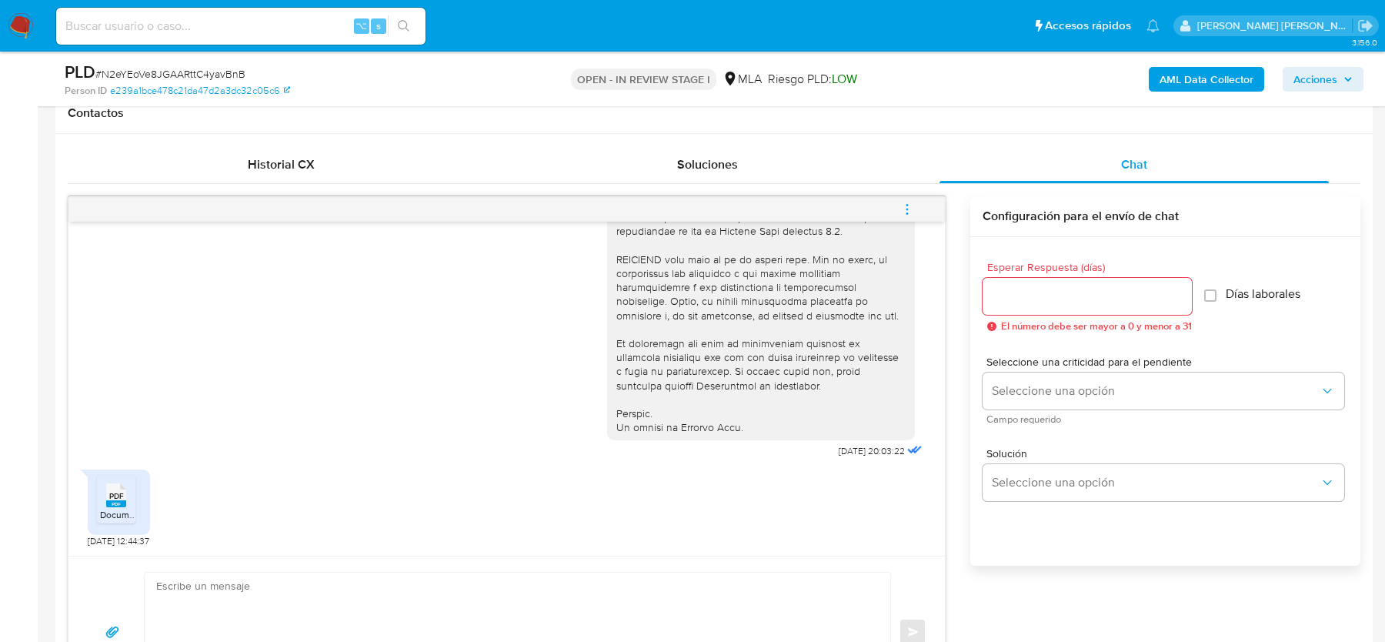
click at [105, 485] on div "PDF PDF" at bounding box center [116, 494] width 32 height 30
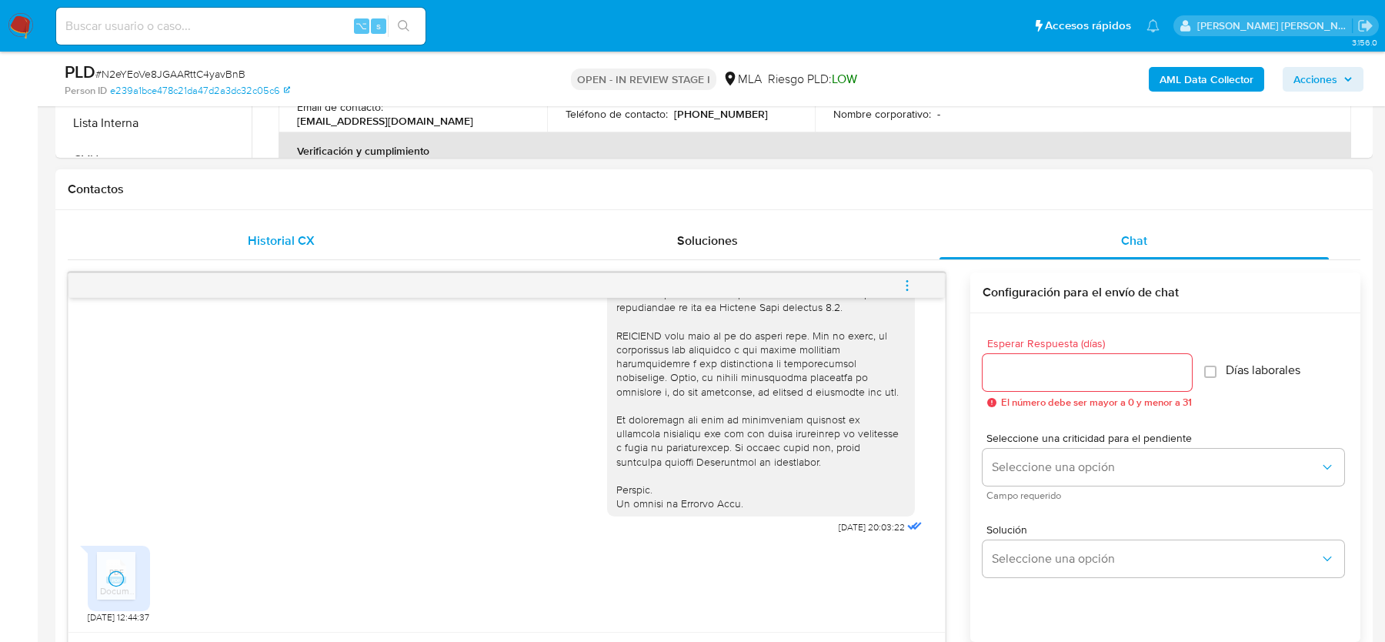
scroll to position [633, 0]
click at [180, 74] on span "# N2eYEoVe8JGAARttC4yavBnB" at bounding box center [170, 73] width 150 height 15
copy span "N2eYEoVe8JGAARttC4yavBnB"
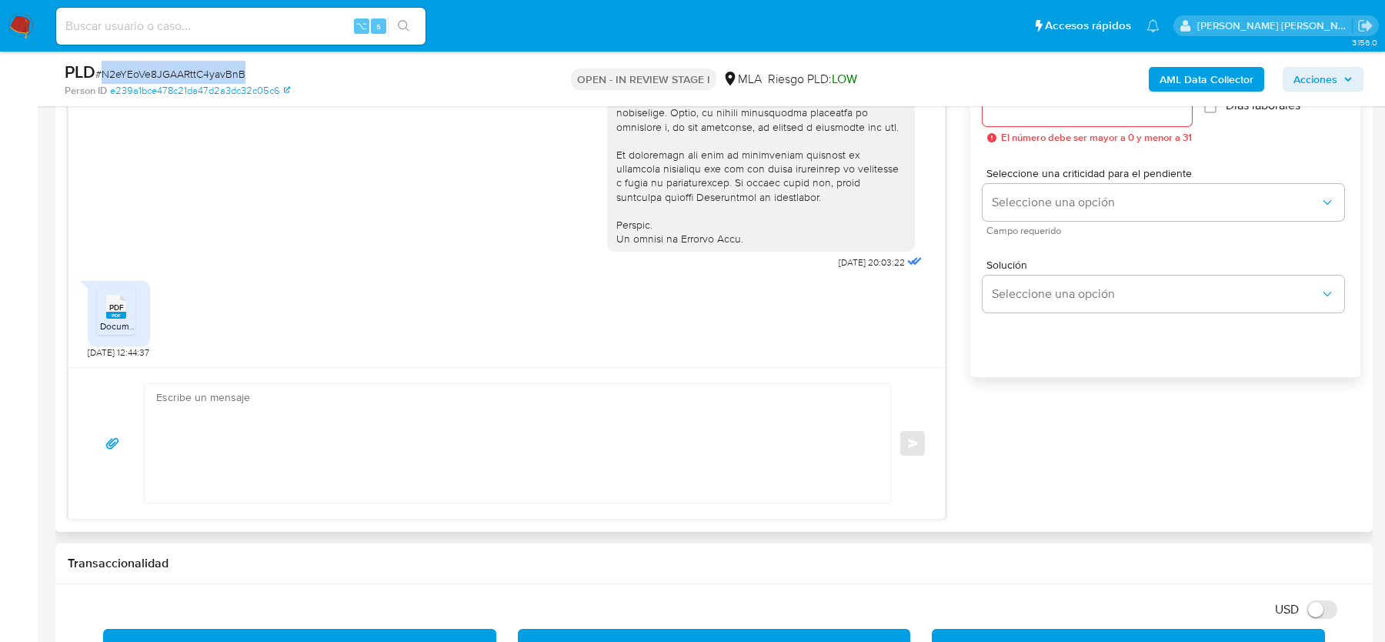
click at [335, 361] on div "17/07/2025 20:03:22 PDF PDF Documentación MP.pdf 18/07/2025 12:44:37" at bounding box center [506, 200] width 876 height 334
click at [299, 401] on textarea at bounding box center [513, 443] width 715 height 118
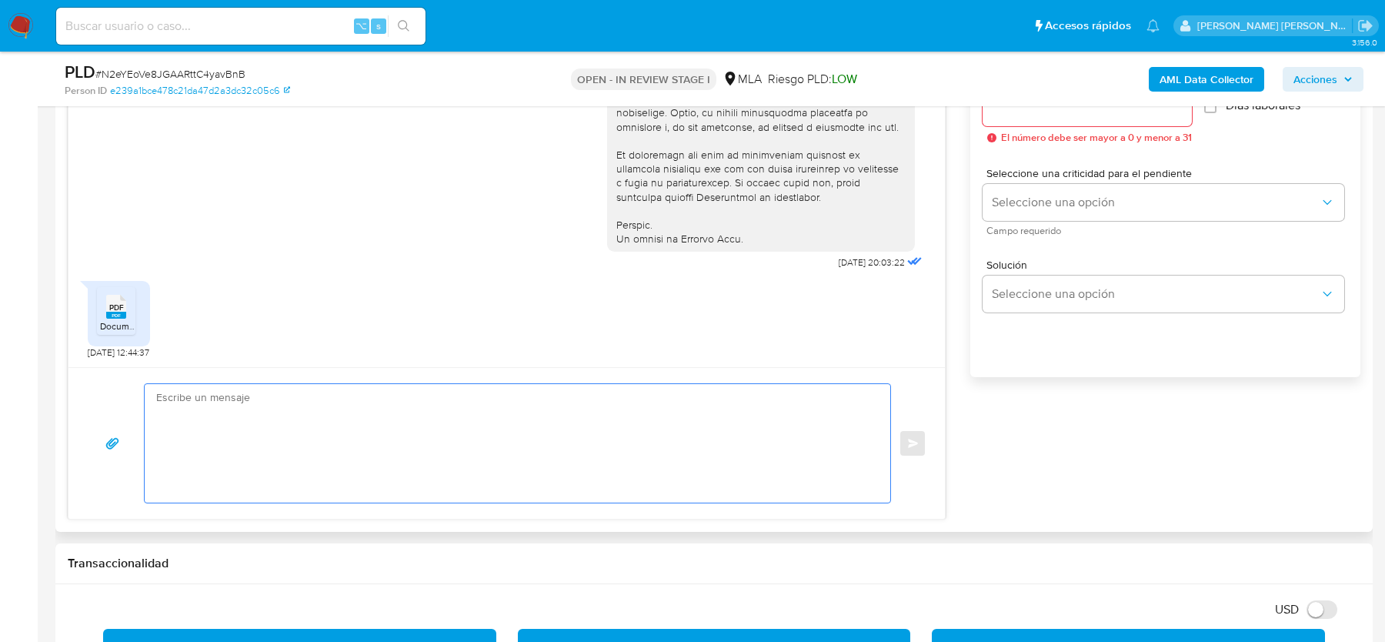
paste textarea "Hola, Muchas gracias por la respuesta Te comentamos que analizamos la documenta…"
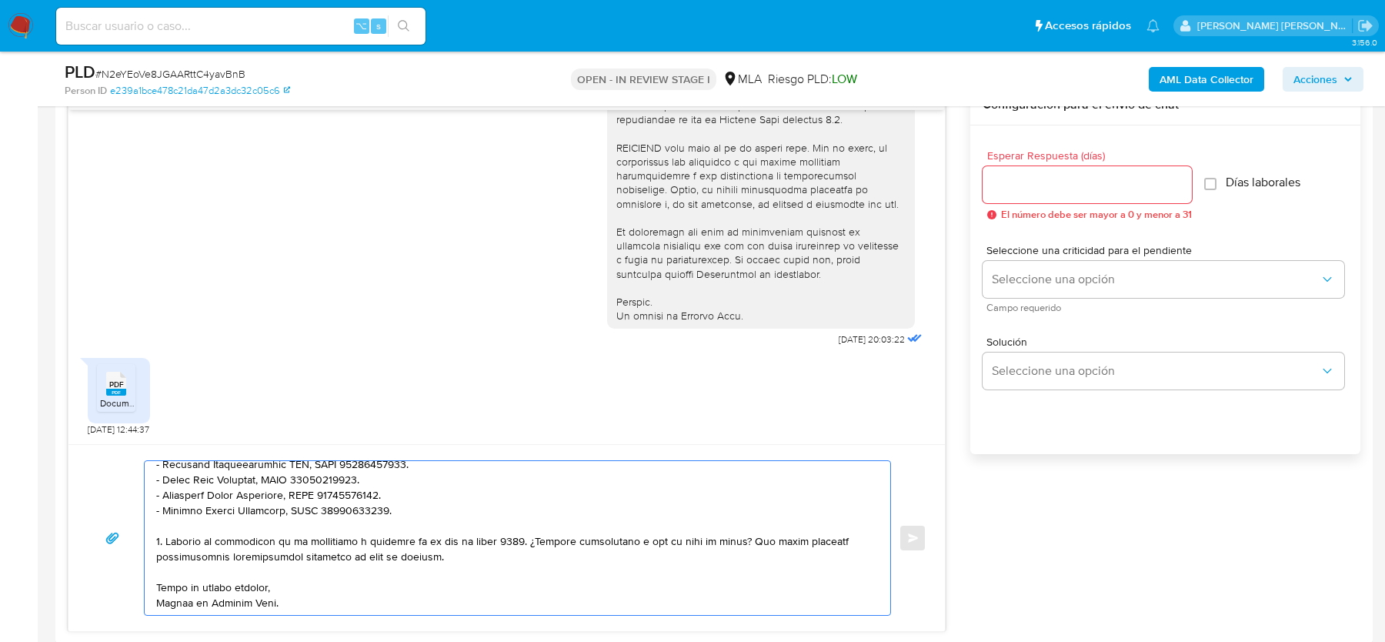
scroll to position [740, 0]
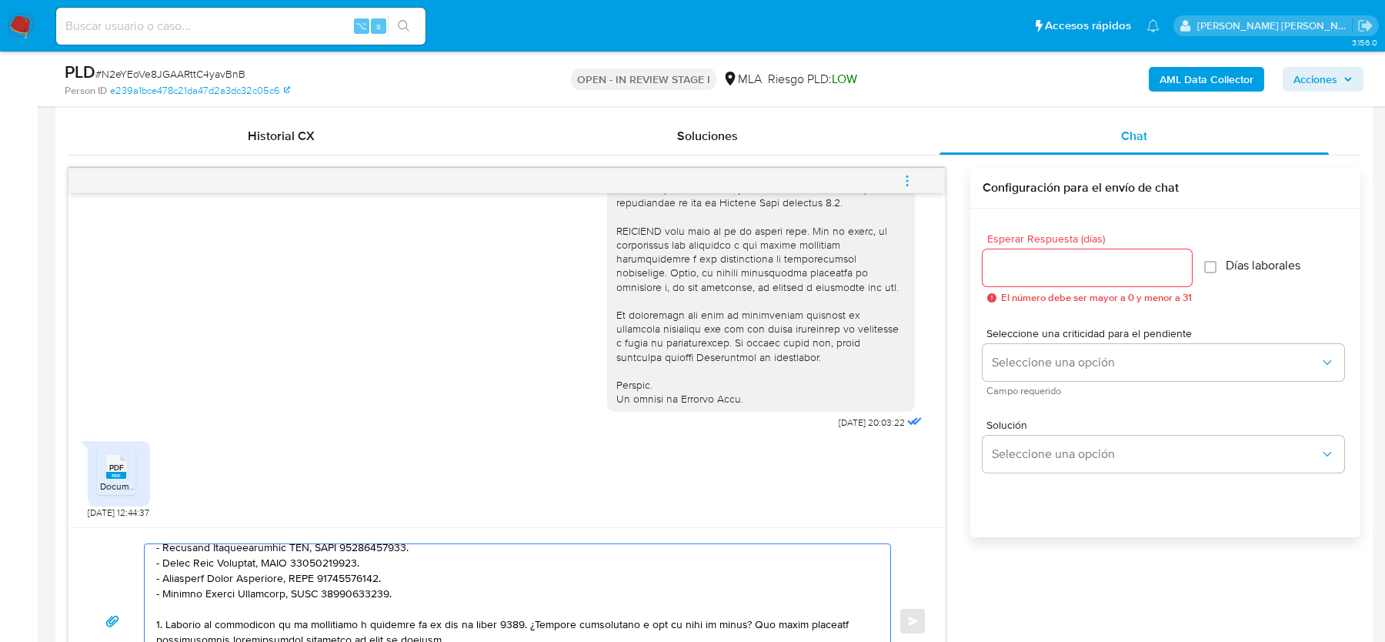
type textarea "Hola, Muchas gracias por la respuesta Te comentamos que analizamos la documenta…"
click at [991, 262] on input "Esperar Respuesta (días)" at bounding box center [1087, 268] width 209 height 20
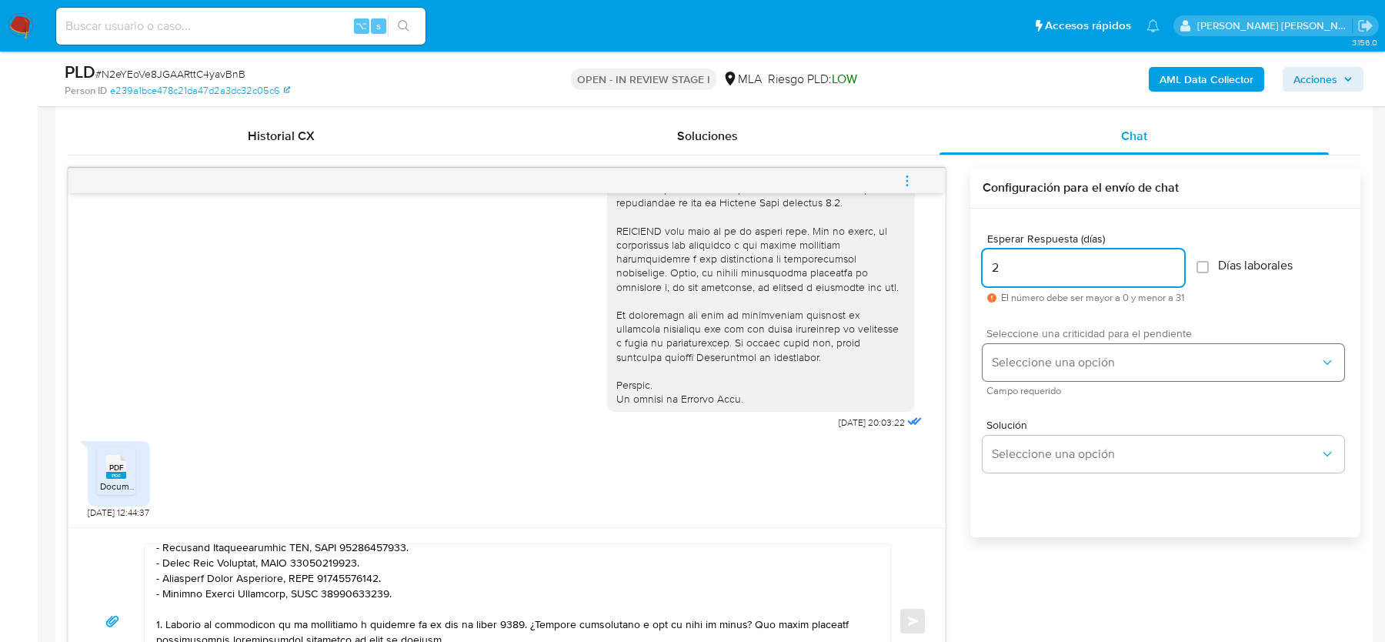
type input "2"
click at [1046, 355] on span "Seleccione una opción" at bounding box center [1156, 362] width 328 height 15
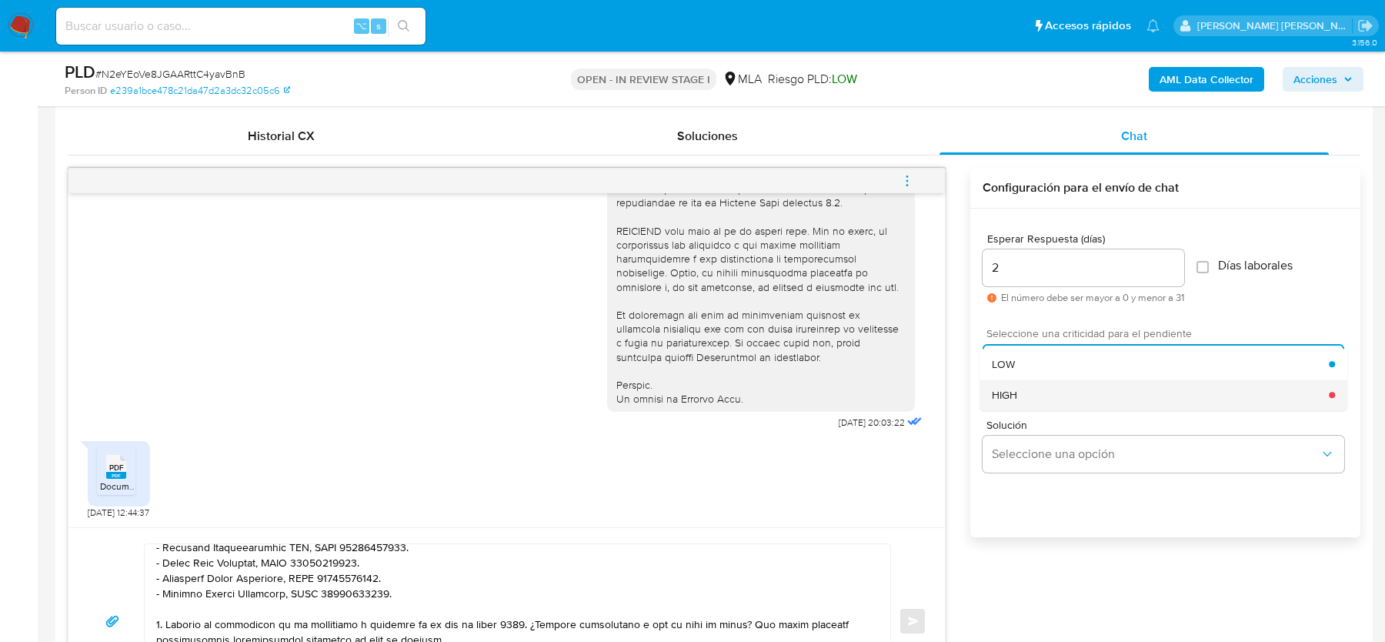
click at [1040, 397] on div "HIGH" at bounding box center [1160, 394] width 337 height 31
click at [912, 620] on span "Enviar" at bounding box center [913, 620] width 11 height 9
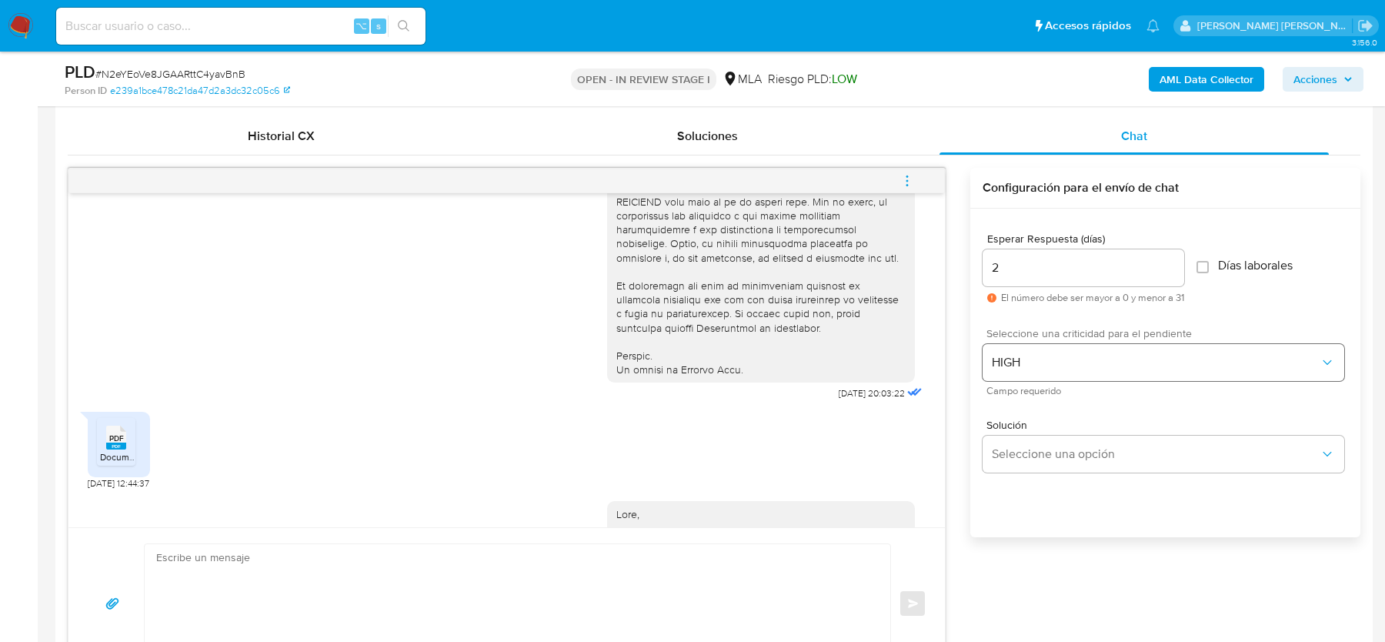
scroll to position [1117, 0]
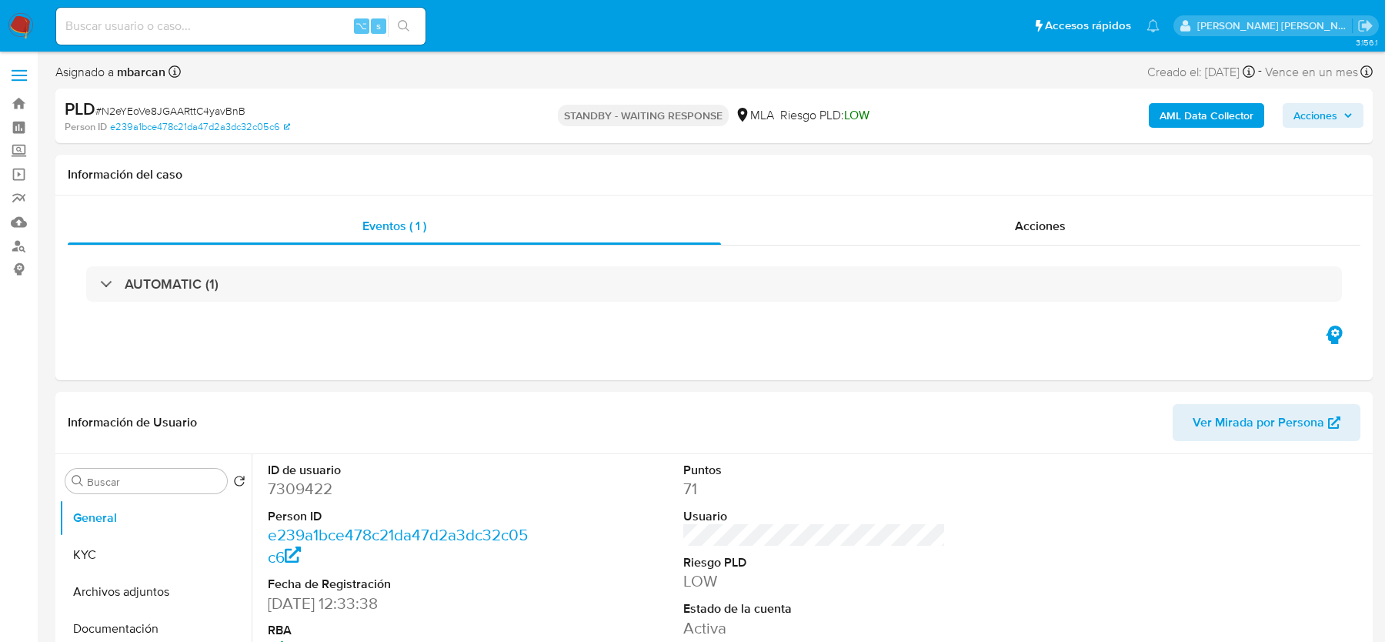
select select "10"
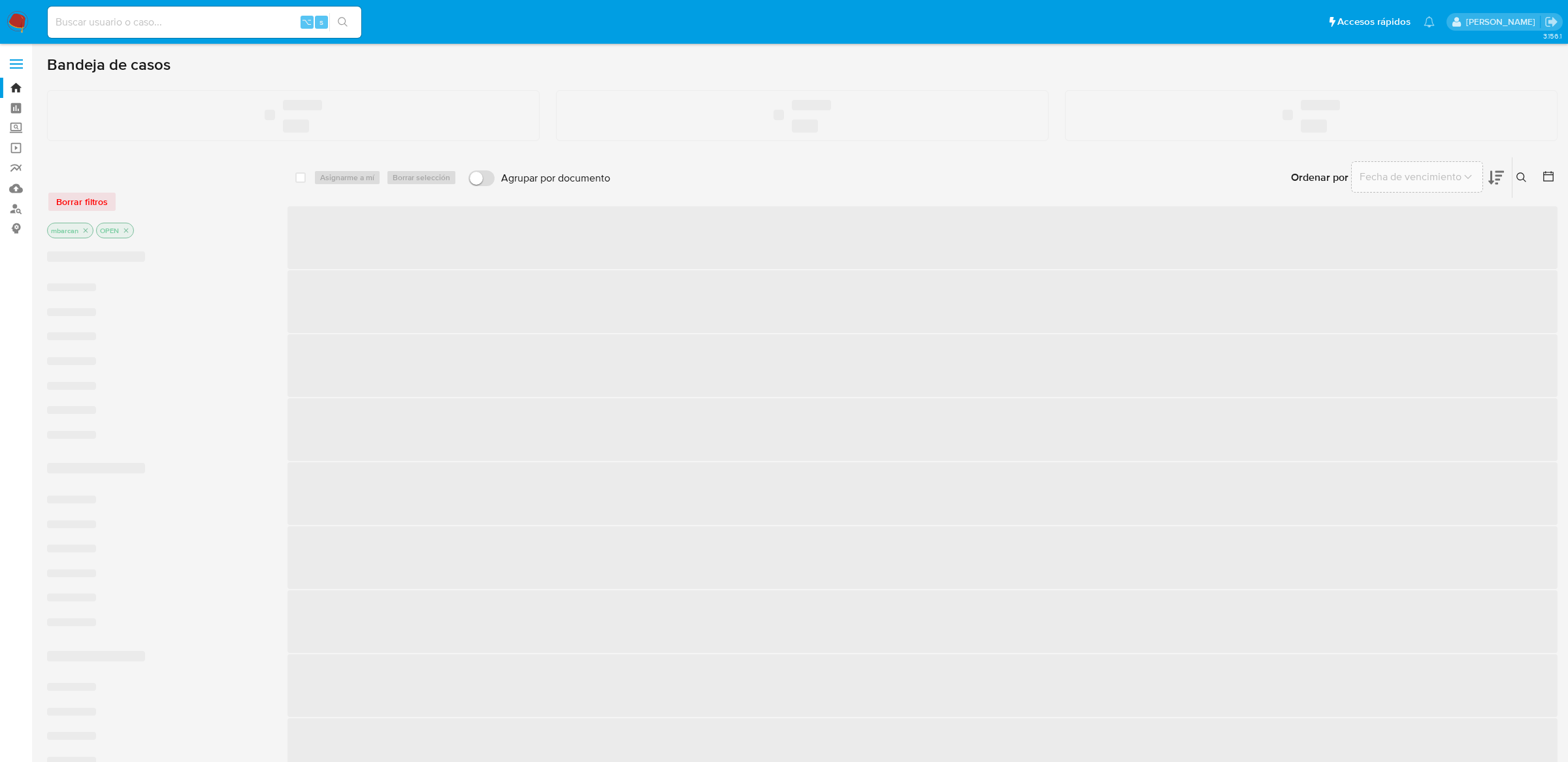
click at [197, 24] on input at bounding box center [204, 22] width 313 height 17
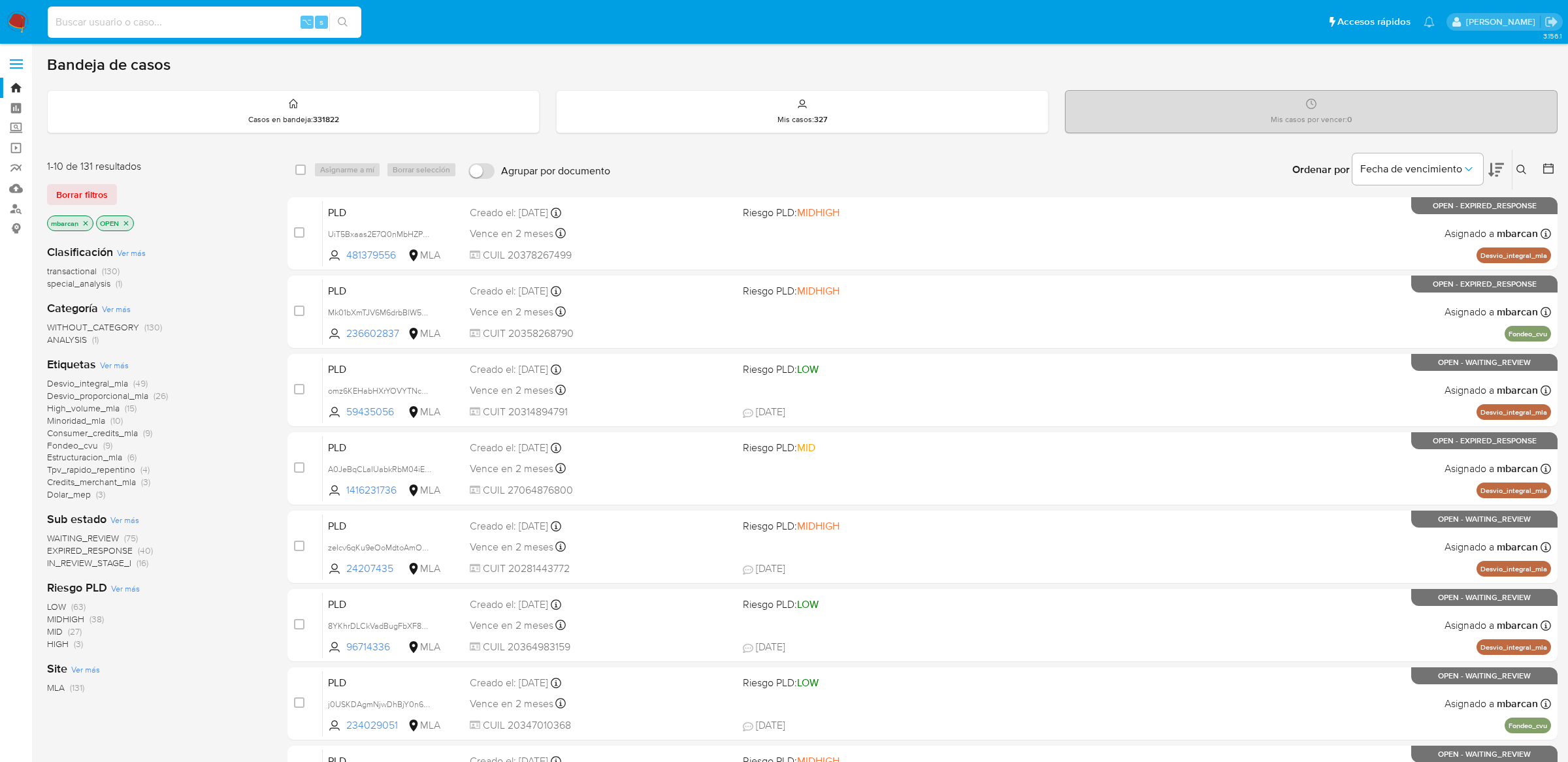
paste input "vs6UAfDHVPXRXiRtspZyDHDa"
type input "vs6UAfDHVPXRXiRtspZyDHDa"
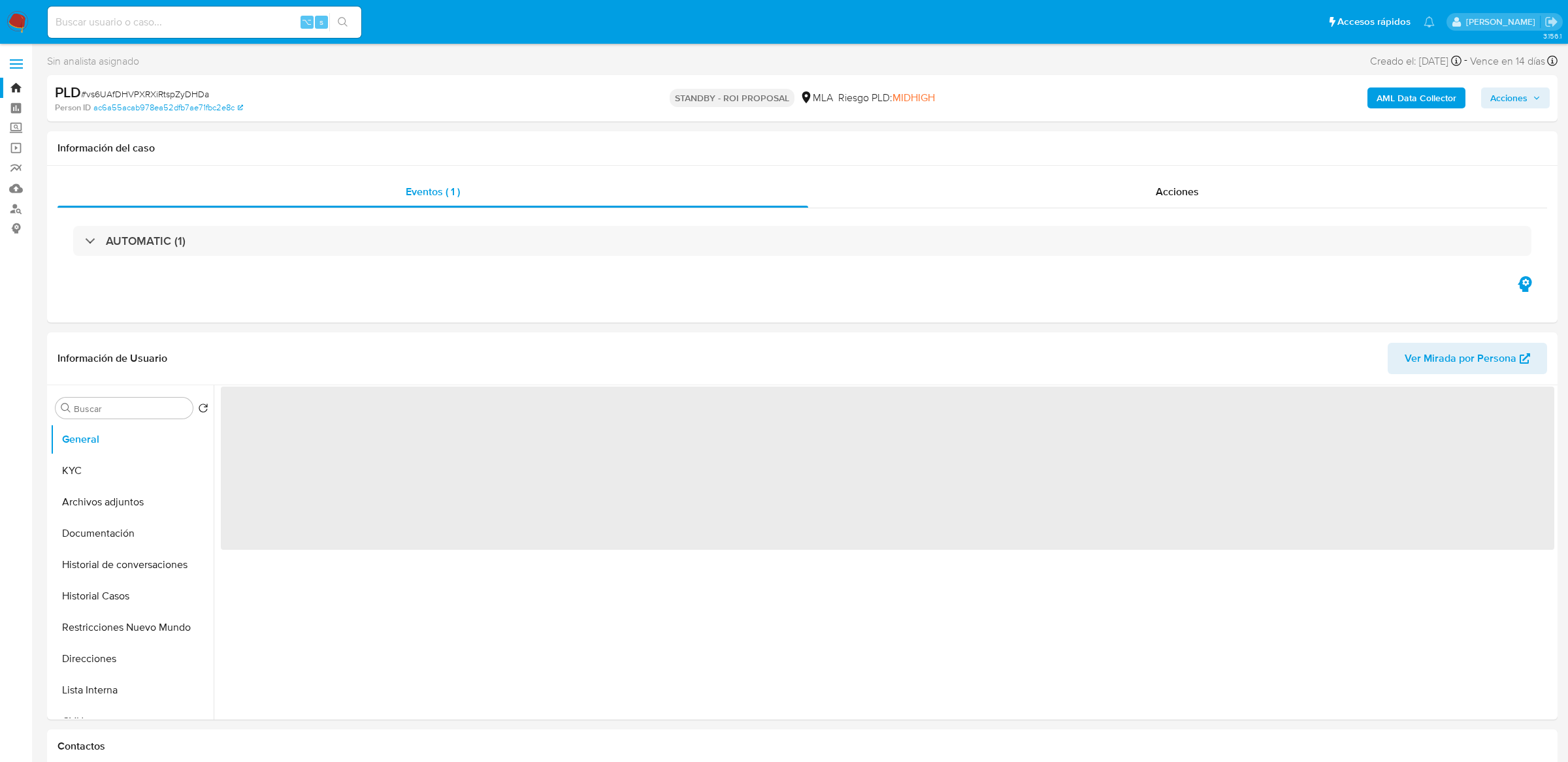
select select "10"
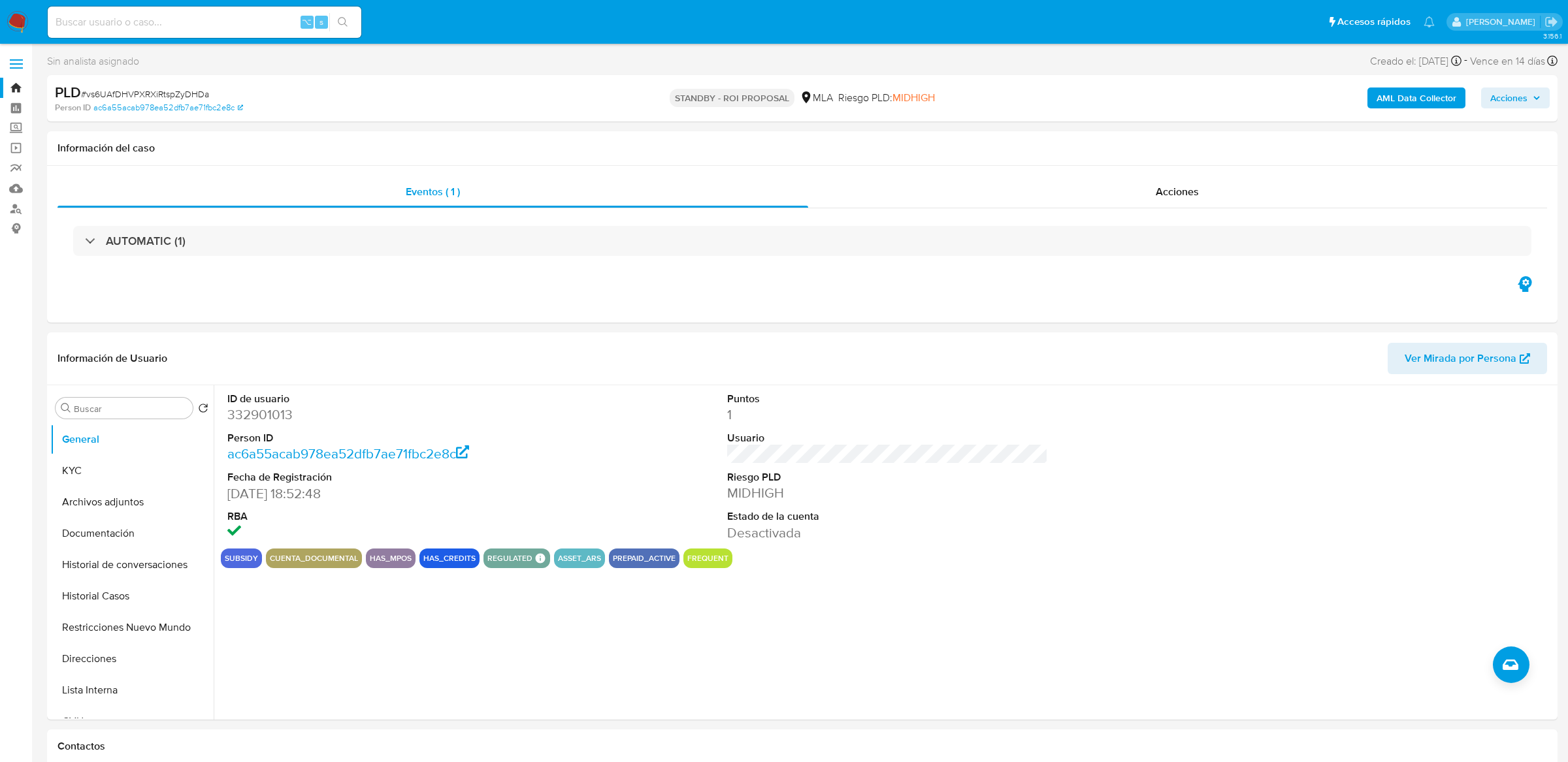
click at [223, 22] on input at bounding box center [204, 22] width 313 height 17
paste input "AKug4lHG7XQTyULhmGBONl44"
type input "AKug4lHG7XQTyULhmGBONl44"
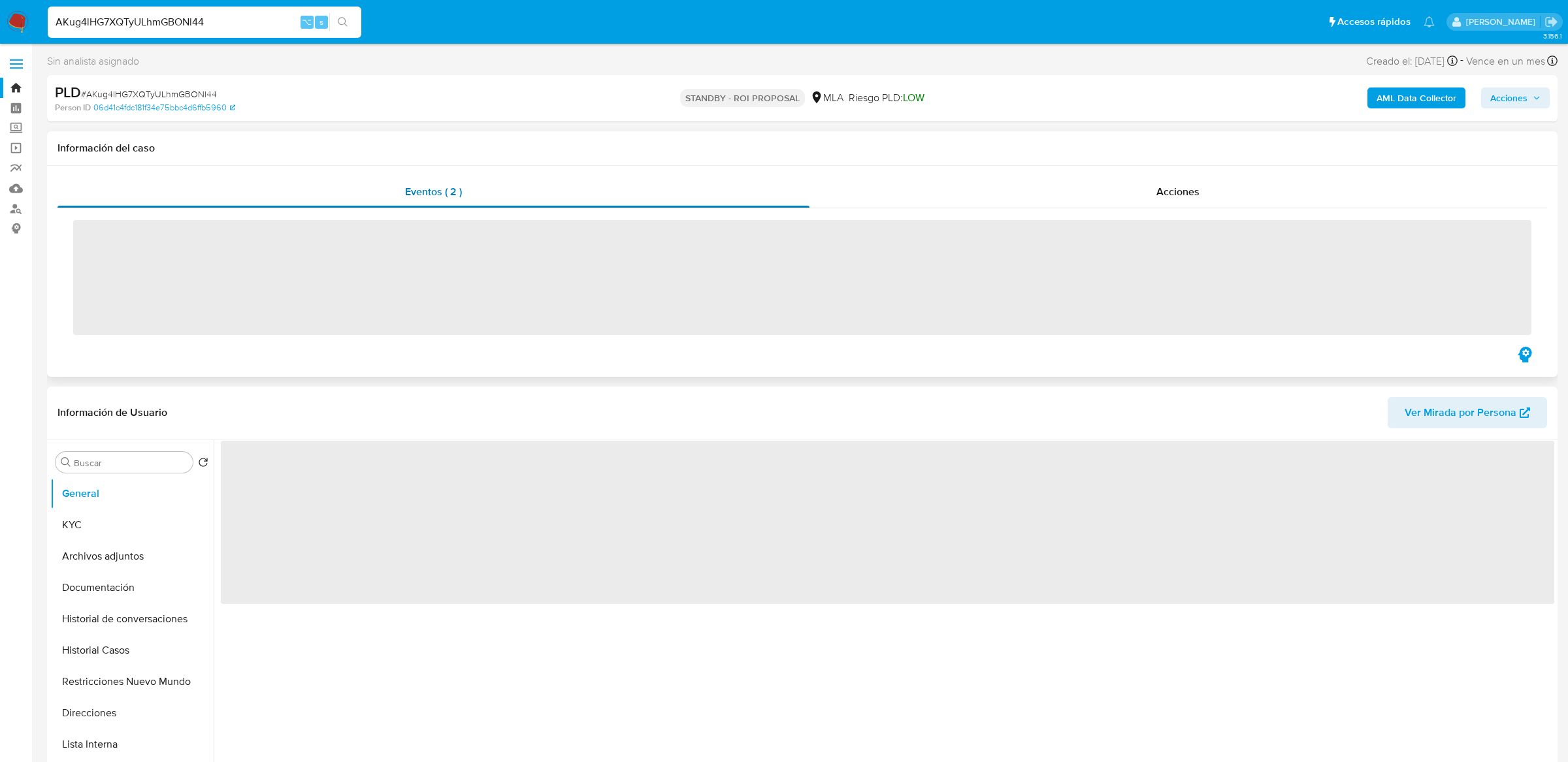
scroll to position [74, 0]
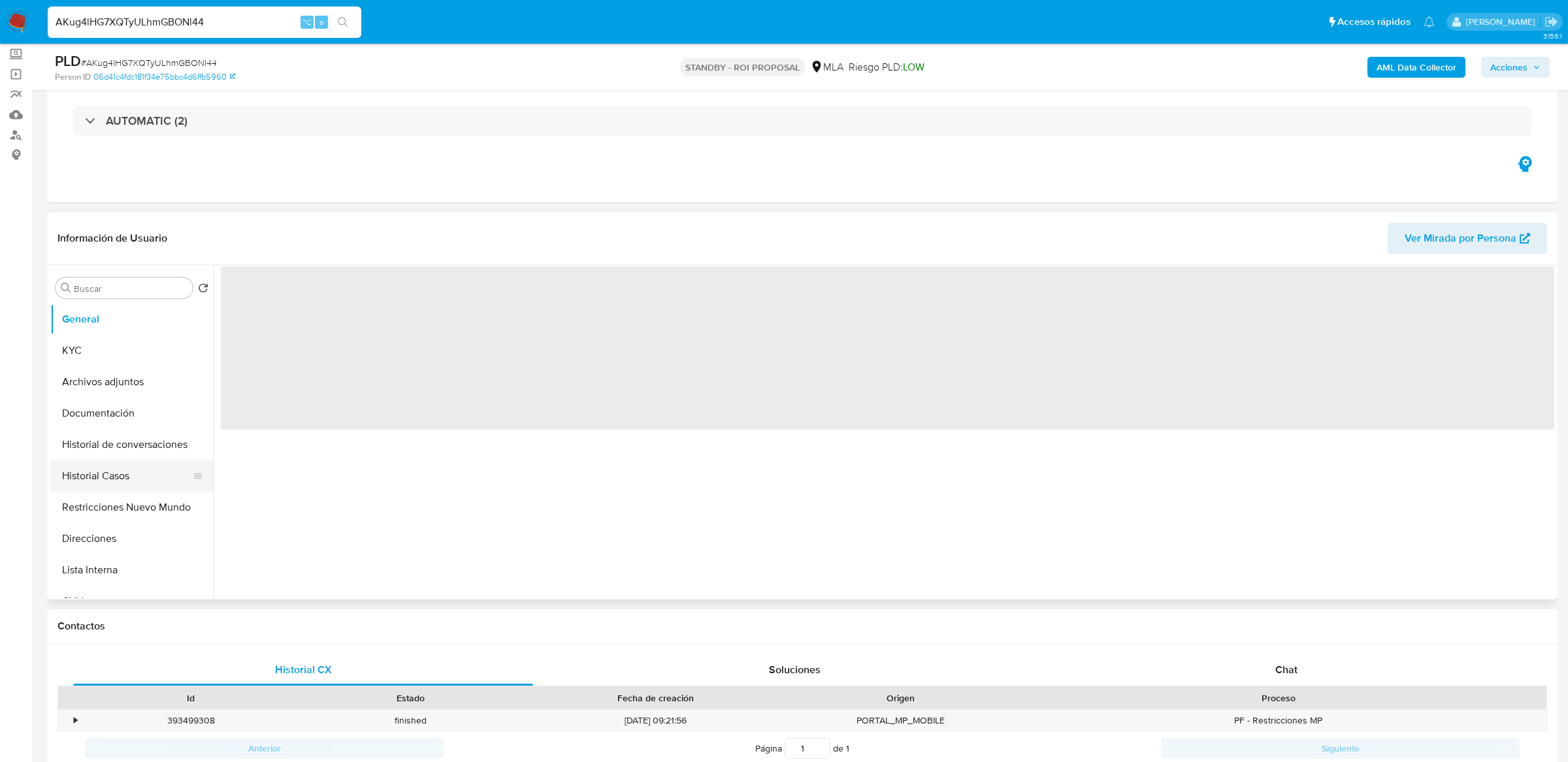
click at [98, 473] on button "Historial Casos" at bounding box center [126, 475] width 153 height 31
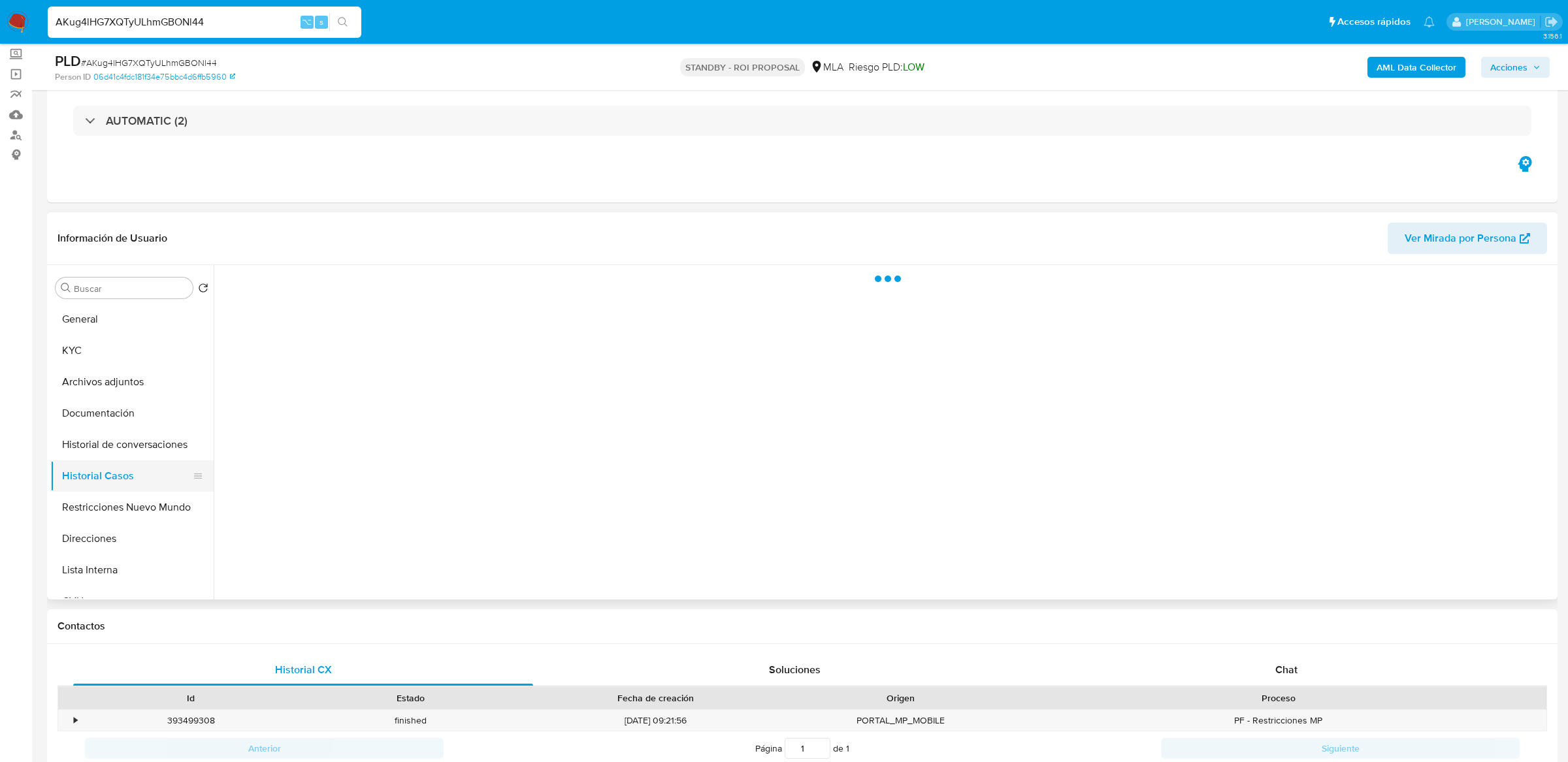
select select "10"
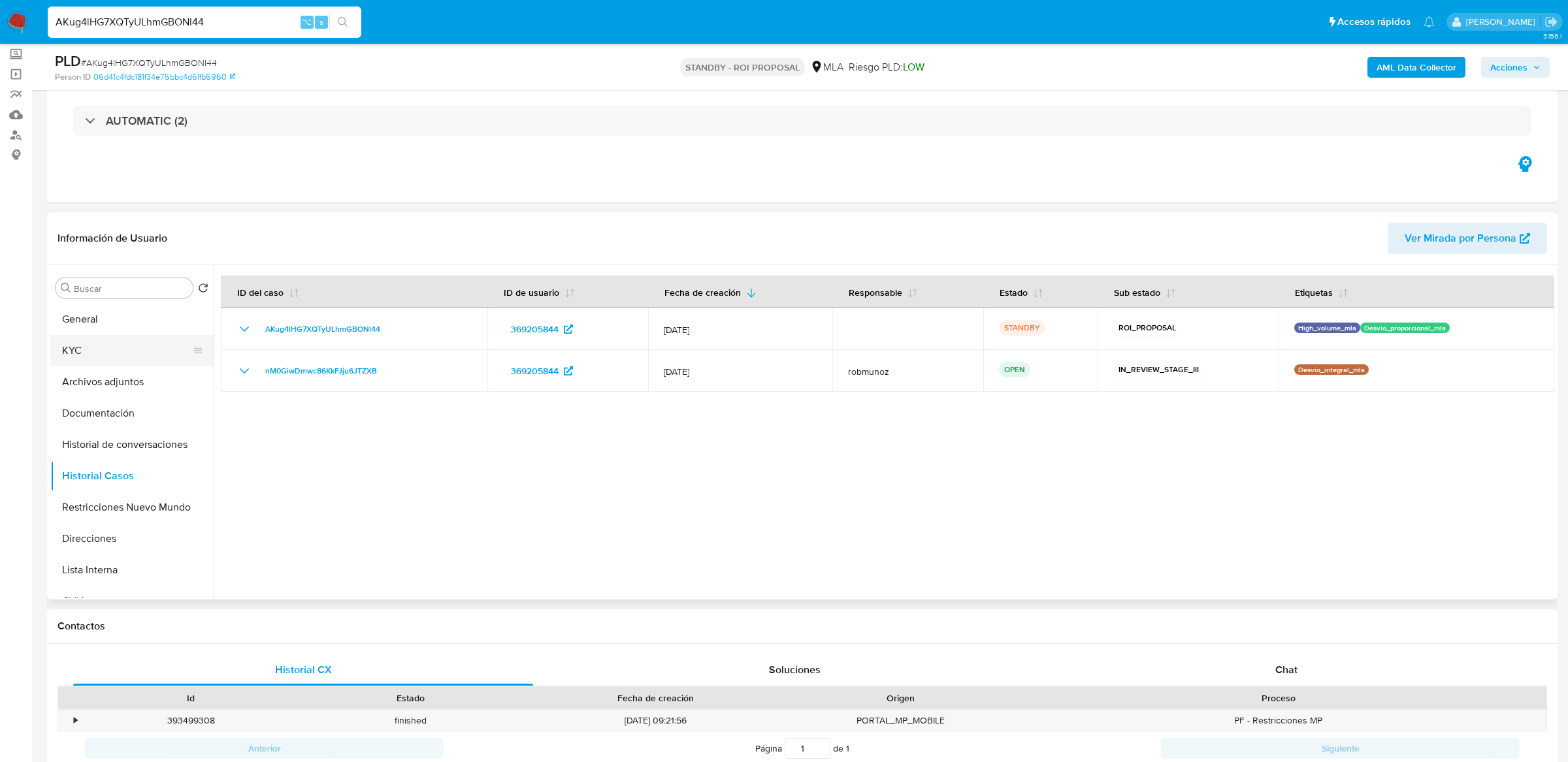
click at [140, 354] on button "KYC" at bounding box center [126, 350] width 153 height 31
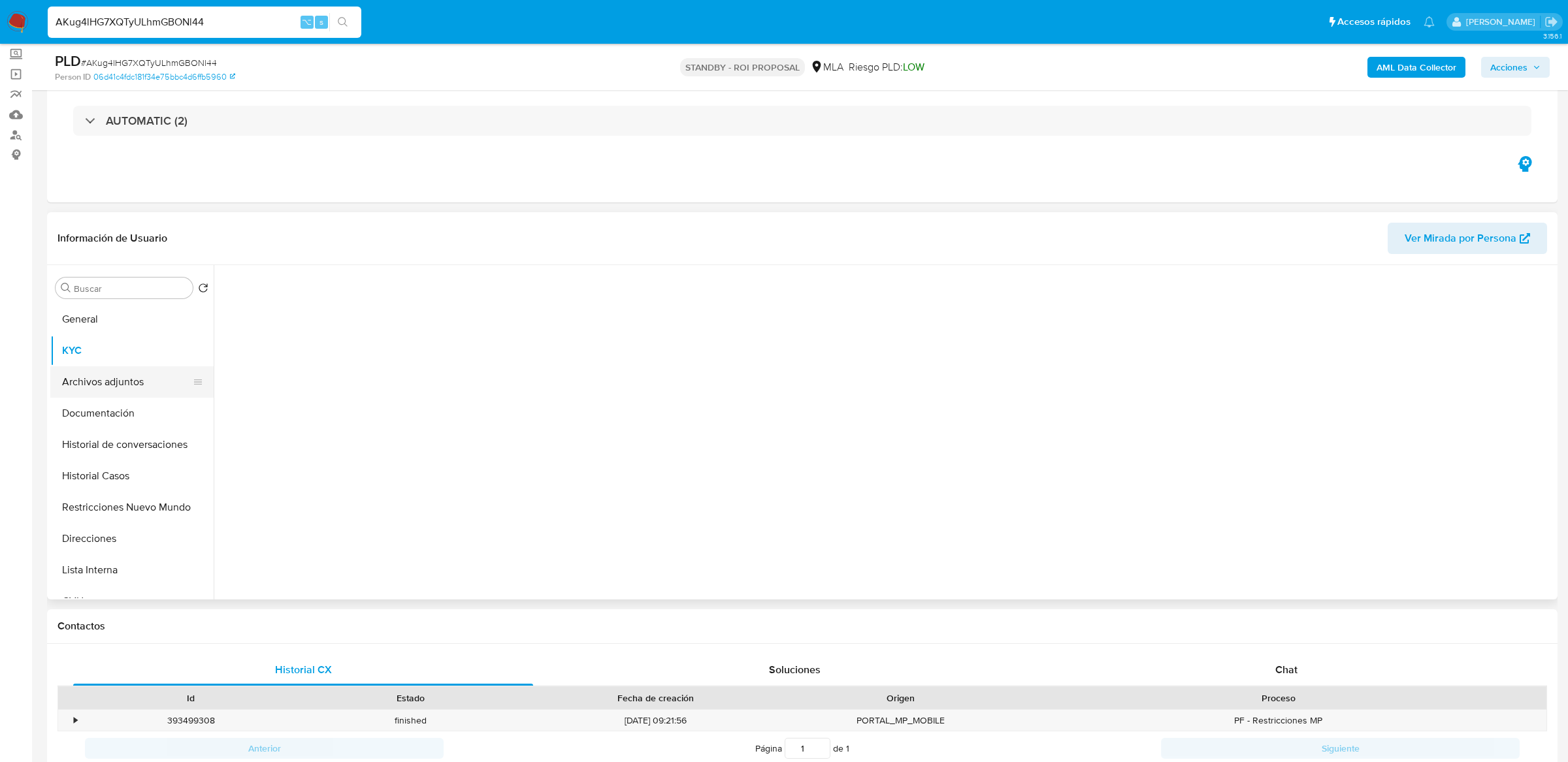
click at [136, 371] on button "Archivos adjuntos" at bounding box center [126, 382] width 153 height 31
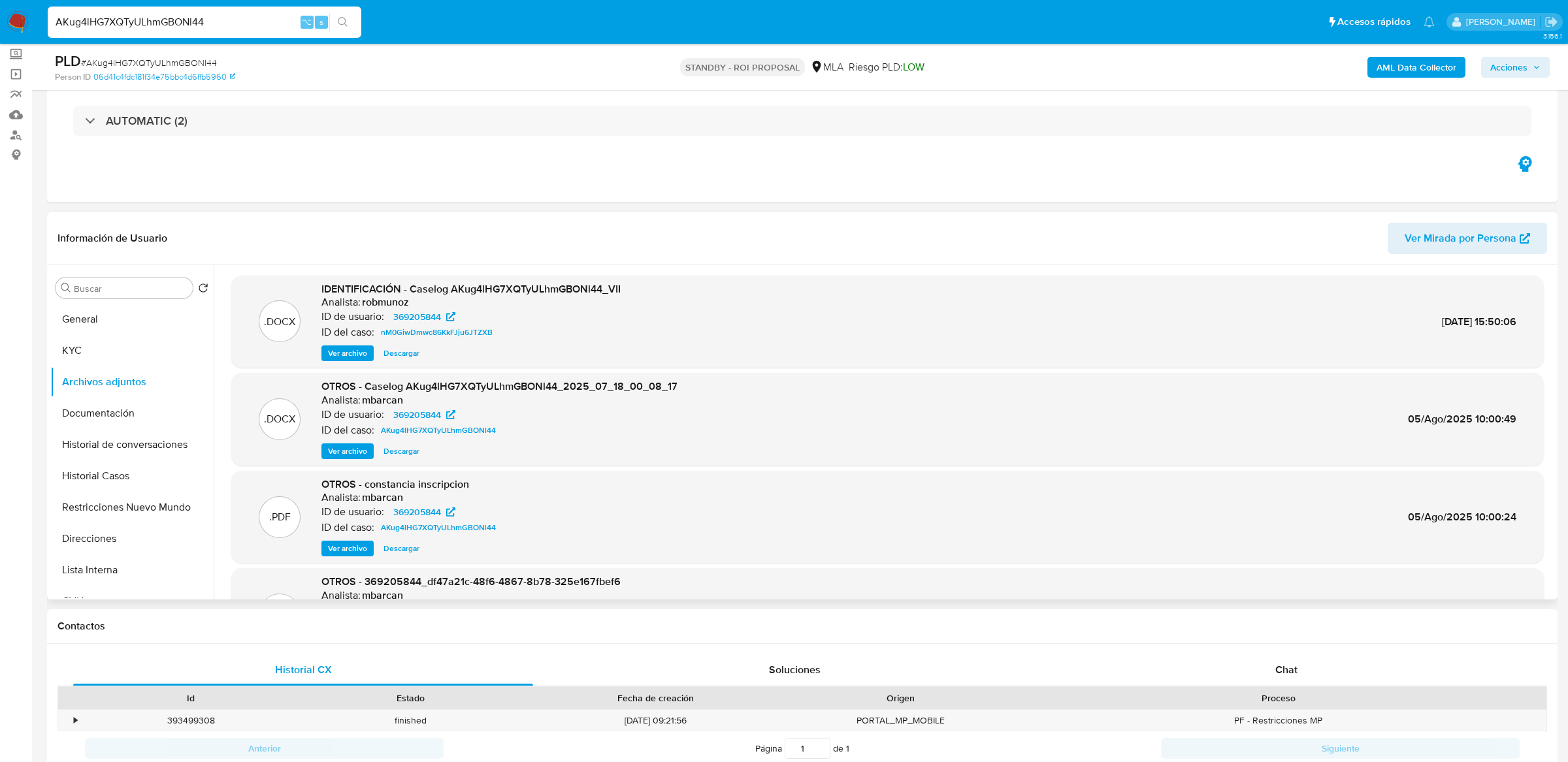
click at [345, 355] on span "Ver archivo" at bounding box center [347, 353] width 39 height 13
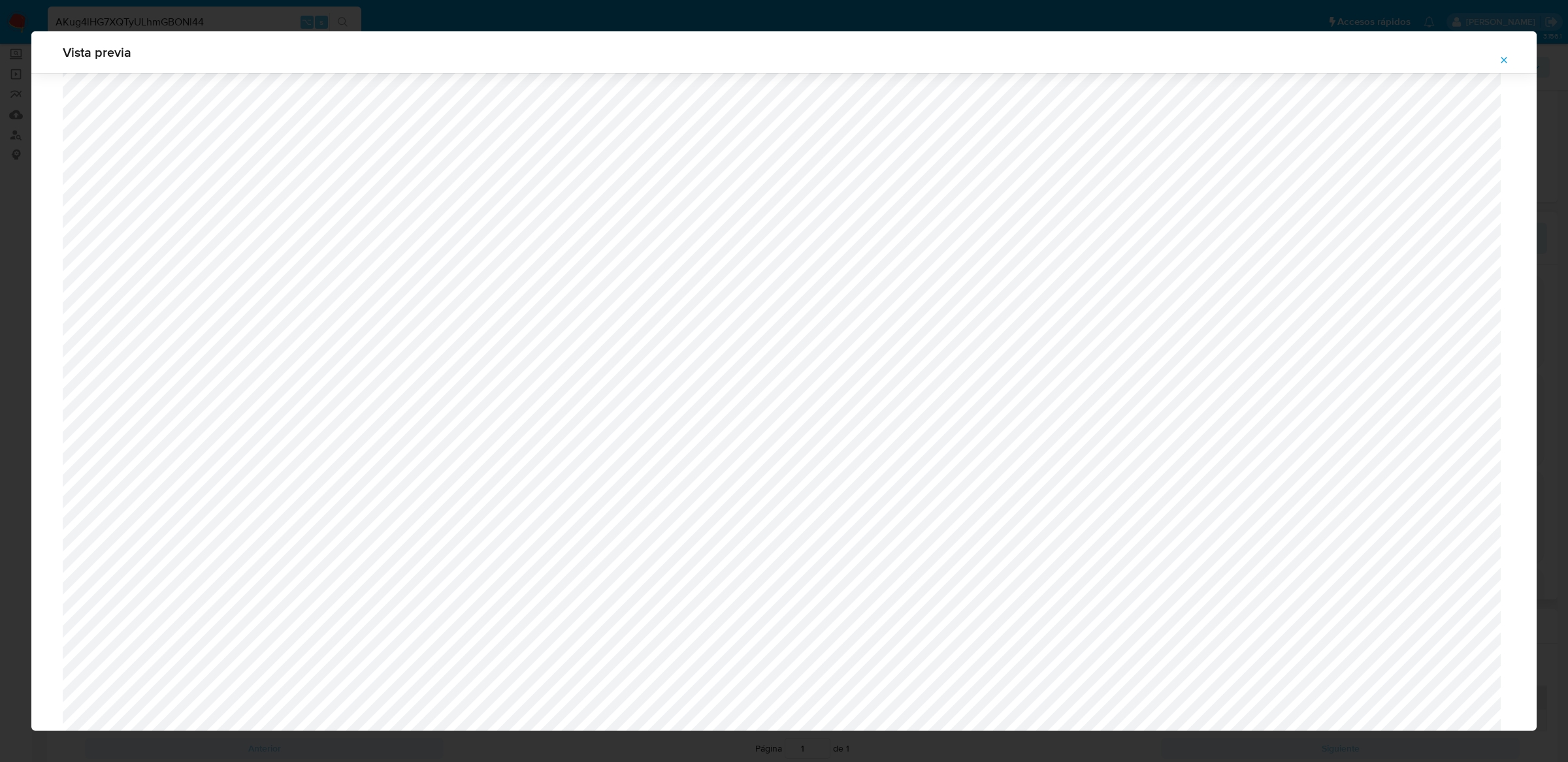
scroll to position [831, 0]
